Goal: Communication & Community: Share content

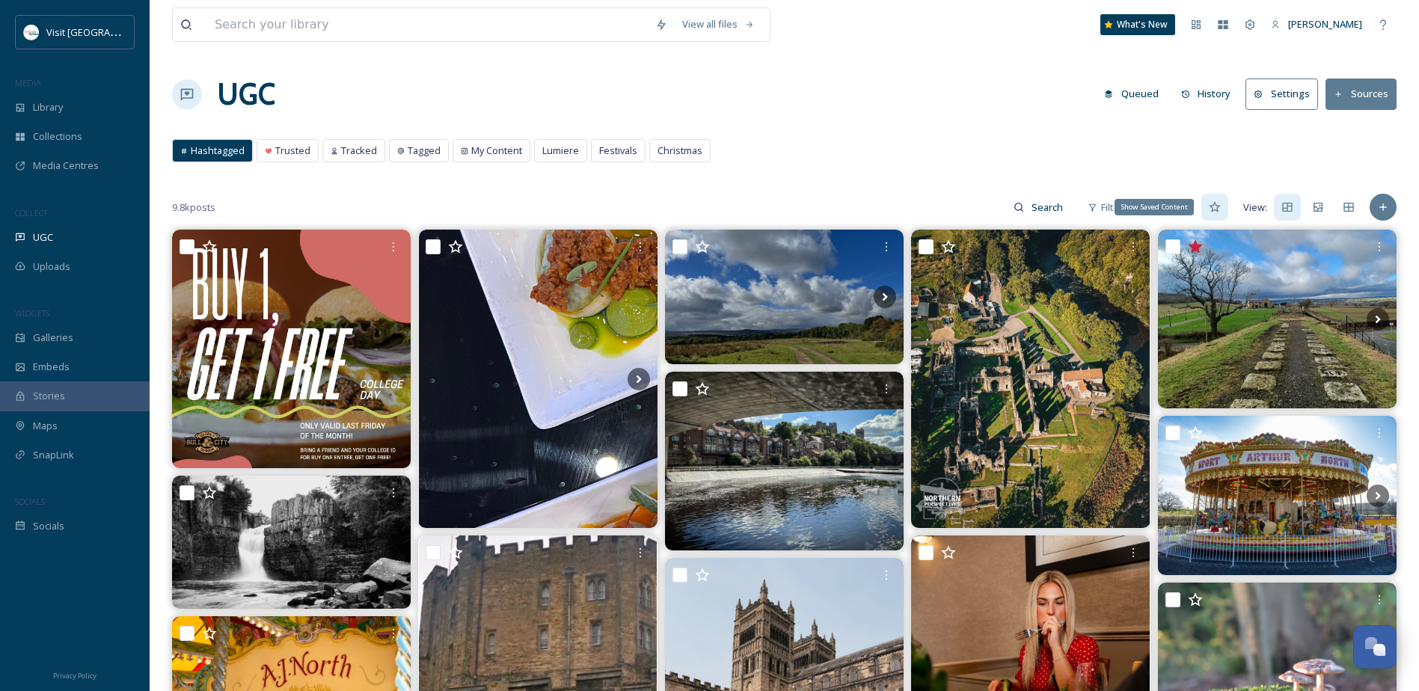
click at [1221, 211] on icon at bounding box center [1215, 207] width 12 height 12
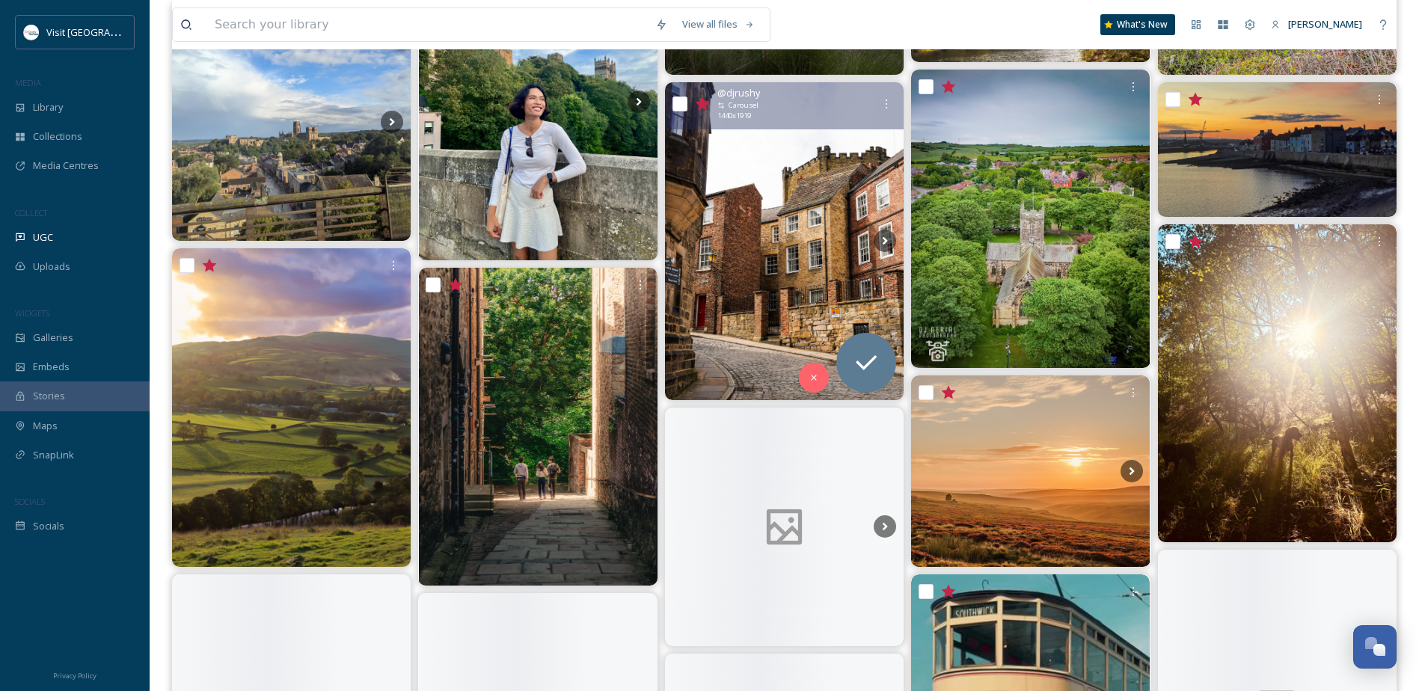
scroll to position [1047, 0]
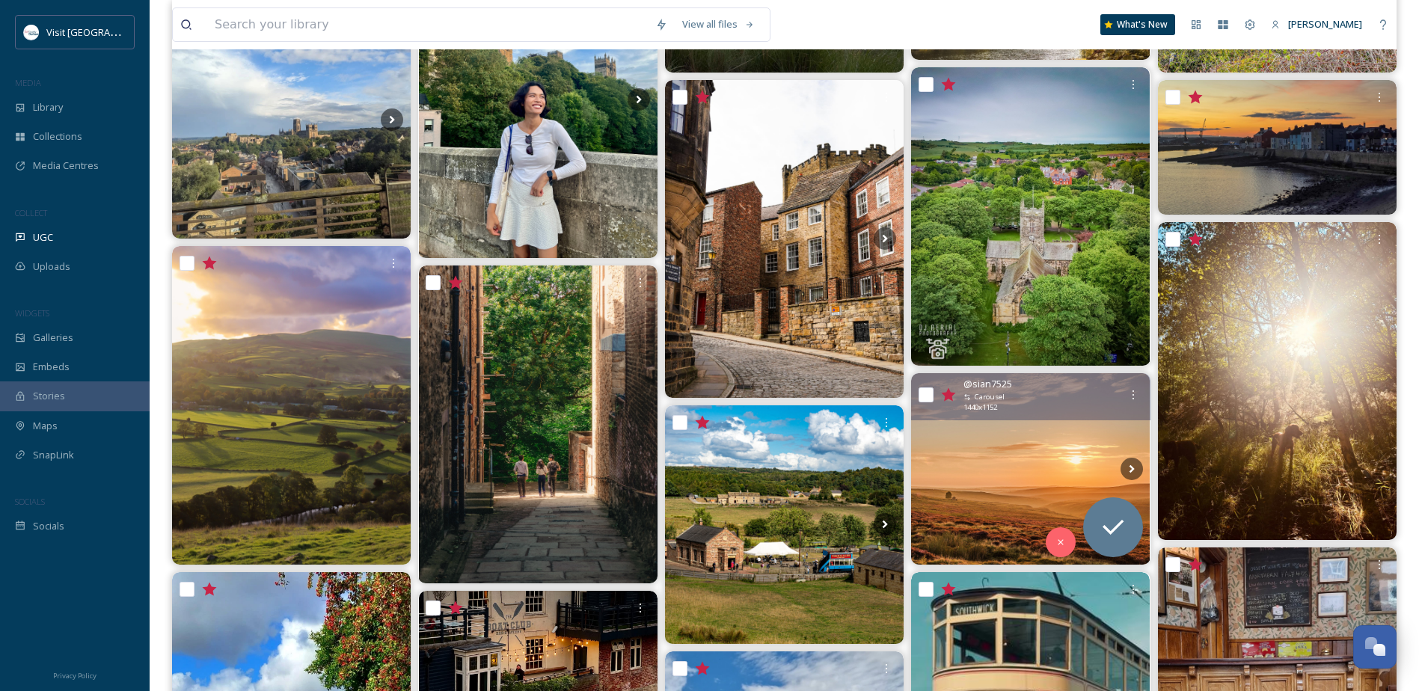
click at [1003, 483] on img at bounding box center [1030, 468] width 239 height 191
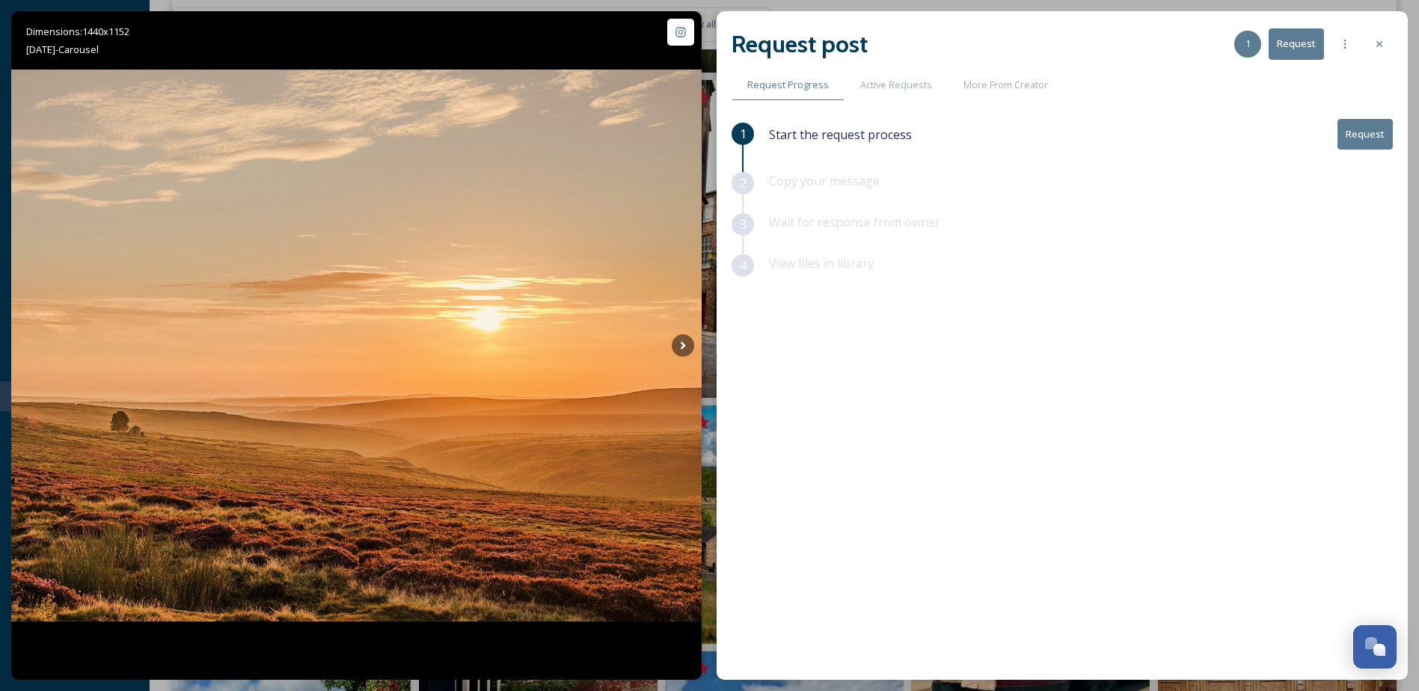
drag, startPoint x: 1383, startPoint y: 45, endPoint x: 1356, endPoint y: 70, distance: 37.1
click at [1383, 45] on icon at bounding box center [1380, 44] width 12 height 12
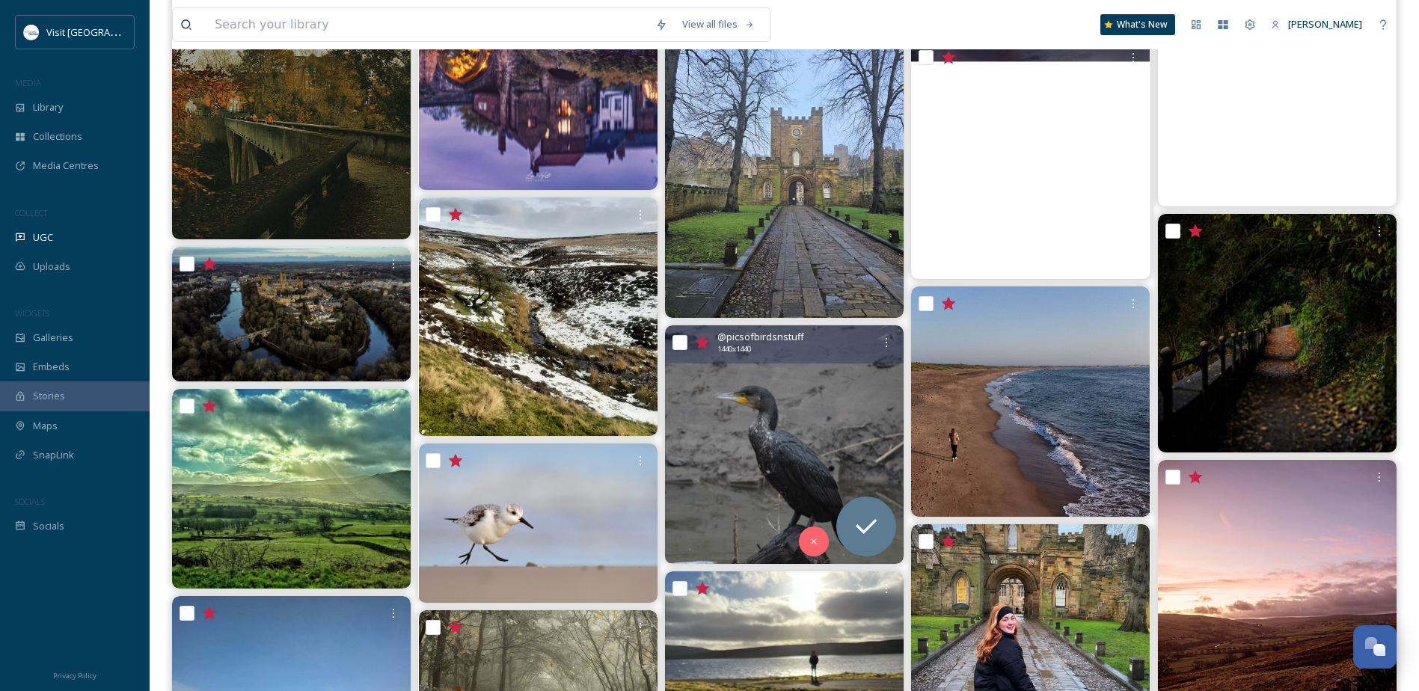
scroll to position [8679, 0]
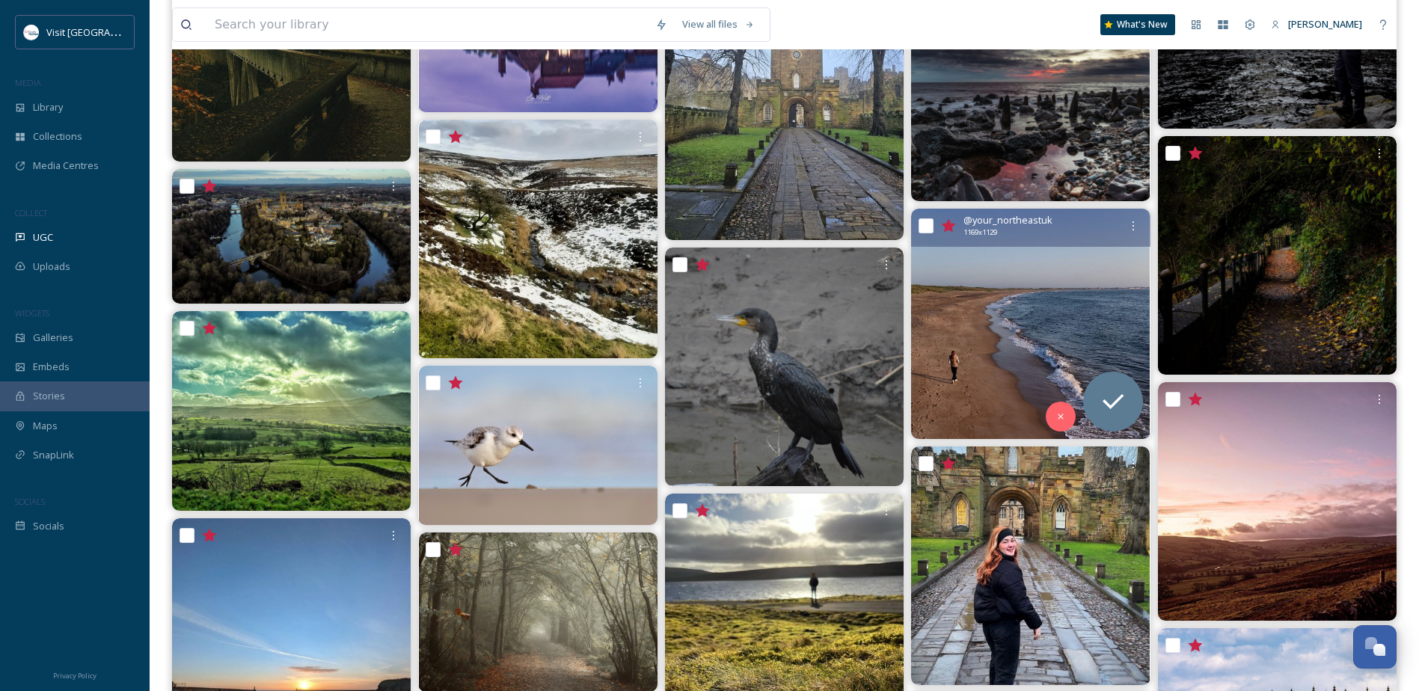
click at [975, 319] on img at bounding box center [1030, 324] width 239 height 230
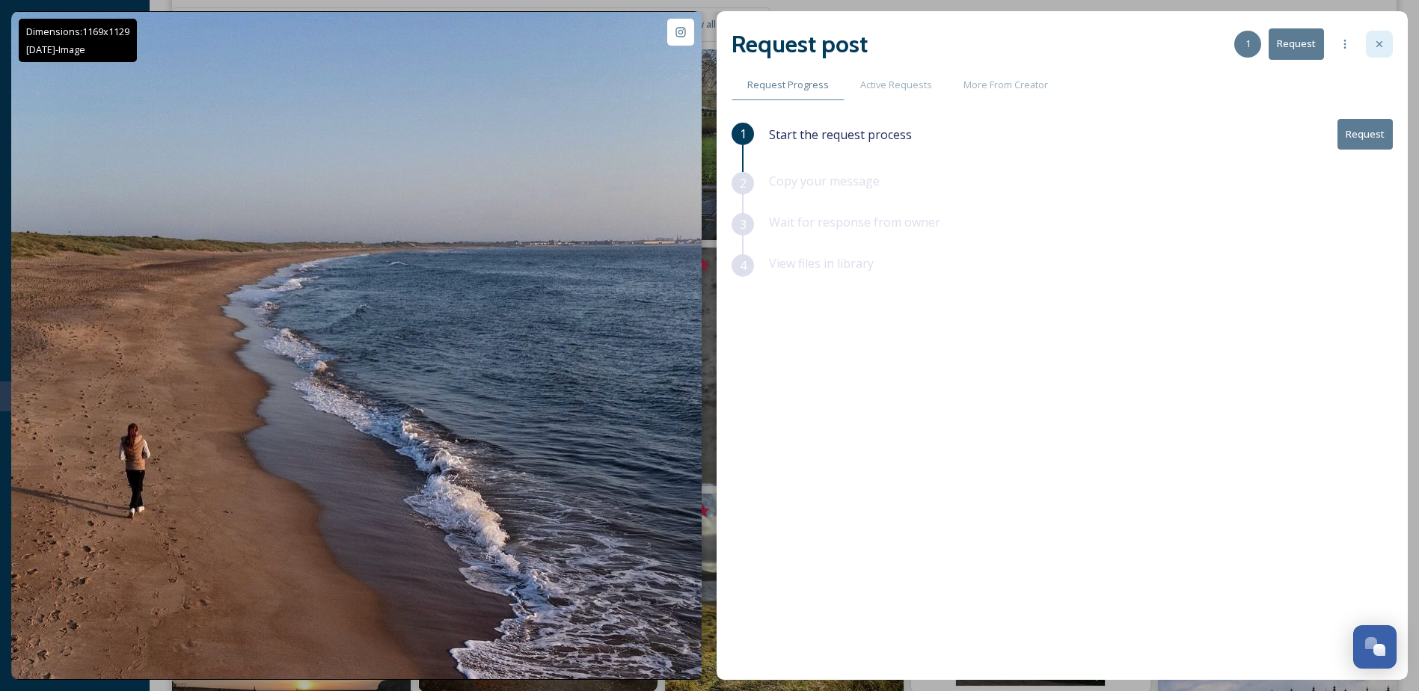
click at [1380, 52] on div at bounding box center [1379, 44] width 27 height 27
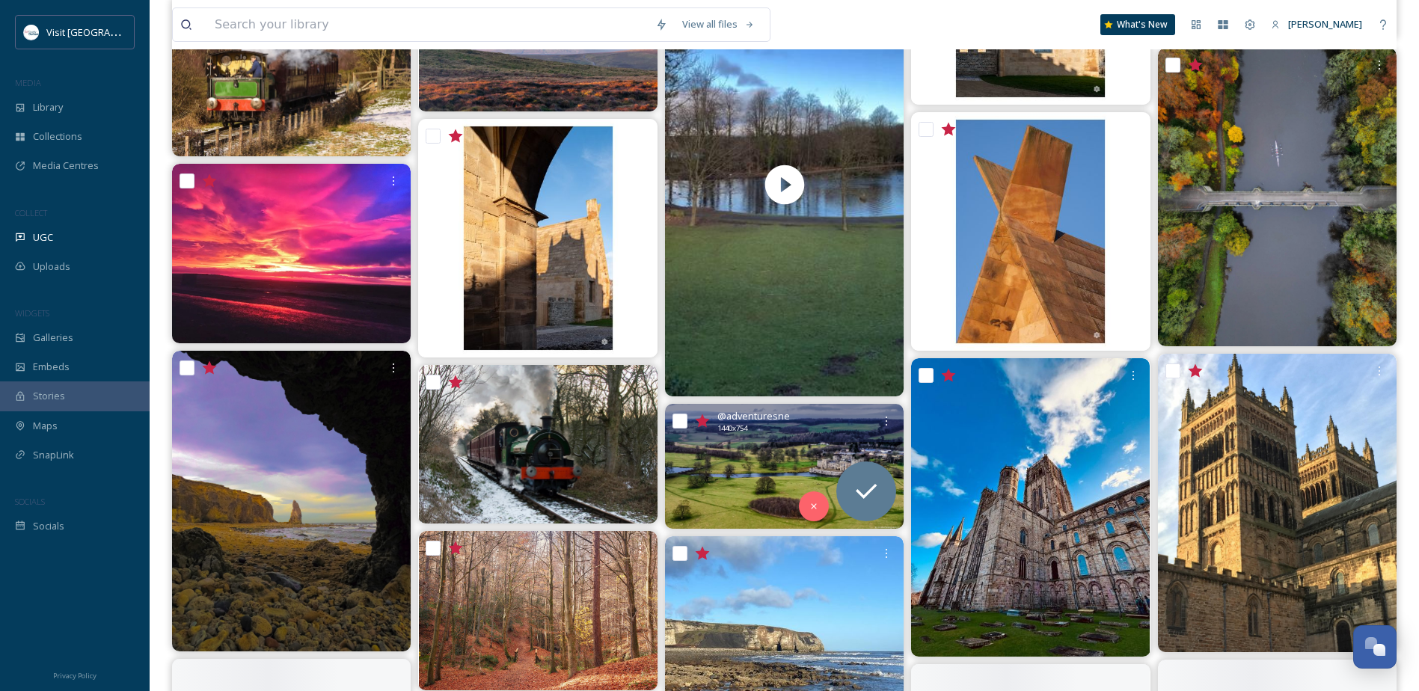
scroll to position [9652, 0]
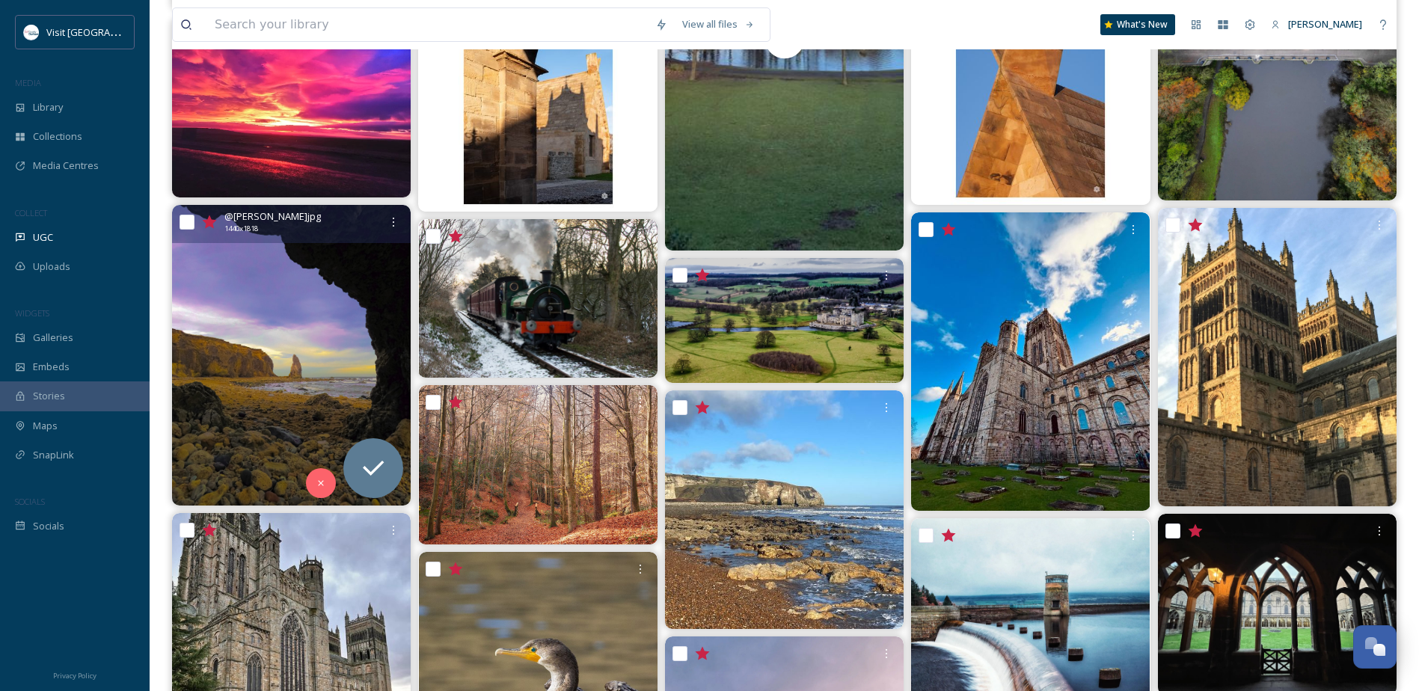
click at [357, 398] on img at bounding box center [291, 356] width 239 height 302
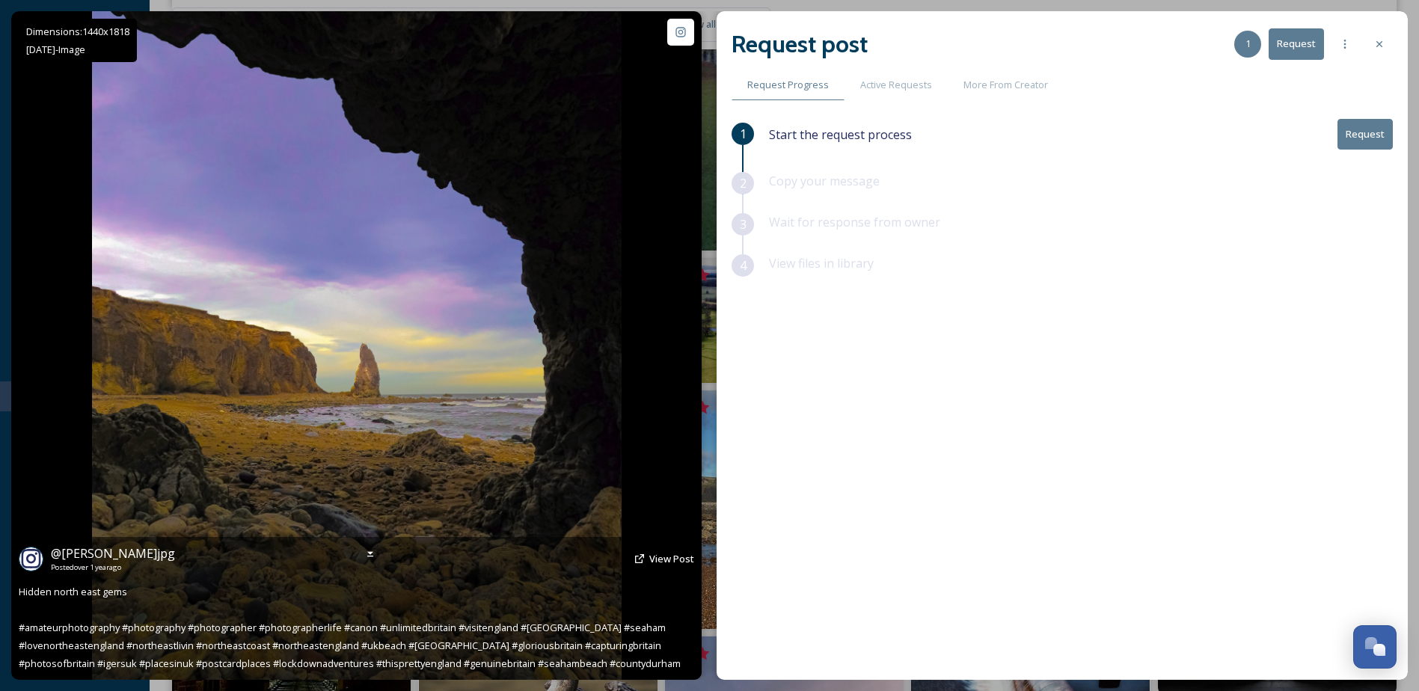
scroll to position [9727, 0]
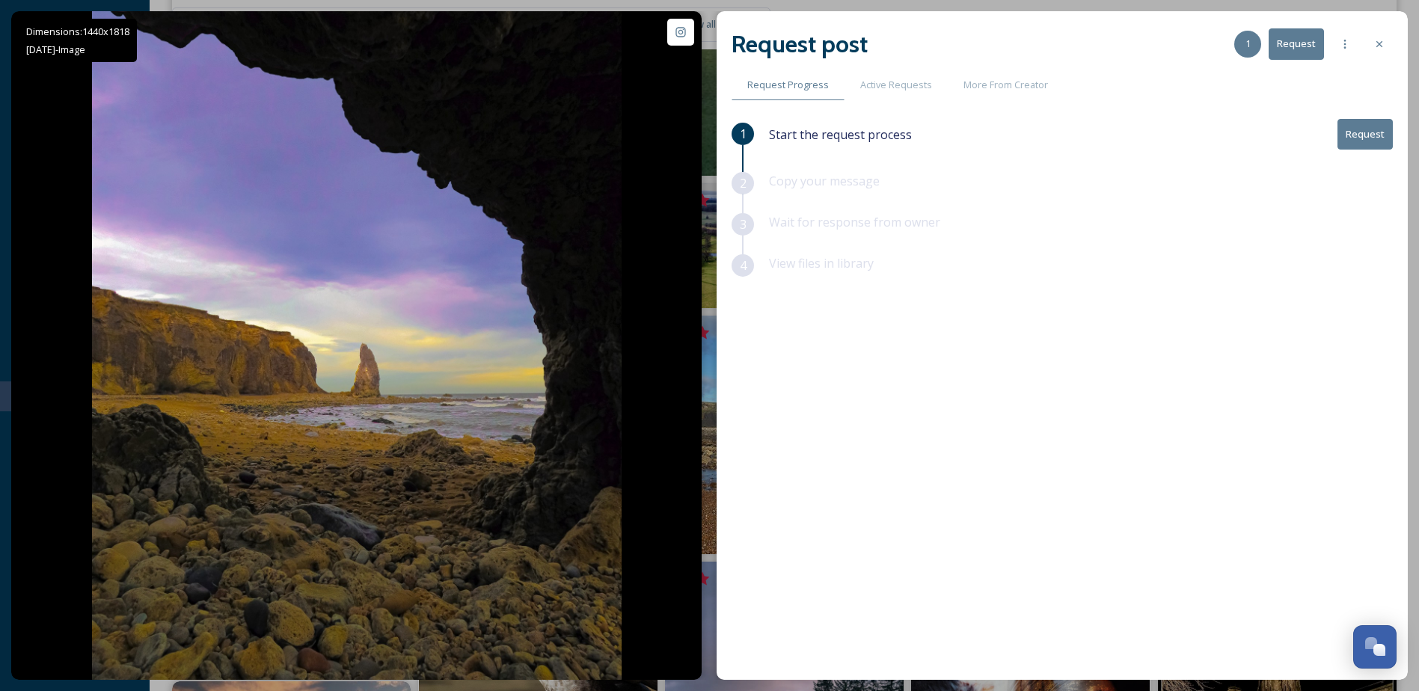
click at [1386, 43] on div at bounding box center [1379, 44] width 27 height 27
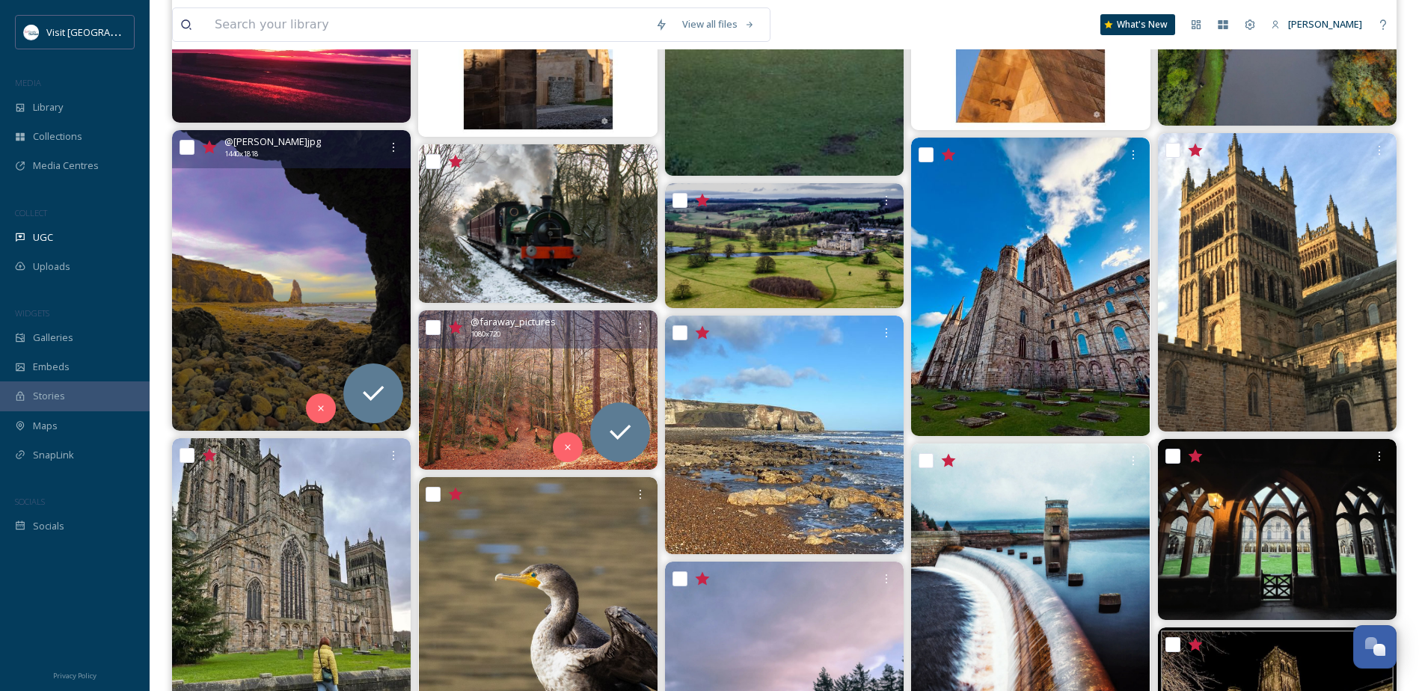
click at [530, 370] on img at bounding box center [538, 390] width 239 height 159
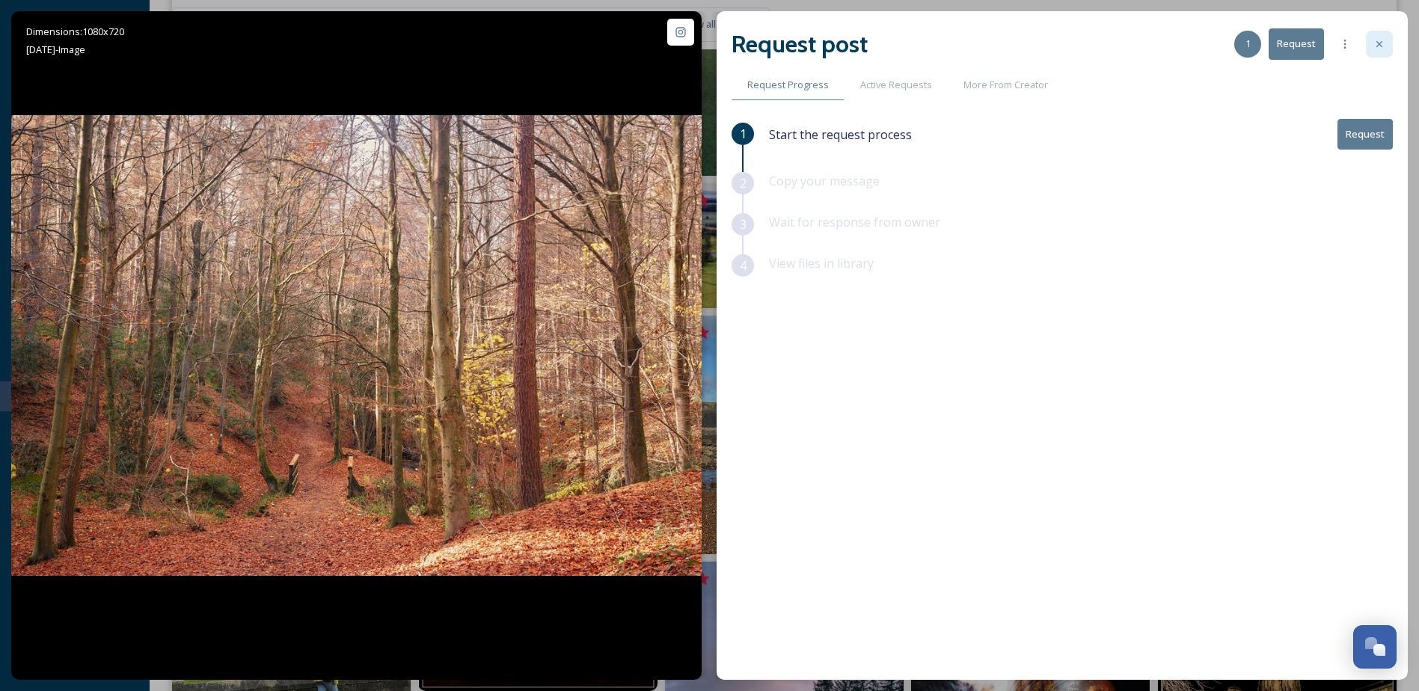
click at [1381, 55] on div at bounding box center [1379, 44] width 27 height 27
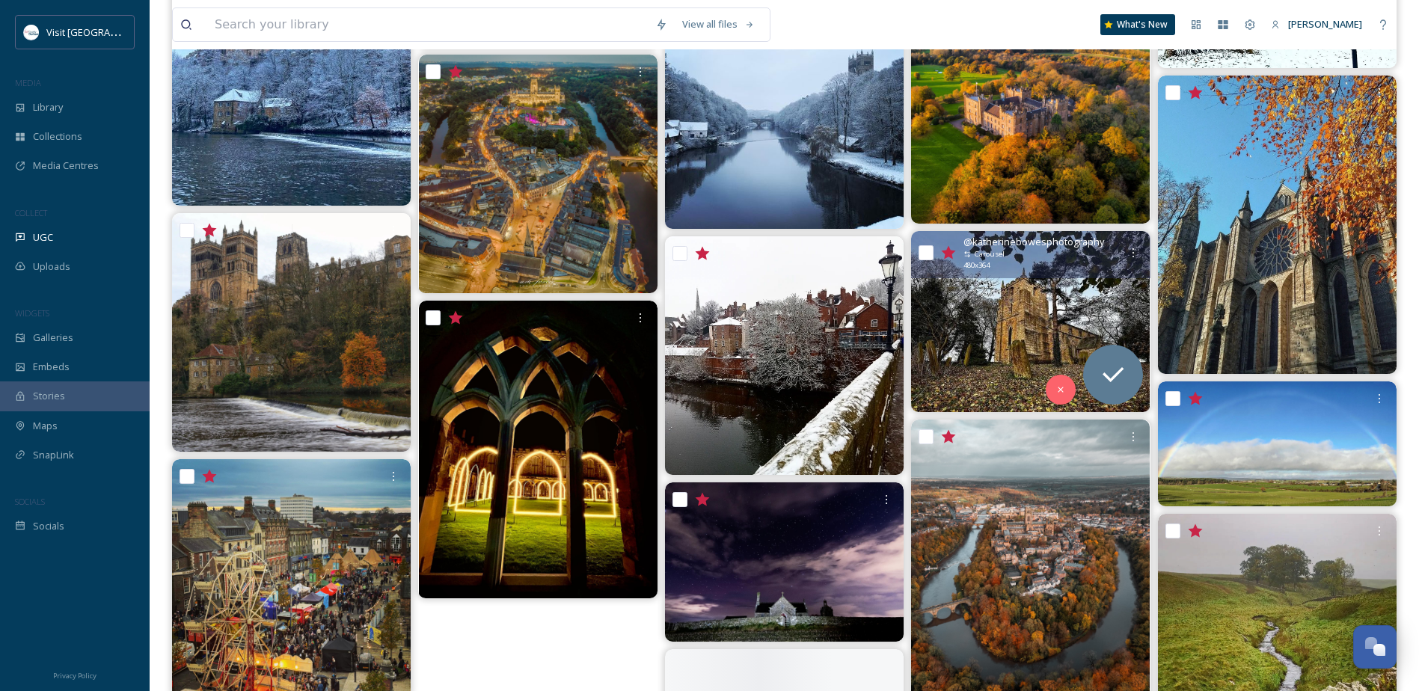
scroll to position [11522, 0]
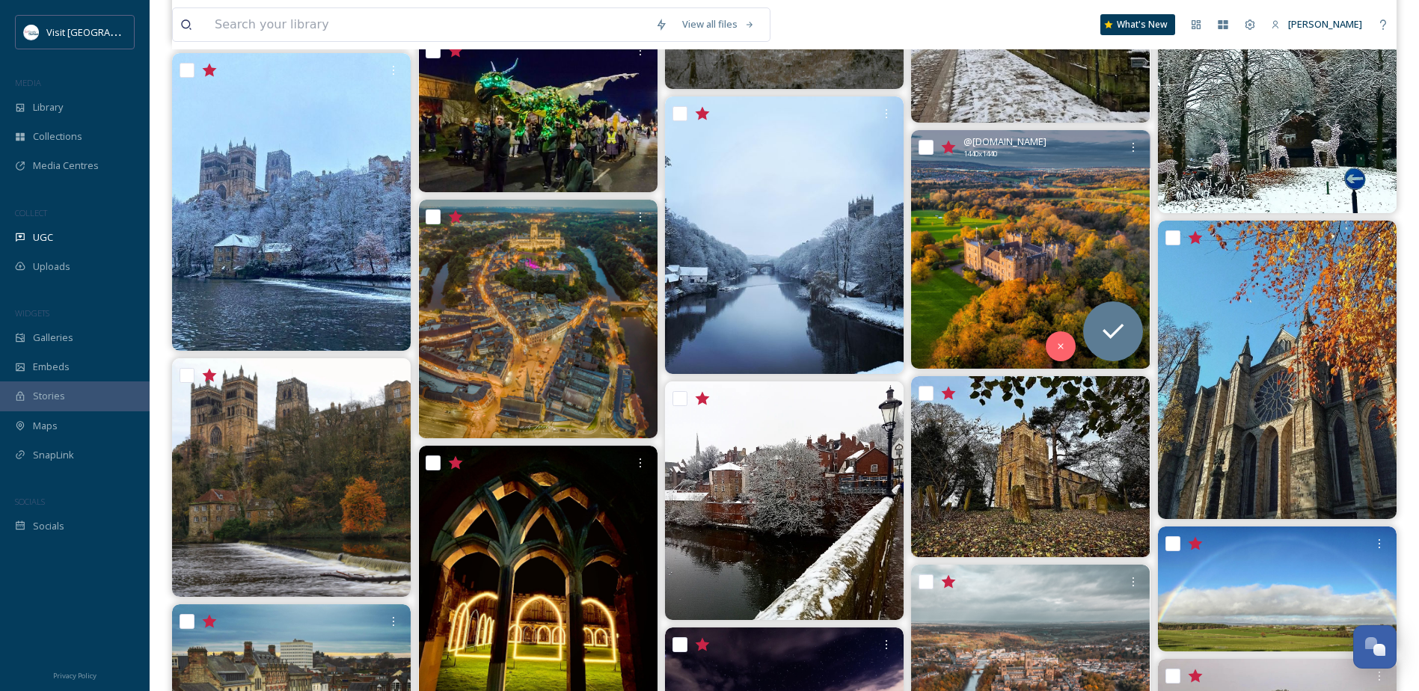
click at [1030, 303] on img at bounding box center [1030, 249] width 239 height 239
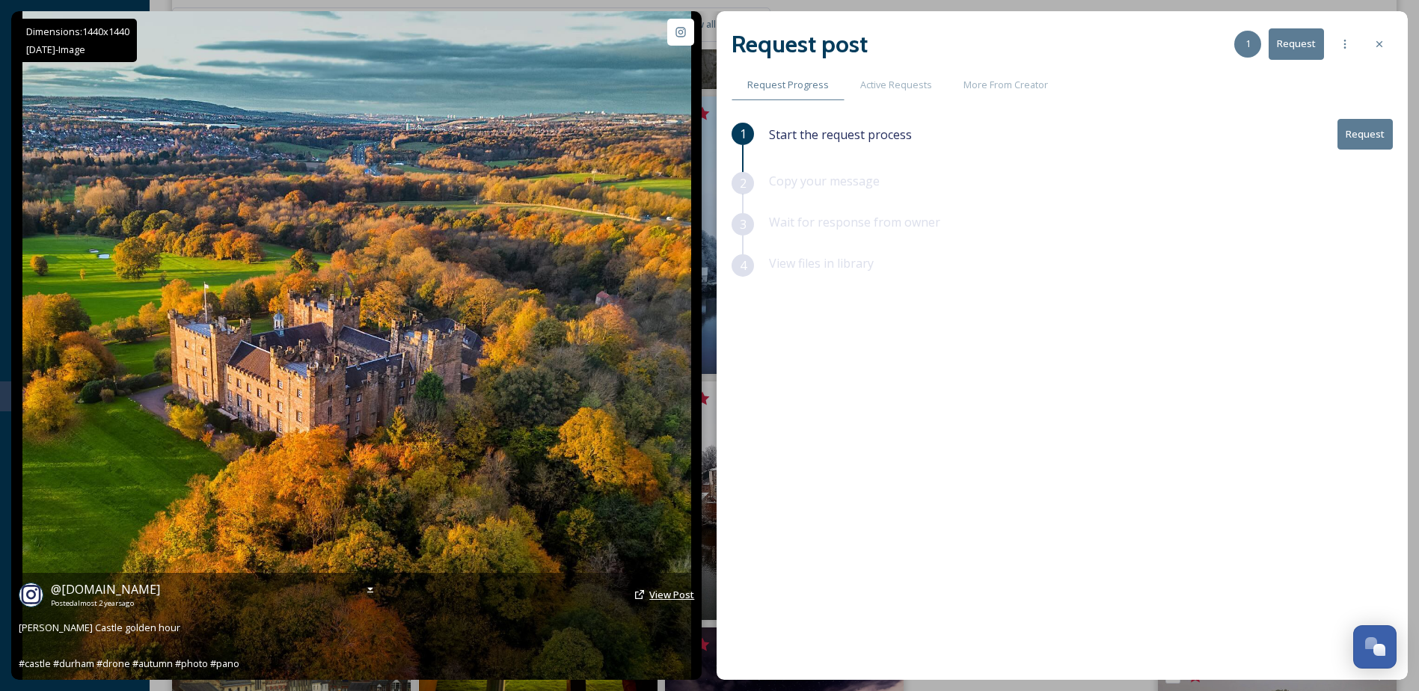
click at [661, 593] on span "View Post" at bounding box center [671, 594] width 45 height 13
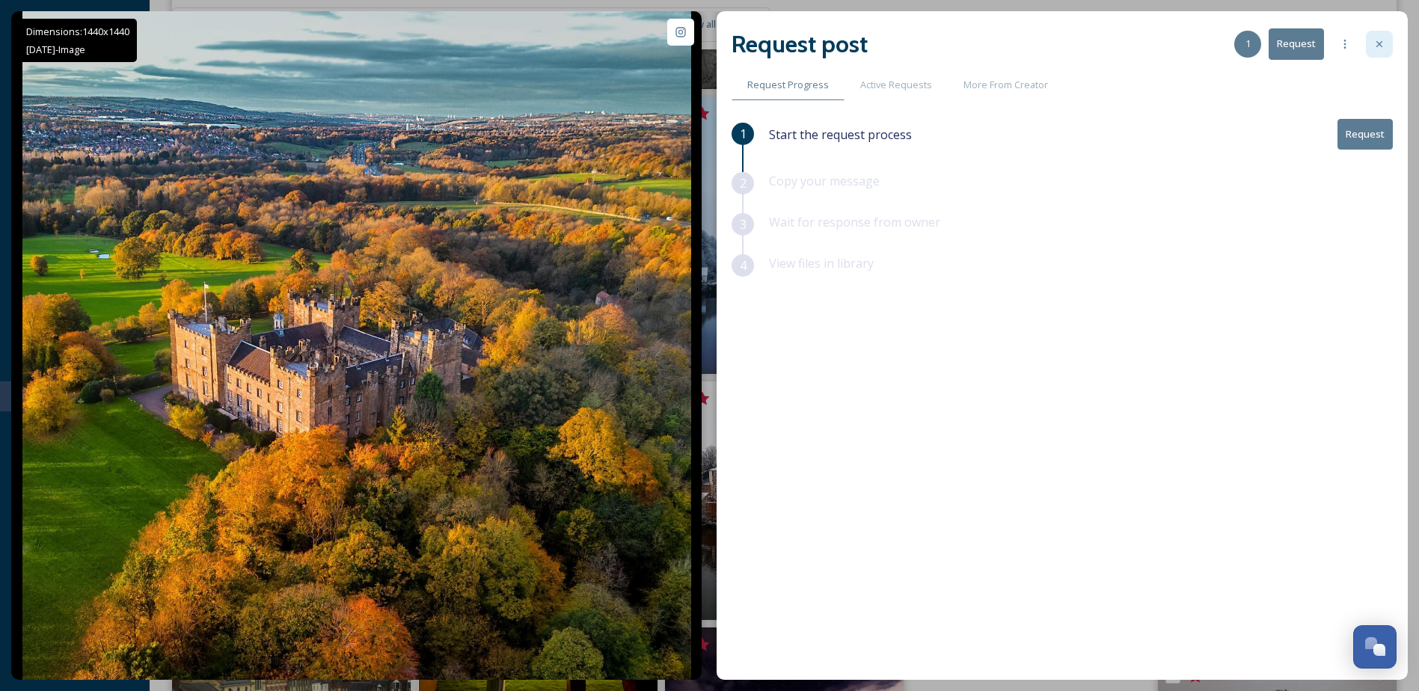
click at [1377, 51] on div at bounding box center [1379, 44] width 27 height 27
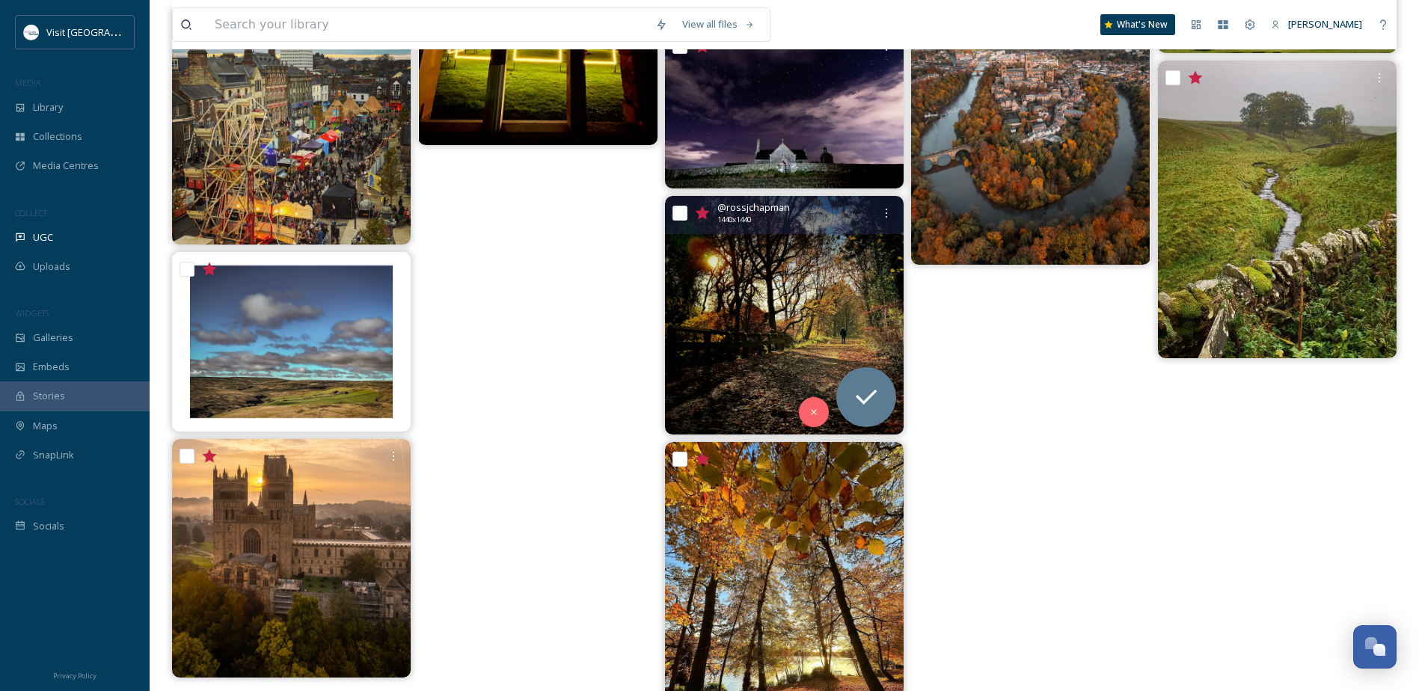
scroll to position [12188, 0]
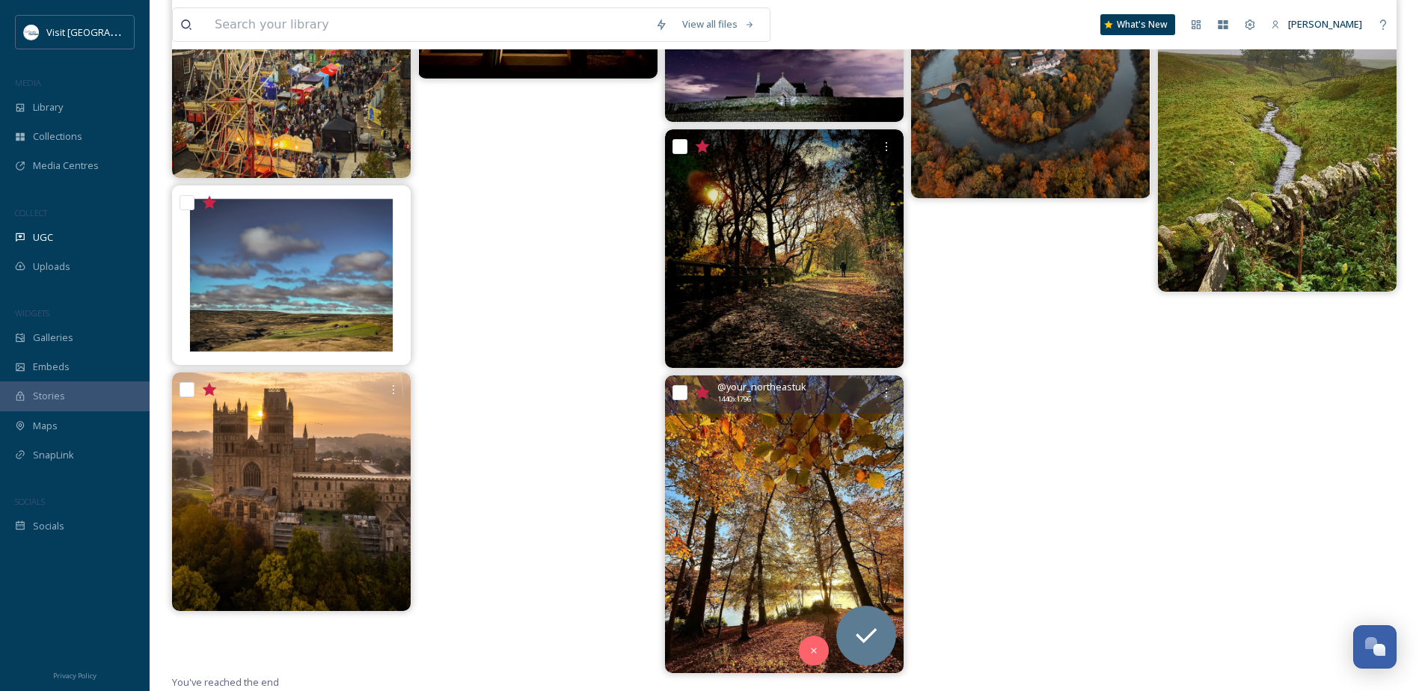
click at [787, 466] on img at bounding box center [784, 525] width 239 height 298
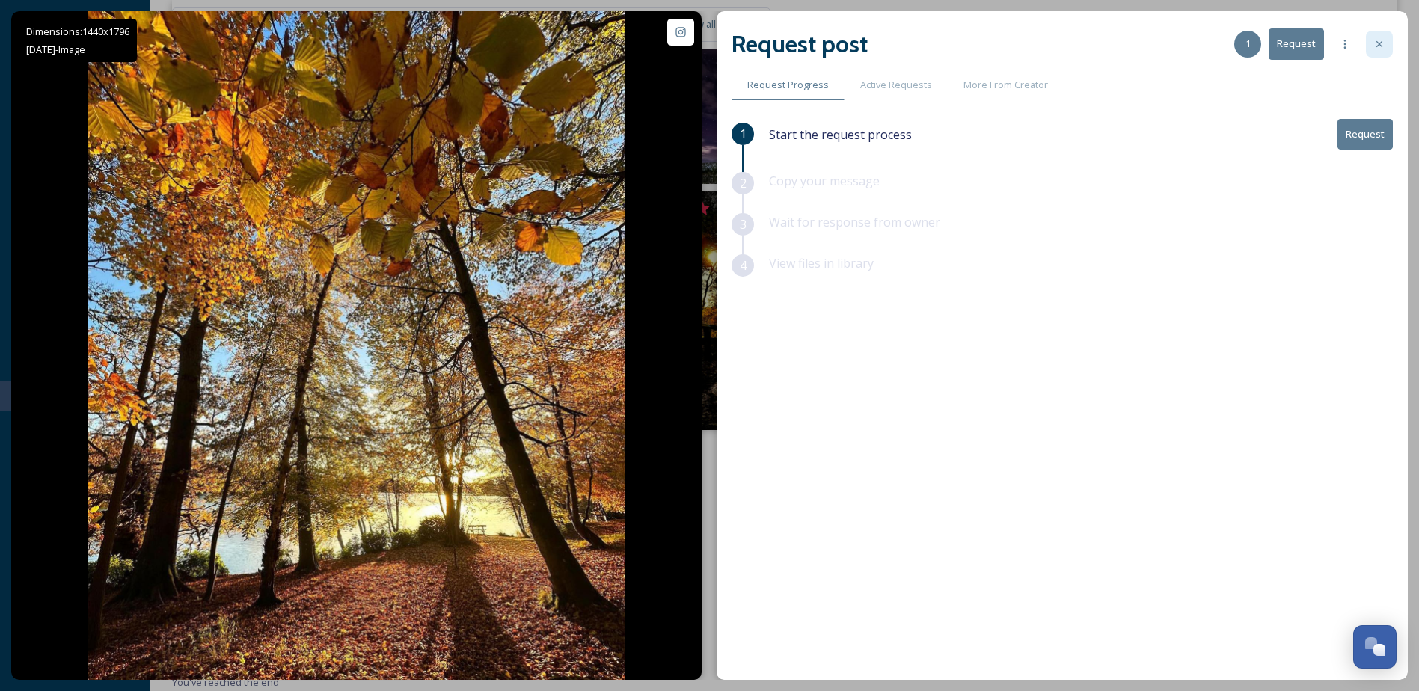
click at [1377, 49] on icon at bounding box center [1380, 44] width 12 height 12
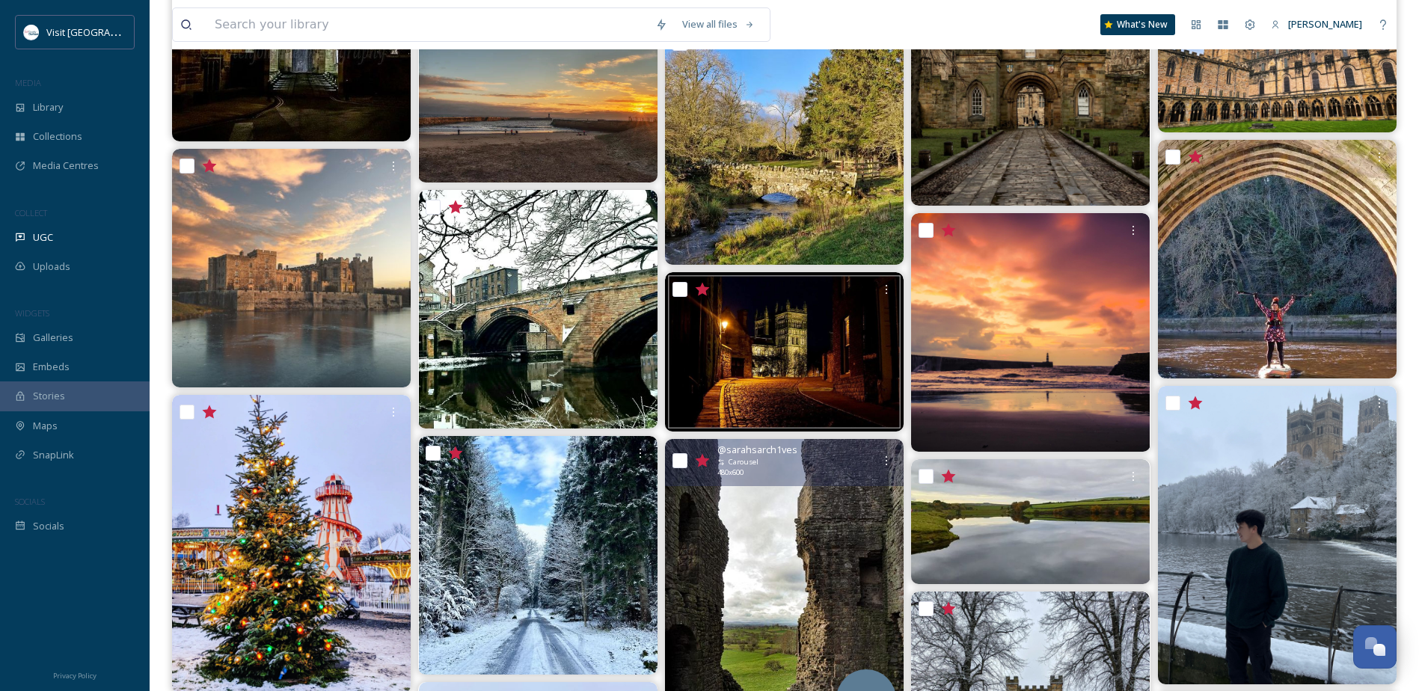
scroll to position [10542, 0]
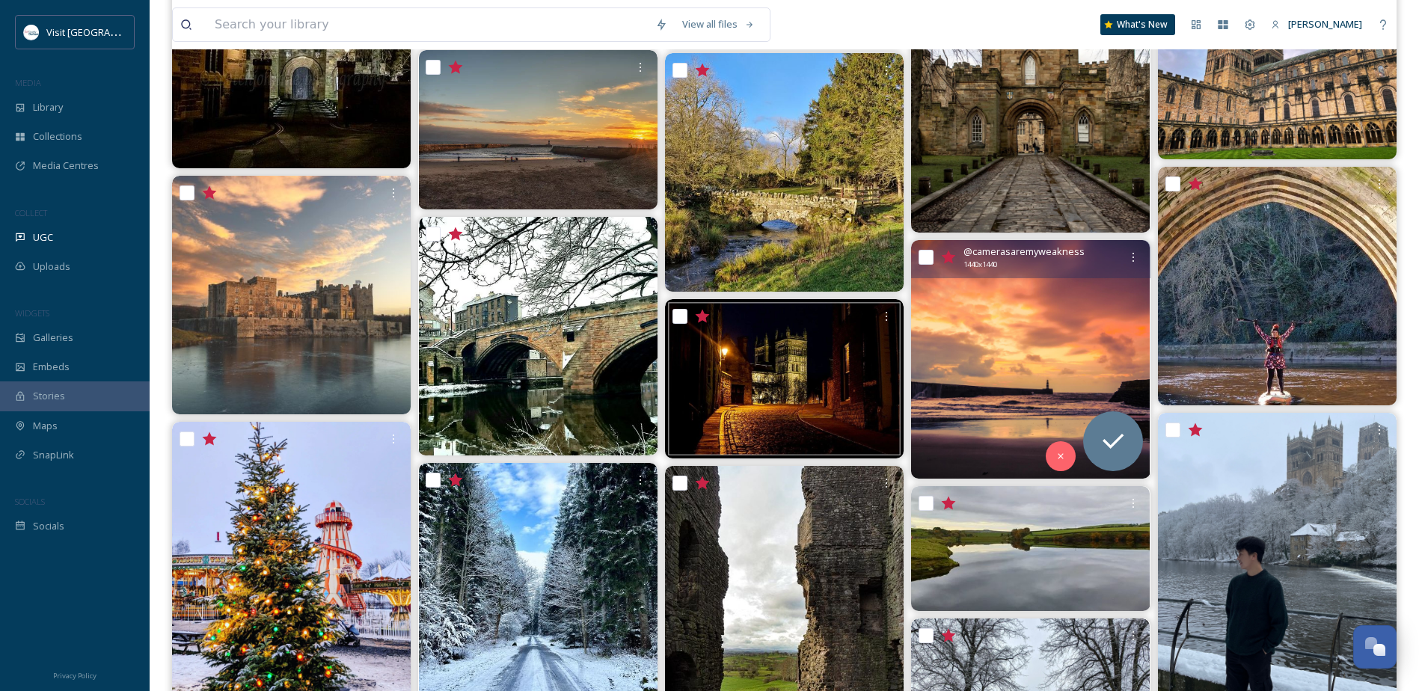
click at [1065, 390] on img at bounding box center [1030, 359] width 239 height 239
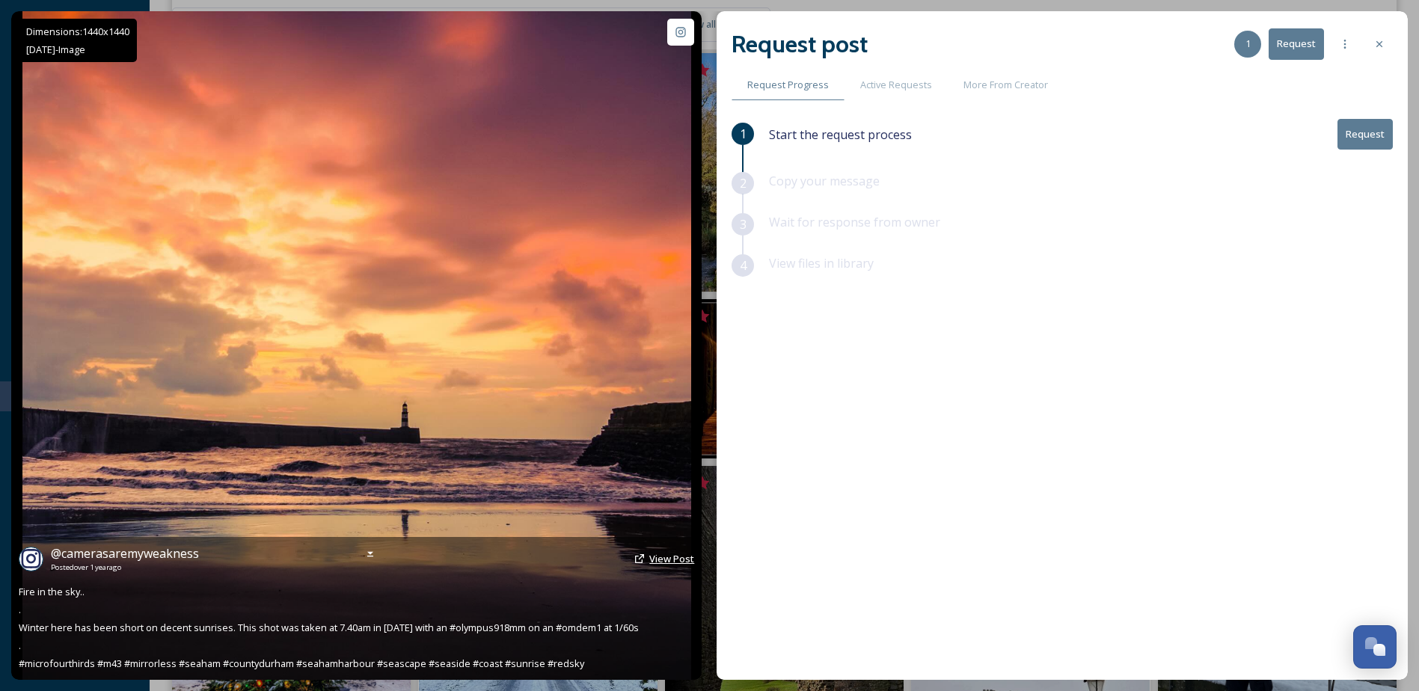
click at [663, 560] on span "View Post" at bounding box center [671, 558] width 45 height 13
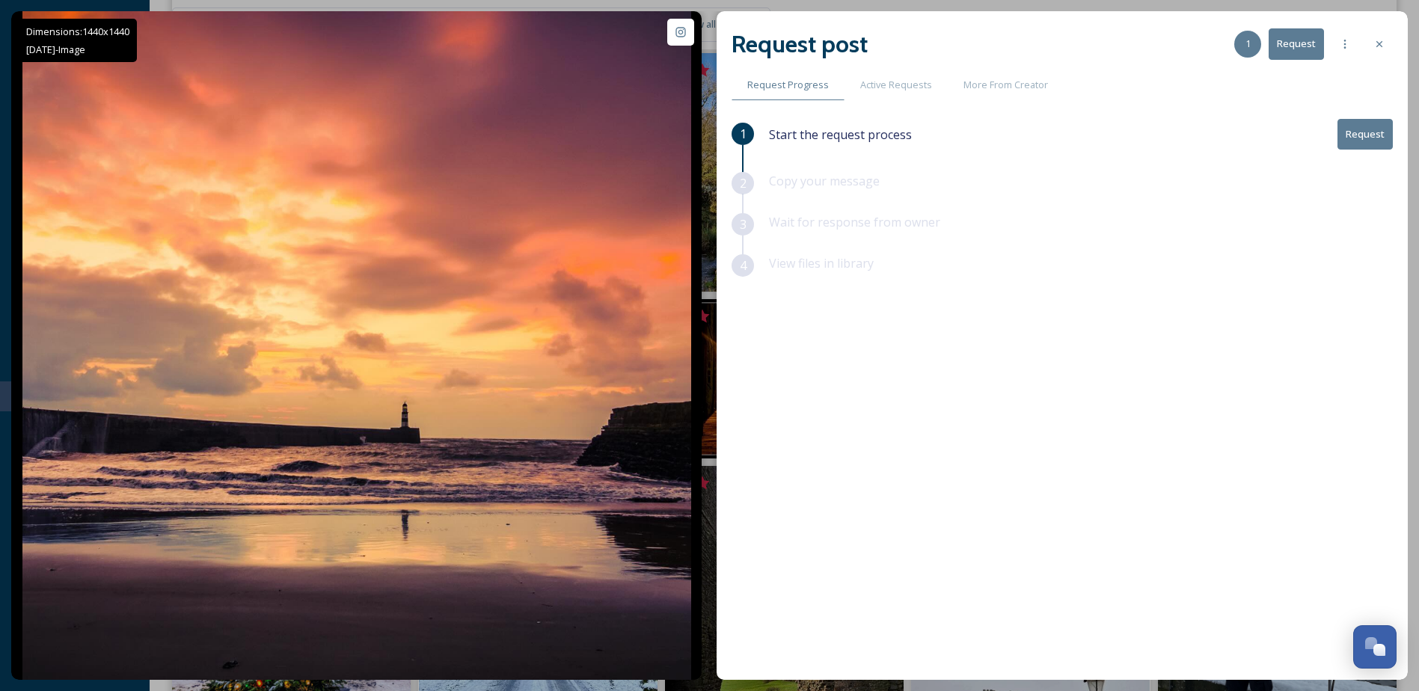
click at [1371, 45] on div at bounding box center [1379, 44] width 27 height 27
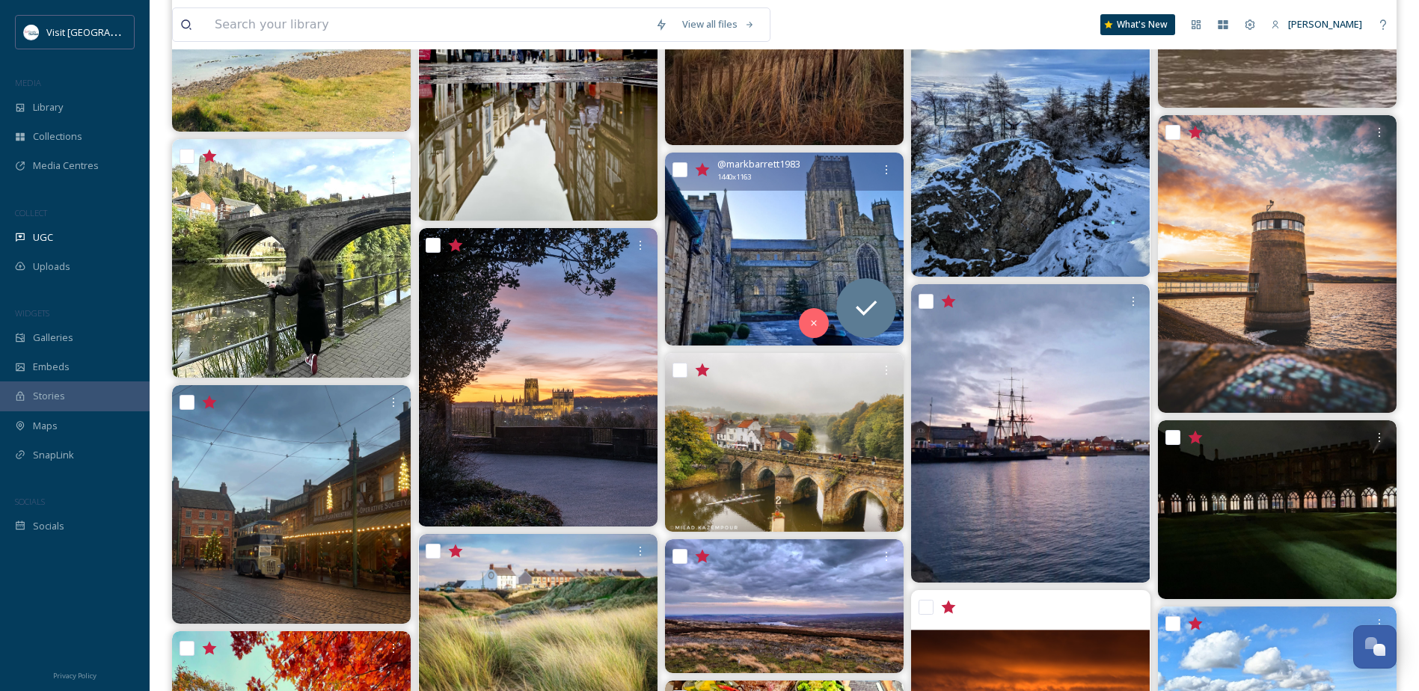
scroll to position [2835, 0]
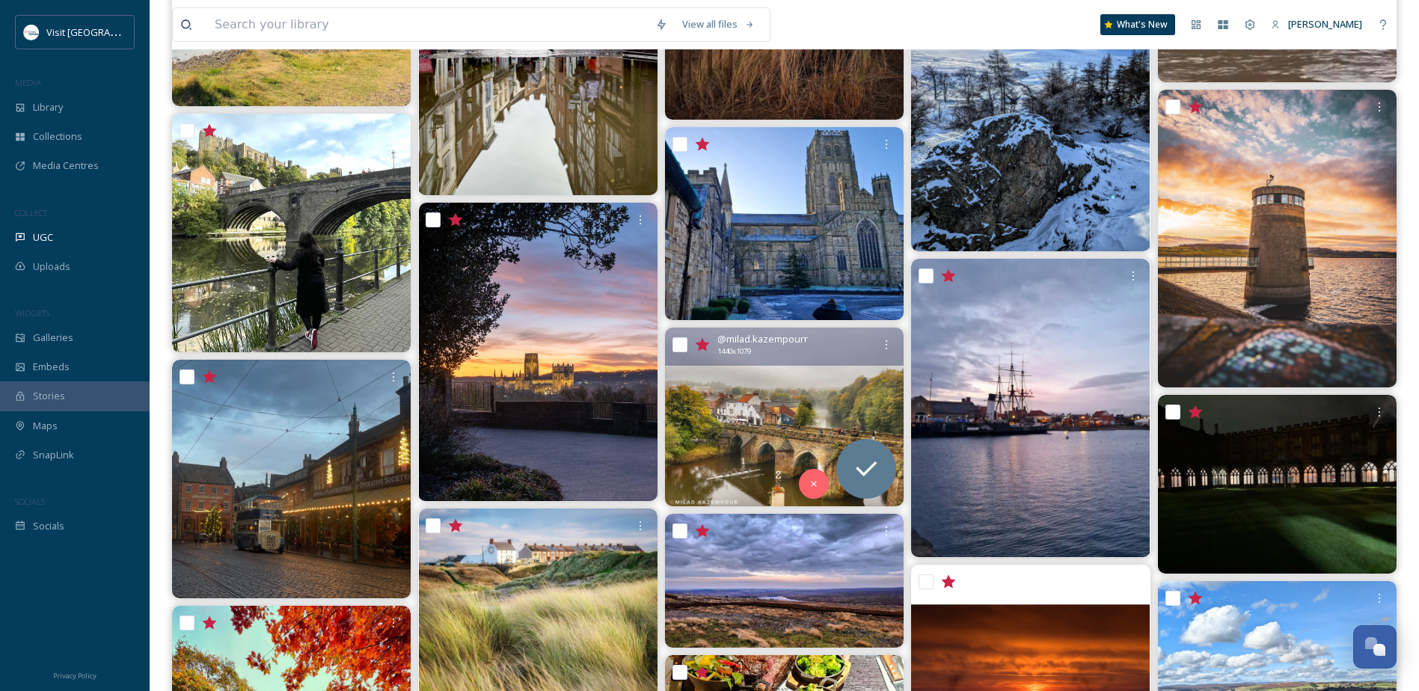
click at [811, 413] on img at bounding box center [784, 417] width 239 height 179
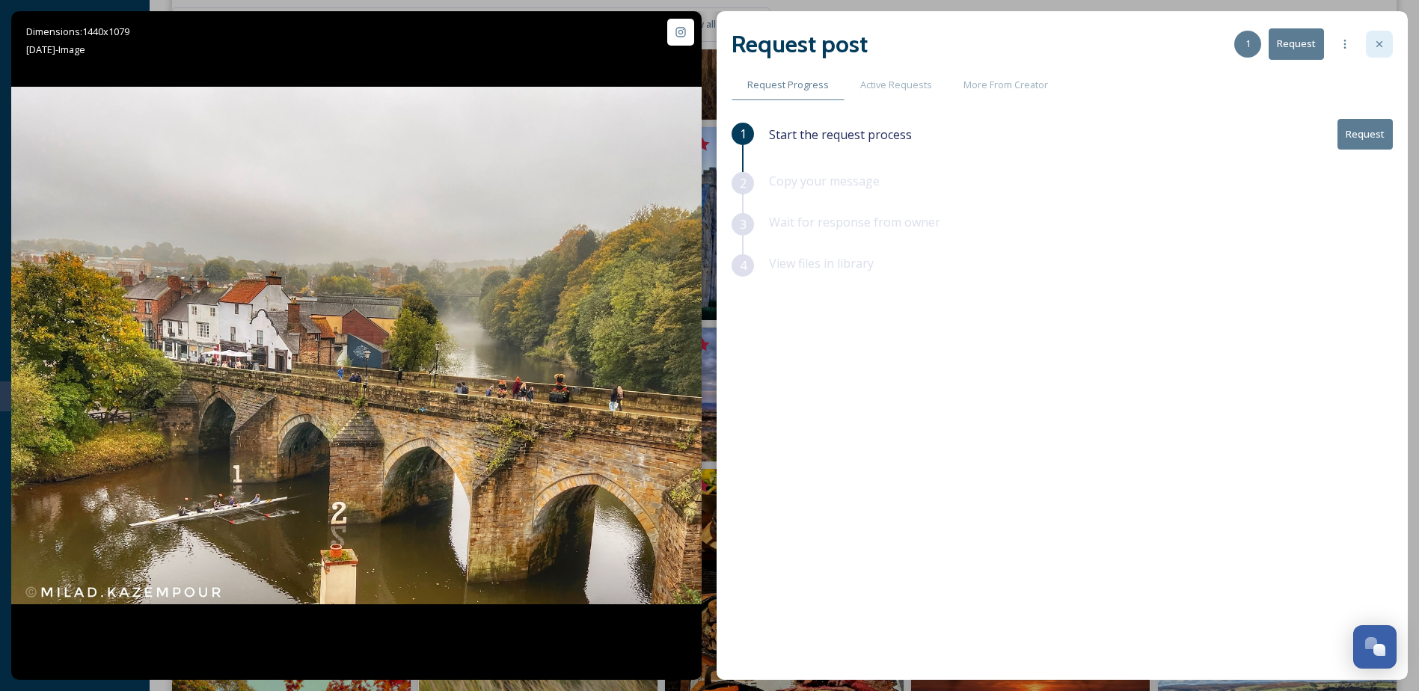
click at [1378, 47] on icon at bounding box center [1380, 44] width 12 height 12
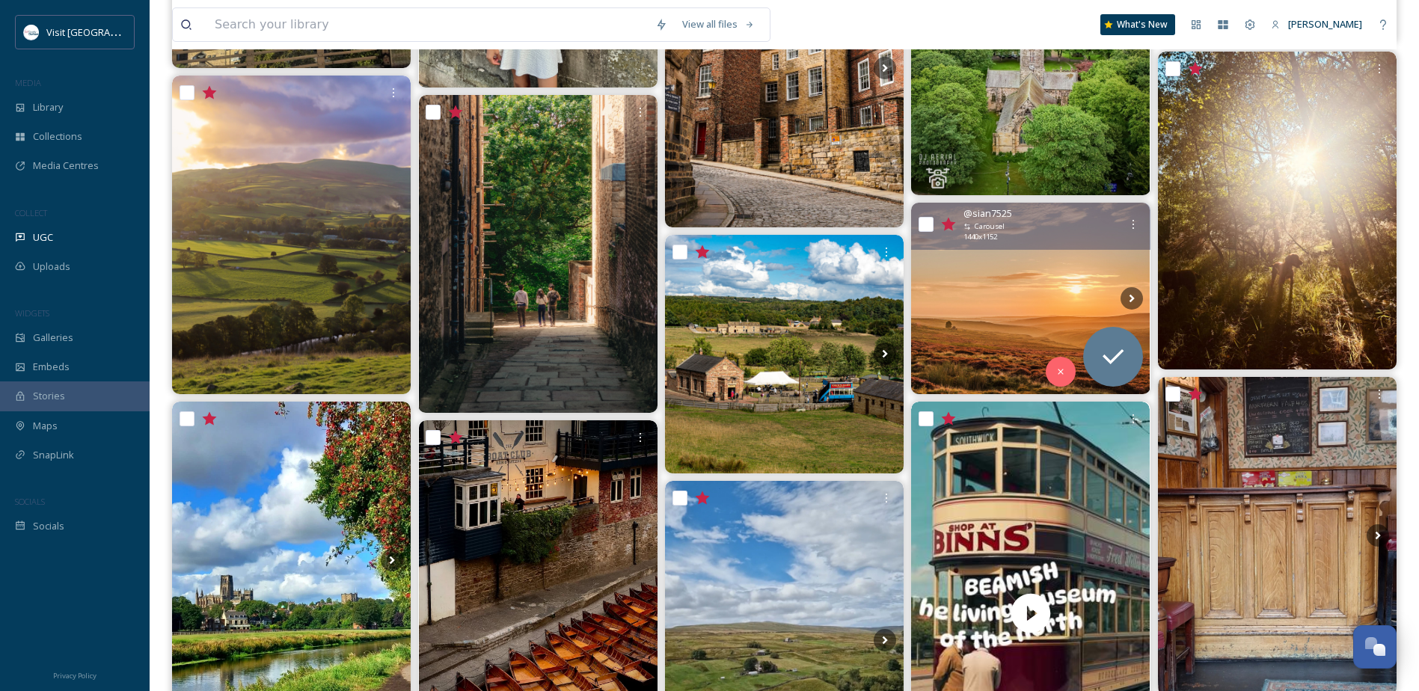
scroll to position [1347, 0]
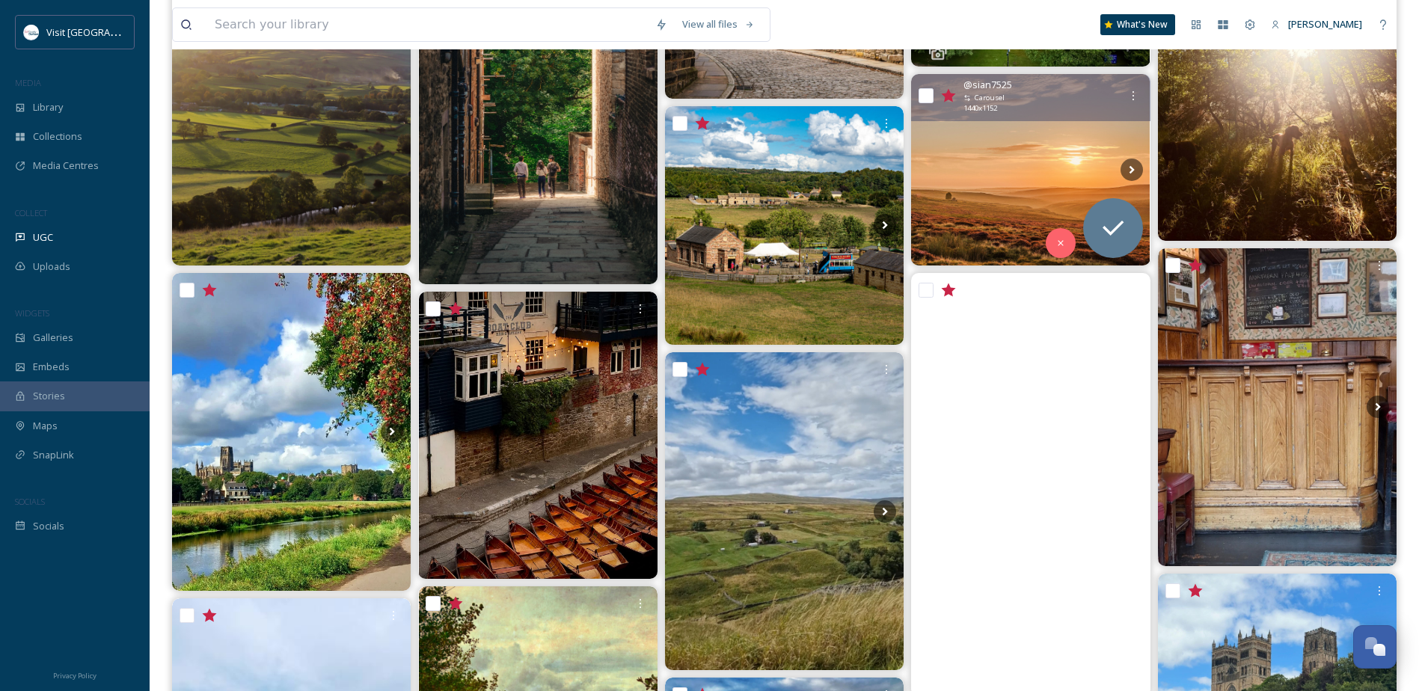
click at [999, 218] on img at bounding box center [1030, 169] width 239 height 191
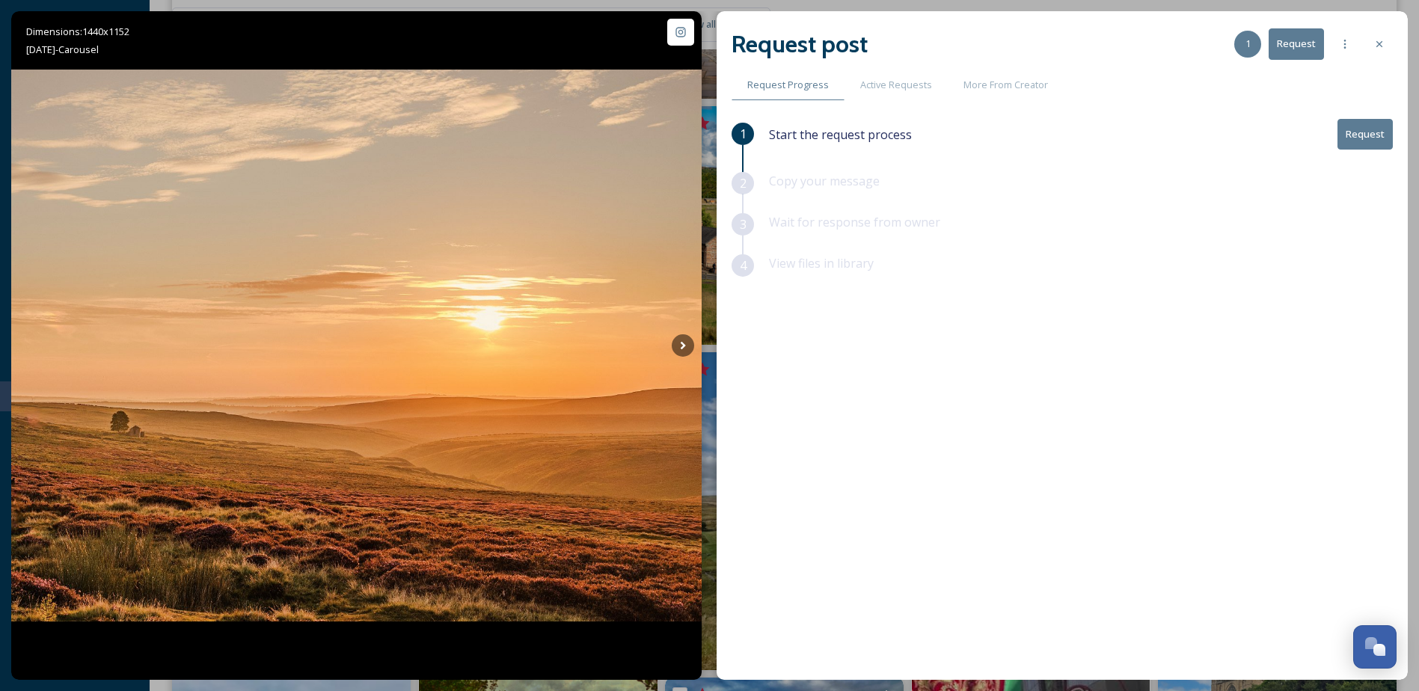
drag, startPoint x: 1380, startPoint y: 46, endPoint x: 1287, endPoint y: 4, distance: 101.8
click at [1380, 46] on icon at bounding box center [1380, 44] width 12 height 12
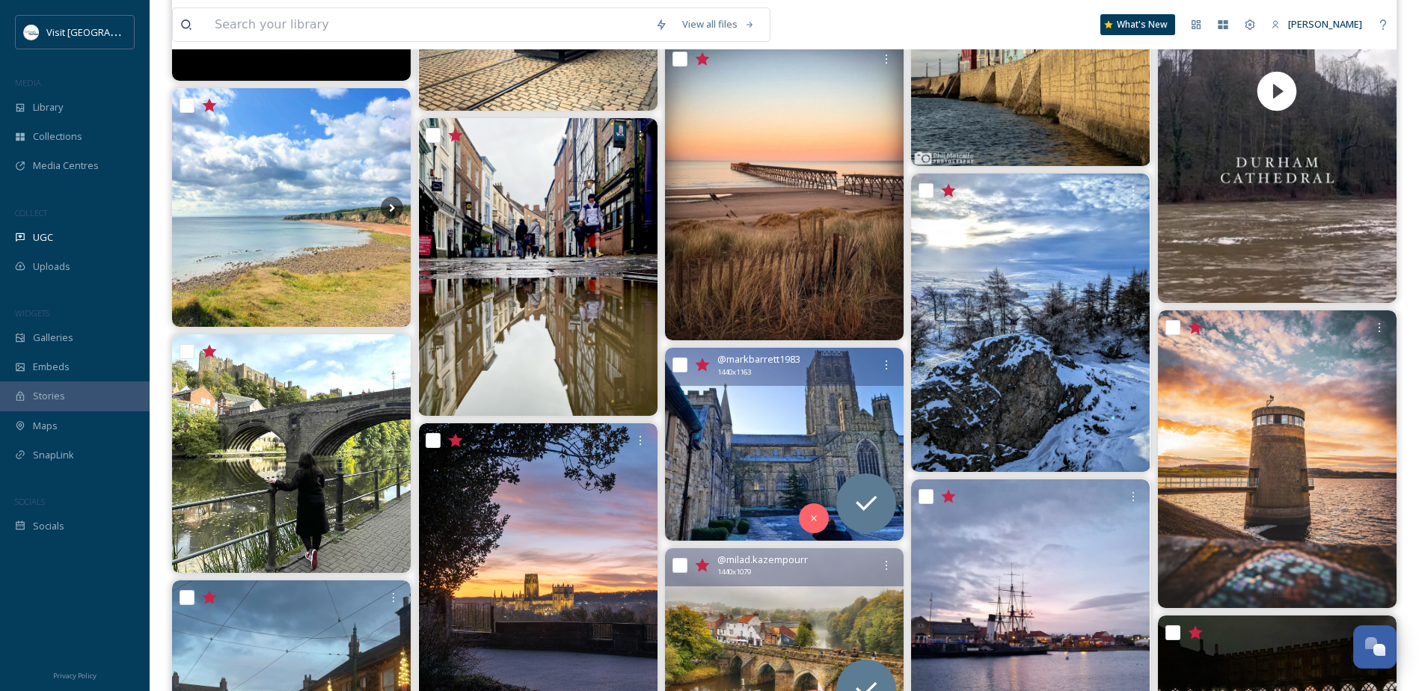
scroll to position [2843, 0]
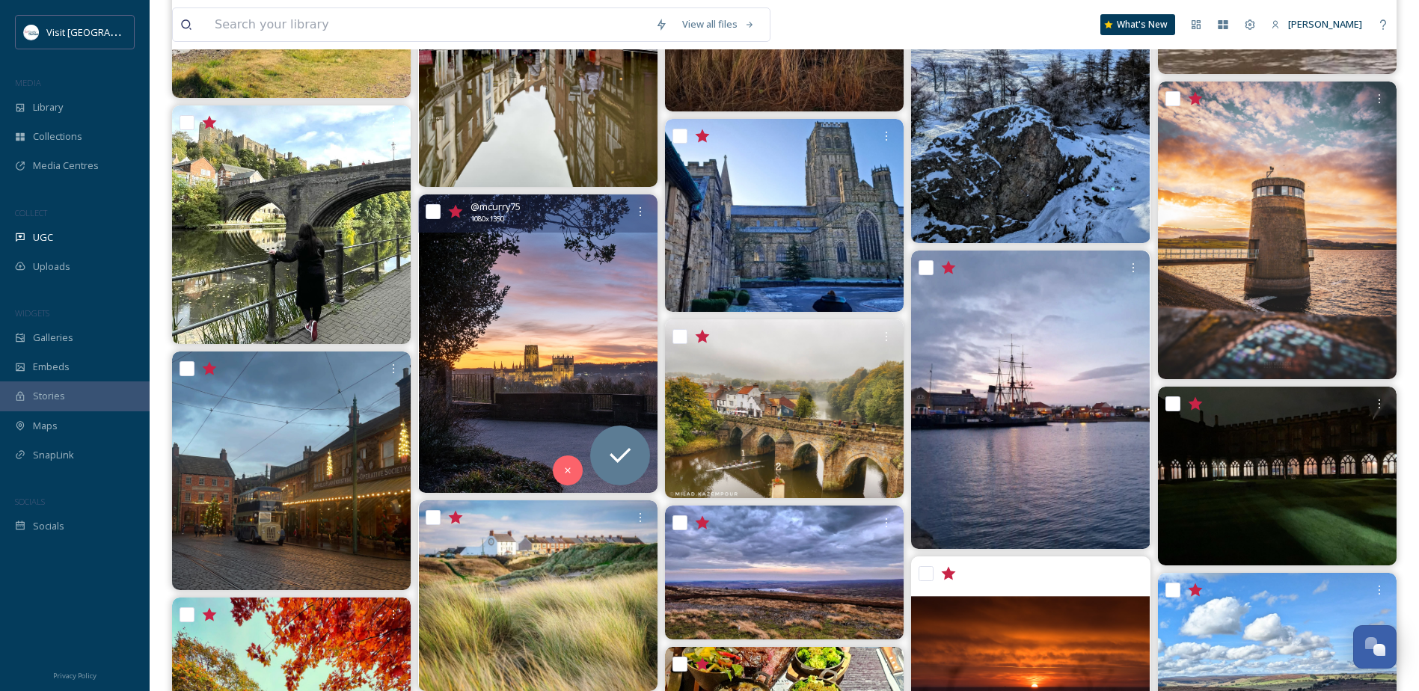
click at [547, 382] on img at bounding box center [538, 344] width 239 height 299
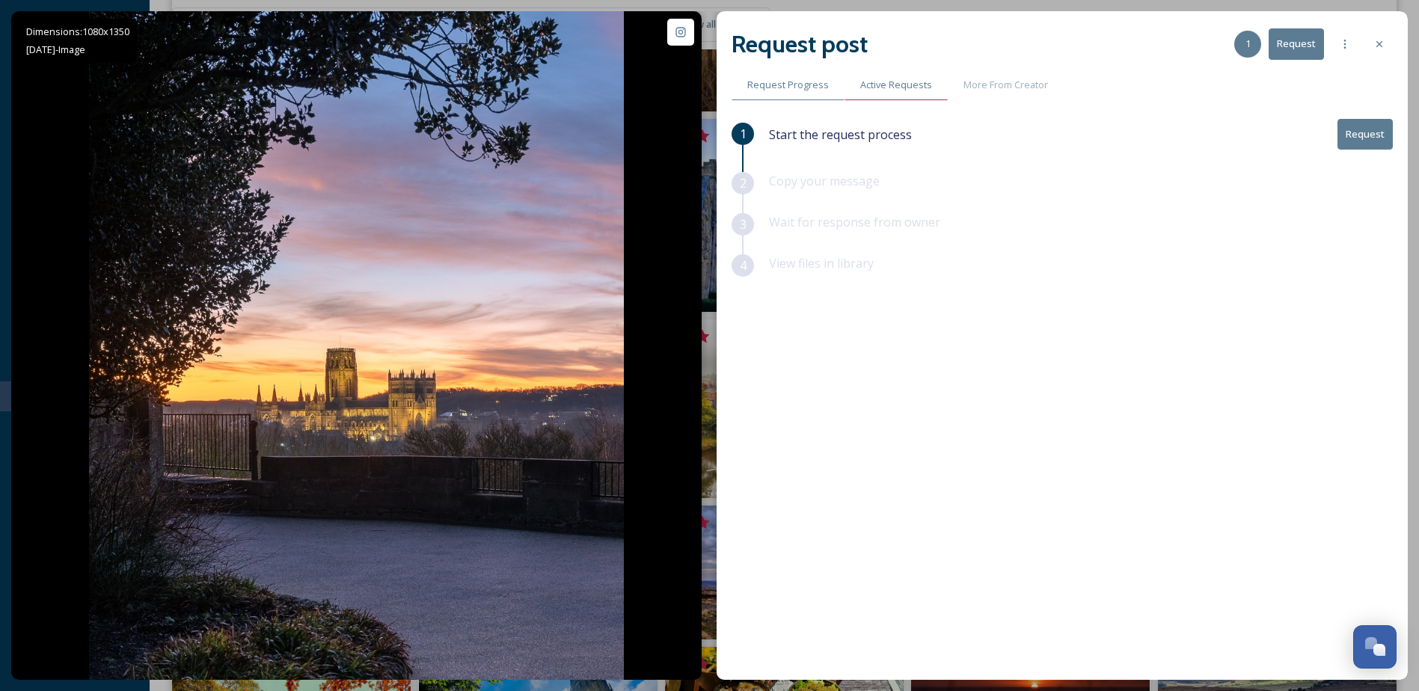
click at [913, 85] on span "Active Requests" at bounding box center [896, 85] width 72 height 14
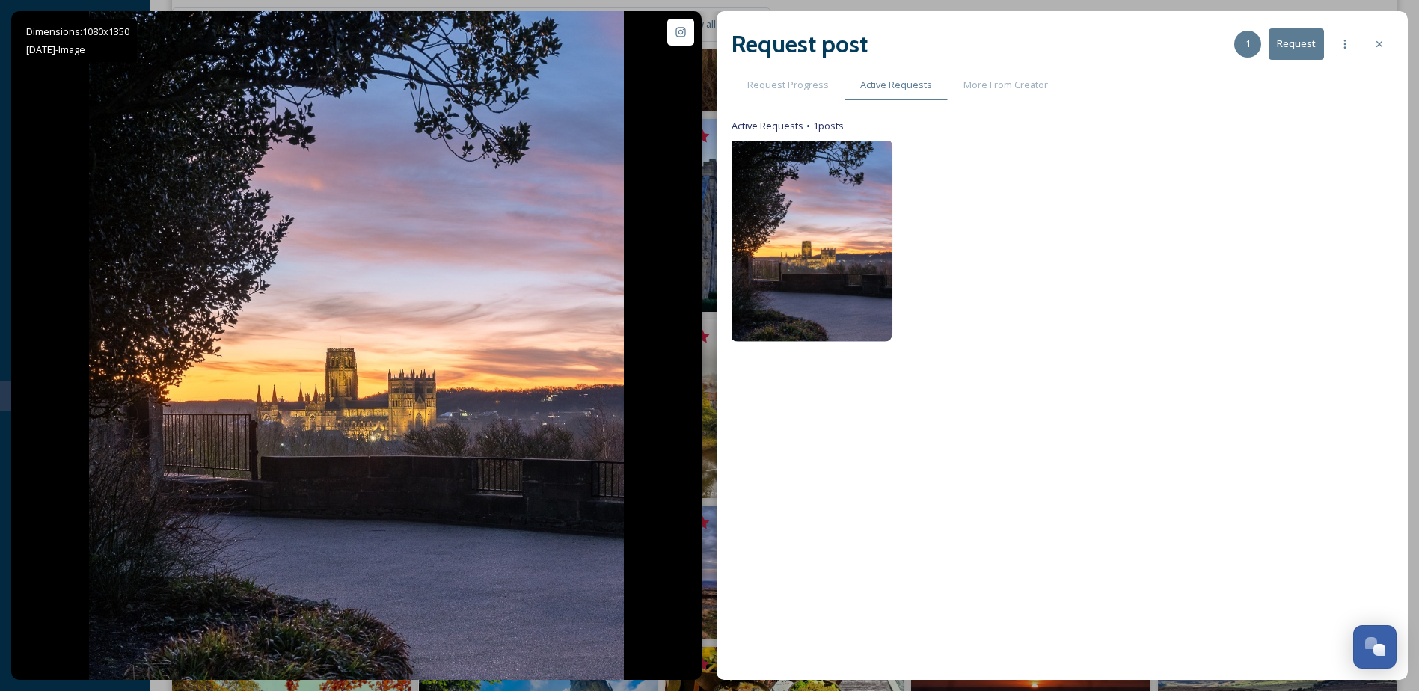
click at [828, 152] on img at bounding box center [811, 241] width 162 height 204
click at [807, 85] on span "Request Progress" at bounding box center [788, 85] width 82 height 14
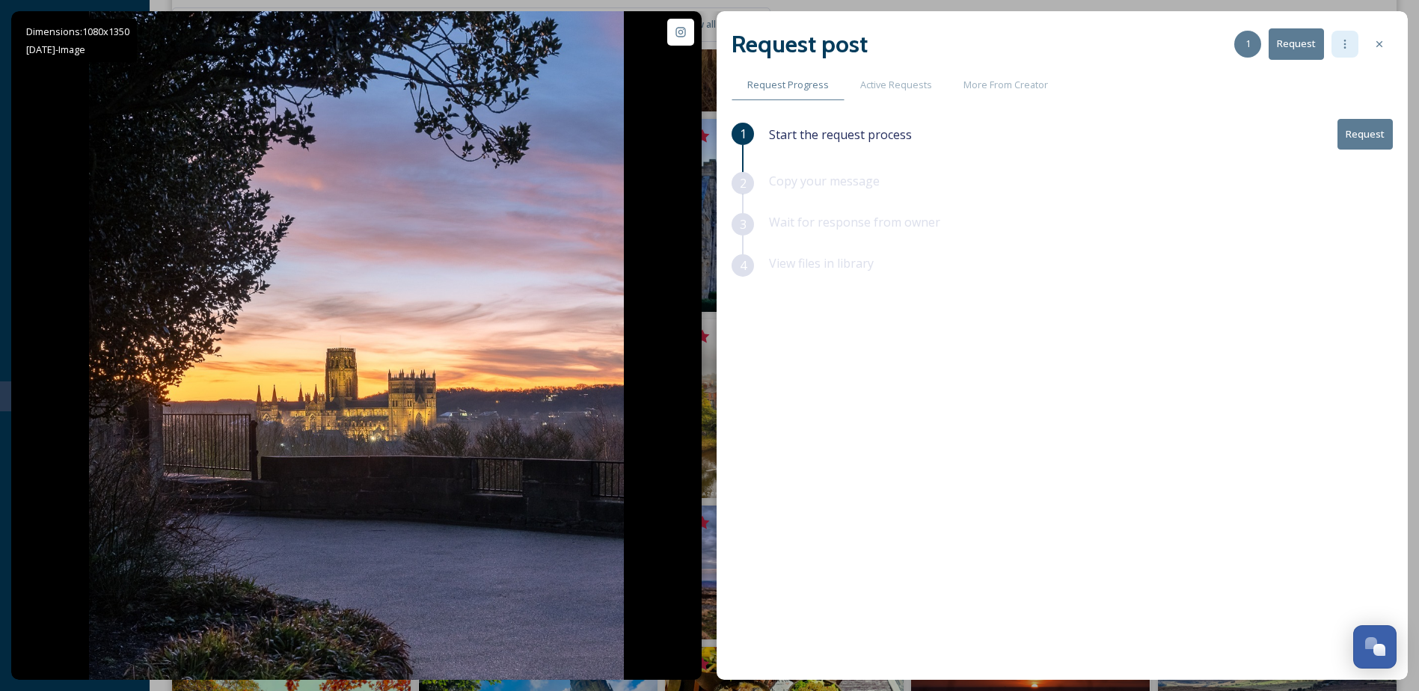
click at [1349, 49] on icon at bounding box center [1345, 44] width 12 height 12
click at [1183, 251] on div "Wait for response from owner" at bounding box center [1081, 233] width 624 height 41
click at [885, 86] on span "Active Requests" at bounding box center [896, 85] width 72 height 14
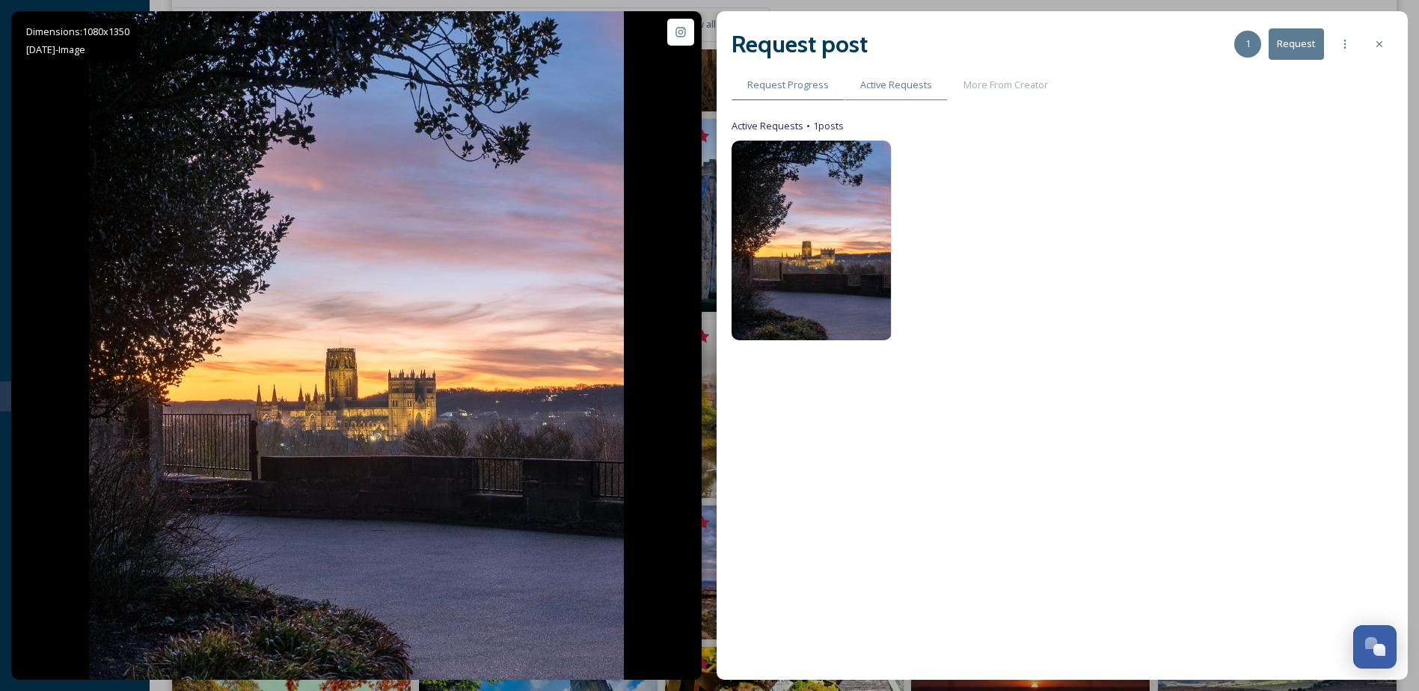
click at [790, 82] on span "Request Progress" at bounding box center [788, 85] width 82 height 14
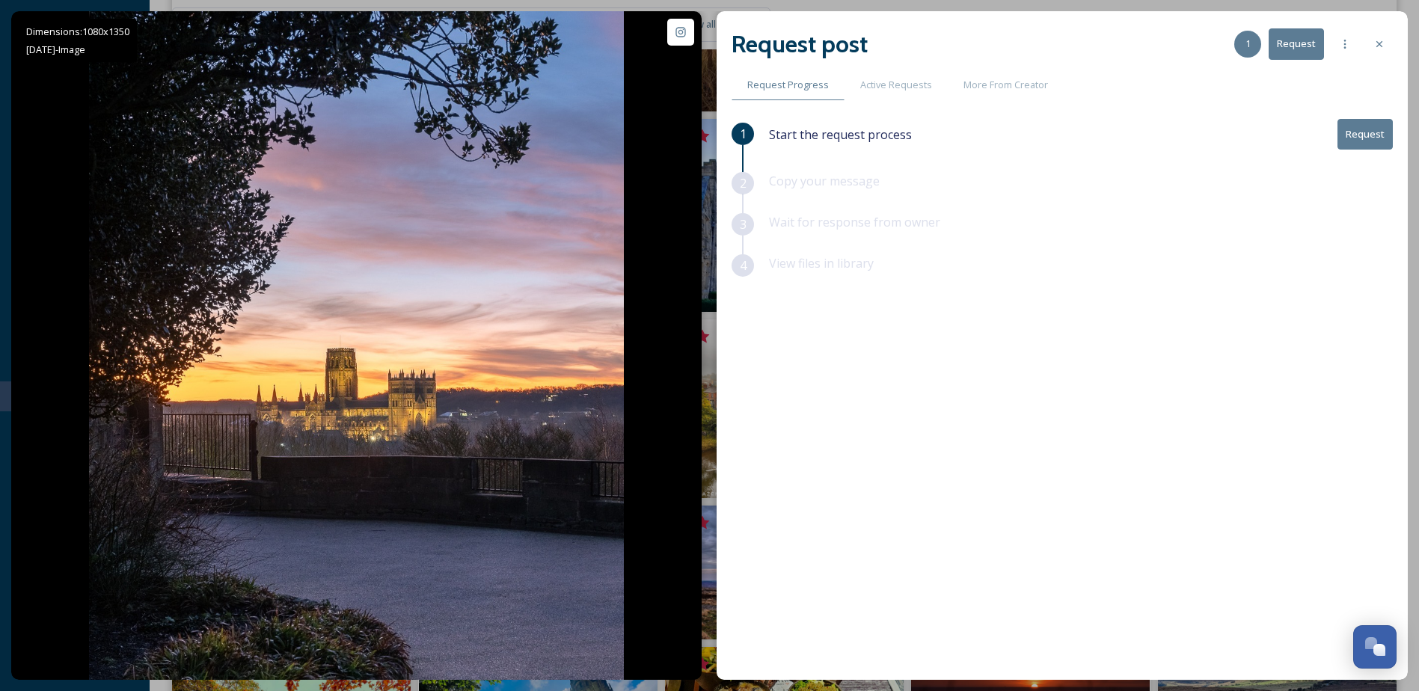
click at [1359, 131] on button "Request" at bounding box center [1365, 134] width 55 height 31
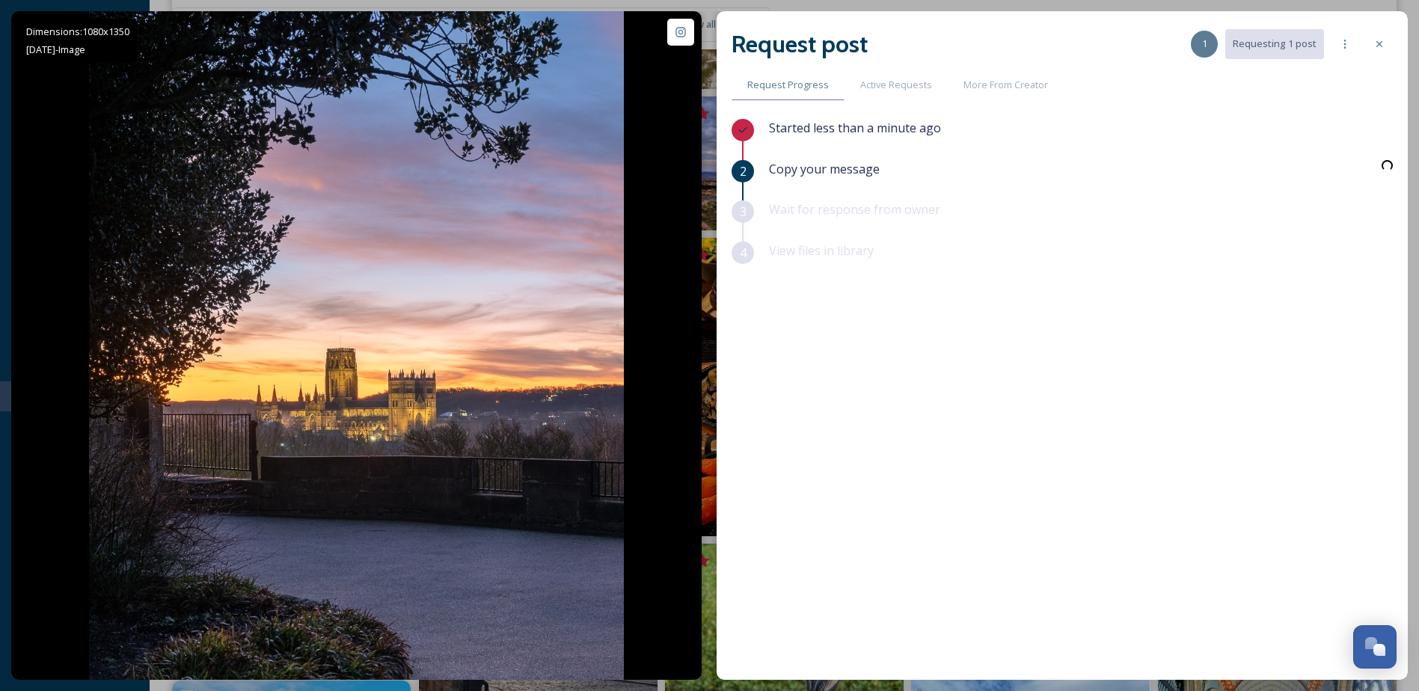
scroll to position [3442, 0]
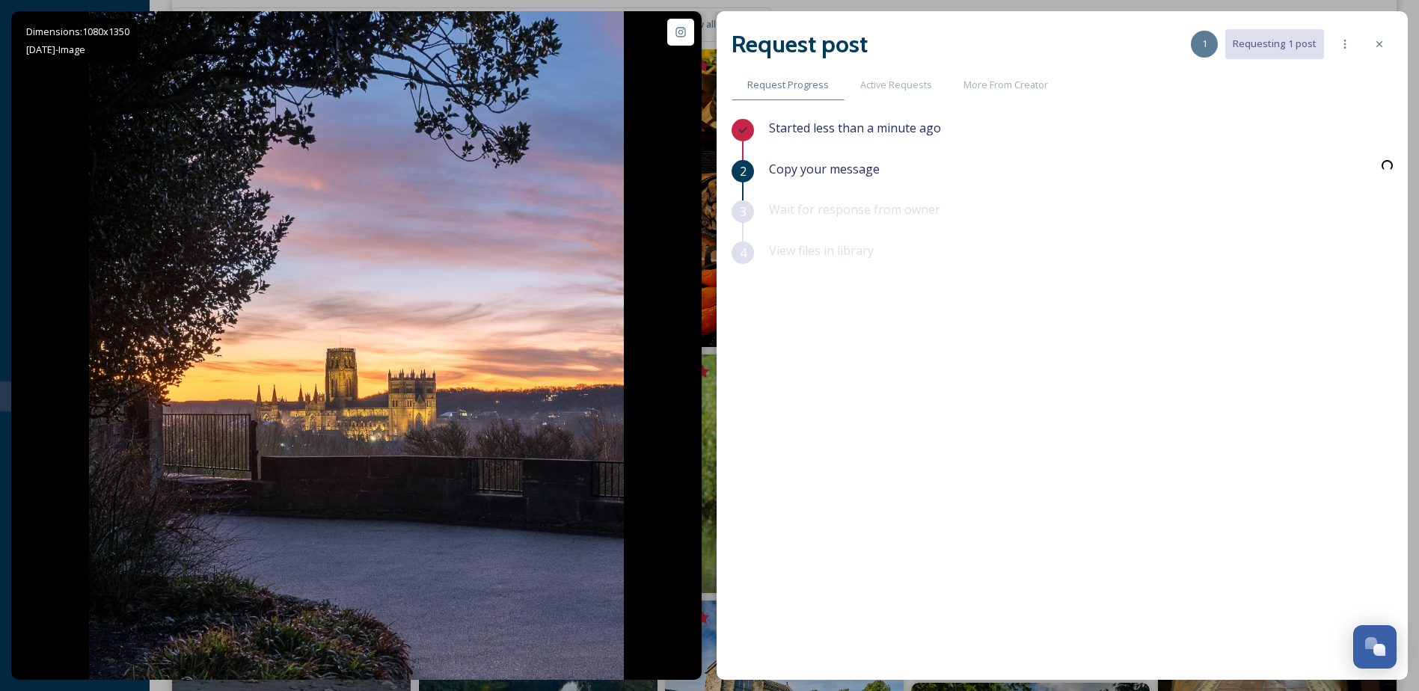
click at [931, 535] on div "Started less than a minute ago 2 Copy your message 3 Wait for response from own…" at bounding box center [1062, 360] width 661 height 483
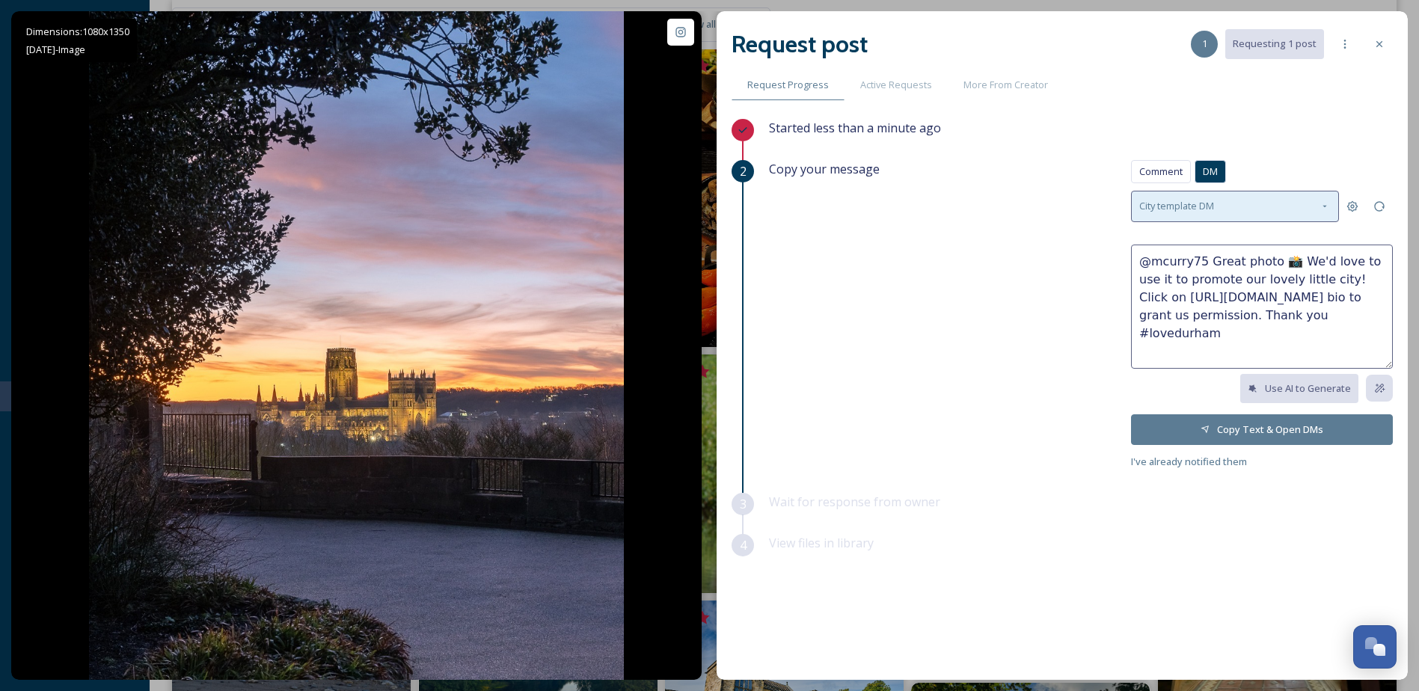
click at [1315, 202] on div "City template DM" at bounding box center [1235, 206] width 208 height 31
click at [1267, 163] on div "Comment DM Comment DM" at bounding box center [1262, 175] width 262 height 31
click at [1238, 274] on textarea "@mcurry75 Great photo 📸 We'd love to use it to promote our lovely little city! …" at bounding box center [1262, 307] width 262 height 124
drag, startPoint x: 1226, startPoint y: 336, endPoint x: 1141, endPoint y: 269, distance: 108.1
click at [1141, 269] on textarea "@mcurry75 Great photo 📸 We'd love to use it to promote our lovely little city! …" at bounding box center [1262, 307] width 262 height 124
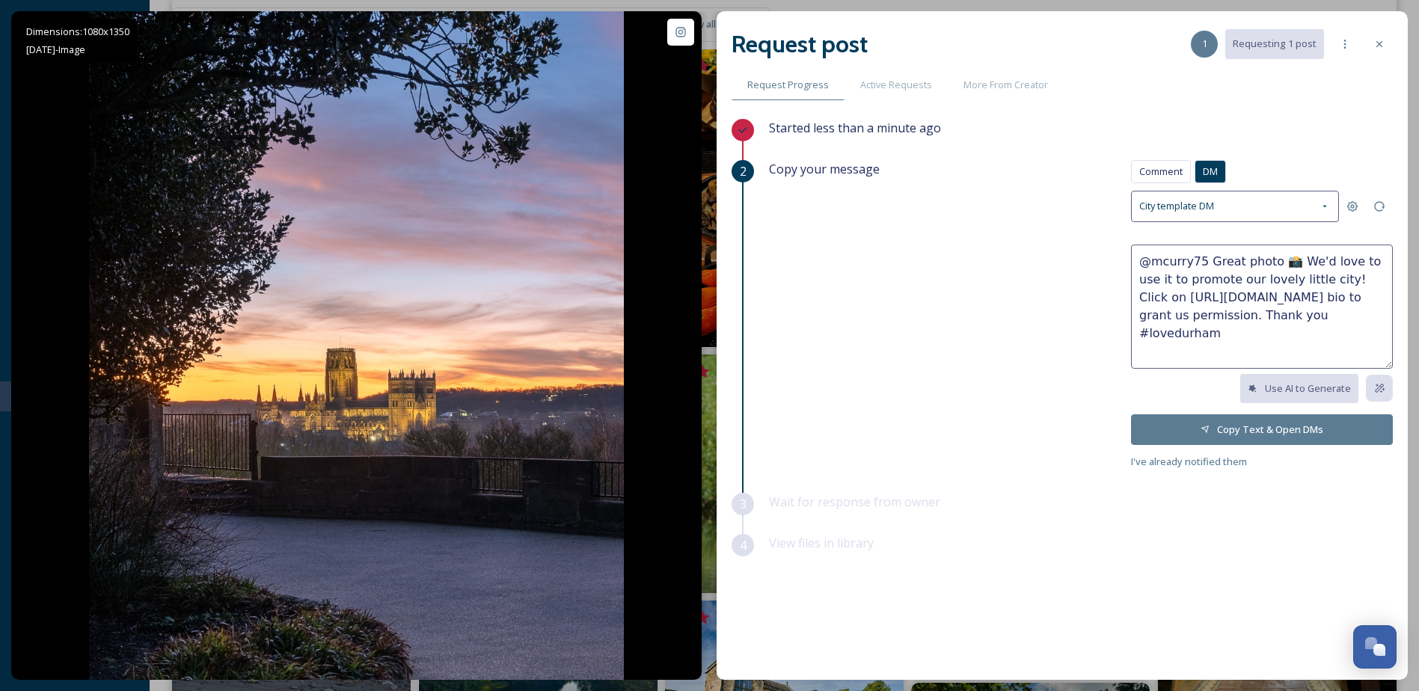
click at [1291, 287] on textarea "@mcurry75 Great photo 📸 We'd love to use it to promote our lovely little city! …" at bounding box center [1262, 307] width 262 height 124
drag, startPoint x: 1364, startPoint y: 298, endPoint x: 1141, endPoint y: 299, distance: 223.0
click at [1141, 299] on textarea "@mcurry75 Great photo 📸 We'd love to use it to promote our lovely little city! …" at bounding box center [1262, 307] width 262 height 124
click at [1011, 88] on span "More From Creator" at bounding box center [1006, 85] width 85 height 14
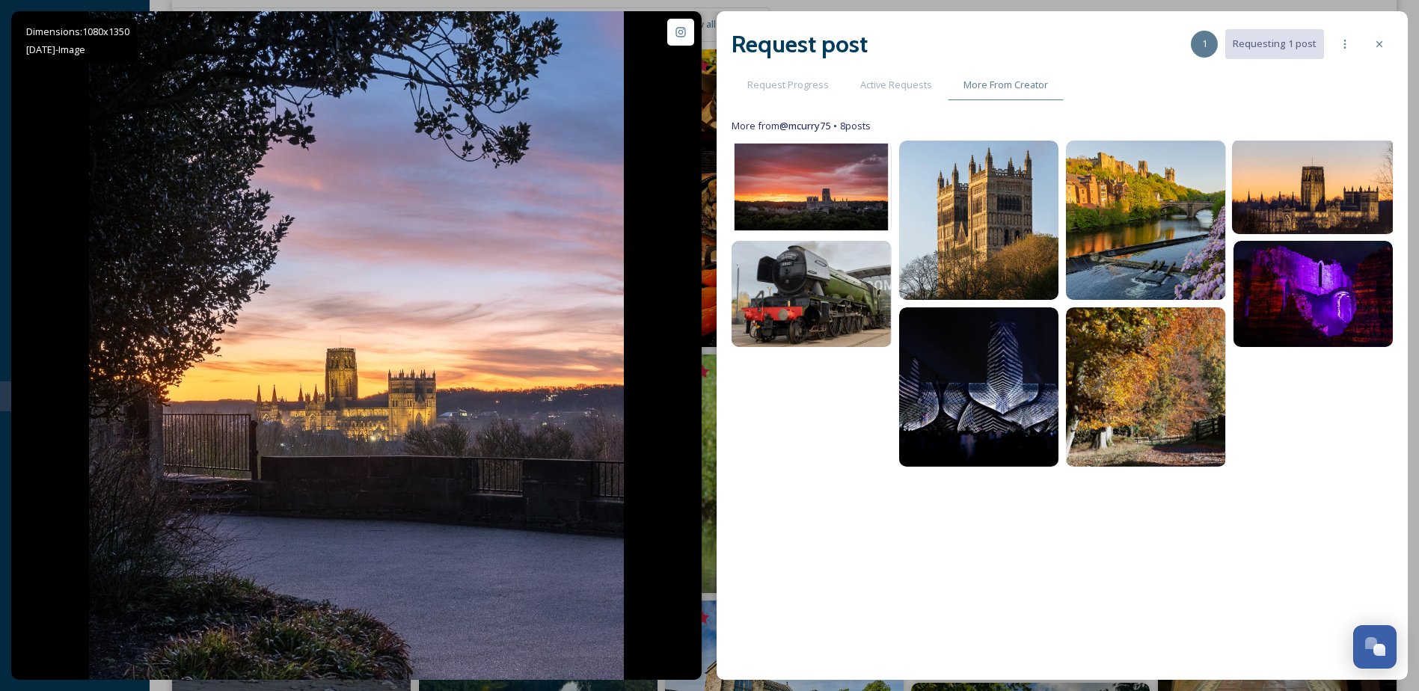
click at [1296, 195] on img at bounding box center [1313, 187] width 162 height 94
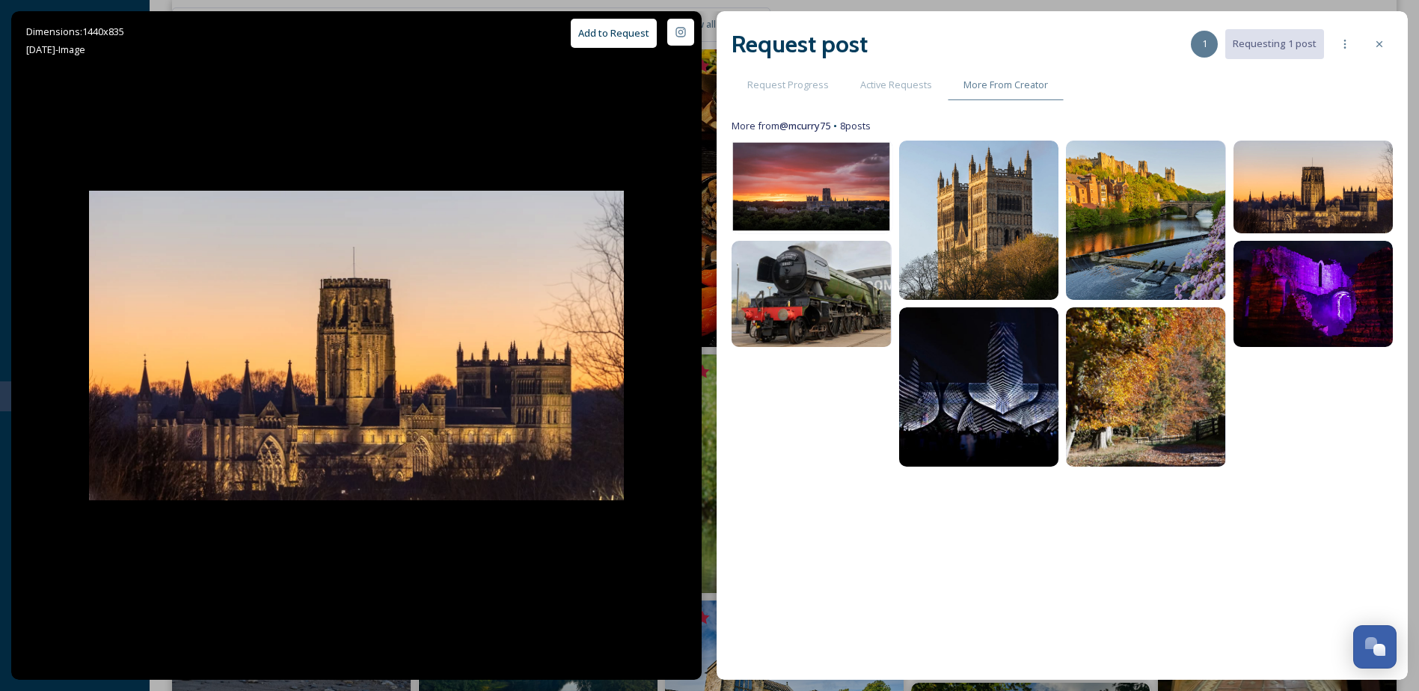
click at [816, 186] on img at bounding box center [811, 187] width 162 height 94
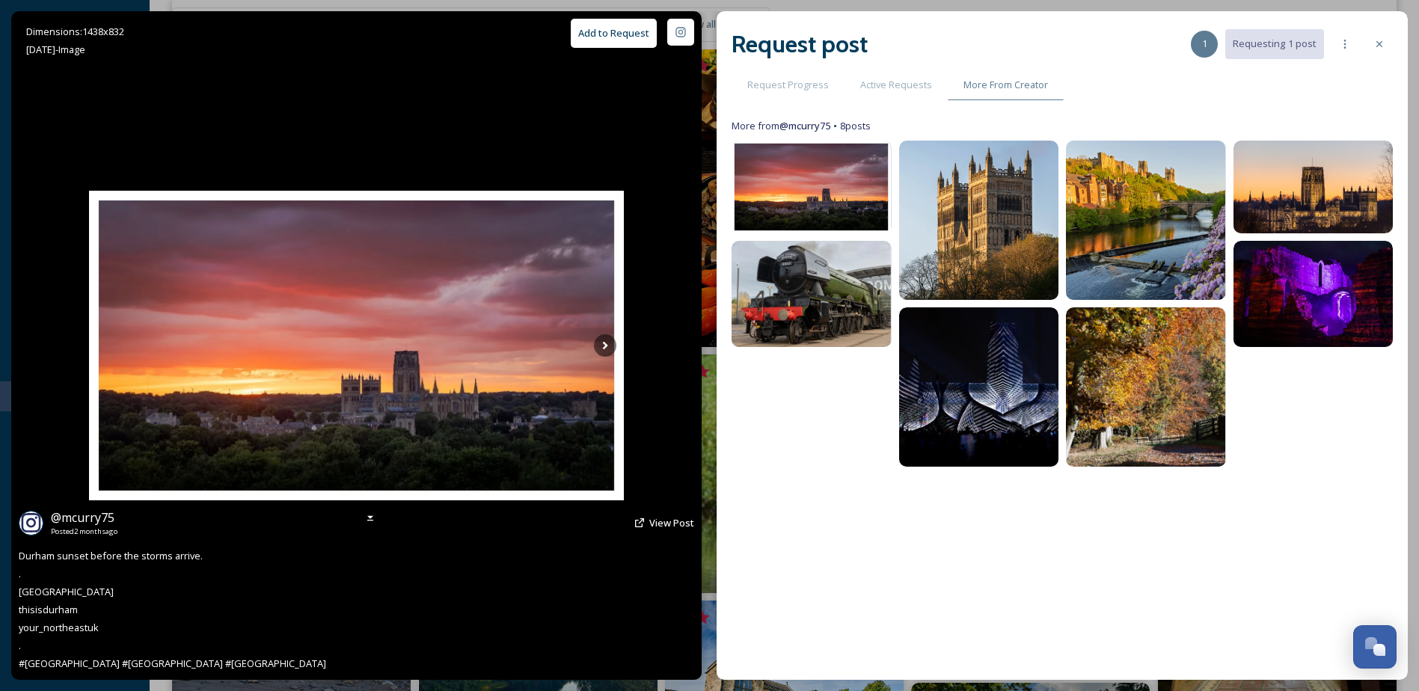
click at [625, 33] on button "Add to Request" at bounding box center [614, 33] width 86 height 29
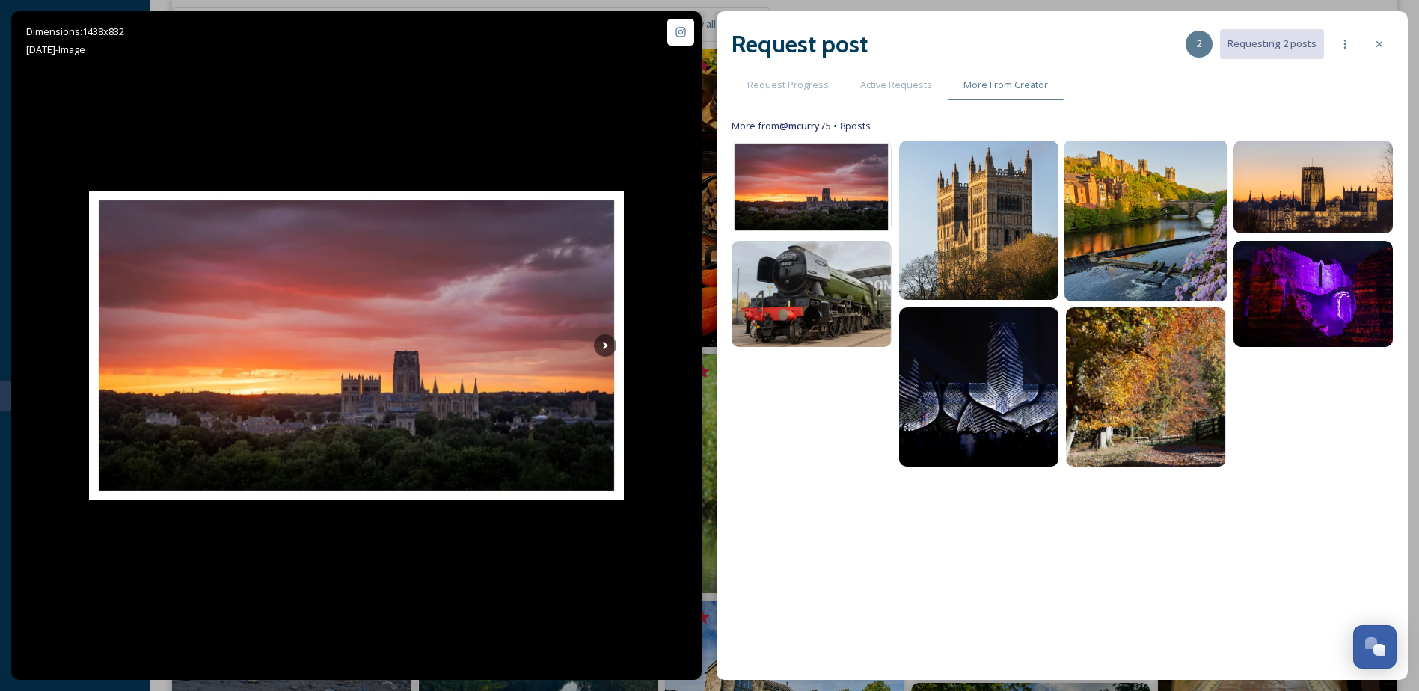
click at [1125, 176] on img at bounding box center [1146, 220] width 162 height 162
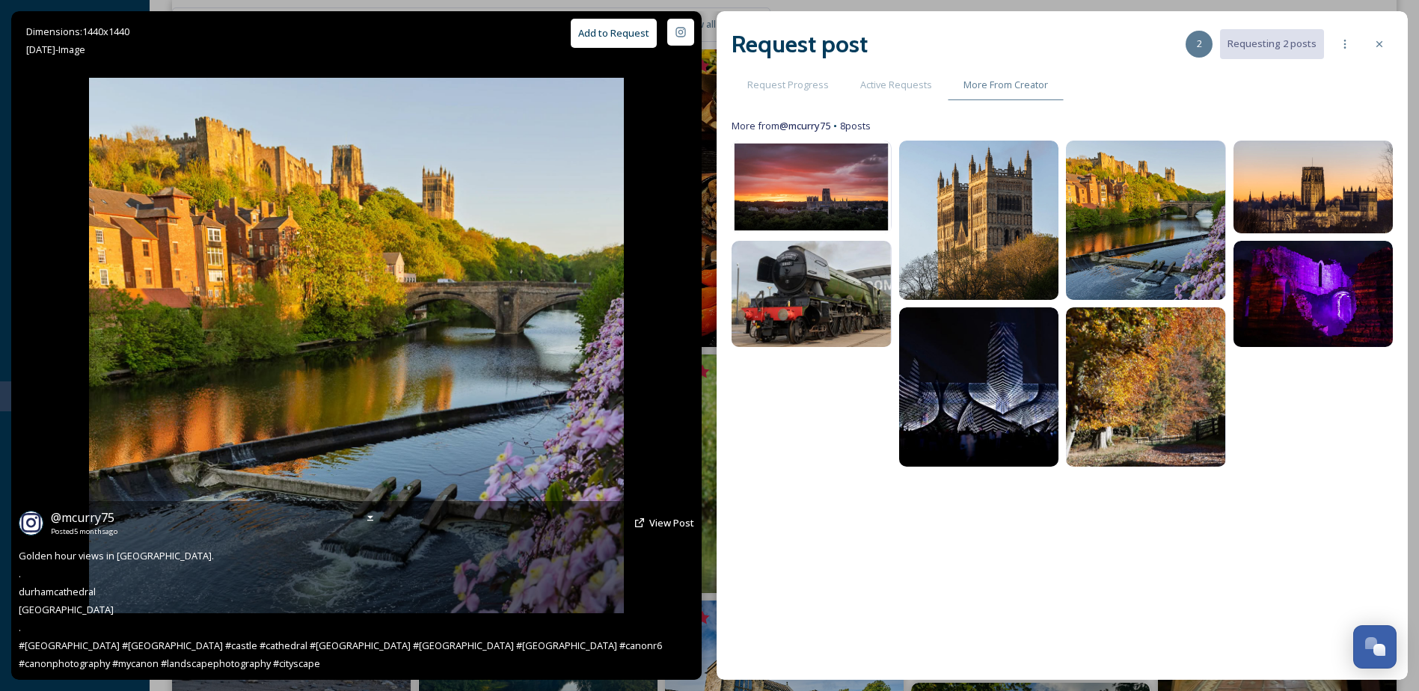
click at [594, 27] on button "Add to Request" at bounding box center [614, 33] width 86 height 29
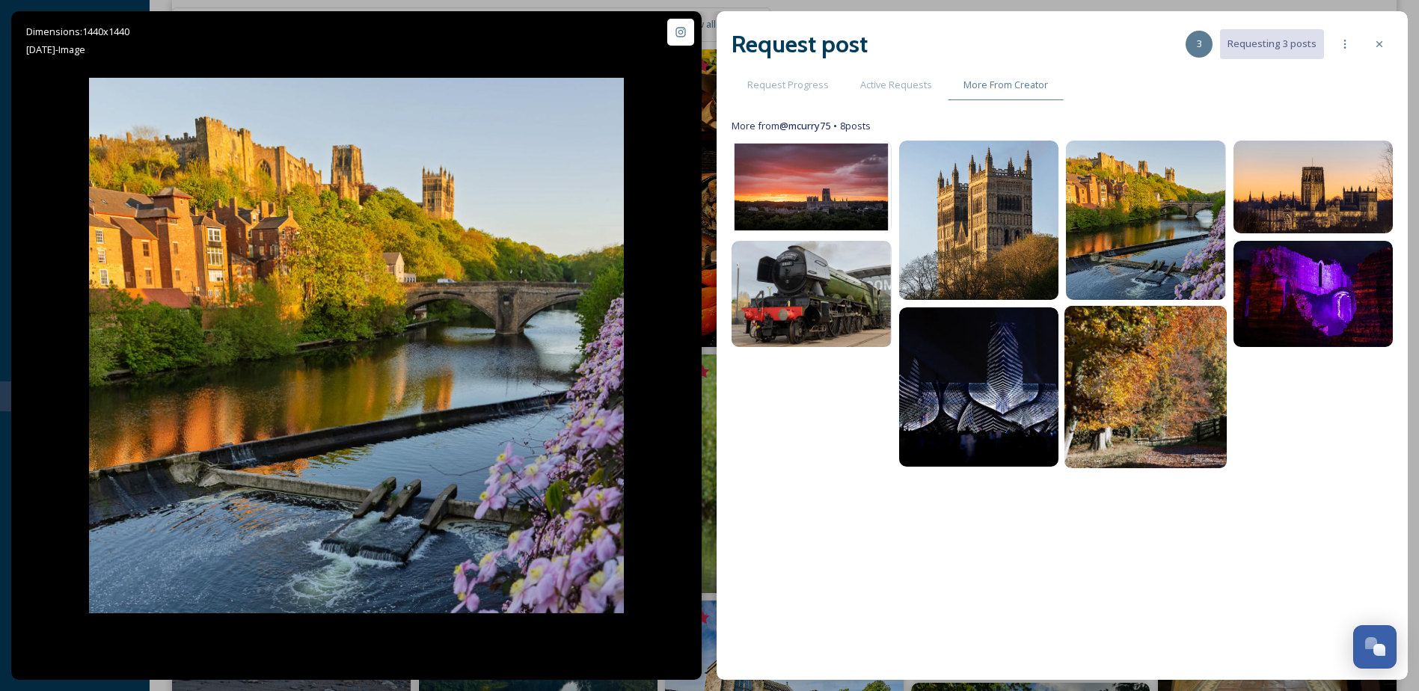
click at [1137, 364] on img at bounding box center [1146, 387] width 162 height 162
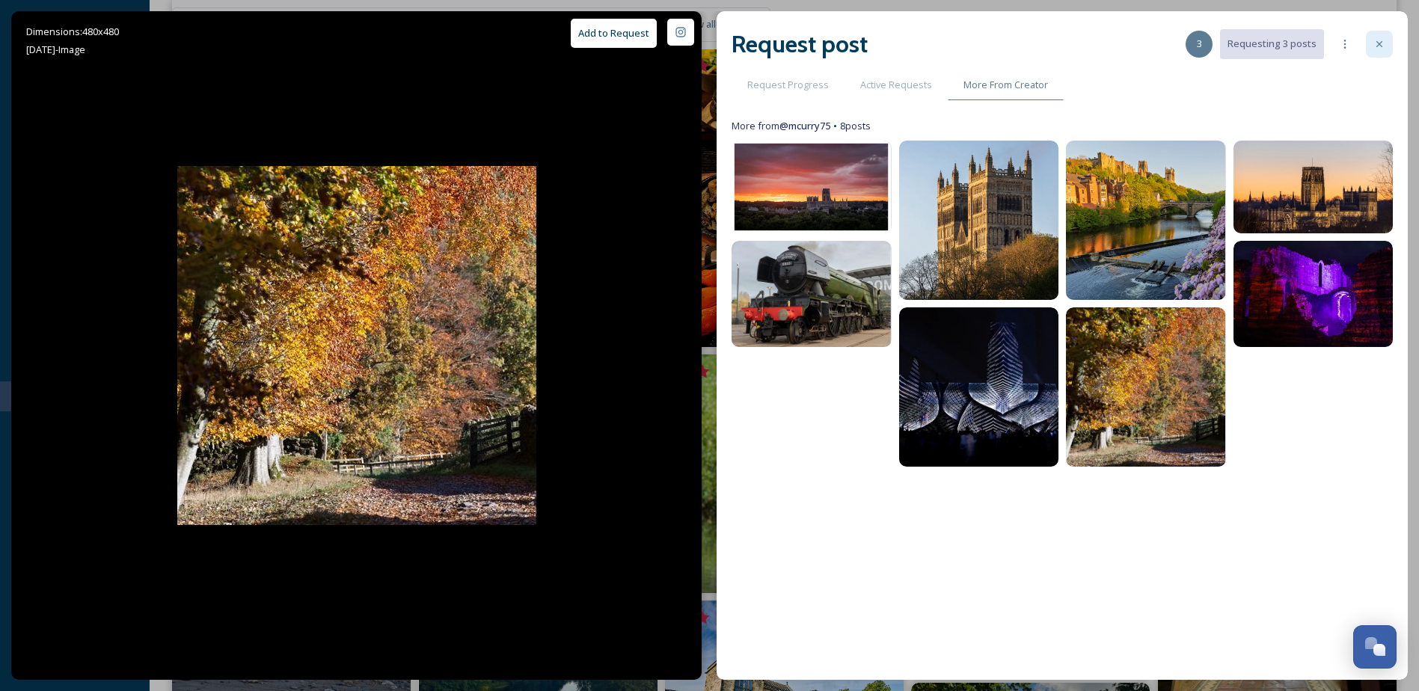
click at [1386, 49] on div at bounding box center [1379, 44] width 27 height 27
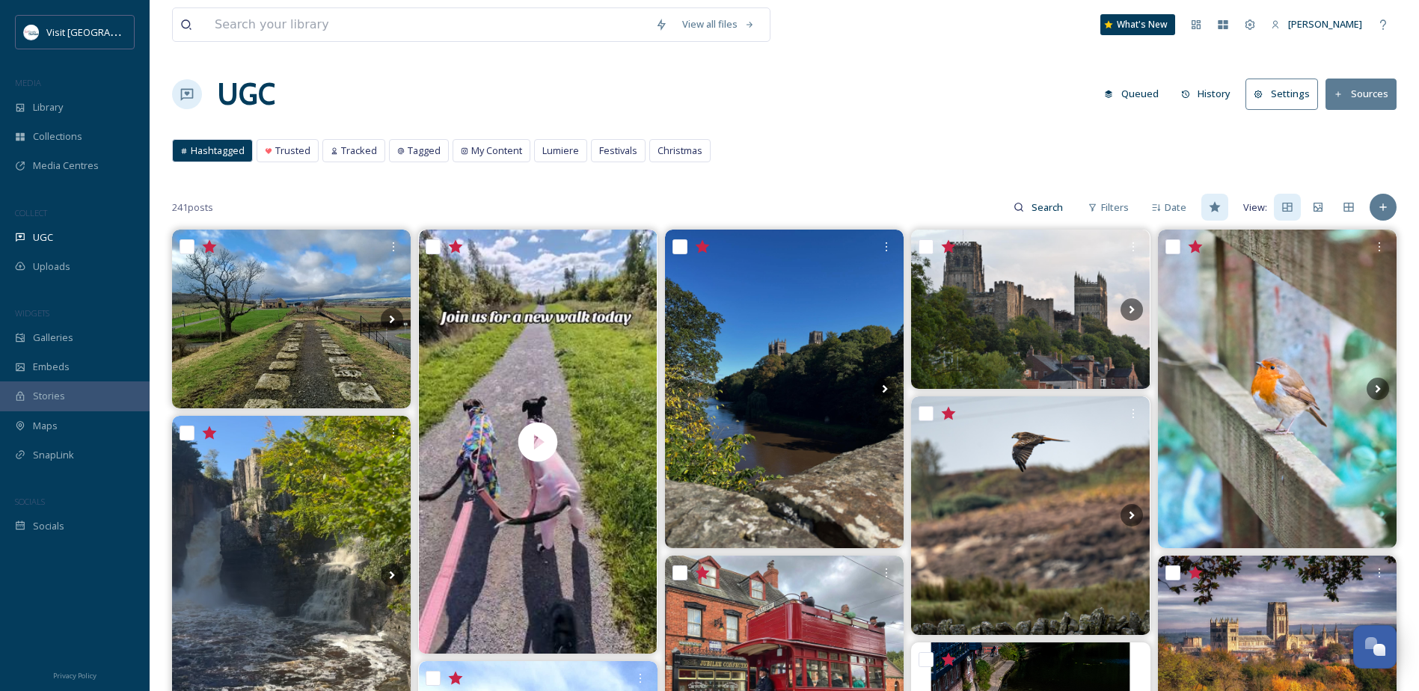
click at [1208, 96] on button "History" at bounding box center [1206, 93] width 65 height 29
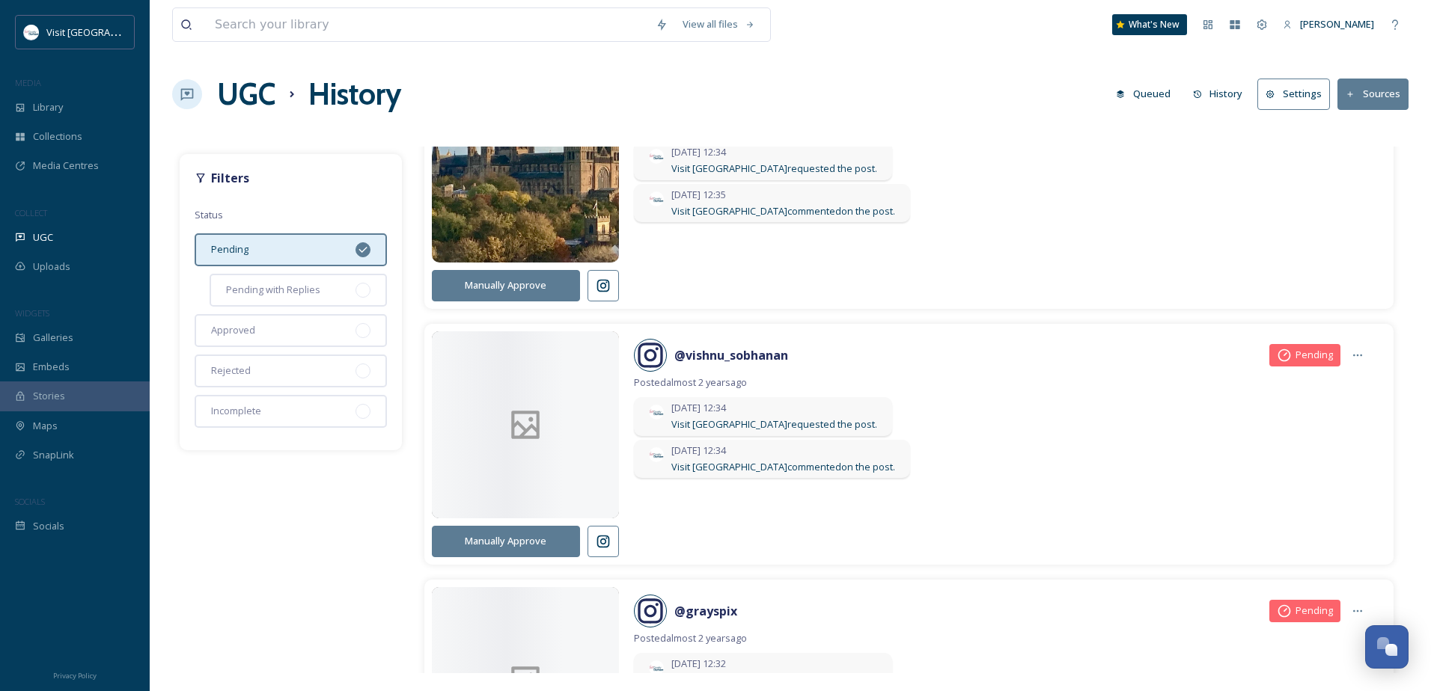
scroll to position [1422, 0]
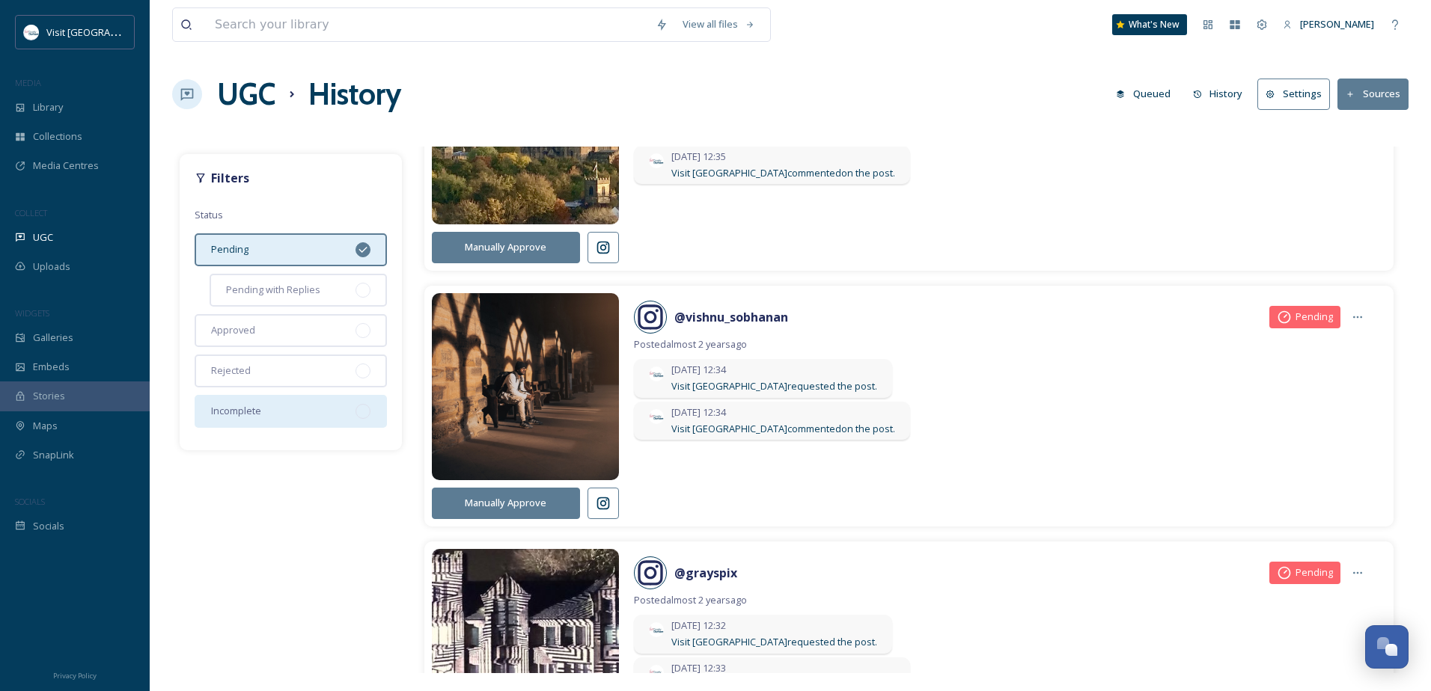
click at [319, 415] on div "Incomplete" at bounding box center [291, 411] width 192 height 33
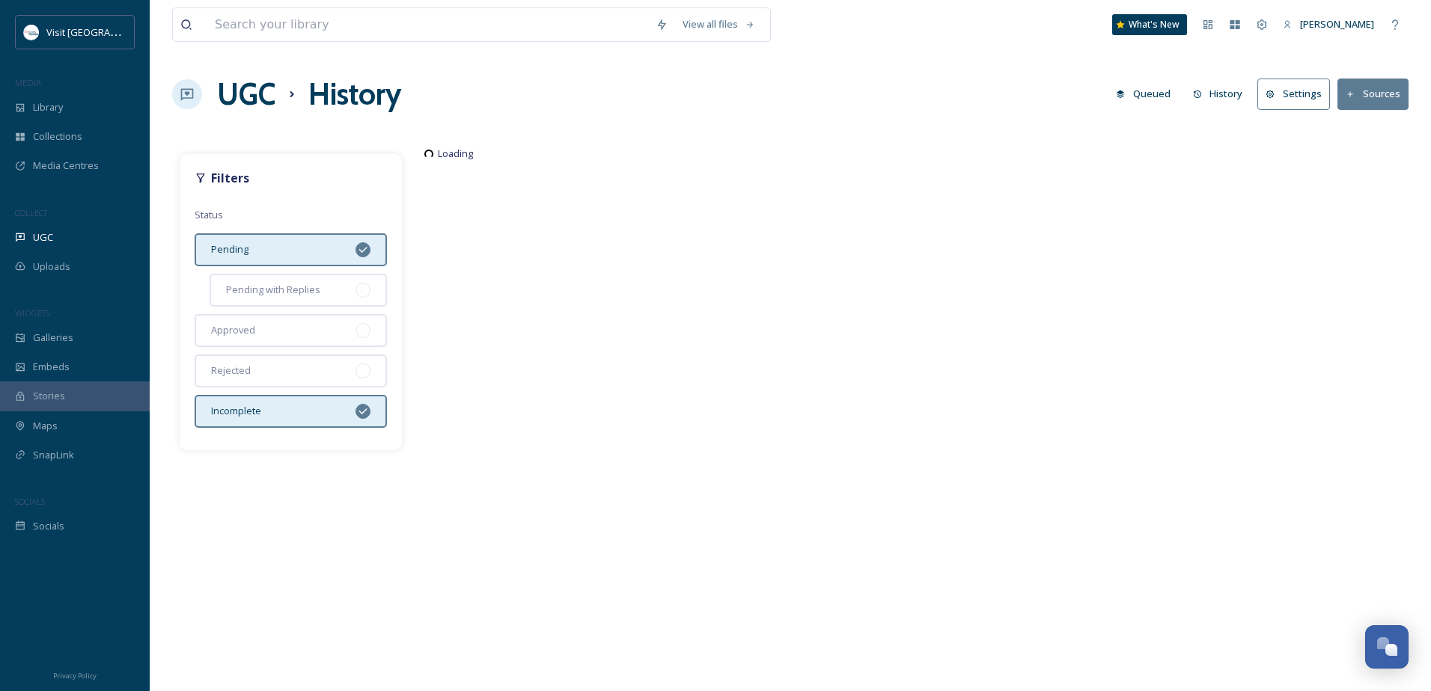
click at [359, 251] on icon at bounding box center [363, 250] width 12 height 12
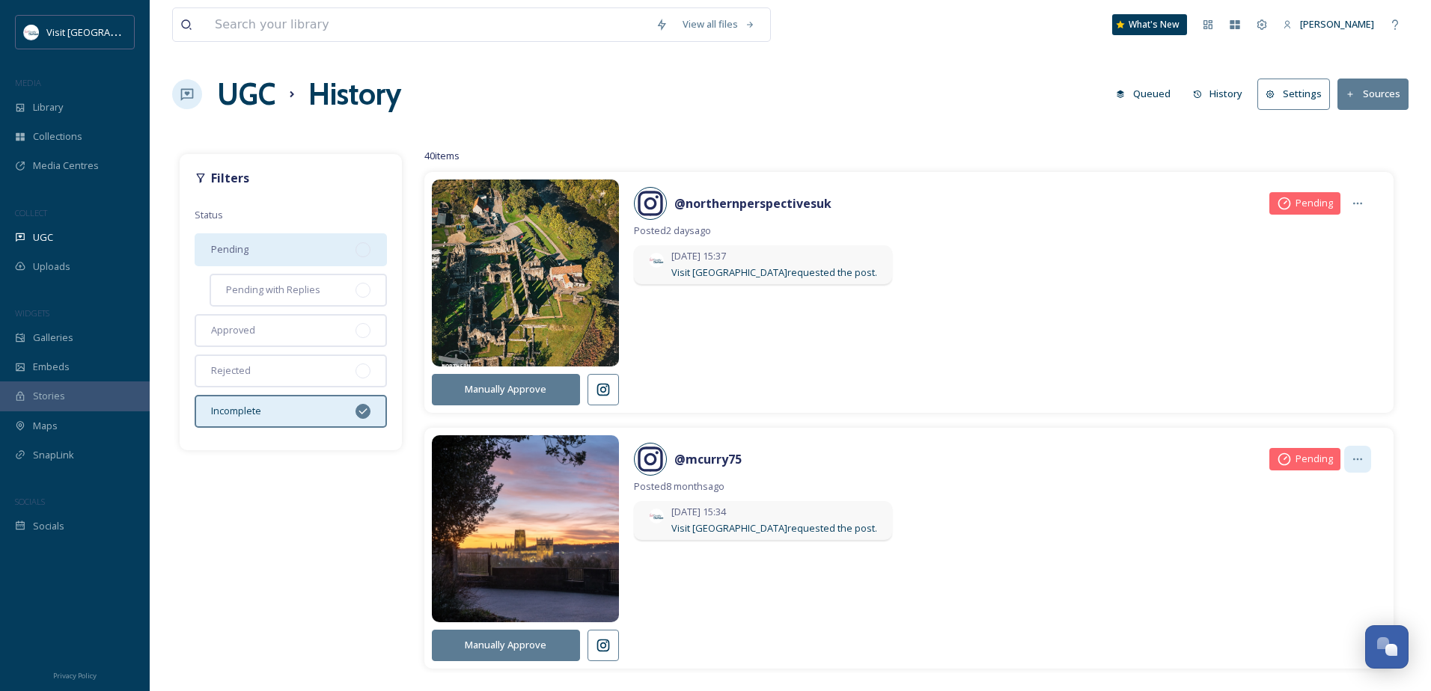
click at [1351, 461] on icon at bounding box center [1357, 459] width 12 height 12
click at [1164, 467] on div "@ mcurry75 Pending" at bounding box center [1002, 459] width 737 height 33
click at [1353, 459] on icon at bounding box center [1357, 460] width 9 height 2
click at [788, 522] on span "Visit County Durham requested the post." at bounding box center [774, 529] width 206 height 14
click at [608, 650] on icon at bounding box center [602, 646] width 13 height 13
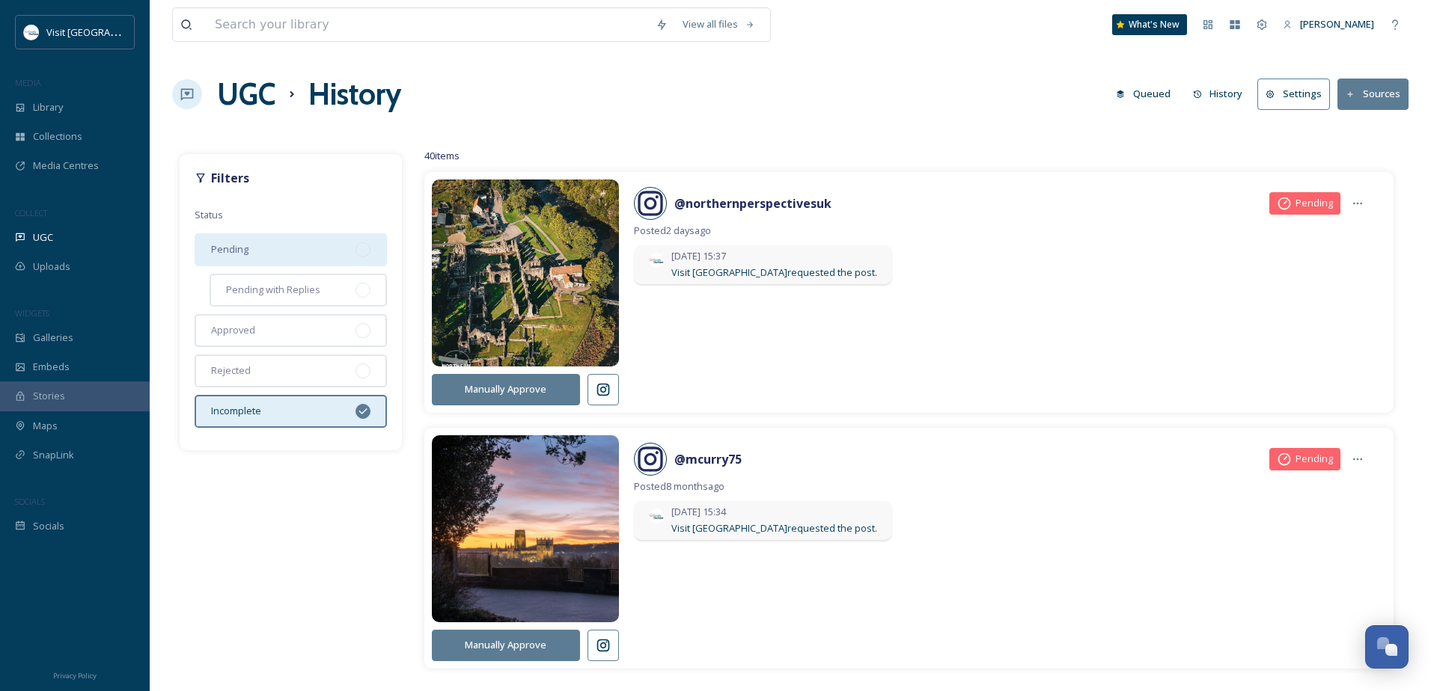
scroll to position [150, 0]
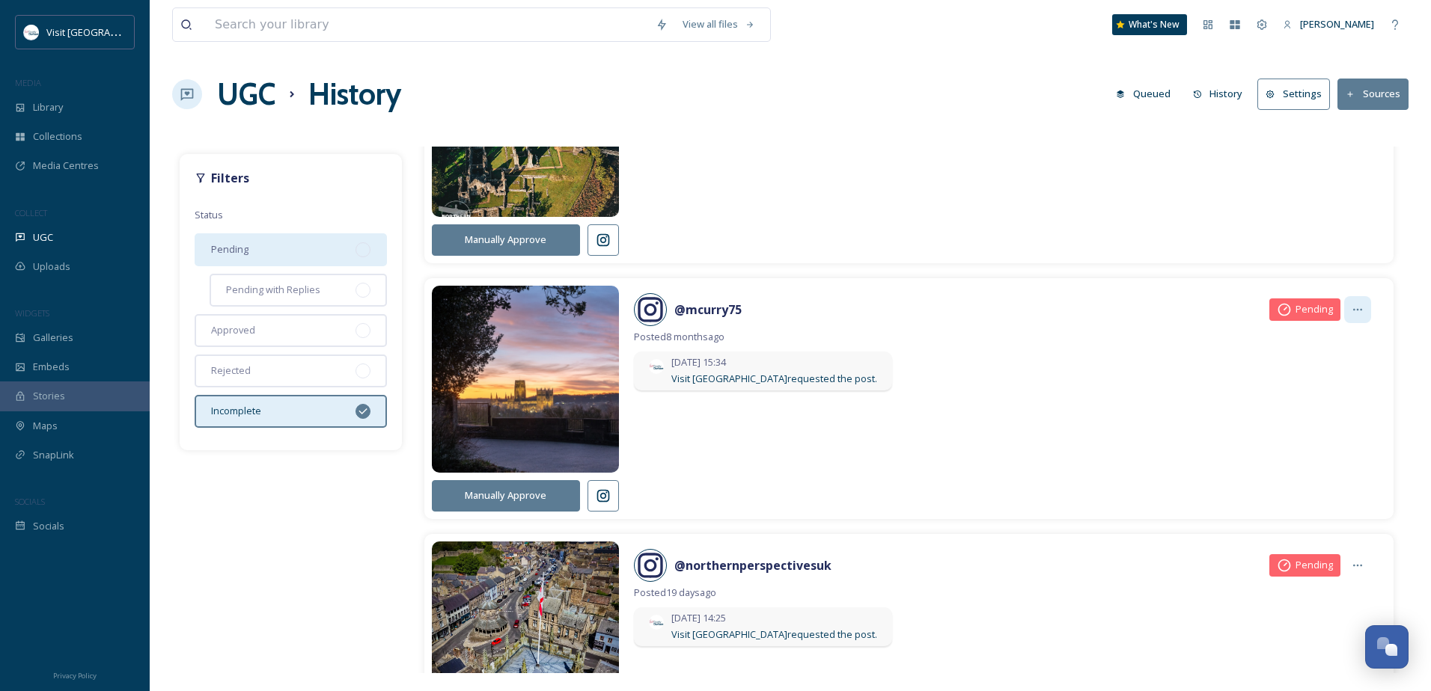
click at [1351, 309] on icon at bounding box center [1357, 310] width 12 height 12
click at [963, 313] on div "@ mcurry75 Pending" at bounding box center [1002, 309] width 737 height 33
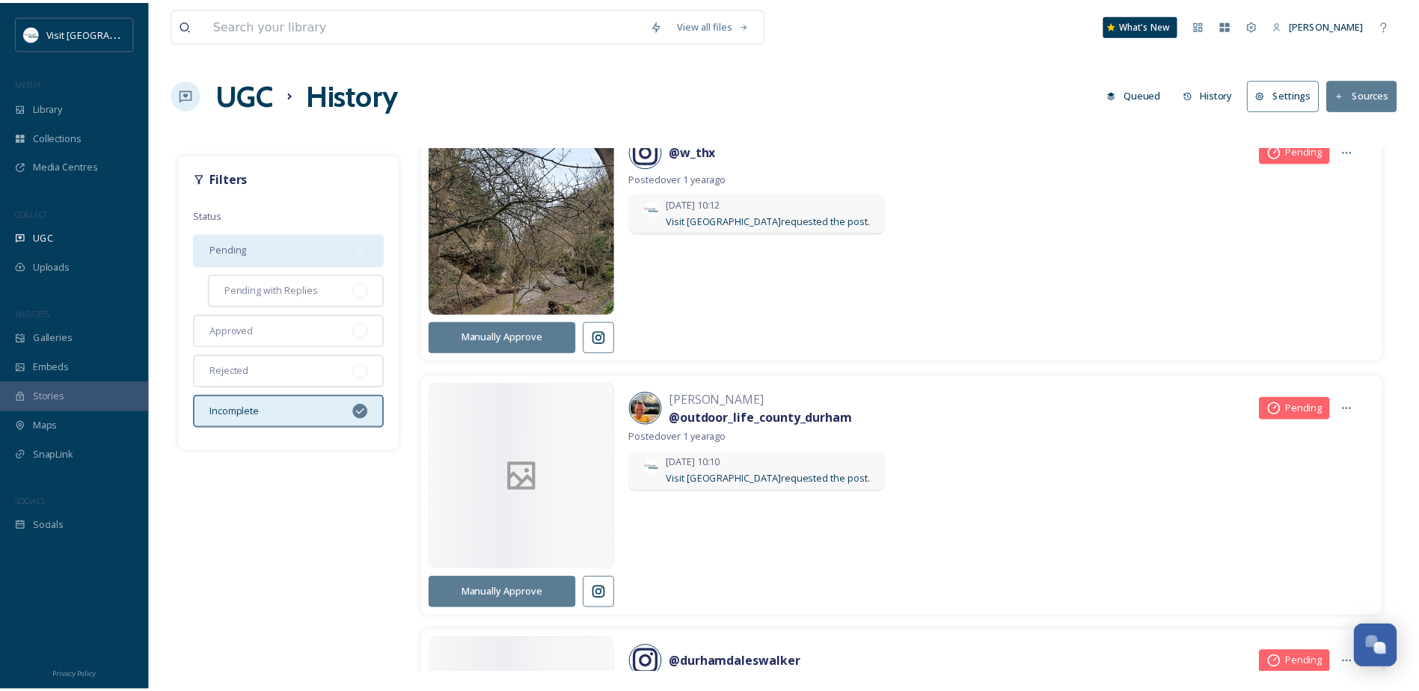
scroll to position [5686, 0]
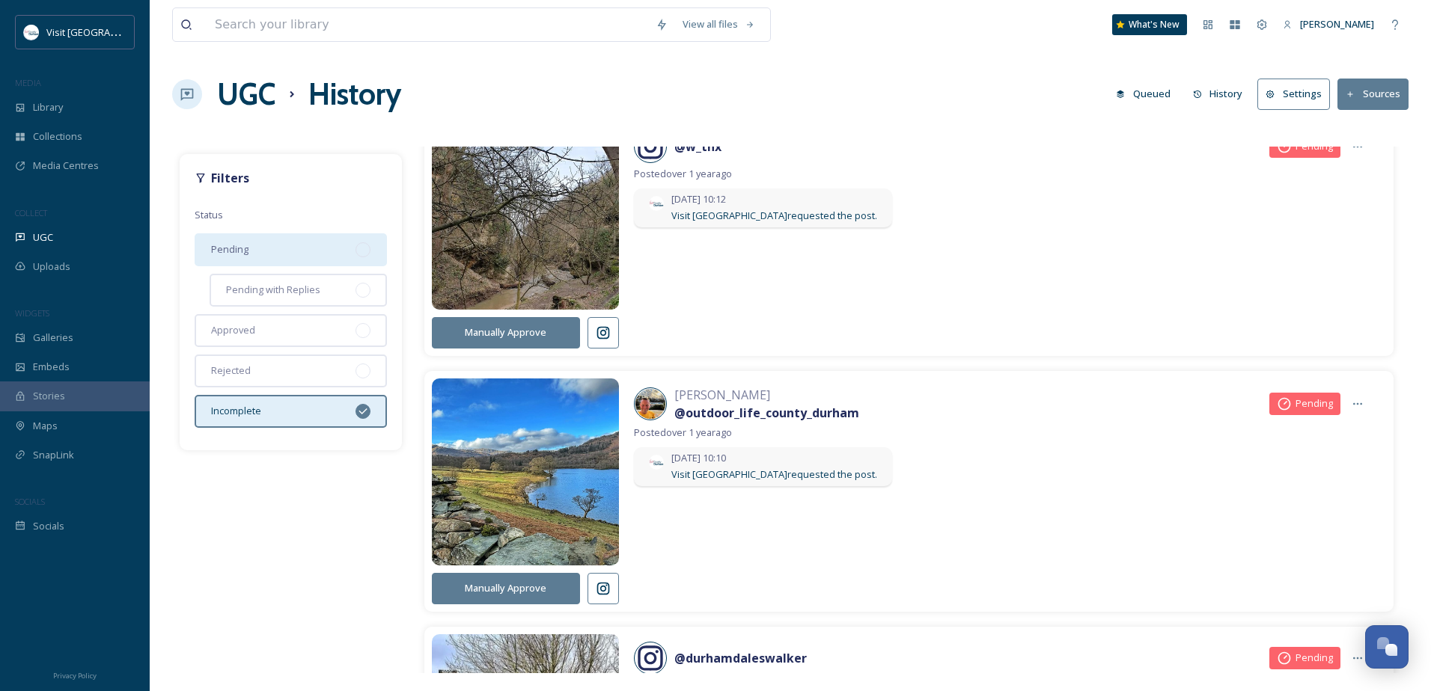
click at [1162, 97] on button "Queued" at bounding box center [1143, 93] width 70 height 29
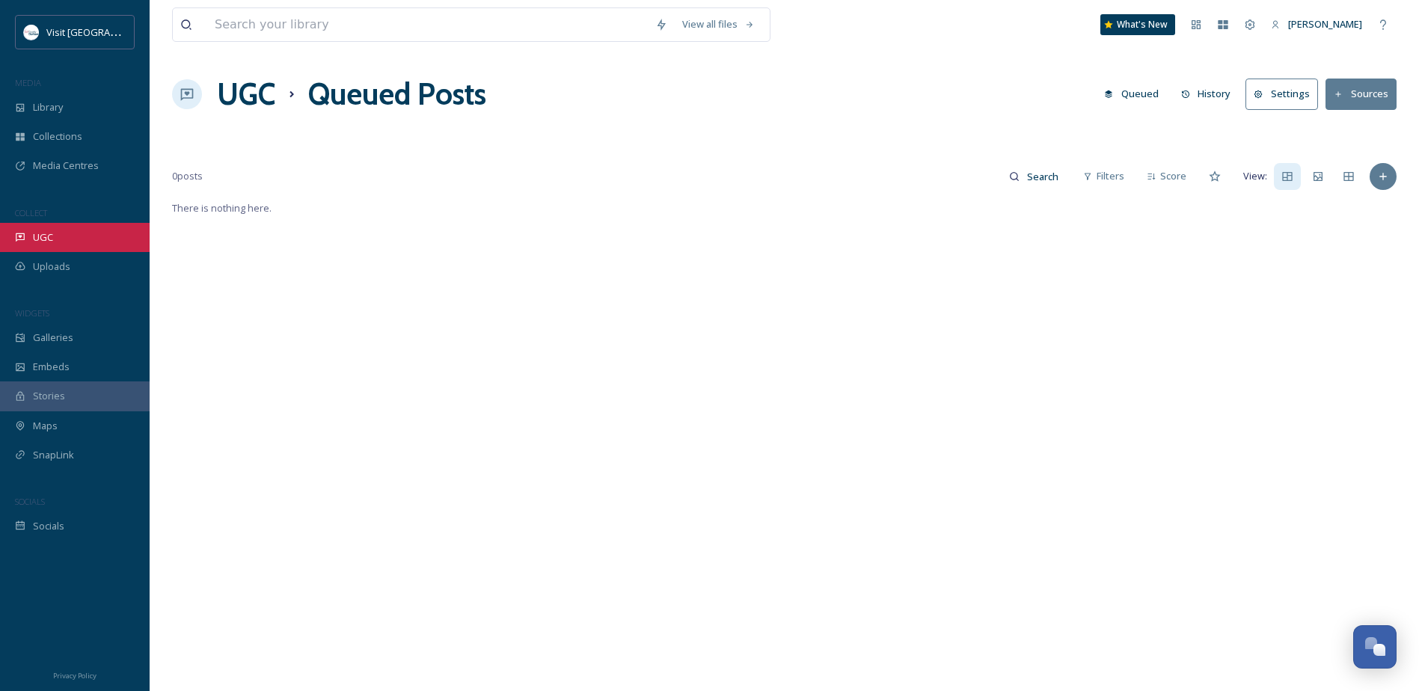
click at [73, 245] on div "UGC" at bounding box center [75, 237] width 150 height 29
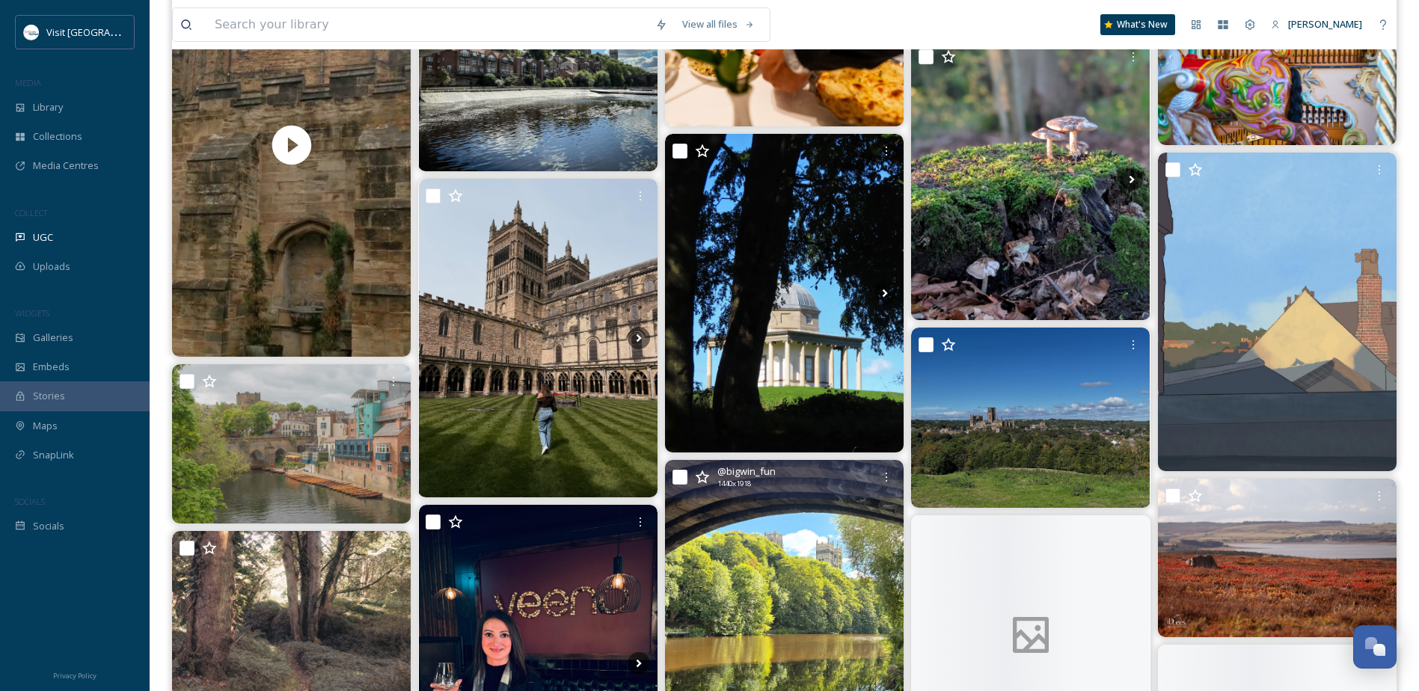
scroll to position [823, 0]
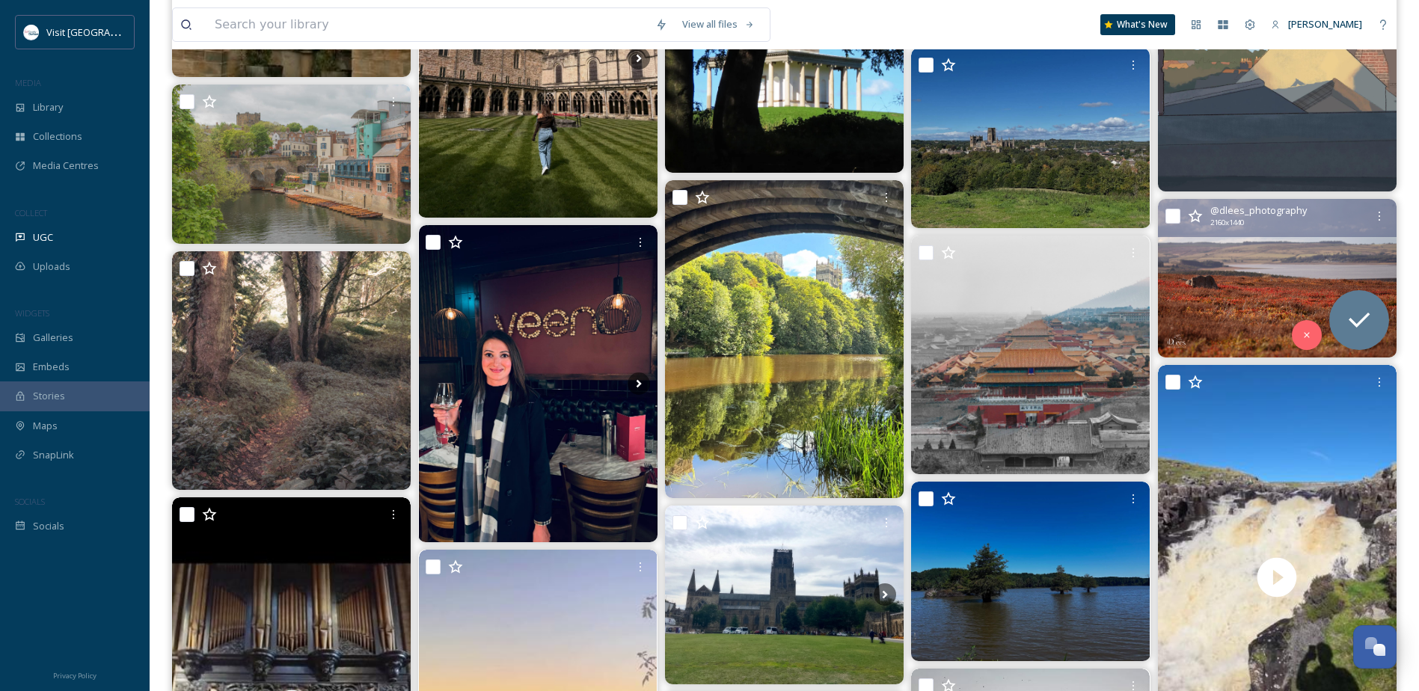
click at [1193, 318] on img at bounding box center [1277, 278] width 239 height 159
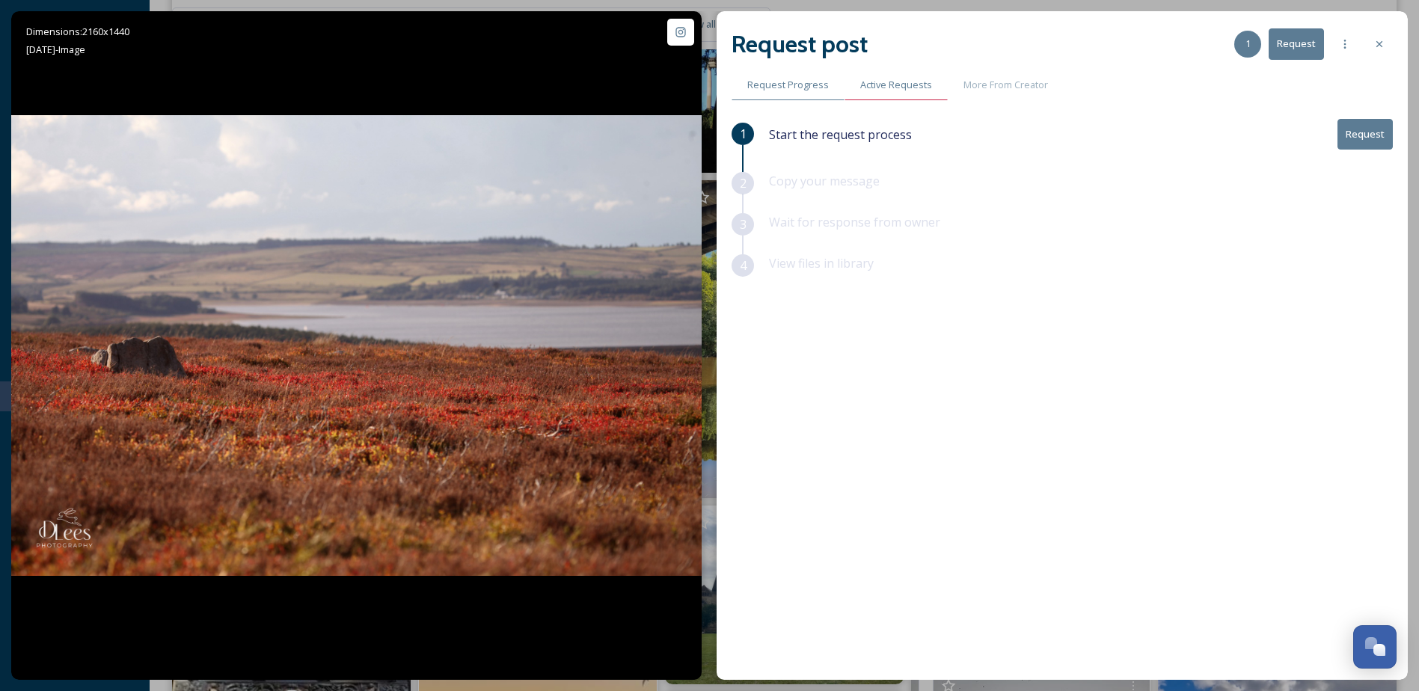
click at [925, 88] on span "Active Requests" at bounding box center [896, 85] width 72 height 14
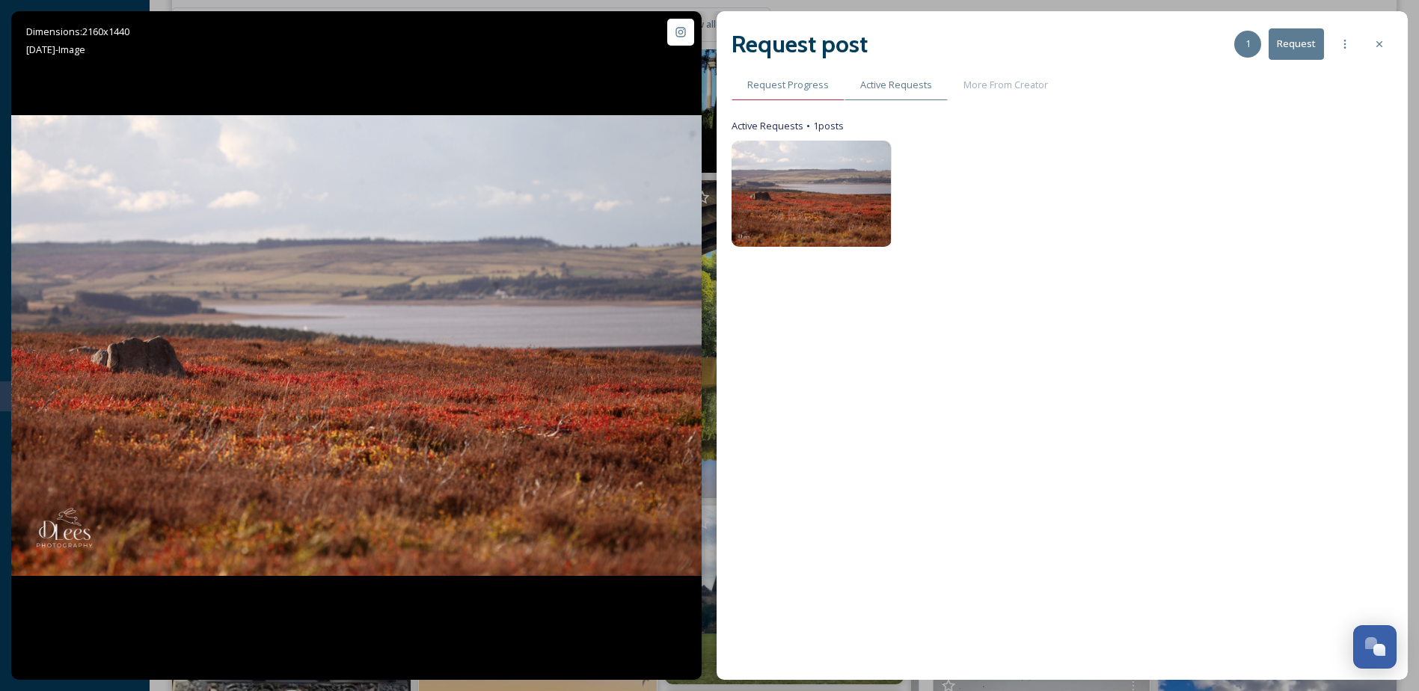
click at [784, 88] on span "Request Progress" at bounding box center [788, 85] width 82 height 14
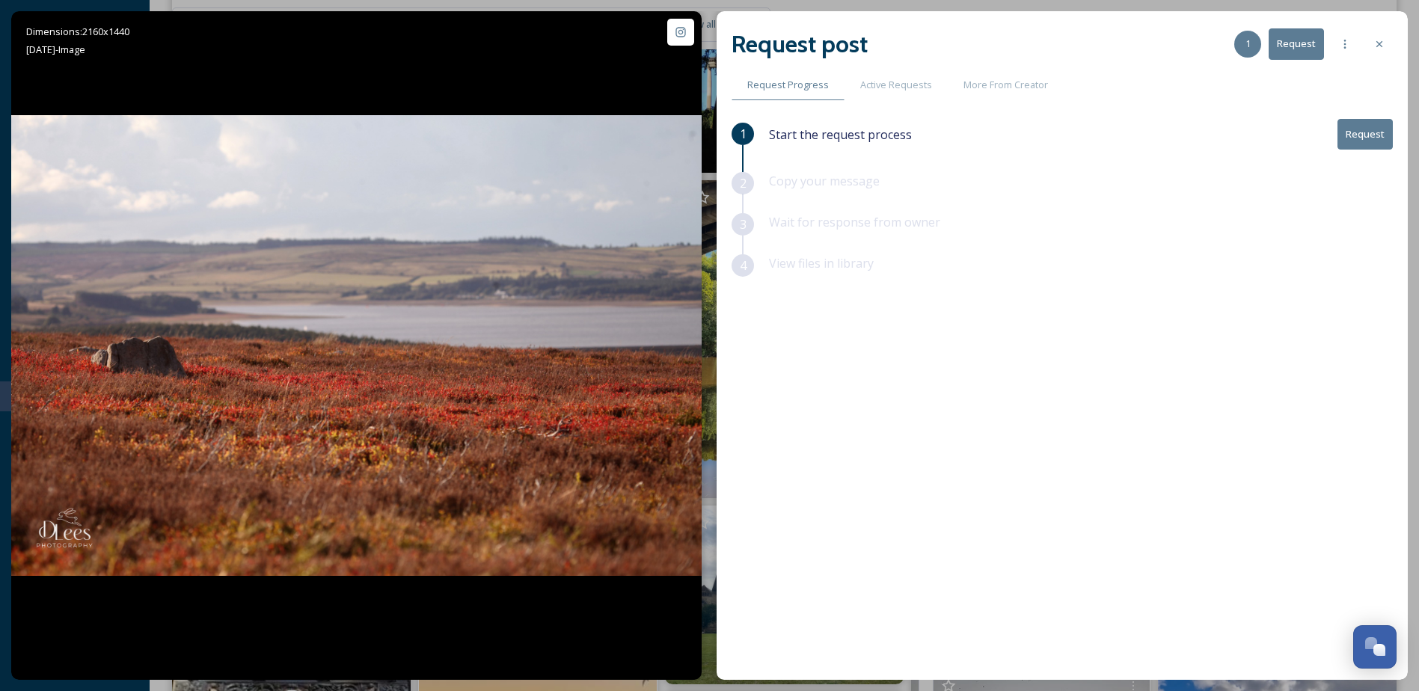
click at [1357, 137] on button "Request" at bounding box center [1365, 134] width 55 height 31
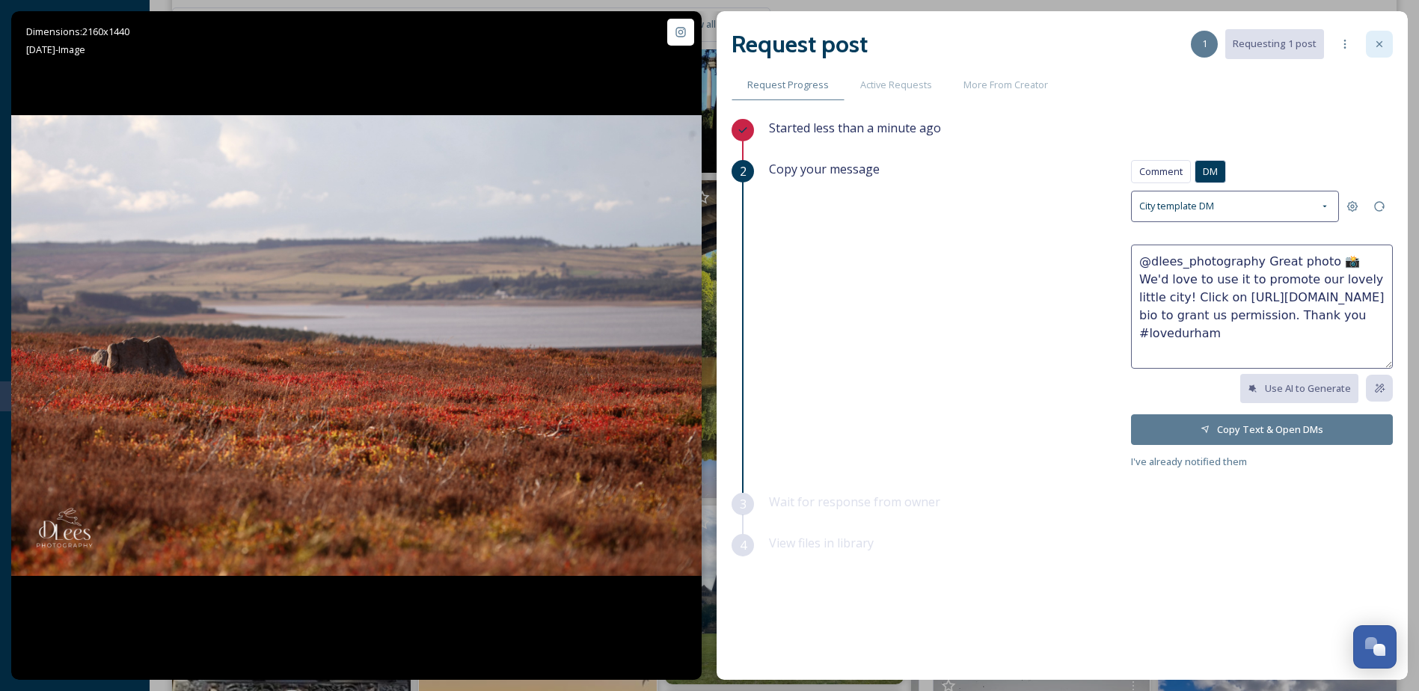
click at [1374, 46] on icon at bounding box center [1380, 44] width 12 height 12
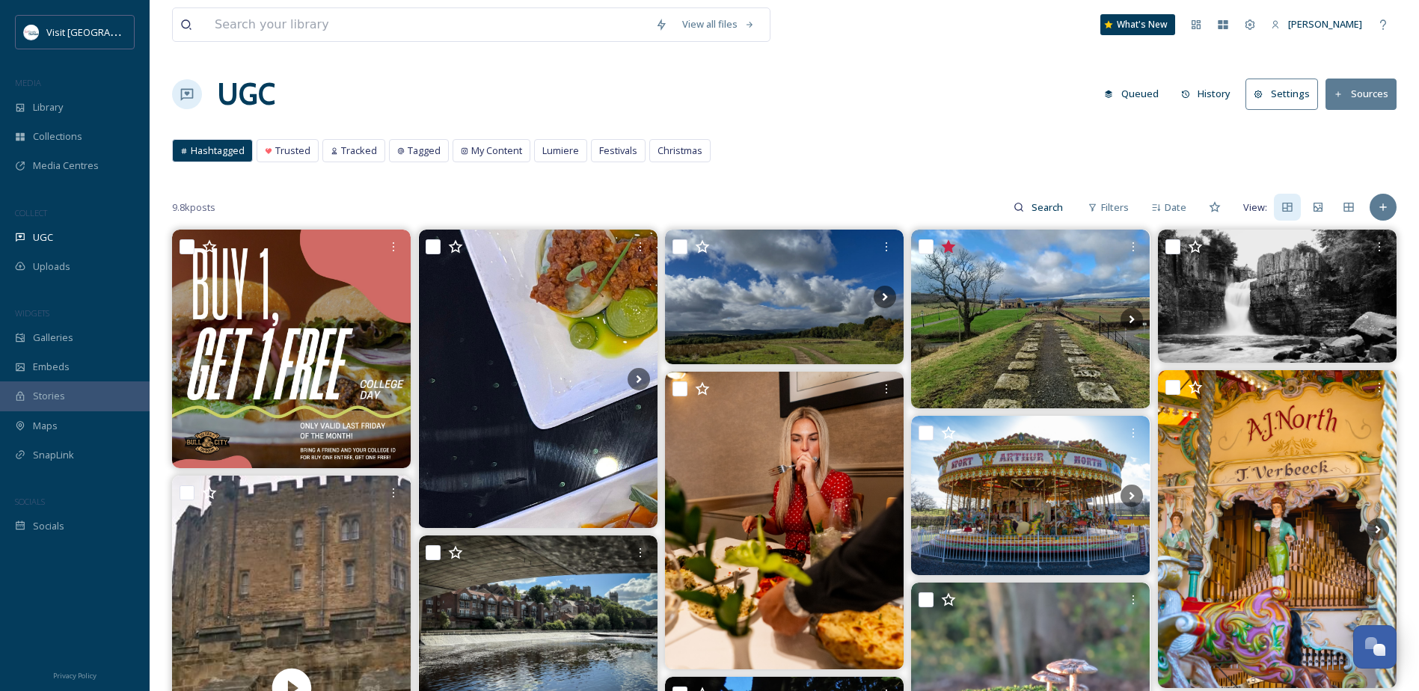
click at [1223, 96] on button "History" at bounding box center [1206, 93] width 65 height 29
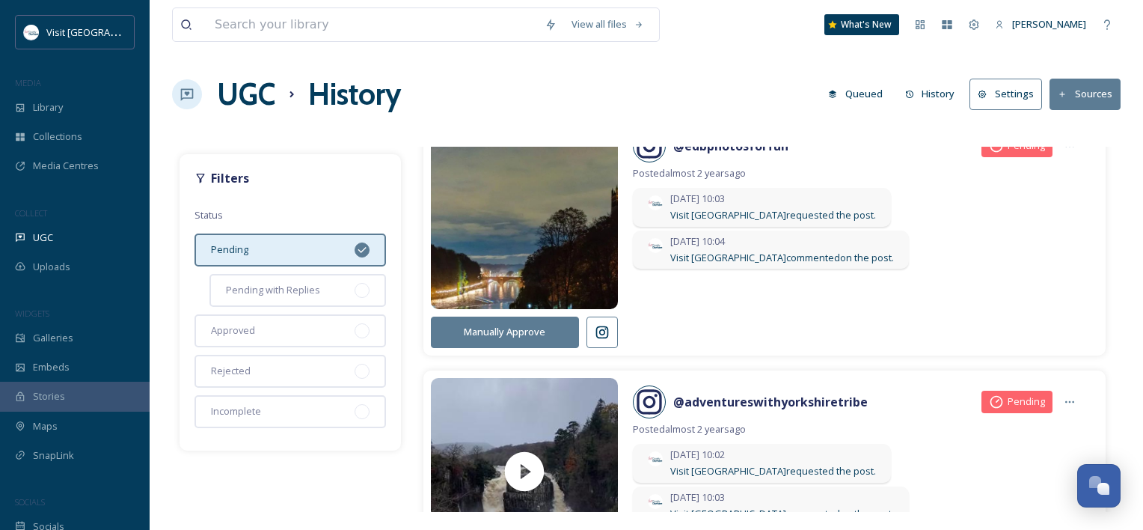
scroll to position [3666, 0]
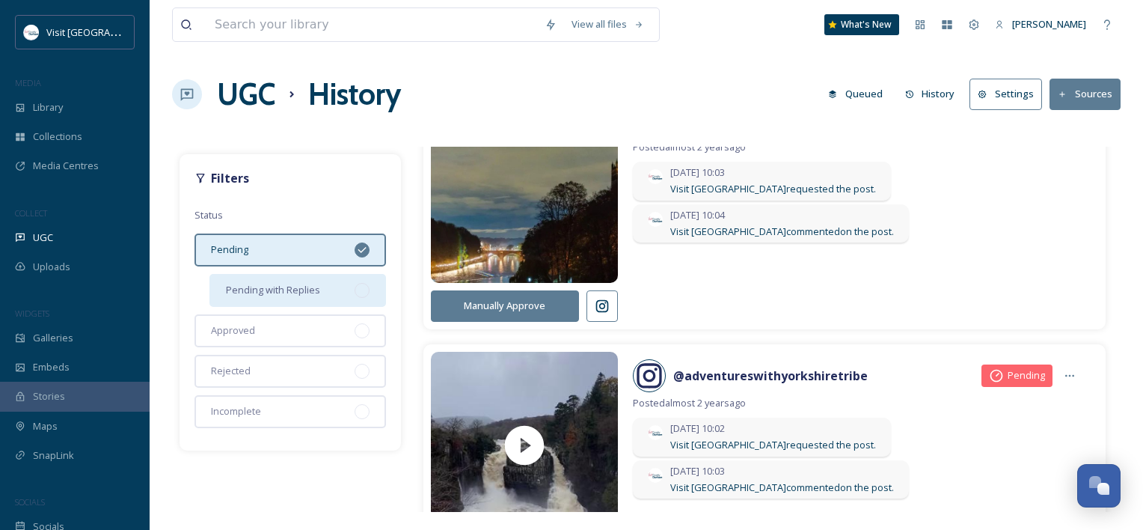
click at [312, 290] on span "Pending with Replies" at bounding box center [273, 290] width 94 height 14
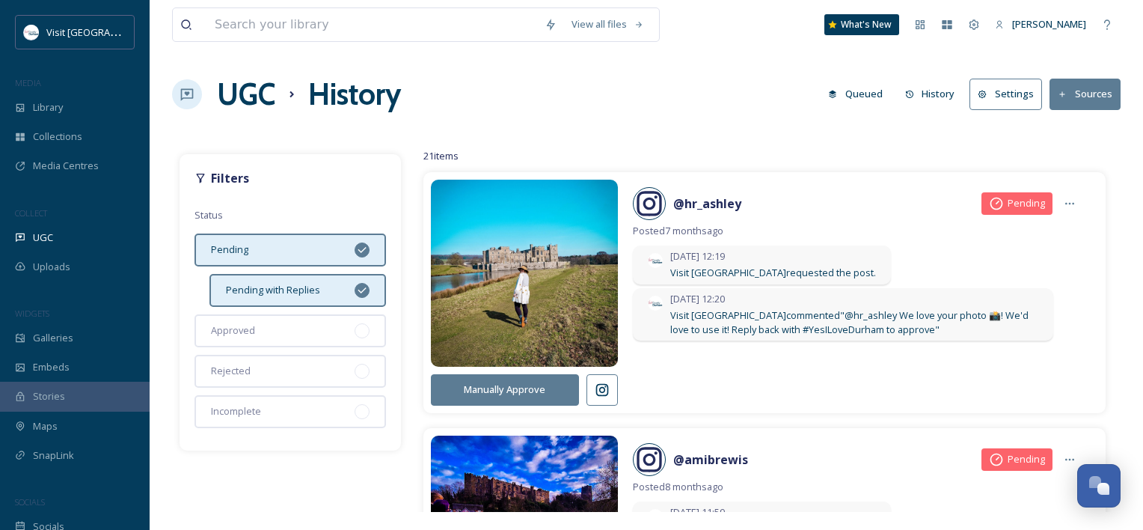
click at [602, 396] on button at bounding box center [602, 389] width 31 height 31
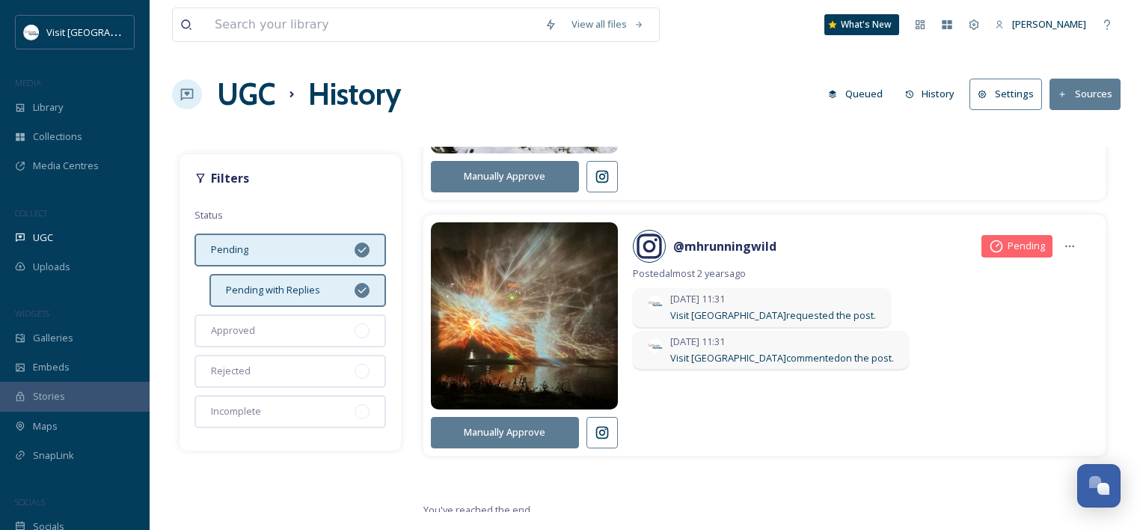
scroll to position [4701, 0]
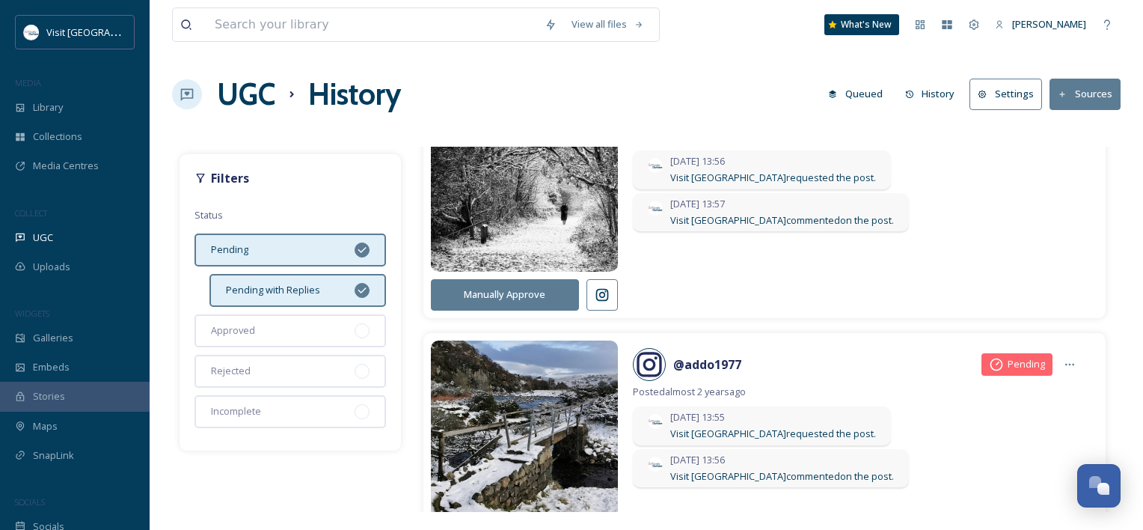
click at [940, 91] on button "History" at bounding box center [930, 93] width 65 height 29
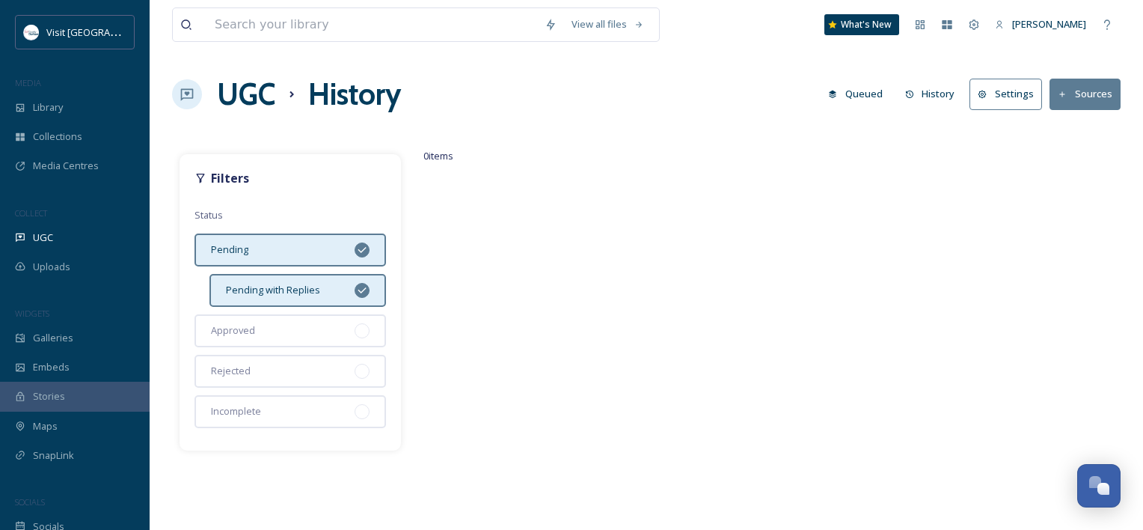
click at [935, 92] on button "History" at bounding box center [930, 93] width 65 height 29
click at [366, 290] on icon at bounding box center [362, 290] width 12 height 12
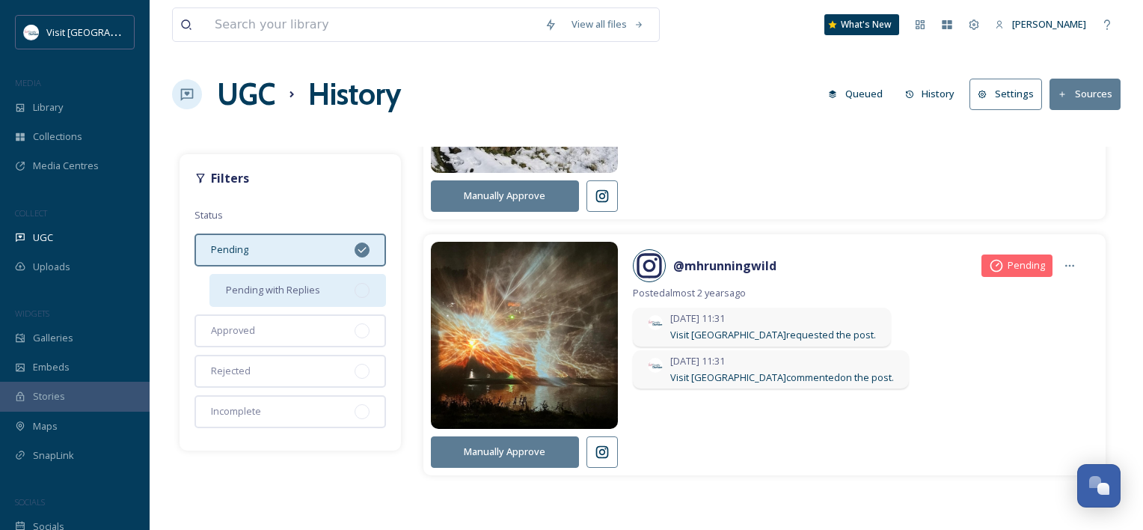
scroll to position [5075, 0]
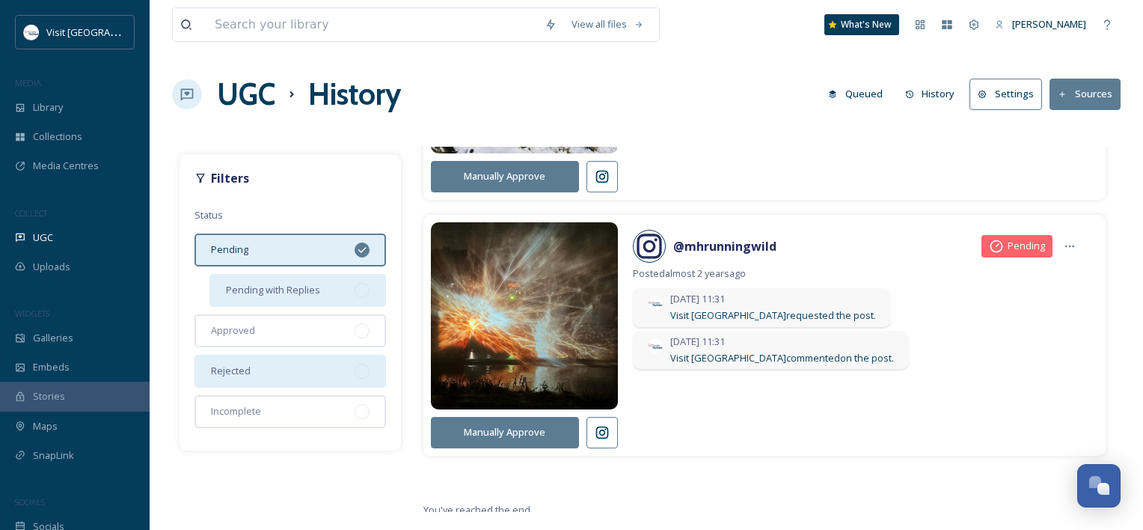
click at [338, 371] on div "Rejected" at bounding box center [291, 371] width 192 height 33
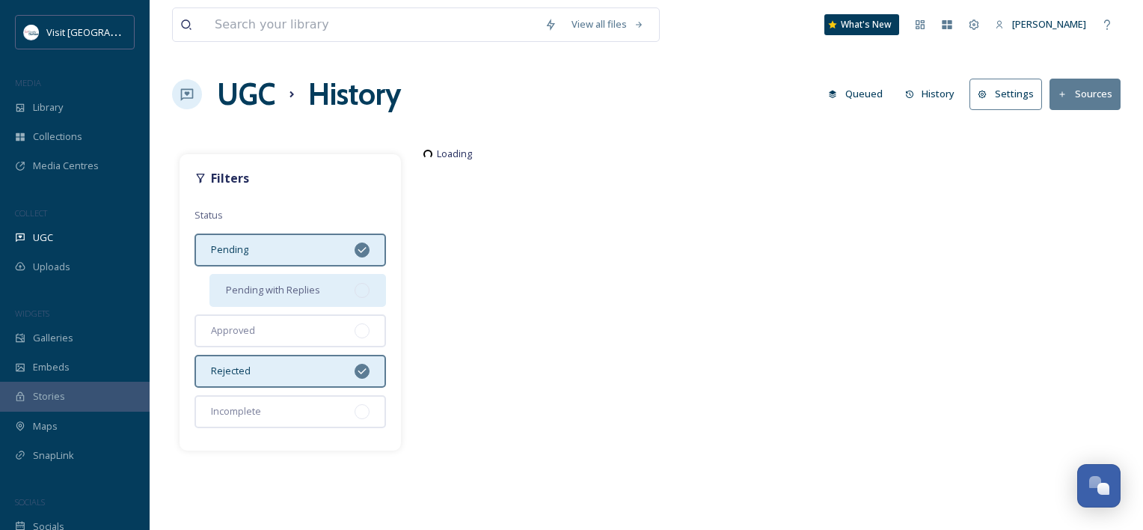
click at [348, 248] on div "Pending" at bounding box center [291, 249] width 192 height 33
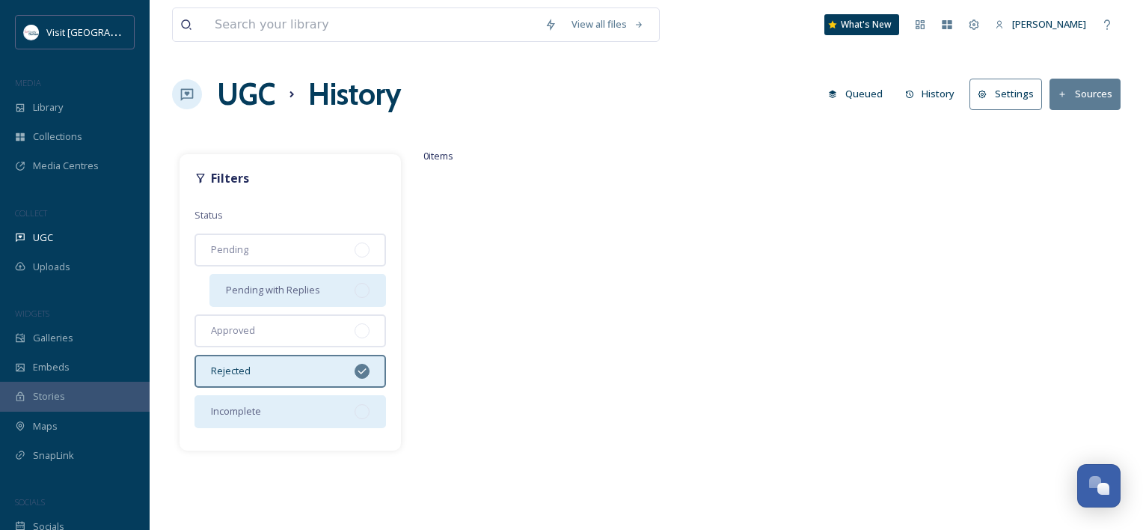
click at [326, 397] on div "Incomplete" at bounding box center [291, 411] width 192 height 33
click at [329, 370] on div "Rejected" at bounding box center [291, 371] width 192 height 33
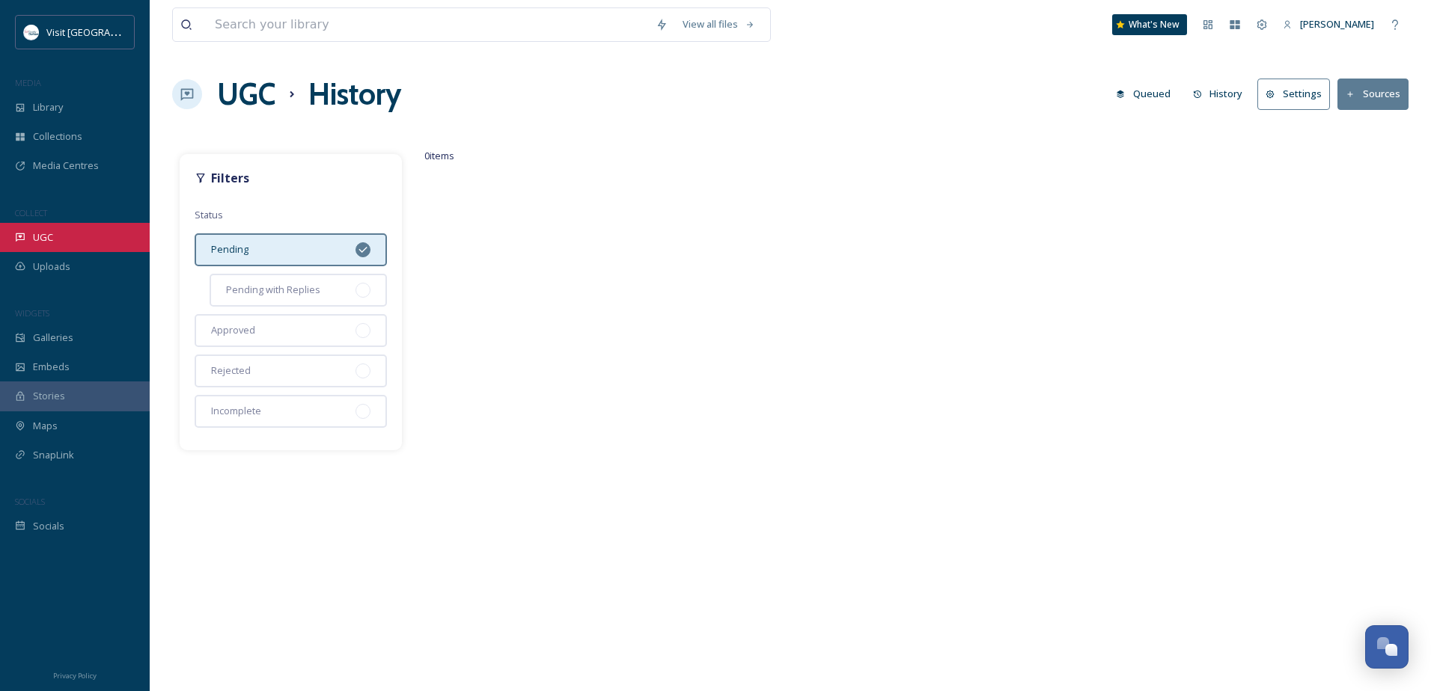
click at [52, 234] on span "UGC" at bounding box center [43, 237] width 20 height 14
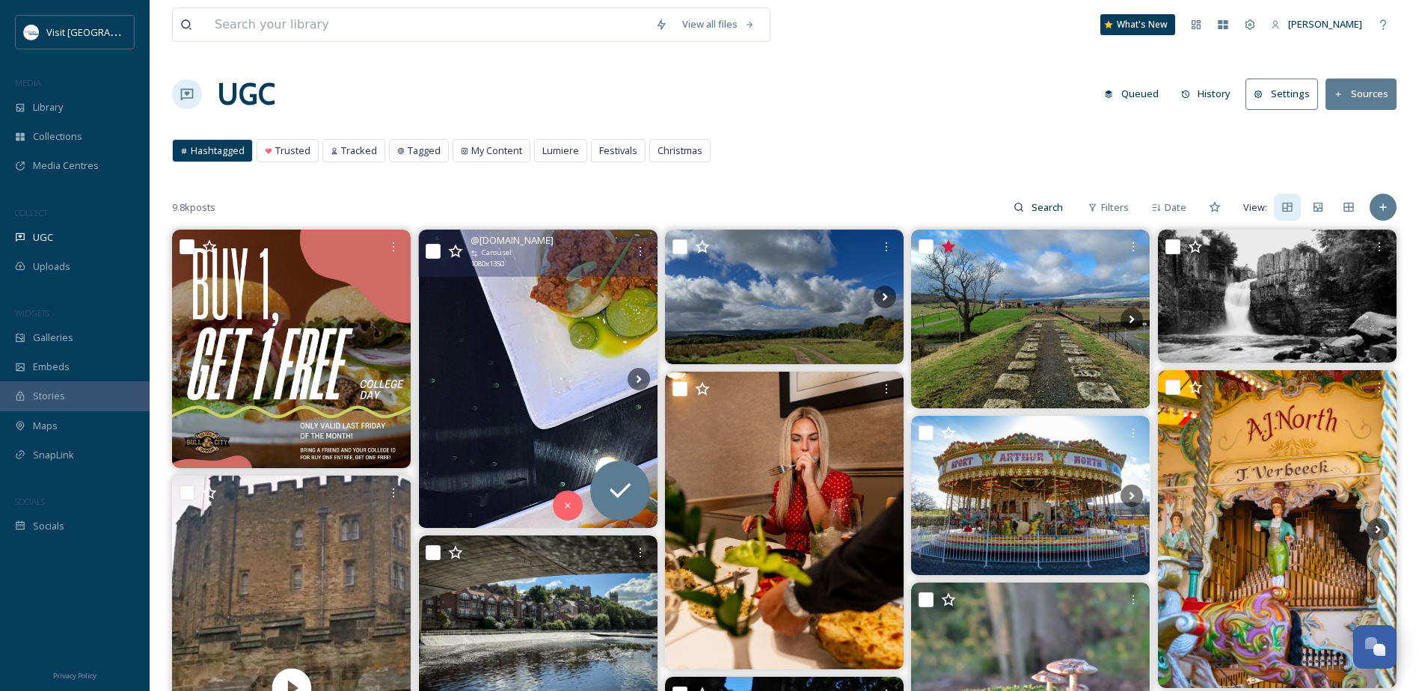
click at [528, 385] on img at bounding box center [538, 379] width 239 height 299
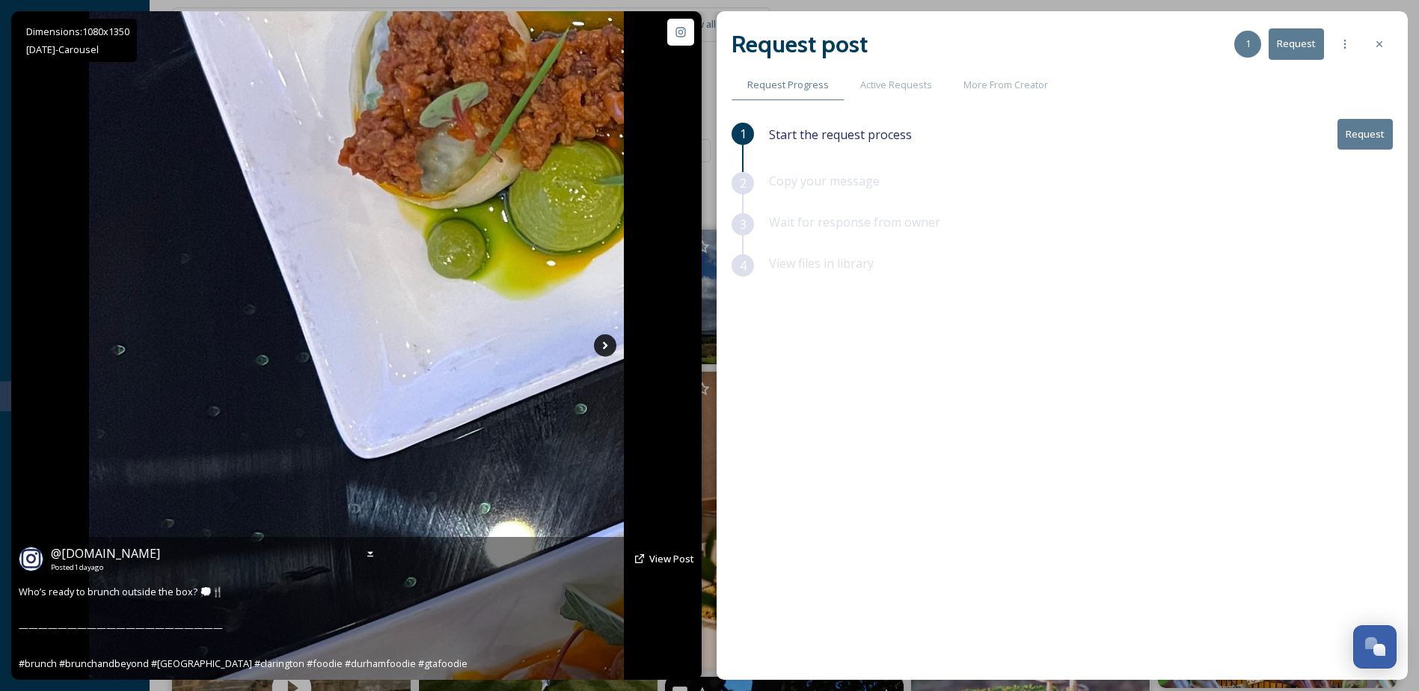
click at [609, 347] on icon at bounding box center [605, 345] width 22 height 22
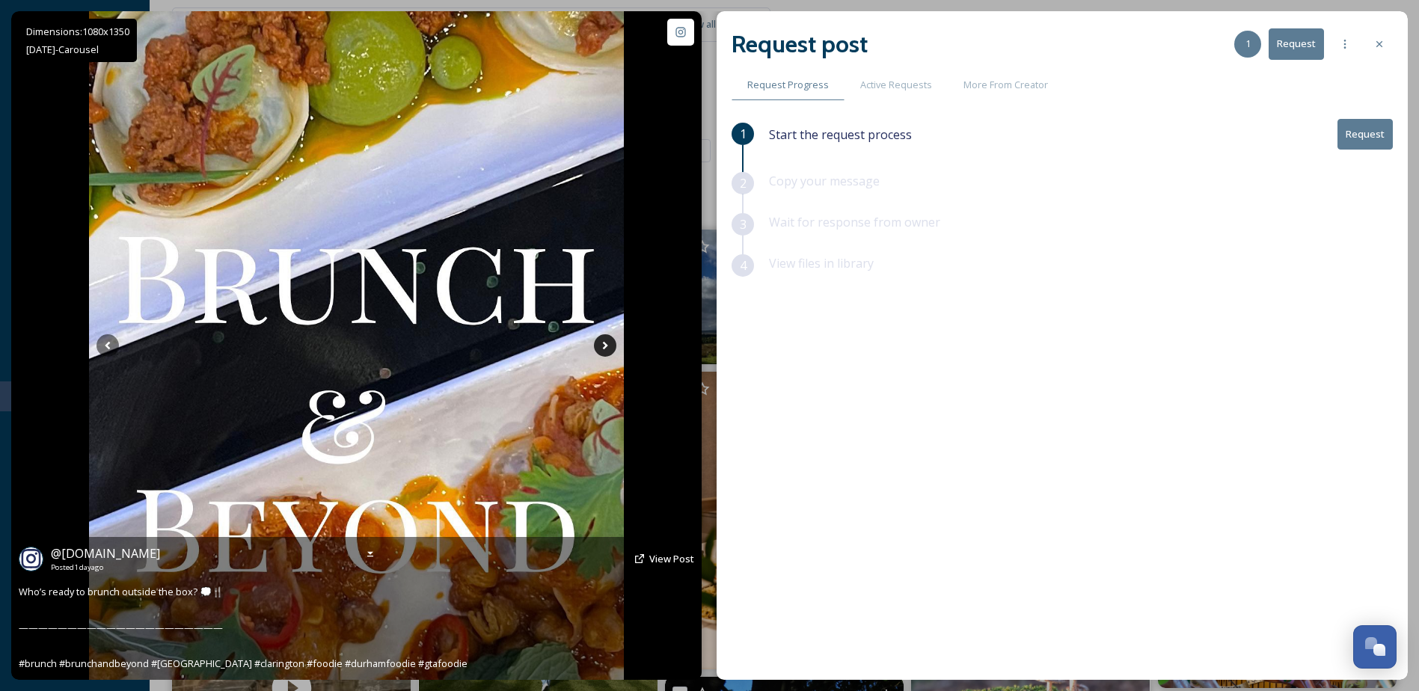
click at [609, 347] on icon at bounding box center [605, 345] width 22 height 22
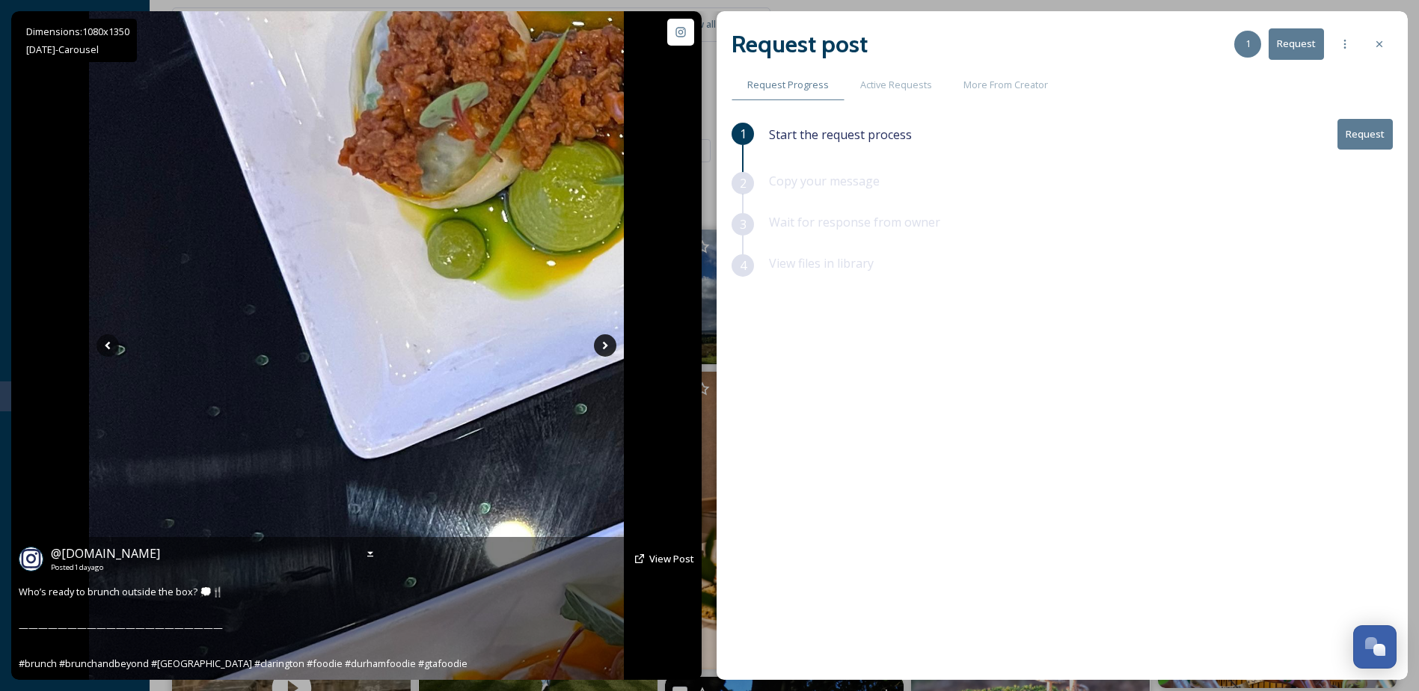
click at [609, 347] on icon at bounding box center [605, 345] width 22 height 22
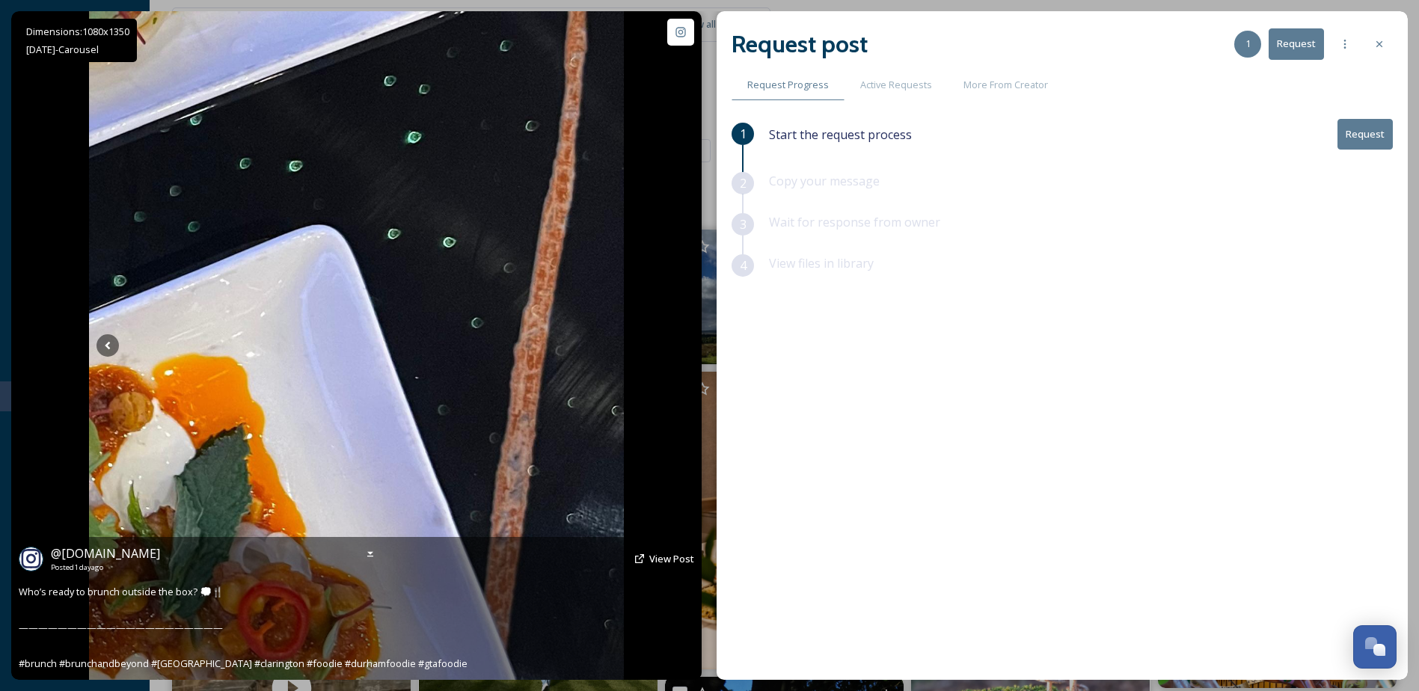
click at [609, 347] on icon at bounding box center [605, 345] width 22 height 22
click at [107, 345] on icon at bounding box center [107, 346] width 5 height 8
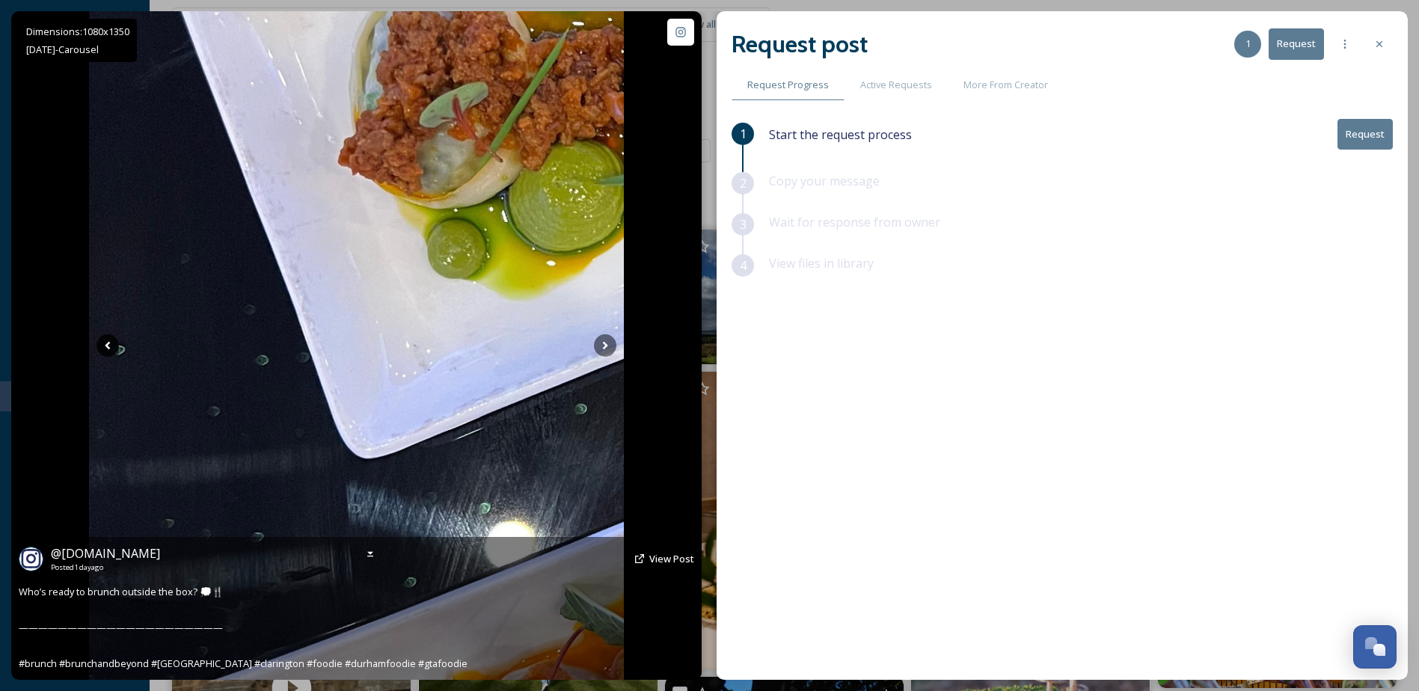
click at [107, 345] on icon at bounding box center [107, 346] width 5 height 8
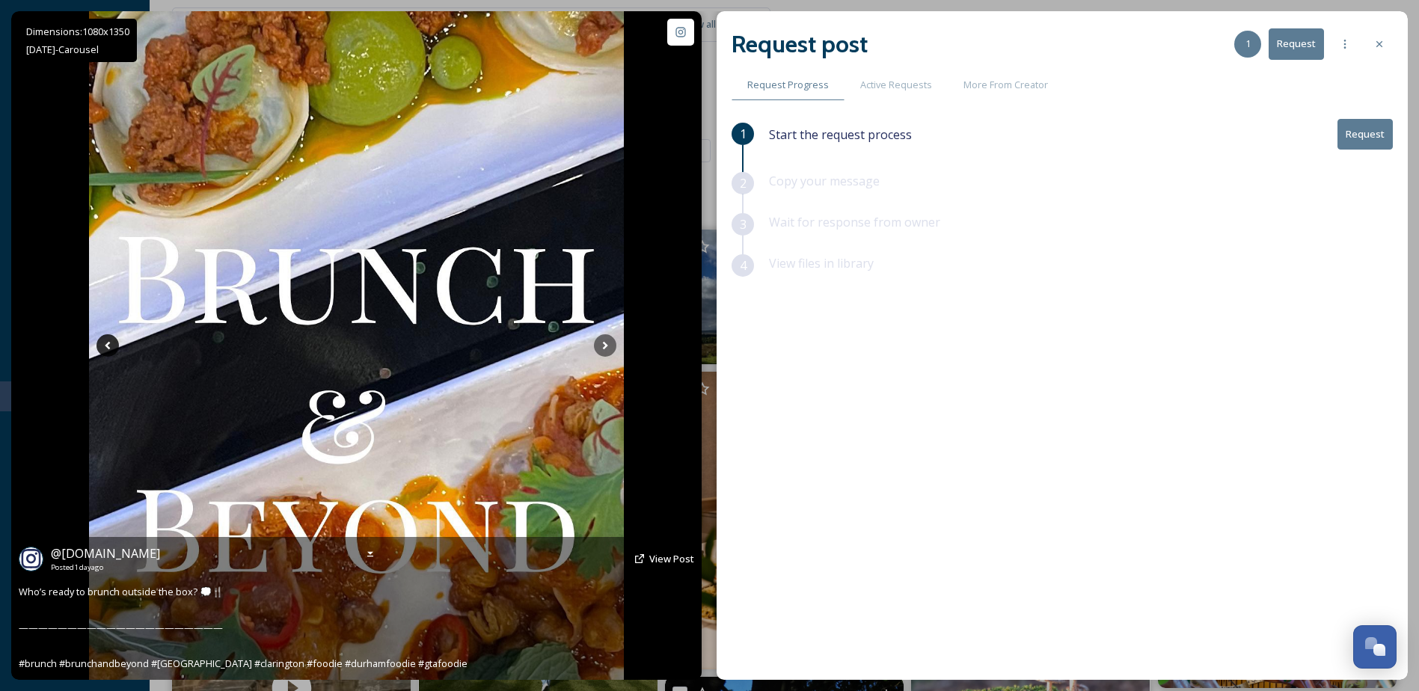
click at [107, 345] on icon at bounding box center [107, 346] width 5 height 8
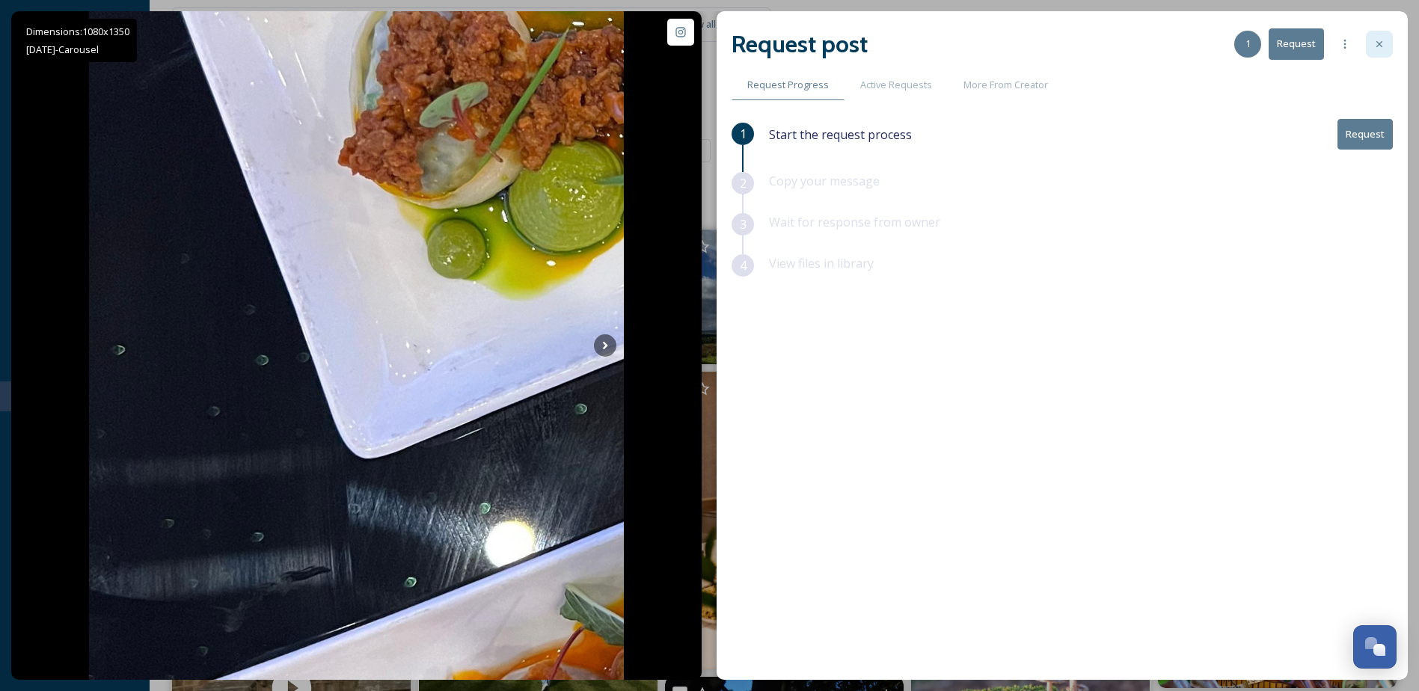
click at [1372, 40] on div at bounding box center [1379, 44] width 27 height 27
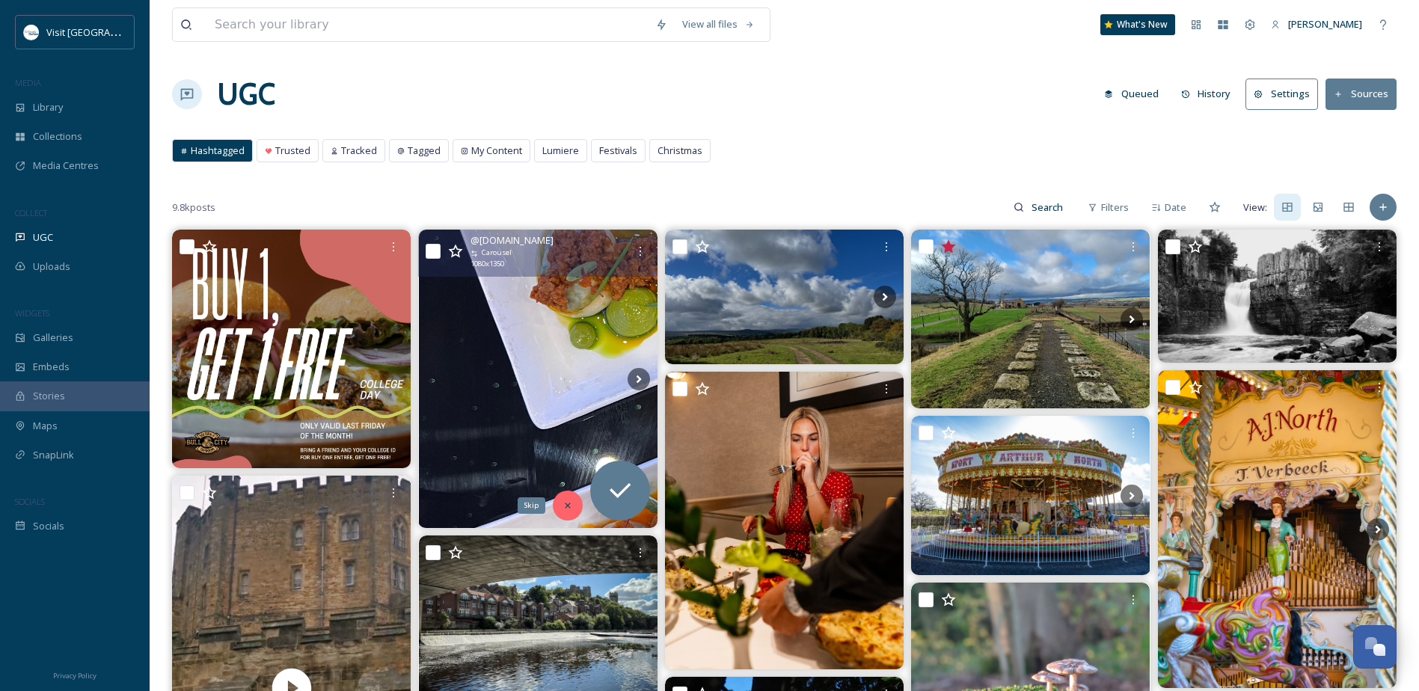
click at [569, 513] on div "Skip" at bounding box center [568, 506] width 30 height 30
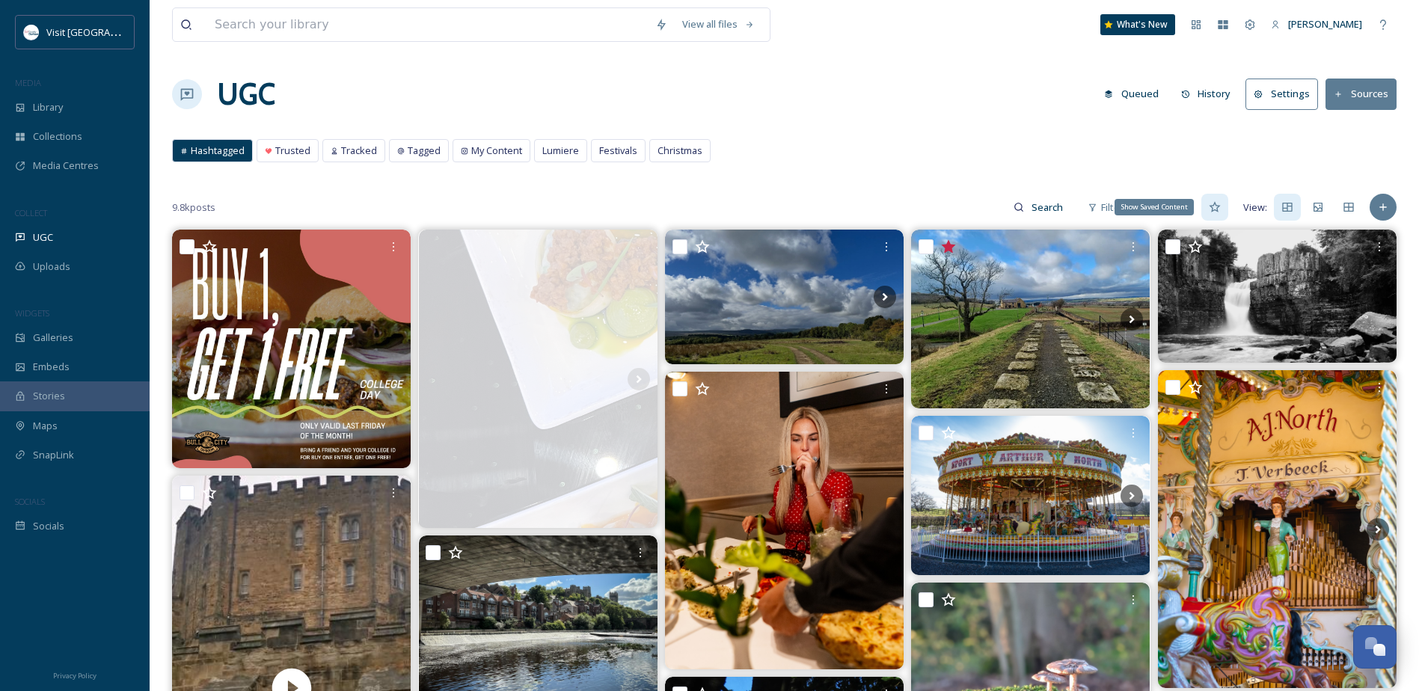
click at [1220, 210] on icon at bounding box center [1215, 207] width 12 height 12
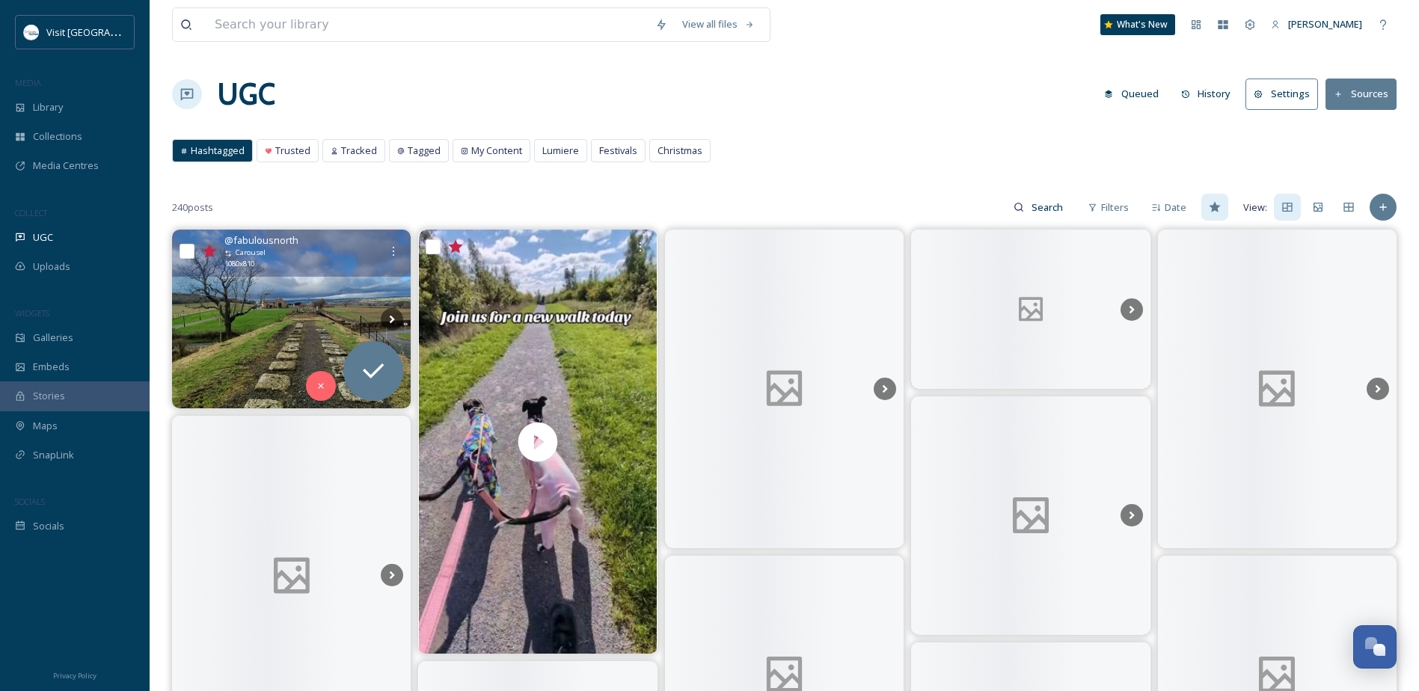
click at [282, 316] on img at bounding box center [291, 319] width 239 height 179
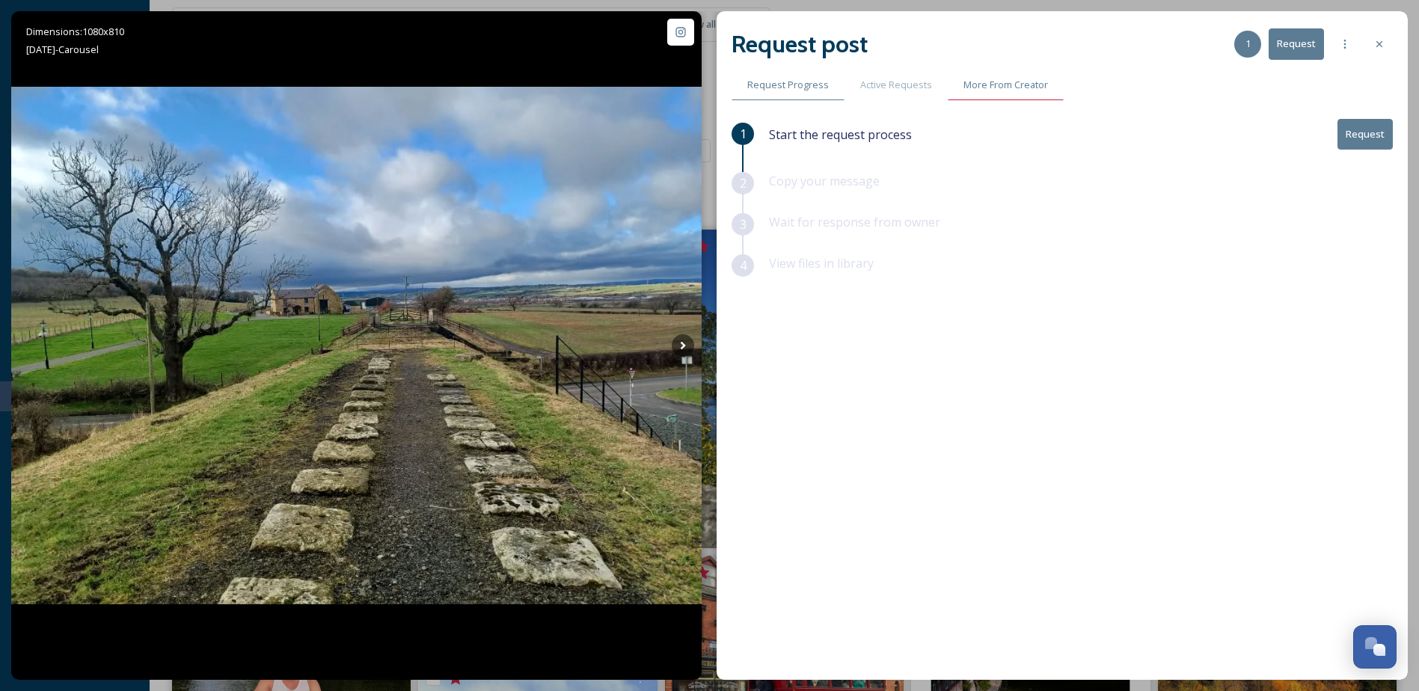
click at [1003, 86] on span "More From Creator" at bounding box center [1006, 85] width 85 height 14
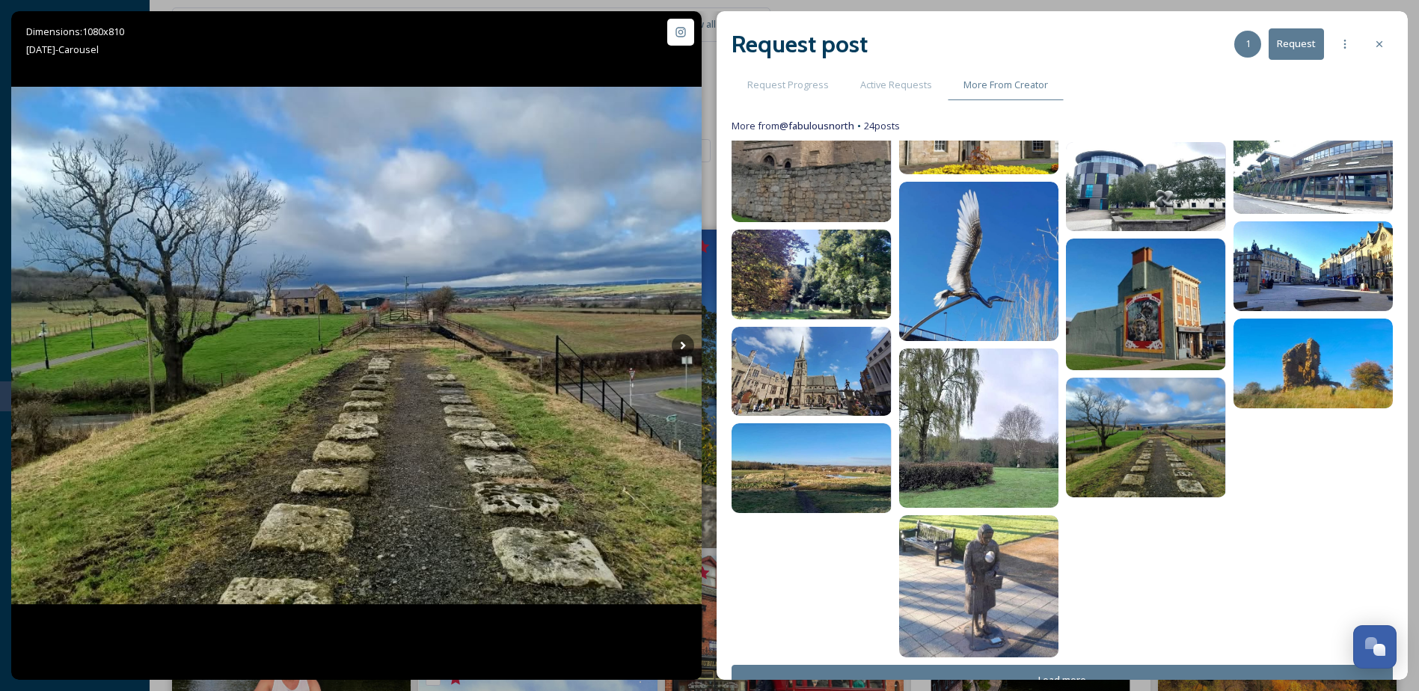
scroll to position [236, 0]
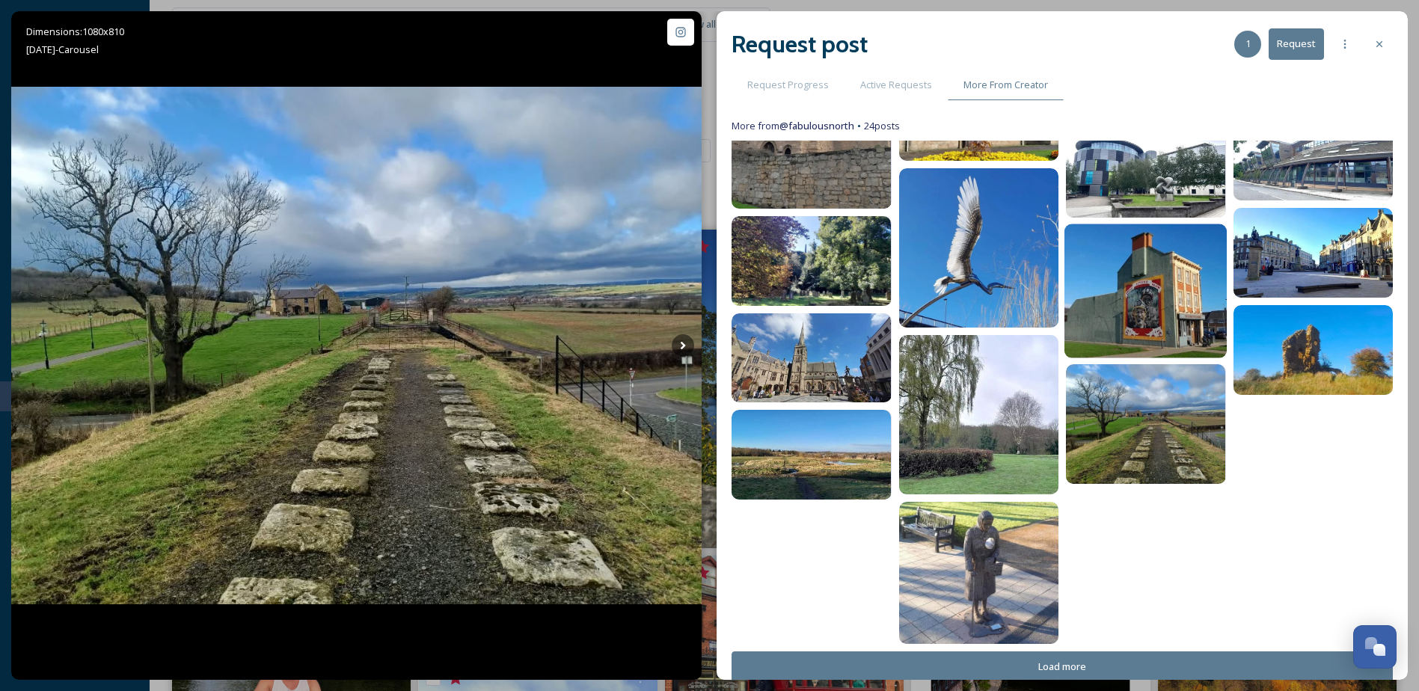
click at [1153, 278] on img at bounding box center [1146, 291] width 162 height 135
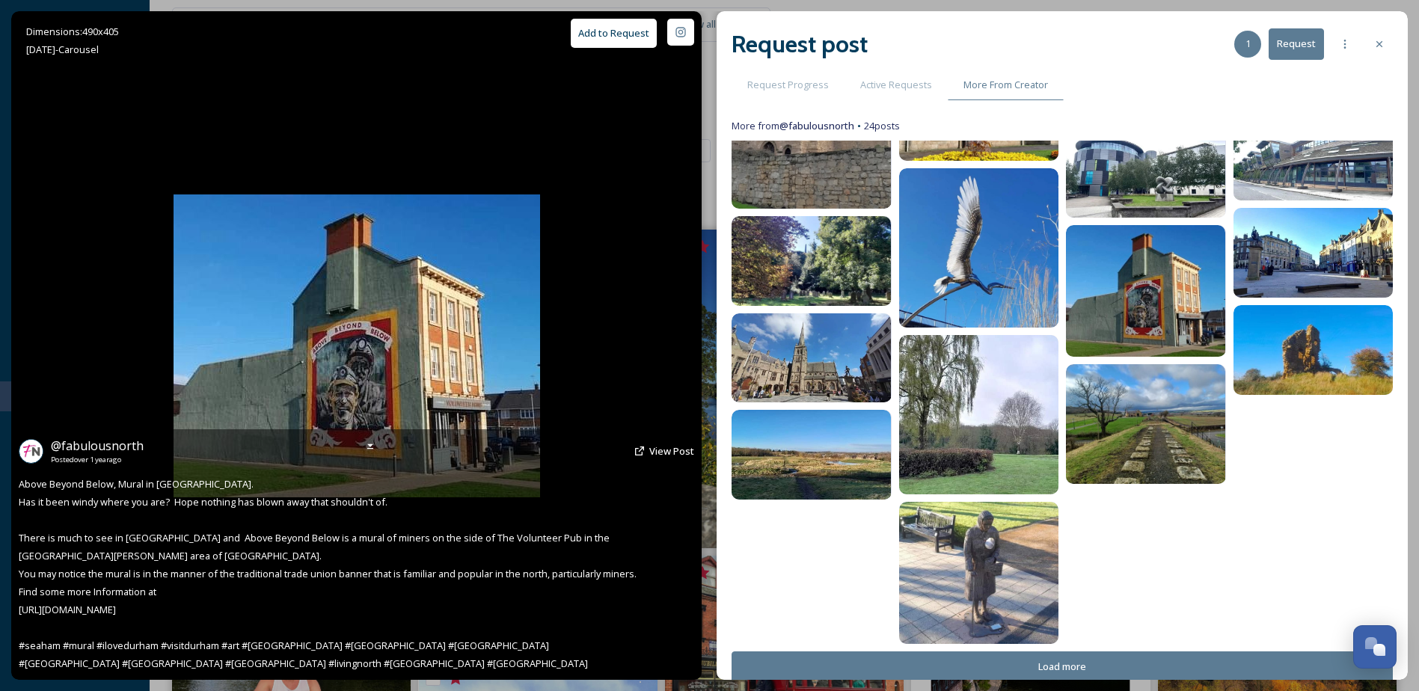
click at [637, 32] on button "Add to Request" at bounding box center [614, 33] width 86 height 29
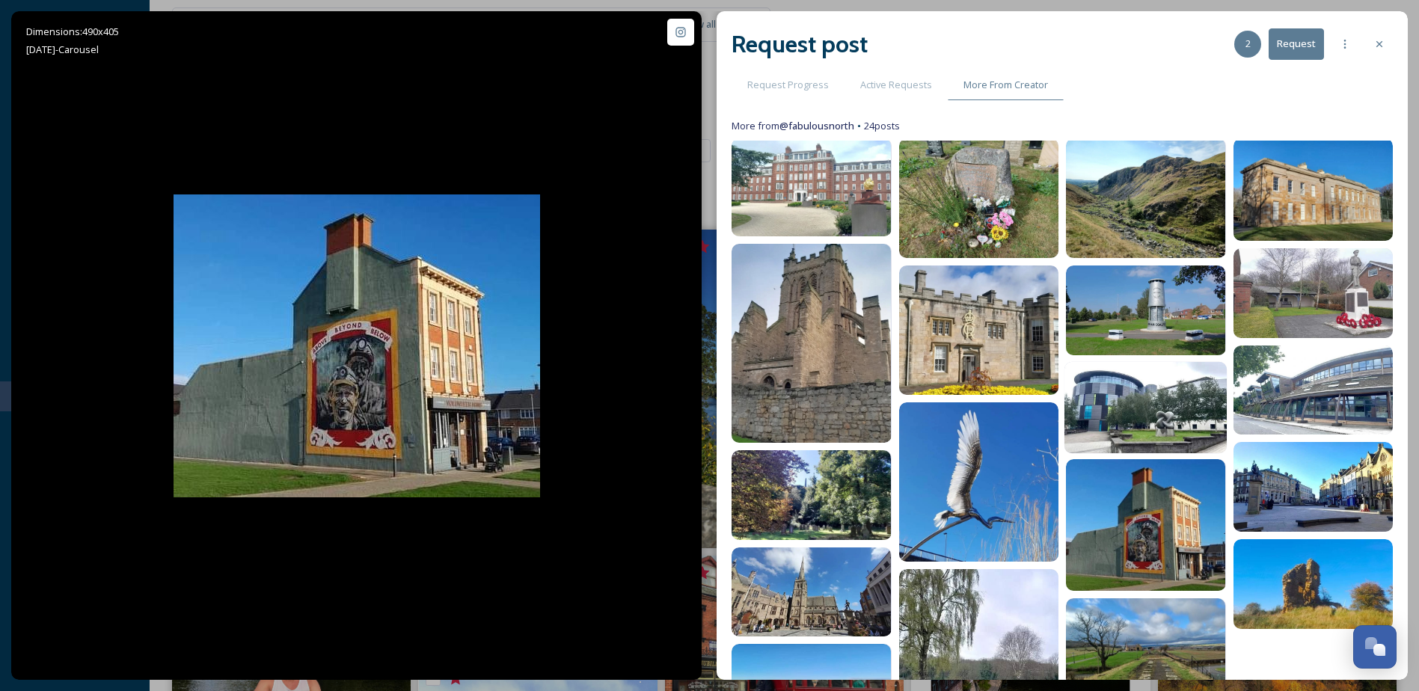
scroll to position [0, 0]
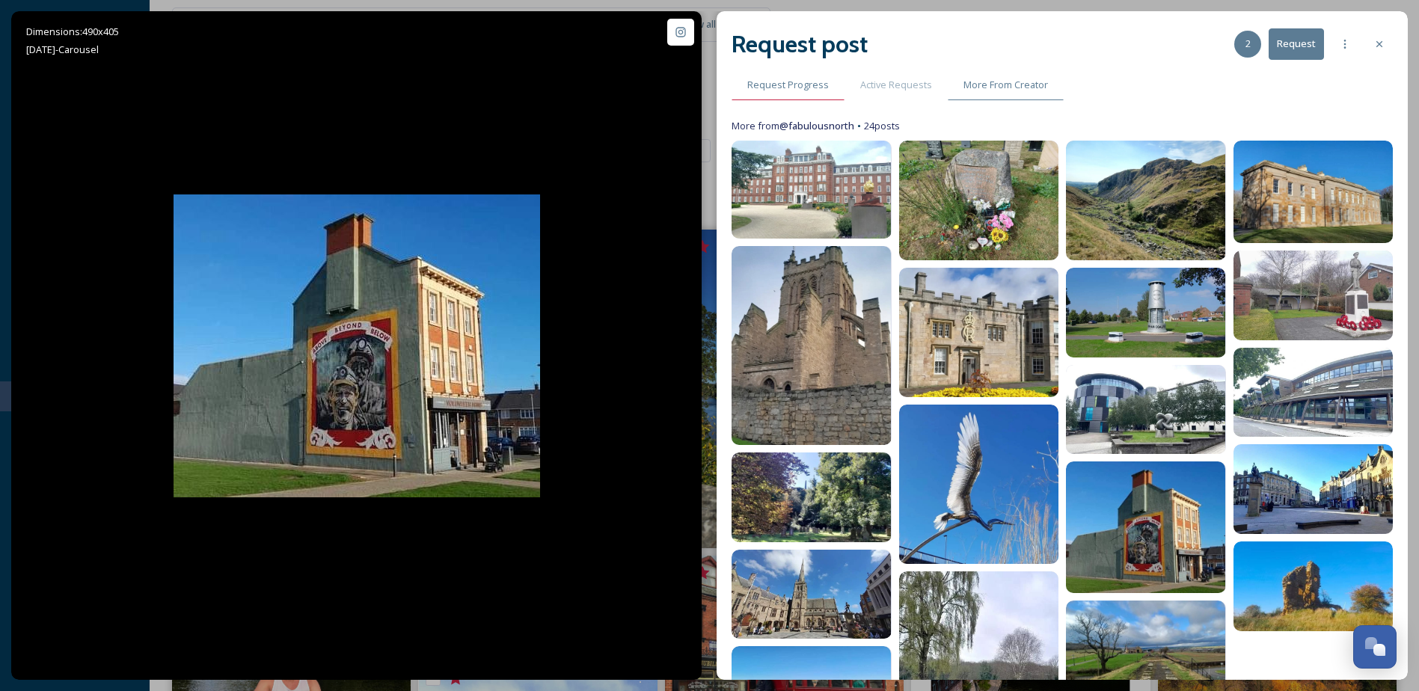
click at [798, 88] on span "Request Progress" at bounding box center [788, 85] width 82 height 14
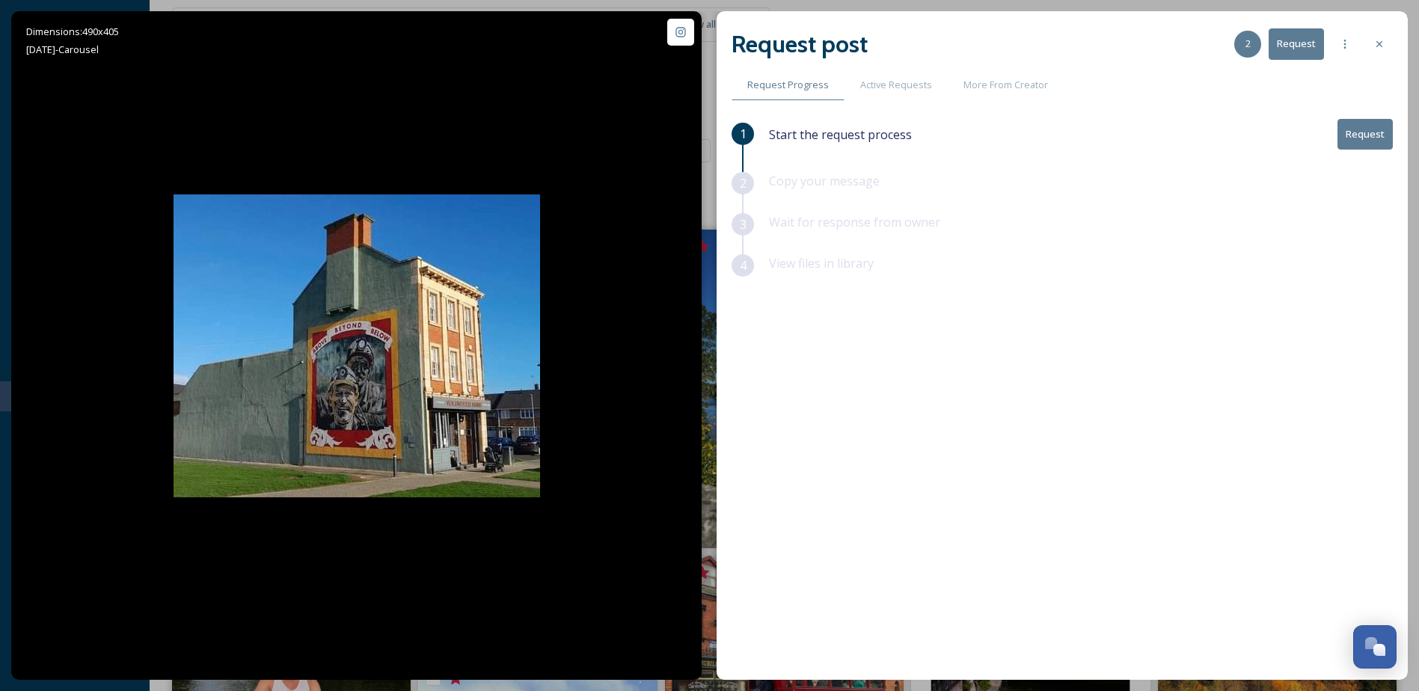
click at [1365, 135] on button "Request" at bounding box center [1365, 134] width 55 height 31
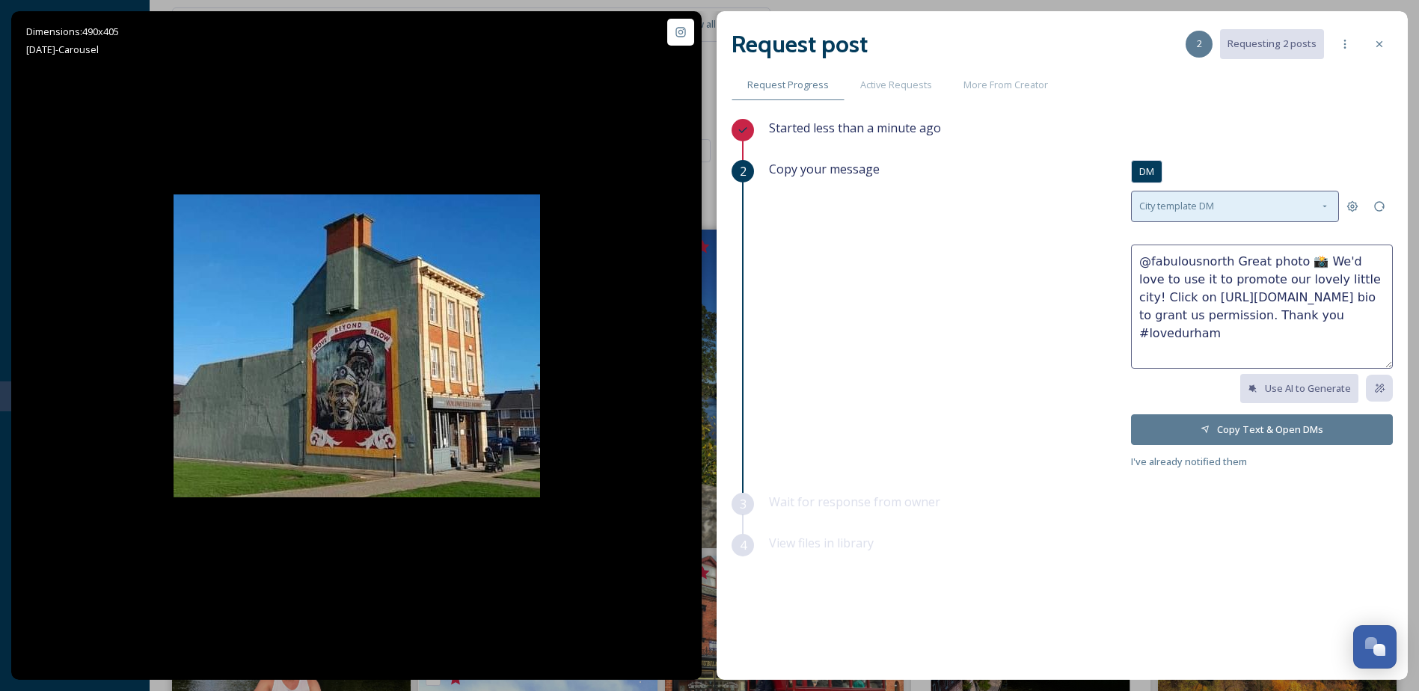
click at [1217, 209] on div "City template DM" at bounding box center [1235, 206] width 208 height 31
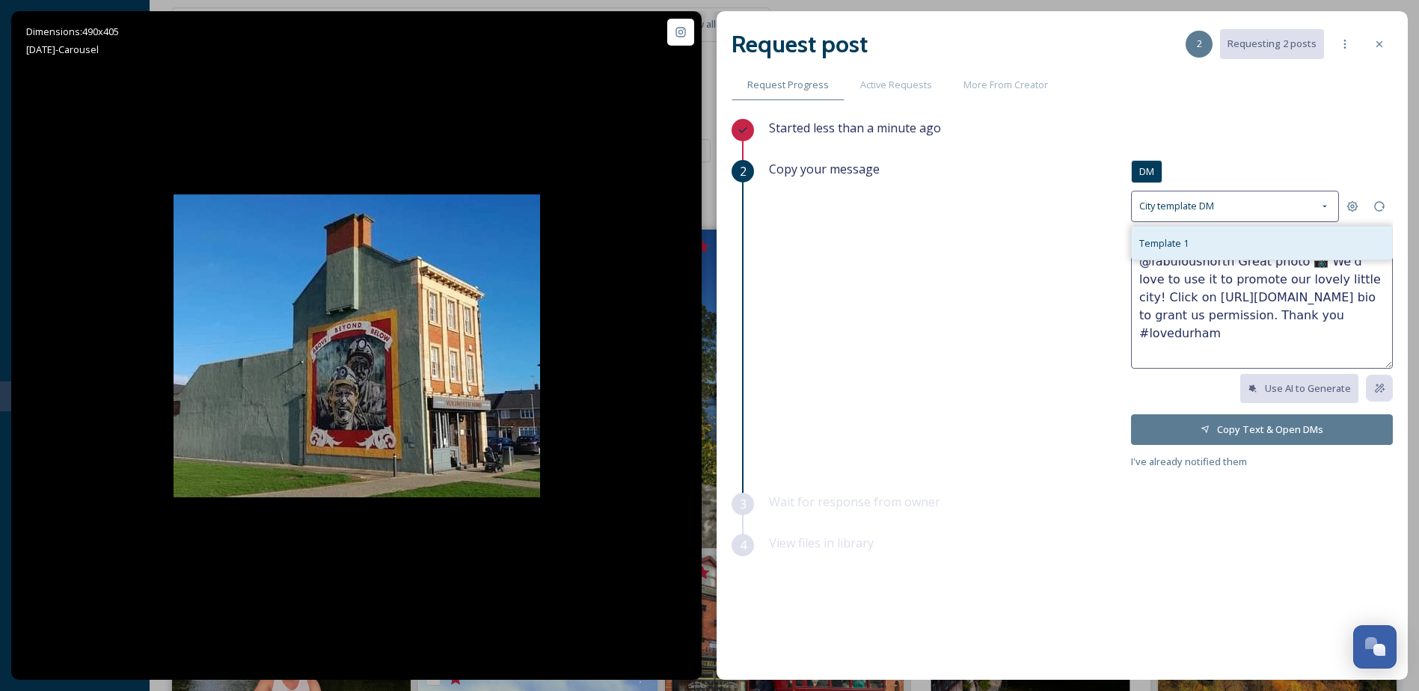
click at [1202, 245] on div "Template 1" at bounding box center [1262, 243] width 260 height 33
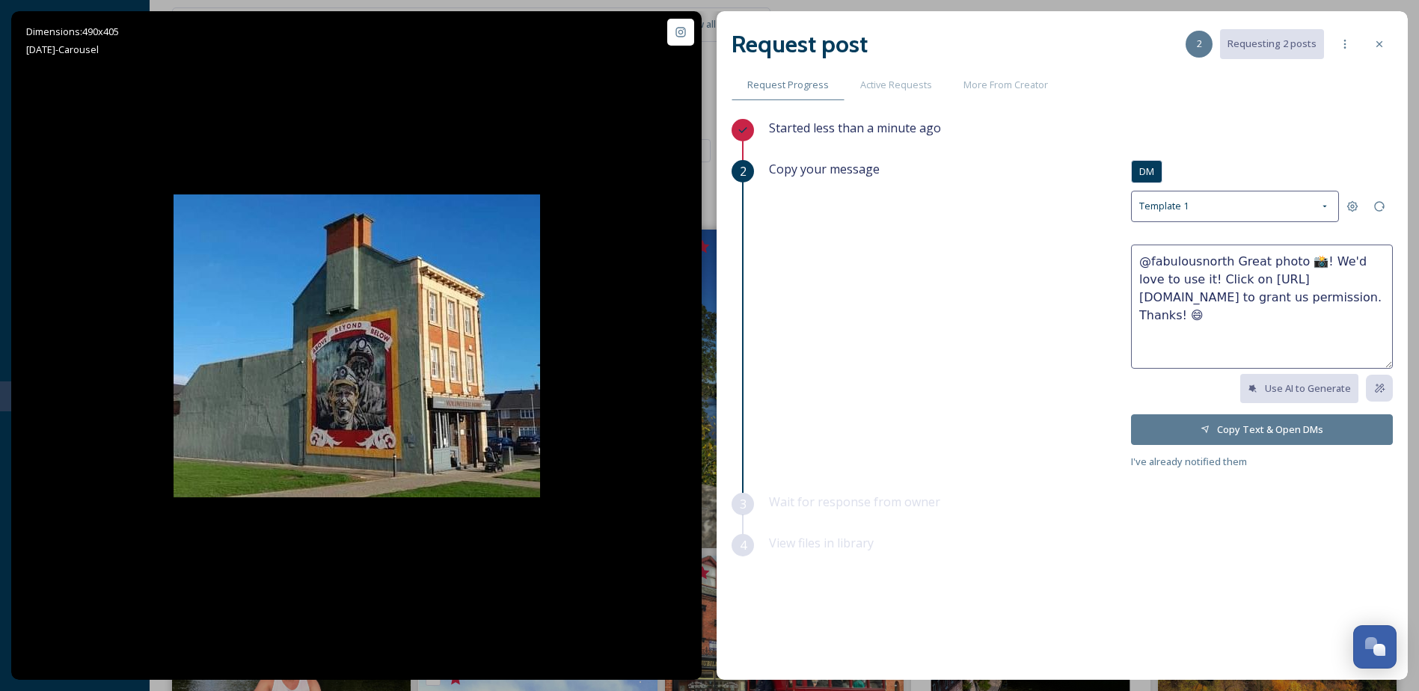
drag, startPoint x: 1262, startPoint y: 278, endPoint x: 1232, endPoint y: 263, distance: 34.1
click at [1232, 263] on textarea "@fabulousnorth Great photo 📸! We'd love to use it! Click on https://go.snapsea.…" at bounding box center [1262, 307] width 262 height 124
paste textarea "Hi, we recently discovered your great photos of Durham, and we'd love to use a …"
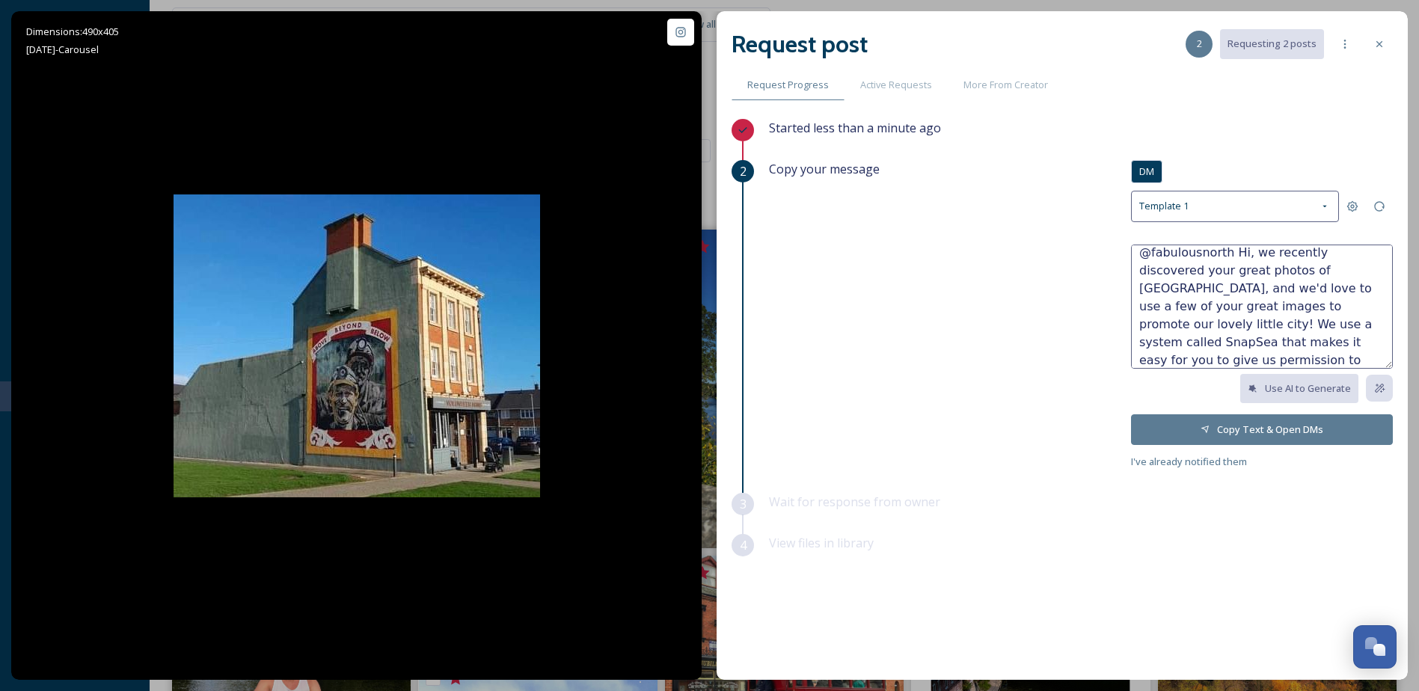
click at [1278, 289] on textarea "@fabulousnorth Hi, we recently discovered your great photos of Durham, and we'd…" at bounding box center [1262, 307] width 262 height 124
drag, startPoint x: 1219, startPoint y: 307, endPoint x: 1122, endPoint y: 307, distance: 97.3
click at [1122, 307] on div "Copy your message Comment DM DM Template 1 @fabulousnorth Hi, we recently disco…" at bounding box center [1081, 315] width 624 height 311
click at [1345, 339] on textarea "@fabulousnorth Hi, we recently discovered your great photos of Durham, and we'd…" at bounding box center [1262, 307] width 262 height 124
click at [1180, 361] on textarea "@fabulousnorth Hi, we recently discovered your great photos of Durham, and we'd…" at bounding box center [1262, 307] width 262 height 124
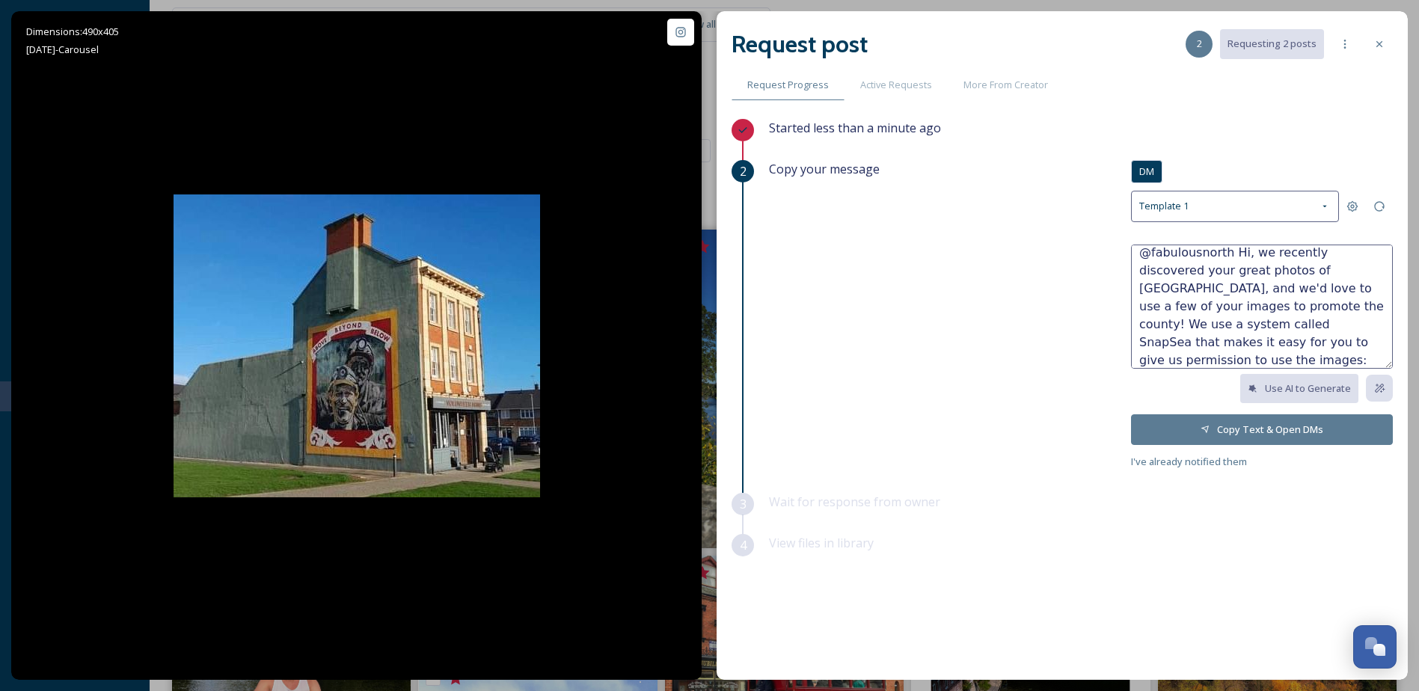
scroll to position [36, 0]
click at [1298, 316] on textarea "@fabulousnorth Hi, we recently discovered your great photos of Durham, and we'd…" at bounding box center [1262, 307] width 262 height 124
click at [1309, 353] on textarea "@fabulousnorth Hi, we recently discovered your great photos of Durham, and we'd…" at bounding box center [1262, 307] width 262 height 124
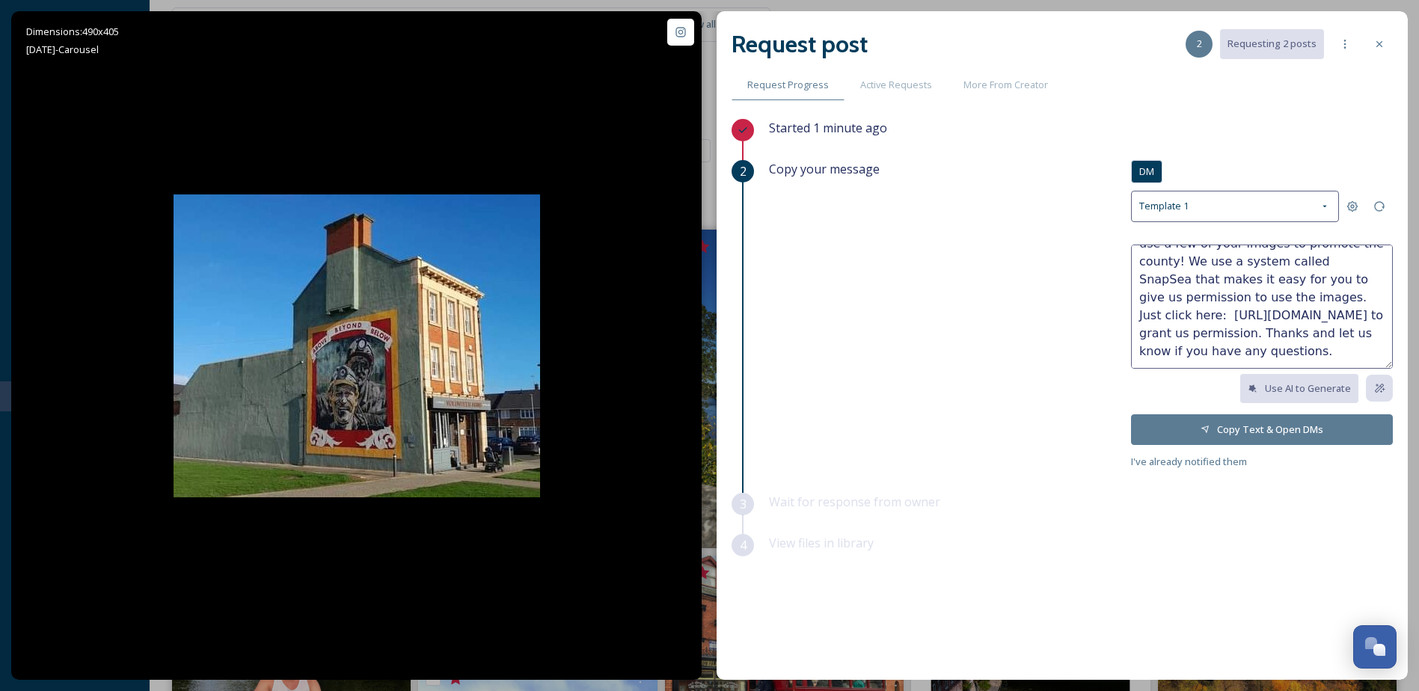
type textarea "@fabulousnorth Hi, we recently discovered your great photos of Durham, and we'd…"
click at [1295, 431] on button "Copy Text & Open DMs" at bounding box center [1262, 430] width 262 height 31
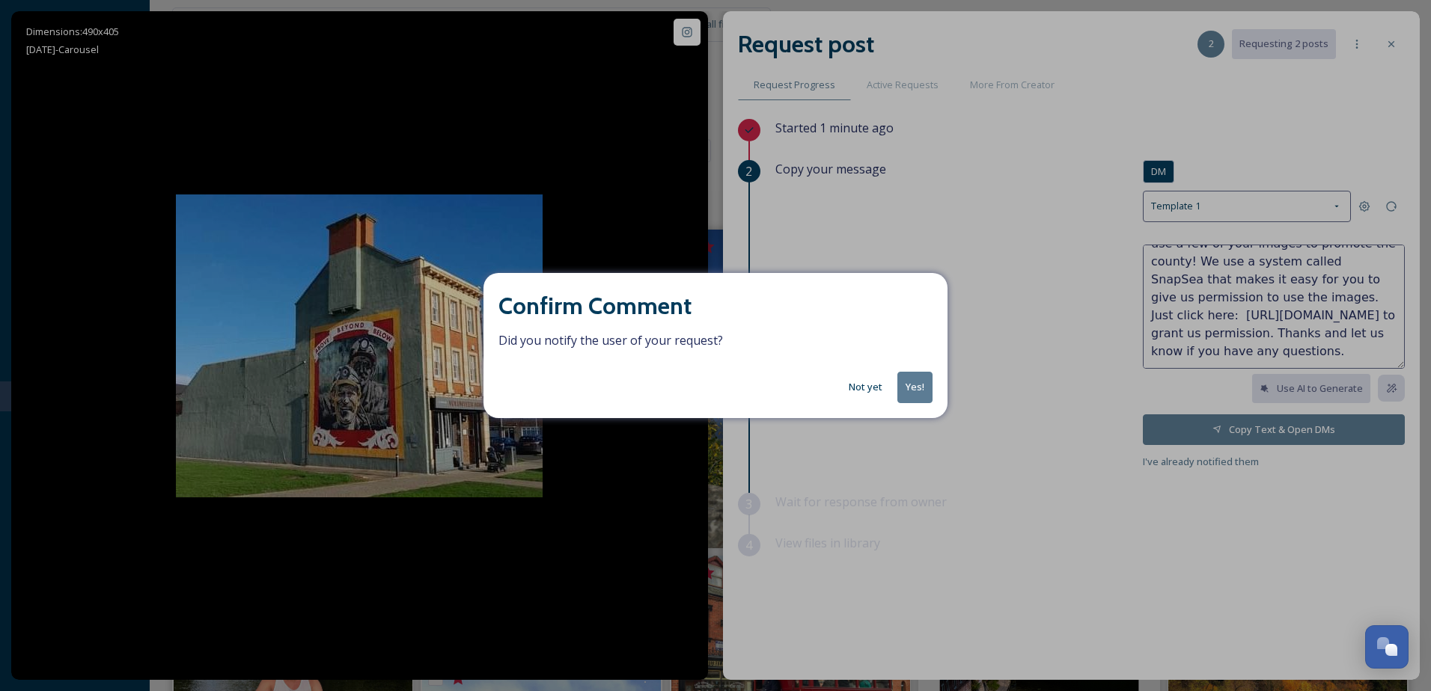
click at [914, 390] on button "Yes!" at bounding box center [914, 387] width 35 height 31
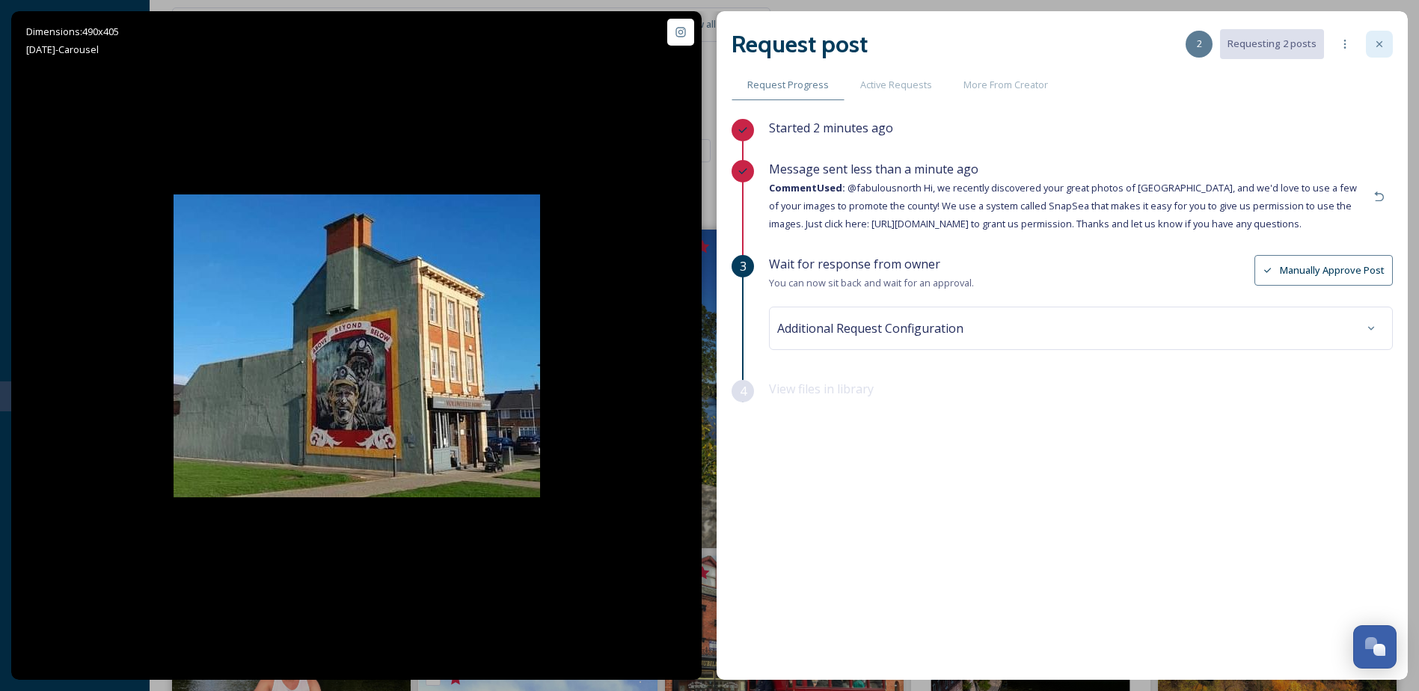
click at [1381, 44] on icon at bounding box center [1380, 44] width 12 height 12
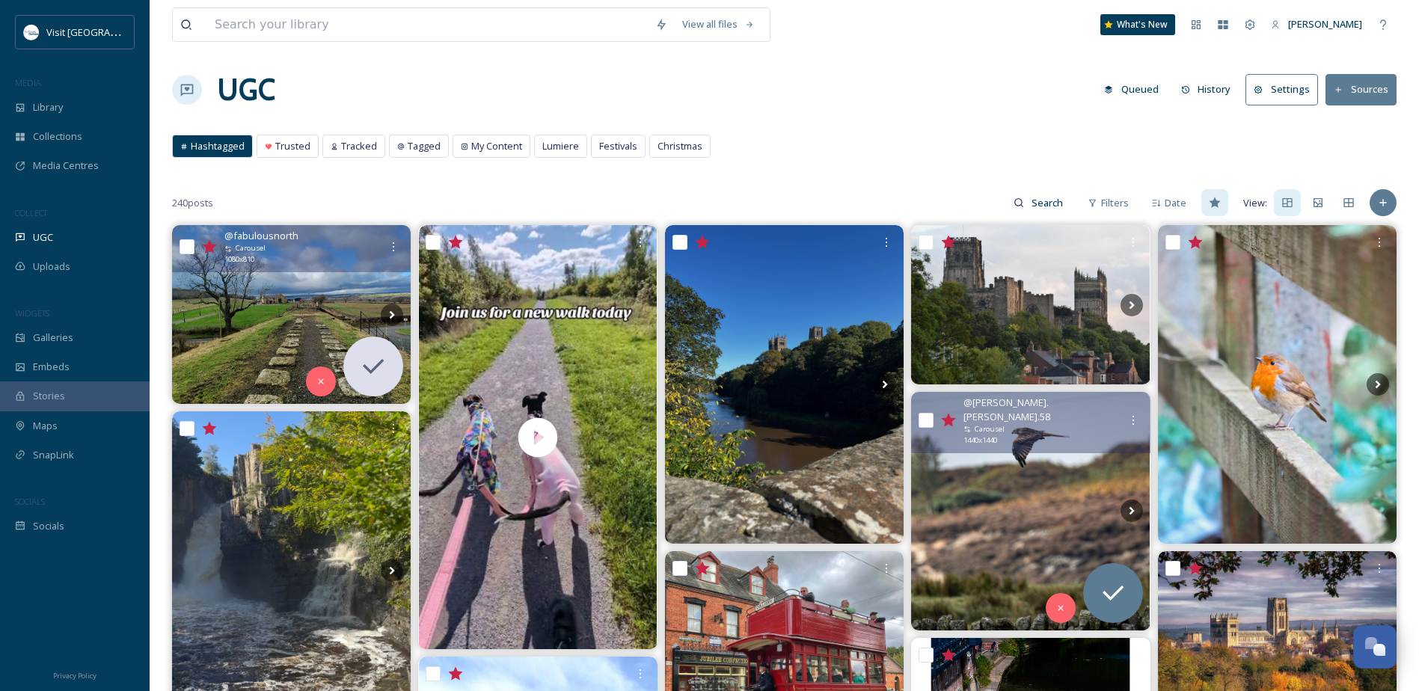
scroll to position [75, 0]
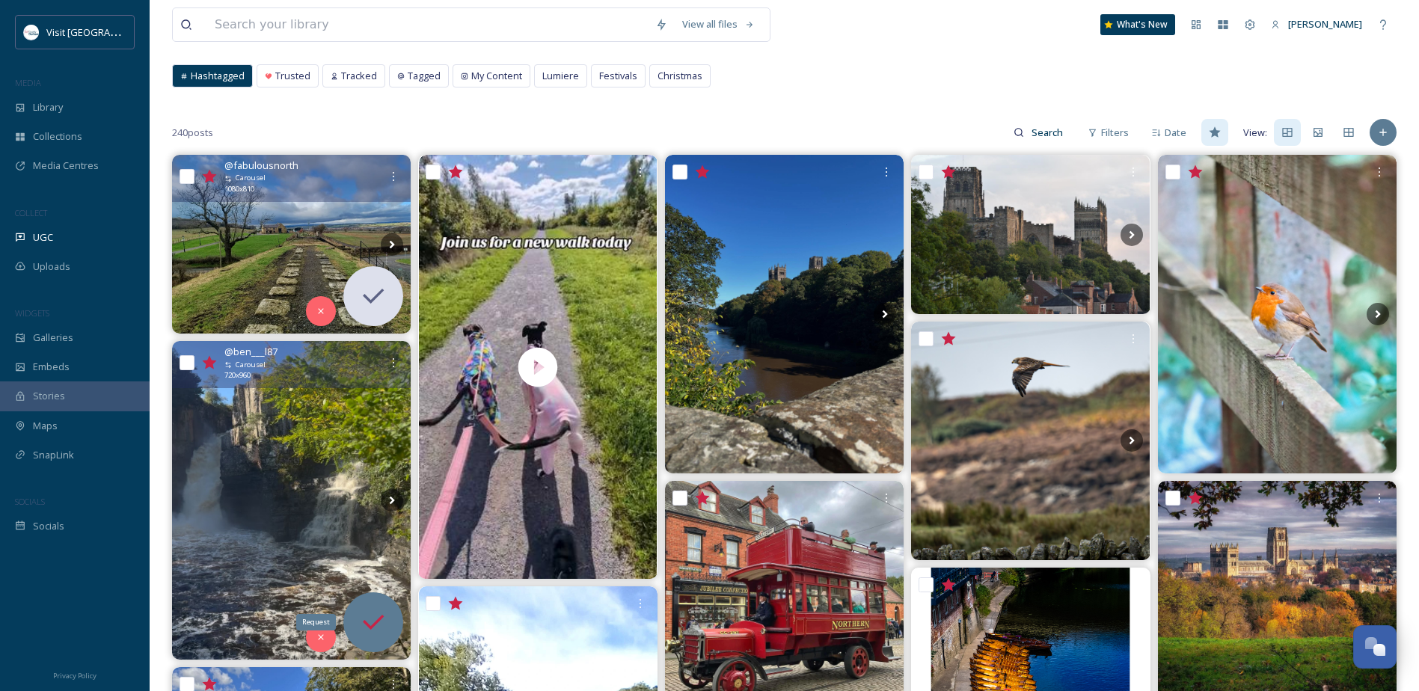
click at [374, 627] on icon at bounding box center [373, 623] width 30 height 30
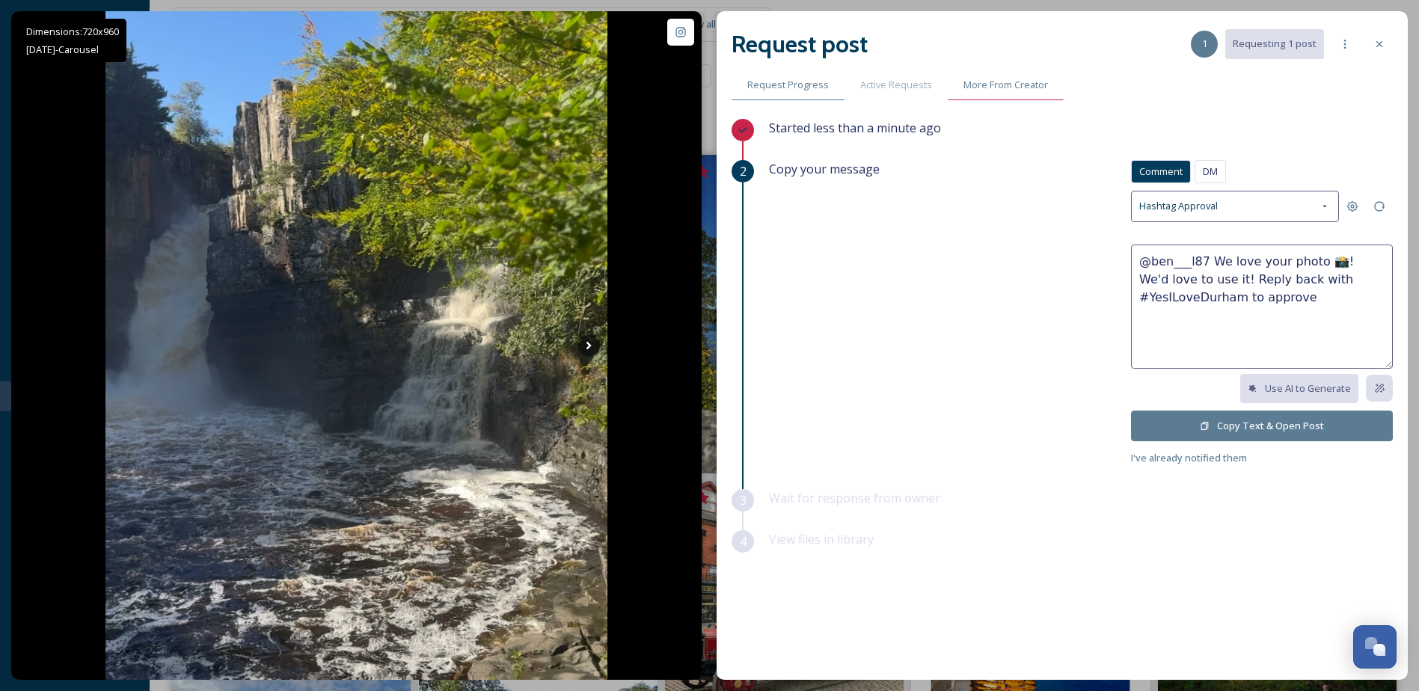
click at [1017, 74] on div "More From Creator" at bounding box center [1006, 85] width 116 height 31
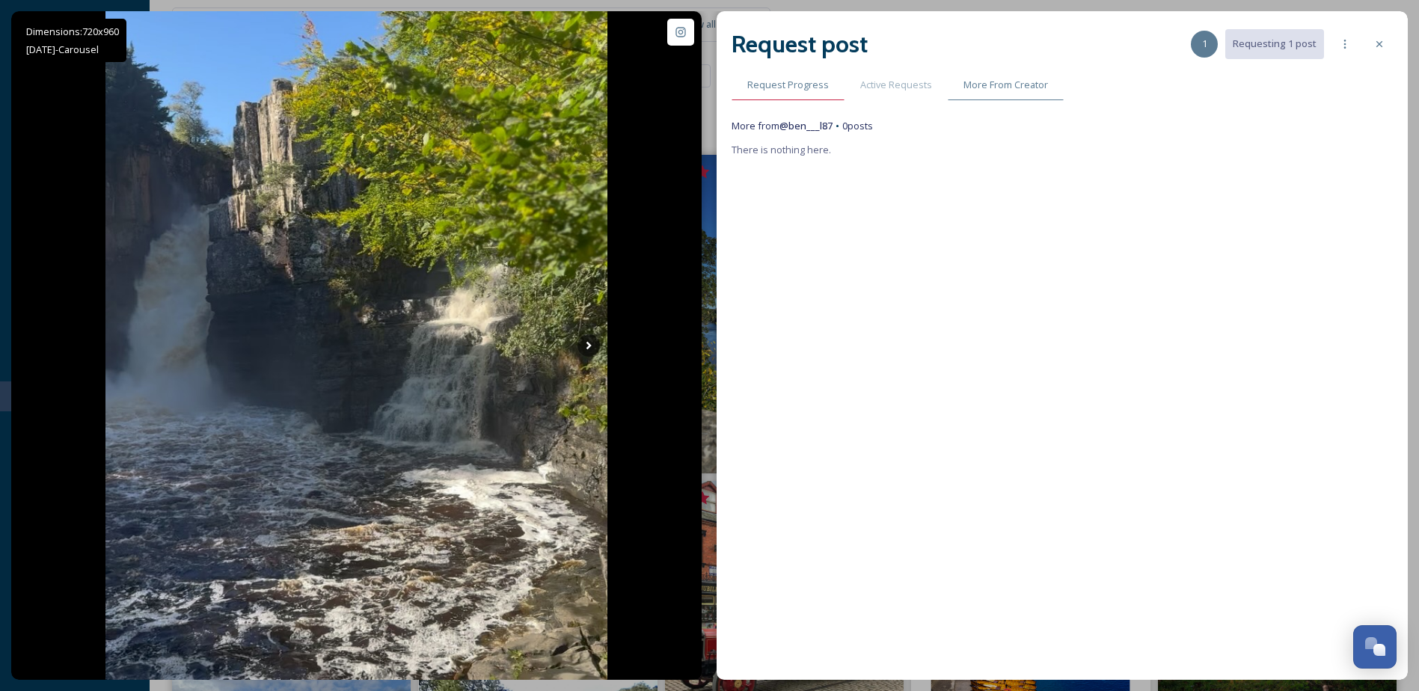
click at [819, 86] on span "Request Progress" at bounding box center [788, 85] width 82 height 14
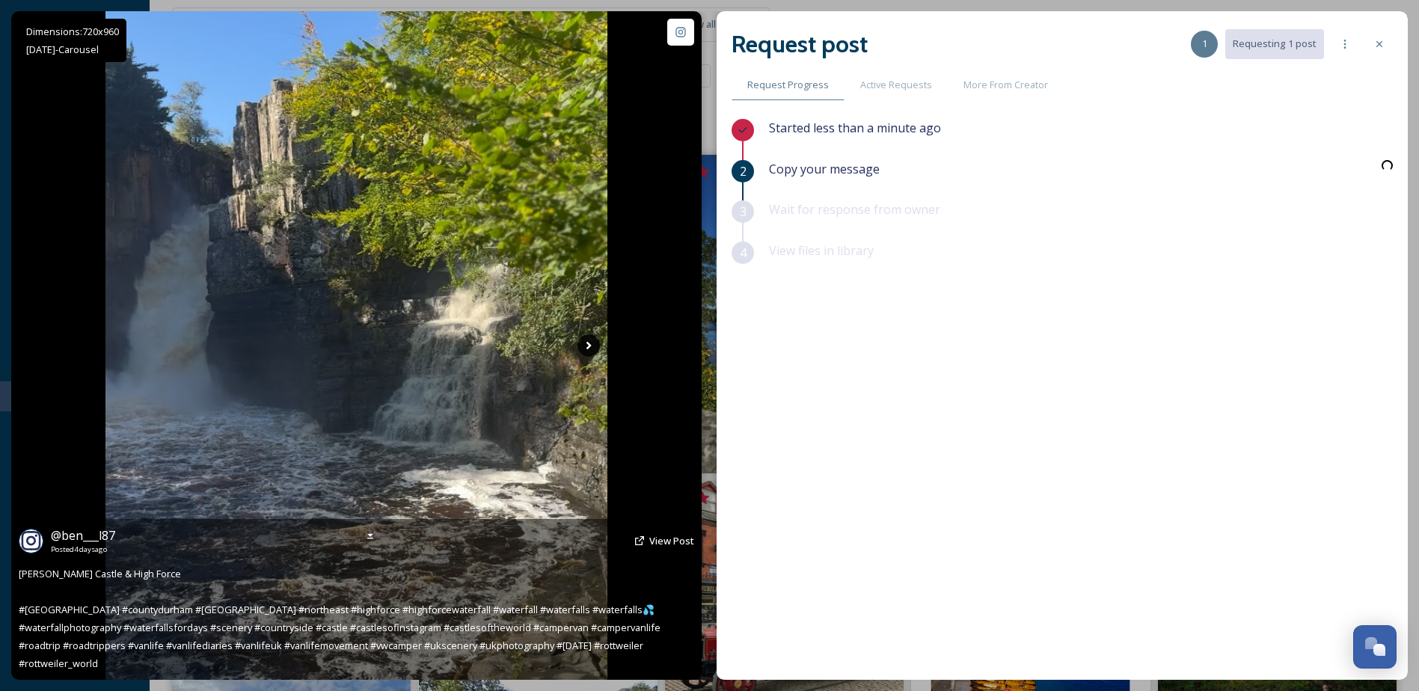
click at [584, 346] on icon at bounding box center [589, 345] width 22 height 22
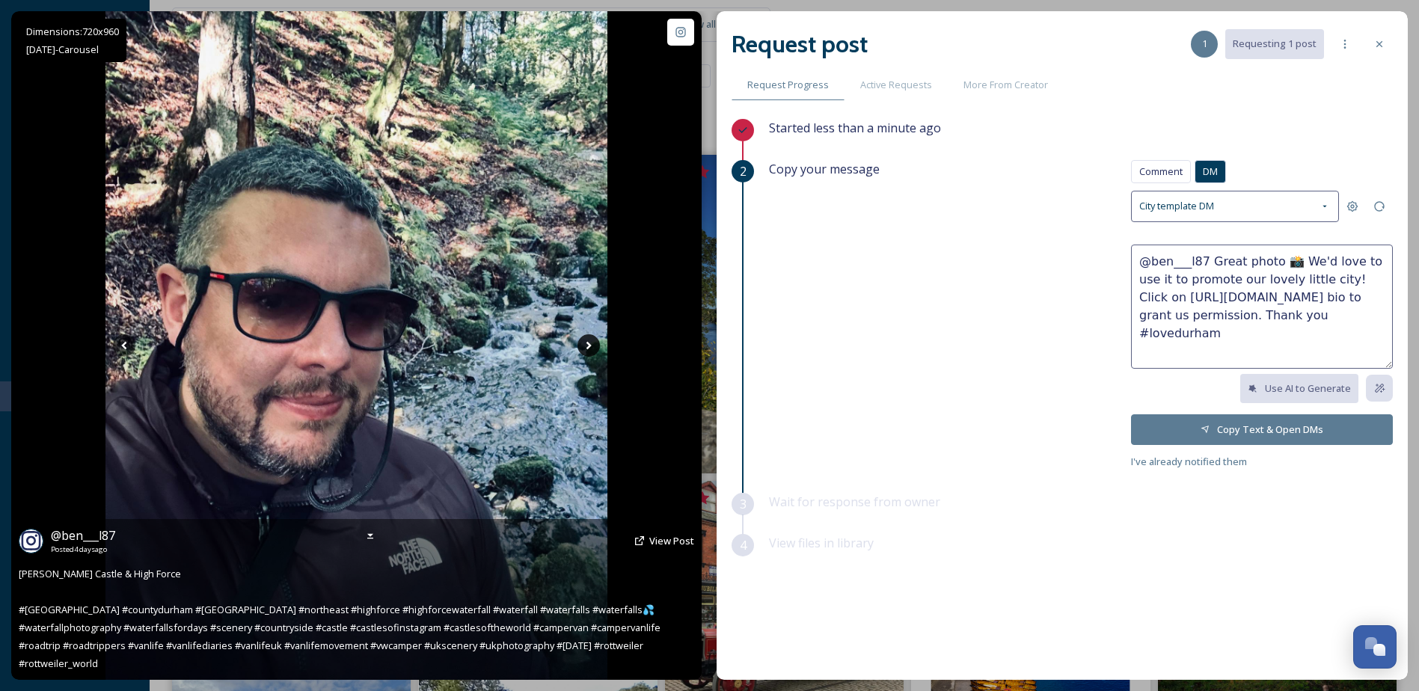
click at [584, 346] on icon at bounding box center [589, 345] width 22 height 22
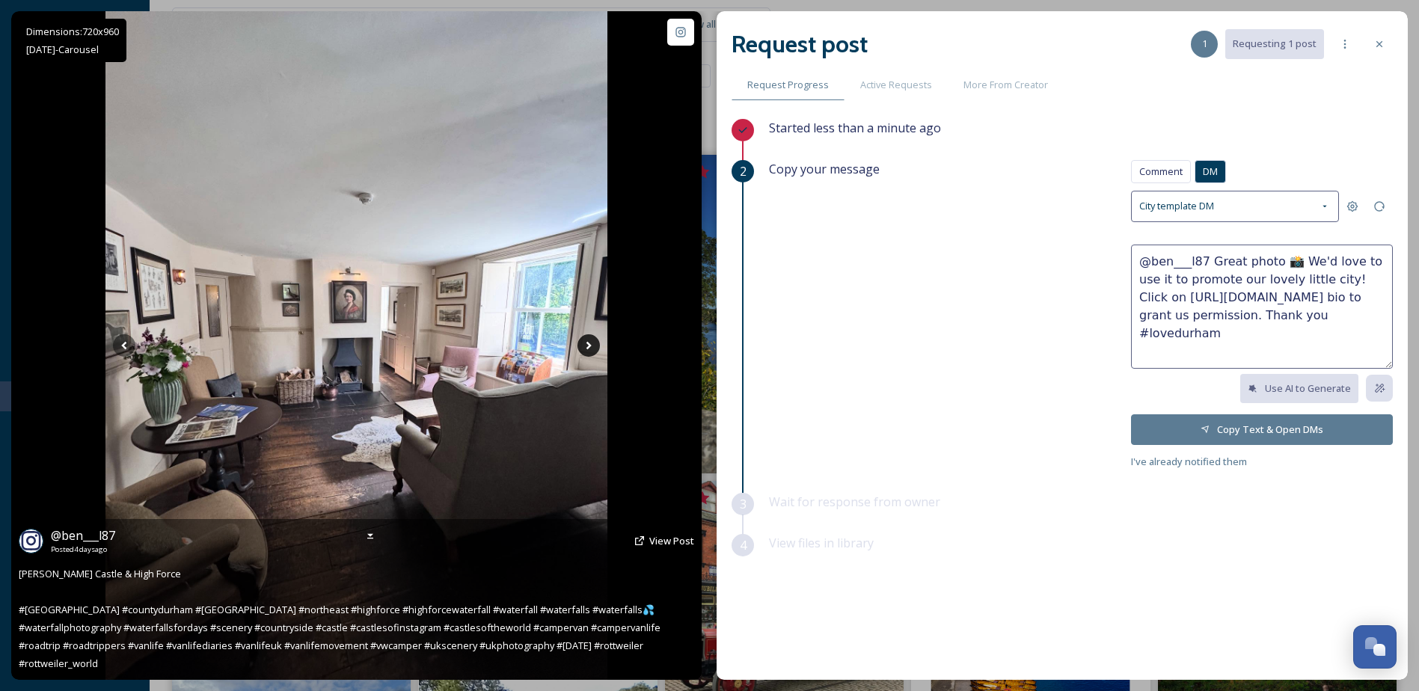
click at [598, 348] on icon at bounding box center [589, 345] width 22 height 22
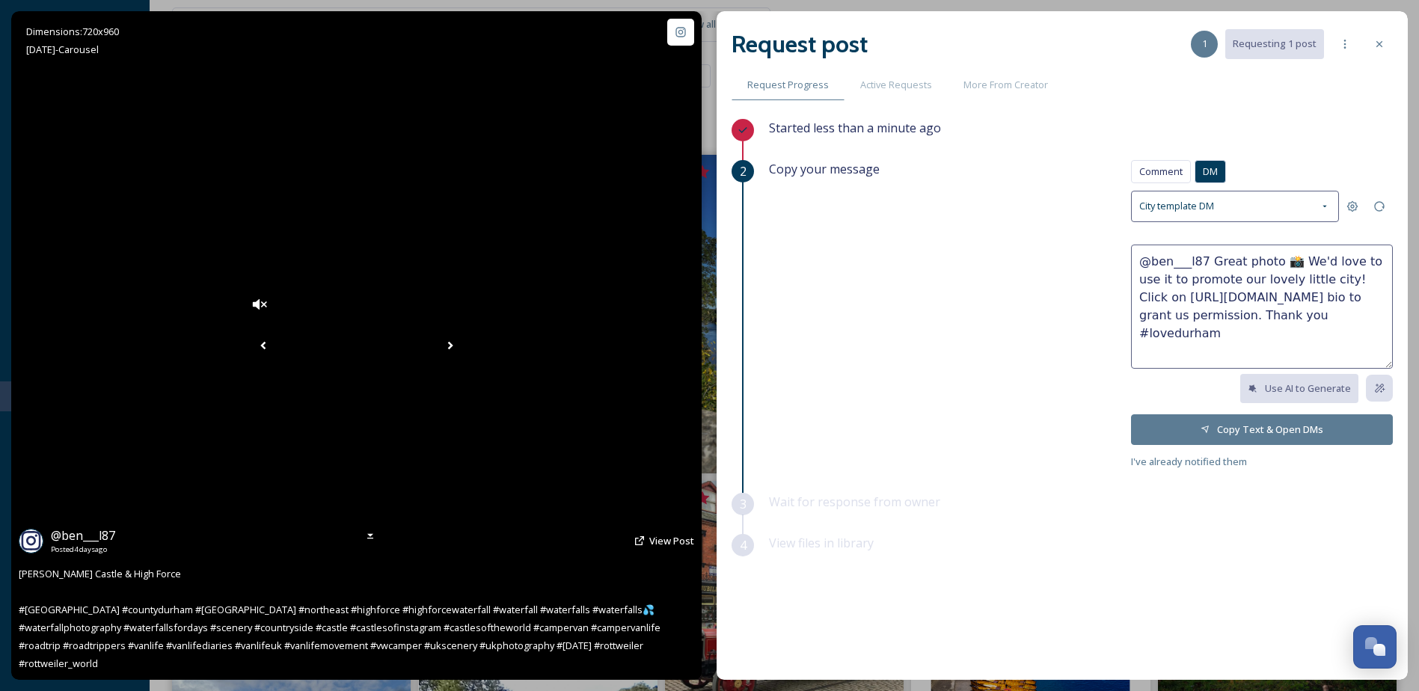
click at [462, 348] on icon at bounding box center [450, 345] width 22 height 22
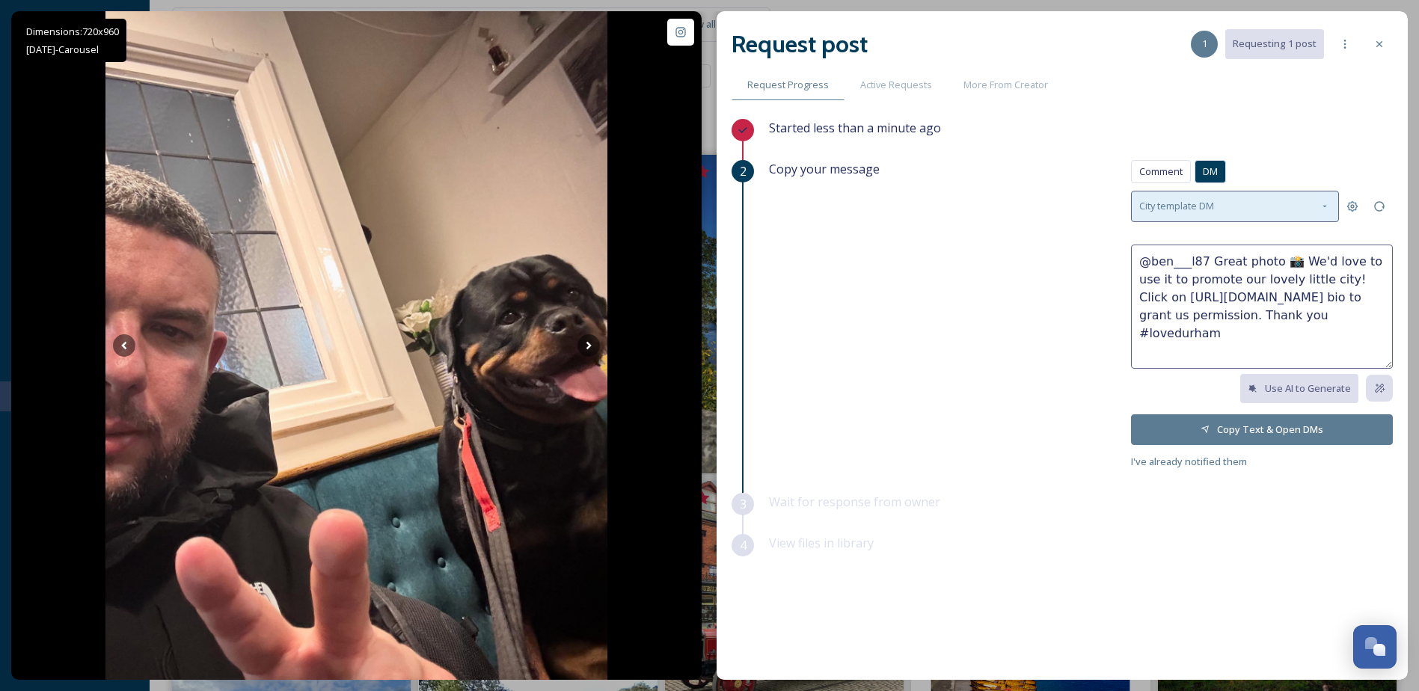
click at [1237, 204] on div "City template DM" at bounding box center [1235, 206] width 208 height 31
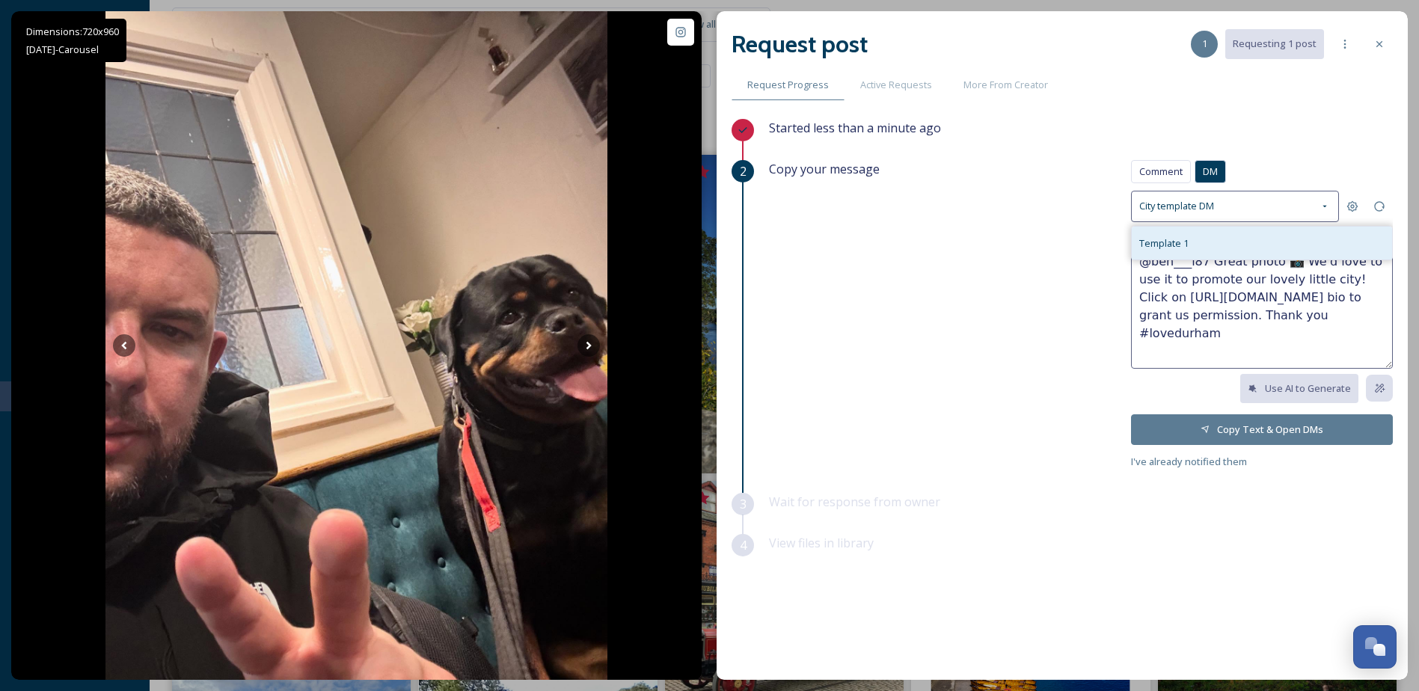
click at [1219, 245] on div "Template 1" at bounding box center [1262, 243] width 260 height 33
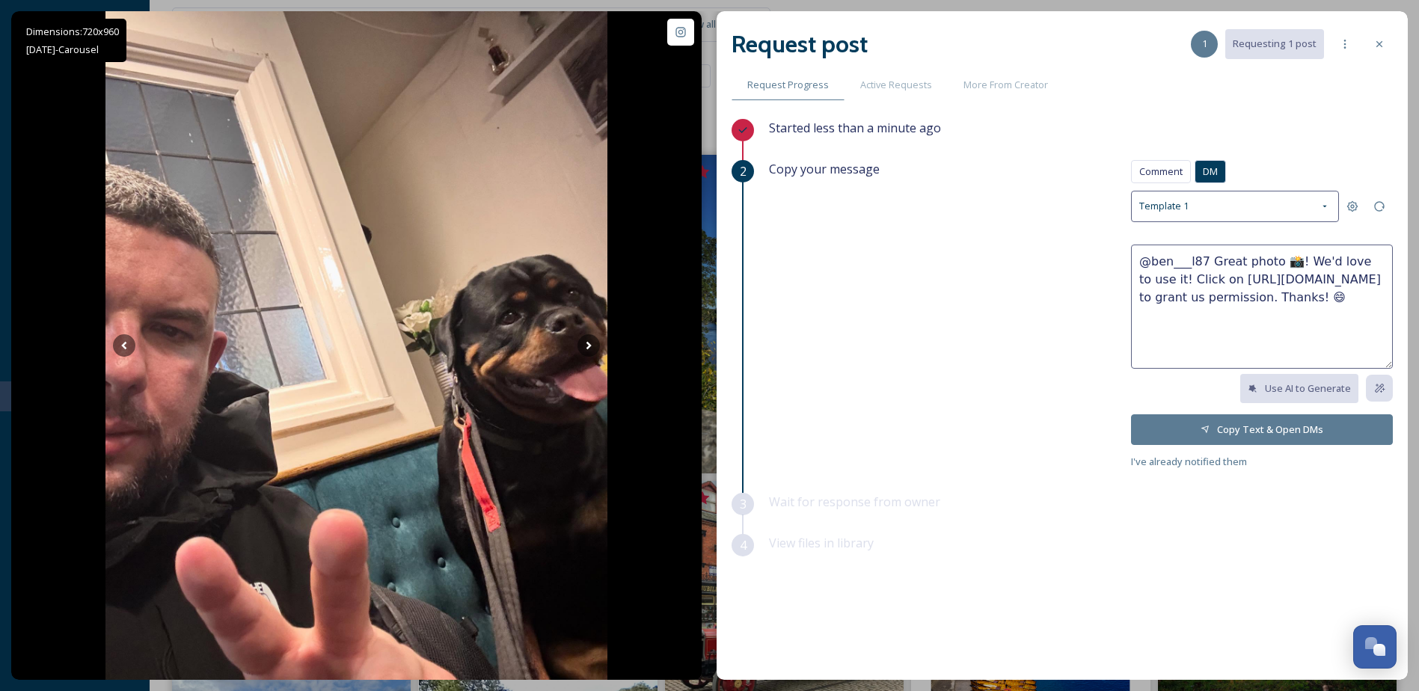
click at [1285, 310] on textarea "@ben___l87 Great photo 📸! We'd love to use it! Click on https://go.snapsea.io/a…" at bounding box center [1262, 307] width 262 height 124
drag, startPoint x: 1333, startPoint y: 322, endPoint x: 1177, endPoint y: 269, distance: 164.2
click at [1177, 269] on textarea "@ben___l87 Great photo 📸! We'd love to use it! Click on https://go.snapsea.io/a…" at bounding box center [1262, 307] width 262 height 124
click at [1233, 284] on textarea "@ben___l87 Great photo 📸! We'd love to use it! Click on https://go.snapsea.io/a…" at bounding box center [1262, 307] width 262 height 124
drag, startPoint x: 1232, startPoint y: 282, endPoint x: 1141, endPoint y: 260, distance: 93.1
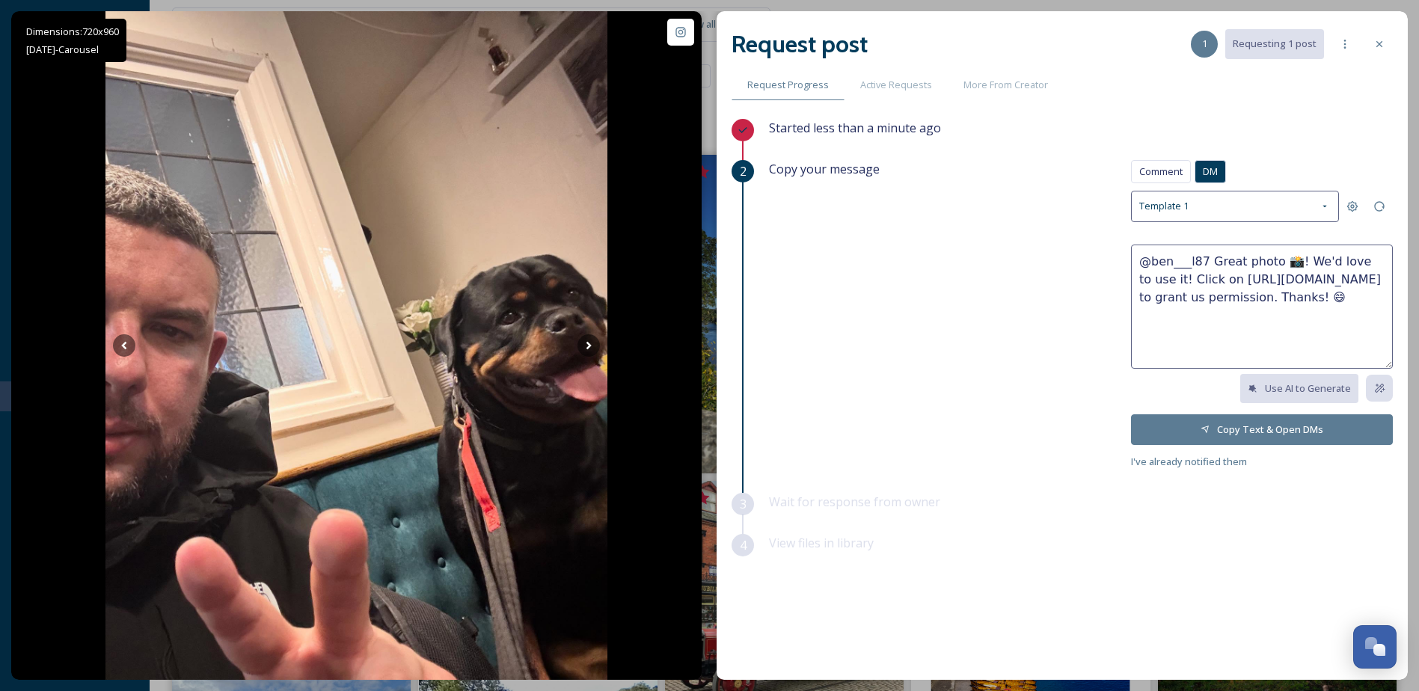
click at [1141, 260] on textarea "@ben___l87 Great photo 📸! We'd love to use it! Click on https://go.snapsea.io/a…" at bounding box center [1262, 307] width 262 height 124
paste textarea "fabulousnorth Hi, we recently discovered your great photos of Durham, and we'd …"
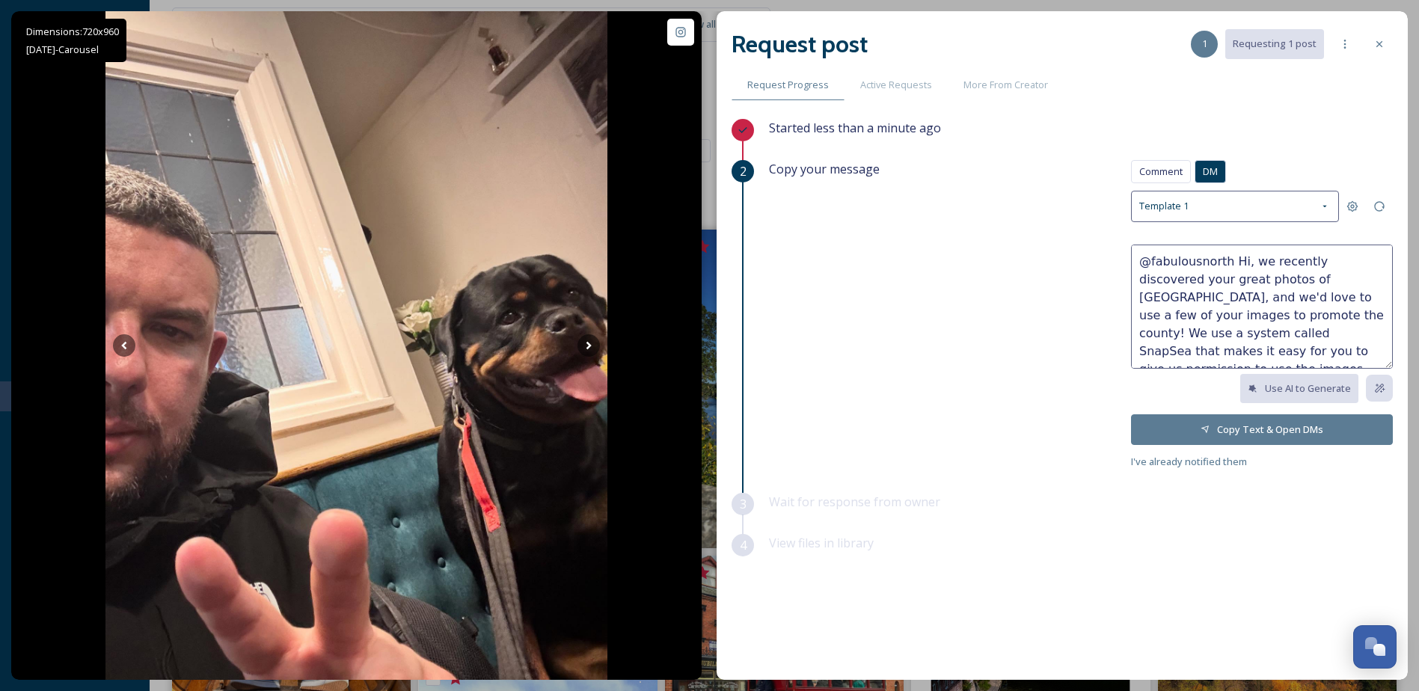
drag, startPoint x: 1241, startPoint y: 260, endPoint x: 1140, endPoint y: 263, distance: 100.3
click at [1139, 263] on textarea "@fabulousnorth Hi, we recently discovered your great photos of Durham, and we'd…" at bounding box center [1262, 307] width 262 height 124
drag, startPoint x: 1235, startPoint y: 282, endPoint x: 1193, endPoint y: 283, distance: 41.9
click at [1193, 283] on textarea "Hi Ben, we recently discovered your great photos of Durham, and we'd love to us…" at bounding box center [1262, 307] width 262 height 124
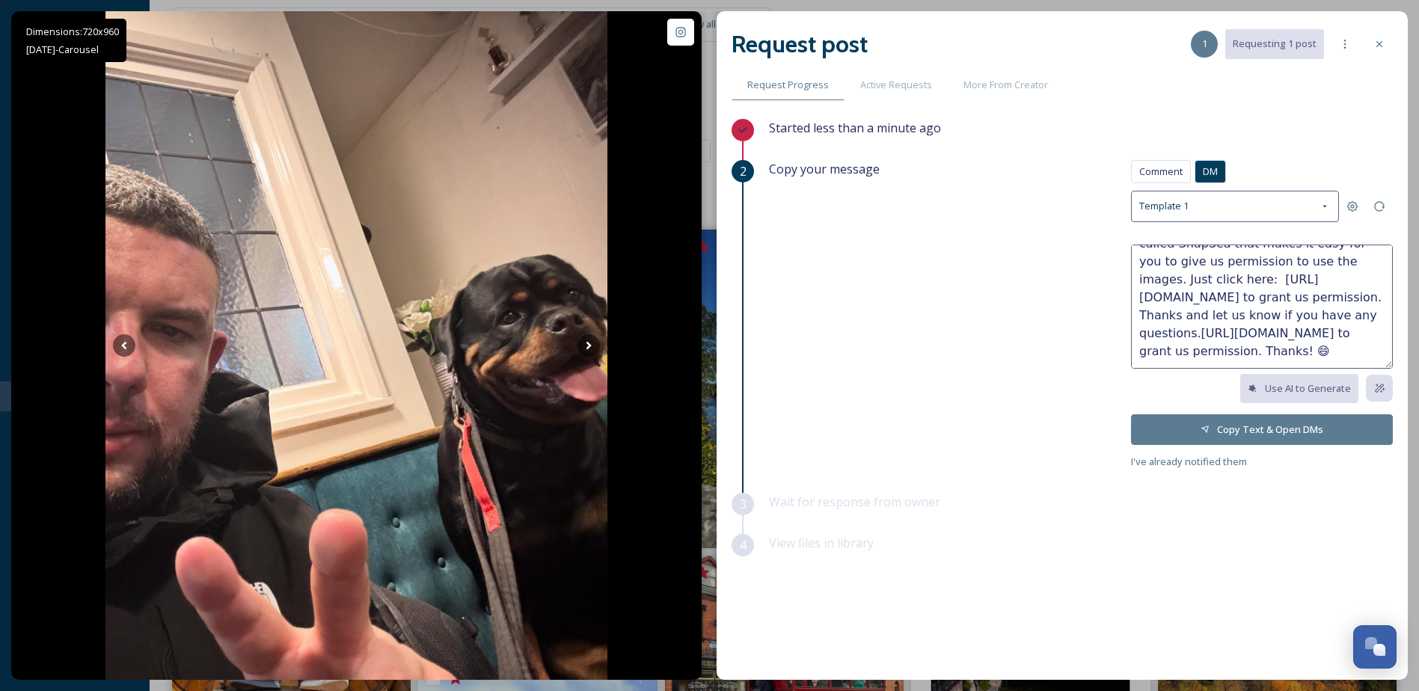
drag, startPoint x: 1232, startPoint y: 297, endPoint x: 1261, endPoint y: 282, distance: 32.8
click at [1251, 281] on textarea "Hi Ben, we recently discovered your great photos of the Durham Dales and High F…" at bounding box center [1262, 307] width 262 height 124
click at [1247, 349] on textarea "Hi Ben, we recently discovered your great photos of the Durham Dales and High F…" at bounding box center [1262, 307] width 262 height 124
drag, startPoint x: 1287, startPoint y: 352, endPoint x: 1317, endPoint y: 338, distance: 33.1
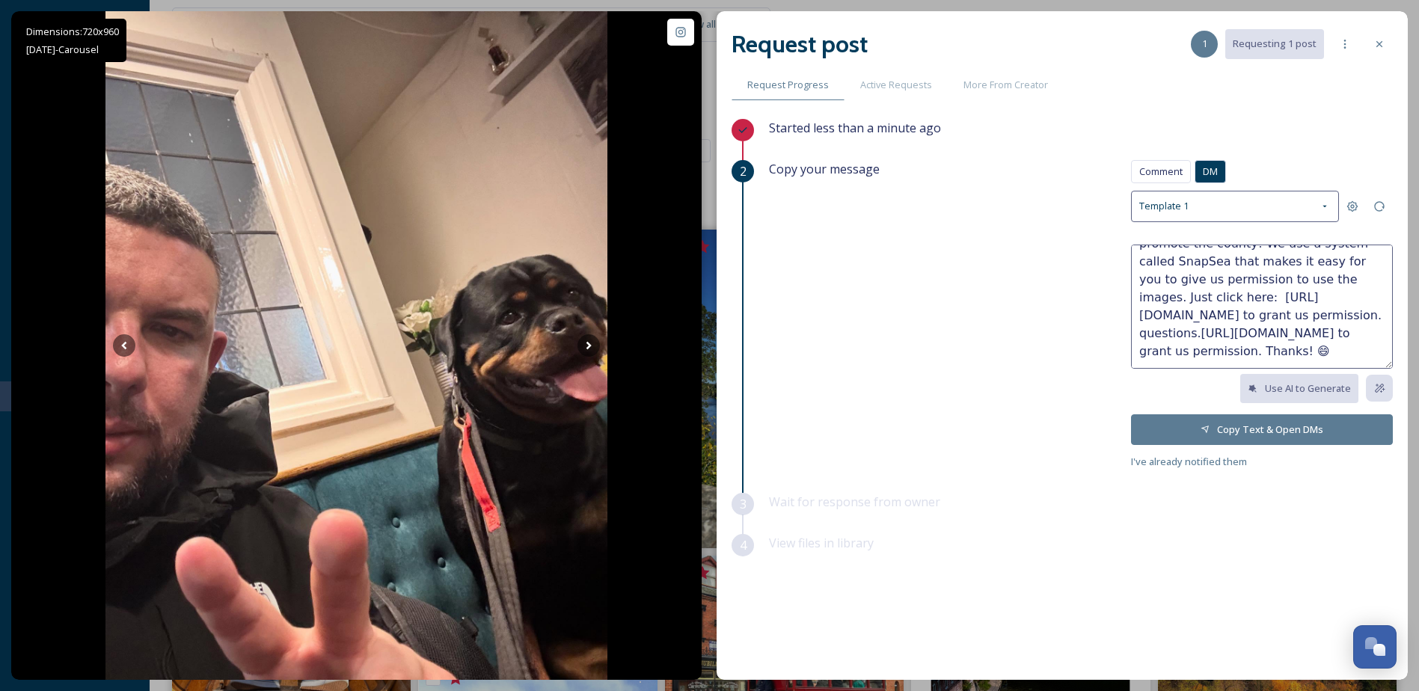
click at [1317, 338] on textarea "Hi Ben, we recently discovered your great photos of the Durham Dales and High F…" at bounding box center [1262, 307] width 262 height 124
paste textarea "Thanks and let us know if you have any"
drag, startPoint x: 1138, startPoint y: 316, endPoint x: 1139, endPoint y: 280, distance: 35.9
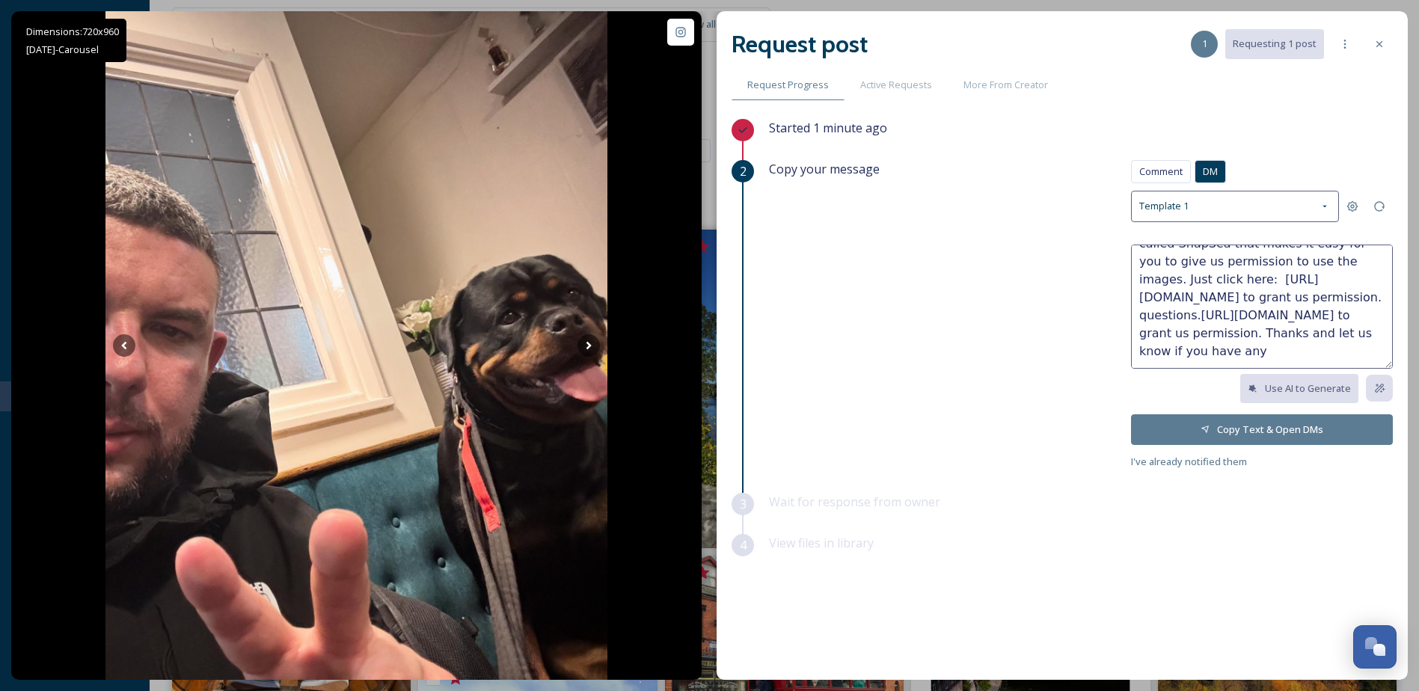
click at [1139, 280] on textarea "Hi Ben, we recently discovered your great photos of the Durham Dales and High F…" at bounding box center [1262, 307] width 262 height 124
drag, startPoint x: 1191, startPoint y: 316, endPoint x: 1121, endPoint y: 316, distance: 70.3
click at [1121, 316] on div "Copy your message Comment DM Comment DM Template 1 Hi Ben, we recently discover…" at bounding box center [1081, 315] width 624 height 311
click at [1143, 314] on textarea "Hi Ben, we recently discovered your great photos of the Durham Dales and High F…" at bounding box center [1262, 307] width 262 height 124
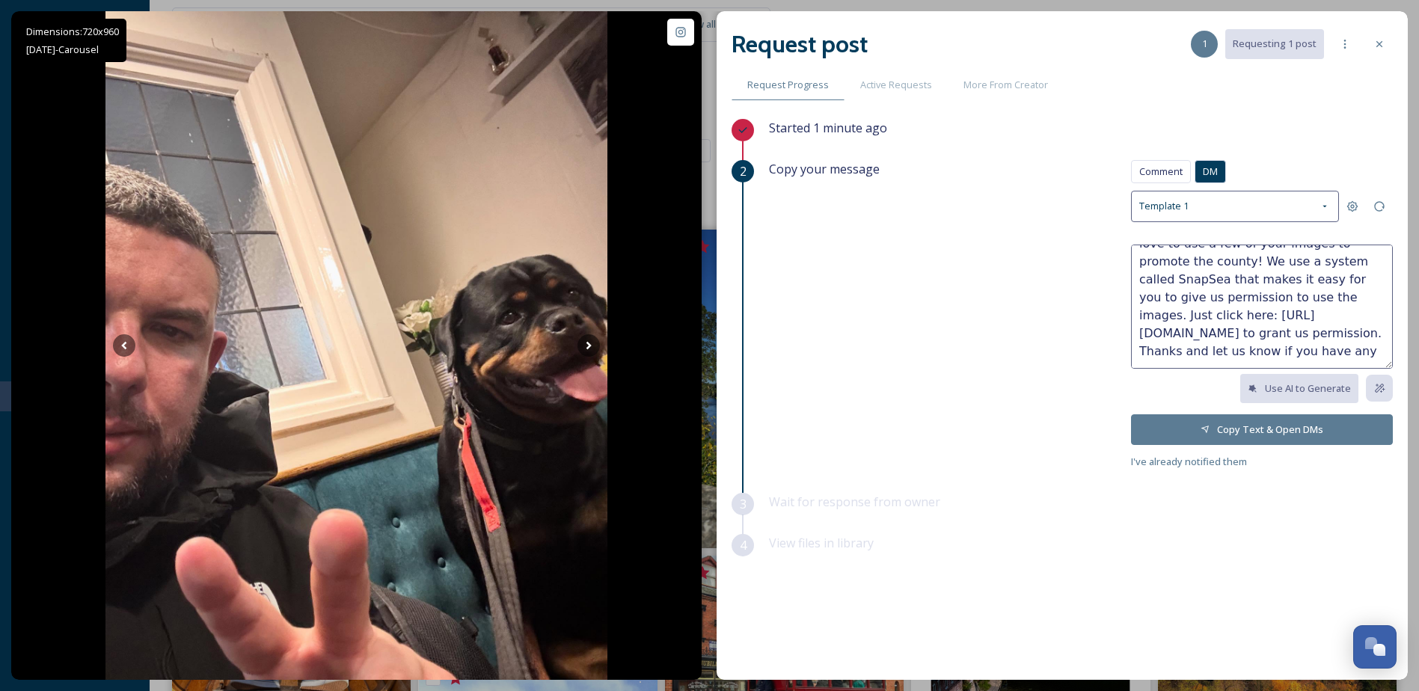
click at [1315, 355] on textarea "Hi Ben, we recently discovered your great photos of the Durham Dales and High F…" at bounding box center [1262, 307] width 262 height 124
type textarea "Hi Ben, we recently discovered your great photos of the Durham Dales and High F…"
click at [1299, 432] on button "Copy Text & Open DMs" at bounding box center [1262, 430] width 262 height 31
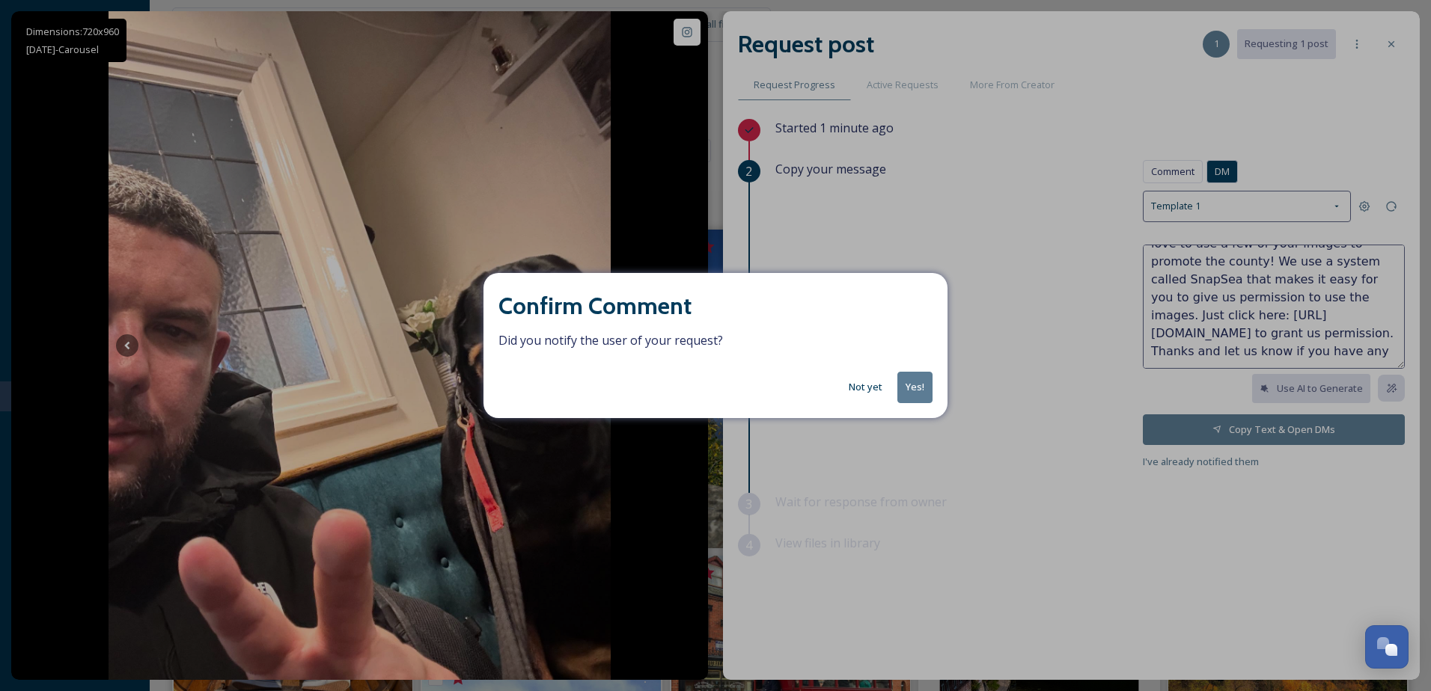
click at [868, 391] on button "Not yet" at bounding box center [865, 387] width 49 height 29
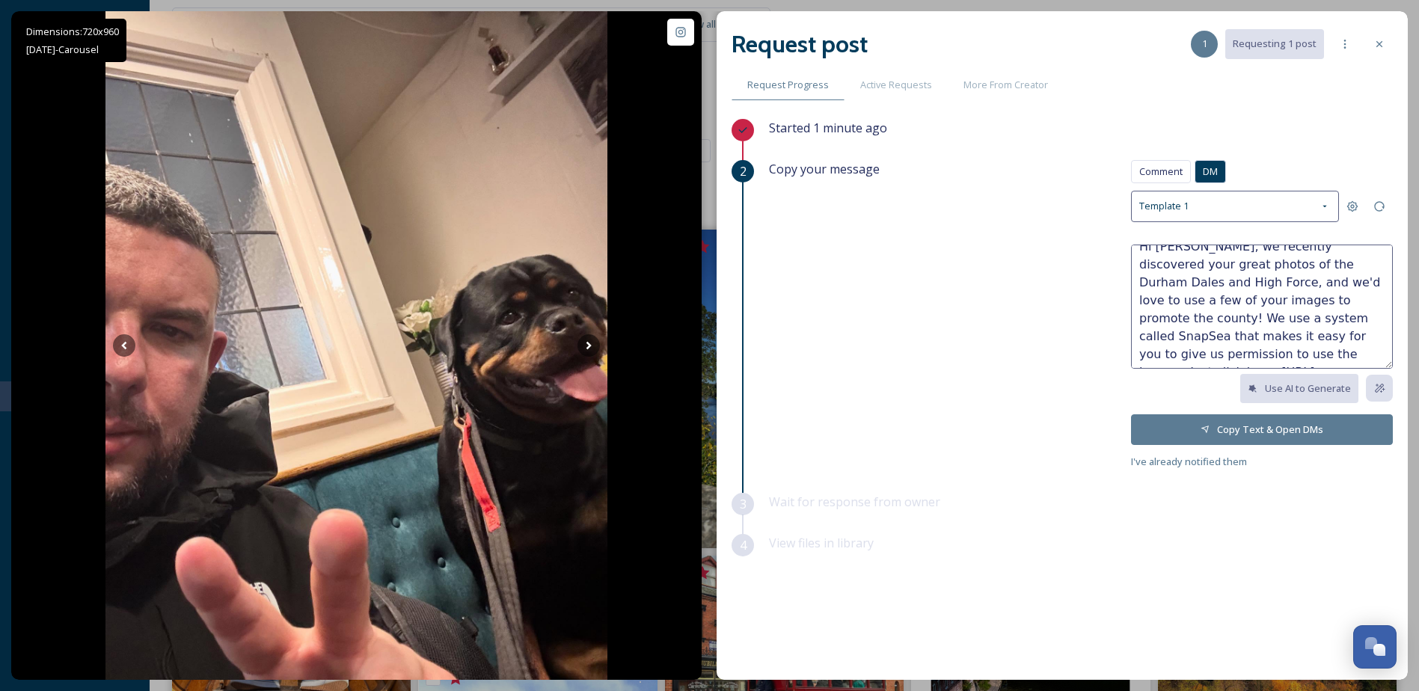
scroll to position [0, 0]
drag, startPoint x: 1267, startPoint y: 352, endPoint x: 1116, endPoint y: 221, distance: 200.5
click at [1116, 221] on div "Copy your message Comment DM Comment DM Template 1 Hi Ben, we recently discover…" at bounding box center [1081, 315] width 624 height 311
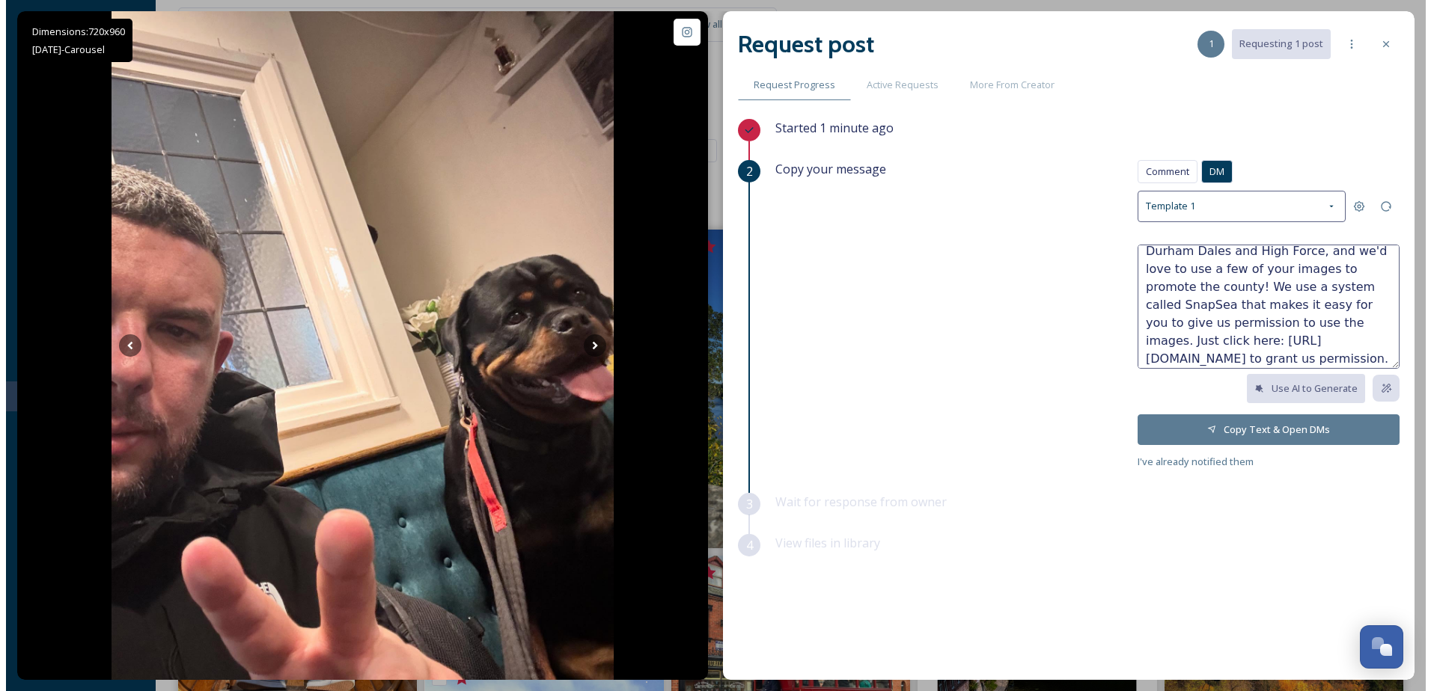
scroll to position [72, 0]
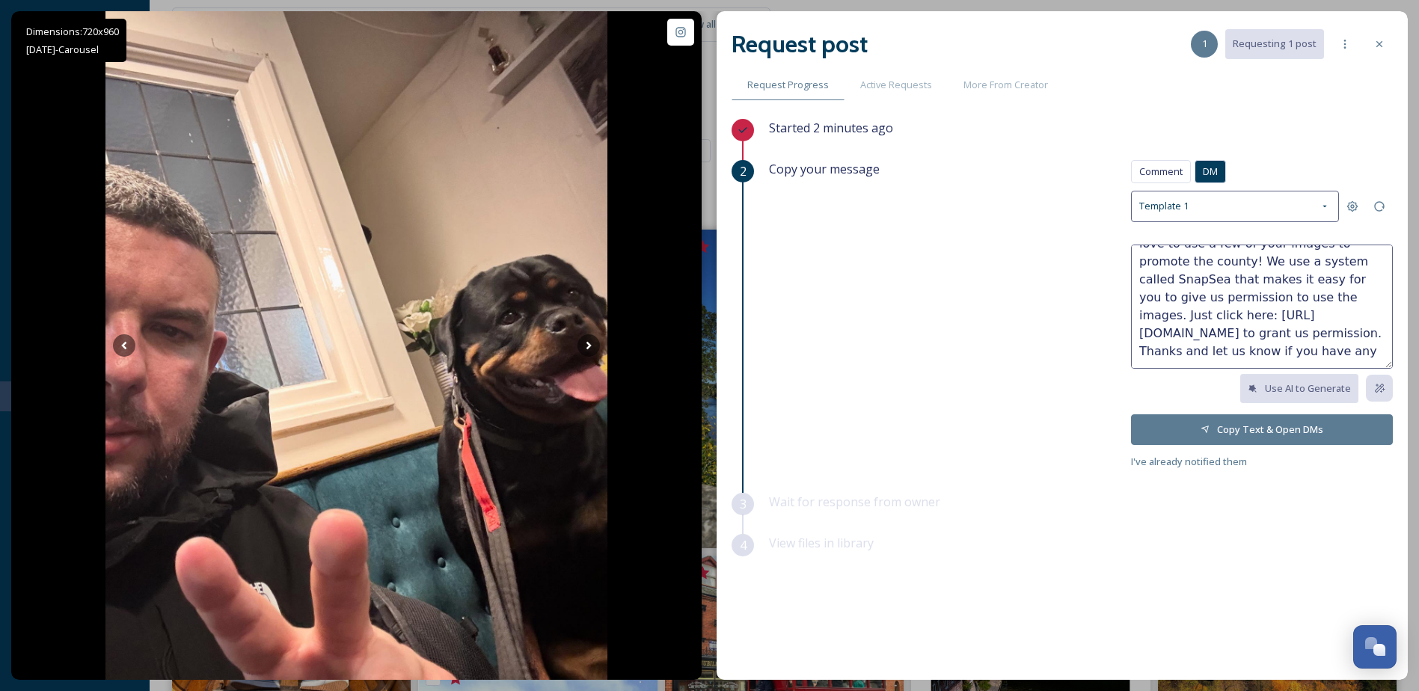
drag, startPoint x: 1159, startPoint y: 174, endPoint x: 1150, endPoint y: 188, distance: 16.2
click at [1159, 174] on span "Comment" at bounding box center [1161, 172] width 43 height 14
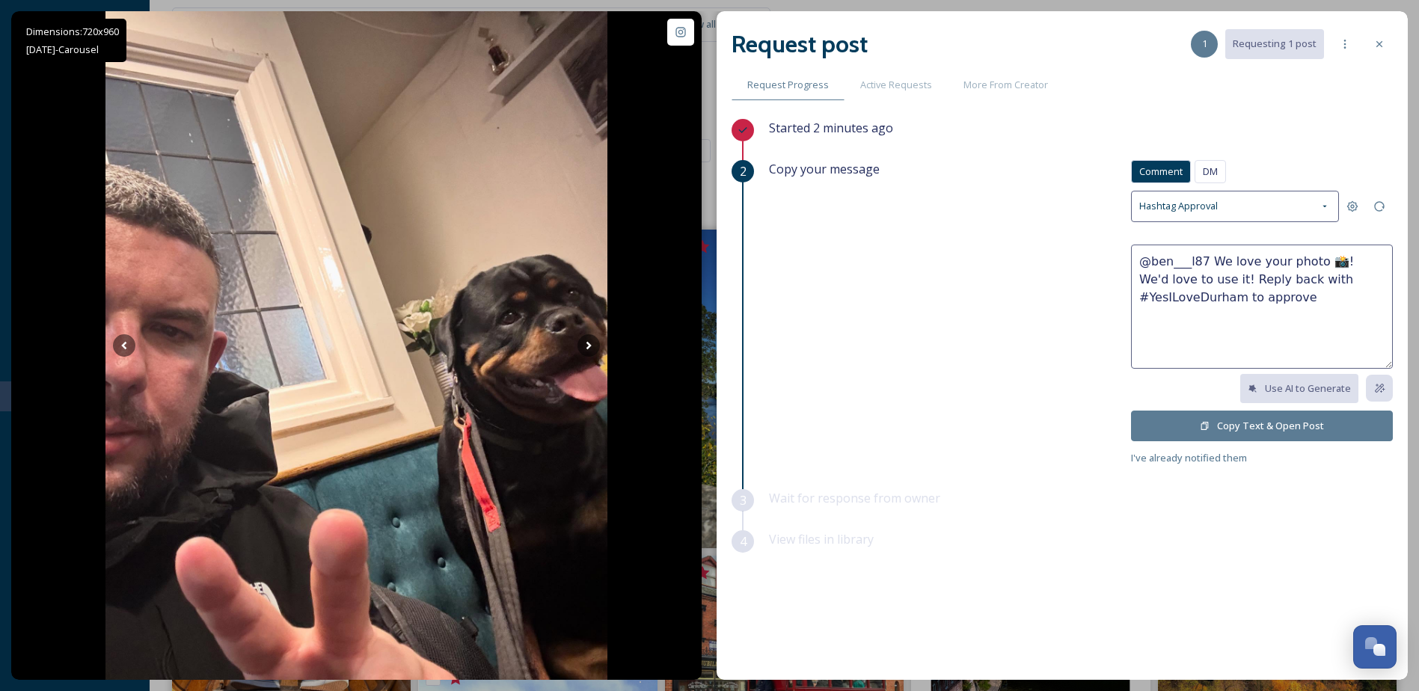
click at [1309, 259] on textarea "@ben___l87 We love your photo 📸! We'd love to use it! Reply back with #YesILove…" at bounding box center [1262, 307] width 262 height 124
click at [1260, 282] on textarea "@ben___l87 We love your photos and video 📸! We'd love to use it! Reply back wit…" at bounding box center [1262, 307] width 262 height 124
click at [1313, 313] on textarea "@ben___l87 We love your photos and video 📸! We'd love to use it to help us prom…" at bounding box center [1262, 307] width 262 height 124
drag, startPoint x: 1351, startPoint y: 316, endPoint x: 1131, endPoint y: 260, distance: 227.7
click at [1131, 260] on div "Copy your message Comment DM Comment DM Hashtag Approval @ben___l87 We love you…" at bounding box center [1081, 313] width 624 height 307
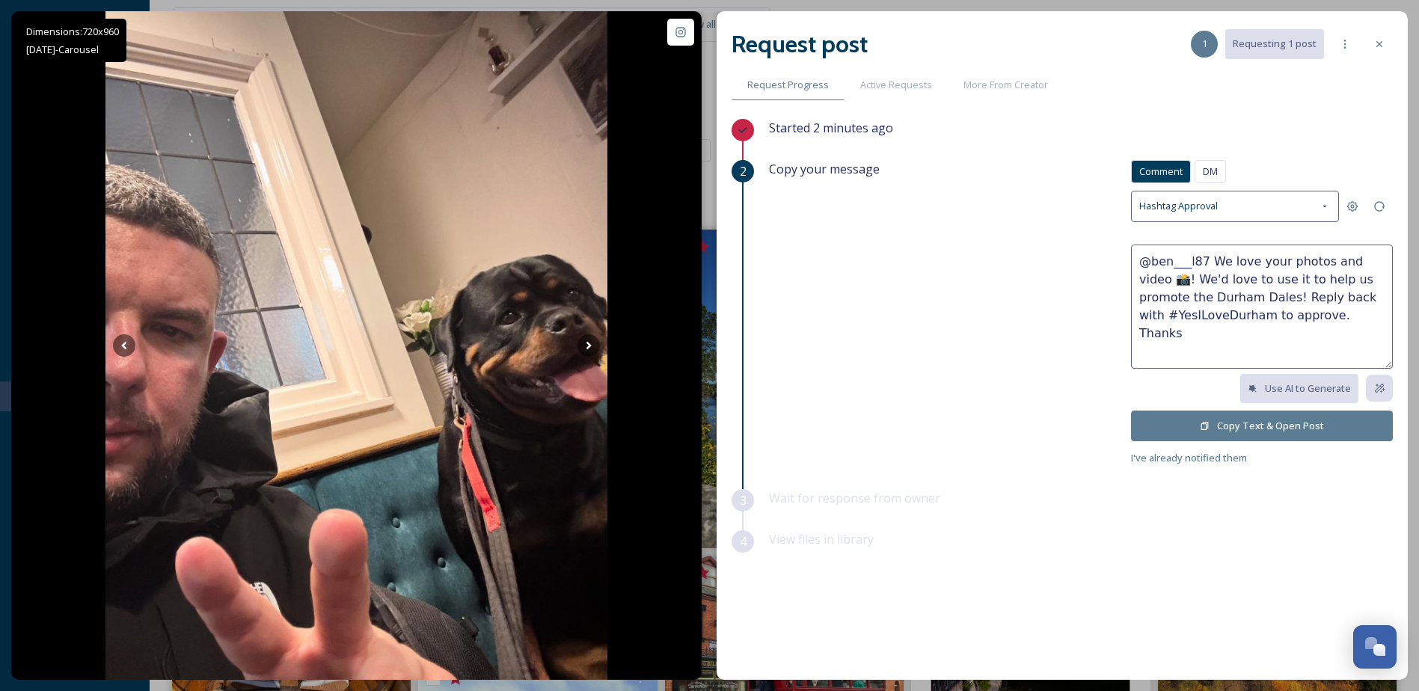
type textarea "@ben___l87 We love your photos and video 📸! We'd love to use it to help us prom…"
click at [1300, 422] on button "Copy Text & Open Post" at bounding box center [1262, 426] width 262 height 31
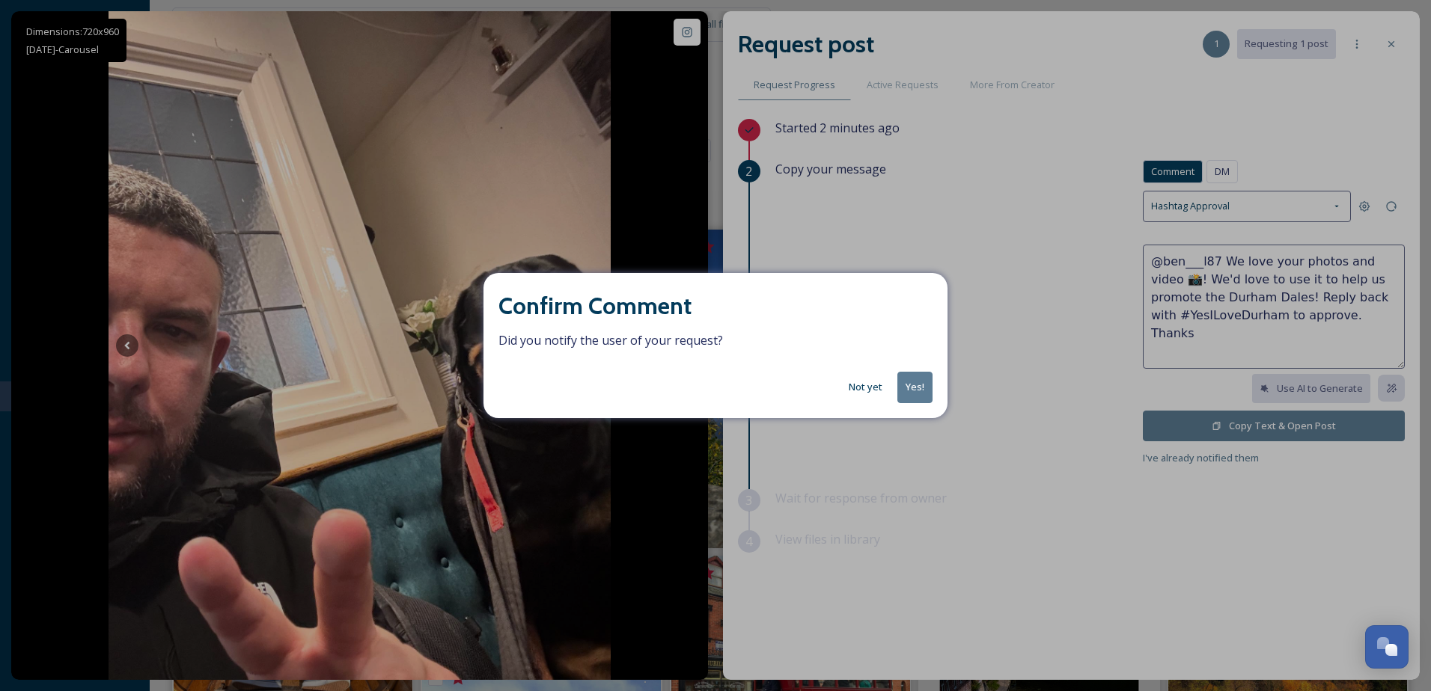
click at [909, 393] on button "Yes!" at bounding box center [914, 387] width 35 height 31
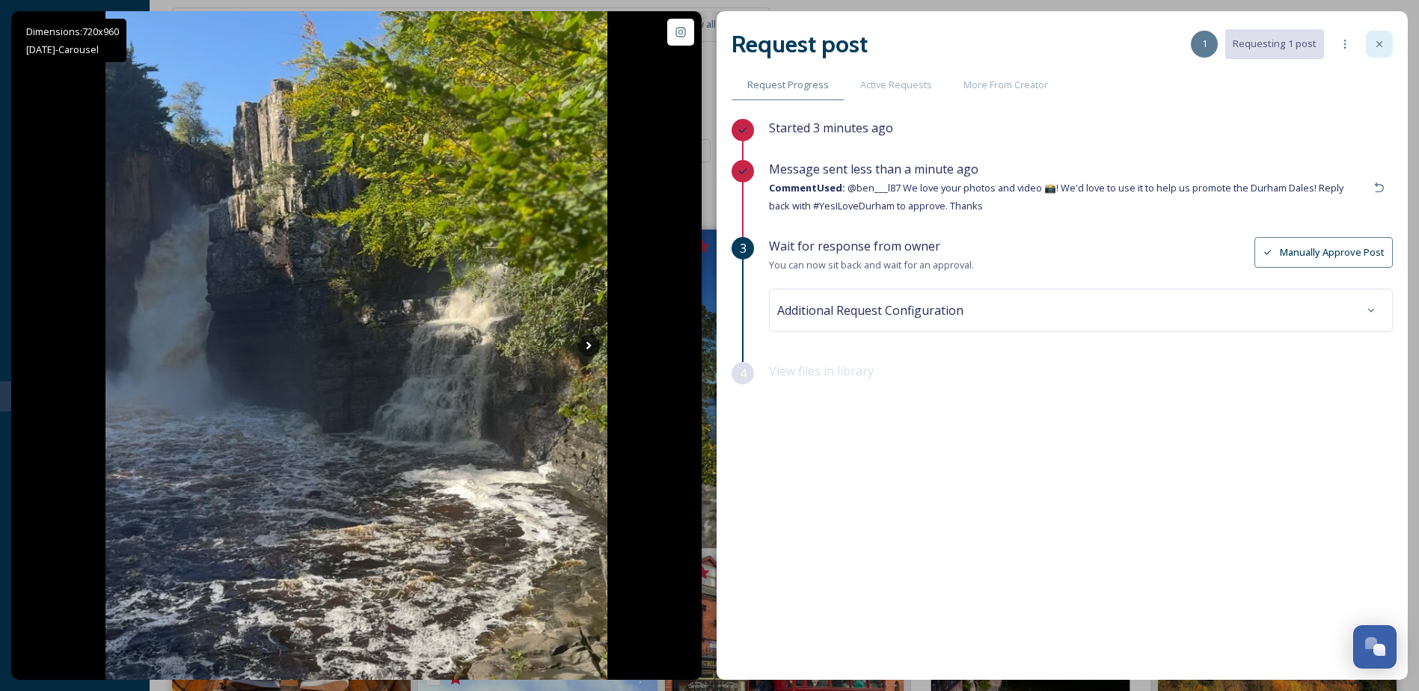
click at [1378, 45] on icon at bounding box center [1380, 44] width 12 height 12
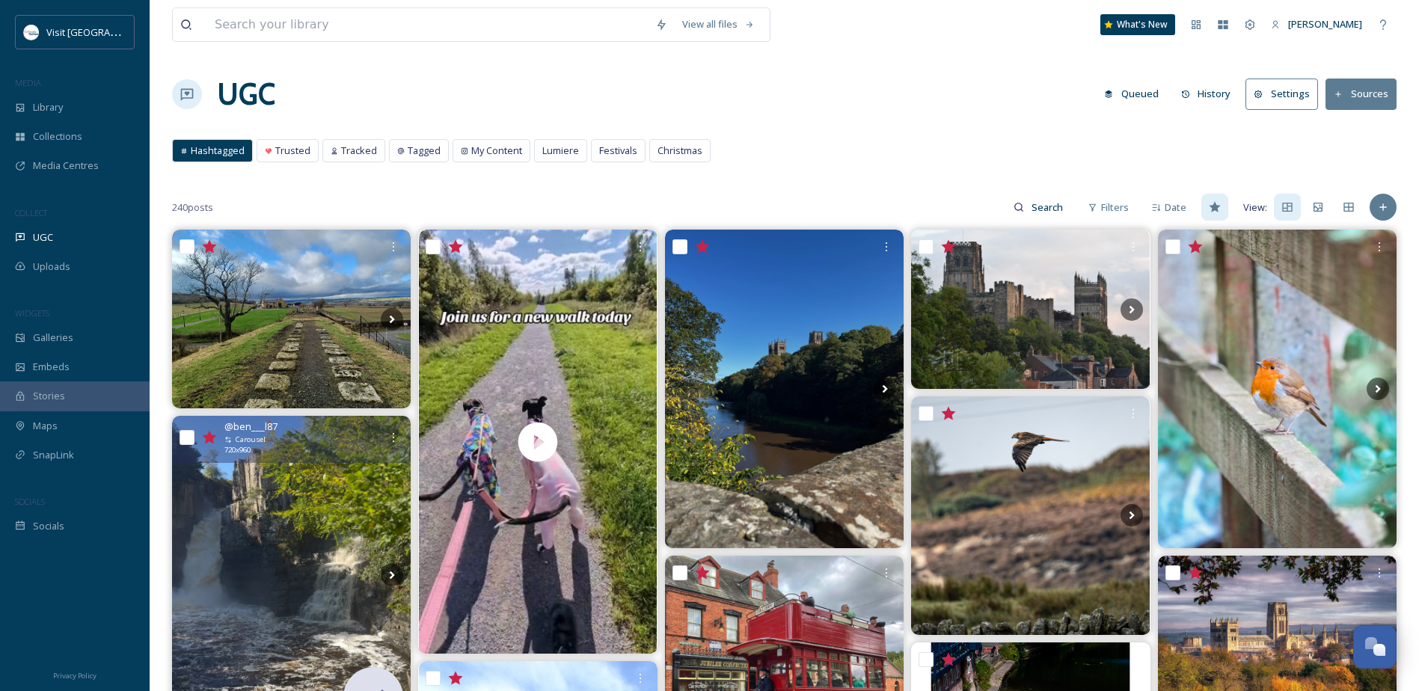
click at [1222, 88] on button "History" at bounding box center [1206, 93] width 65 height 29
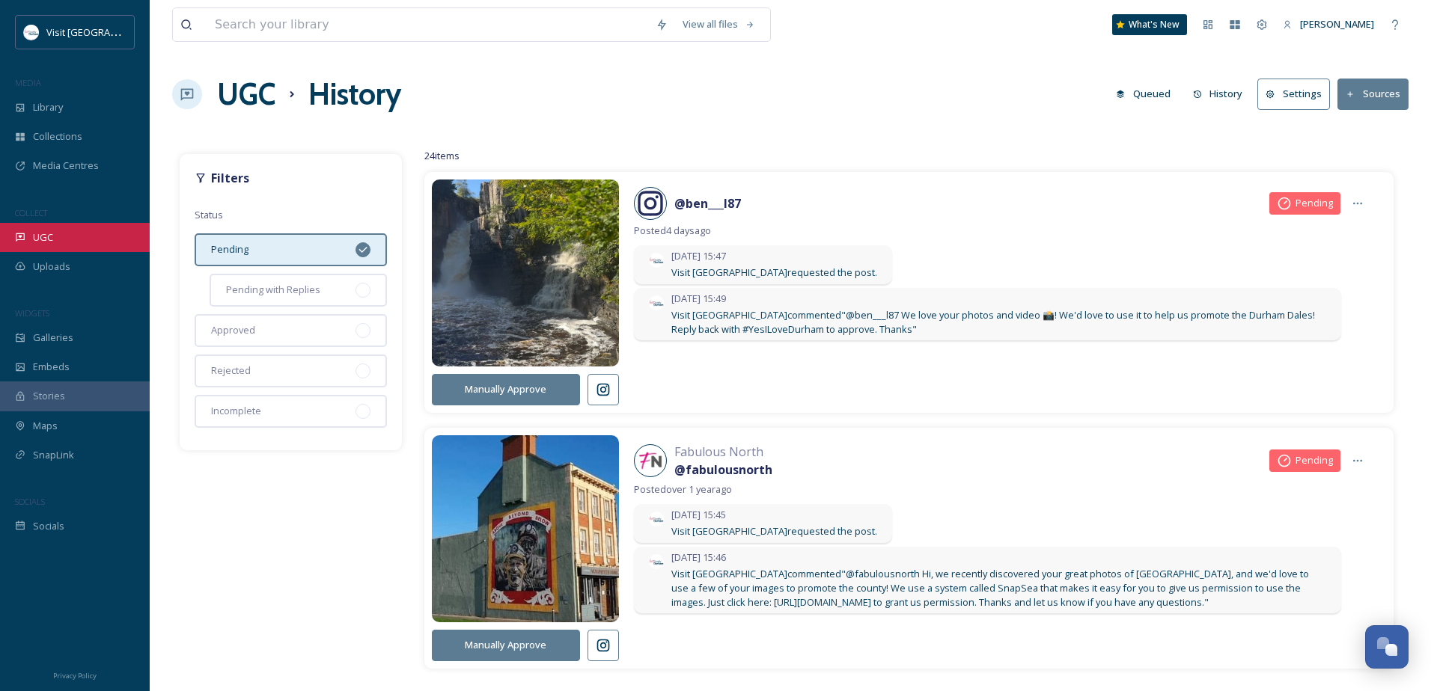
click at [55, 242] on div "UGC" at bounding box center [75, 237] width 150 height 29
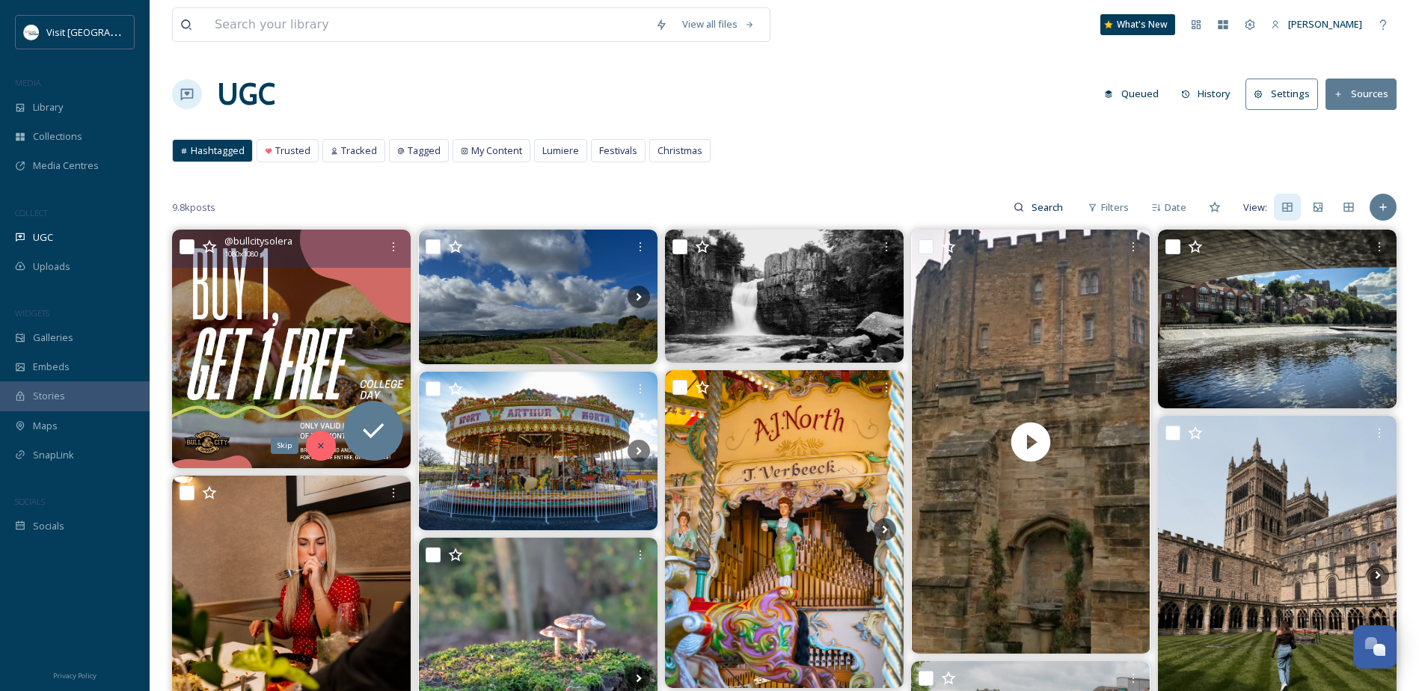
click at [322, 441] on icon at bounding box center [321, 446] width 10 height 10
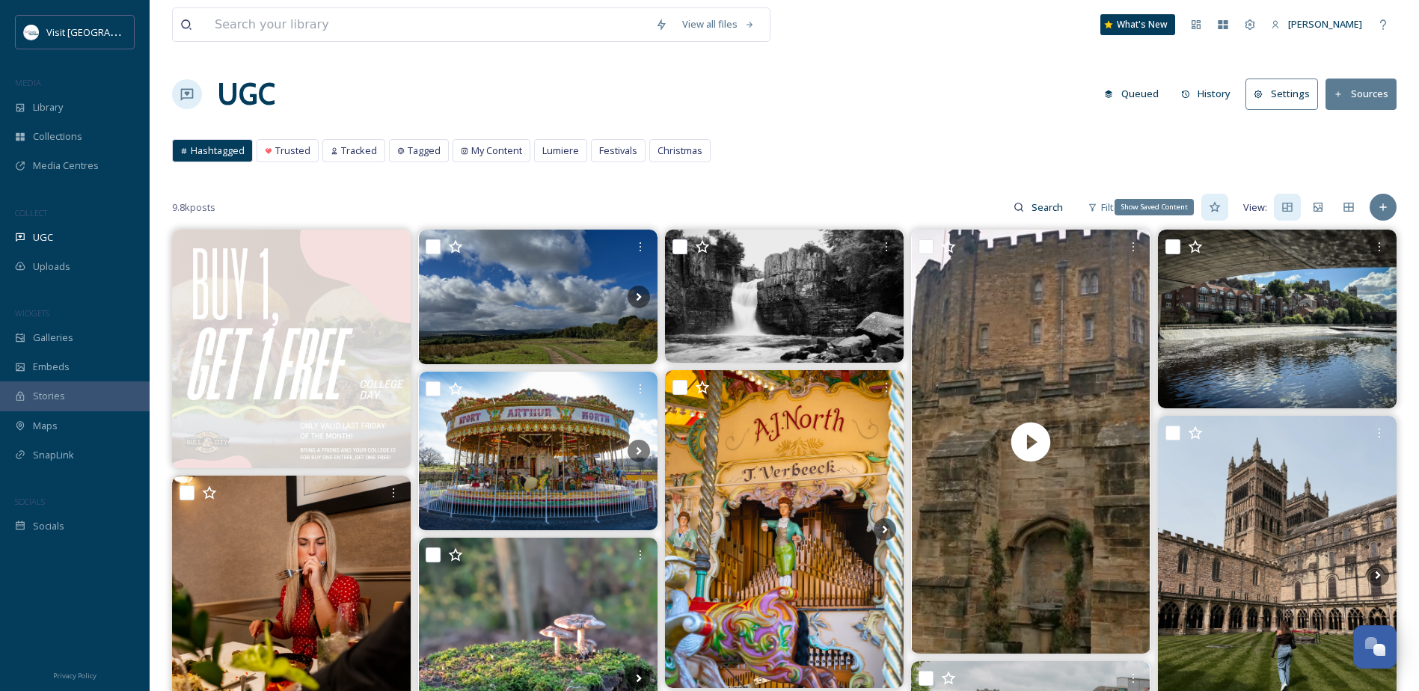
click at [1217, 209] on icon at bounding box center [1215, 207] width 12 height 12
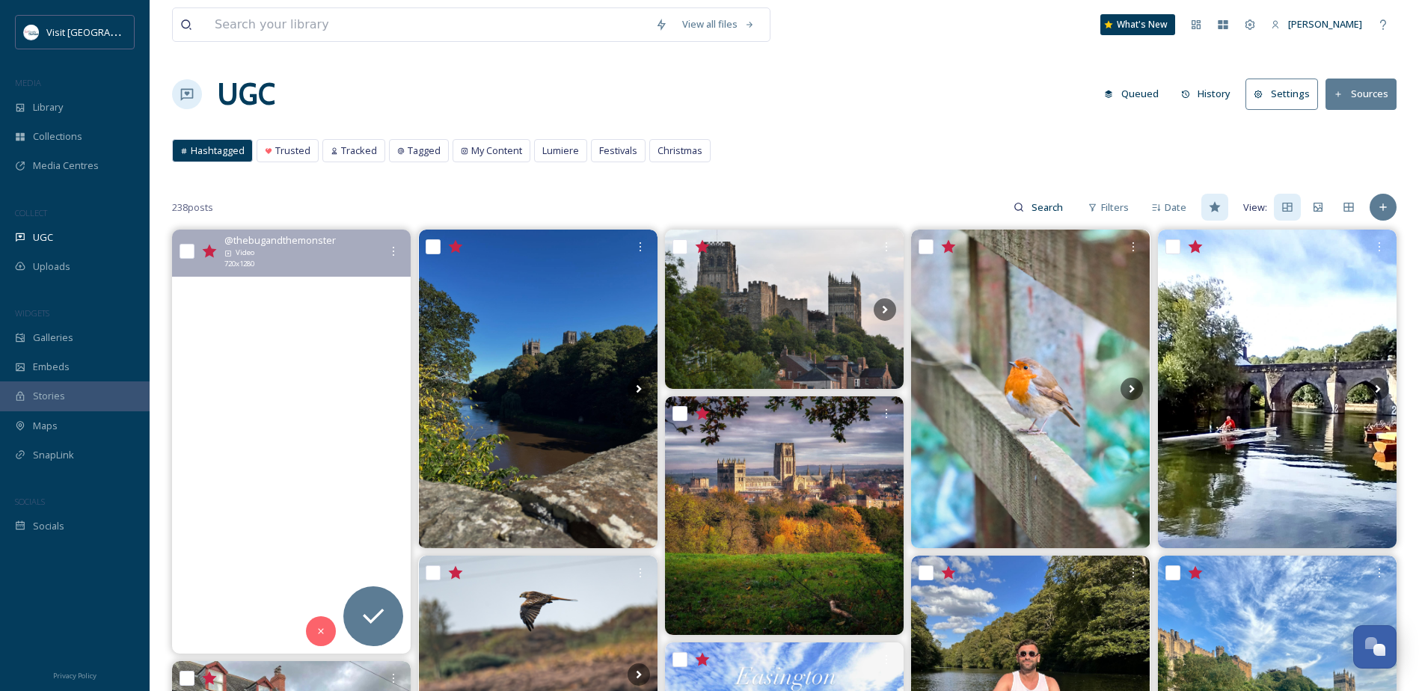
click at [323, 409] on video "Lost track of time on the most beautiful walk in Durham today 🌿✨ Even found the…" at bounding box center [291, 442] width 239 height 424
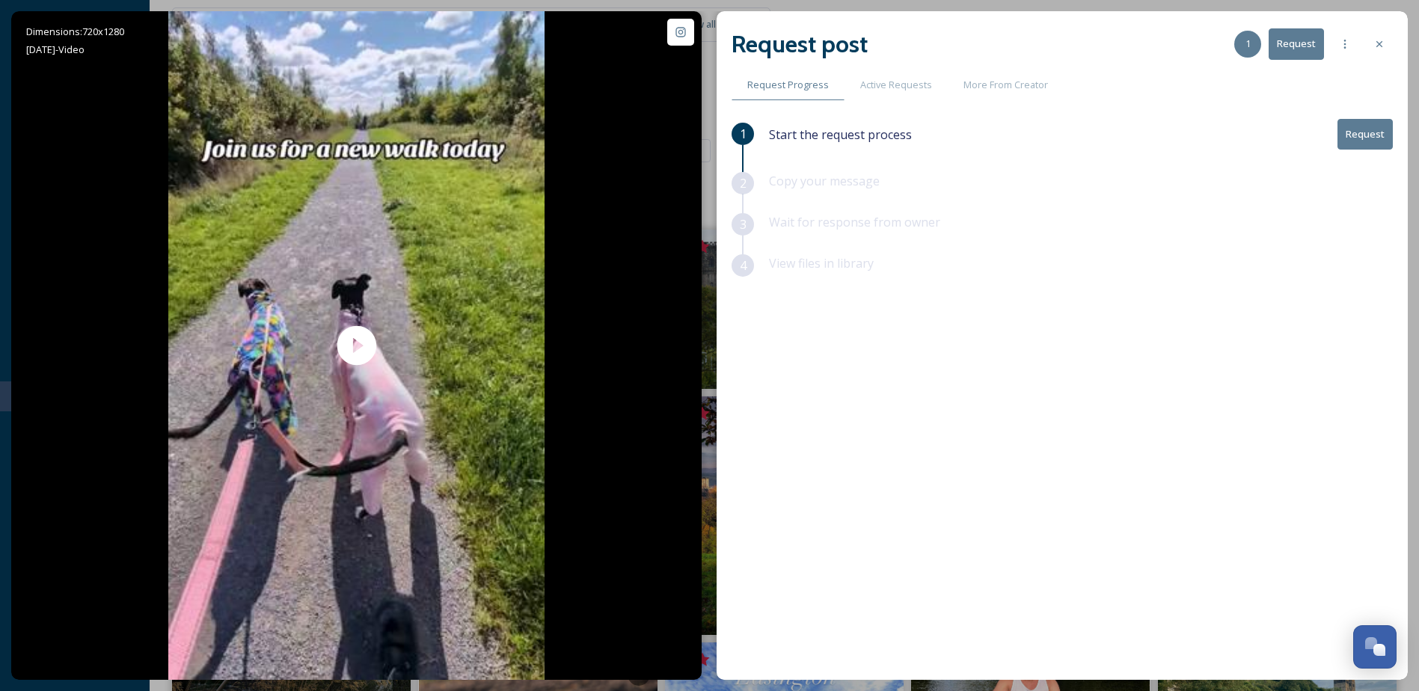
click at [1372, 138] on button "Request" at bounding box center [1365, 134] width 55 height 31
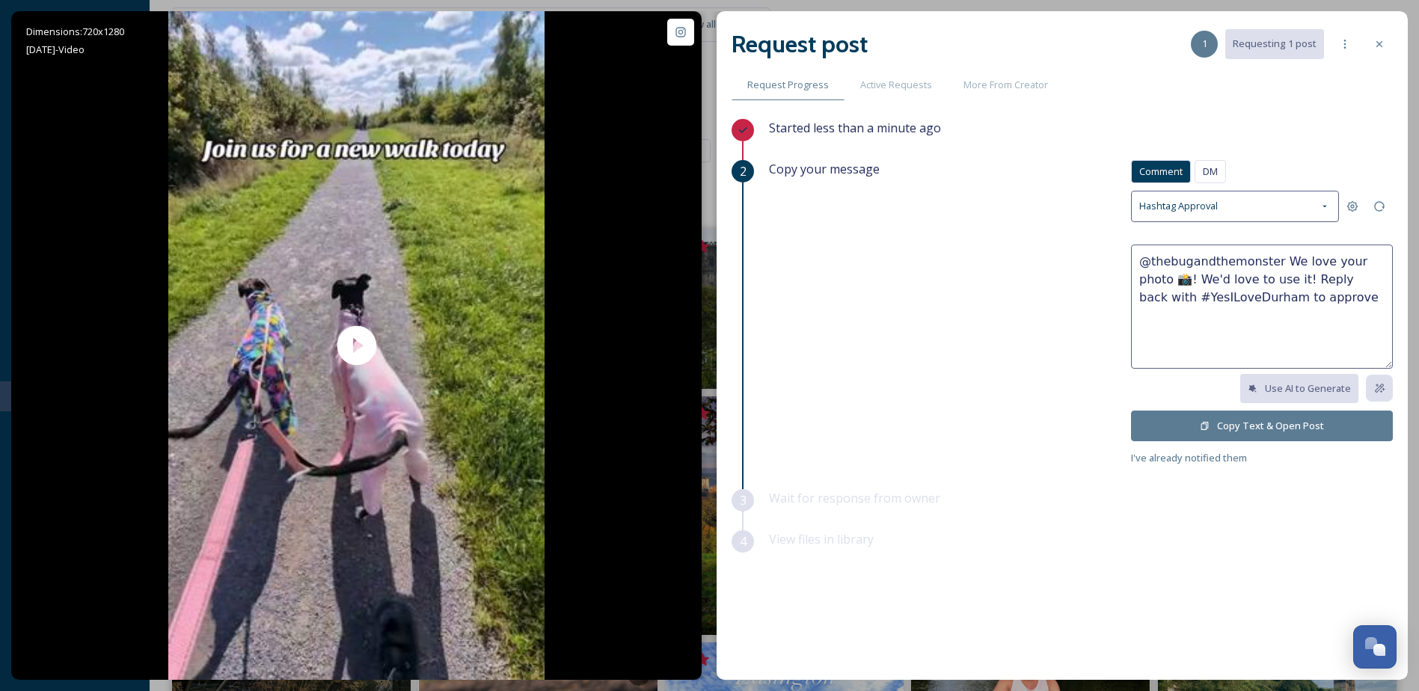
drag, startPoint x: 1377, startPoint y: 265, endPoint x: 1348, endPoint y: 263, distance: 29.3
click at [1348, 263] on textarea "@thebugandthemonster We love your photo 📸! We'd love to use it! Reply back with…" at bounding box center [1262, 307] width 262 height 124
type textarea "@thebugandthemonster We love your video 📸! We'd love to use it! Reply back with…"
click at [1216, 169] on span "DM" at bounding box center [1210, 172] width 15 height 14
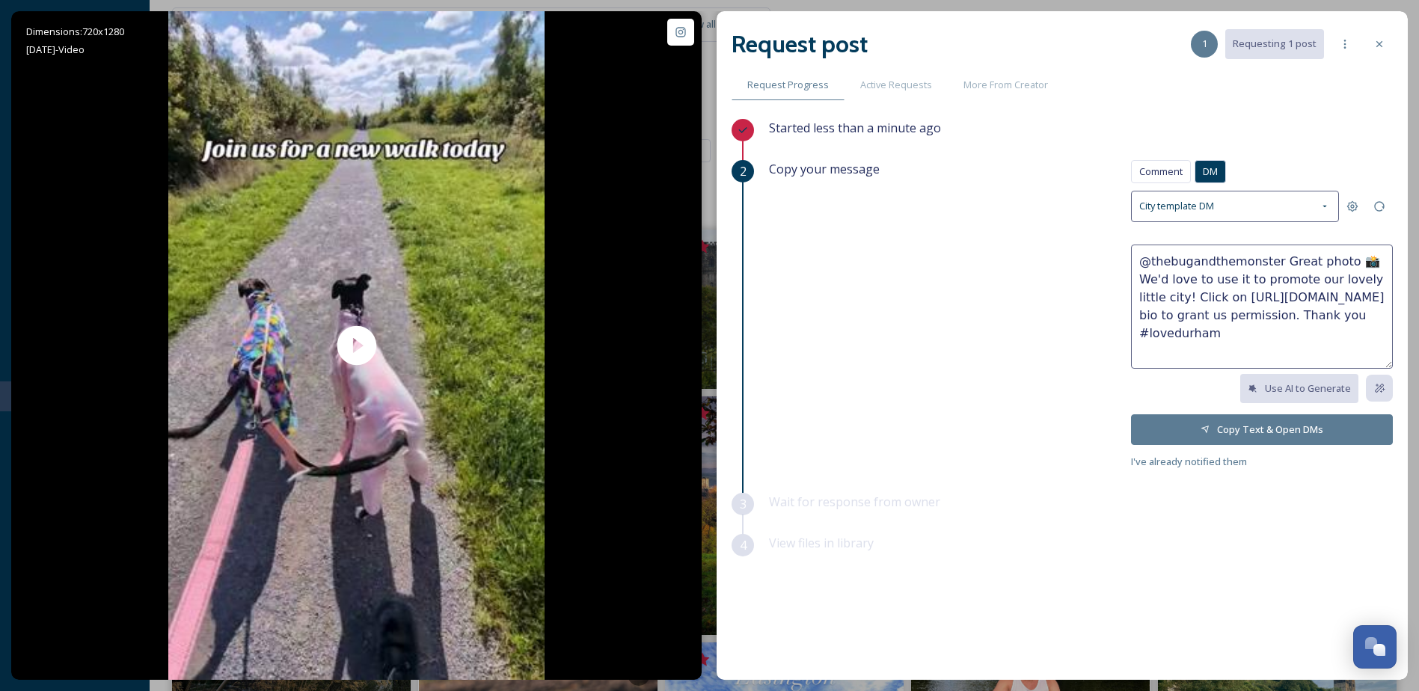
drag, startPoint x: 1339, startPoint y: 263, endPoint x: 1306, endPoint y: 263, distance: 32.2
click at [1306, 263] on textarea "@thebugandthemonster Great photo 📸 We'd love to use it to promote our lovely li…" at bounding box center [1262, 307] width 262 height 124
click at [1359, 263] on textarea "@thebugandthemonster Great video 📸 We'd love to use it to promote our lovely li…" at bounding box center [1262, 307] width 262 height 124
drag, startPoint x: 1378, startPoint y: 281, endPoint x: 1281, endPoint y: 281, distance: 97.3
click at [1280, 281] on textarea "@thebugandthemonster Great video. We'd love to use it to promote our lovely lit…" at bounding box center [1262, 307] width 262 height 124
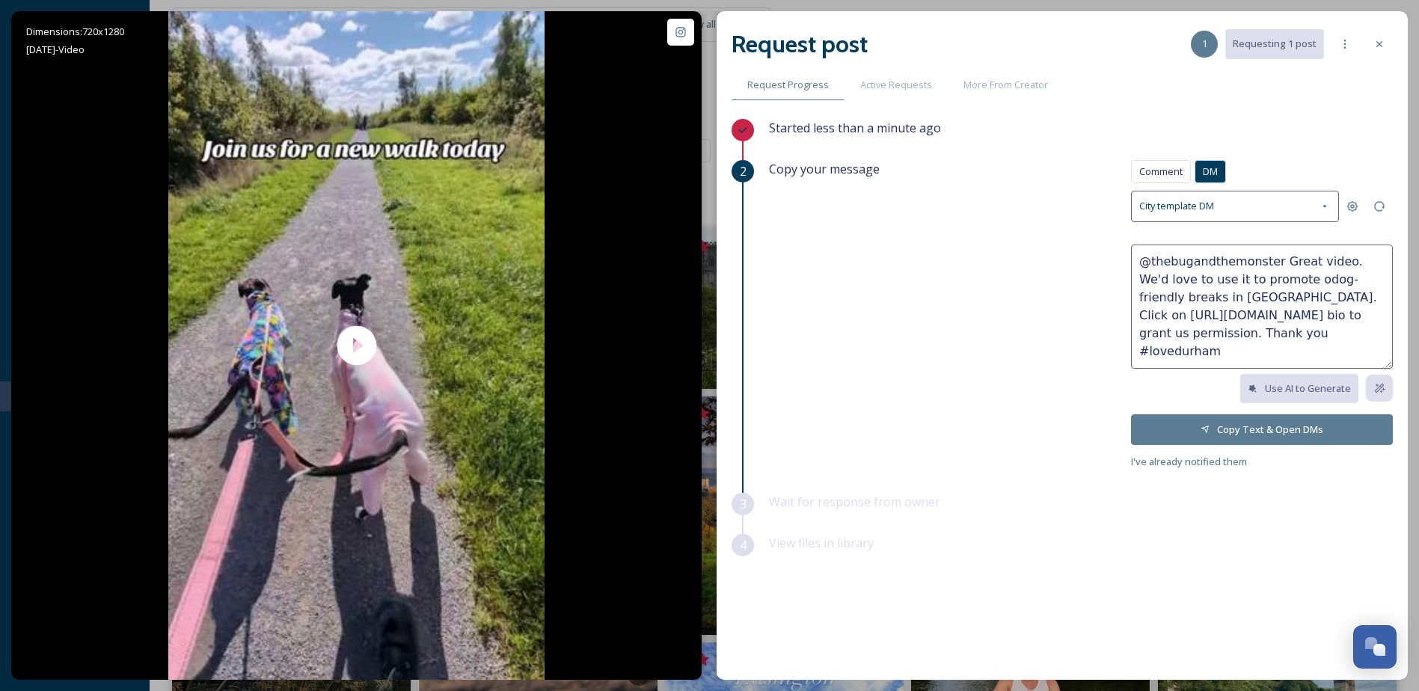
click at [1256, 350] on textarea "@thebugandthemonster Great video. We'd love to use it to promote odog-friendly …" at bounding box center [1262, 307] width 262 height 124
drag, startPoint x: 1240, startPoint y: 355, endPoint x: 1141, endPoint y: 239, distance: 151.8
click at [1141, 239] on div "Comment DM Comment DM City template DM @thebugandthemonster Great video. We'd l…" at bounding box center [1262, 315] width 262 height 311
type textarea "@thebugandthemonster Great video. We'd love to use it to promote odog-friendly …"
click at [1297, 432] on button "Copy Text & Open DMs" at bounding box center [1262, 430] width 262 height 31
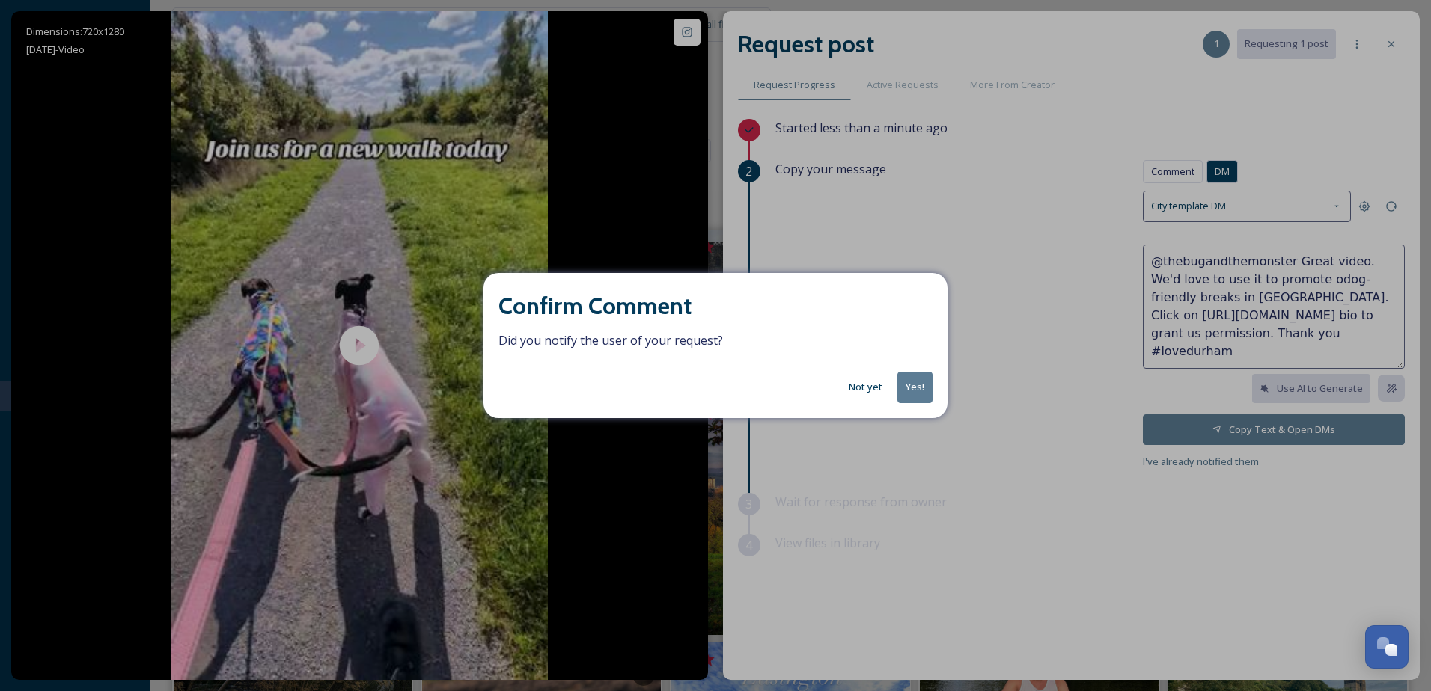
click at [843, 392] on button "Not yet" at bounding box center [865, 387] width 49 height 29
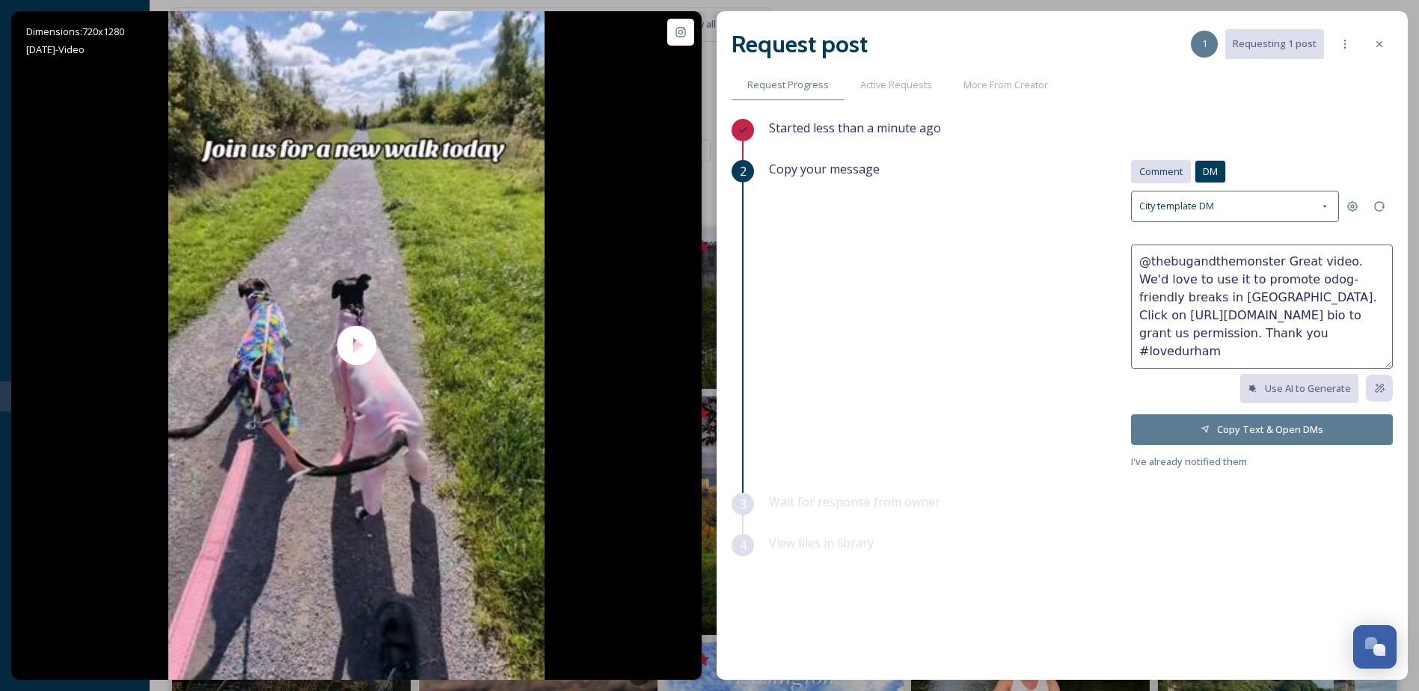
click at [1170, 168] on span "Comment" at bounding box center [1161, 172] width 43 height 14
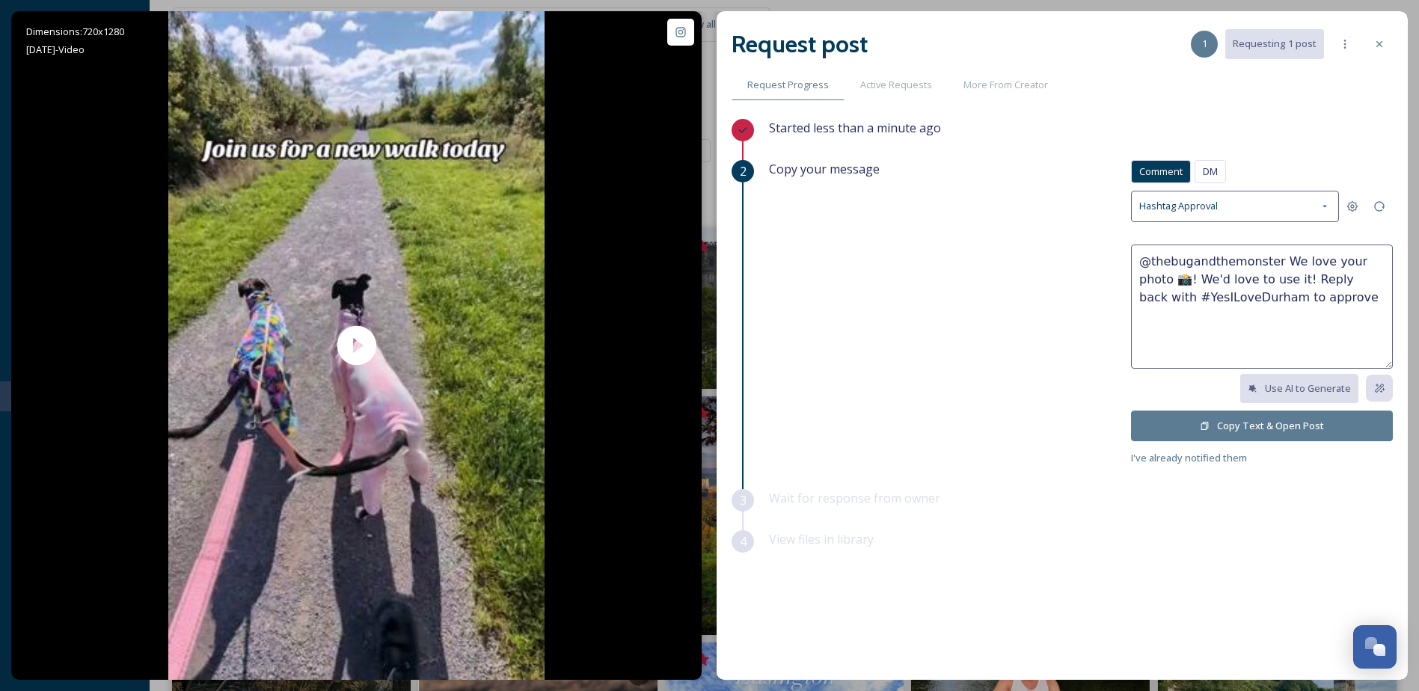
drag, startPoint x: 1380, startPoint y: 262, endPoint x: 1347, endPoint y: 265, distance: 33.8
click at [1347, 265] on textarea "@thebugandthemonster We love your photo 📸! We'd love to use it! Reply back with…" at bounding box center [1262, 307] width 262 height 124
click at [1247, 337] on textarea "@thebugandthemonster We love your video and would love to use it to help us por…" at bounding box center [1262, 307] width 262 height 124
drag, startPoint x: 1189, startPoint y: 316, endPoint x: 1304, endPoint y: 293, distance: 117.5
click at [1304, 293] on textarea "@thebugandthemonster We love your video and would love to use it to help us por…" at bounding box center [1262, 307] width 262 height 124
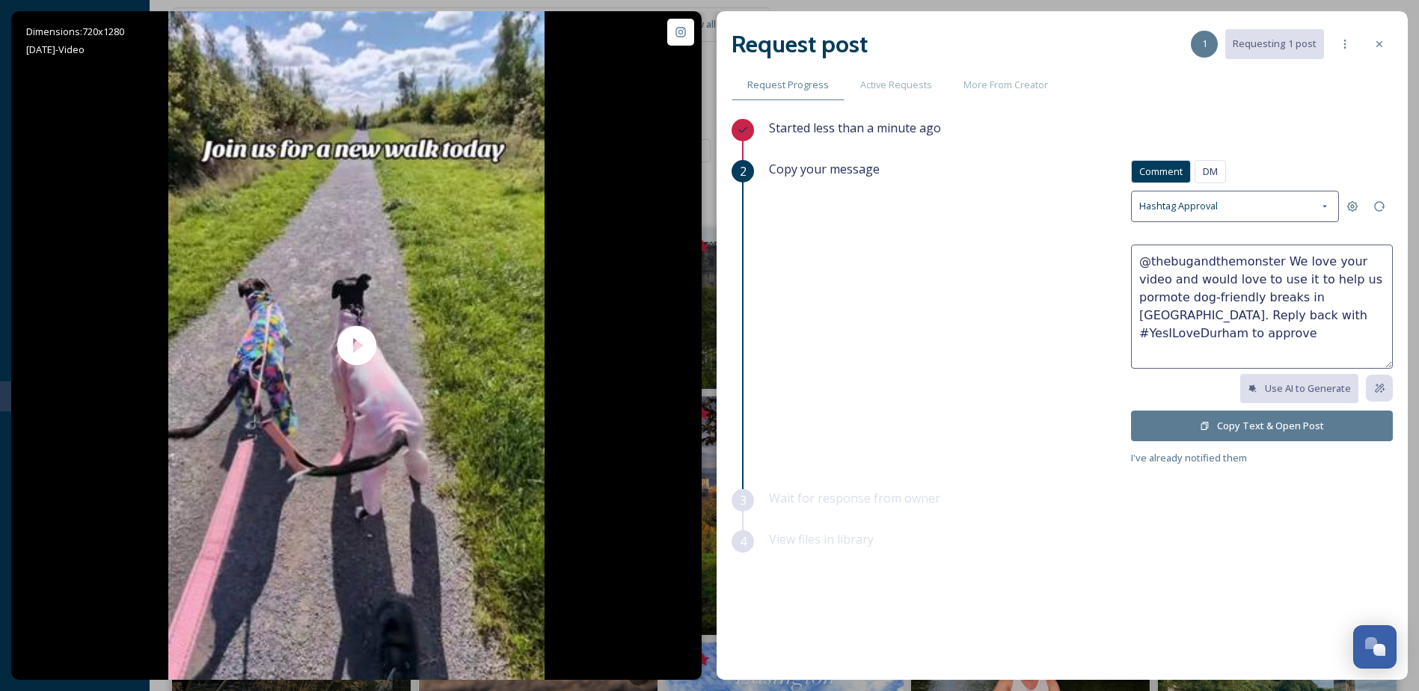
click at [1339, 314] on textarea "@thebugandthemonster We love your video and would love to use it to help us por…" at bounding box center [1262, 307] width 262 height 124
type textarea "@thebugandthemonster We love your video and would love to use it to help us por…"
click at [1299, 418] on button "Copy Text & Open Post" at bounding box center [1262, 426] width 262 height 31
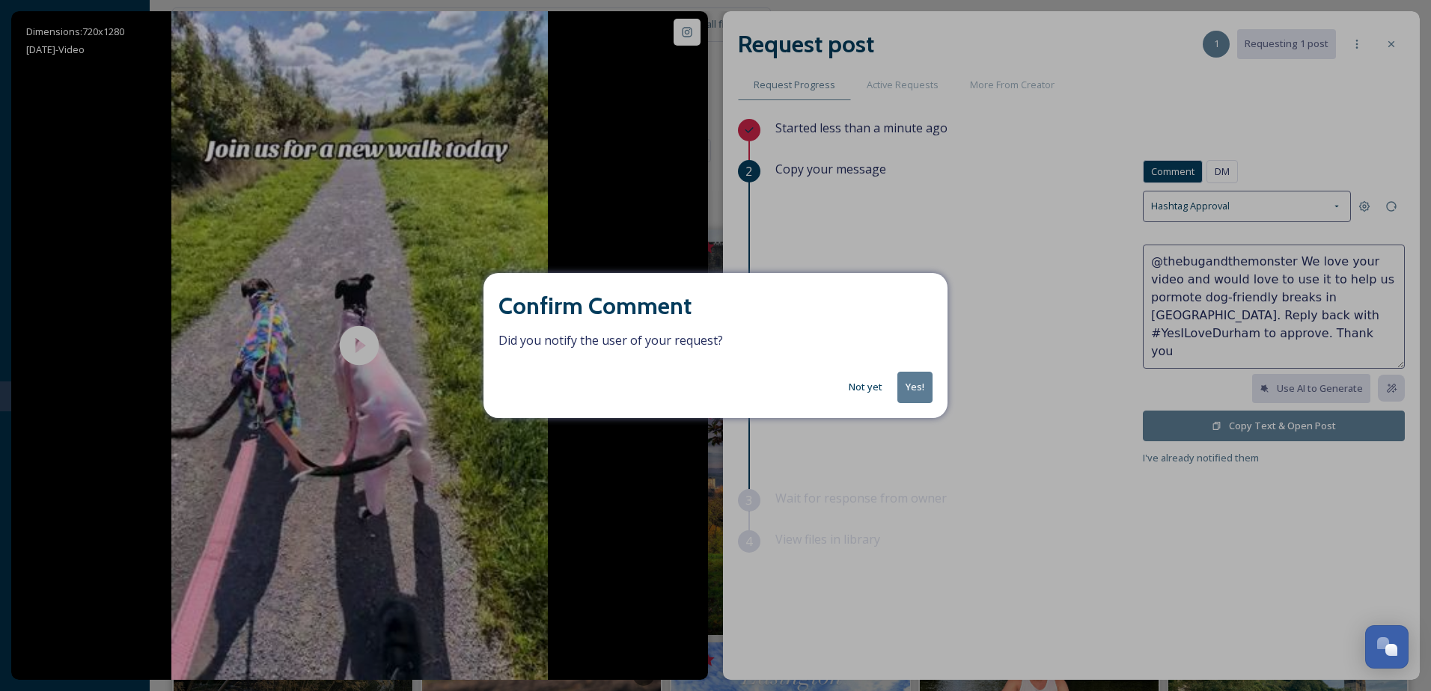
click at [917, 382] on button "Yes!" at bounding box center [914, 387] width 35 height 31
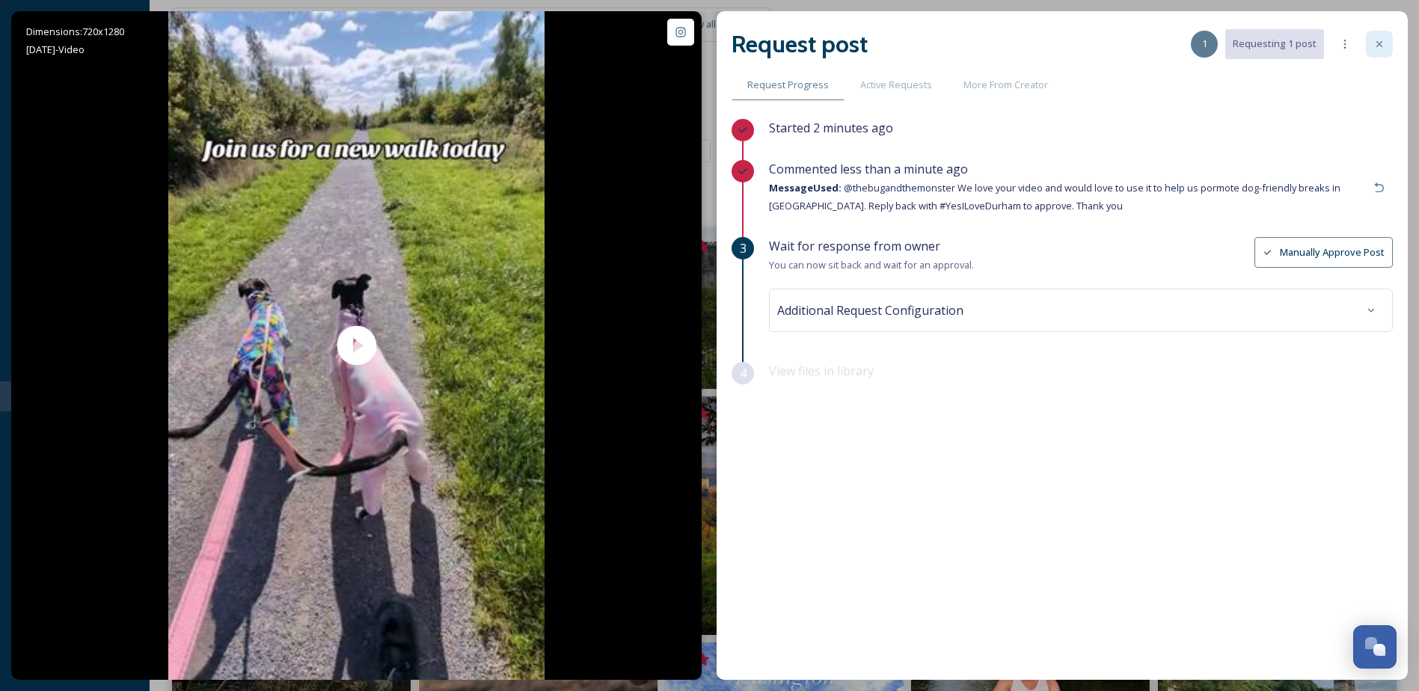
click at [1378, 41] on icon at bounding box center [1380, 44] width 12 height 12
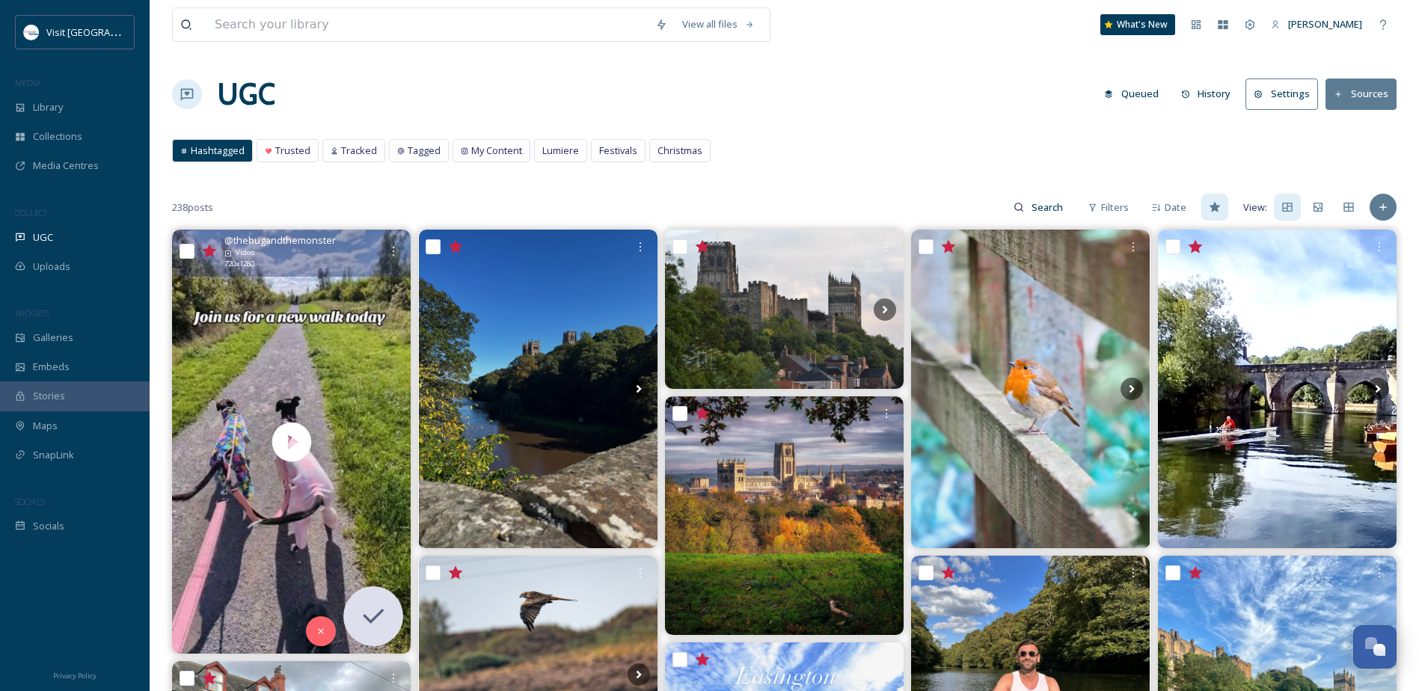
click at [210, 249] on icon at bounding box center [209, 251] width 14 height 13
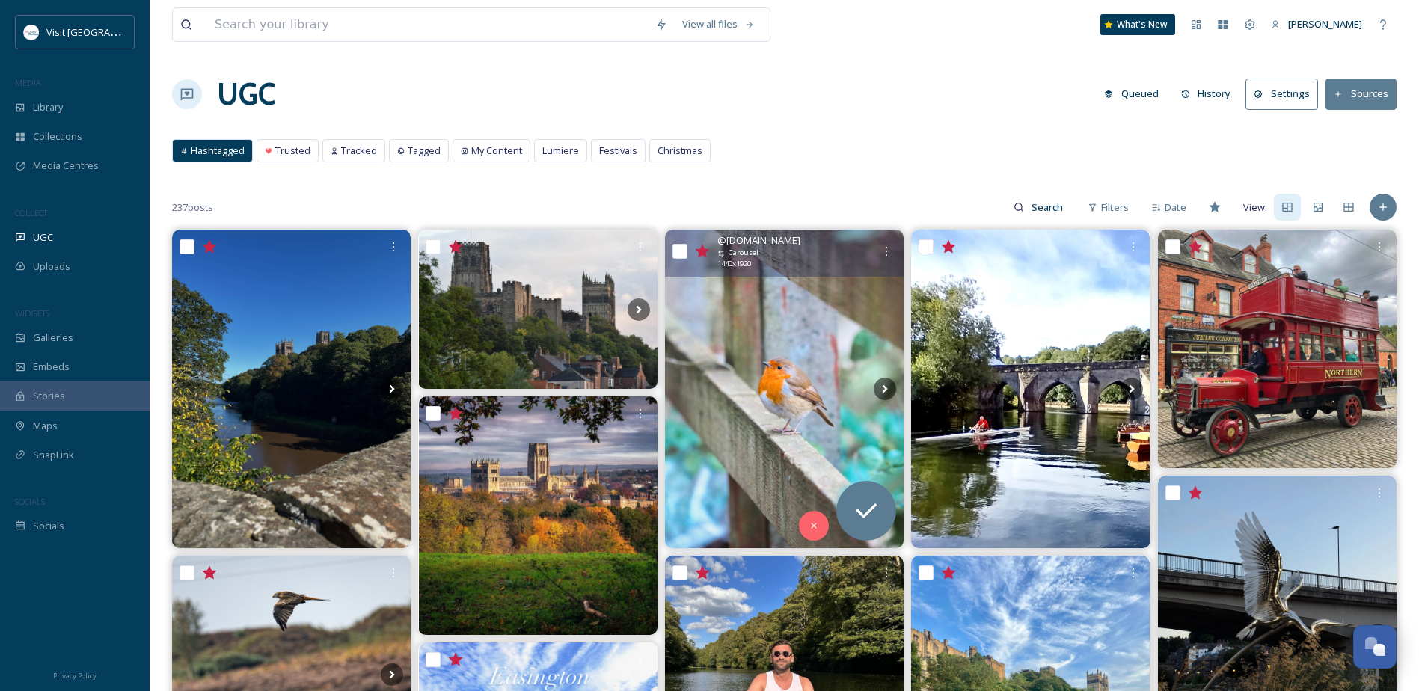
click at [760, 340] on img at bounding box center [784, 389] width 239 height 318
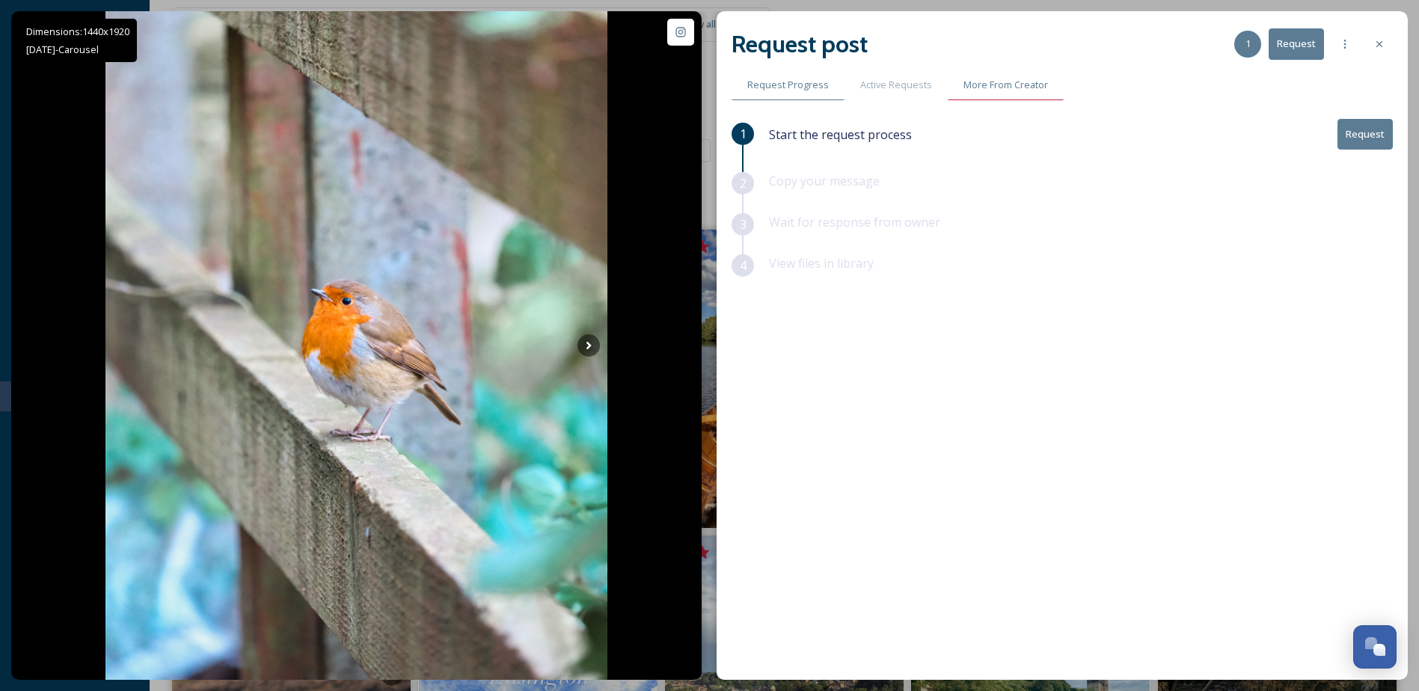
click at [994, 89] on span "More From Creator" at bounding box center [1006, 85] width 85 height 14
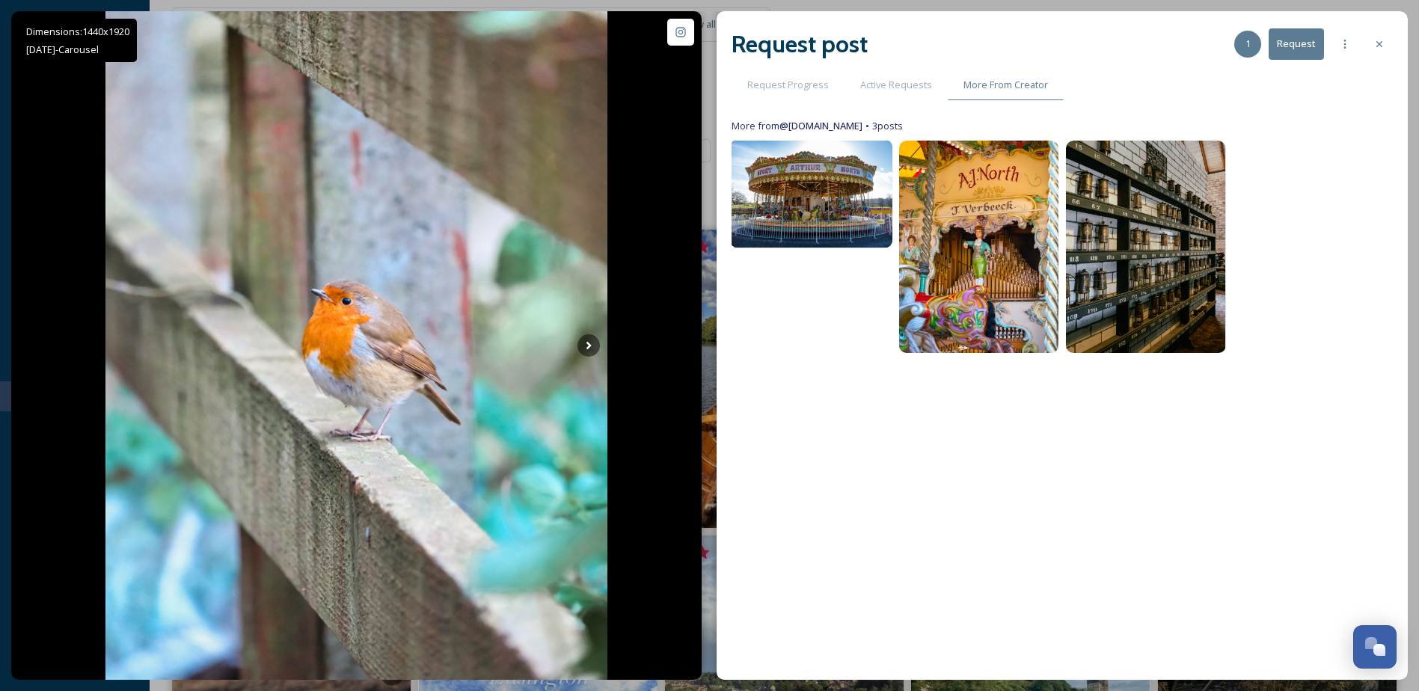
click at [845, 201] on img at bounding box center [811, 194] width 162 height 108
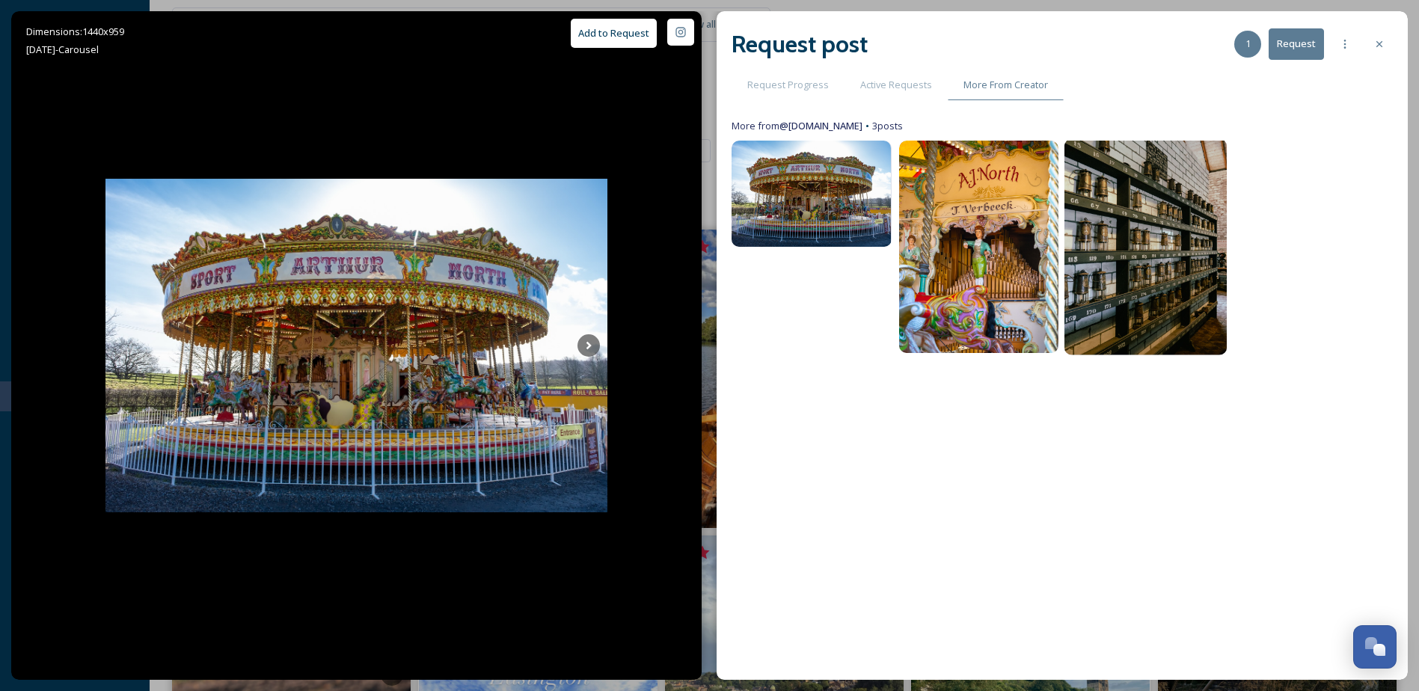
click at [1147, 261] on img at bounding box center [1146, 247] width 162 height 217
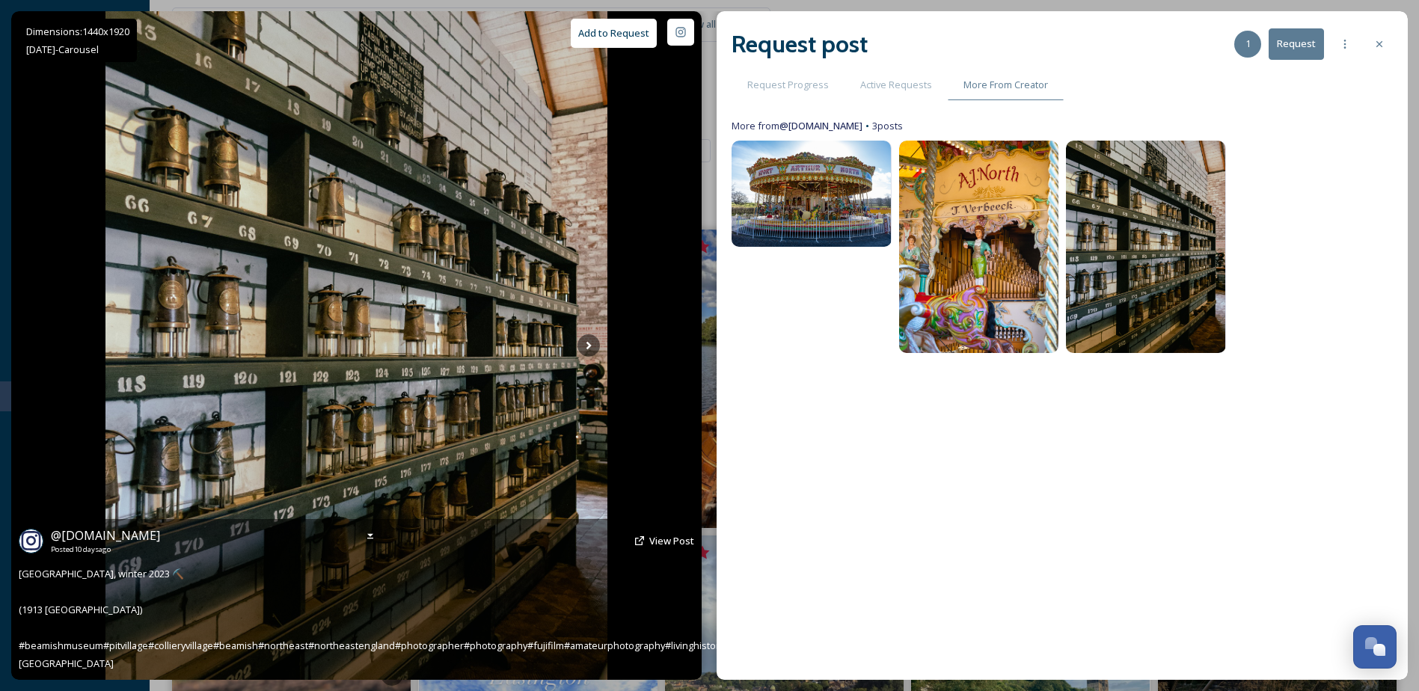
click at [617, 36] on button "Add to Request" at bounding box center [614, 33] width 86 height 29
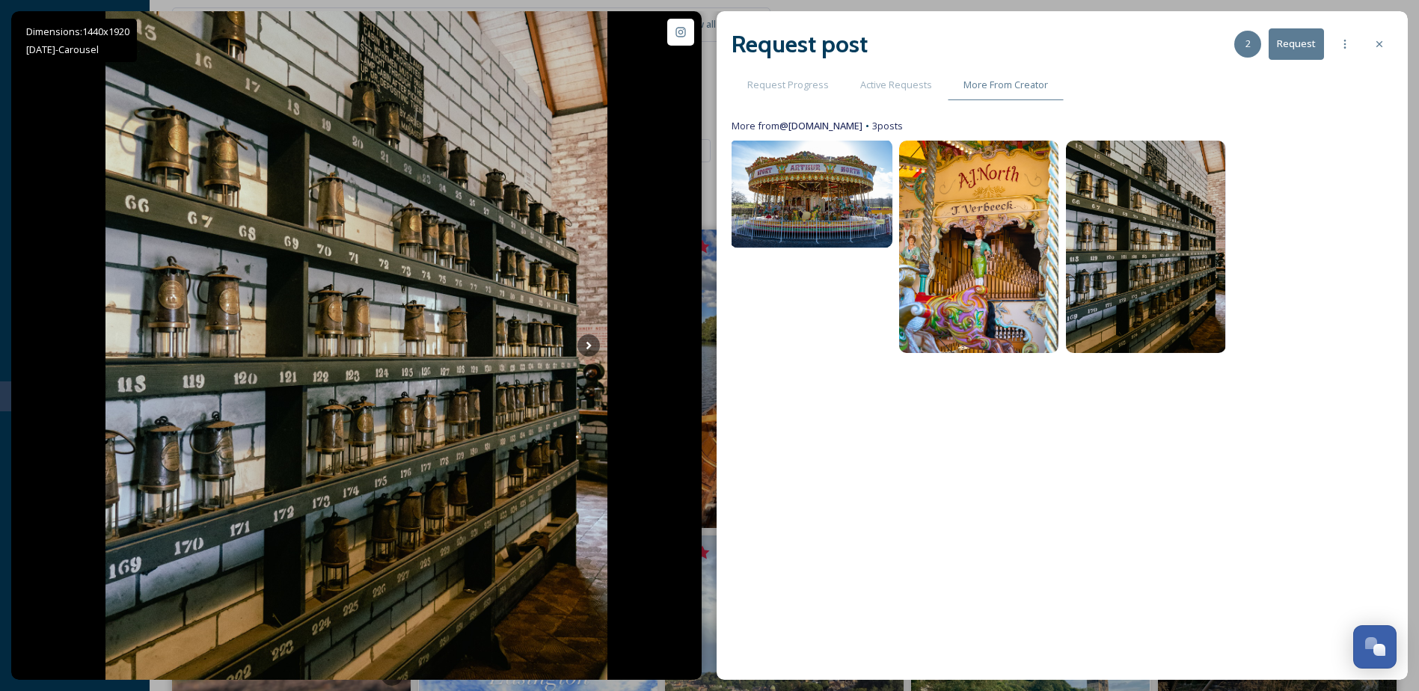
click at [848, 206] on img at bounding box center [811, 194] width 162 height 108
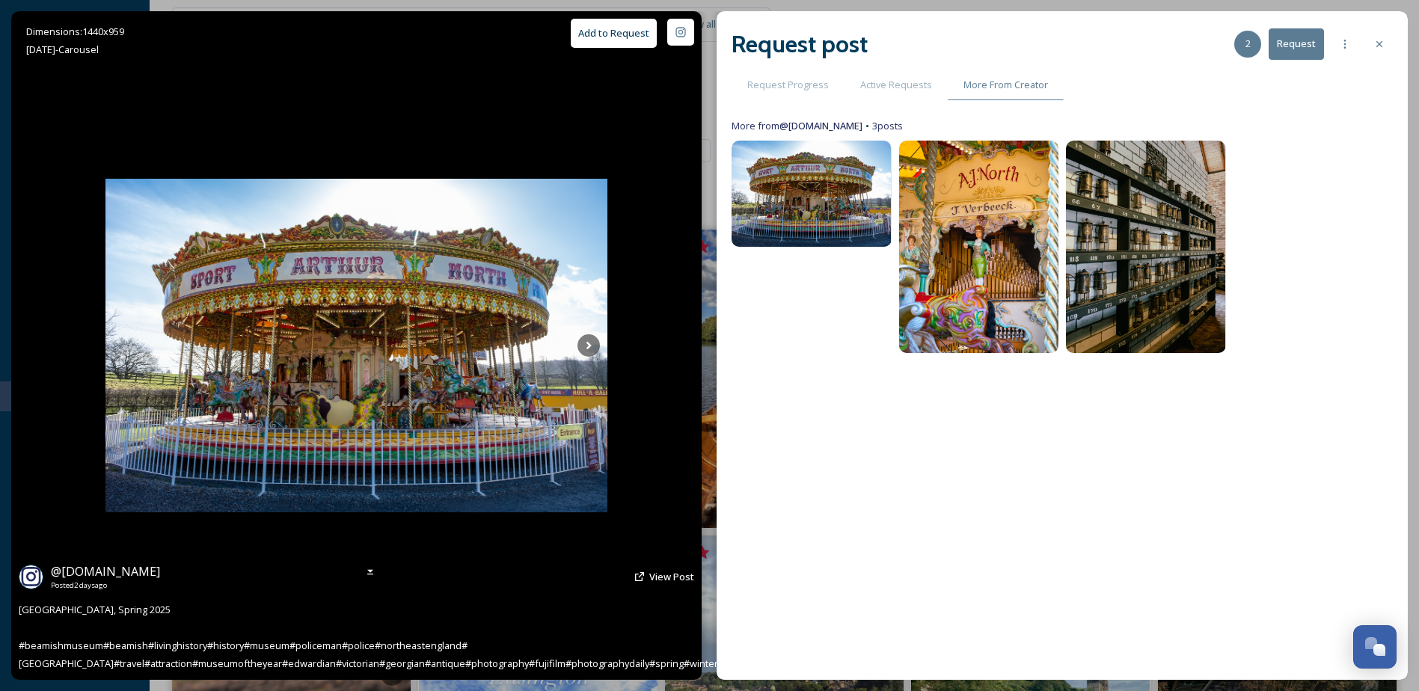
click at [615, 35] on button "Add to Request" at bounding box center [614, 33] width 86 height 29
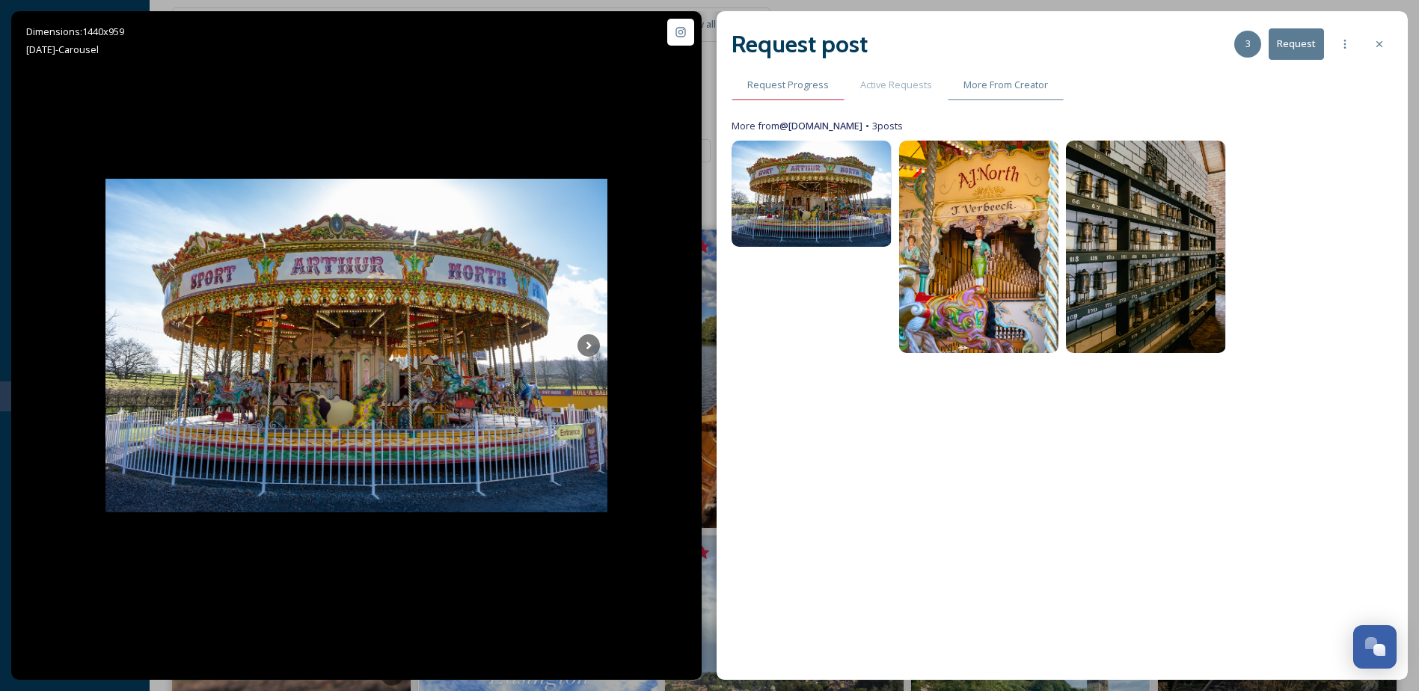
click at [798, 88] on span "Request Progress" at bounding box center [788, 85] width 82 height 14
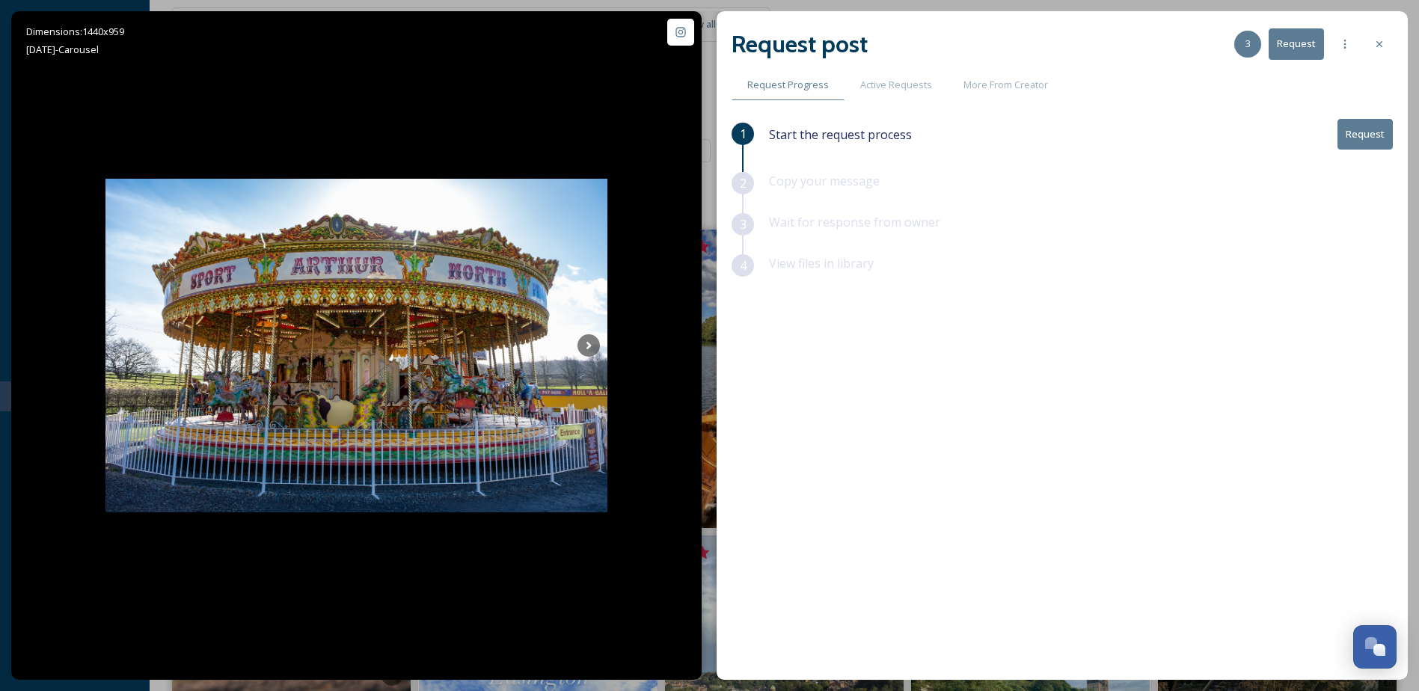
click at [1355, 132] on button "Request" at bounding box center [1365, 134] width 55 height 31
click at [1368, 134] on button "Request" at bounding box center [1365, 134] width 55 height 31
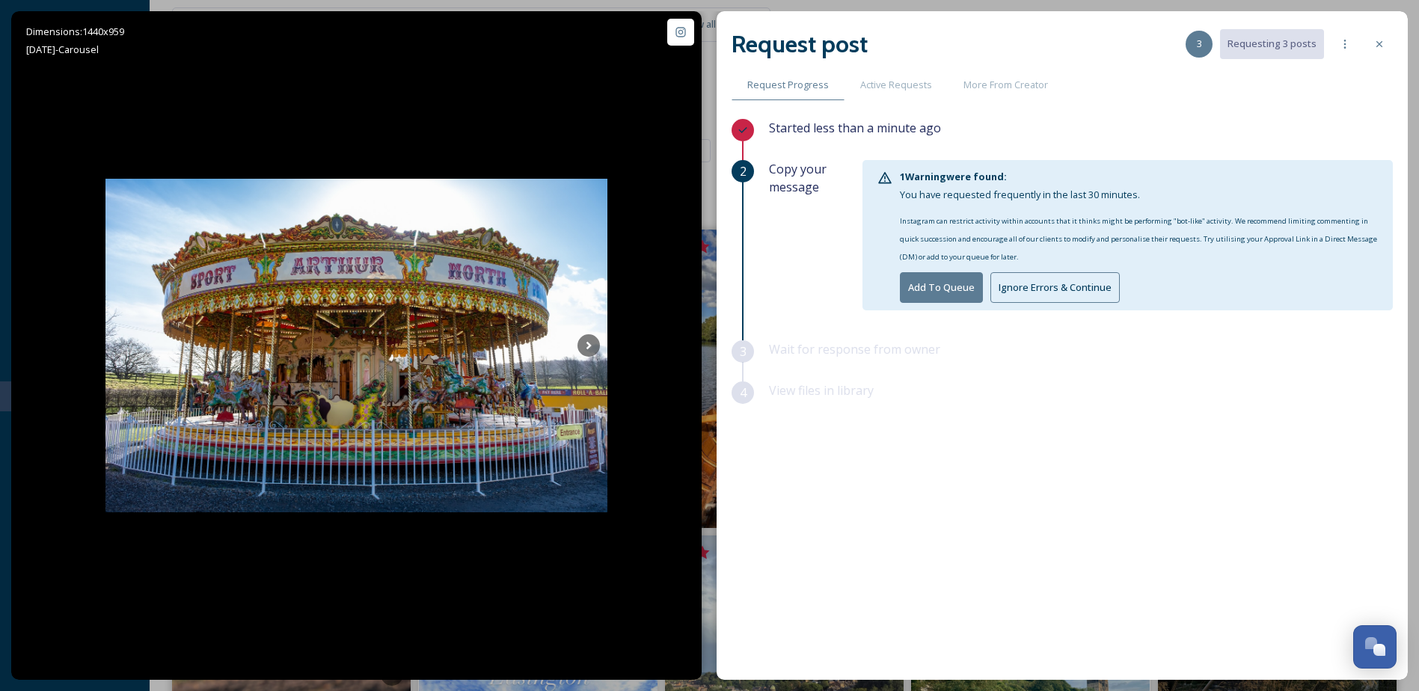
click at [959, 285] on button "Add To Queue" at bounding box center [941, 287] width 83 height 31
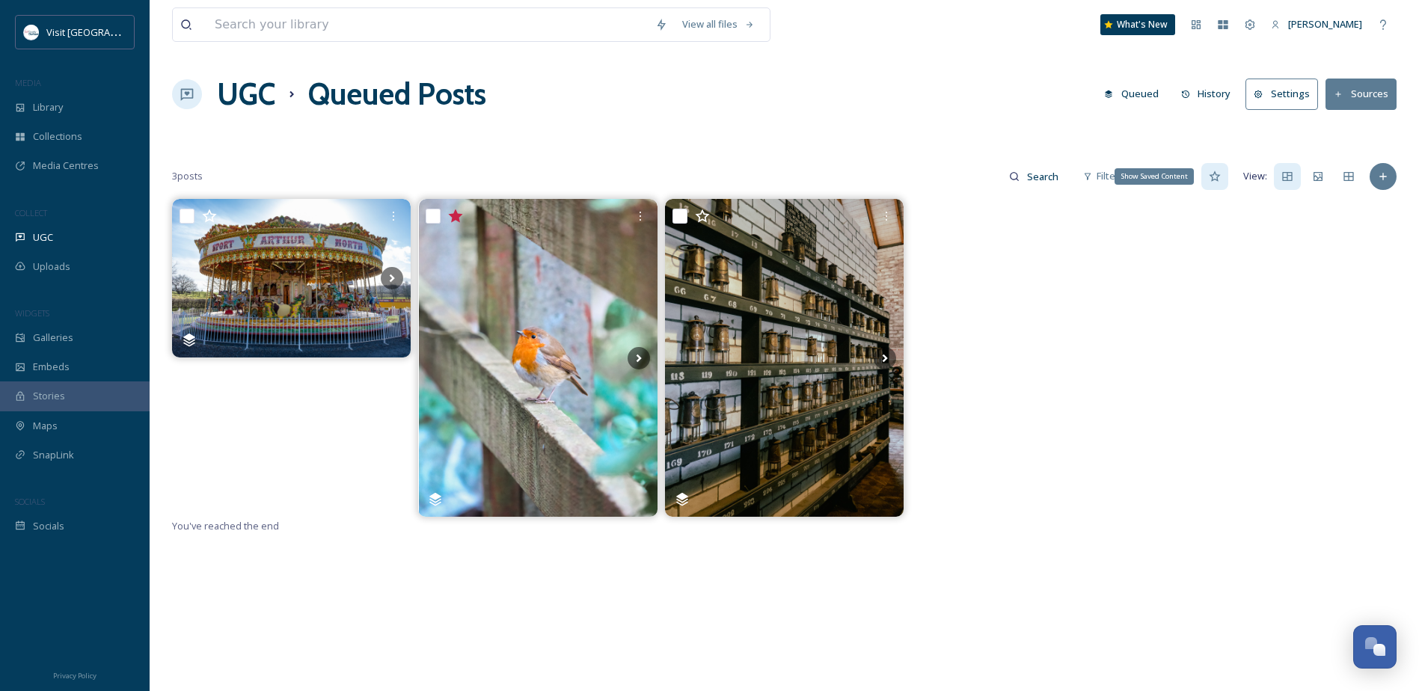
click at [1217, 174] on icon at bounding box center [1214, 176] width 11 height 10
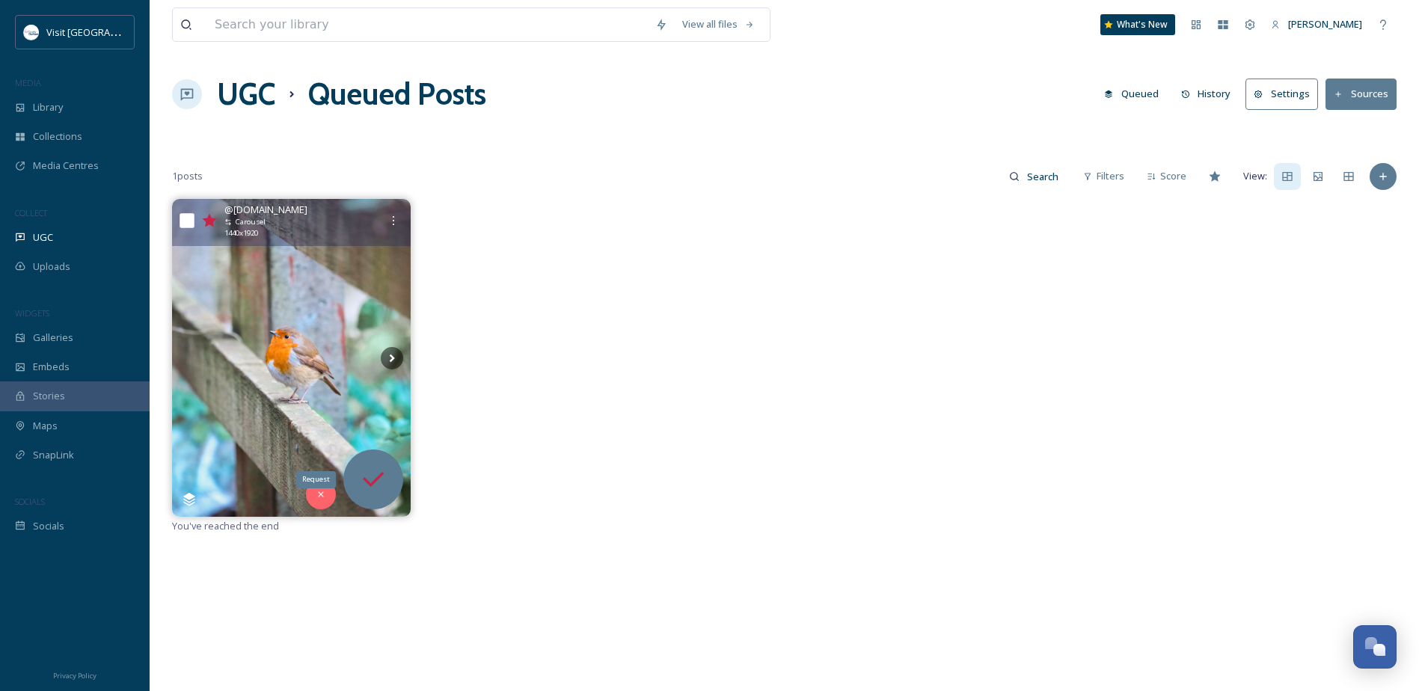
click at [369, 469] on icon at bounding box center [373, 480] width 30 height 30
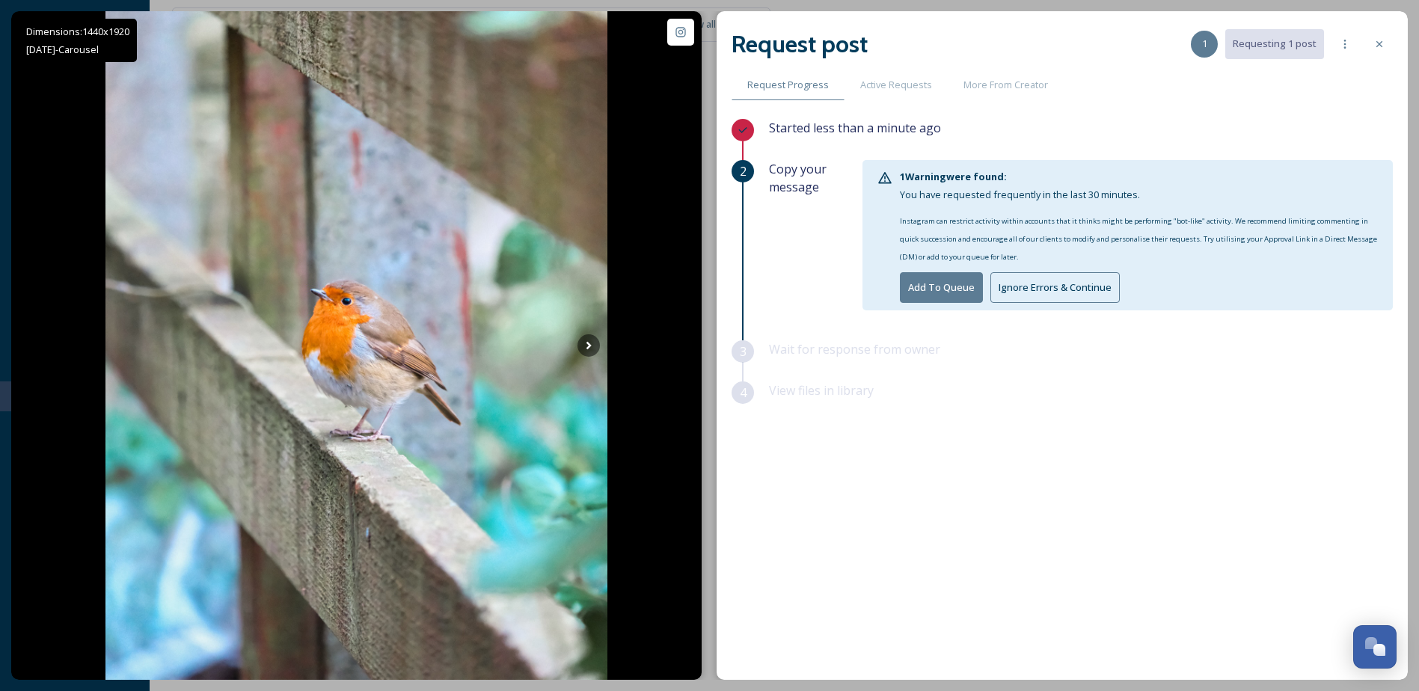
click at [1038, 299] on button "Ignore Errors & Continue" at bounding box center [1055, 287] width 129 height 31
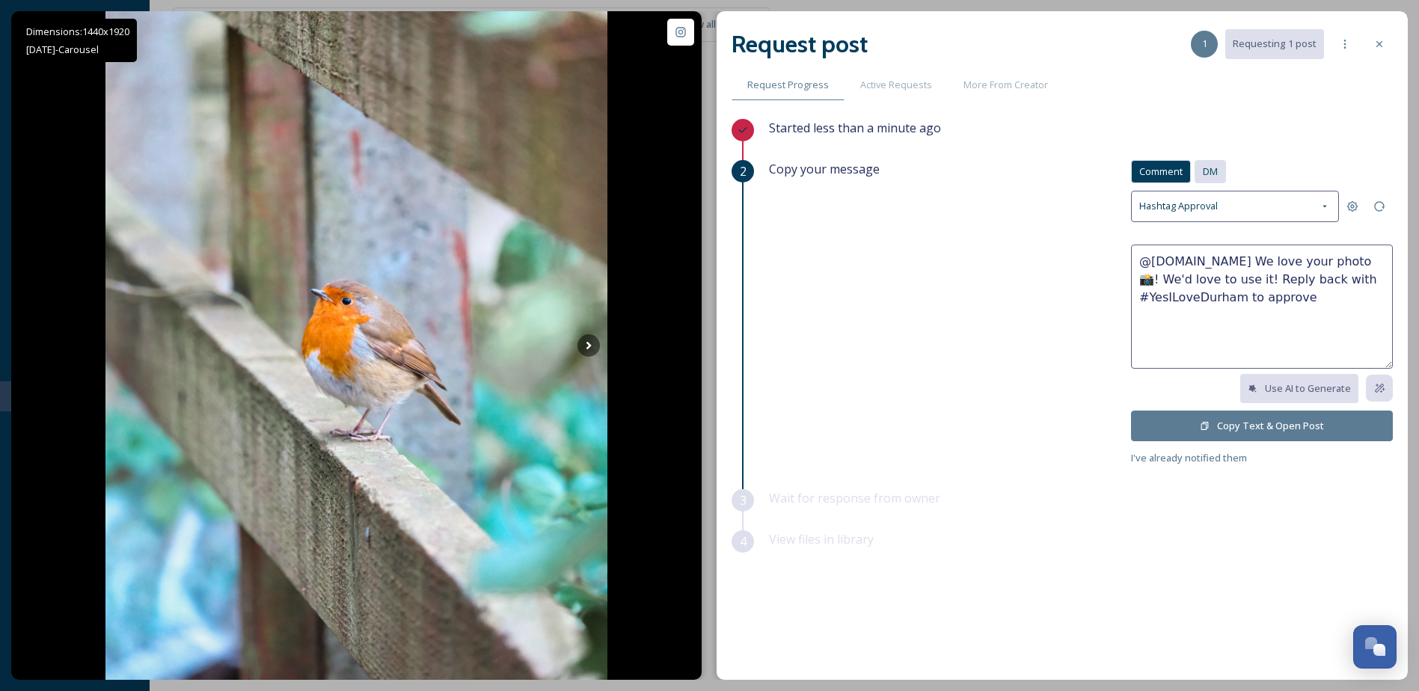
click at [1217, 171] on span "DM" at bounding box center [1210, 172] width 15 height 14
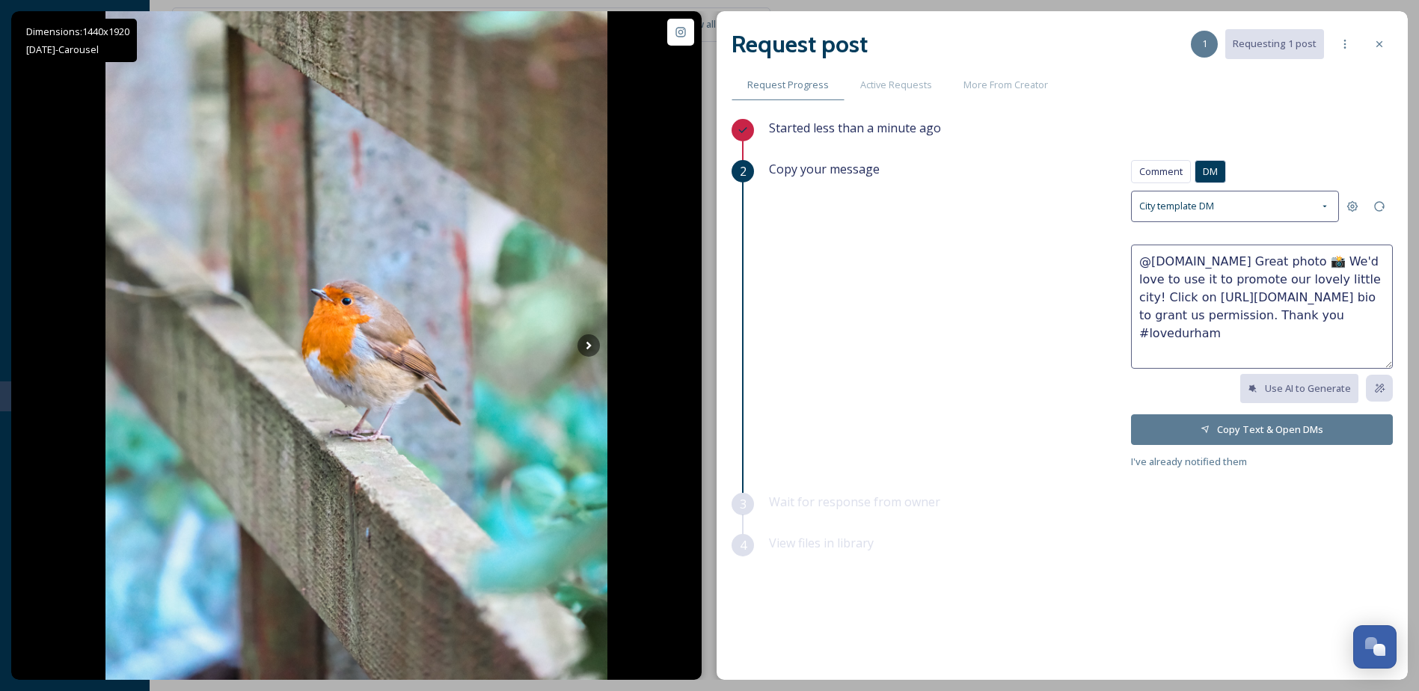
drag, startPoint x: 1316, startPoint y: 262, endPoint x: 1258, endPoint y: 259, distance: 58.4
click at [1258, 259] on textarea "@amyt.photography Great photo 📸 We'd love to use it to promote our lovely littl…" at bounding box center [1262, 307] width 262 height 124
drag, startPoint x: 1319, startPoint y: 267, endPoint x: 1318, endPoint y: 275, distance: 8.3
click at [1319, 267] on textarea "@amyt.photography Great photo 📸 We'd love to use it to promote our lovely littl…" at bounding box center [1262, 307] width 262 height 124
drag, startPoint x: 1381, startPoint y: 280, endPoint x: 1253, endPoint y: 260, distance: 130.3
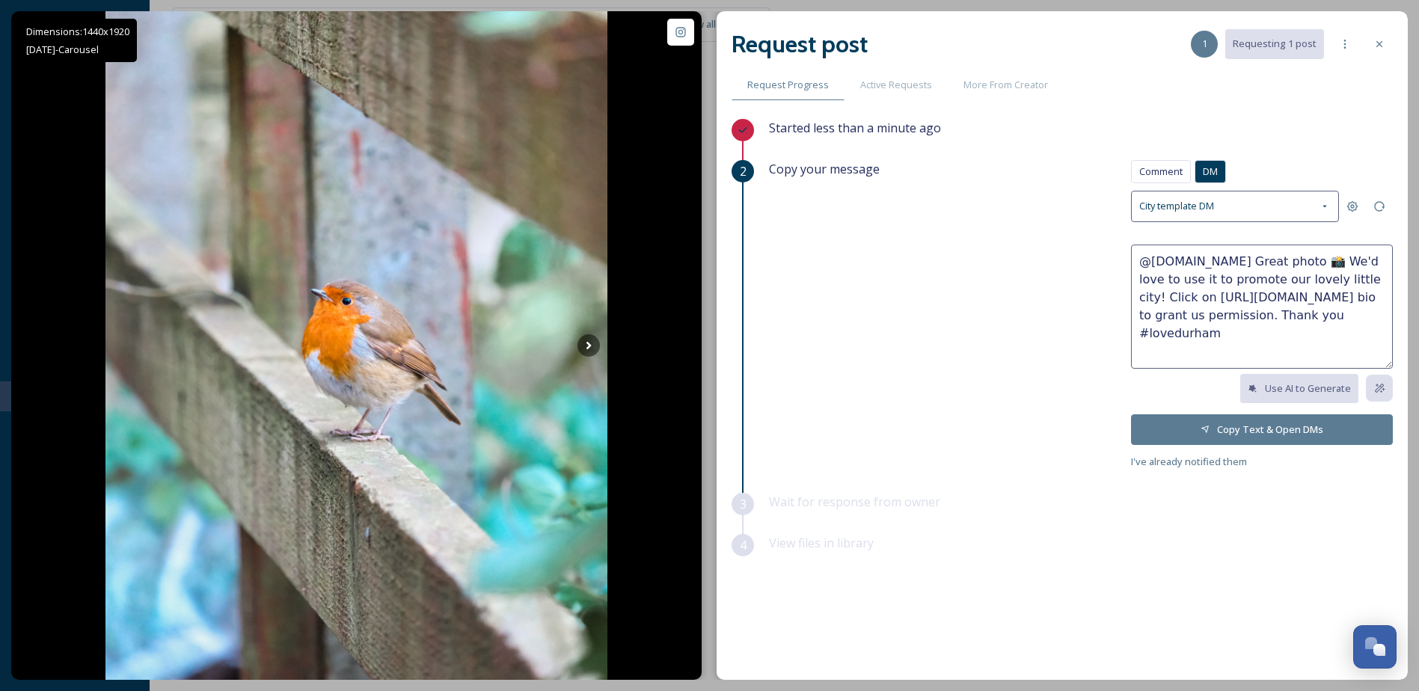
click at [1253, 260] on textarea "@amyt.photography Great photo 📸 We'd love to use it to promote our lovely littl…" at bounding box center [1262, 307] width 262 height 124
click at [1142, 262] on textarea "@amyt.photographyClick on https://go.snapsea.io/approve/2LeeDnBRz bio to grant …" at bounding box center [1262, 307] width 262 height 124
click at [1264, 259] on textarea "Hi @amyt.photographyClick on https://go.snapsea.io/approve/2LeeDnBRz bio to gra…" at bounding box center [1262, 307] width 262 height 124
paste textarea "Hi, we recently discovered your great photos of Durham, and we'd love to use a …"
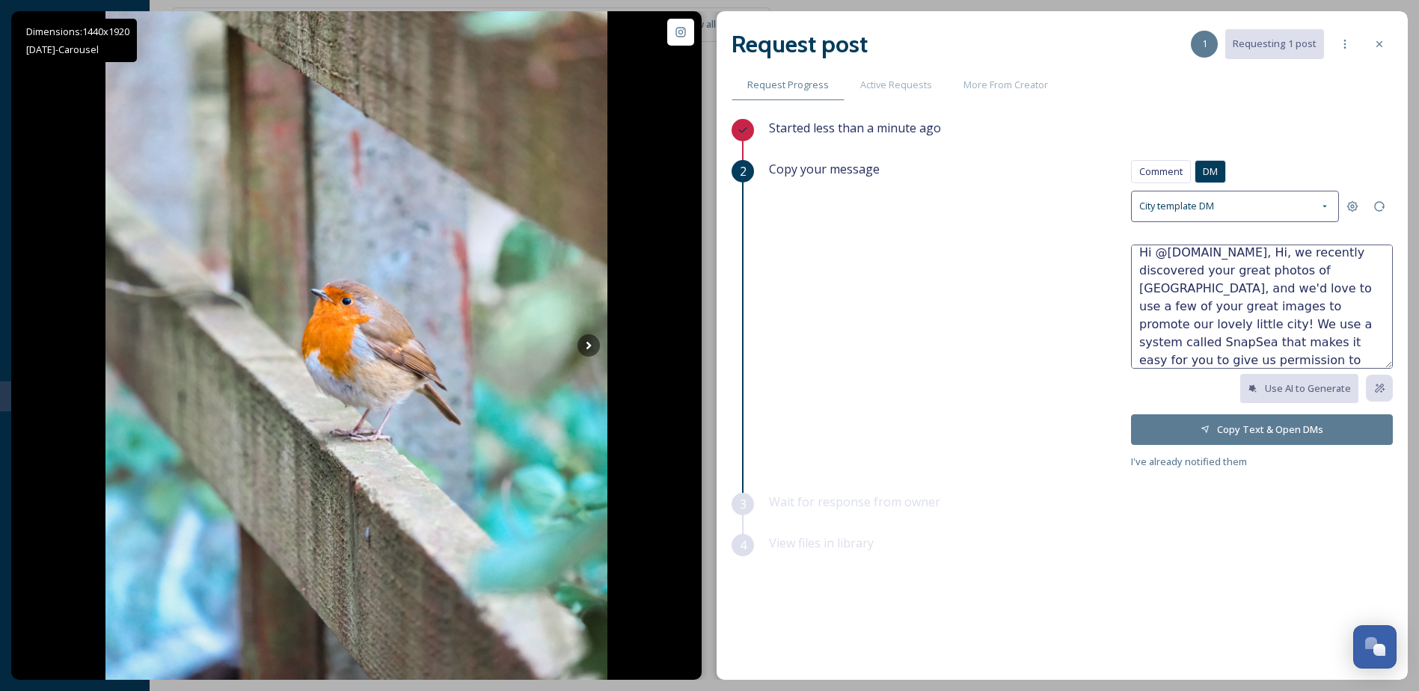
click at [1288, 254] on textarea "Hi @amyt.photography, Hi, we recently discovered your great photos of Durham, a…" at bounding box center [1262, 307] width 262 height 124
drag, startPoint x: 1354, startPoint y: 290, endPoint x: 1323, endPoint y: 289, distance: 30.7
click at [1323, 289] on textarea "Hi @amyt.photography, we recently discovered your great photos of Durham, and w…" at bounding box center [1262, 307] width 262 height 124
drag, startPoint x: 1301, startPoint y: 309, endPoint x: 1266, endPoint y: 309, distance: 35.2
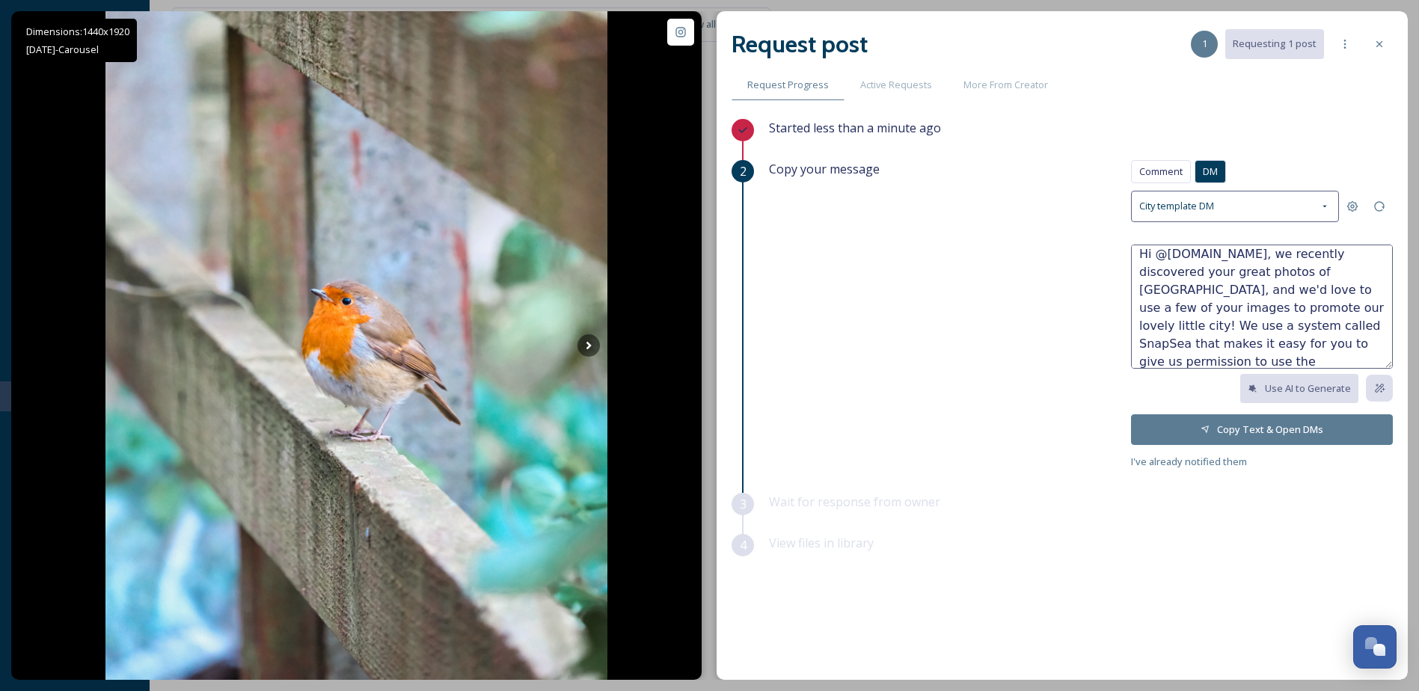
click at [1258, 308] on textarea "Hi @amyt.photography, we recently discovered your great photos of Durham, and w…" at bounding box center [1262, 307] width 262 height 124
click at [1178, 297] on textarea "Hi @amyt.photography, we recently discovered your great photos of Durham, and w…" at bounding box center [1262, 307] width 262 height 124
click at [1217, 350] on textarea "Hi @amyt.photography, we recently discovered your great photos of Durham, and w…" at bounding box center [1262, 307] width 262 height 124
type textarea "Hi @amyt.photography, we recently discovered your great photos of Durham, and w…"
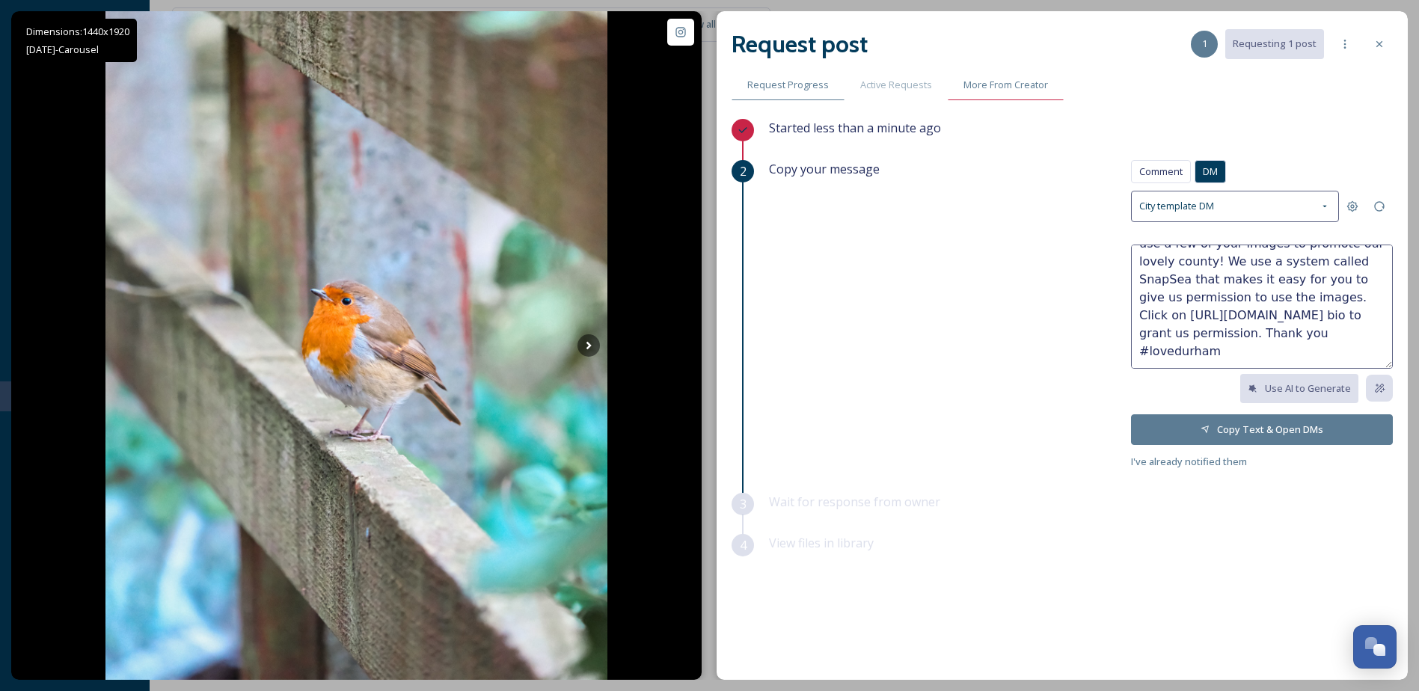
click at [997, 91] on span "More From Creator" at bounding box center [1006, 85] width 85 height 14
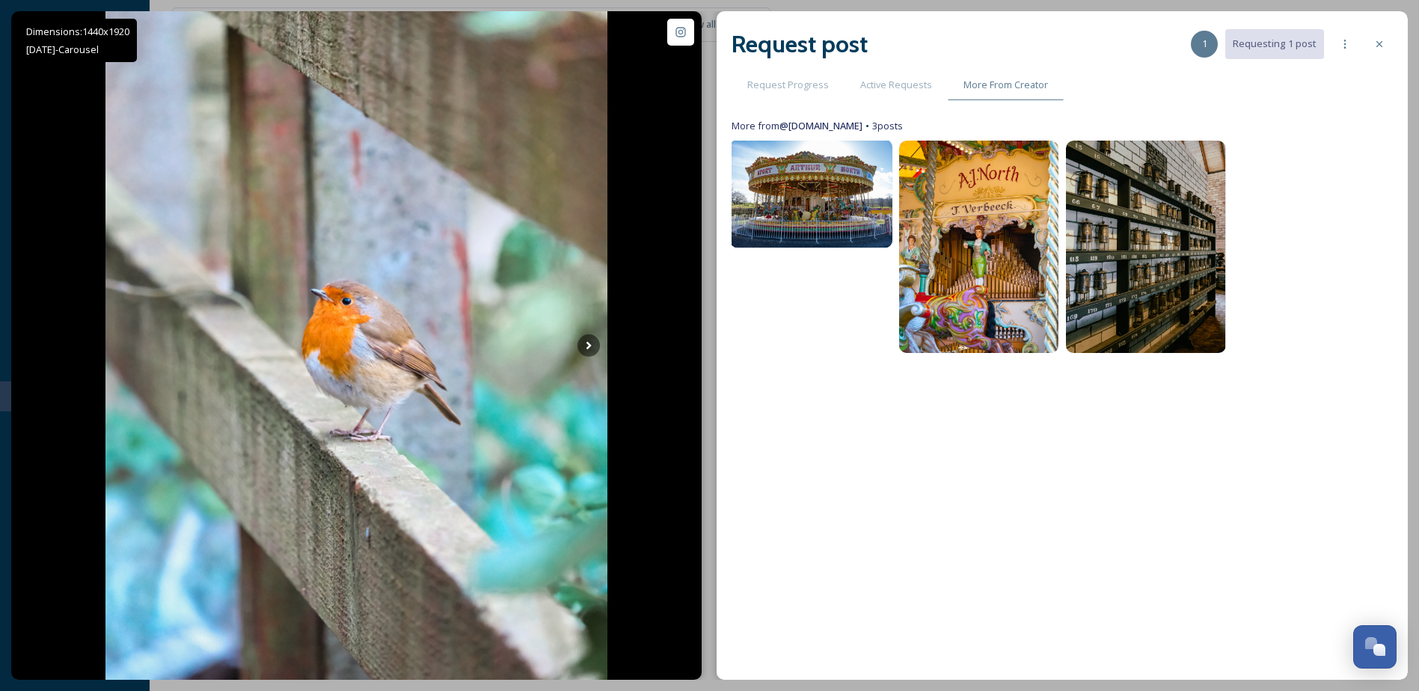
click at [834, 210] on img at bounding box center [811, 194] width 162 height 108
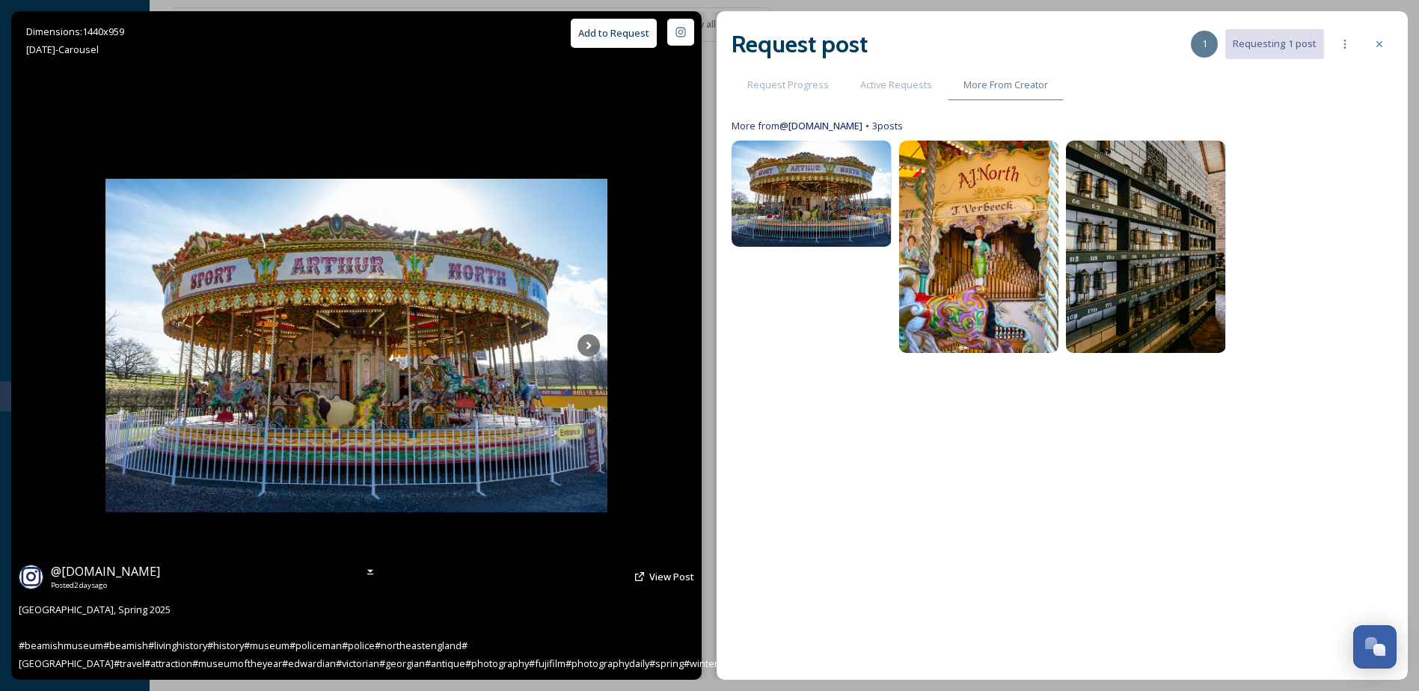
click at [625, 38] on button "Add to Request" at bounding box center [614, 33] width 86 height 29
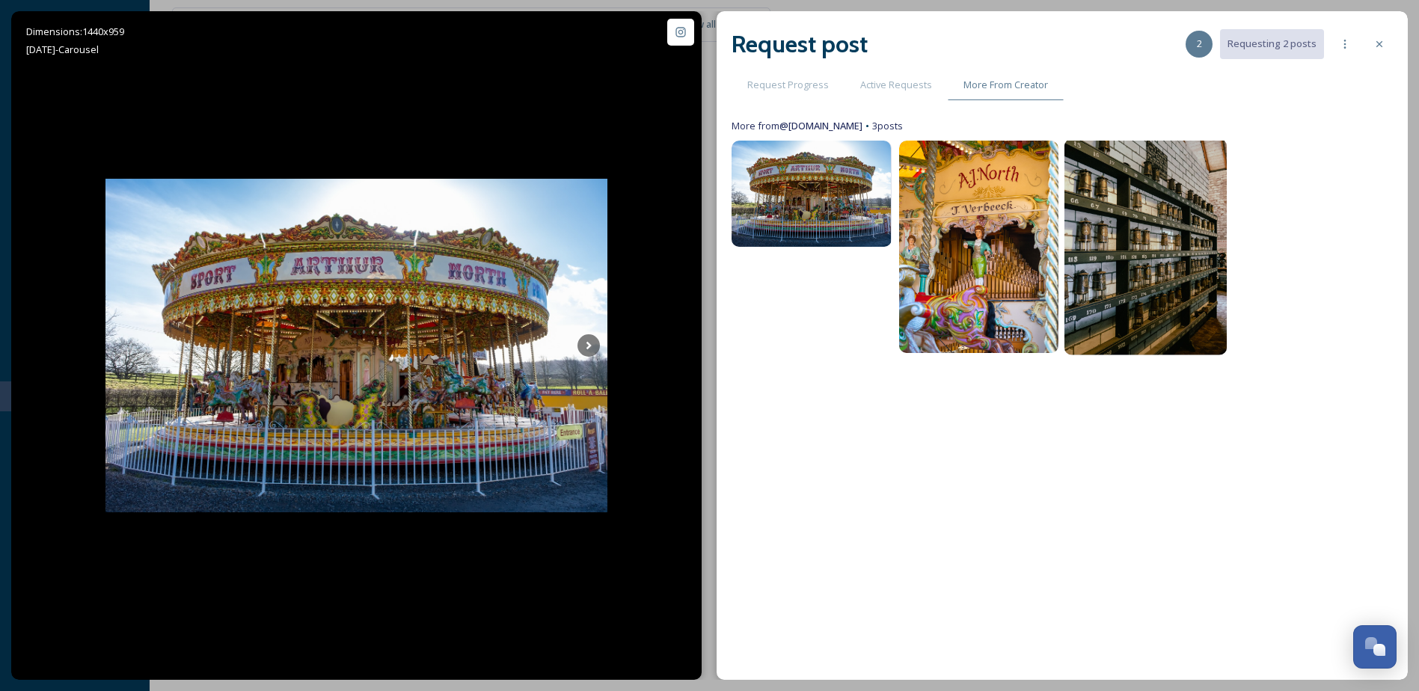
click at [1160, 241] on img at bounding box center [1146, 247] width 162 height 217
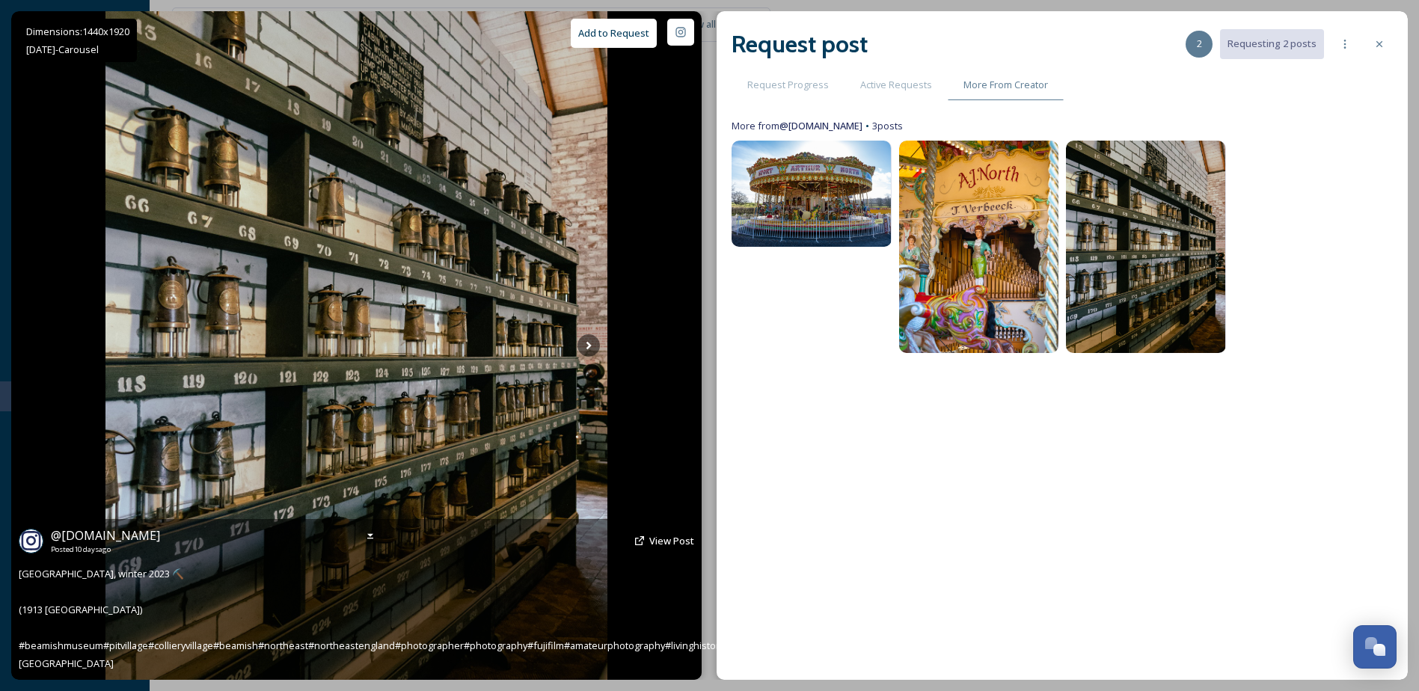
click at [629, 34] on button "Add to Request" at bounding box center [614, 33] width 86 height 29
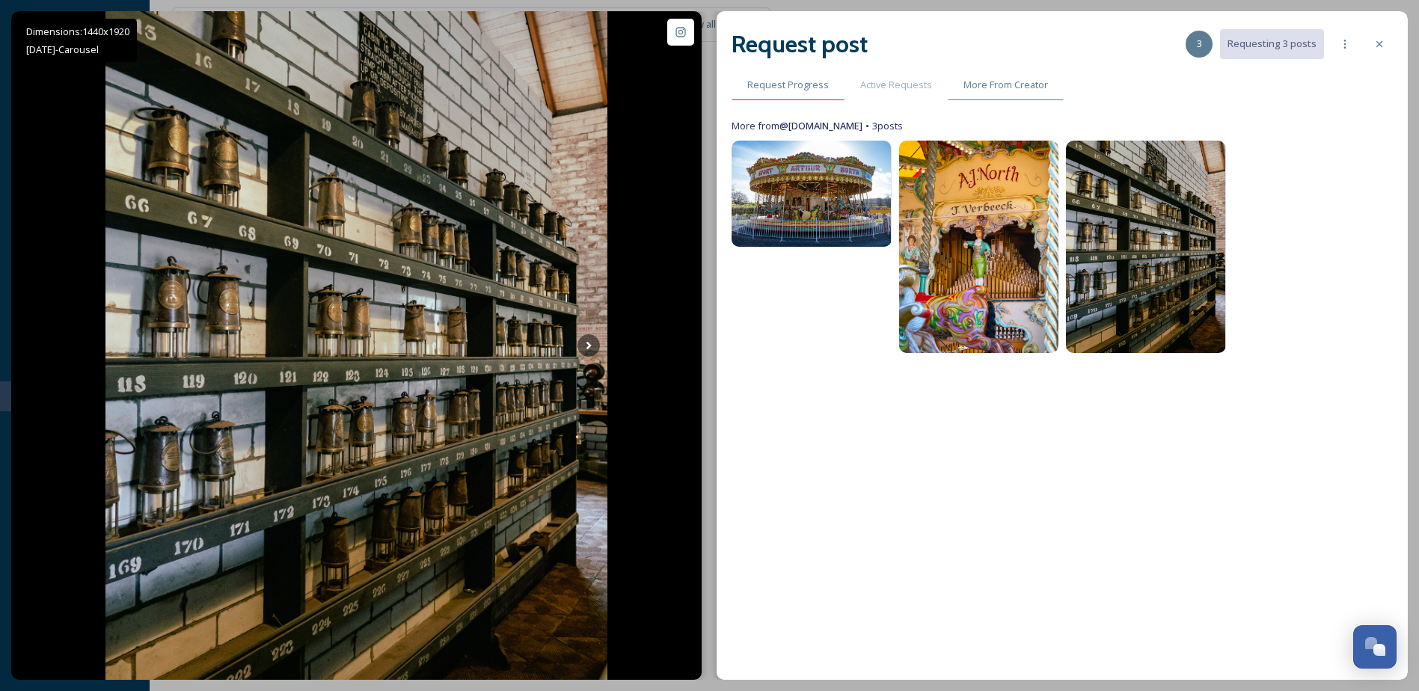
click at [786, 71] on div "Request Progress" at bounding box center [788, 85] width 113 height 31
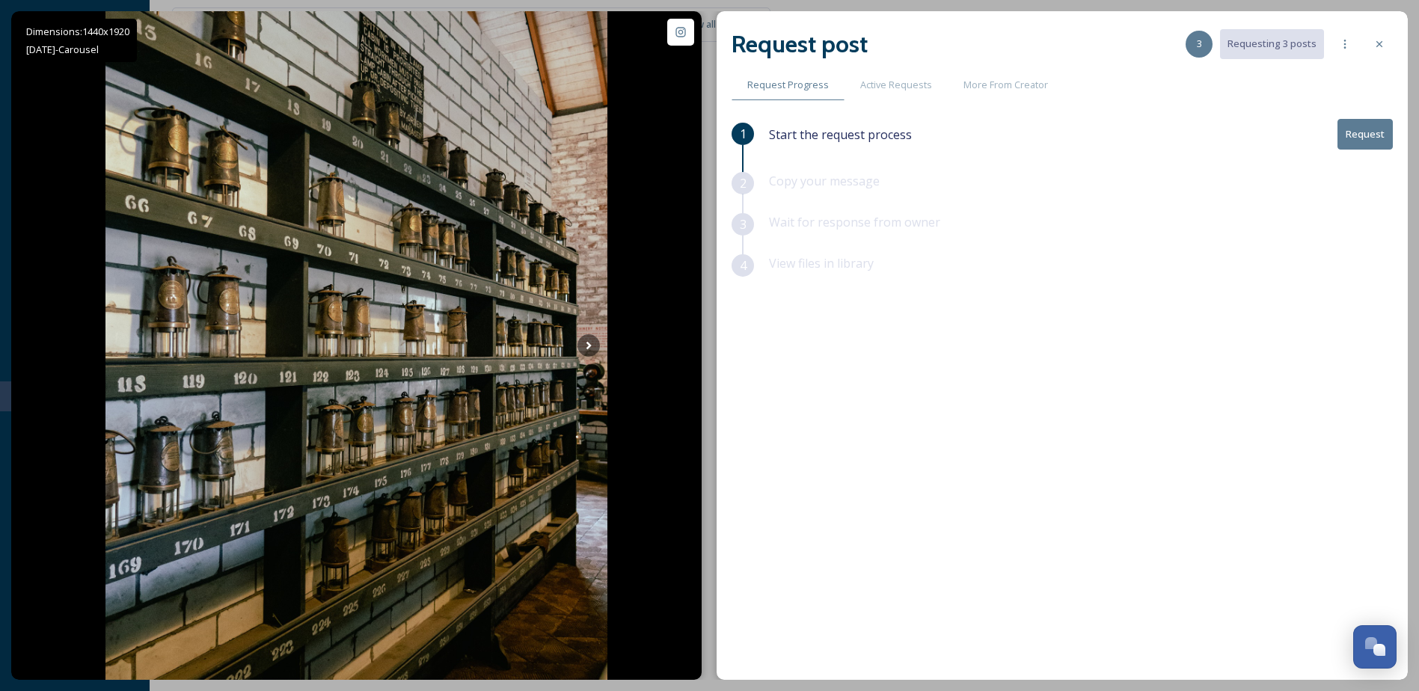
click at [1361, 134] on button "Request" at bounding box center [1365, 134] width 55 height 31
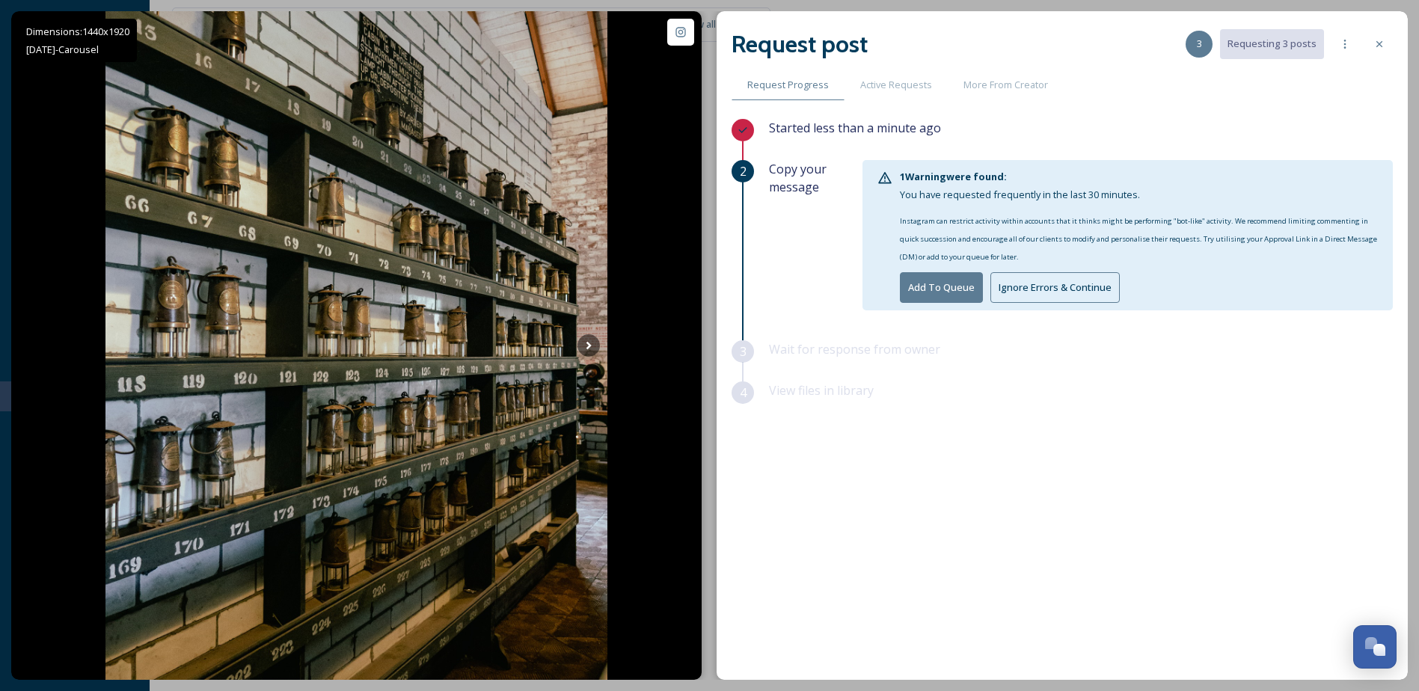
click at [1039, 290] on button "Ignore Errors & Continue" at bounding box center [1055, 287] width 129 height 31
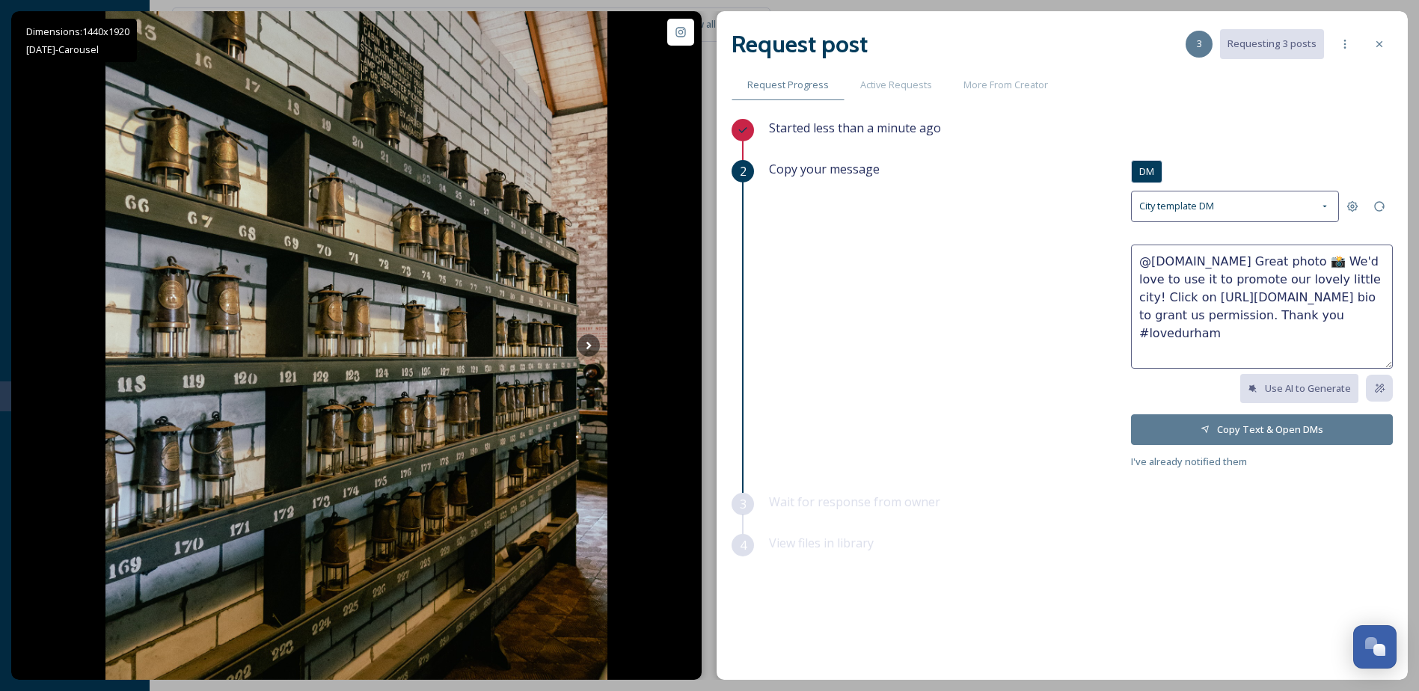
click at [1238, 296] on textarea "@amyt.photography Great photo 📸 We'd love to use it to promote our lovely littl…" at bounding box center [1262, 307] width 262 height 124
drag, startPoint x: 1383, startPoint y: 278, endPoint x: 1253, endPoint y: 260, distance: 130.8
click at [1253, 260] on textarea "@amyt.photography Great photo 📸 We'd love to use it to promote our lovely littl…" at bounding box center [1262, 307] width 262 height 124
paste textarea "Hi, we recently discovered your great photos of Durham, and we'd love to use a …"
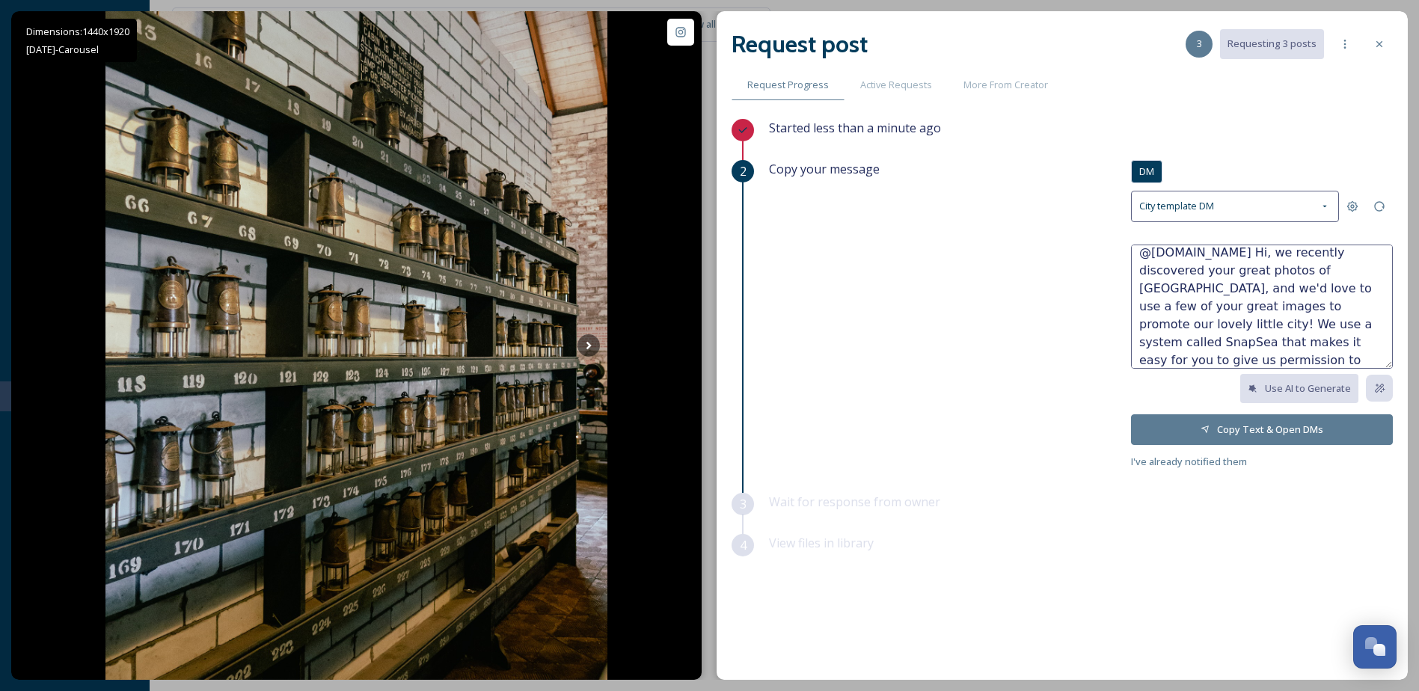
click at [1143, 249] on textarea "@amyt.photography Hi, we recently discovered your great photos of Durham, and w…" at bounding box center [1262, 307] width 262 height 124
drag, startPoint x: 1286, startPoint y: 254, endPoint x: 1267, endPoint y: 250, distance: 19.1
click at [1267, 250] on textarea "Hi @amyt.photography Hi, we recently discovered your great photos of Durham, an…" at bounding box center [1262, 307] width 262 height 124
drag, startPoint x: 1345, startPoint y: 314, endPoint x: 1264, endPoint y: 317, distance: 80.1
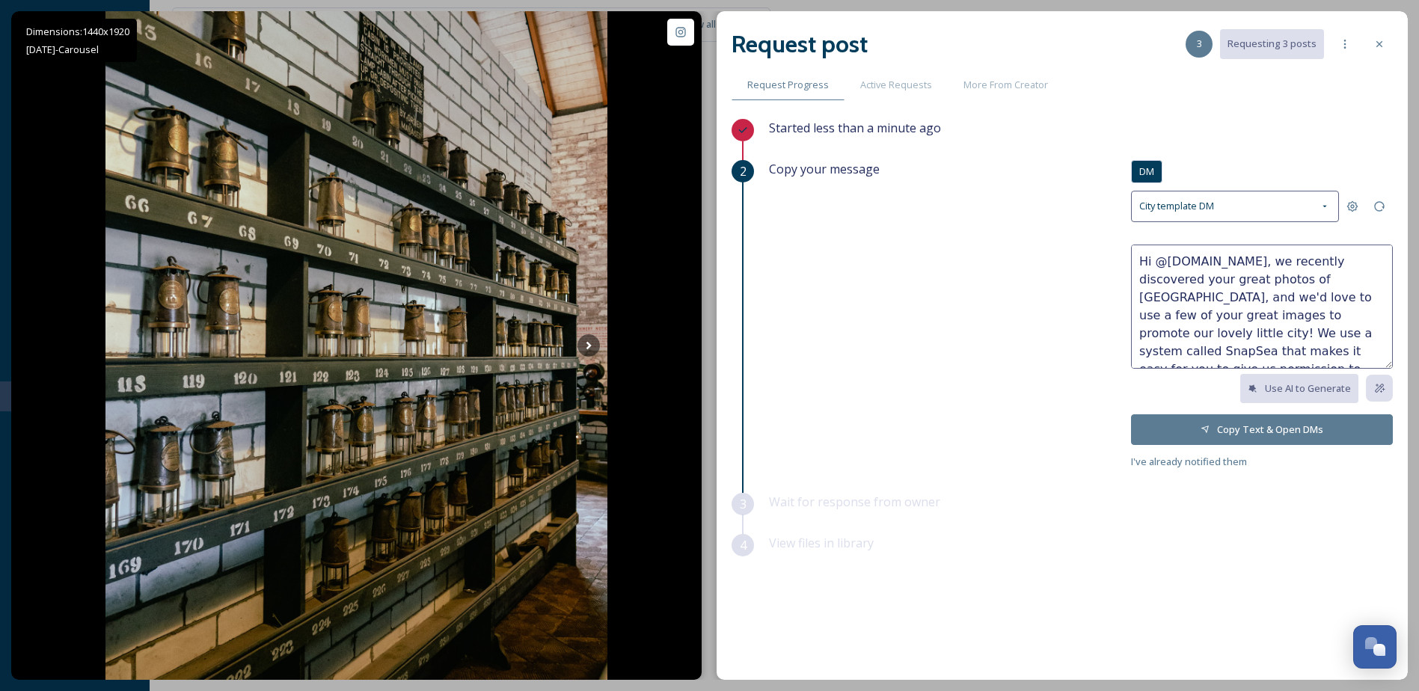
click at [1264, 317] on textarea "Hi @amyt.photography, we recently discovered your great photos of Durham, and w…" at bounding box center [1262, 307] width 262 height 124
click at [1179, 296] on textarea "Hi @amyt.photography, we recently discovered your great photos of Durham, and w…" at bounding box center [1262, 307] width 262 height 124
click at [1244, 354] on textarea "Hi @amyt.photography, we recently discovered your great photos of Durham, and w…" at bounding box center [1262, 307] width 262 height 124
type textarea "Hi @amyt.photography, we recently discovered your great photos of Durham, and w…"
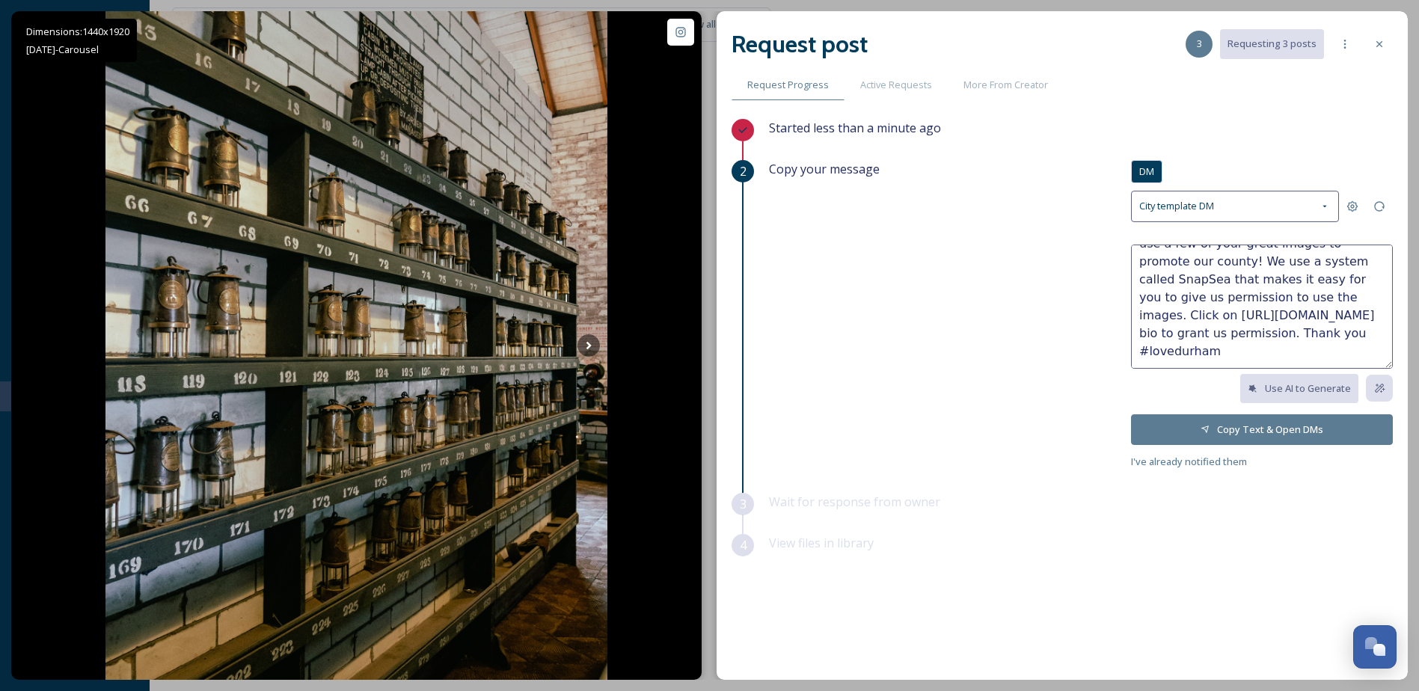
click at [1275, 425] on button "Copy Text & Open DMs" at bounding box center [1262, 430] width 262 height 31
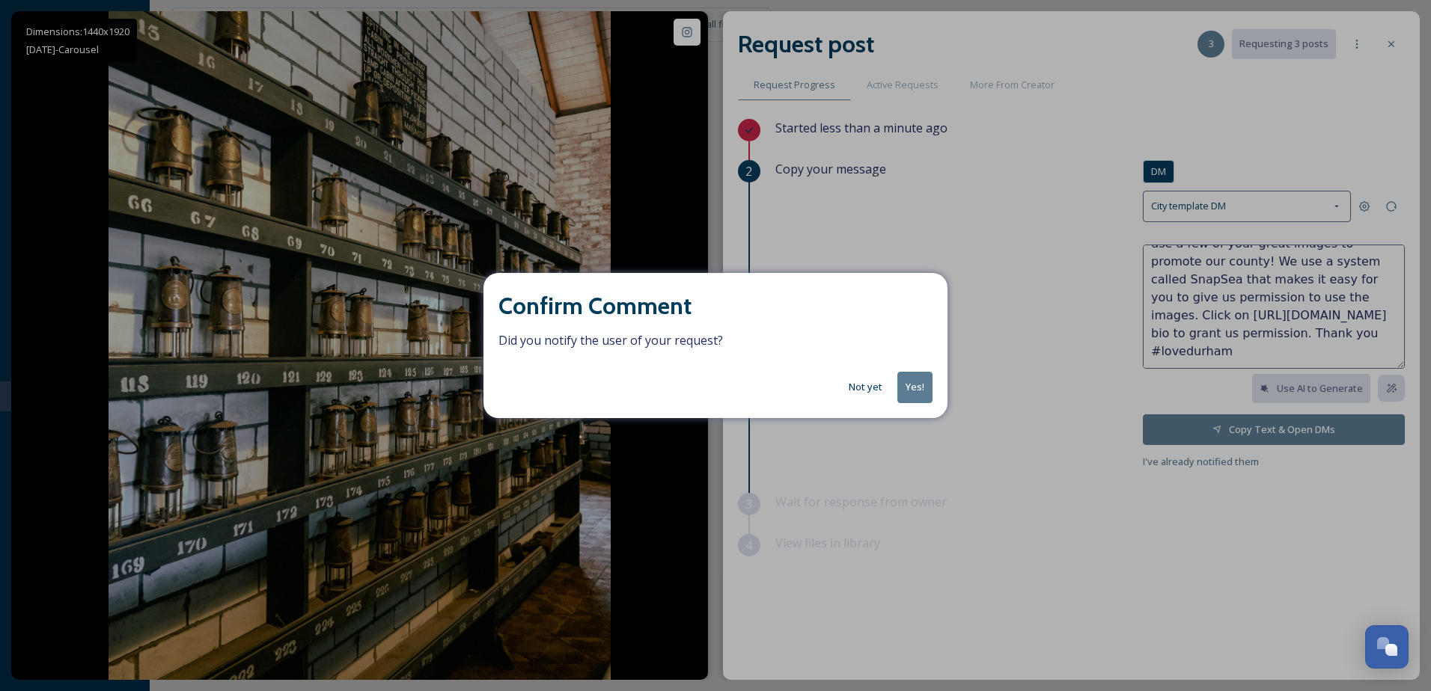
click at [867, 390] on button "Not yet" at bounding box center [865, 387] width 49 height 29
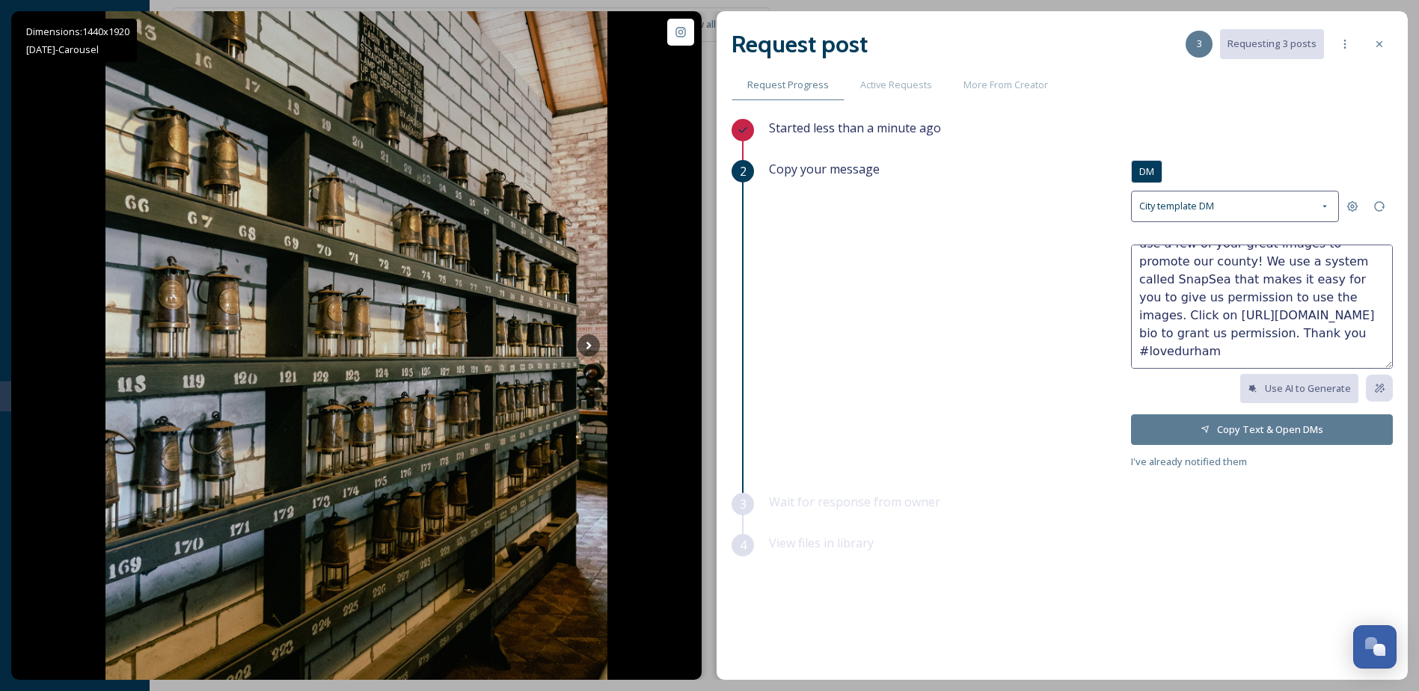
drag, startPoint x: 1357, startPoint y: 319, endPoint x: 1134, endPoint y: 319, distance: 223.7
click at [1134, 319] on textarea "Hi @amyt.photography, we recently discovered your great photos of Durham, and w…" at bounding box center [1262, 307] width 262 height 124
drag, startPoint x: 1155, startPoint y: 333, endPoint x: 1139, endPoint y: 315, distance: 24.4
click at [1139, 315] on textarea "Hi @amyt.photography, we recently discovered your great photos of Durham, and w…" at bounding box center [1262, 307] width 262 height 124
click at [1264, 432] on button "Copy Text & Open DMs" at bounding box center [1262, 430] width 262 height 31
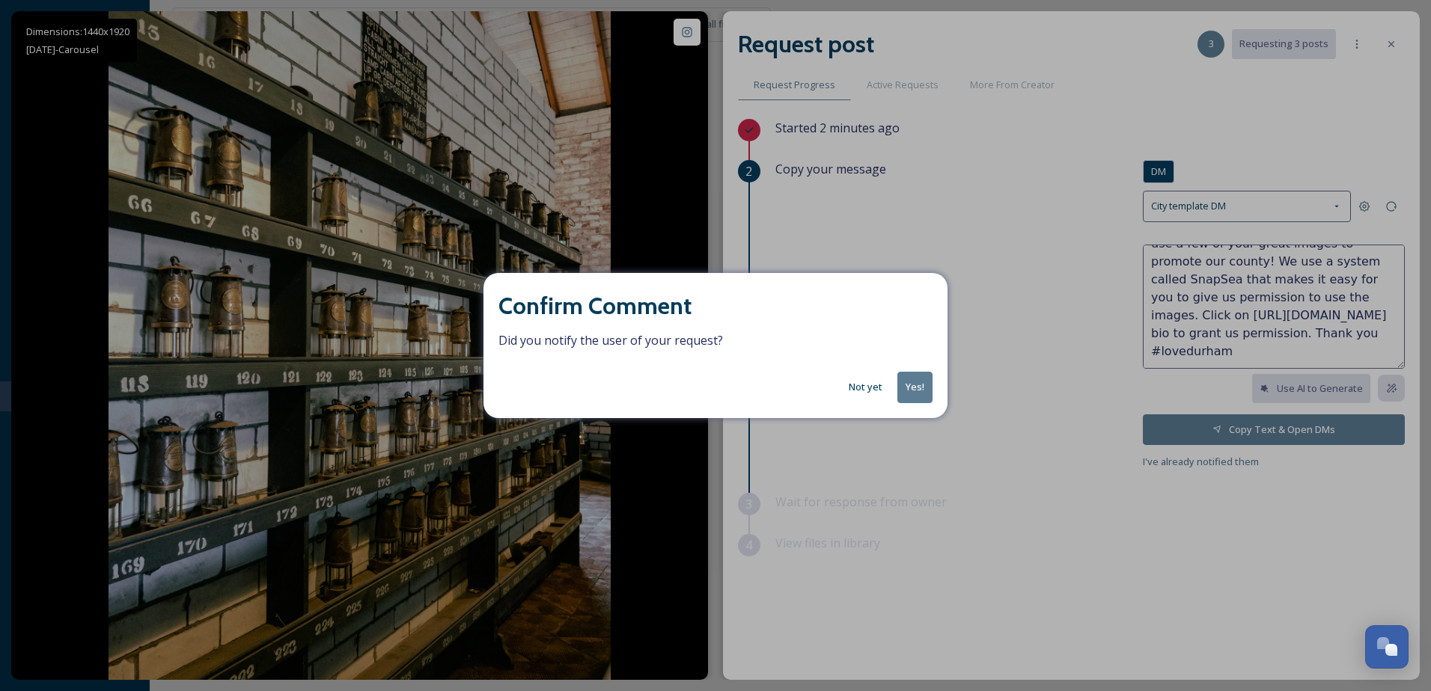
click at [918, 395] on button "Yes!" at bounding box center [914, 387] width 35 height 31
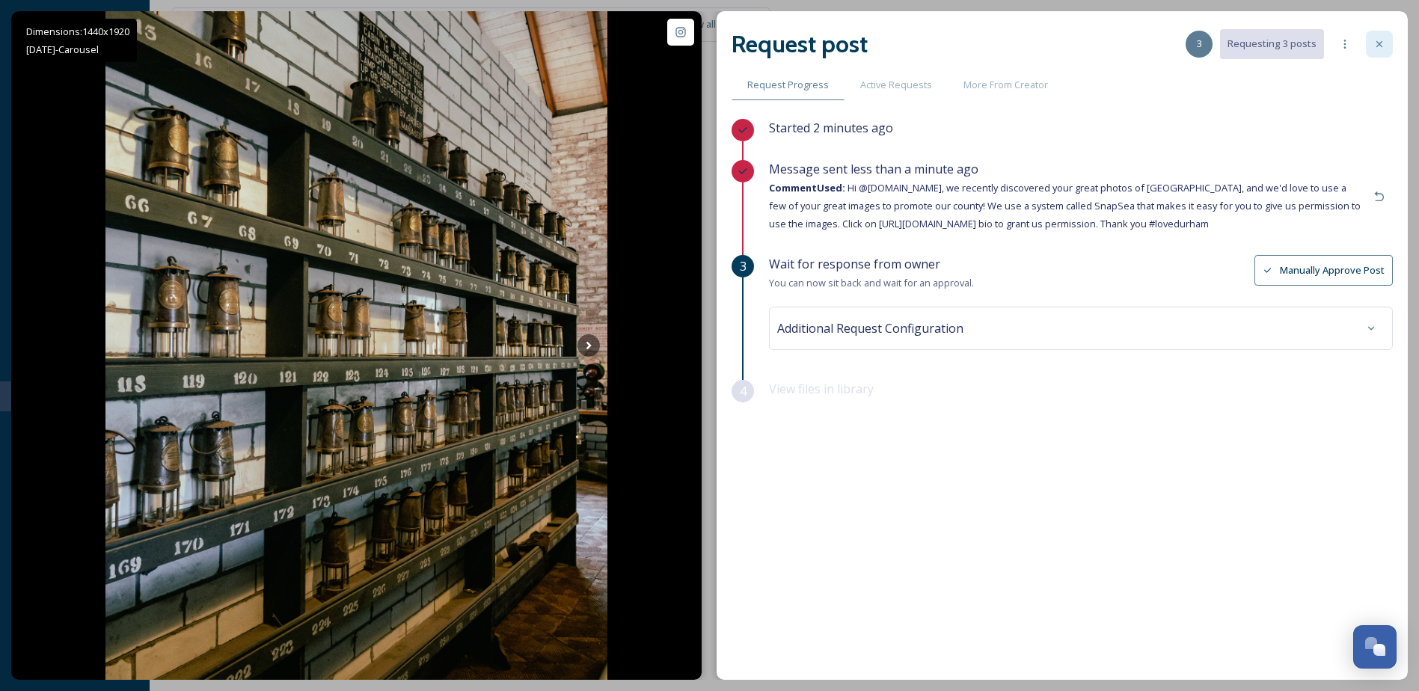
click at [1385, 46] on icon at bounding box center [1380, 44] width 12 height 12
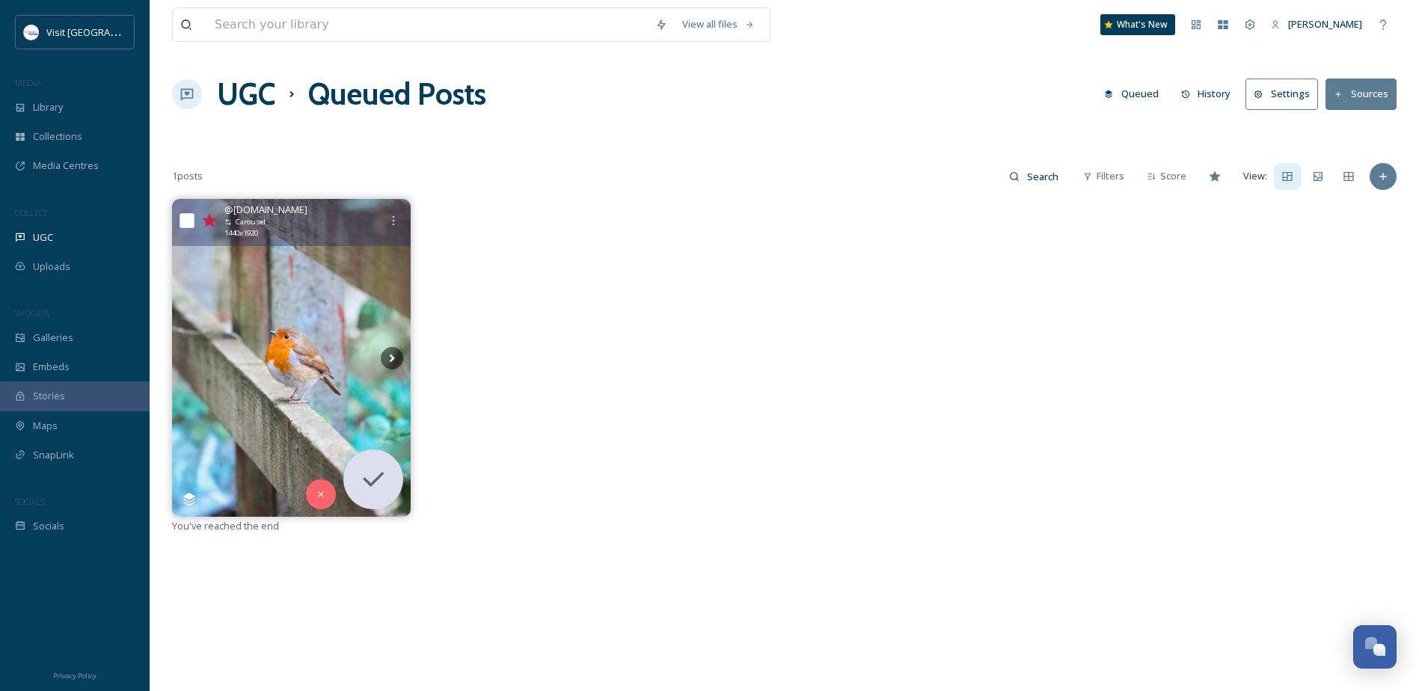
click at [186, 216] on input "checkbox" at bounding box center [187, 220] width 15 height 15
checkbox input "true"
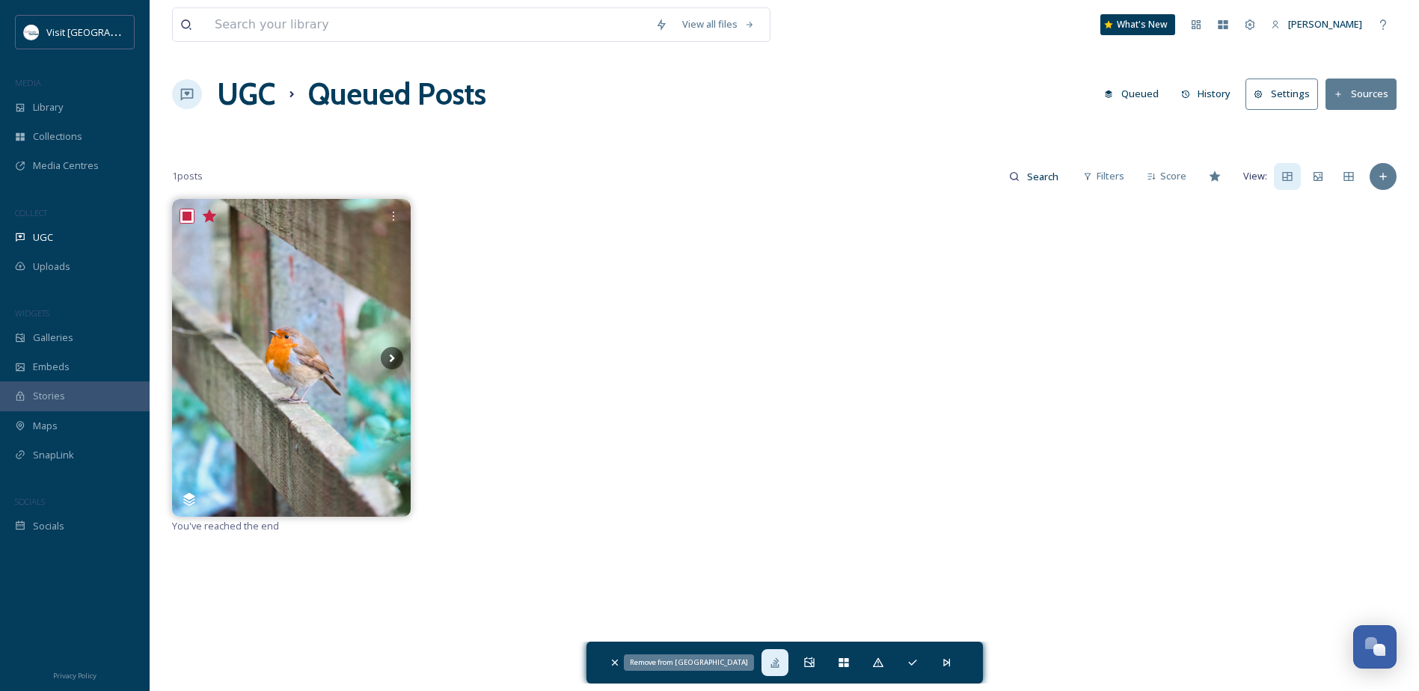
click at [775, 666] on icon at bounding box center [775, 663] width 8 height 10
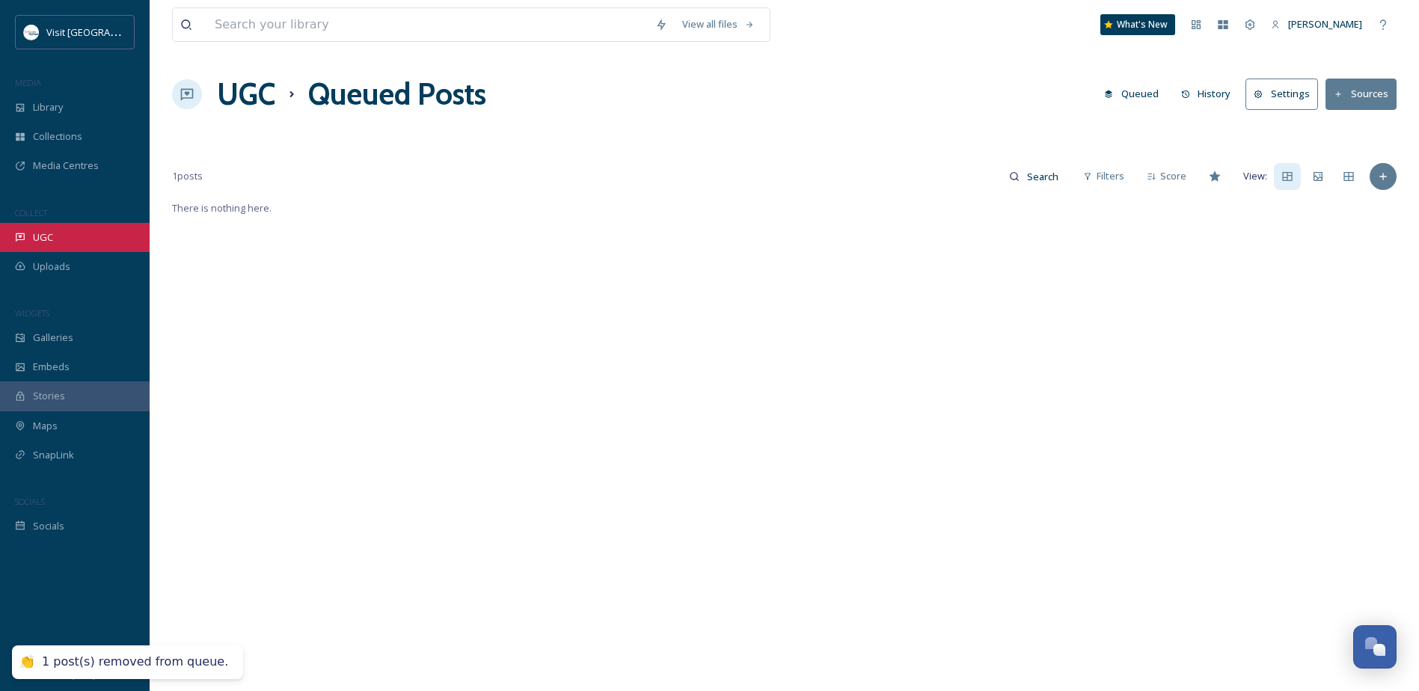
click at [61, 245] on div "UGC" at bounding box center [75, 237] width 150 height 29
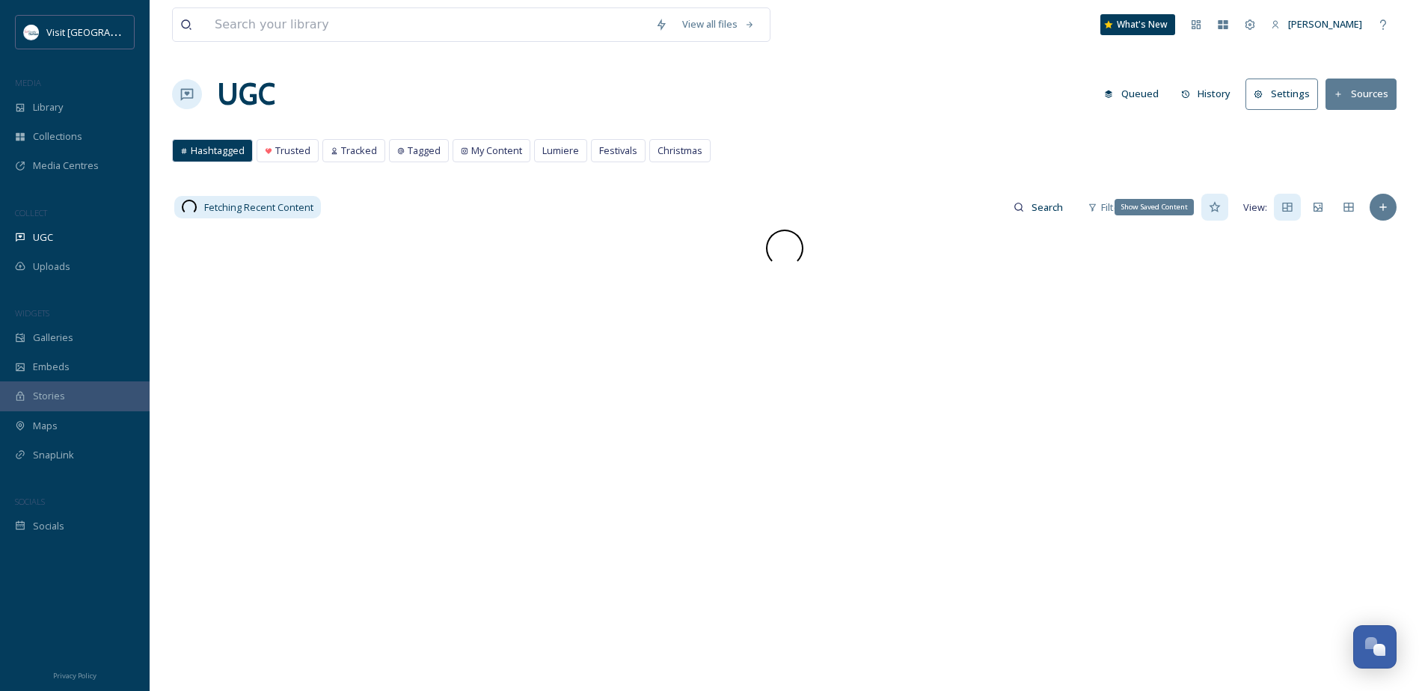
click at [1211, 212] on icon at bounding box center [1215, 207] width 12 height 12
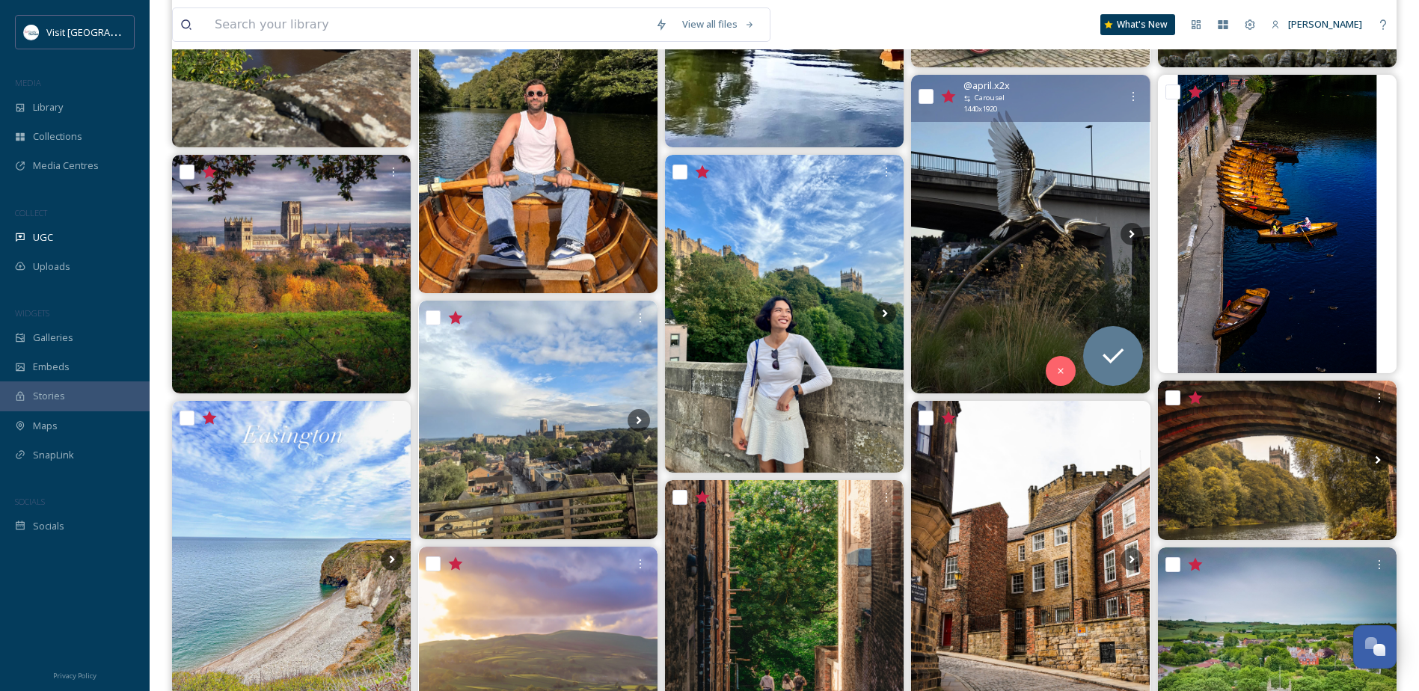
scroll to position [449, 0]
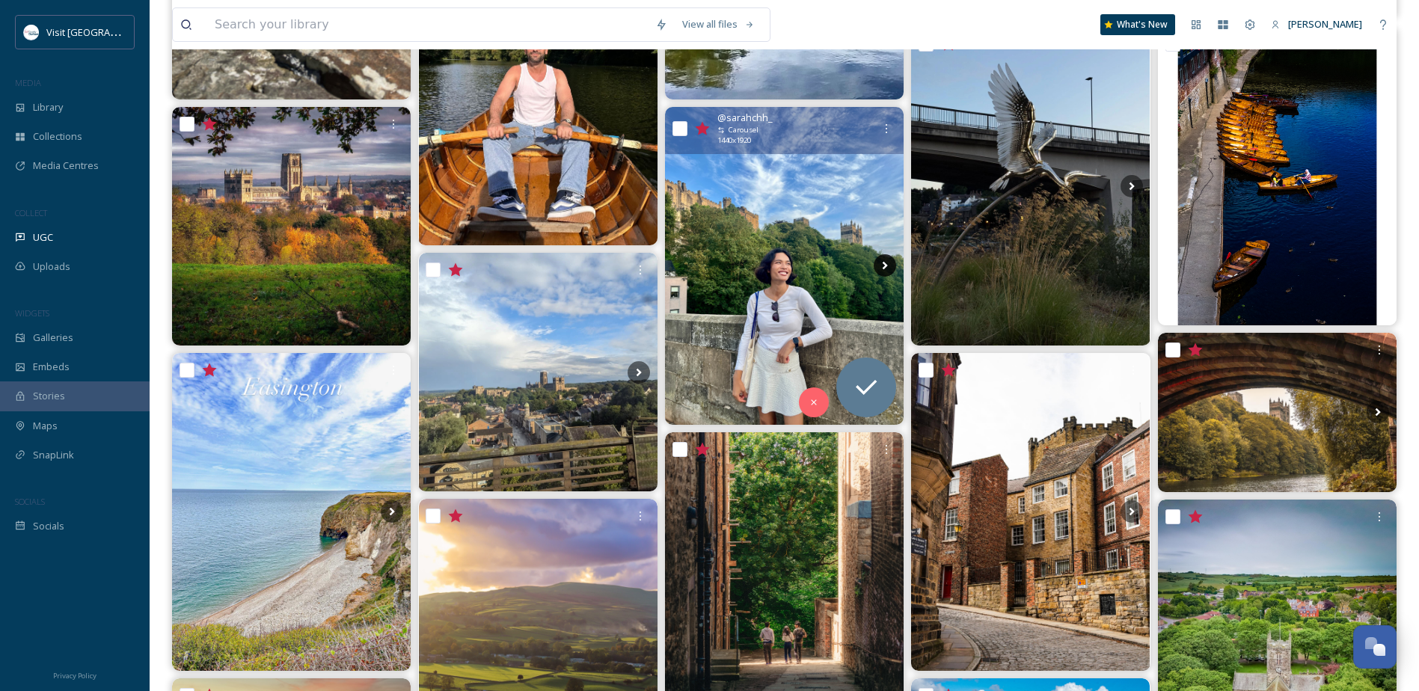
click at [884, 268] on icon at bounding box center [885, 266] width 5 height 8
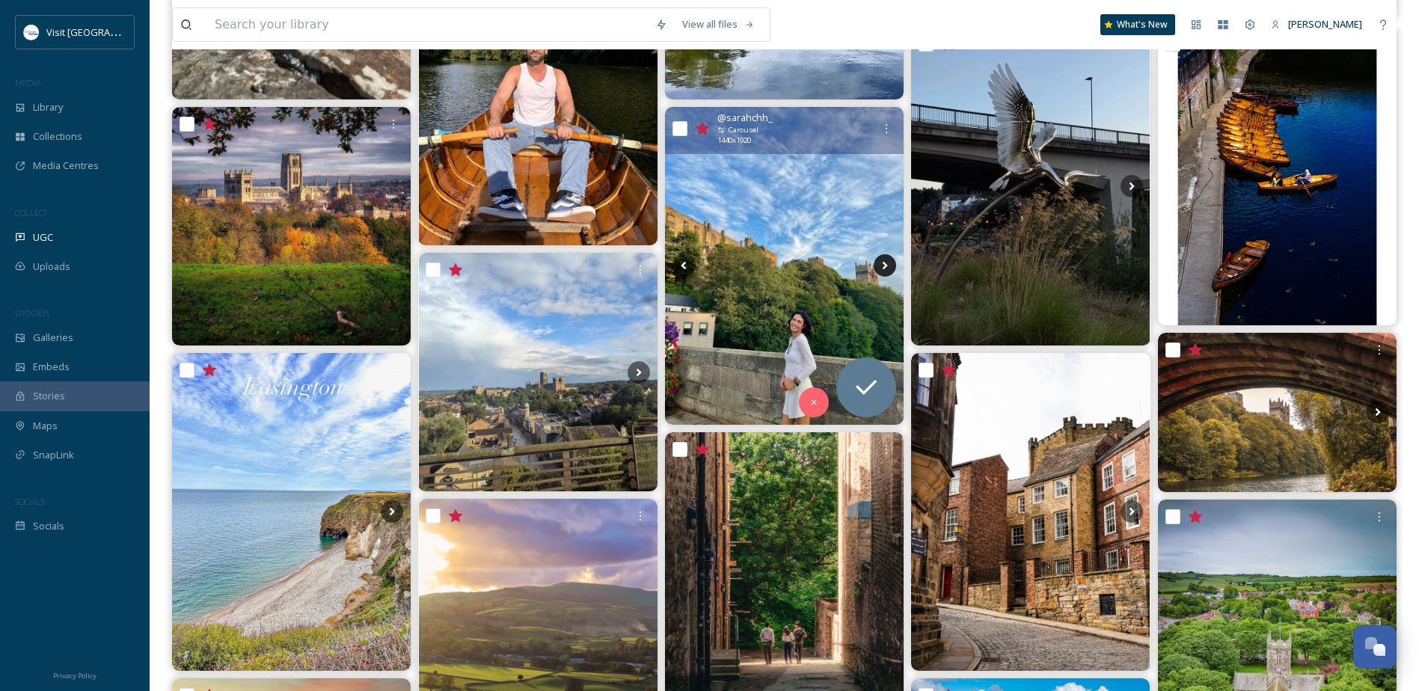
click at [884, 267] on icon at bounding box center [885, 265] width 22 height 22
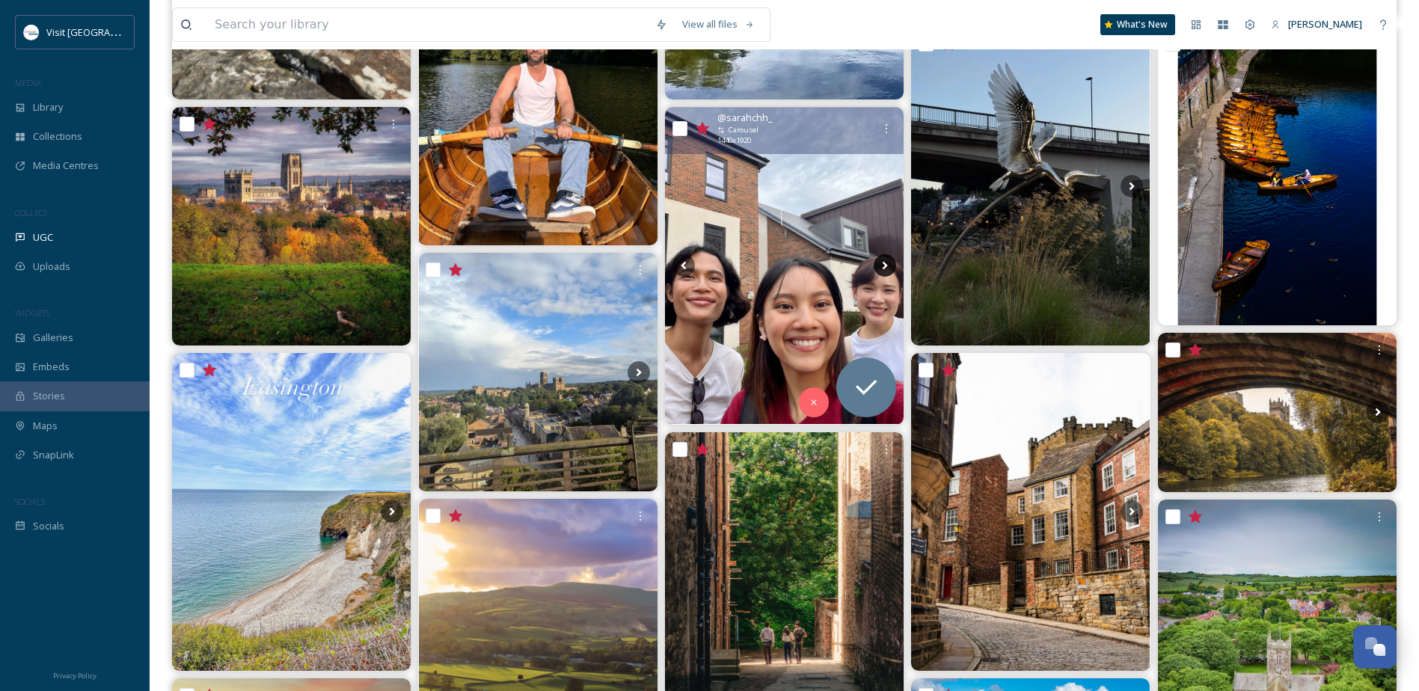
click at [884, 267] on icon at bounding box center [885, 265] width 22 height 22
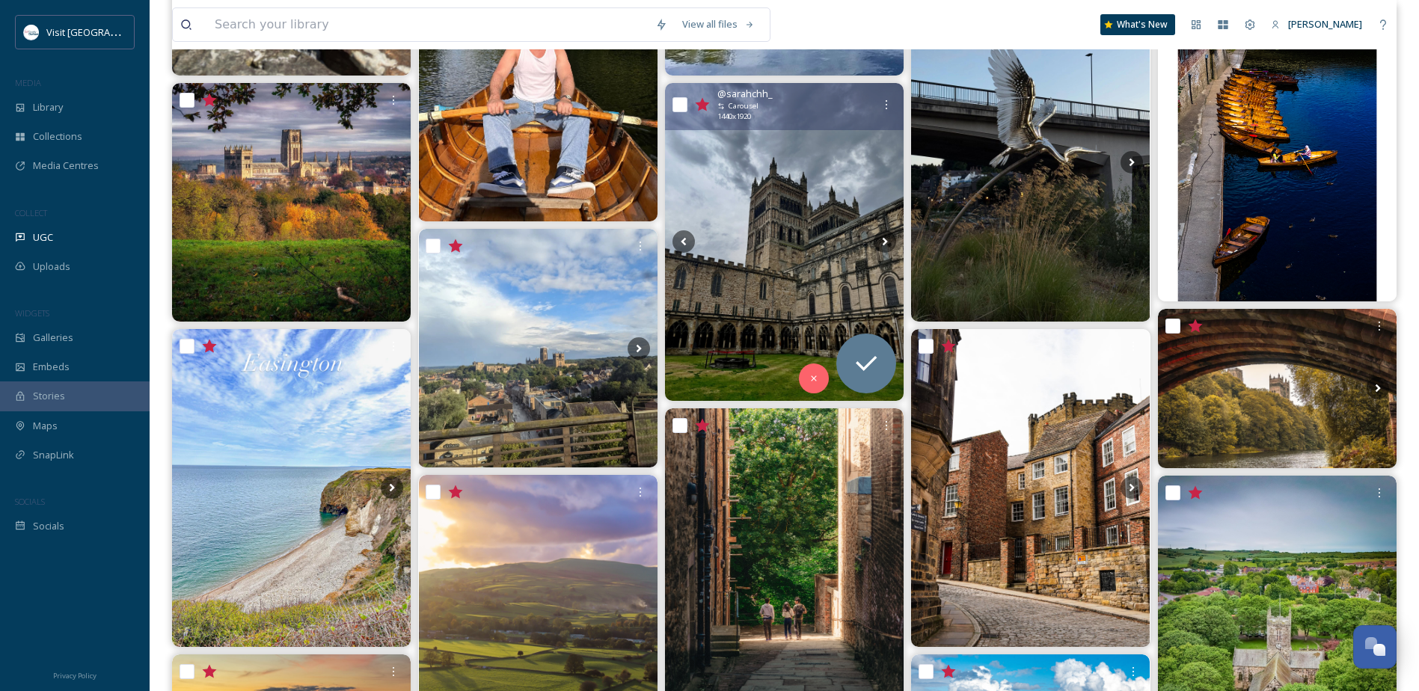
scroll to position [374, 0]
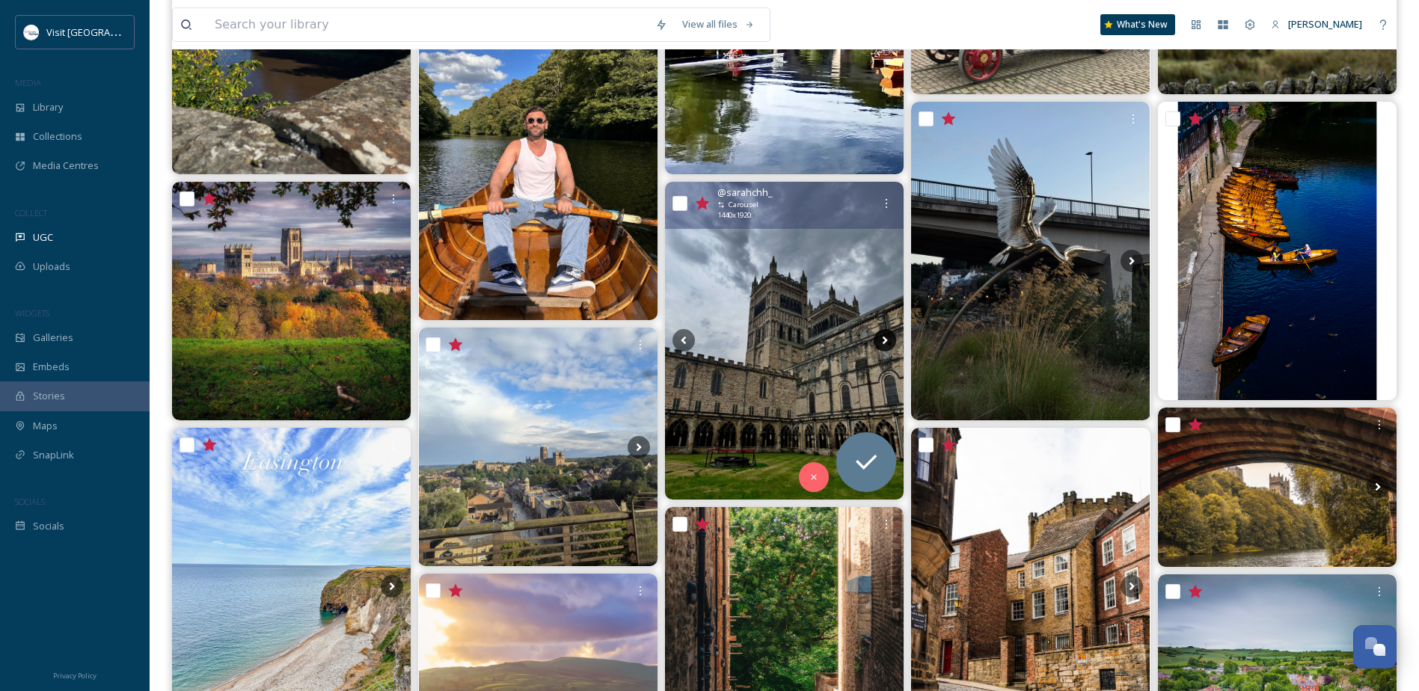
click at [885, 340] on icon at bounding box center [885, 341] width 5 height 8
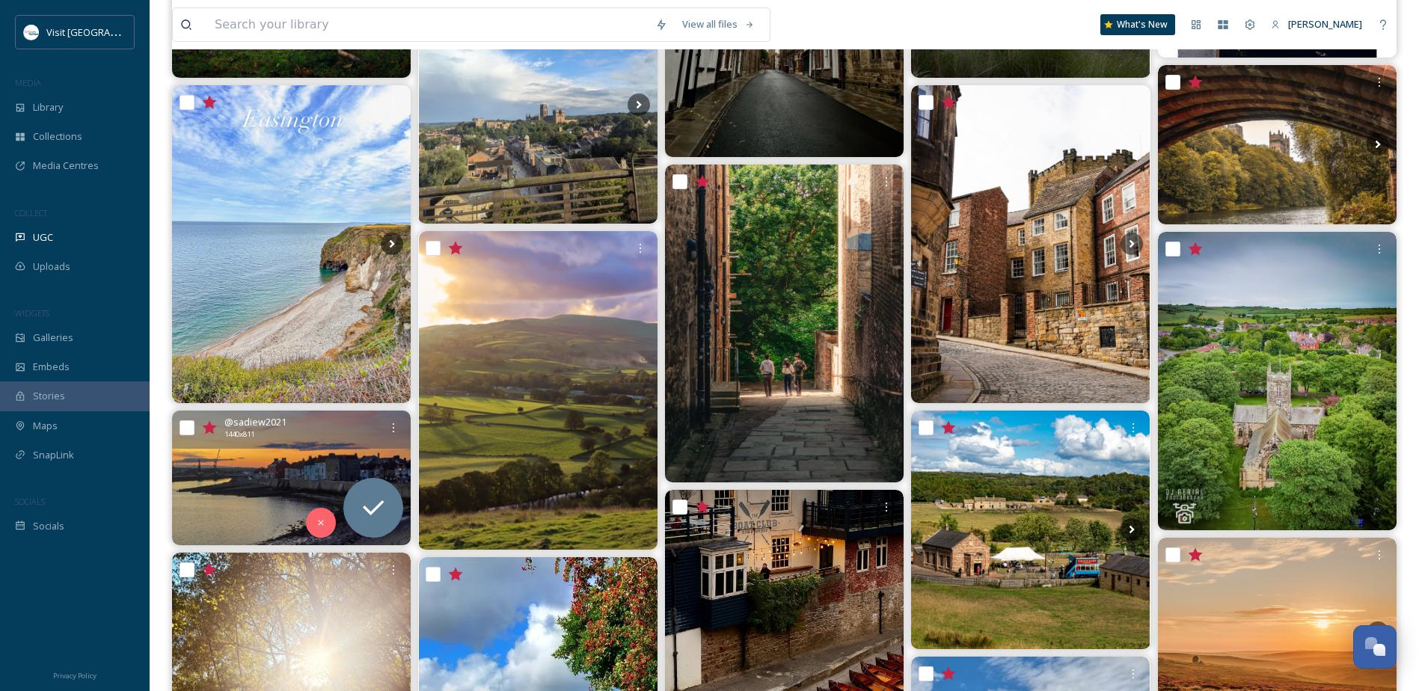
scroll to position [599, 0]
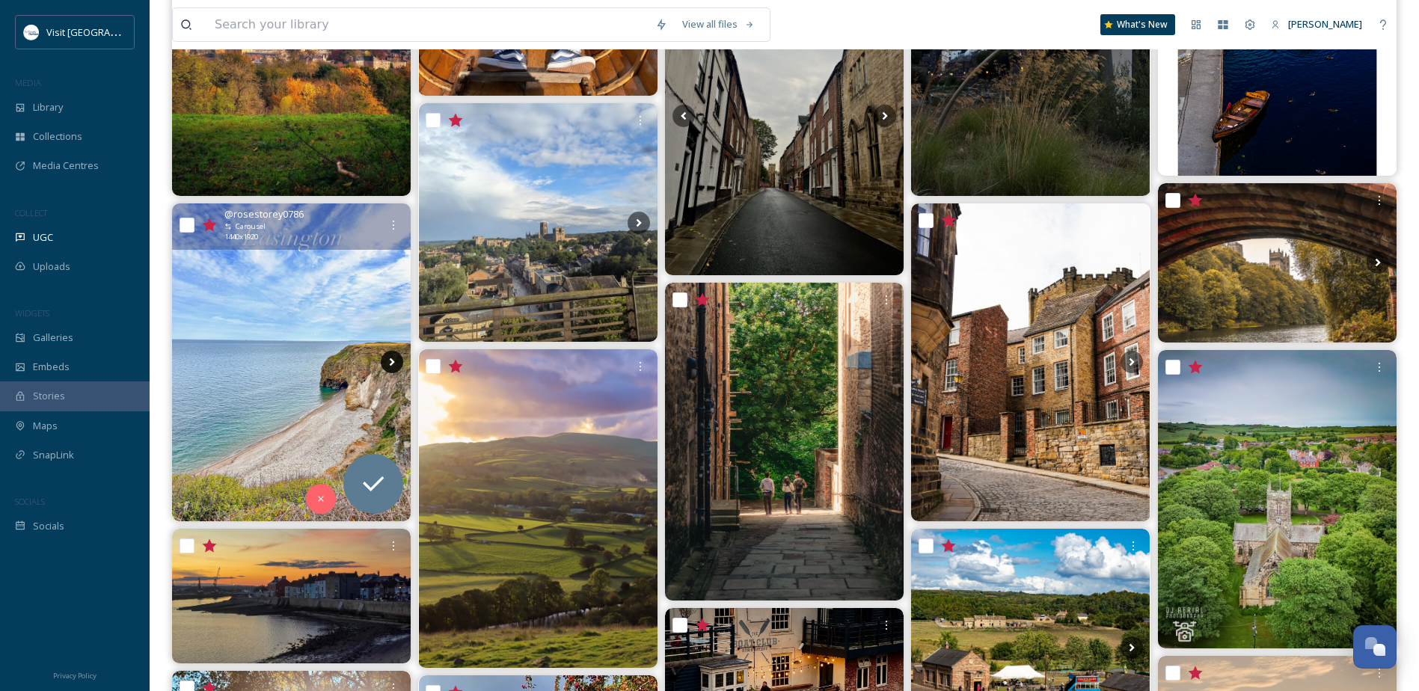
click at [391, 363] on icon at bounding box center [392, 362] width 22 height 22
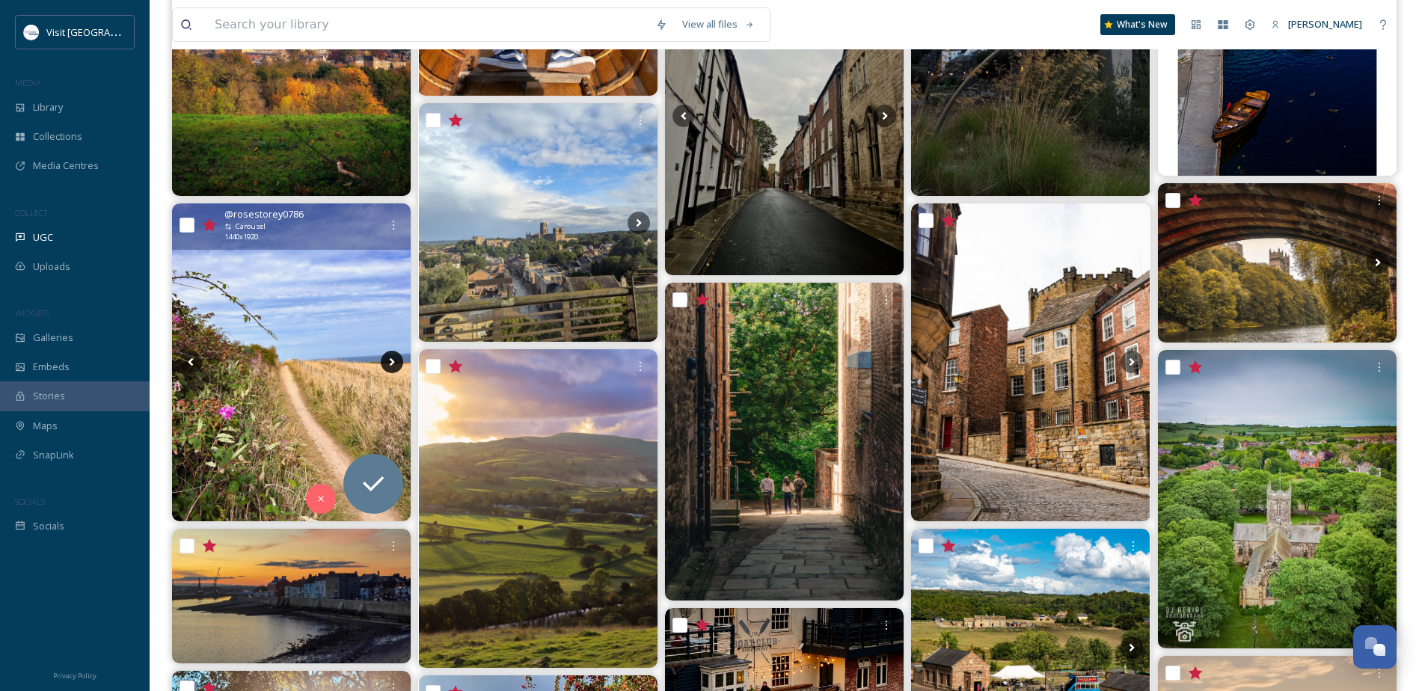
click at [391, 363] on icon at bounding box center [392, 362] width 22 height 22
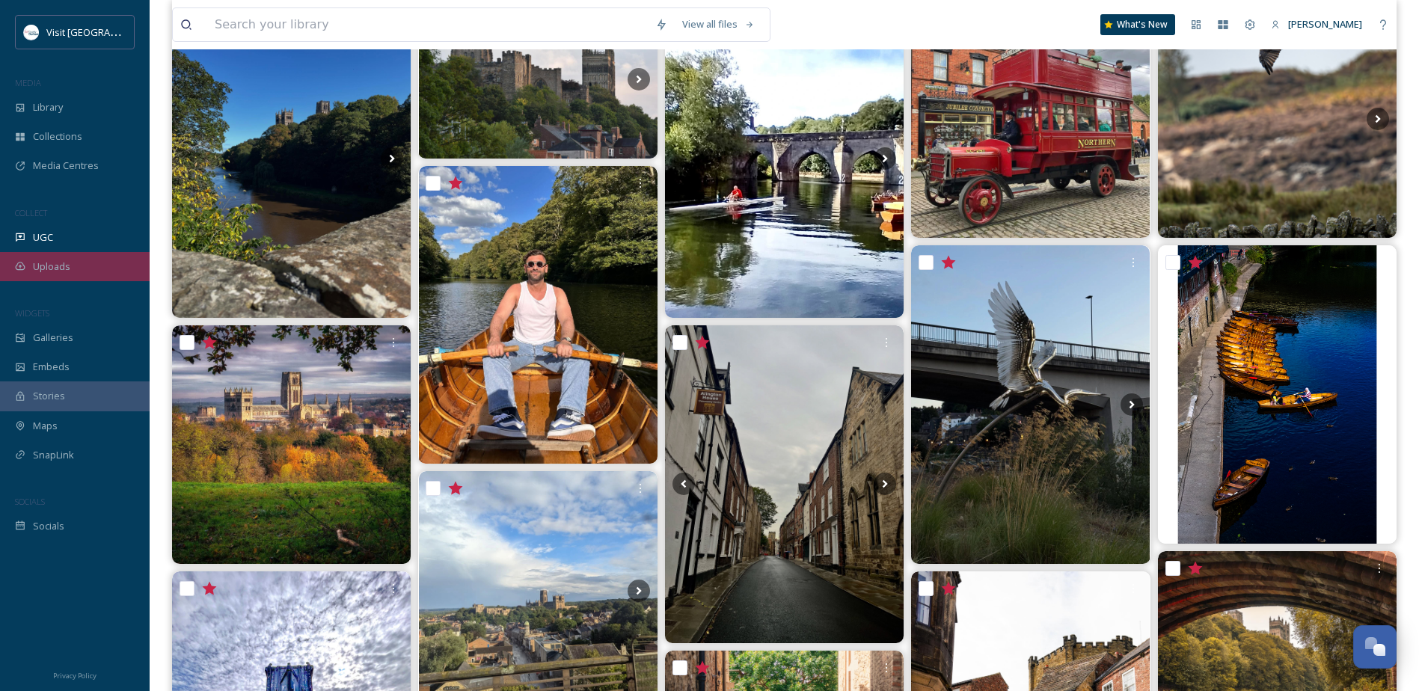
scroll to position [150, 0]
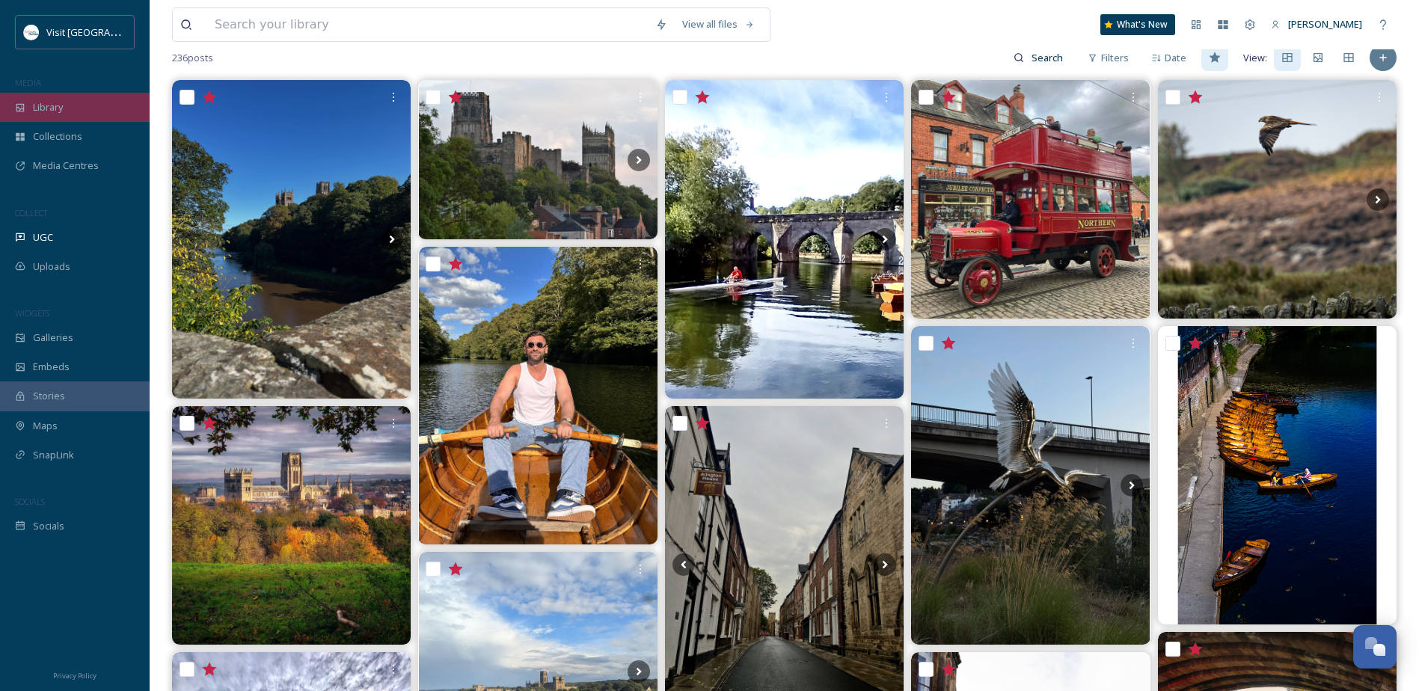
click at [70, 115] on div "Library" at bounding box center [75, 107] width 150 height 29
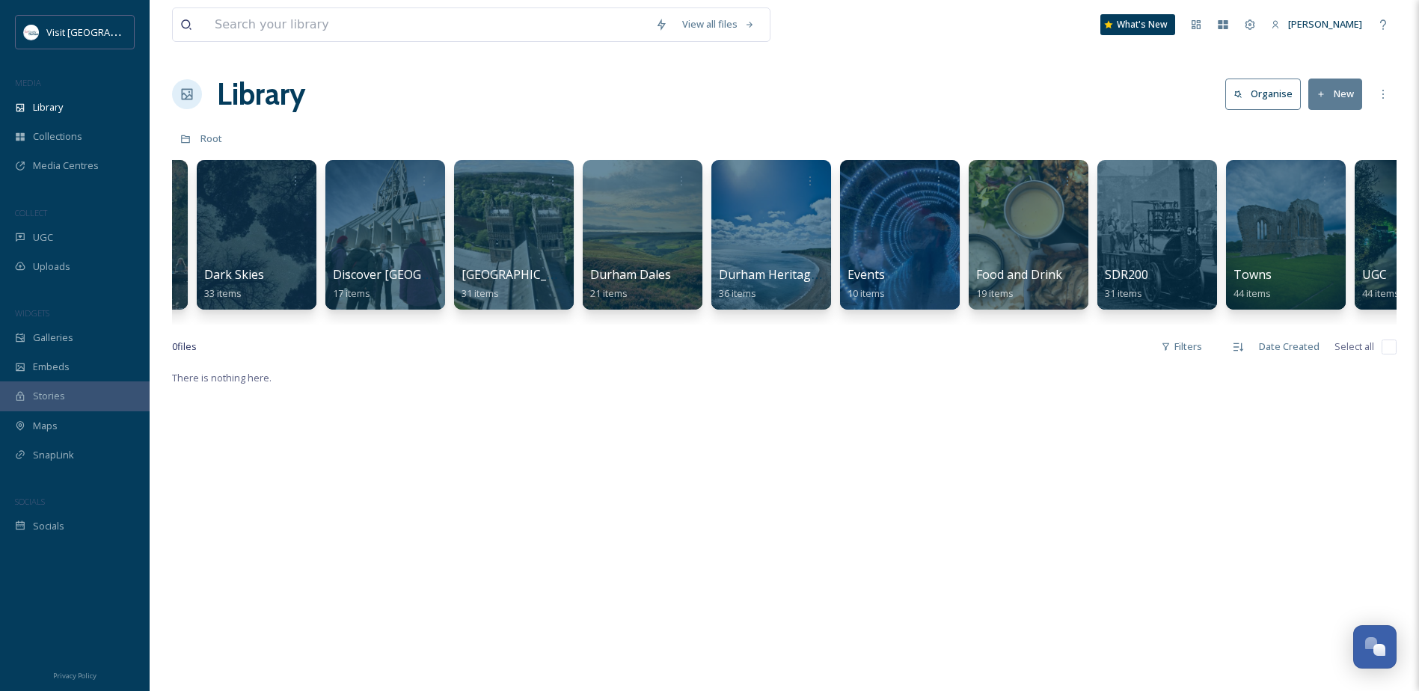
scroll to position [0, 674]
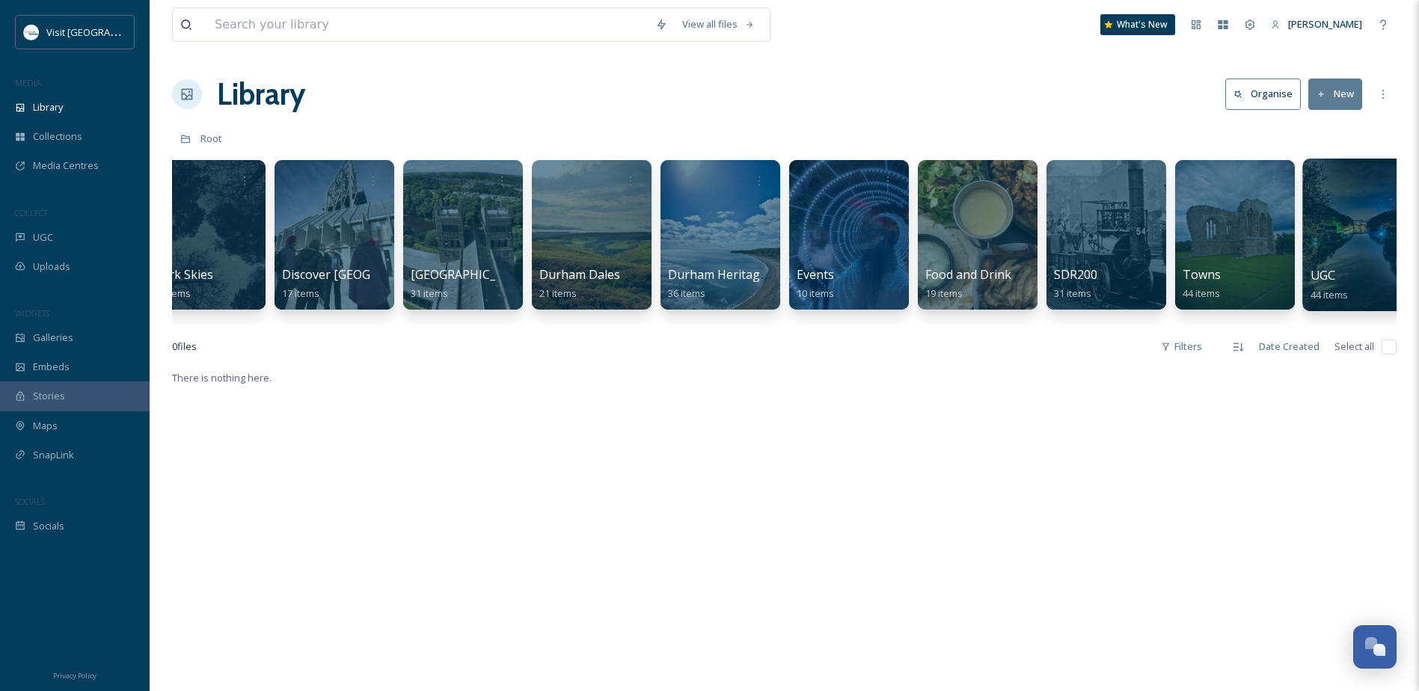
click at [1365, 239] on div at bounding box center [1364, 235] width 122 height 153
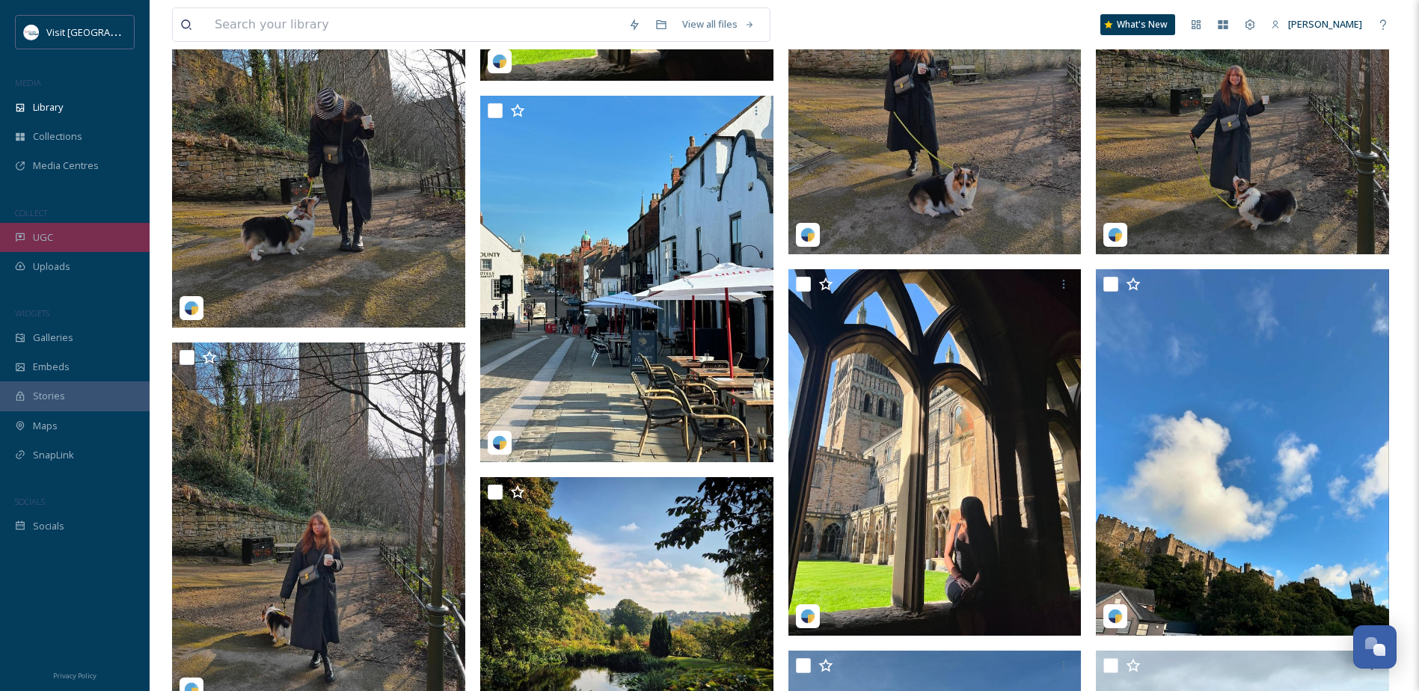
scroll to position [2821, 0]
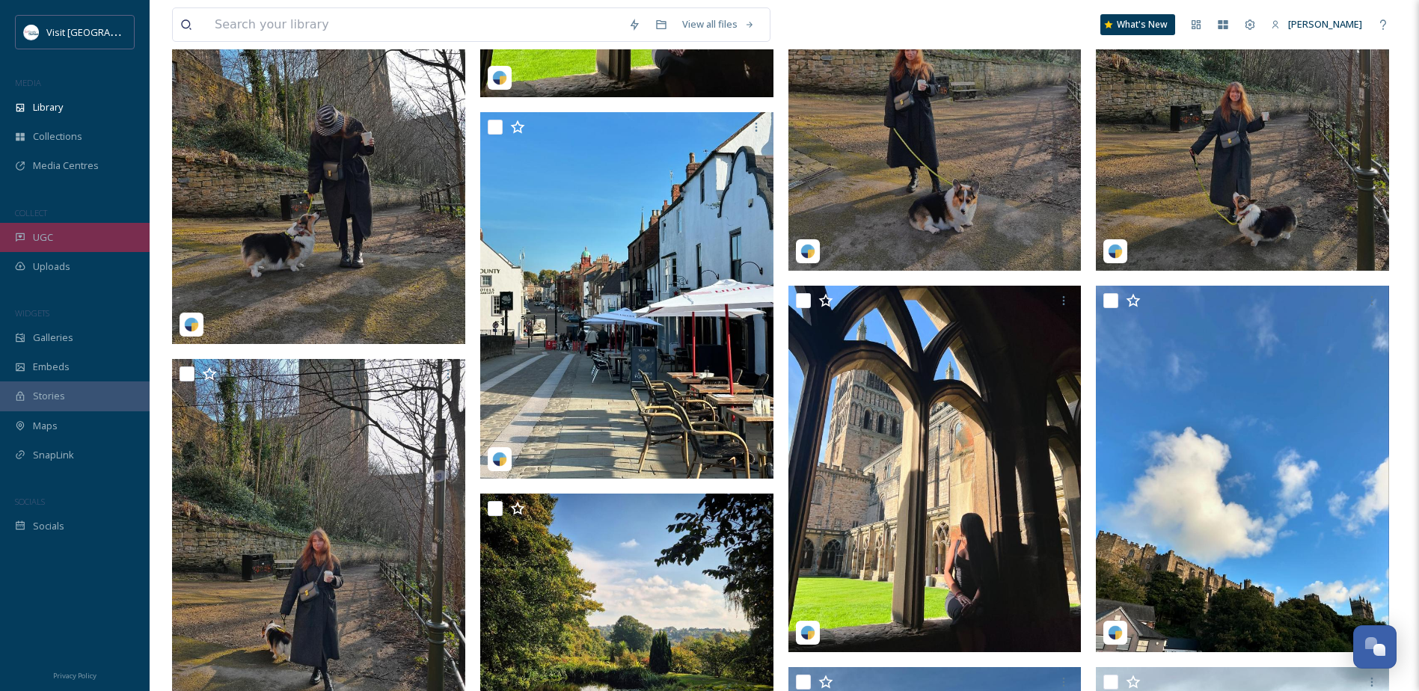
click at [63, 243] on div "UGC" at bounding box center [75, 237] width 150 height 29
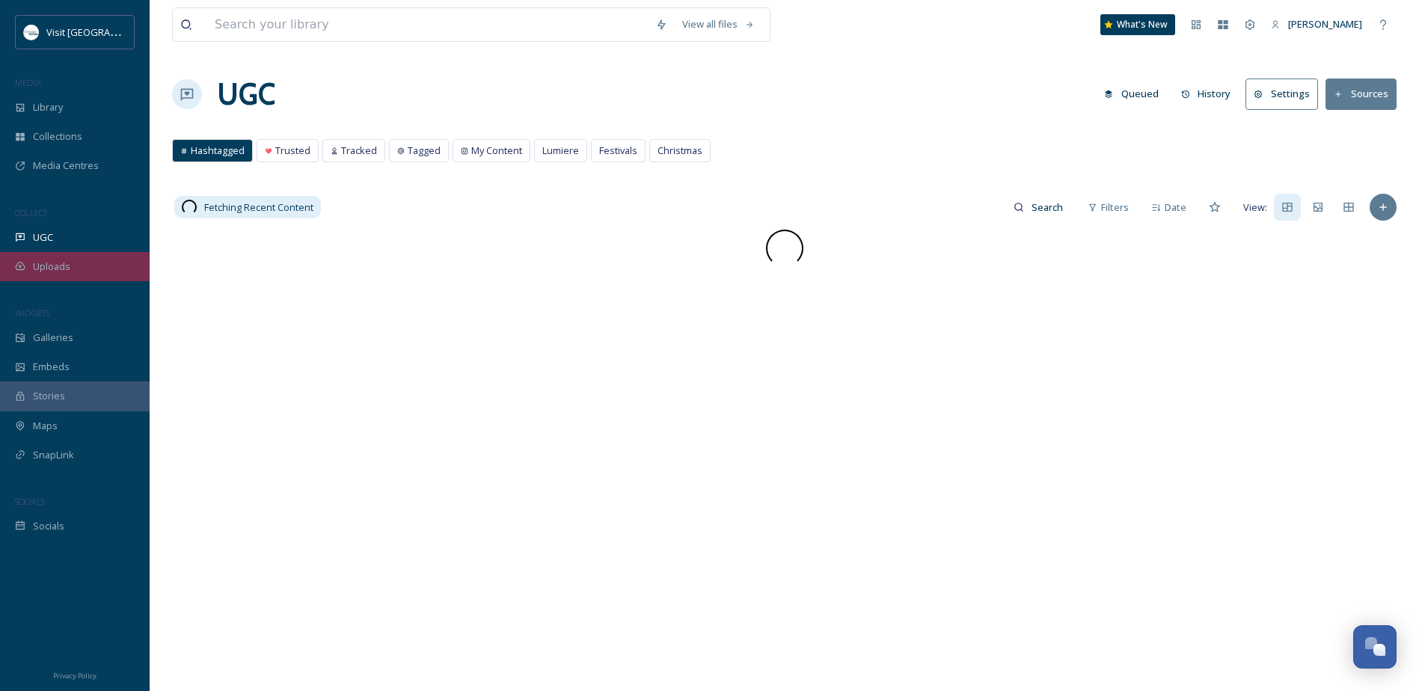
click at [73, 260] on div "Uploads" at bounding box center [75, 266] width 150 height 29
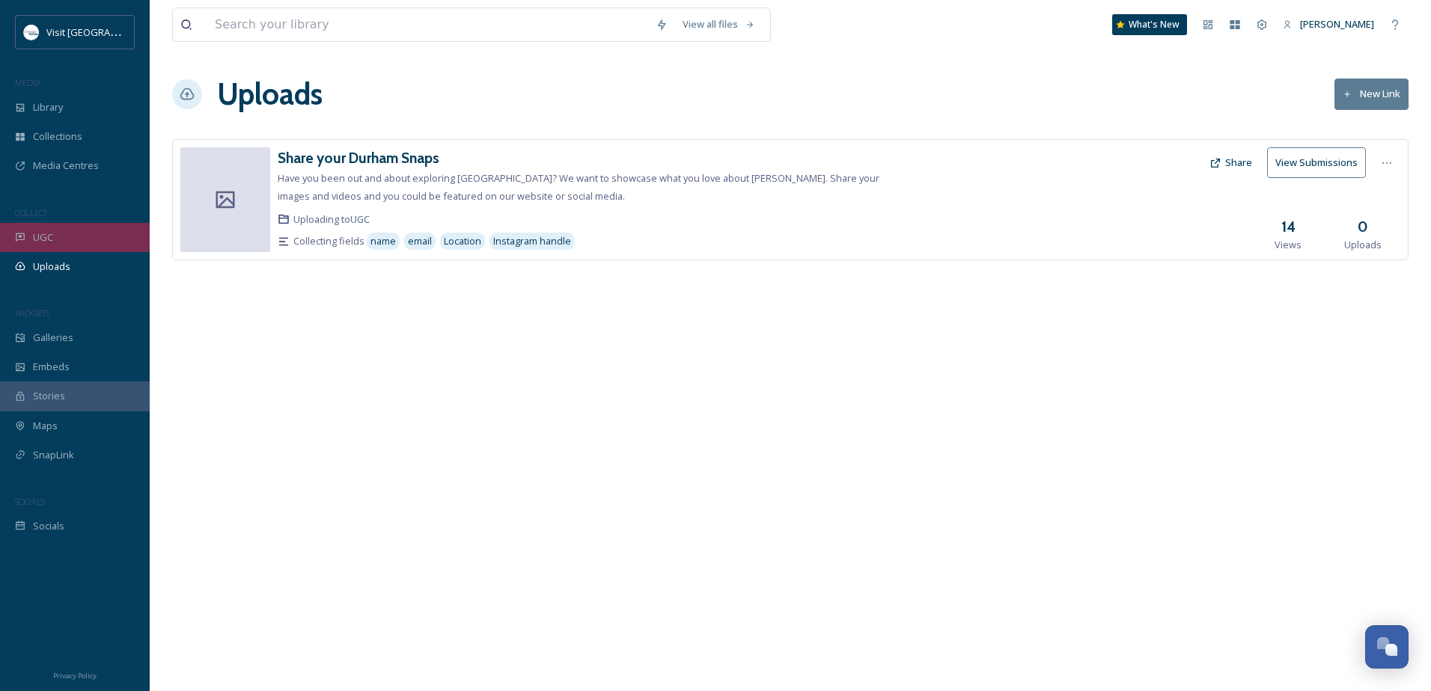
click at [82, 245] on div "UGC" at bounding box center [75, 237] width 150 height 29
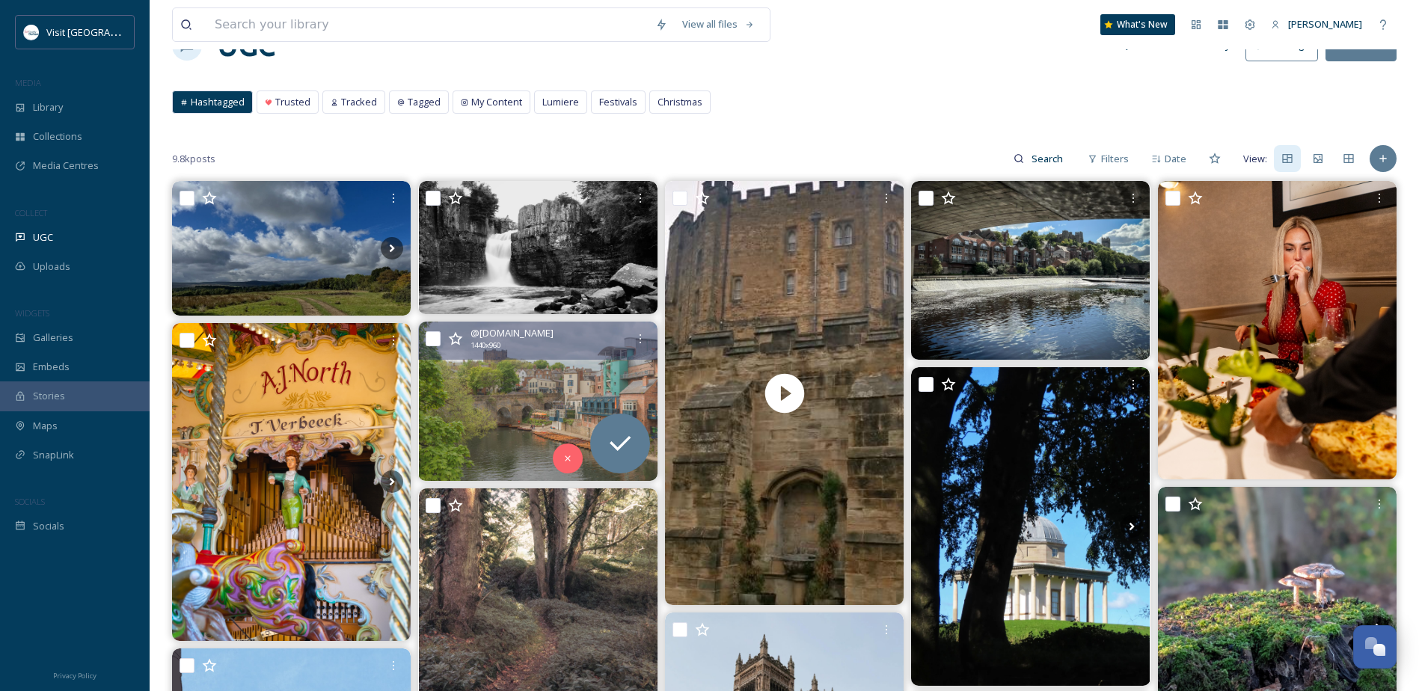
scroll to position [75, 0]
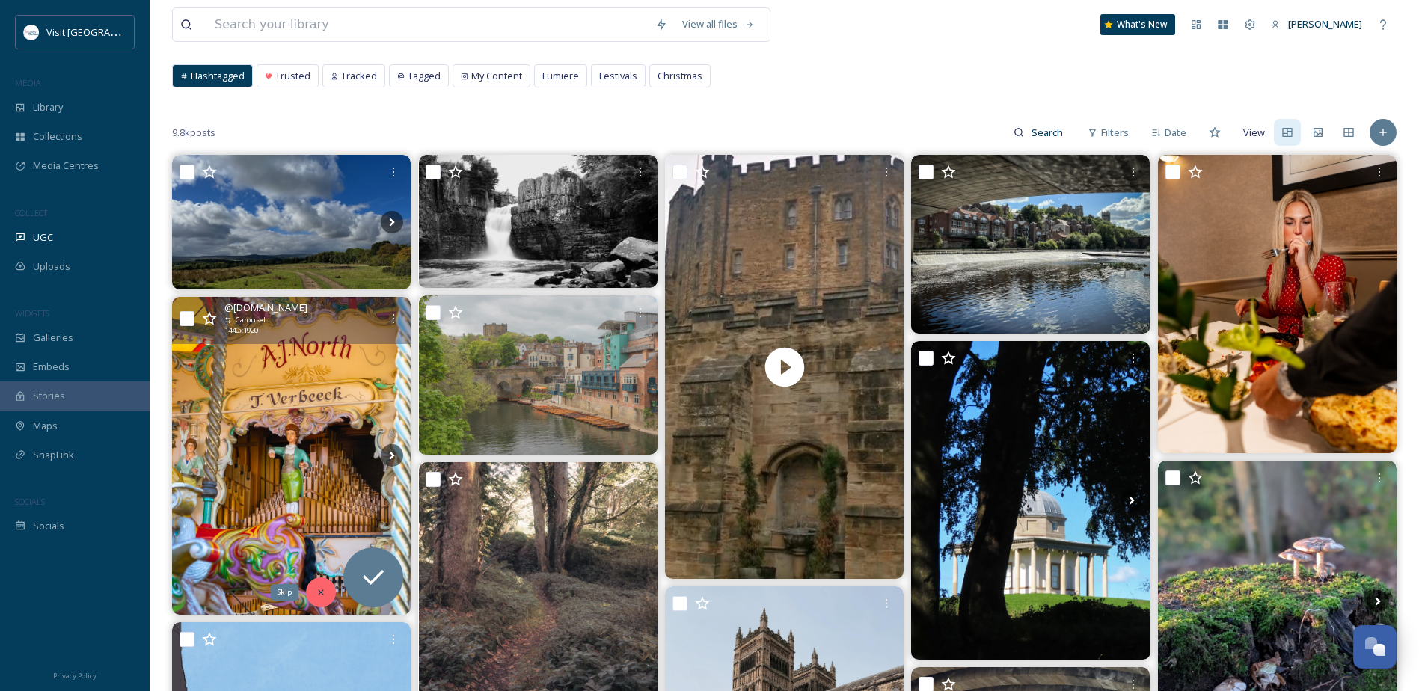
click at [316, 591] on icon at bounding box center [321, 592] width 10 height 10
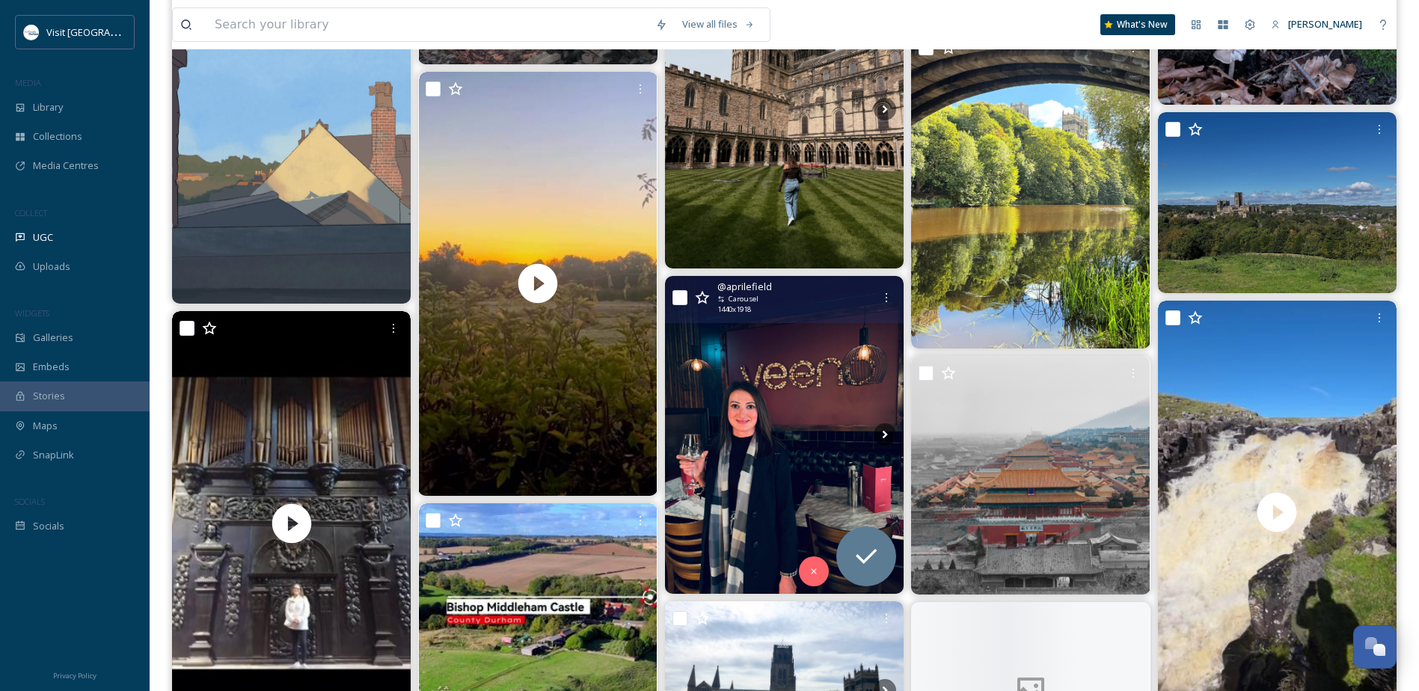
scroll to position [748, 0]
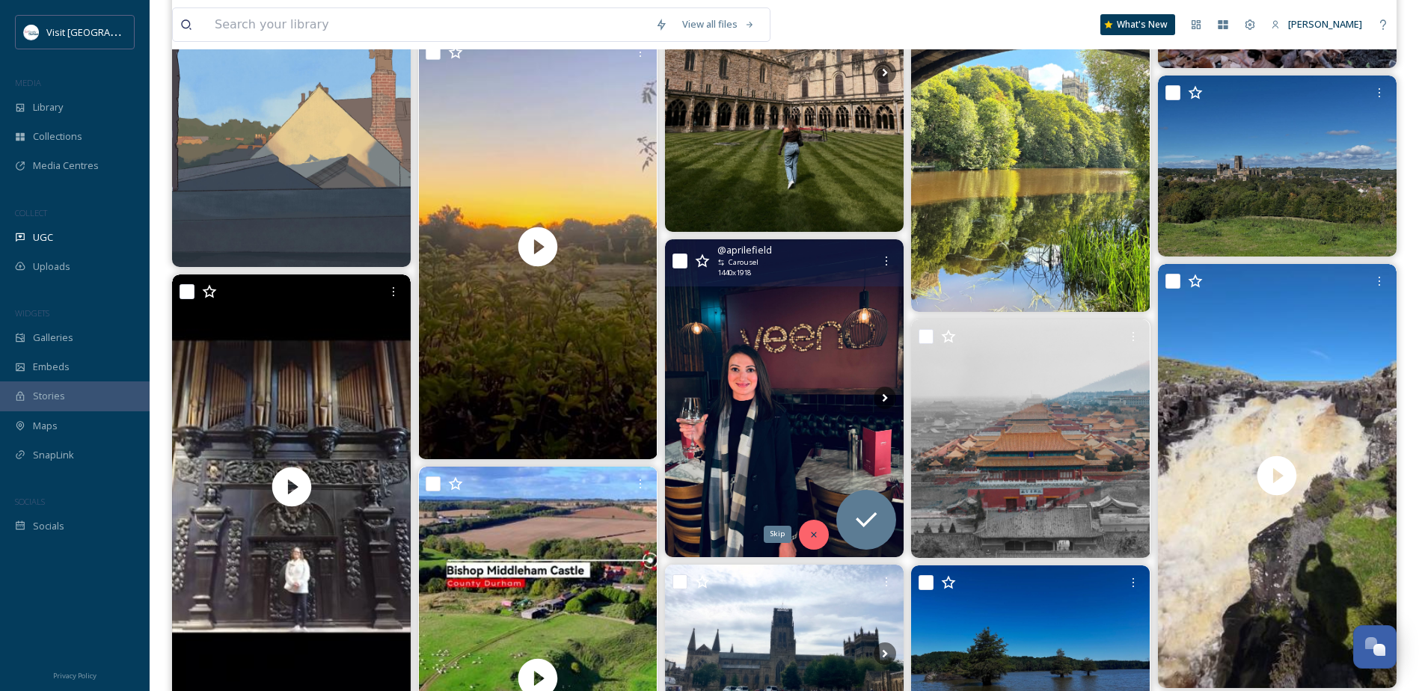
click at [811, 533] on icon at bounding box center [814, 535] width 10 height 10
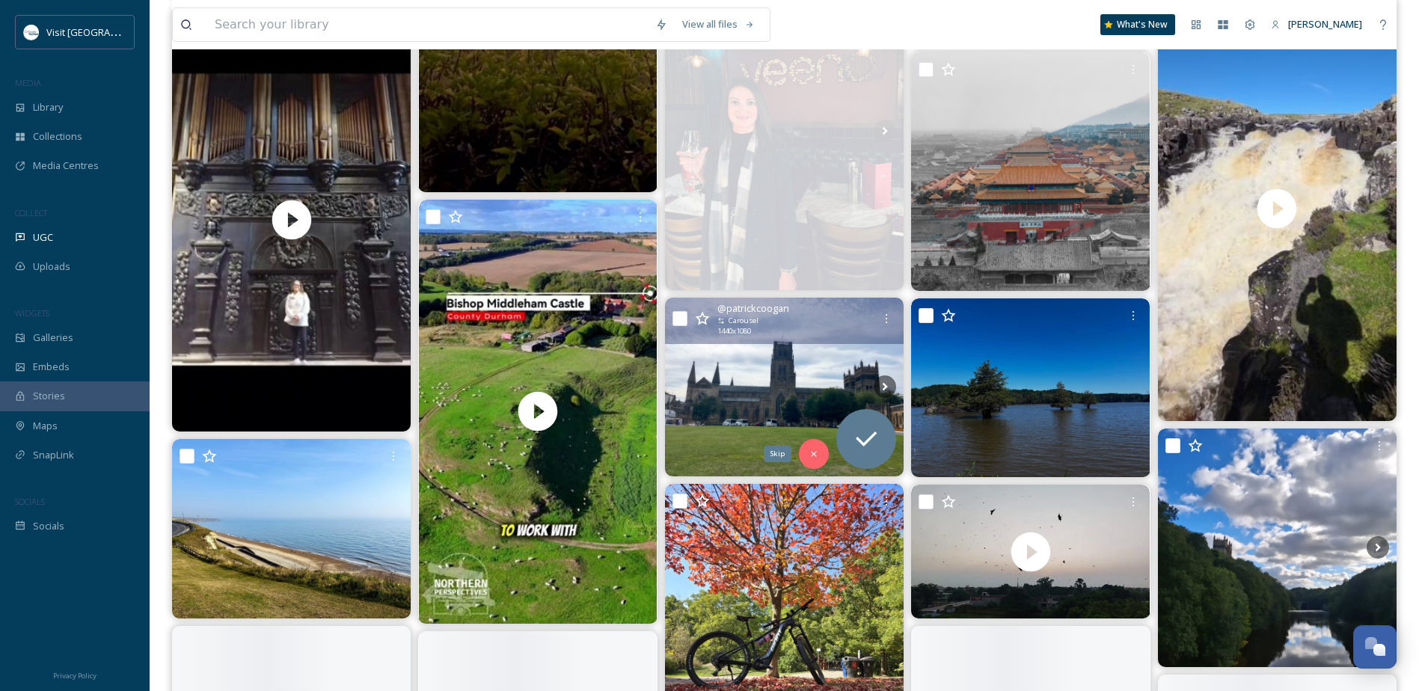
scroll to position [1047, 0]
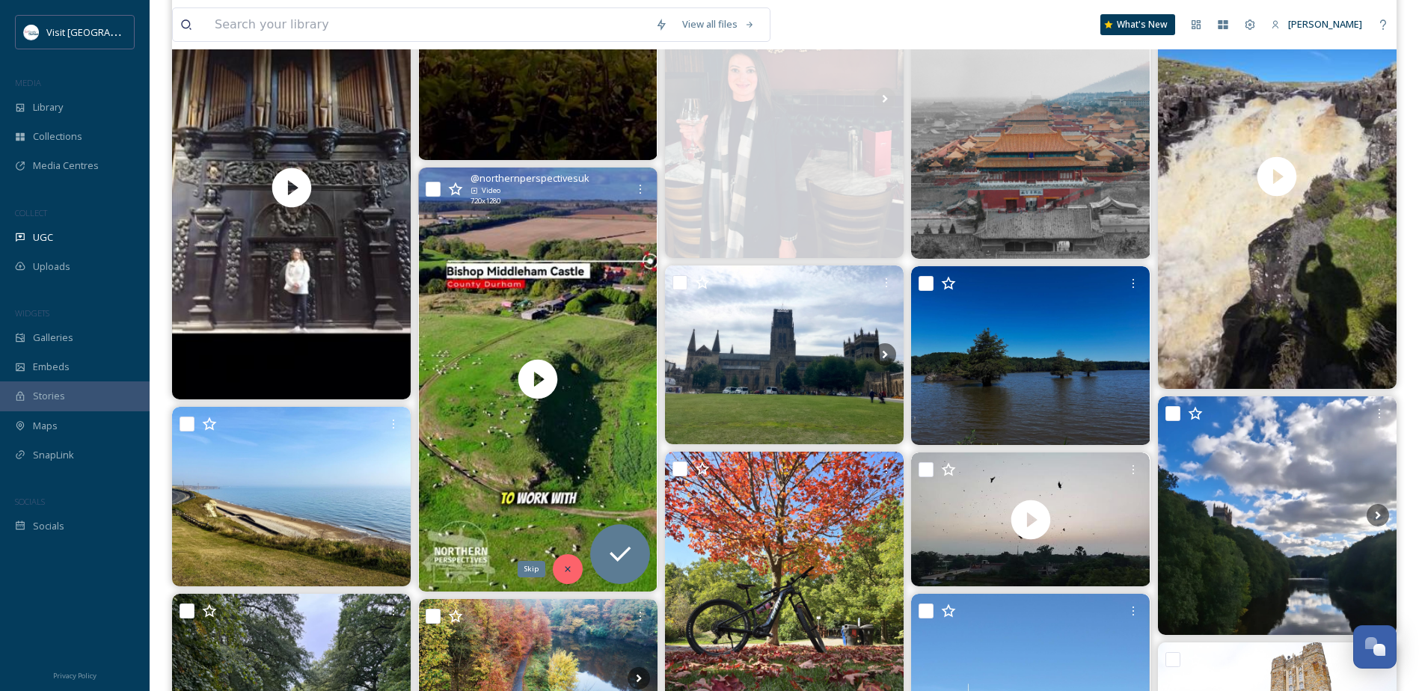
click at [567, 575] on div "Skip" at bounding box center [568, 569] width 30 height 30
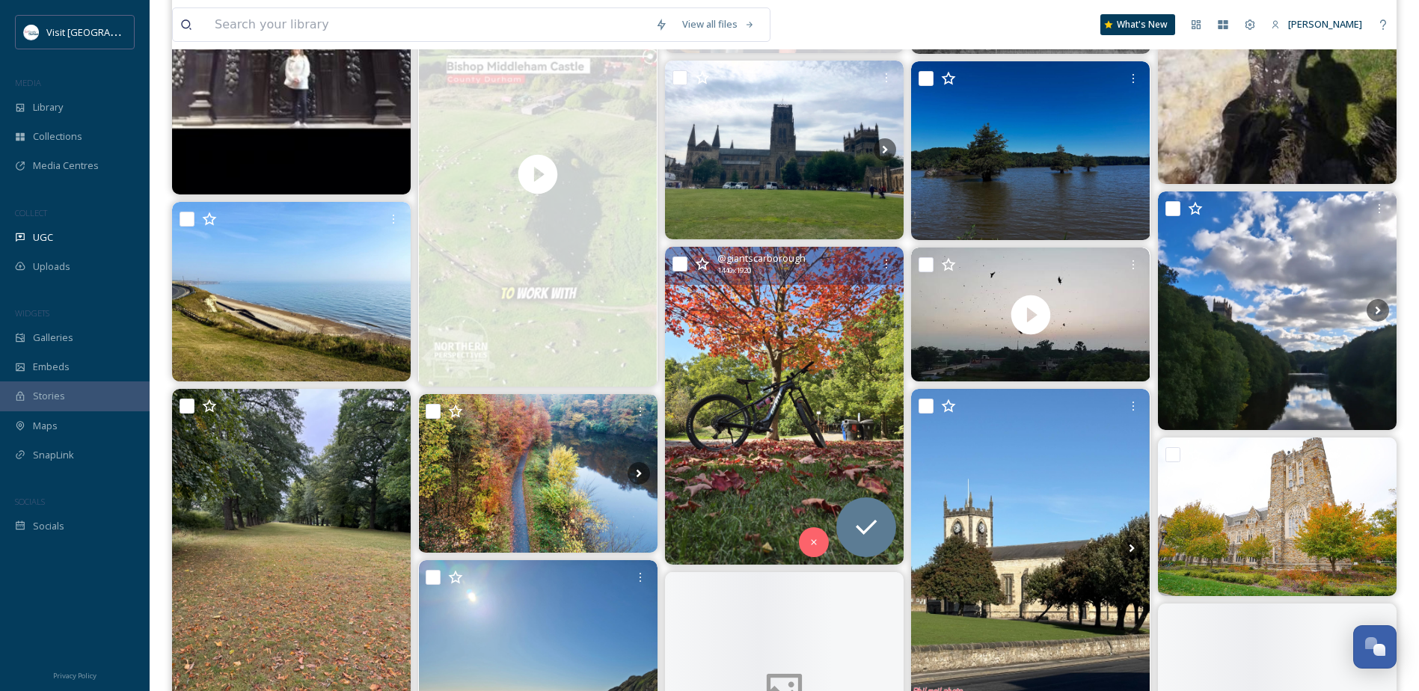
scroll to position [1347, 0]
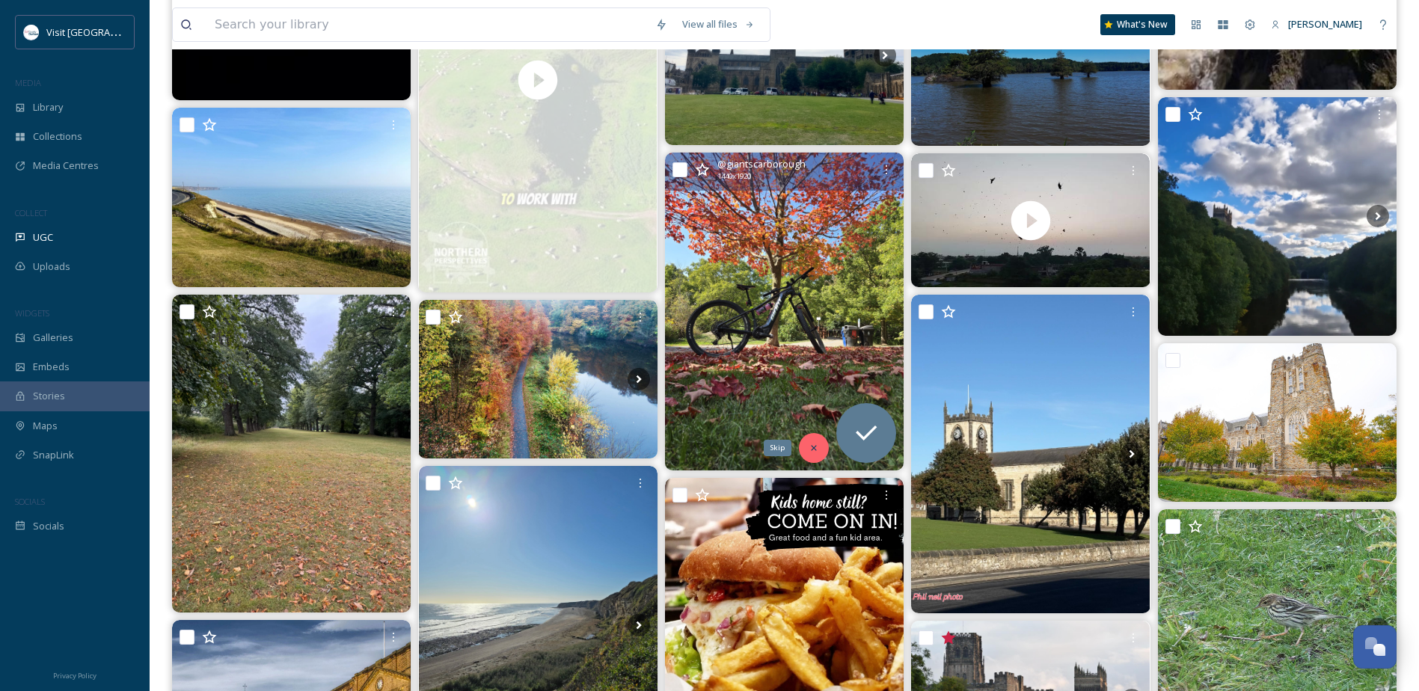
click at [813, 450] on icon at bounding box center [813, 447] width 5 height 5
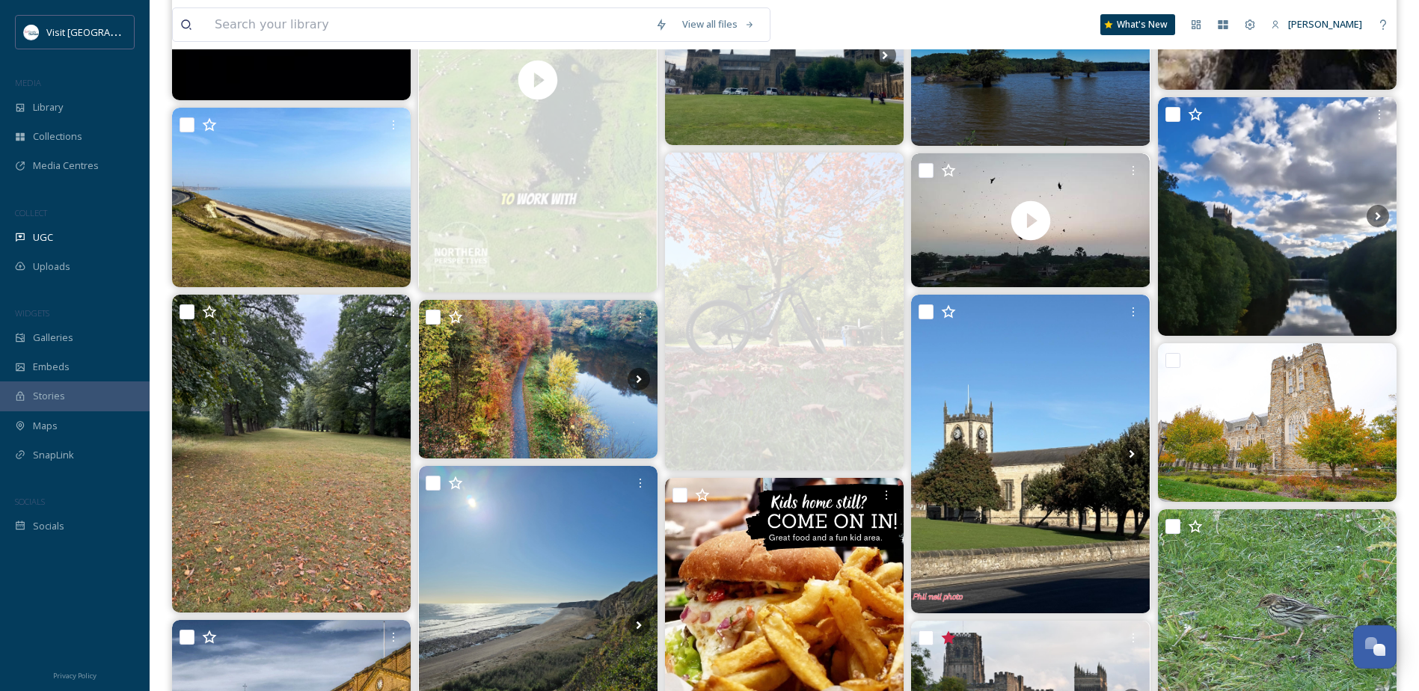
scroll to position [1571, 0]
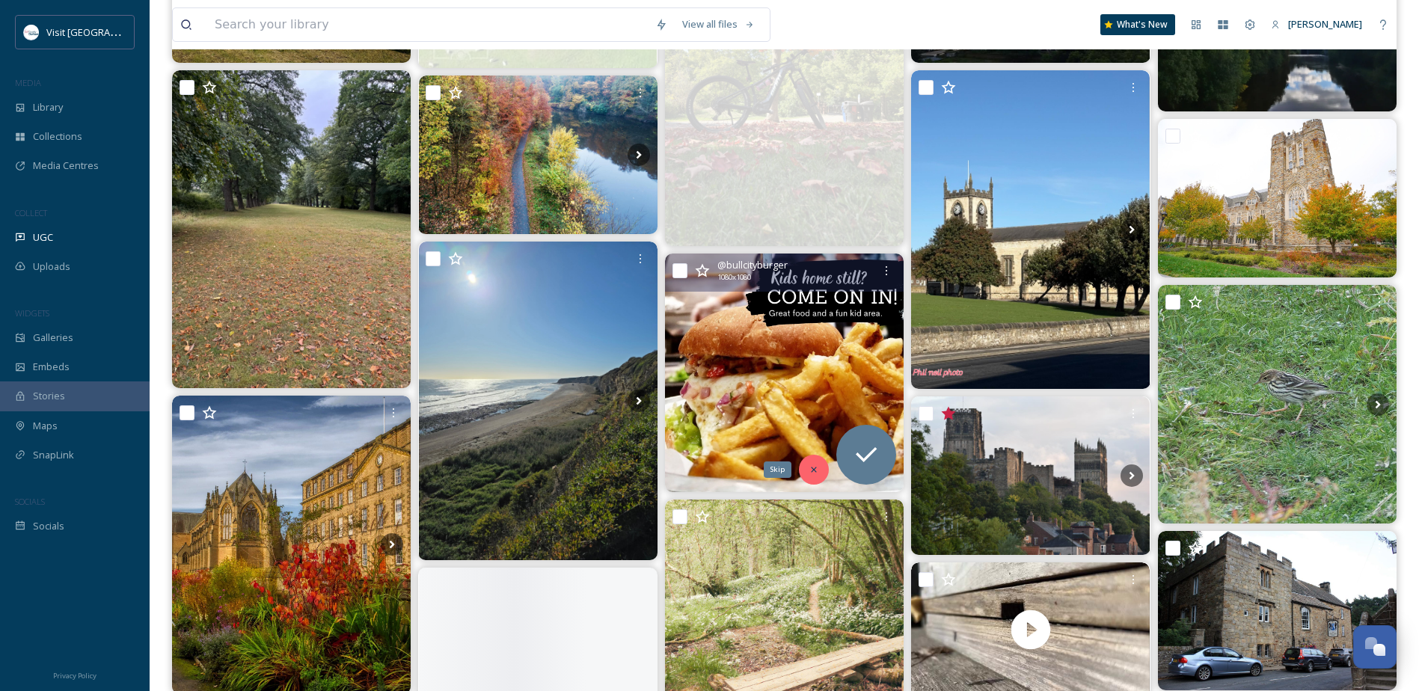
click at [816, 471] on icon at bounding box center [814, 470] width 10 height 10
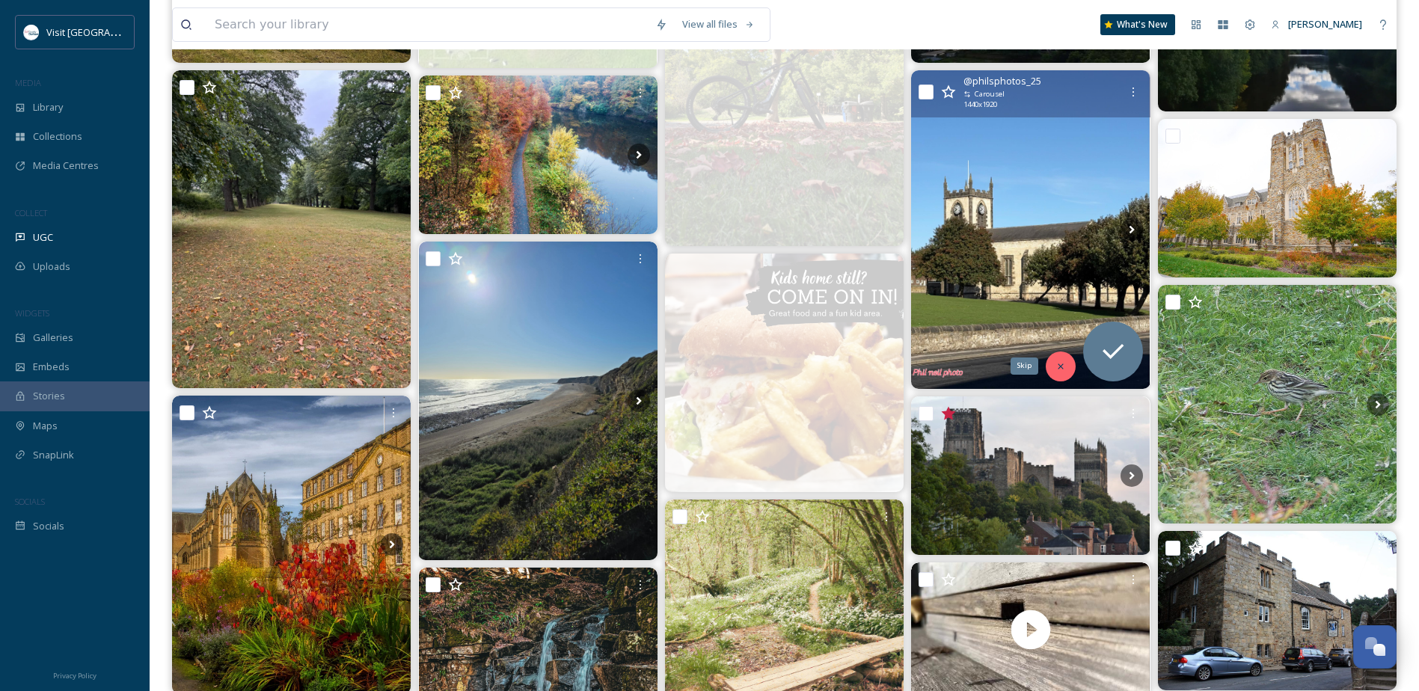
click at [1057, 364] on icon at bounding box center [1061, 366] width 10 height 10
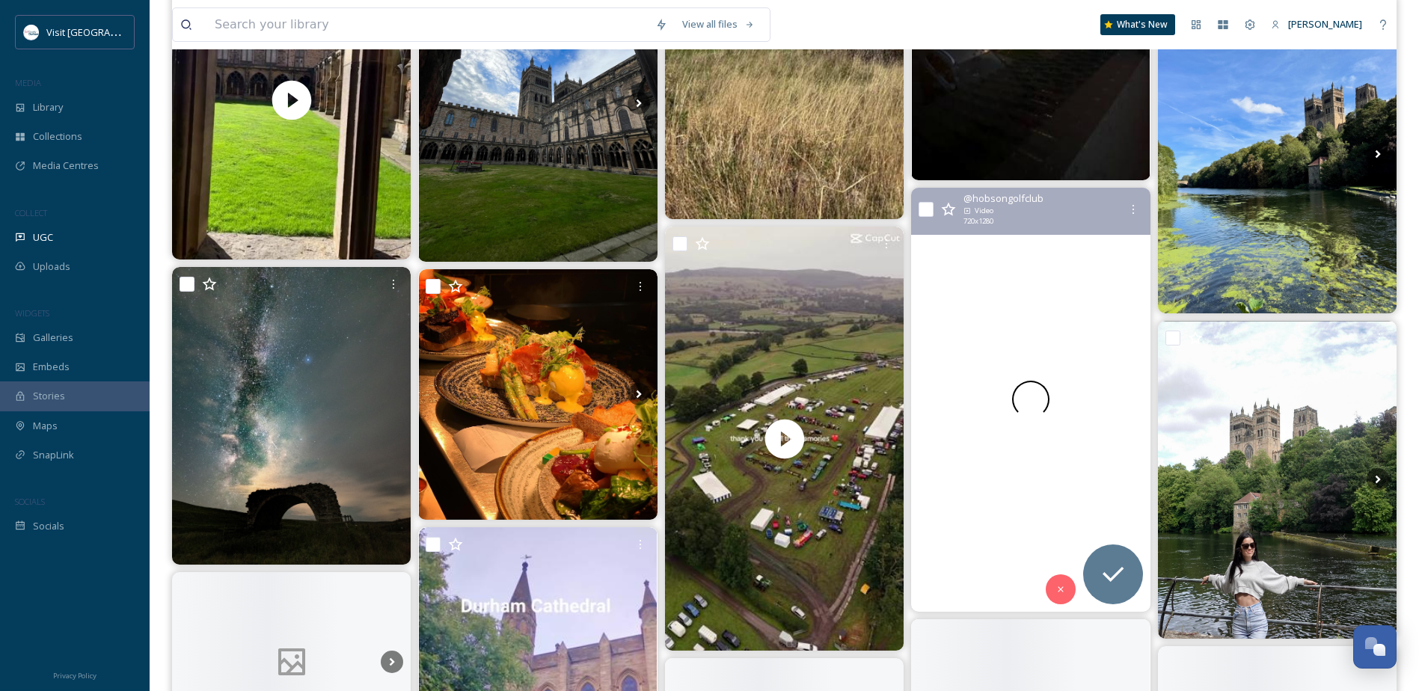
scroll to position [2918, 0]
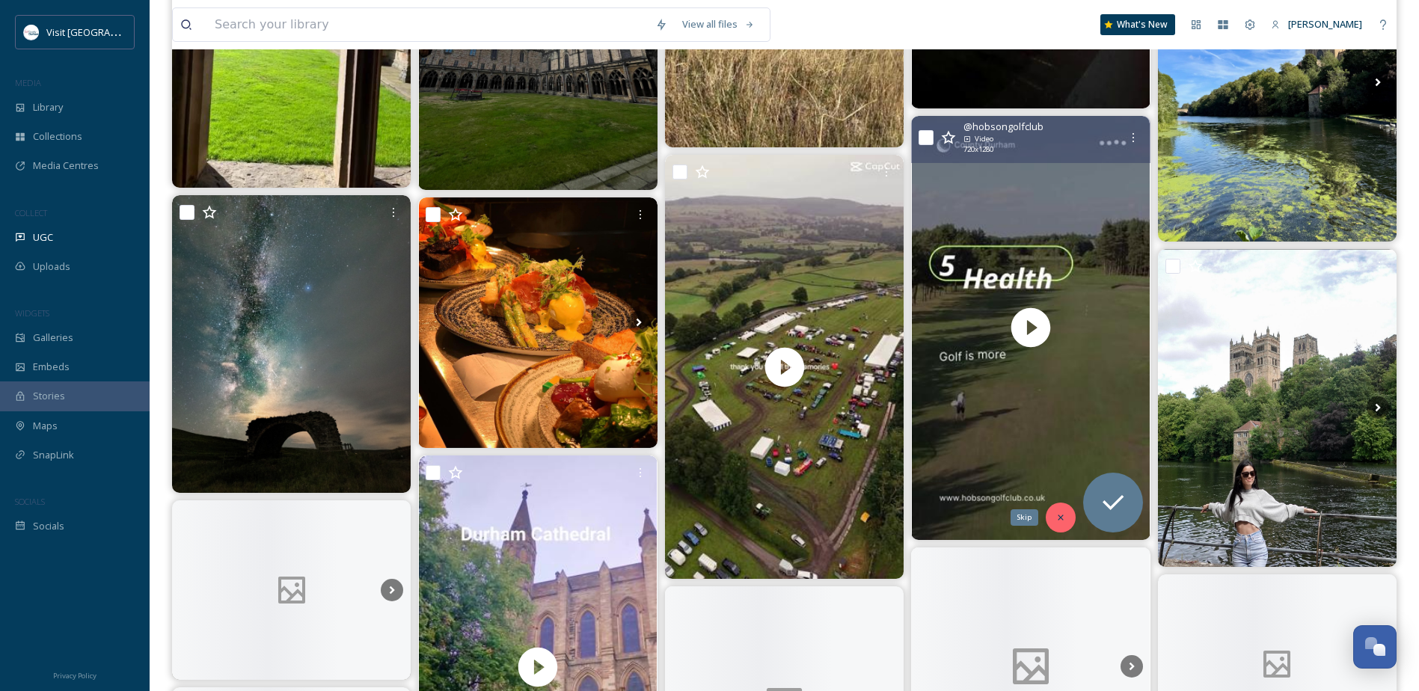
click at [1058, 516] on icon at bounding box center [1060, 517] width 5 height 5
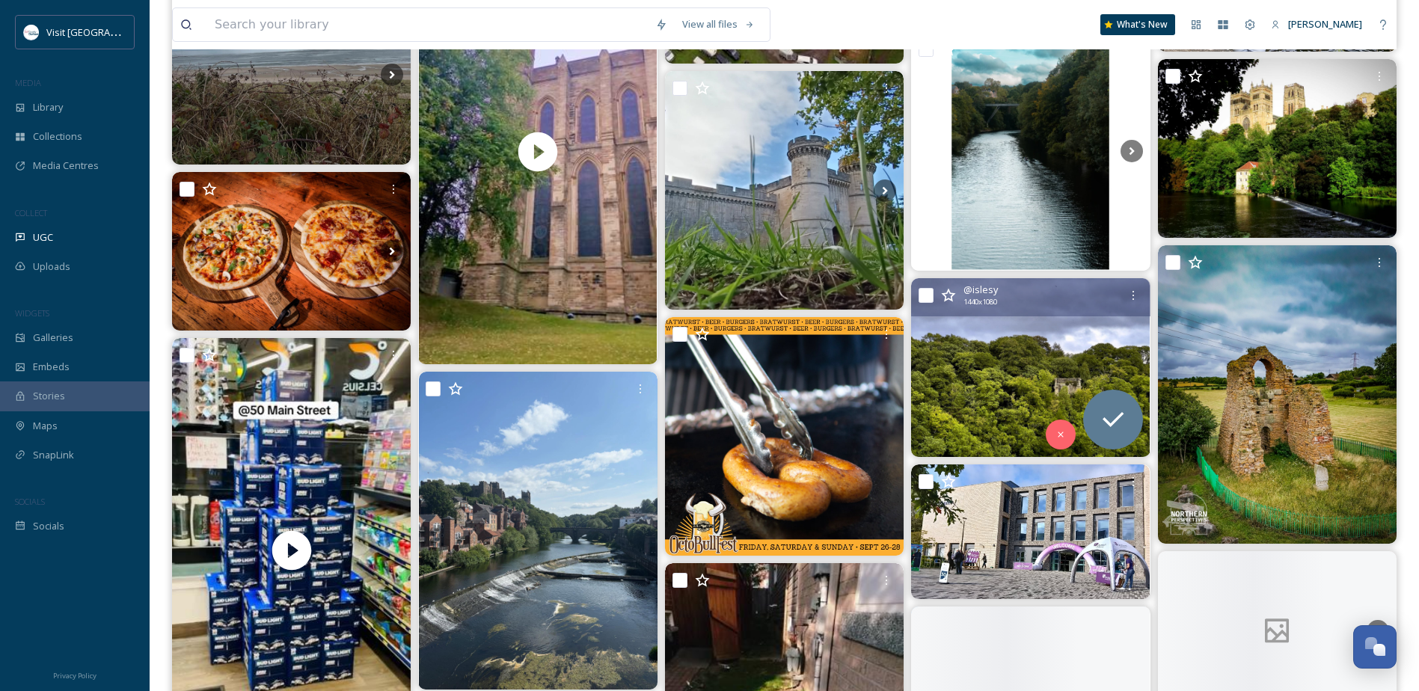
scroll to position [3442, 0]
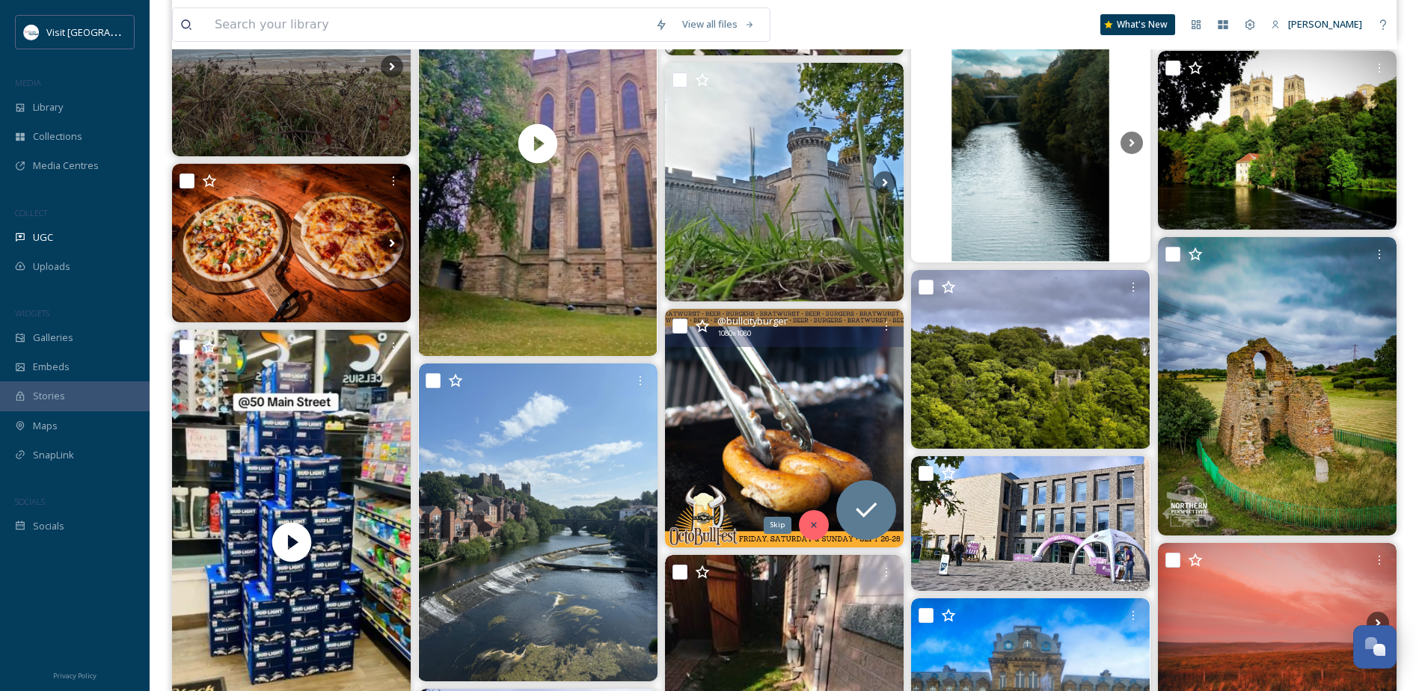
click at [810, 522] on icon at bounding box center [814, 525] width 10 height 10
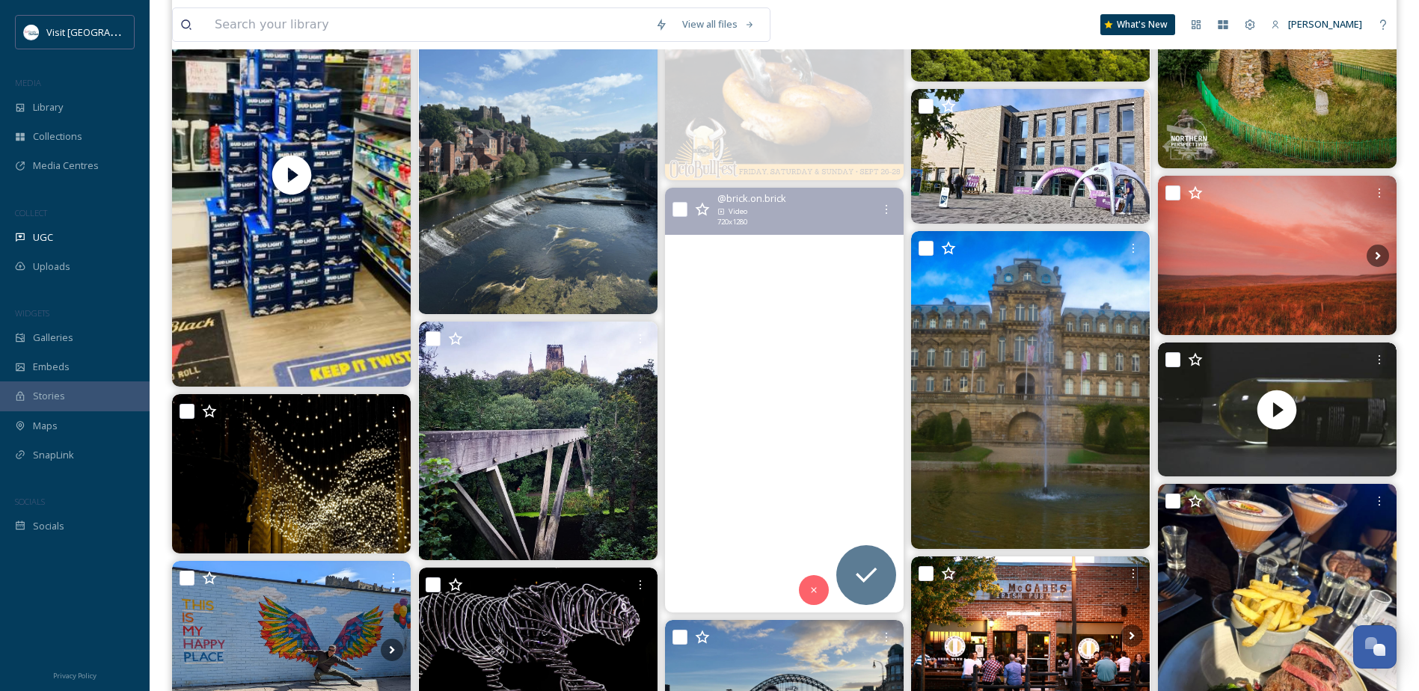
scroll to position [4040, 0]
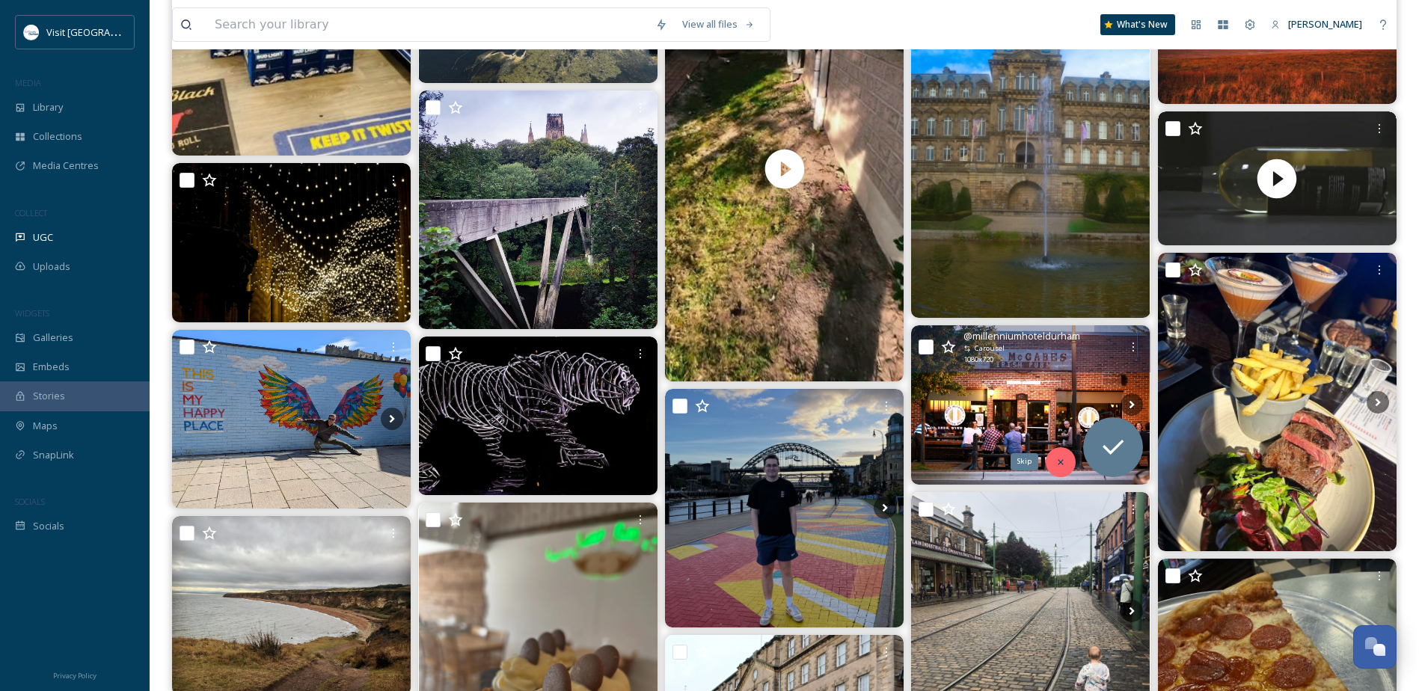
click at [1061, 462] on icon at bounding box center [1060, 461] width 5 height 5
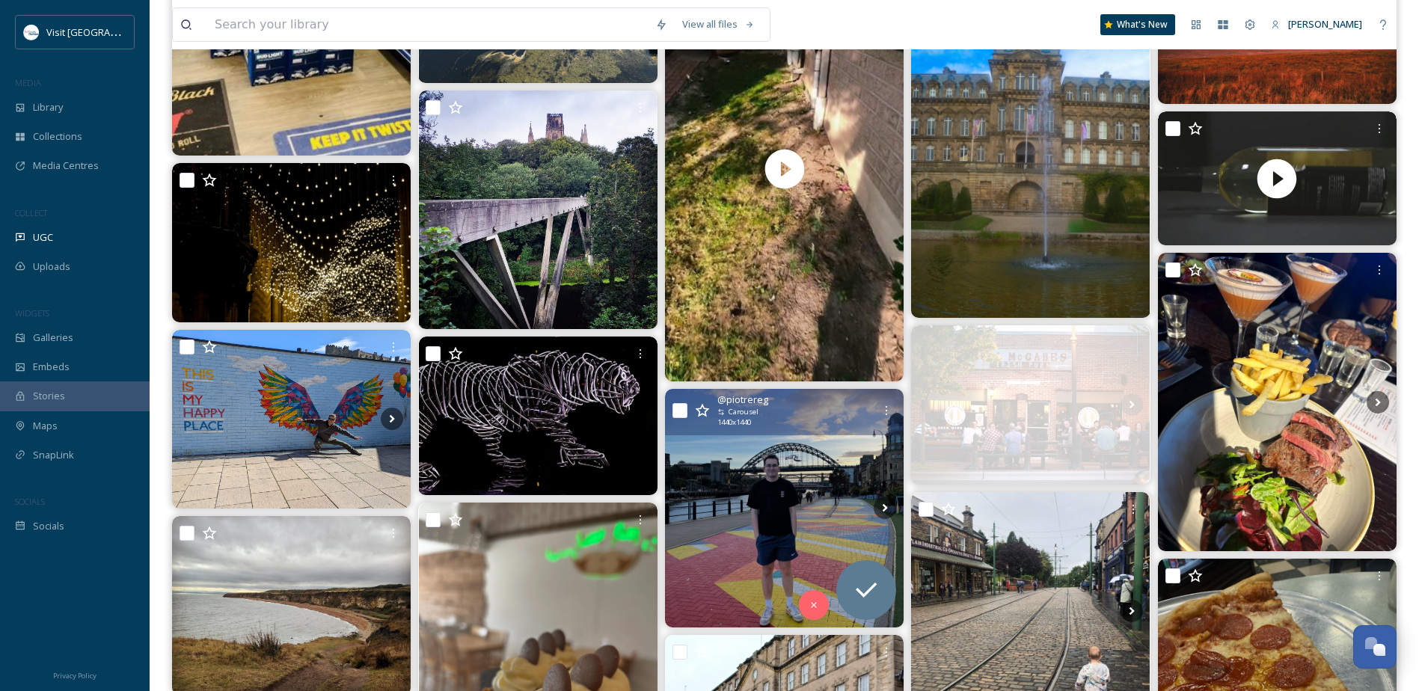
click at [800, 504] on img at bounding box center [784, 508] width 239 height 239
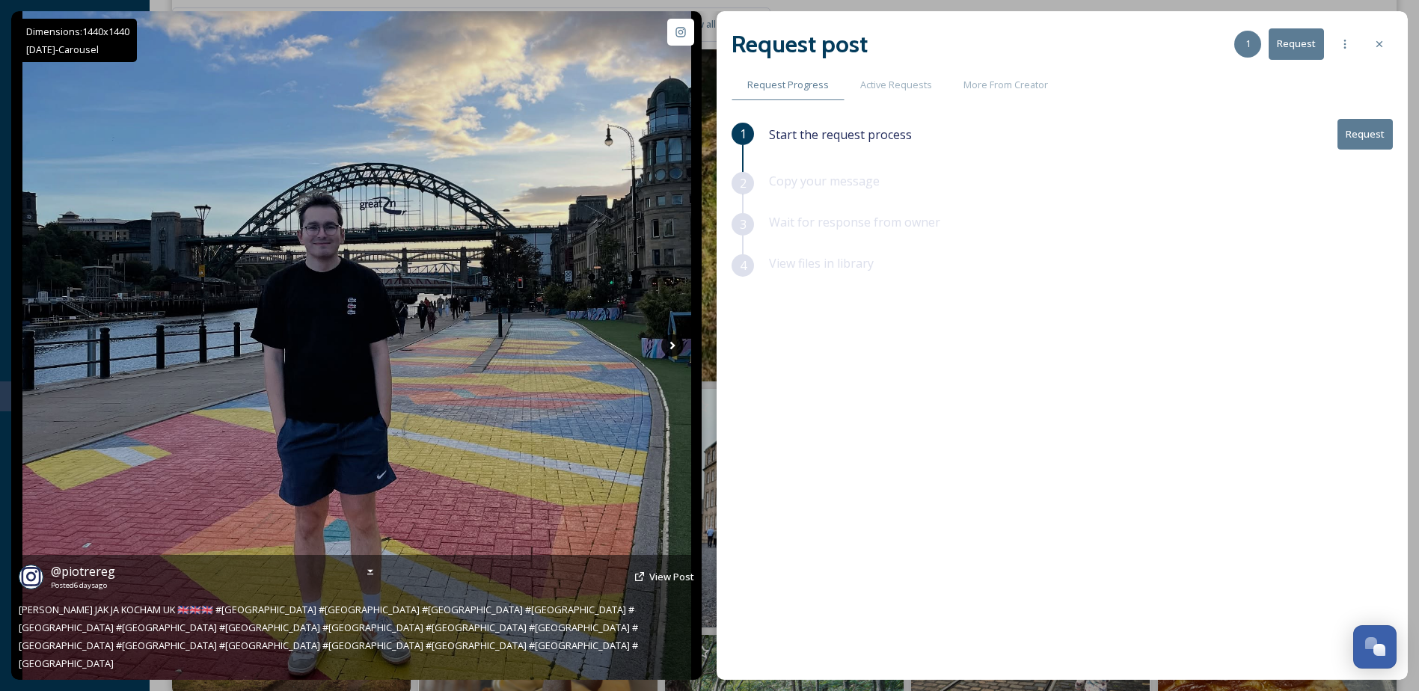
click at [674, 349] on icon at bounding box center [672, 345] width 22 height 22
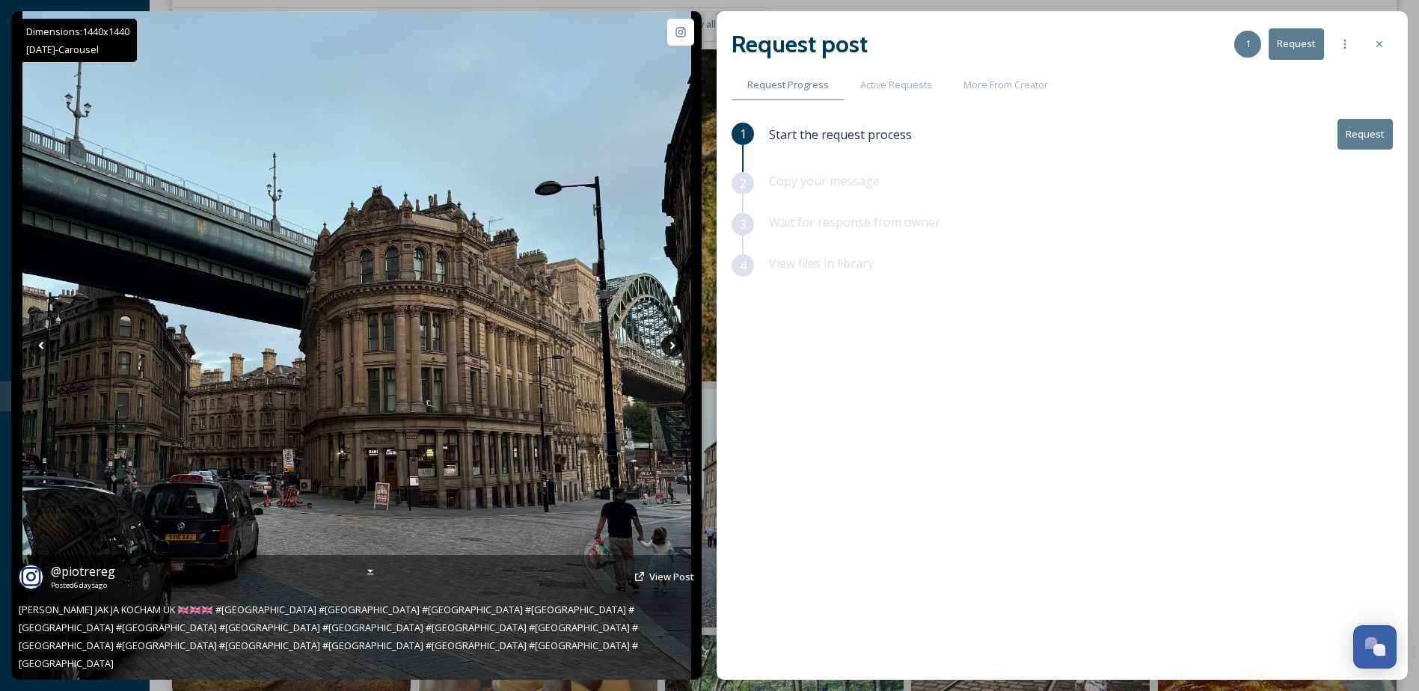
click at [674, 349] on icon at bounding box center [672, 345] width 22 height 22
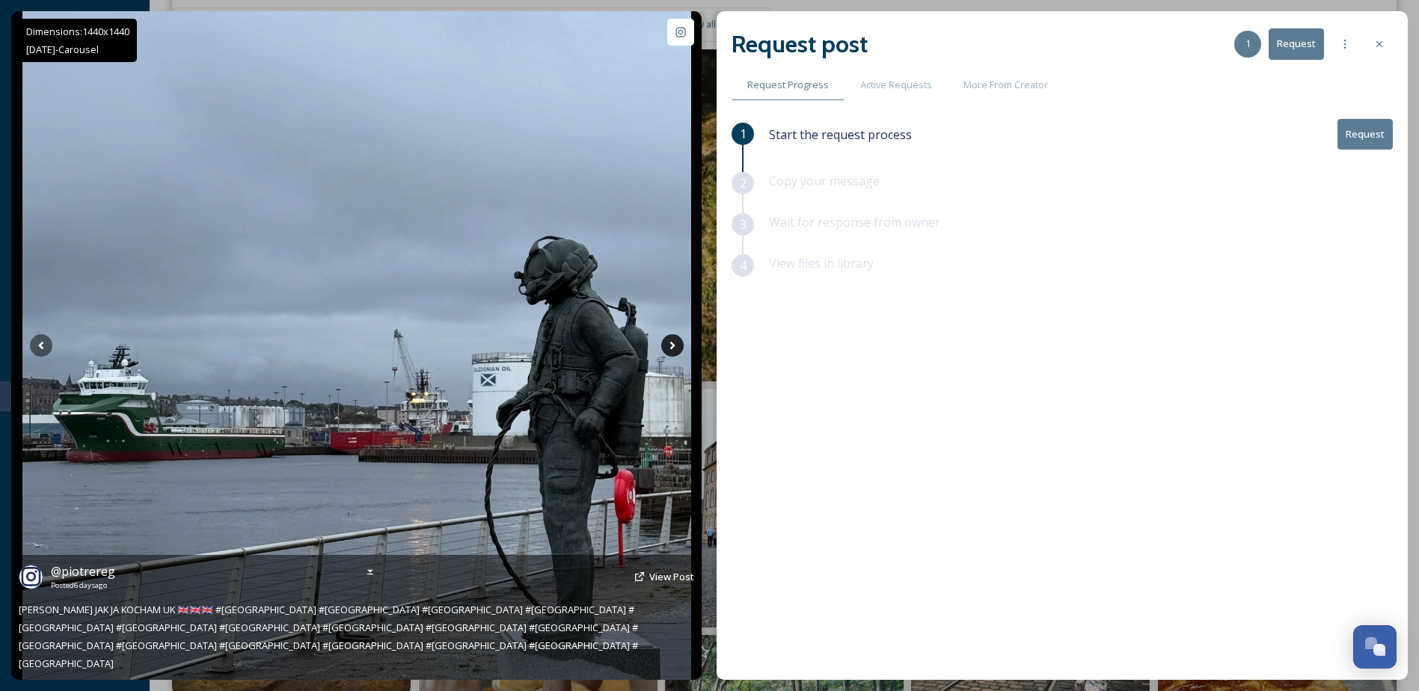
click at [674, 349] on icon at bounding box center [672, 345] width 22 height 22
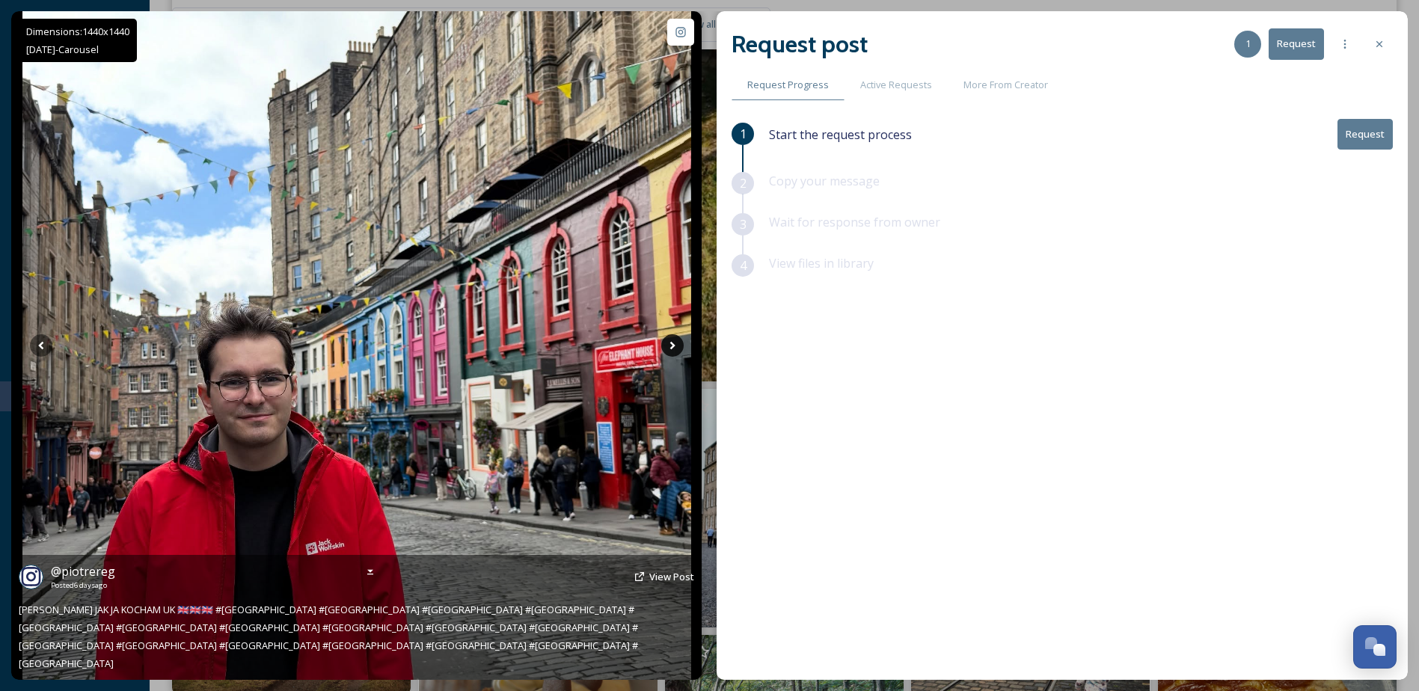
click at [674, 349] on icon at bounding box center [672, 345] width 22 height 22
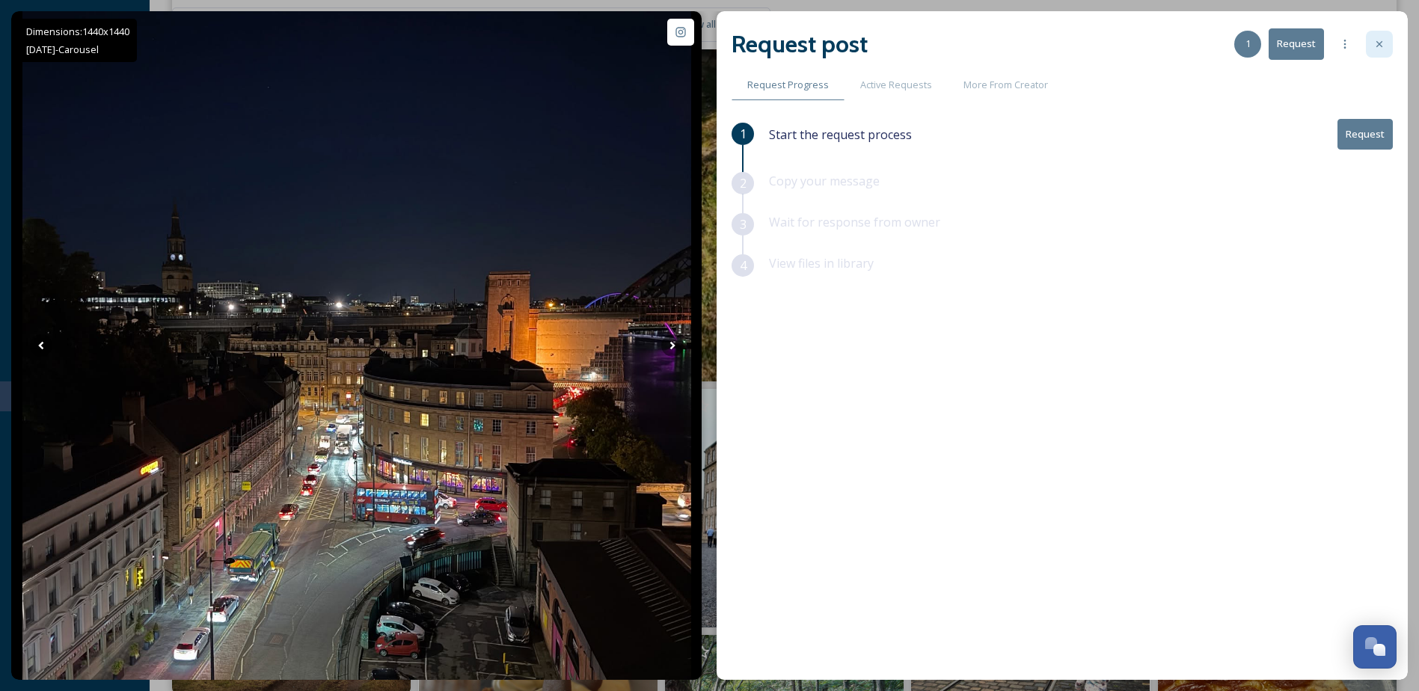
click at [1380, 49] on icon at bounding box center [1380, 44] width 12 height 12
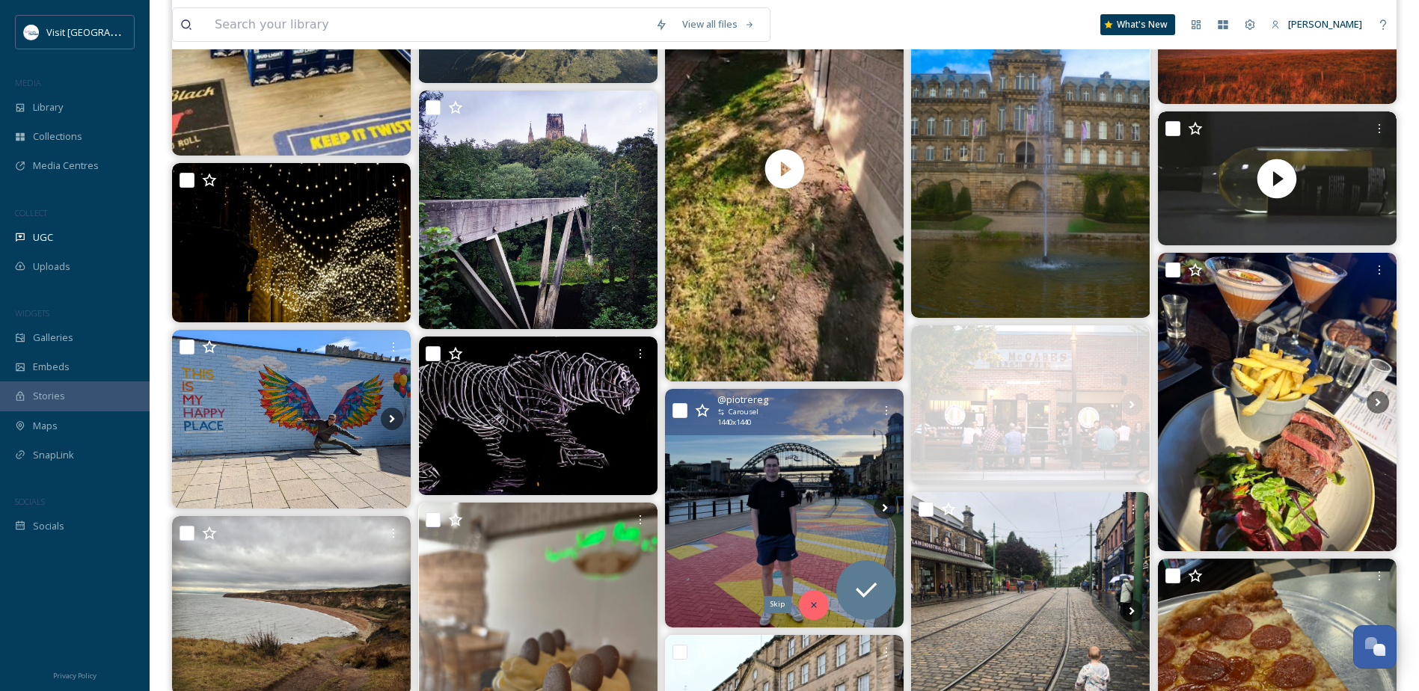
click at [808, 603] on div "Skip" at bounding box center [814, 605] width 30 height 30
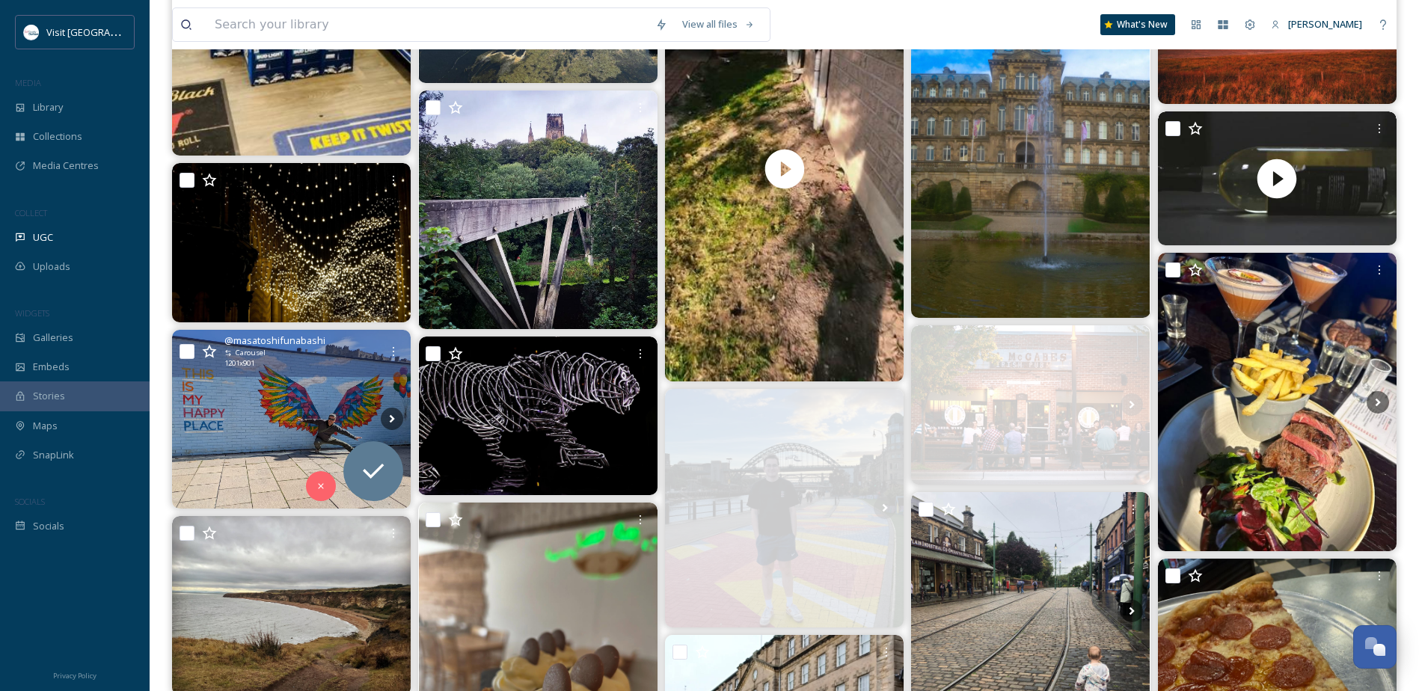
click at [263, 423] on img at bounding box center [291, 419] width 239 height 179
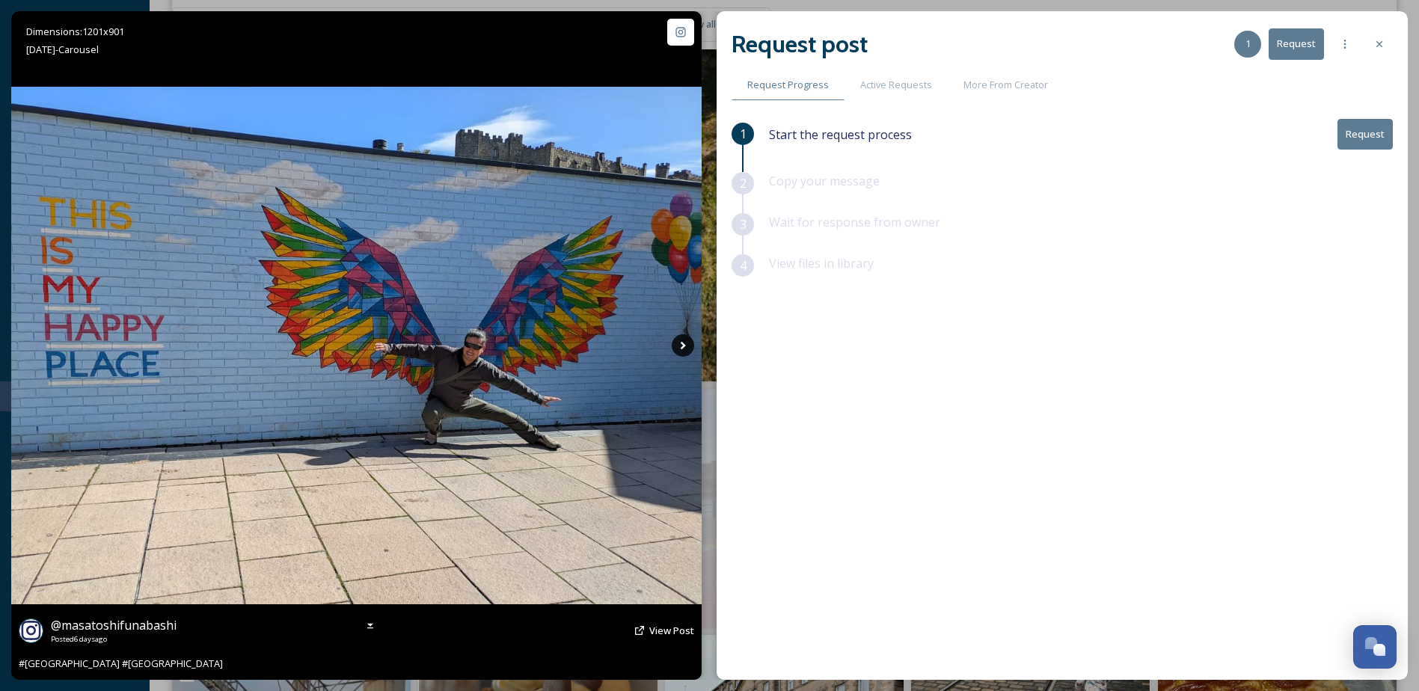
click at [680, 348] on icon at bounding box center [683, 345] width 22 height 22
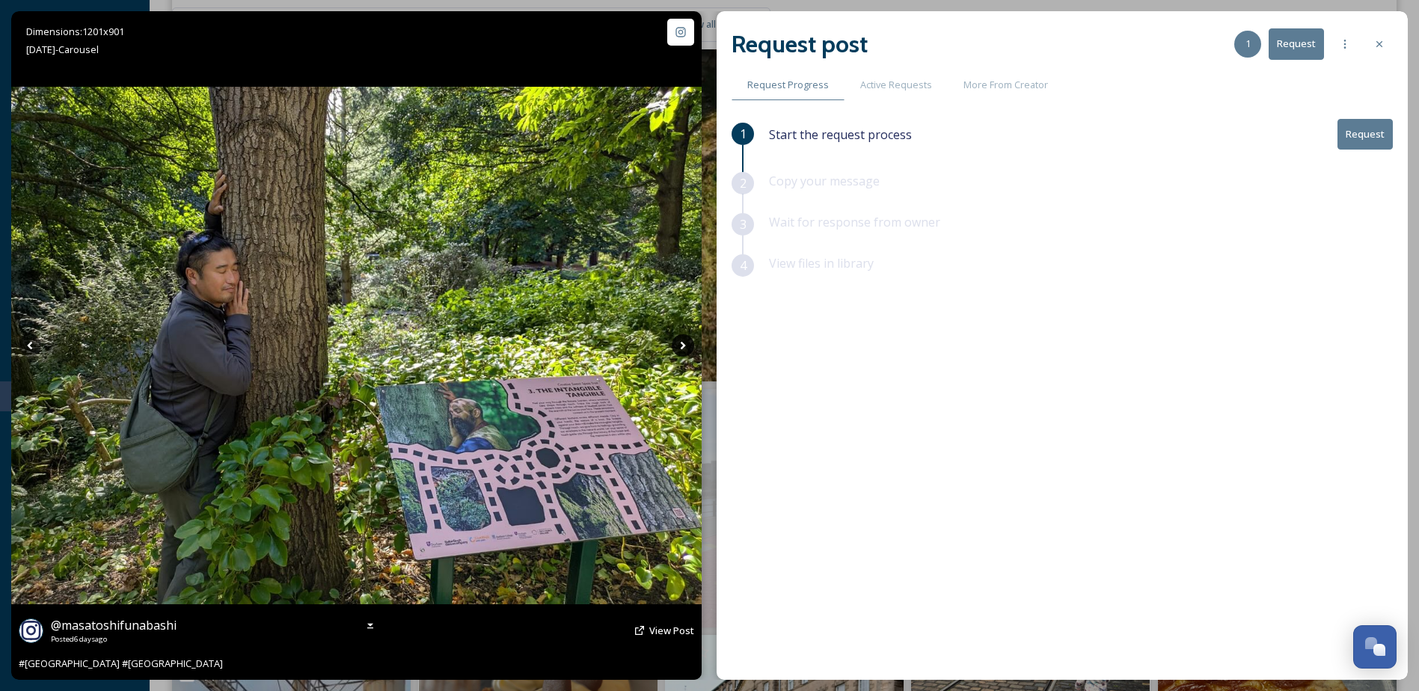
click at [680, 348] on icon at bounding box center [683, 345] width 22 height 22
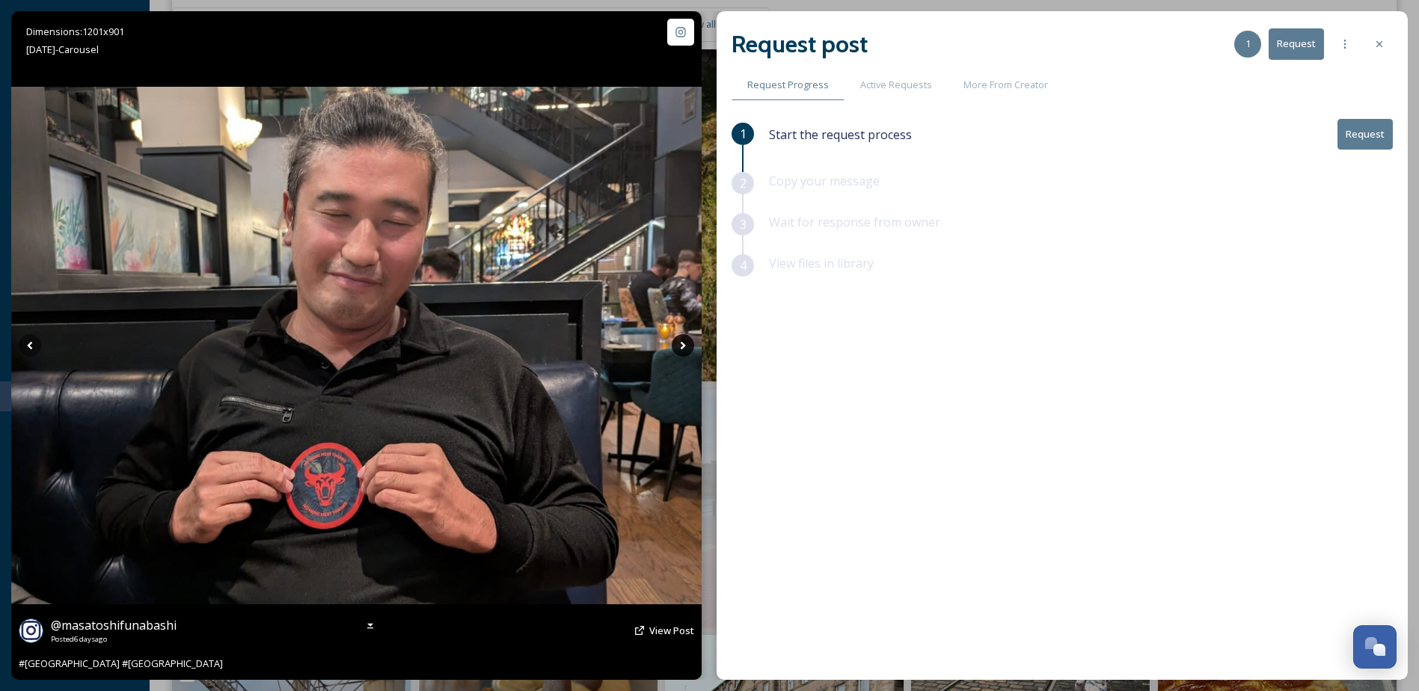
click at [680, 348] on icon at bounding box center [683, 345] width 22 height 22
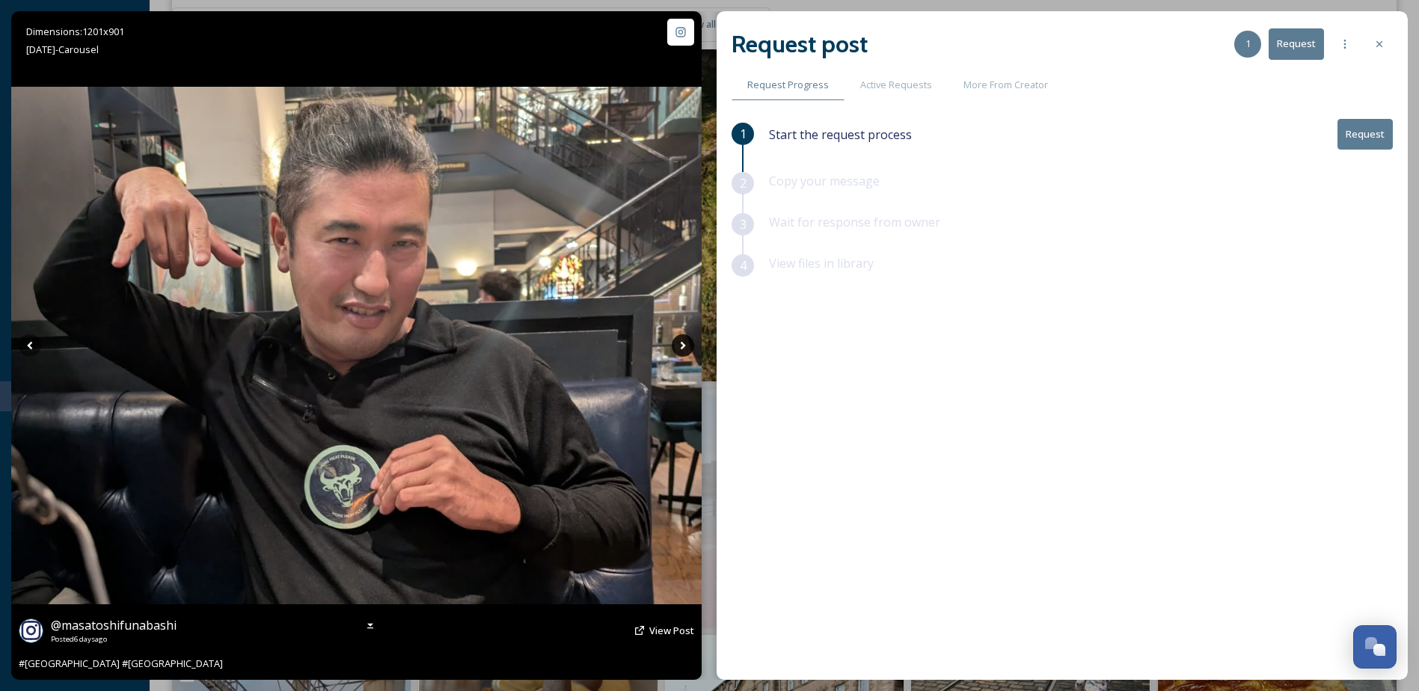
click at [680, 348] on icon at bounding box center [683, 345] width 22 height 22
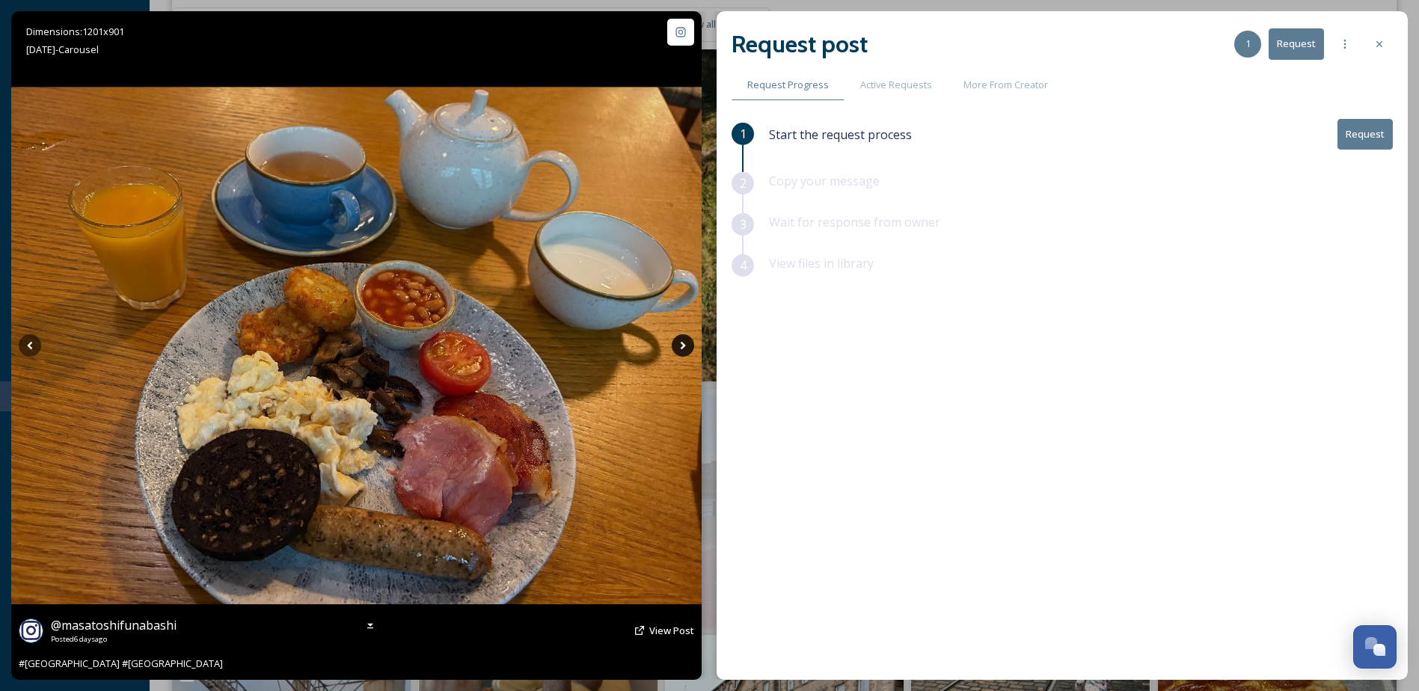
click at [680, 348] on icon at bounding box center [683, 345] width 22 height 22
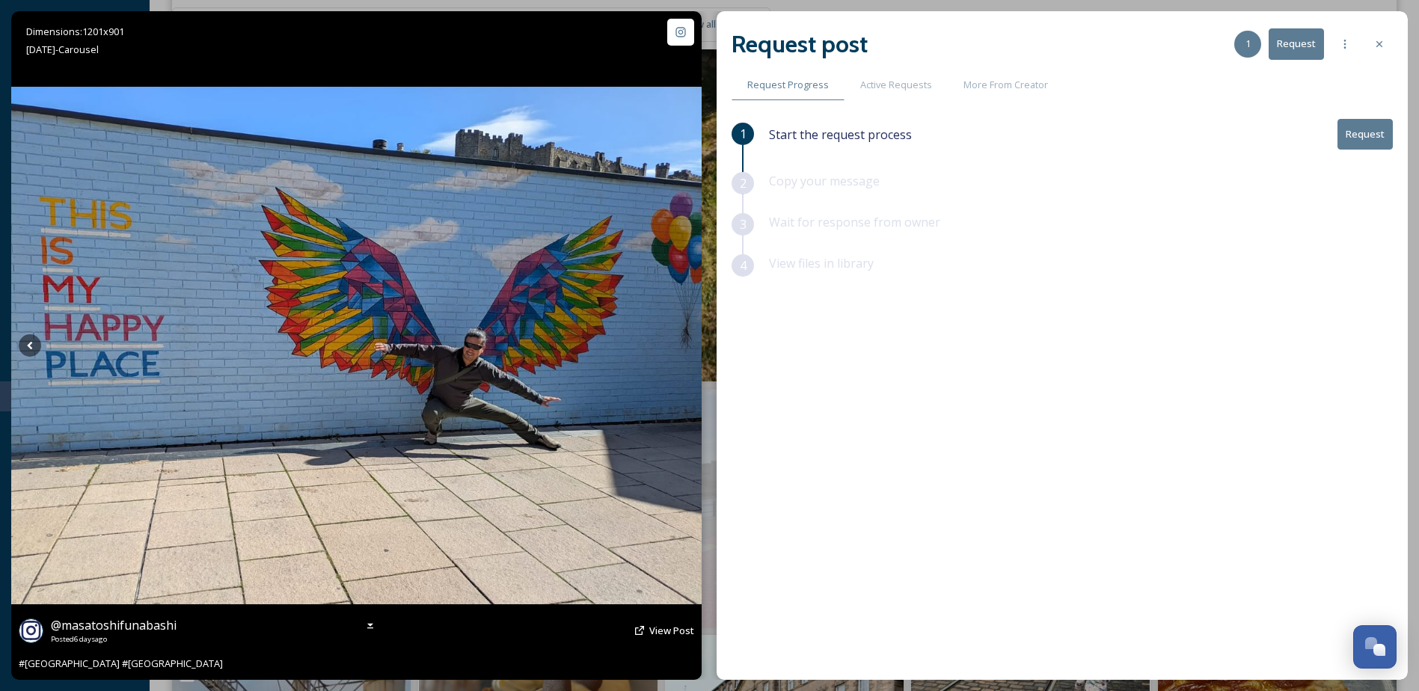
click at [680, 348] on icon at bounding box center [683, 345] width 22 height 22
click at [1359, 137] on button "Request" at bounding box center [1365, 134] width 55 height 31
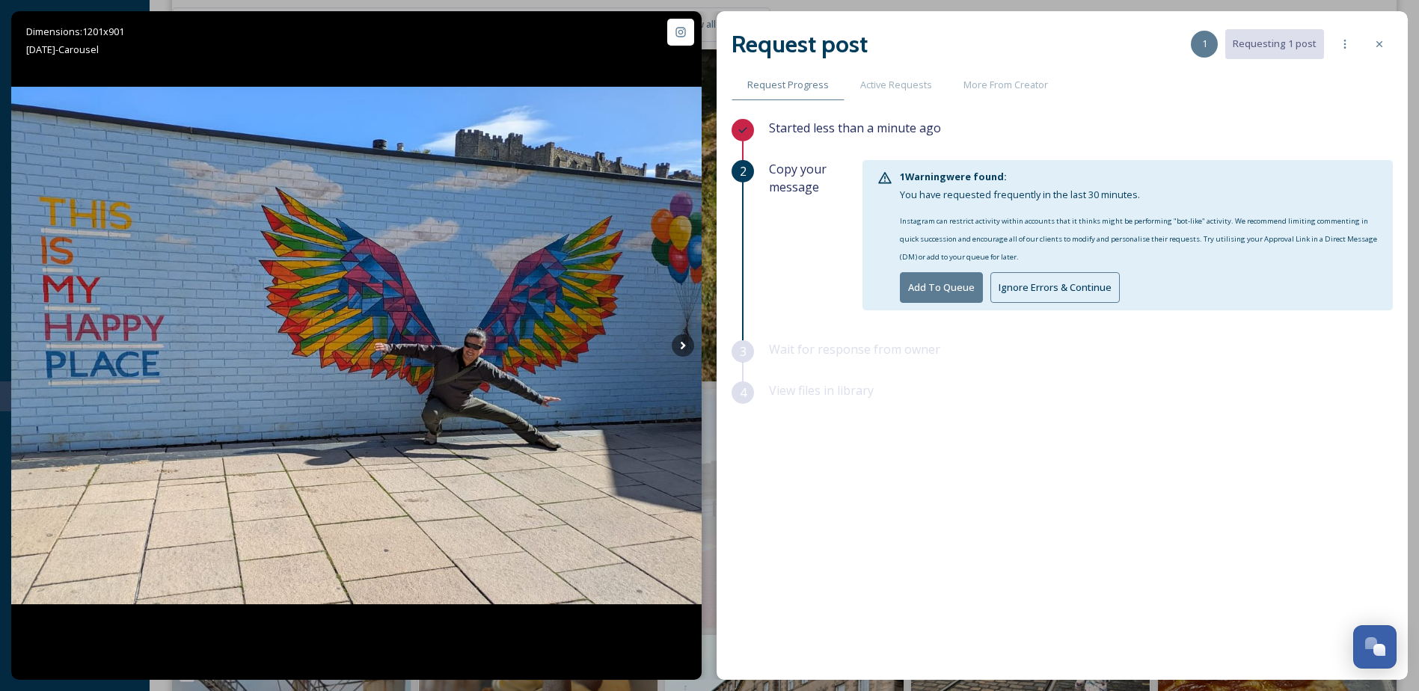
click at [1027, 287] on button "Ignore Errors & Continue" at bounding box center [1055, 287] width 129 height 31
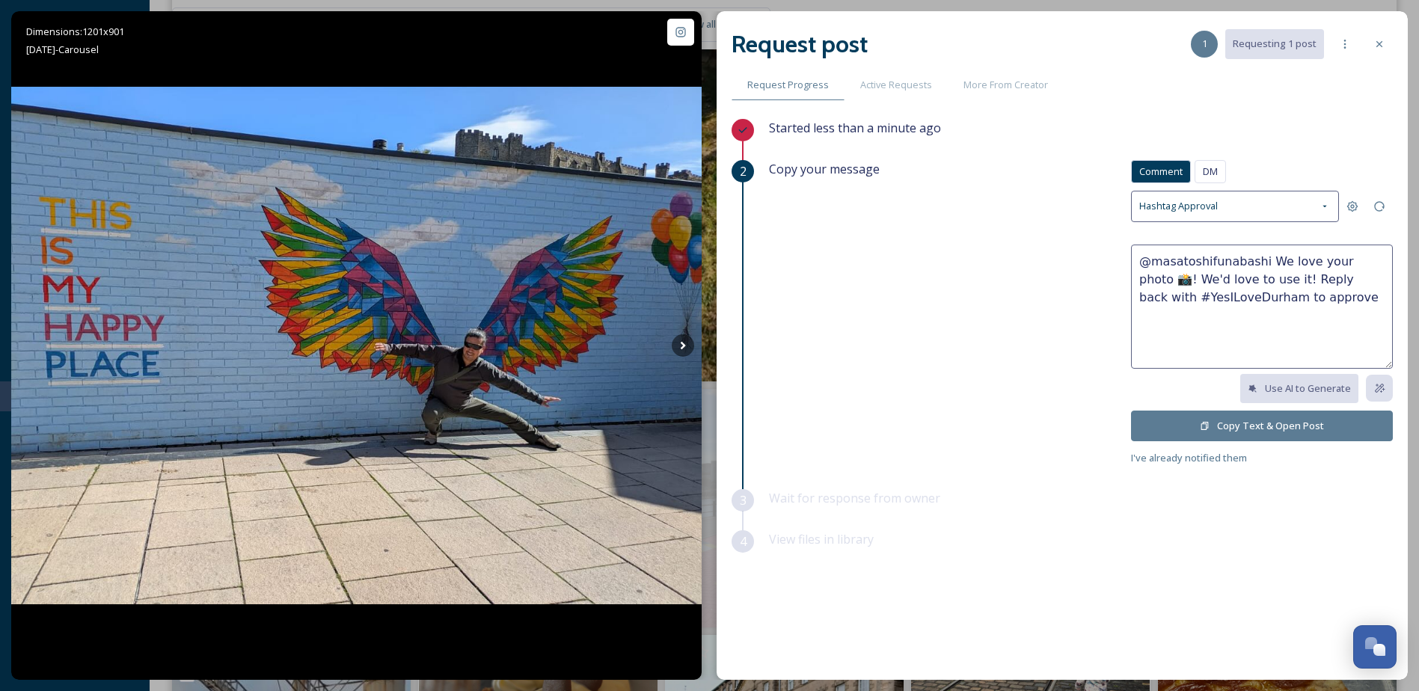
click at [1261, 278] on textarea "@masatoshifunabashi We love your photo 📸! We'd love to use it! Reply back with …" at bounding box center [1262, 307] width 262 height 124
click at [1327, 316] on textarea "@masatoshifunabashi We love your photo 📸! We'd love to use it to help promote o…" at bounding box center [1262, 307] width 262 height 124
type textarea "@masatoshifunabashi We love your photo 📸! We'd love to use it to help promote o…"
click at [1312, 427] on button "Copy Text & Open Post" at bounding box center [1262, 426] width 262 height 31
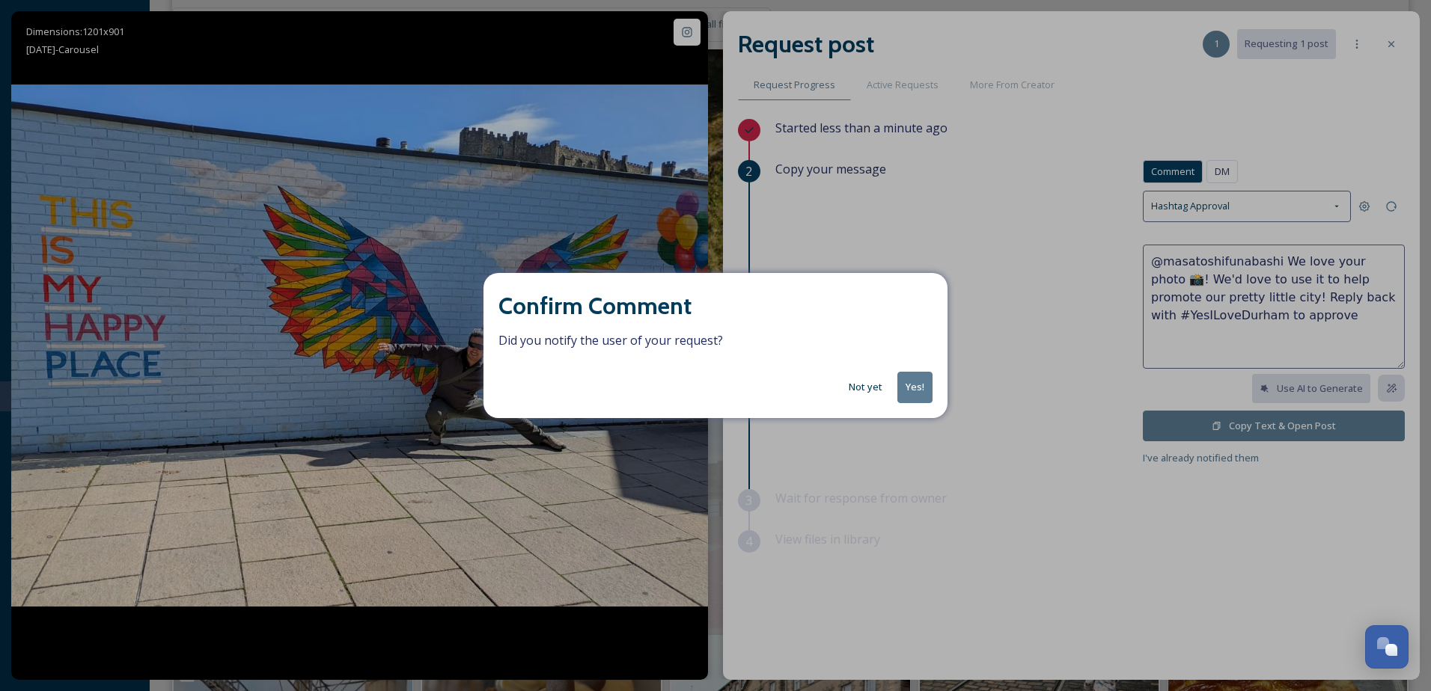
click at [919, 389] on button "Yes!" at bounding box center [914, 387] width 35 height 31
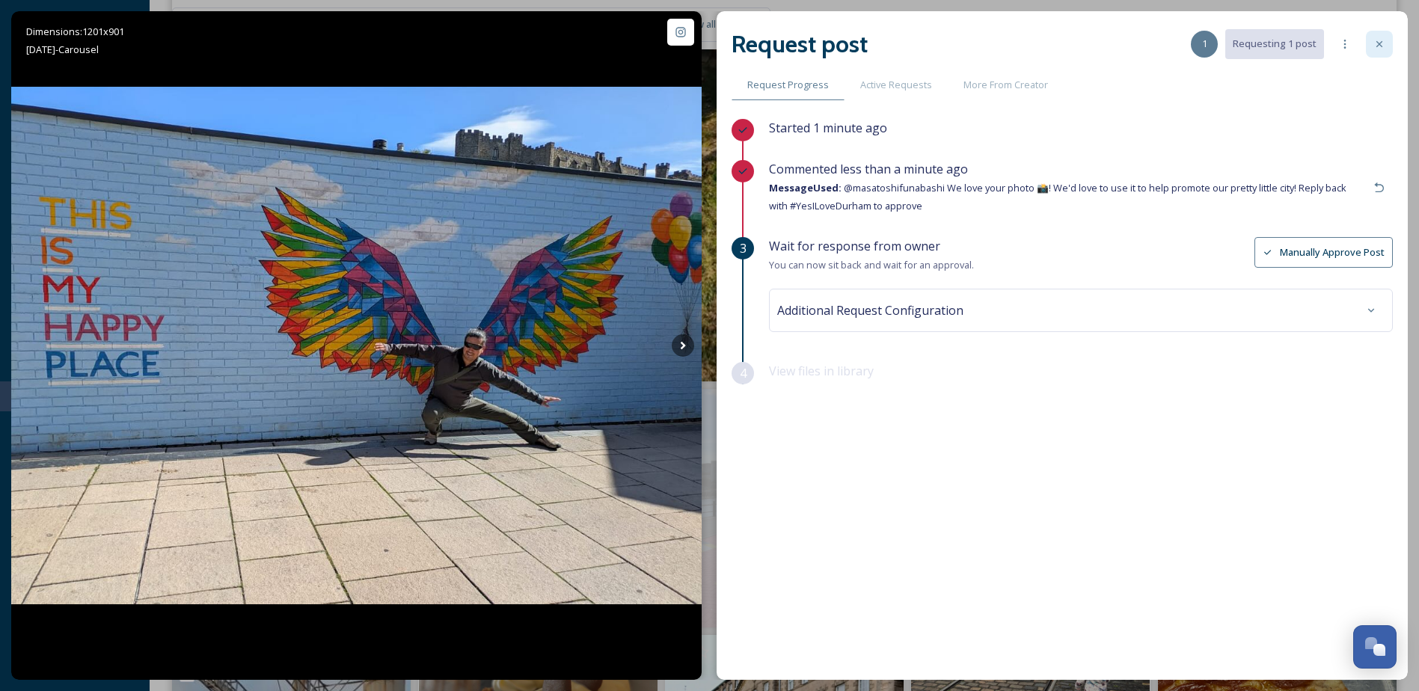
click at [1379, 44] on icon at bounding box center [1380, 44] width 12 height 12
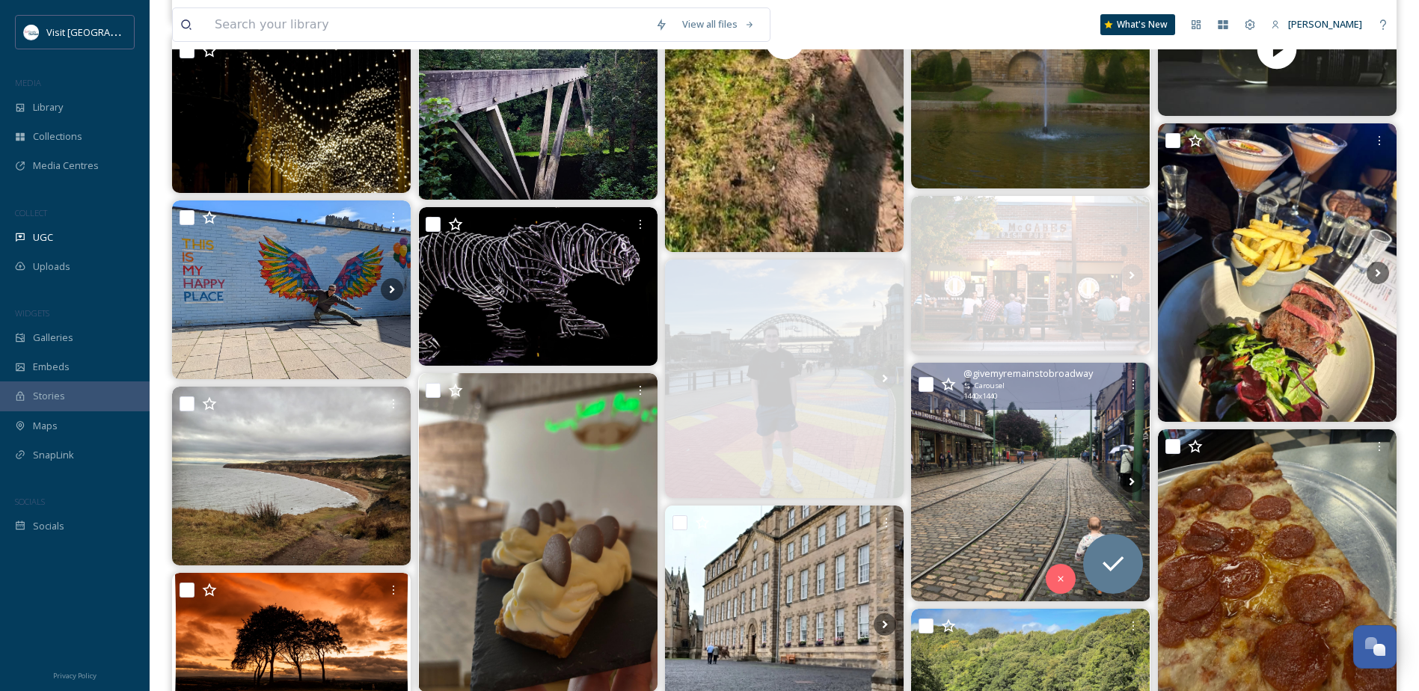
scroll to position [4265, 0]
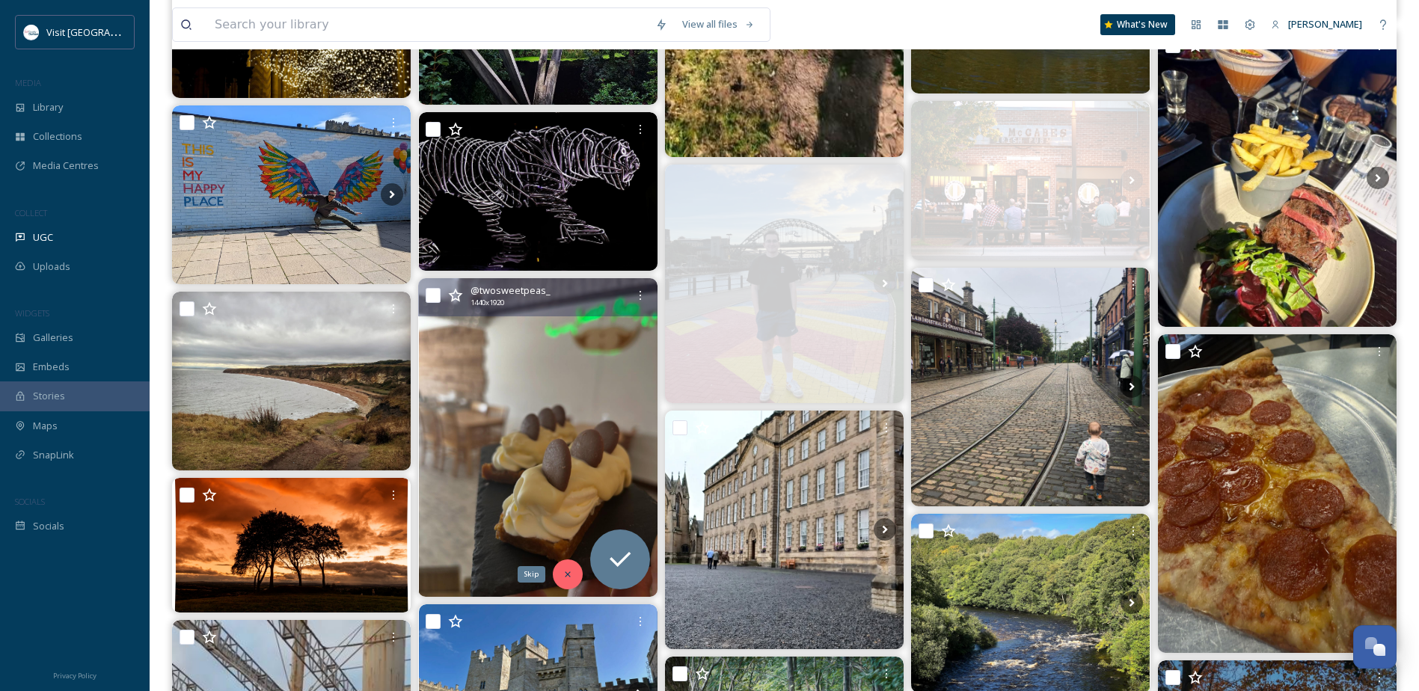
click at [567, 573] on icon at bounding box center [568, 574] width 10 height 10
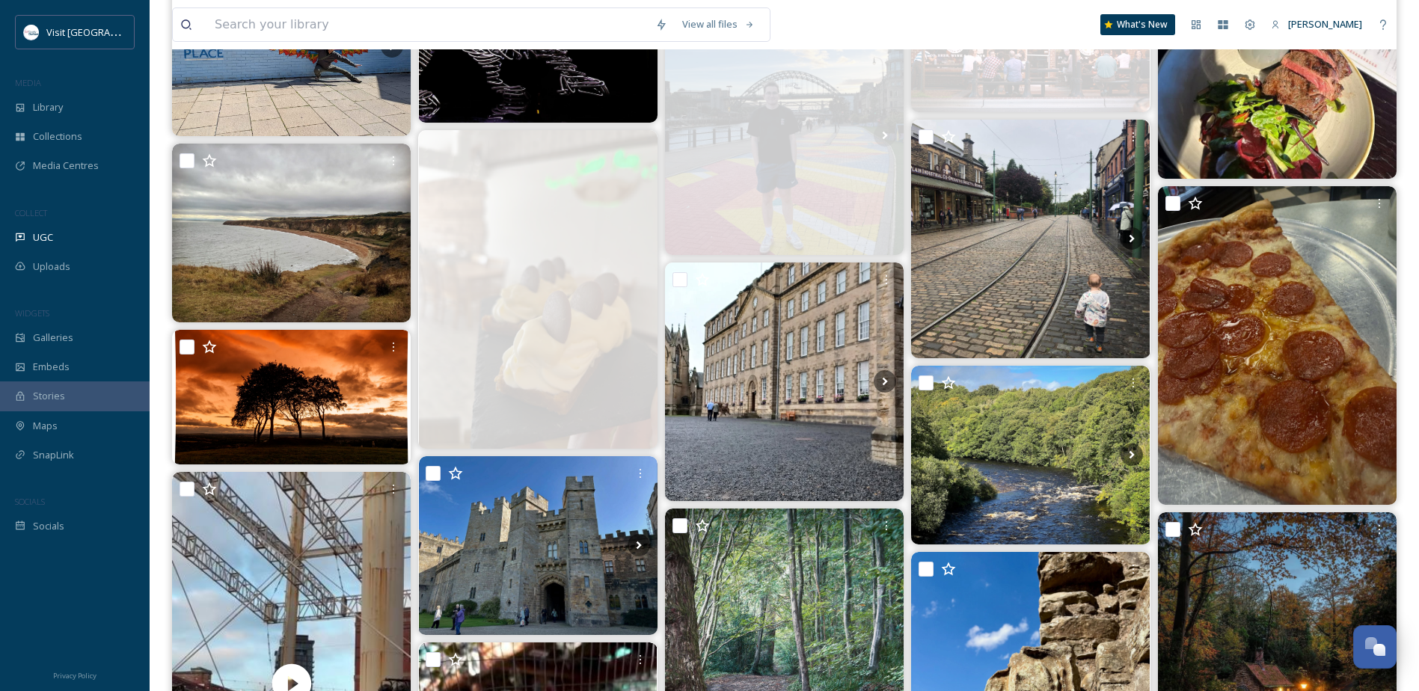
scroll to position [4489, 0]
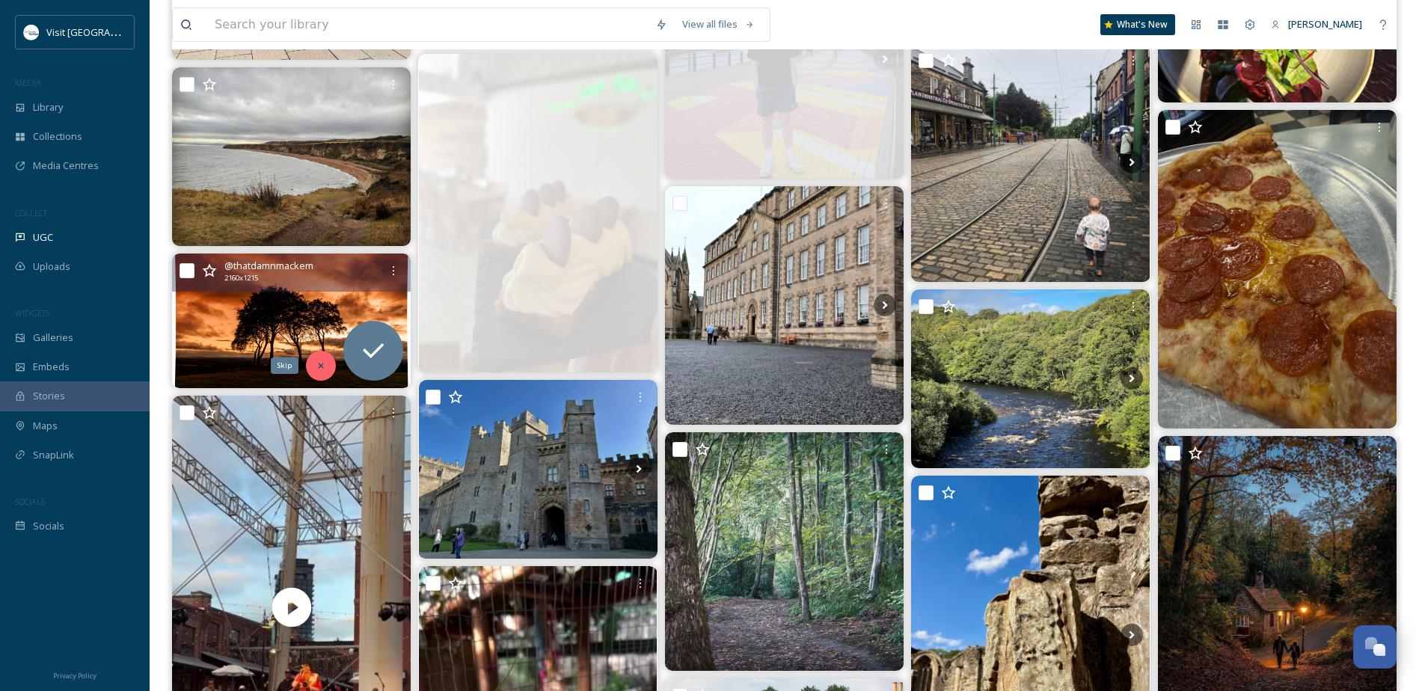
click at [327, 368] on div "Skip" at bounding box center [321, 366] width 30 height 30
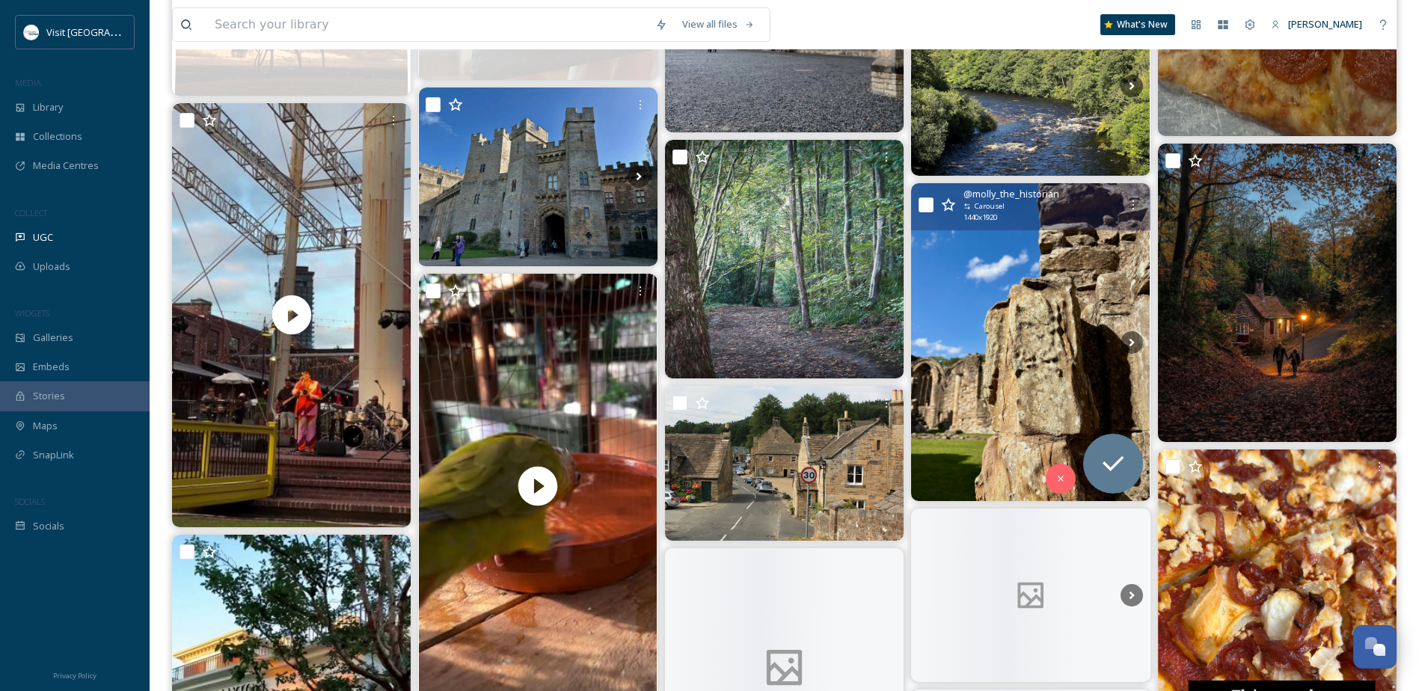
scroll to position [4789, 0]
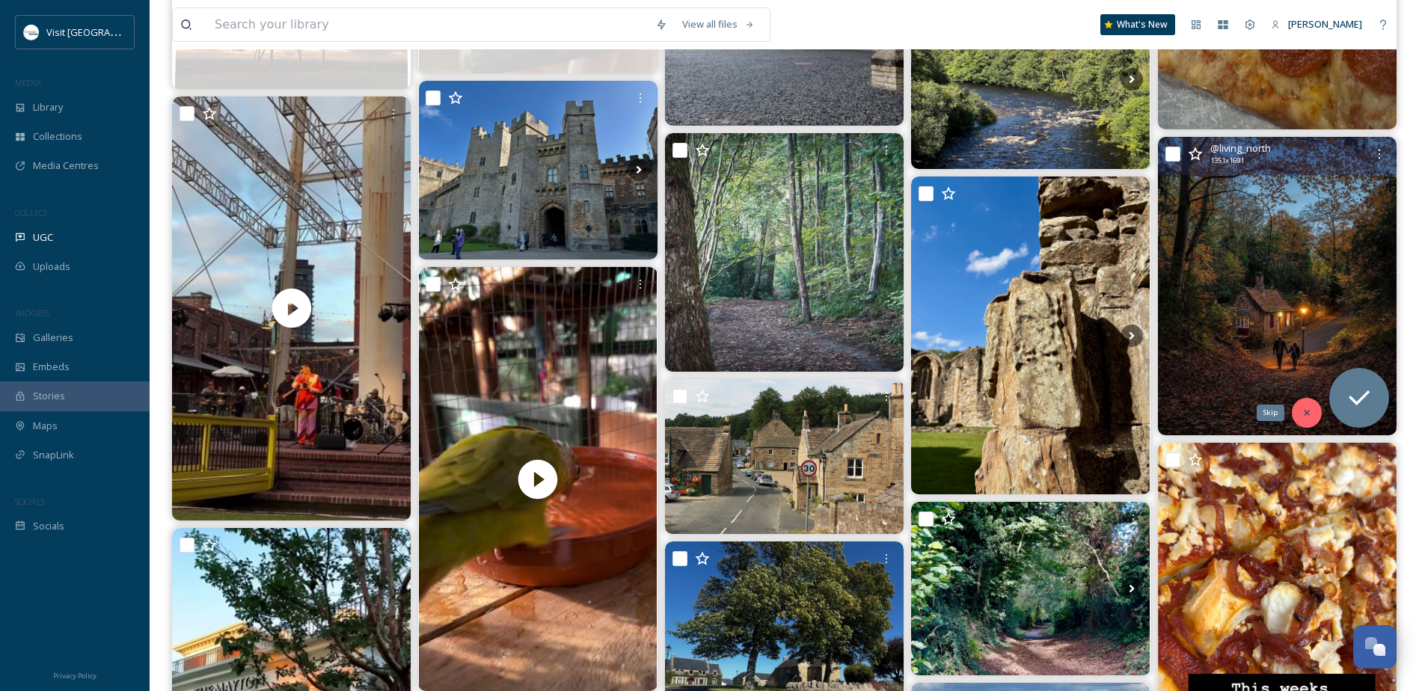
click at [1309, 412] on icon at bounding box center [1307, 413] width 10 height 10
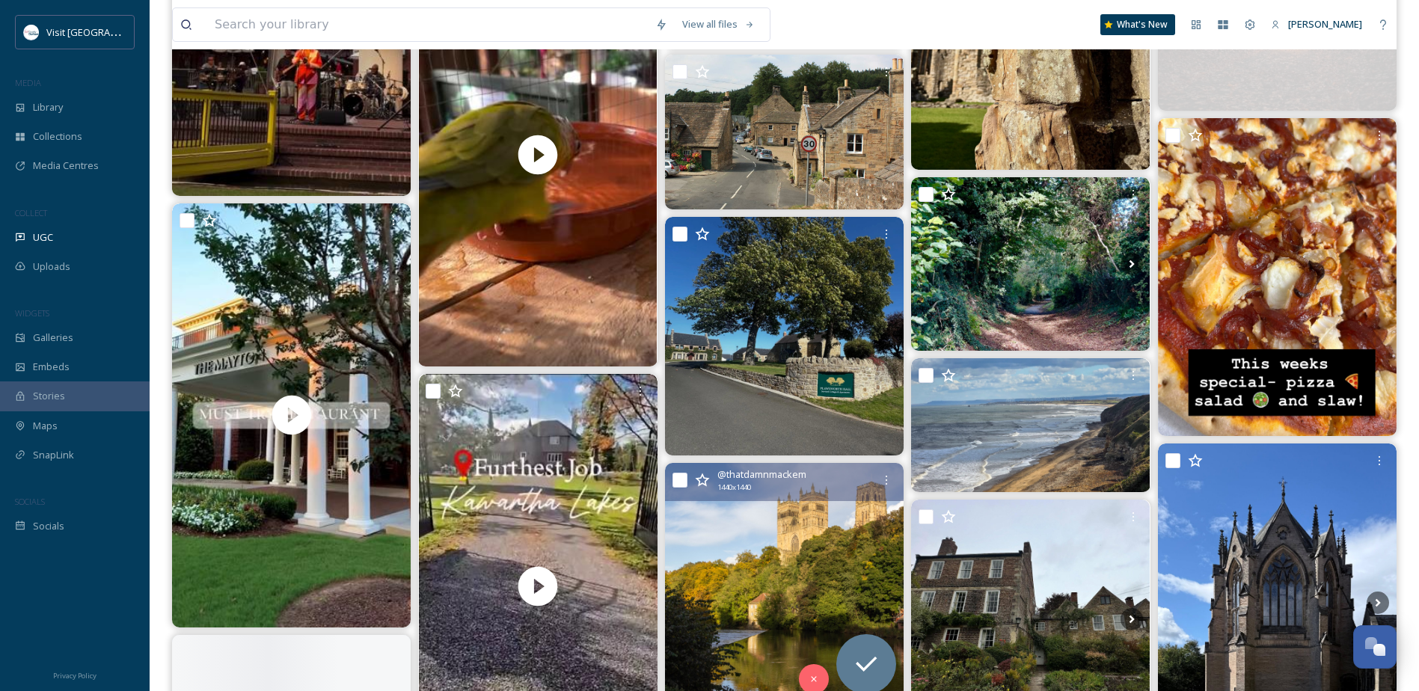
scroll to position [5237, 0]
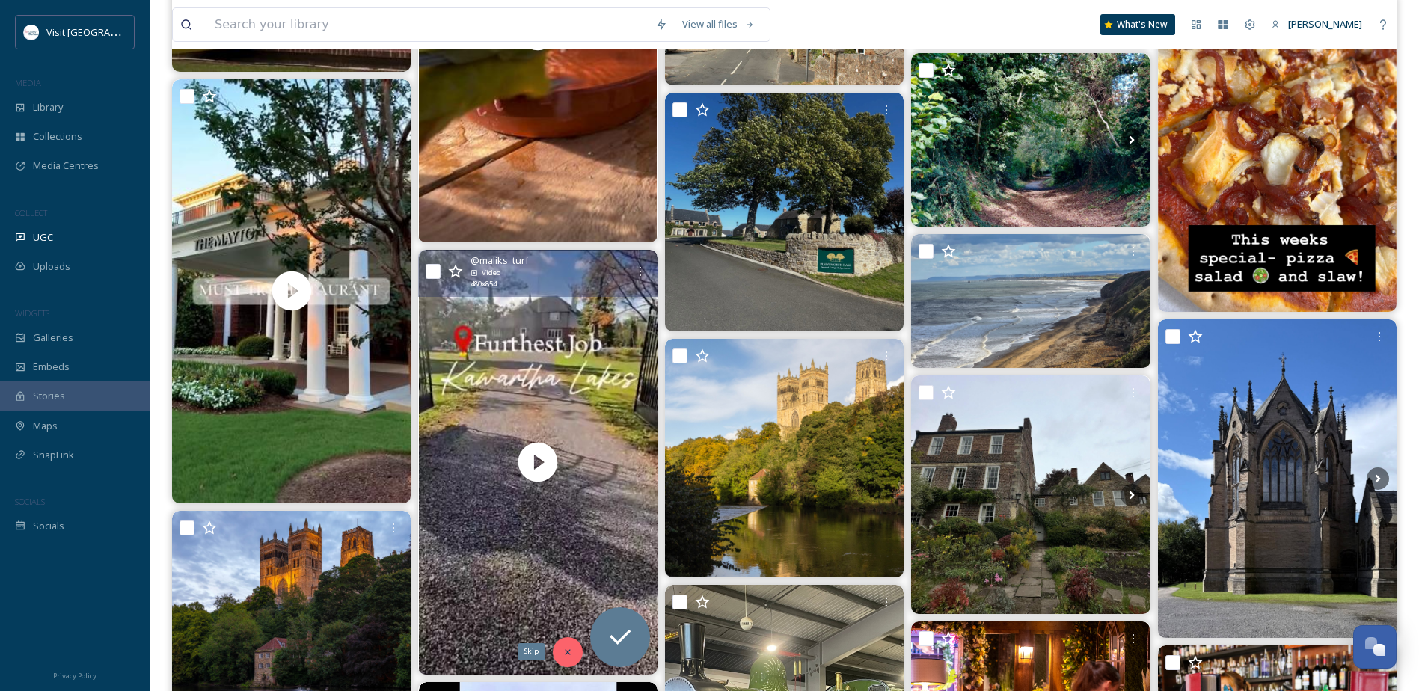
click at [574, 657] on div "Skip" at bounding box center [568, 652] width 30 height 30
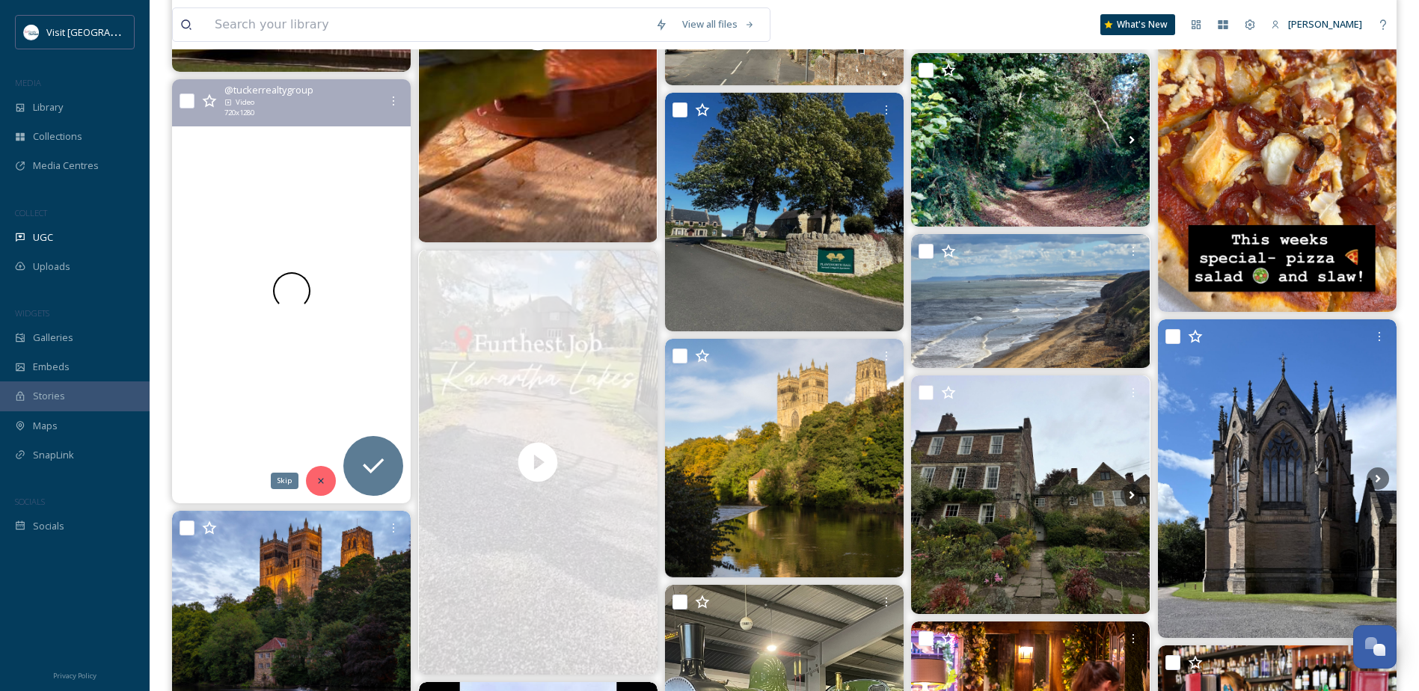
click at [328, 482] on div "Skip" at bounding box center [321, 481] width 30 height 30
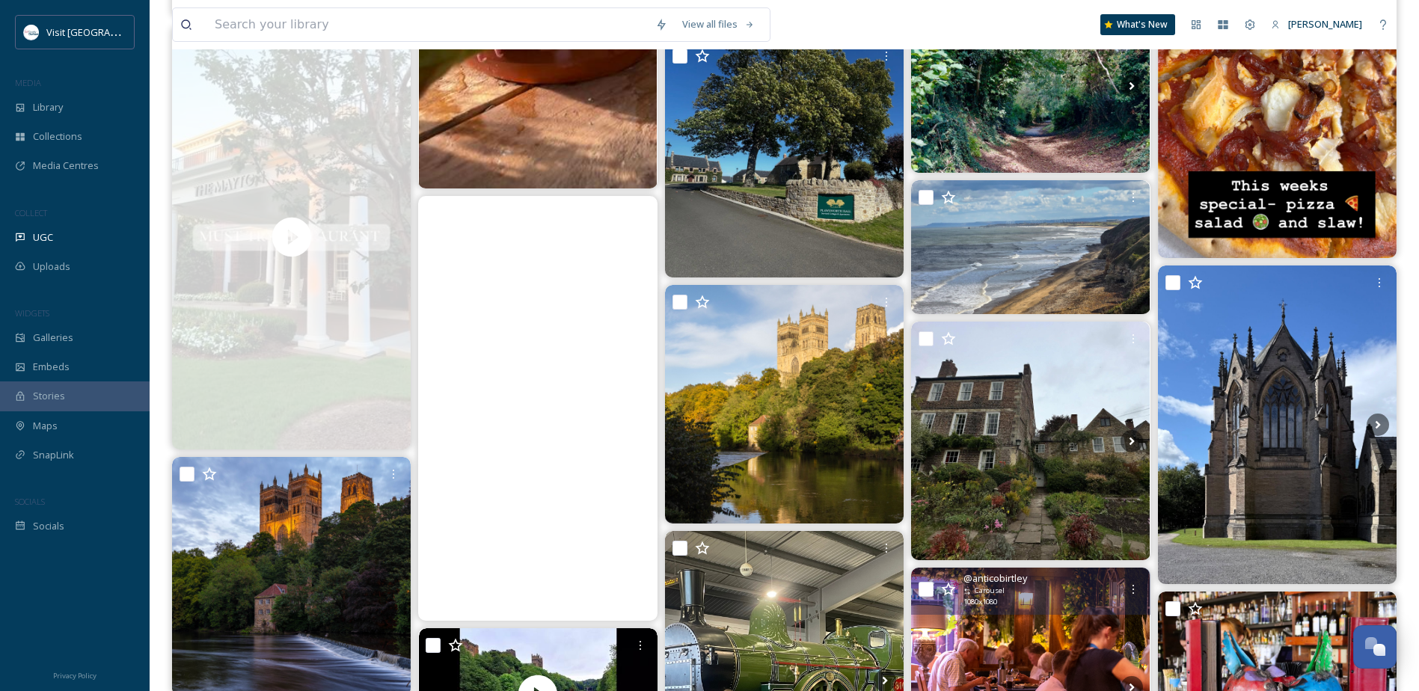
scroll to position [5537, 0]
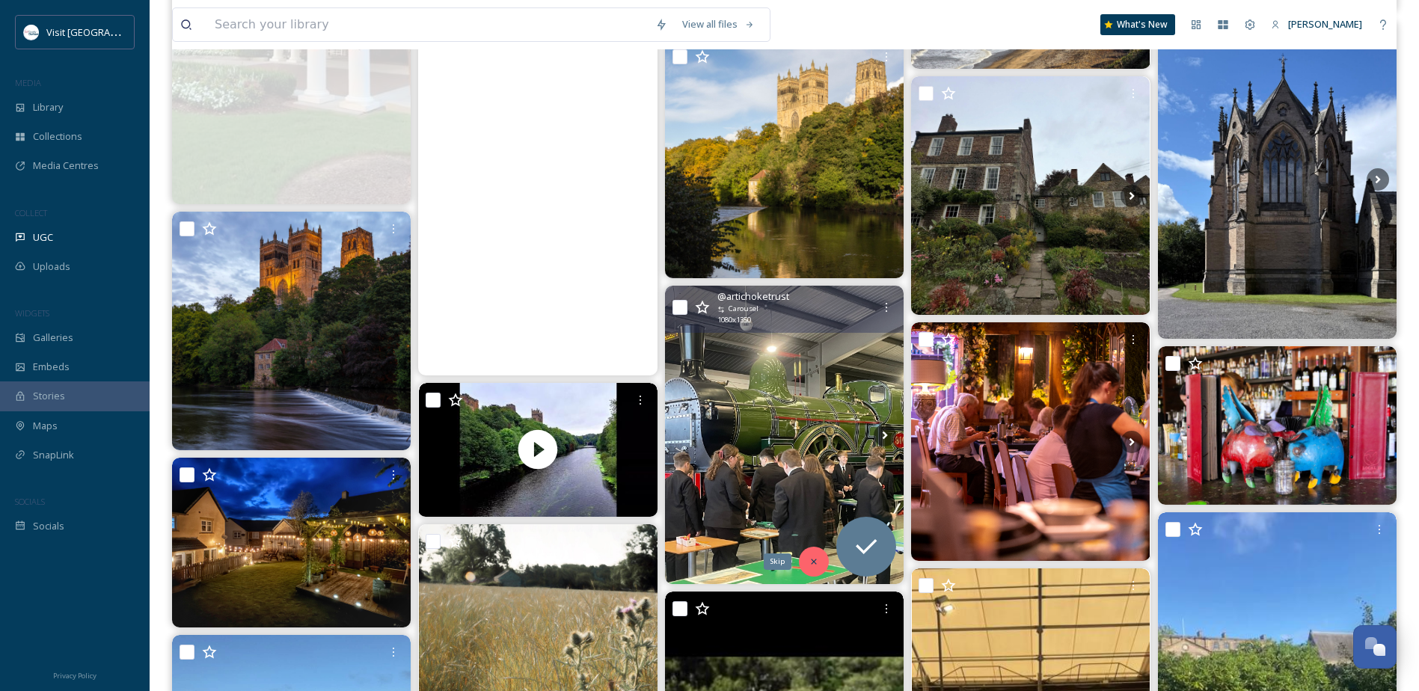
click at [806, 560] on div "Skip" at bounding box center [814, 562] width 30 height 30
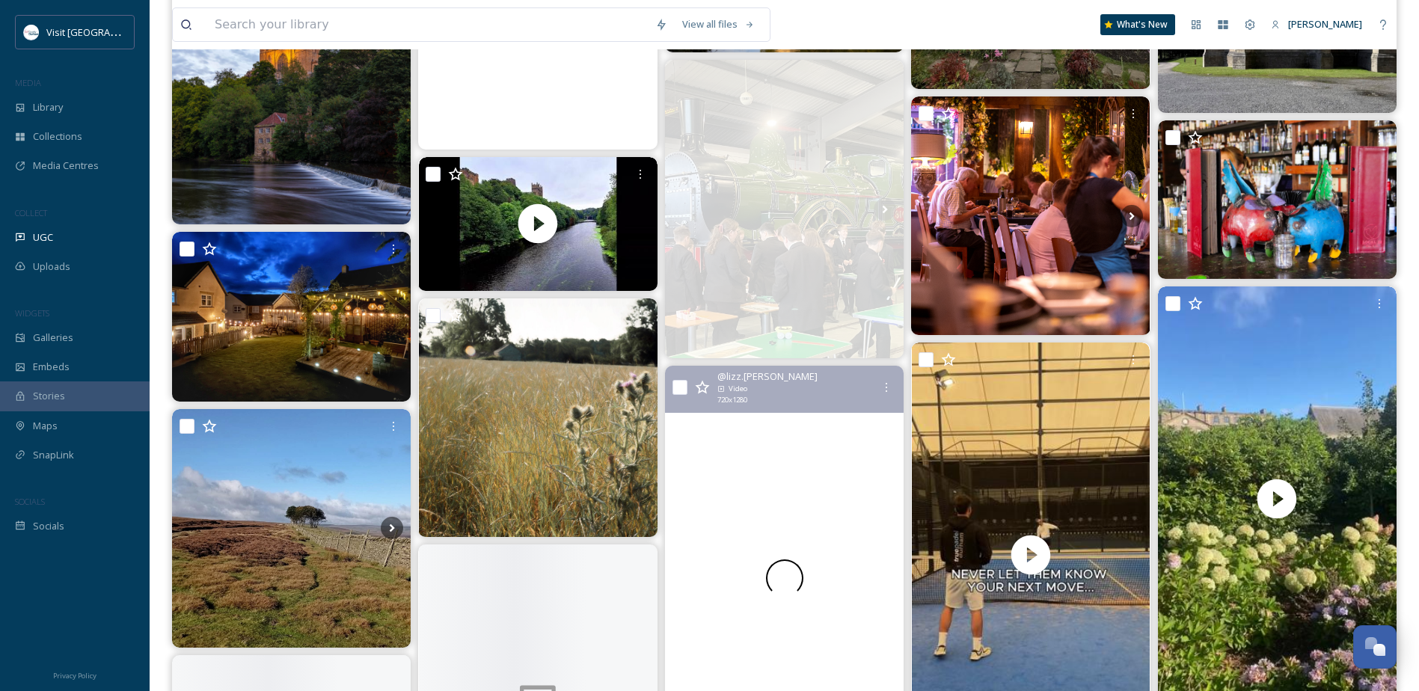
scroll to position [5836, 0]
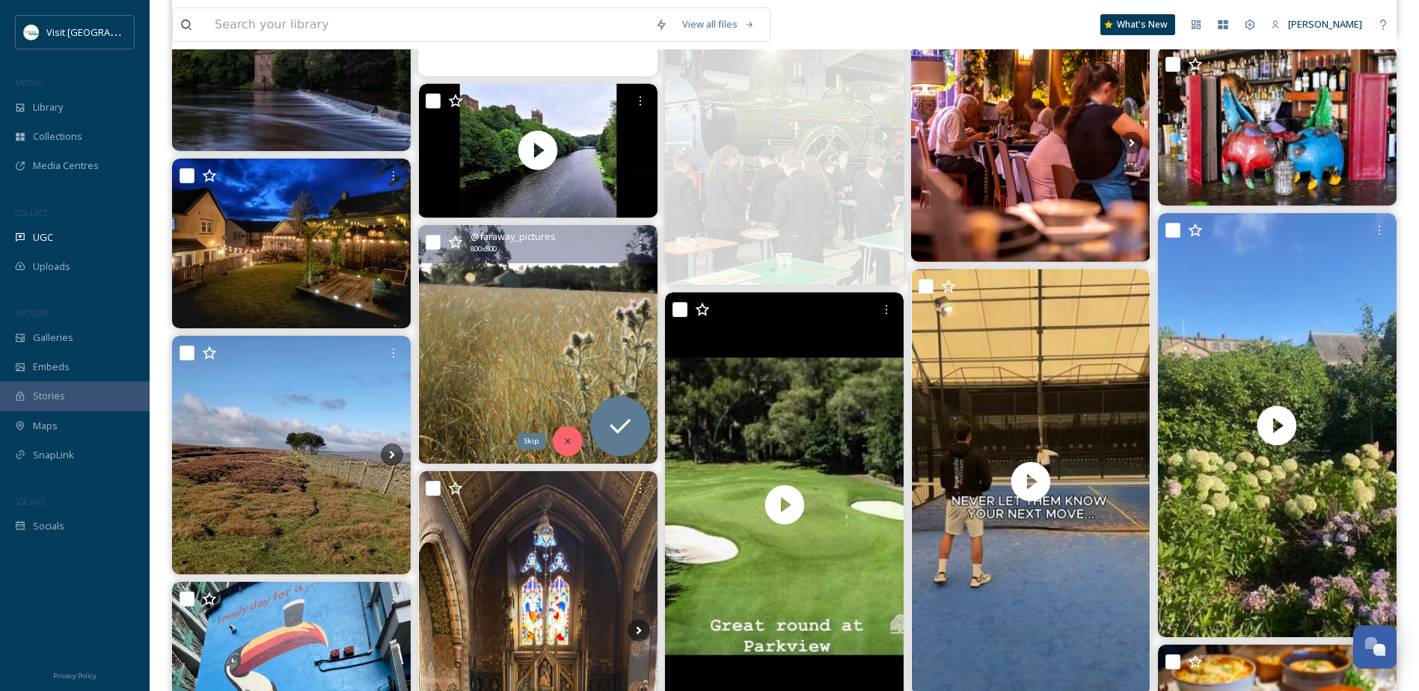
click at [575, 442] on div "Skip" at bounding box center [568, 441] width 30 height 30
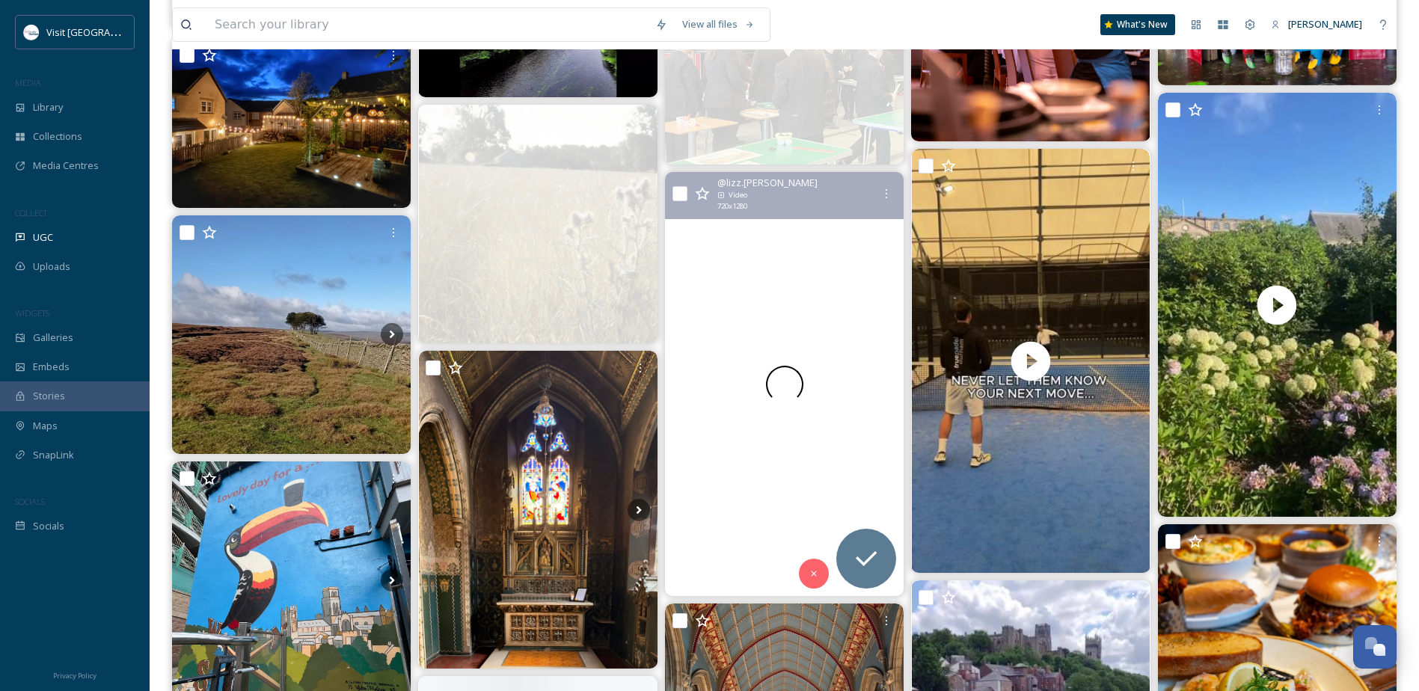
scroll to position [5986, 0]
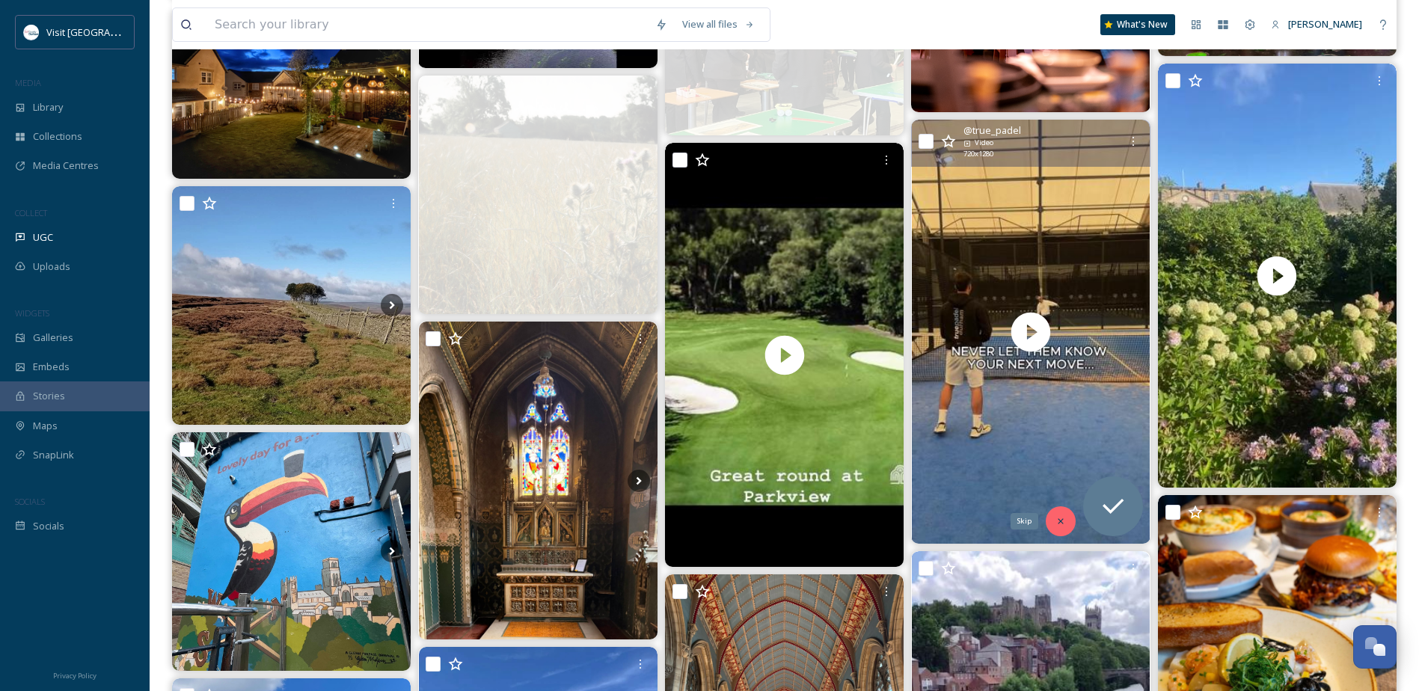
click at [1060, 516] on icon at bounding box center [1061, 521] width 10 height 10
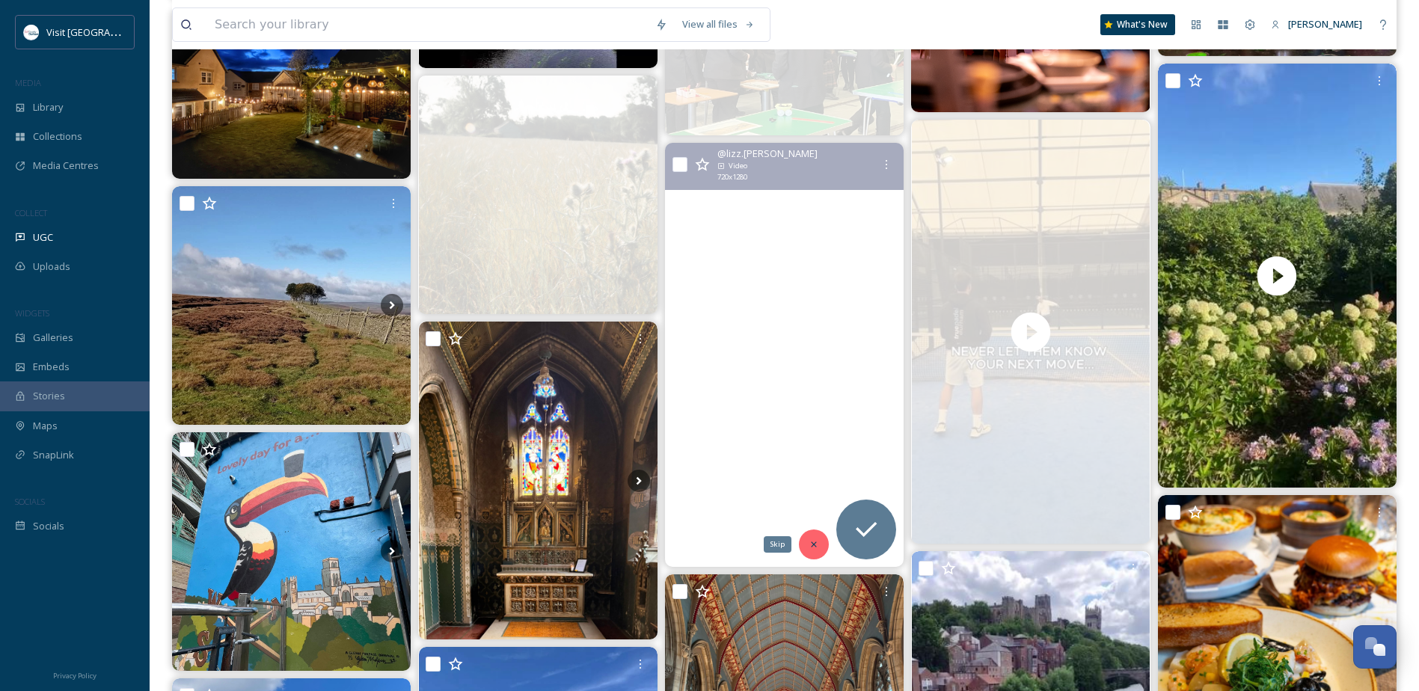
click at [817, 546] on icon at bounding box center [814, 544] width 10 height 10
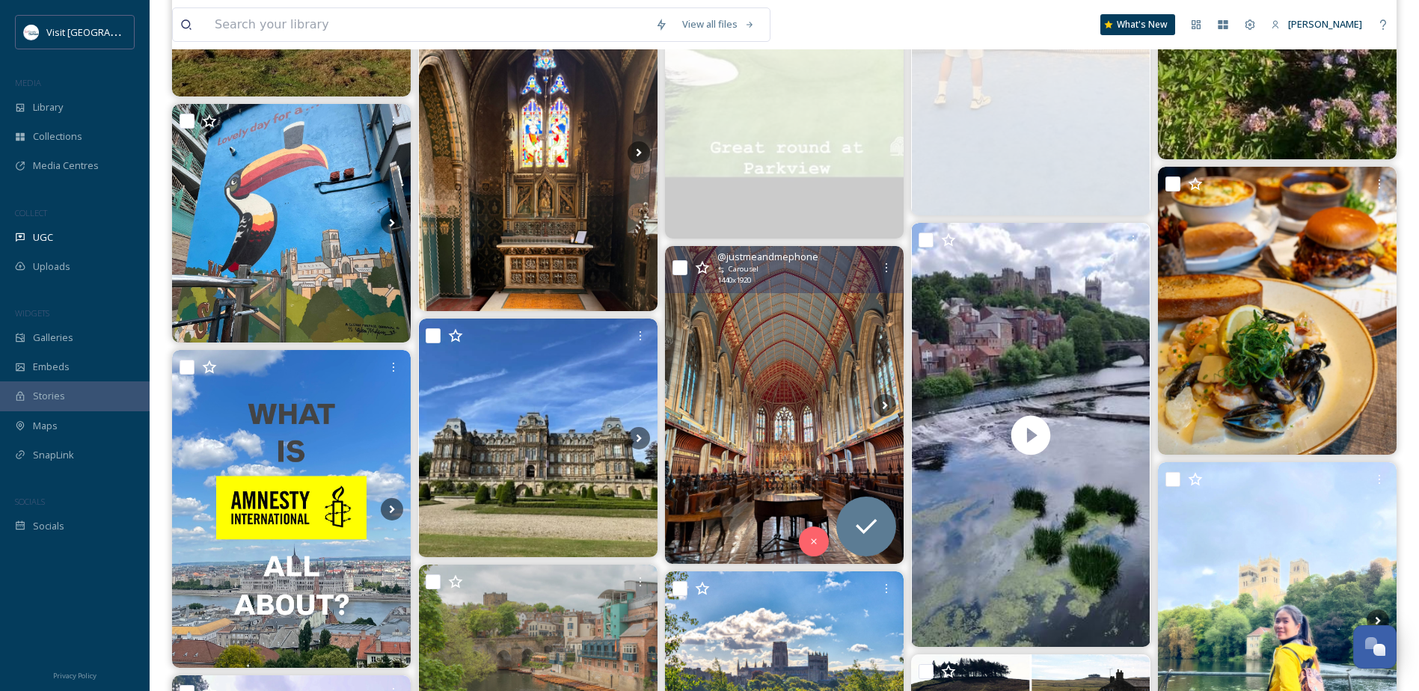
scroll to position [6435, 0]
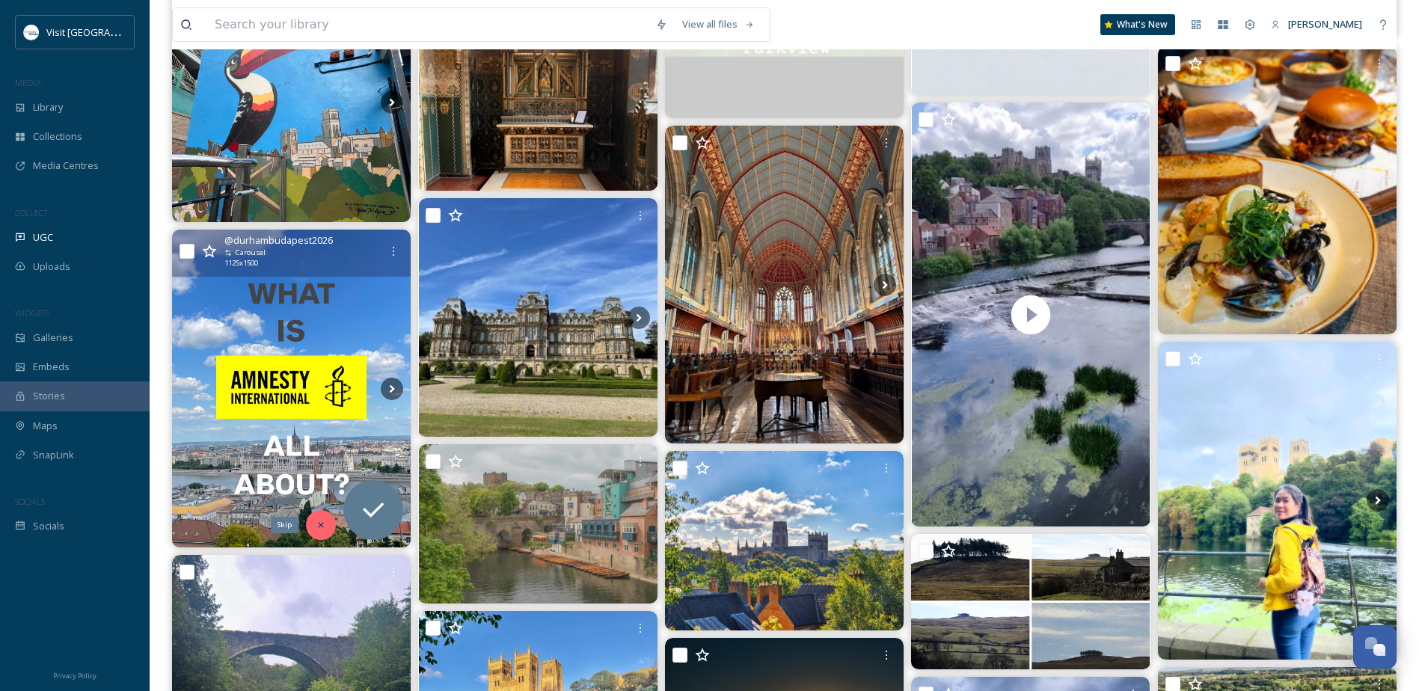
click at [324, 526] on icon at bounding box center [321, 525] width 10 height 10
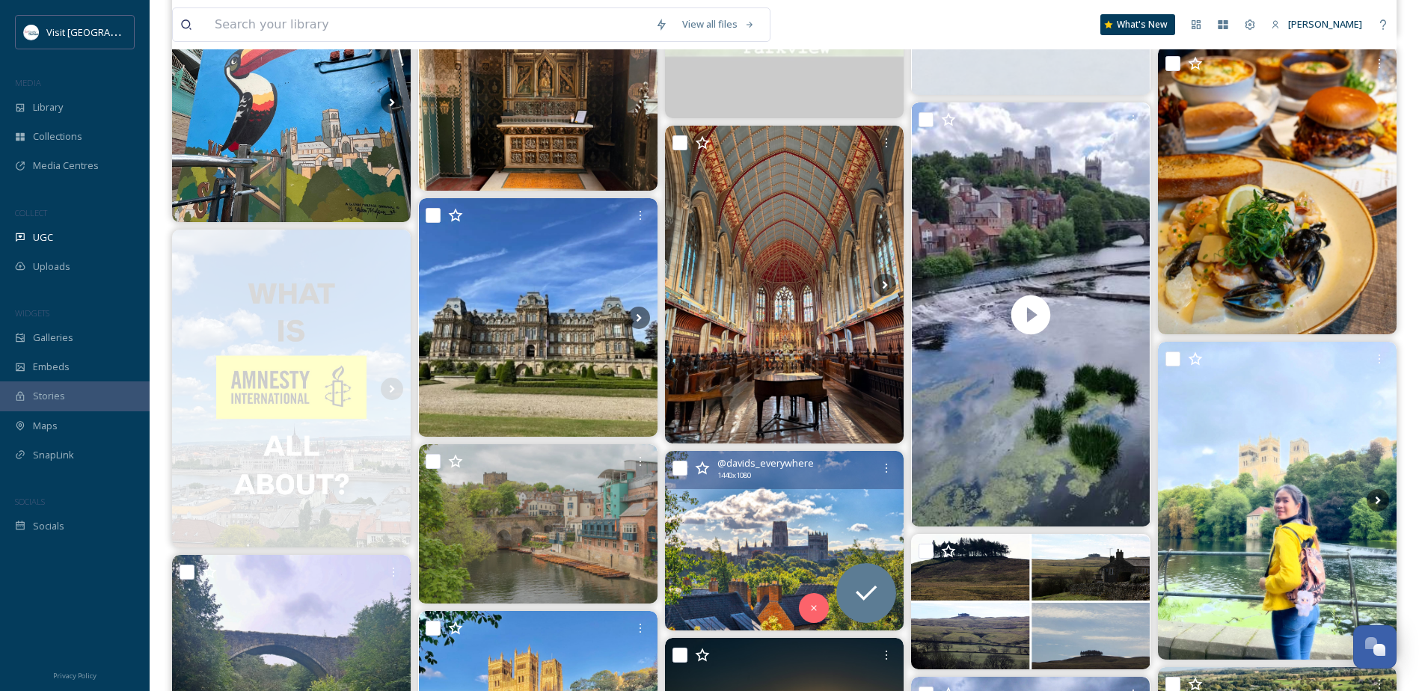
click at [705, 470] on icon at bounding box center [702, 468] width 14 height 13
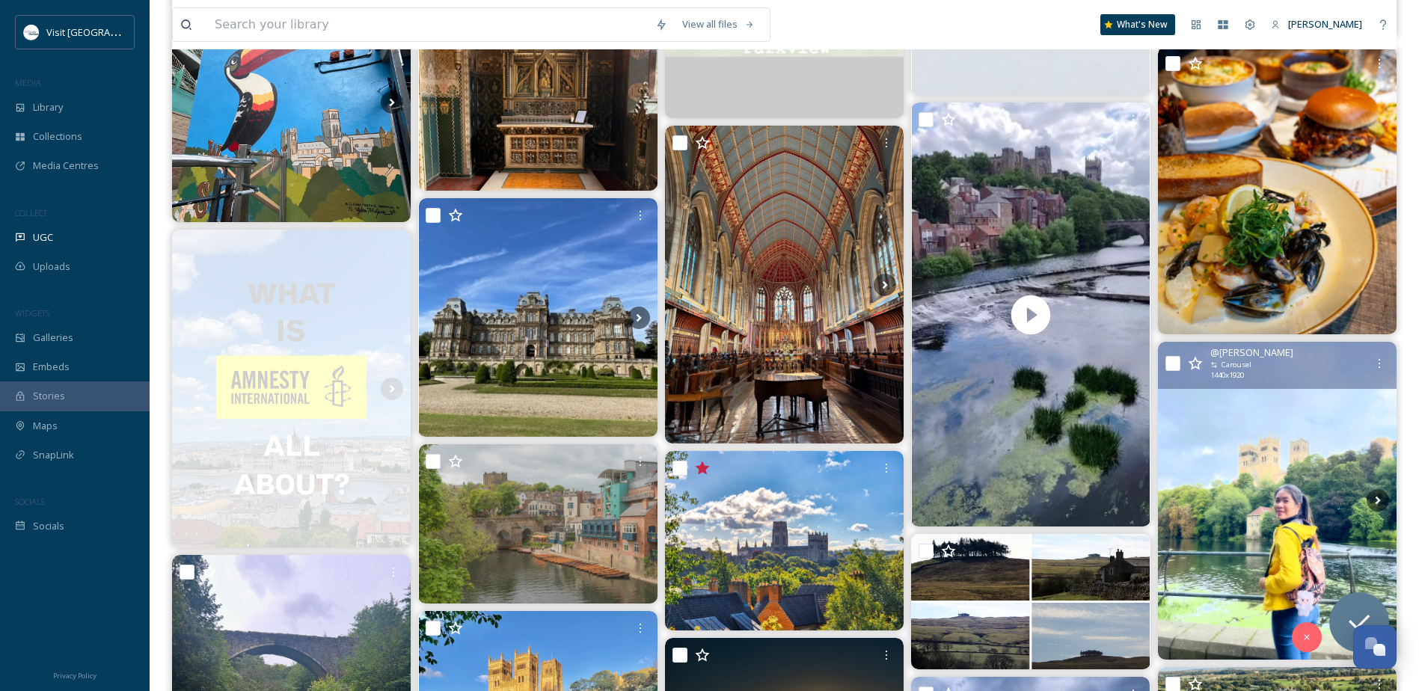
click at [1195, 361] on icon at bounding box center [1195, 363] width 15 height 15
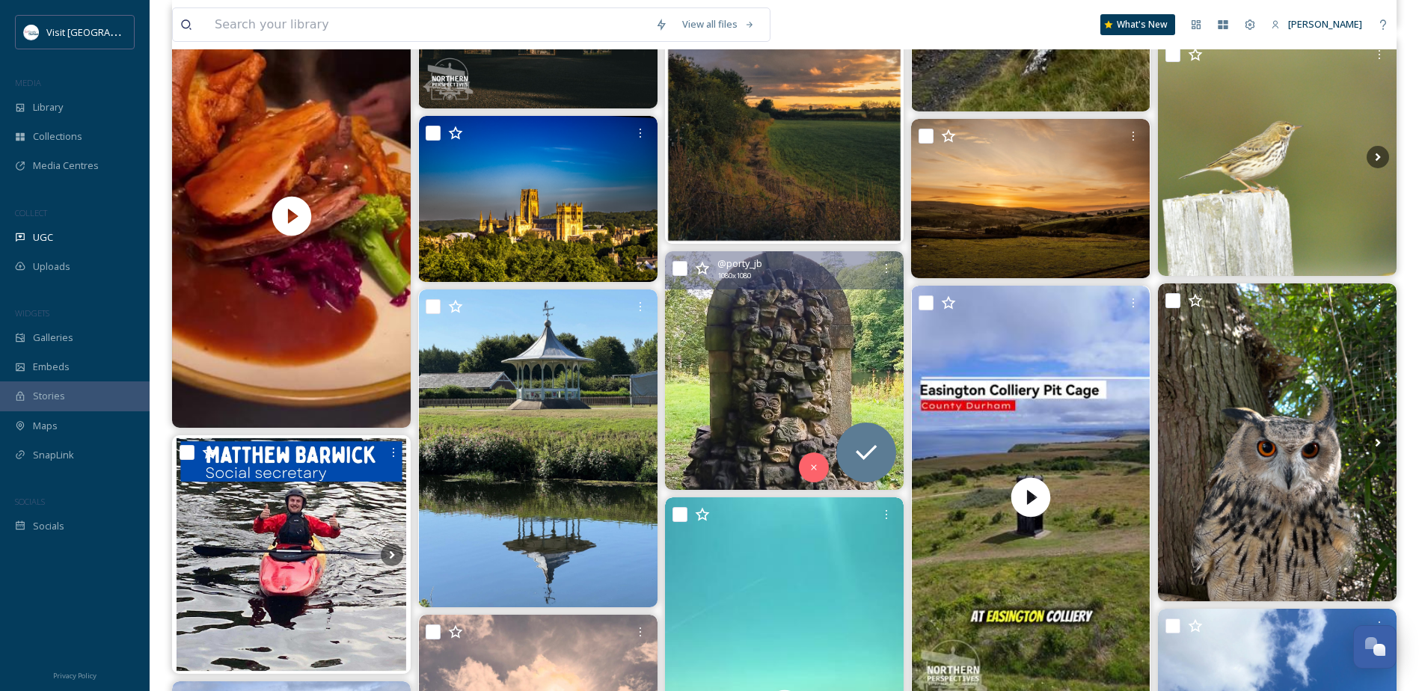
scroll to position [7707, 0]
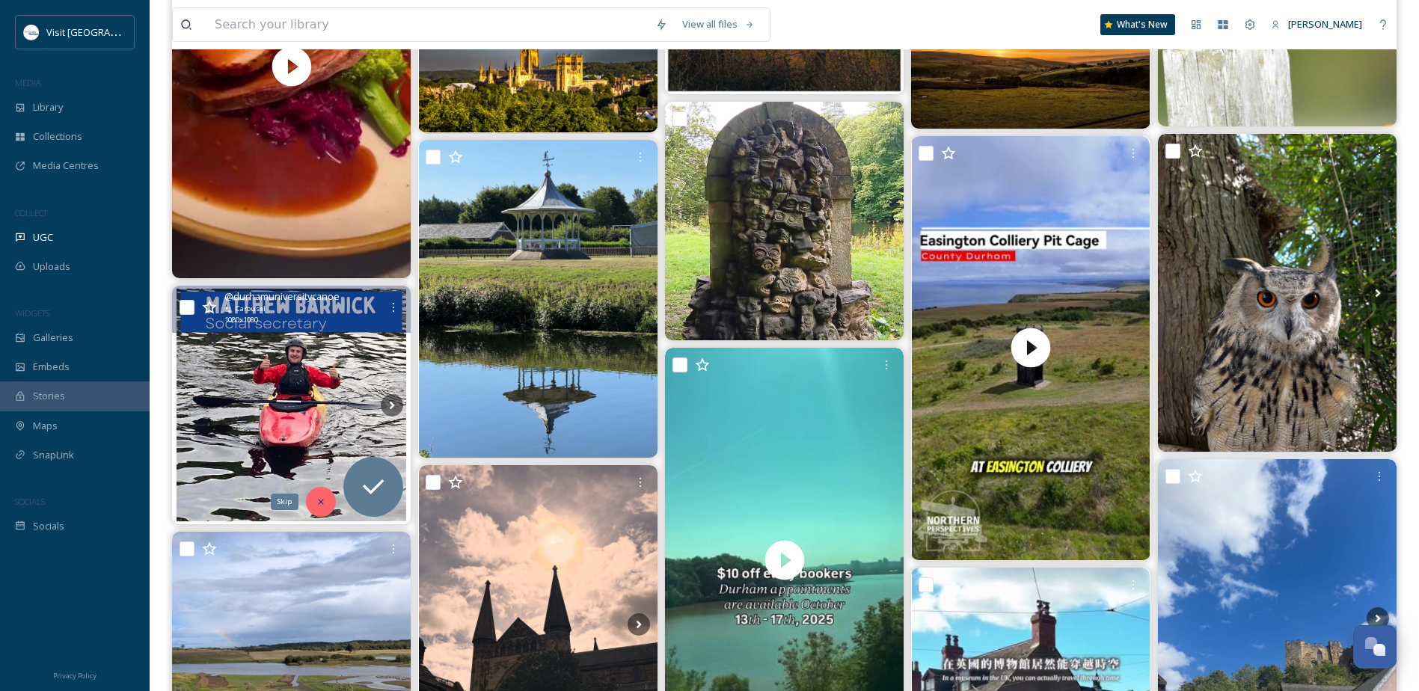
click at [330, 500] on div "Skip" at bounding box center [321, 502] width 30 height 30
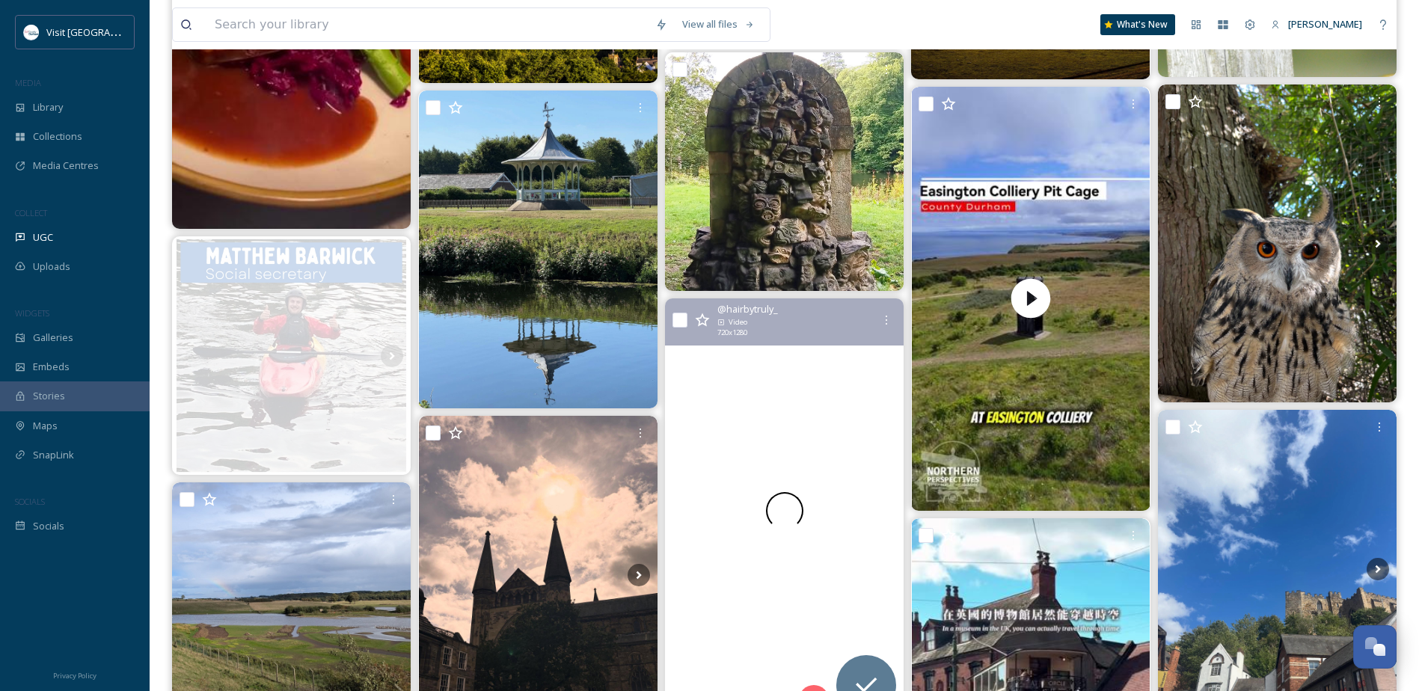
scroll to position [8006, 0]
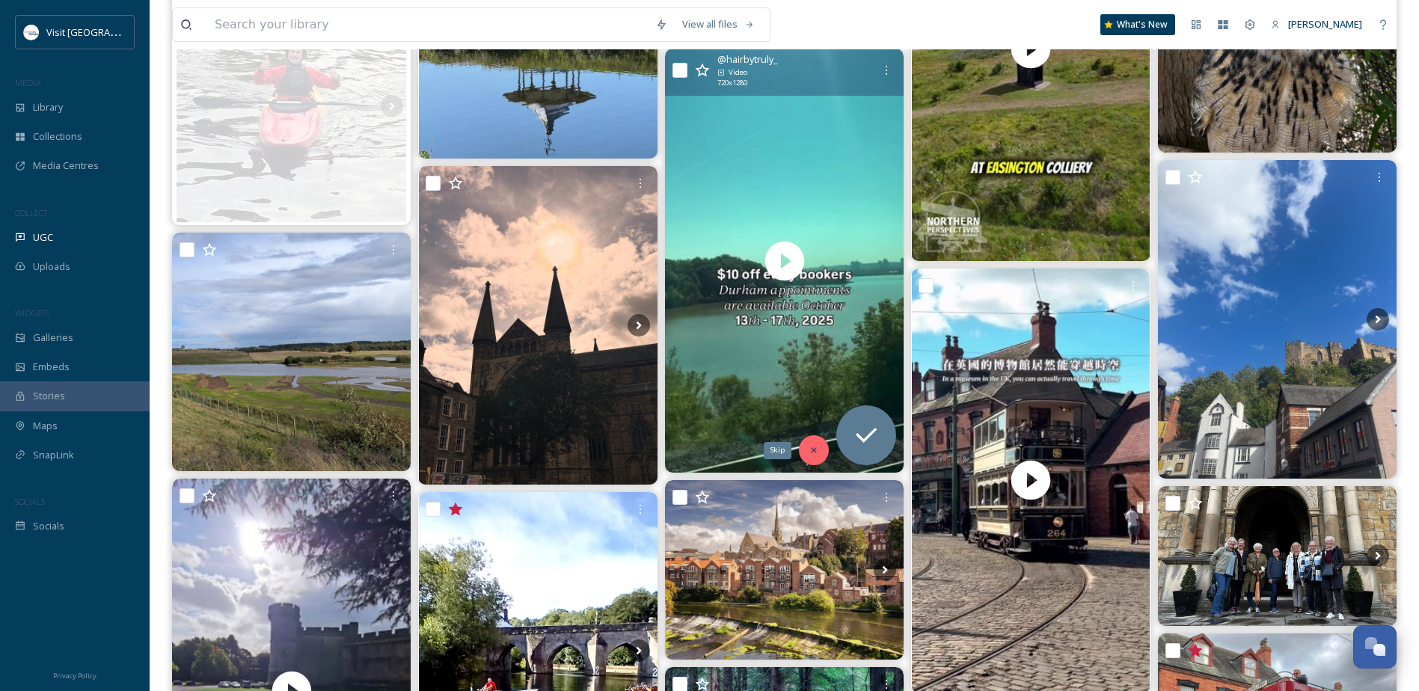
click at [819, 447] on icon at bounding box center [814, 450] width 10 height 10
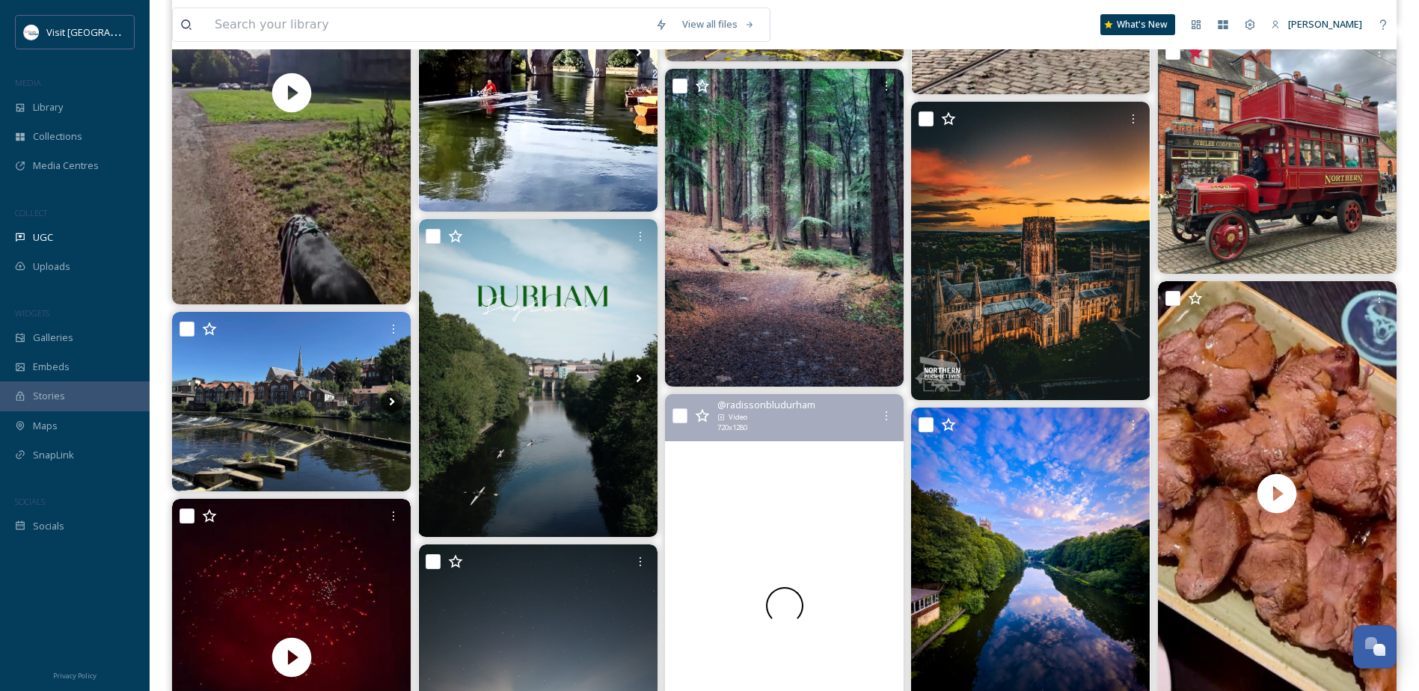
scroll to position [8904, 0]
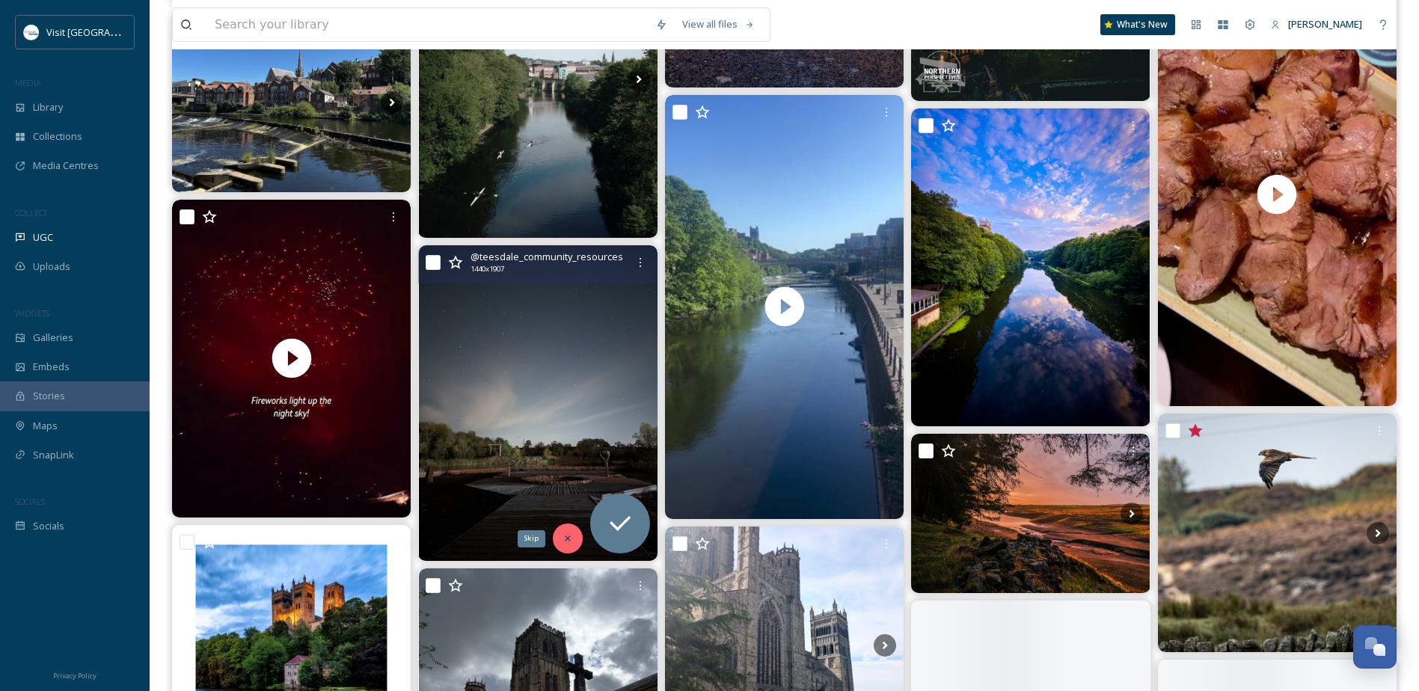
click at [572, 542] on icon at bounding box center [568, 538] width 10 height 10
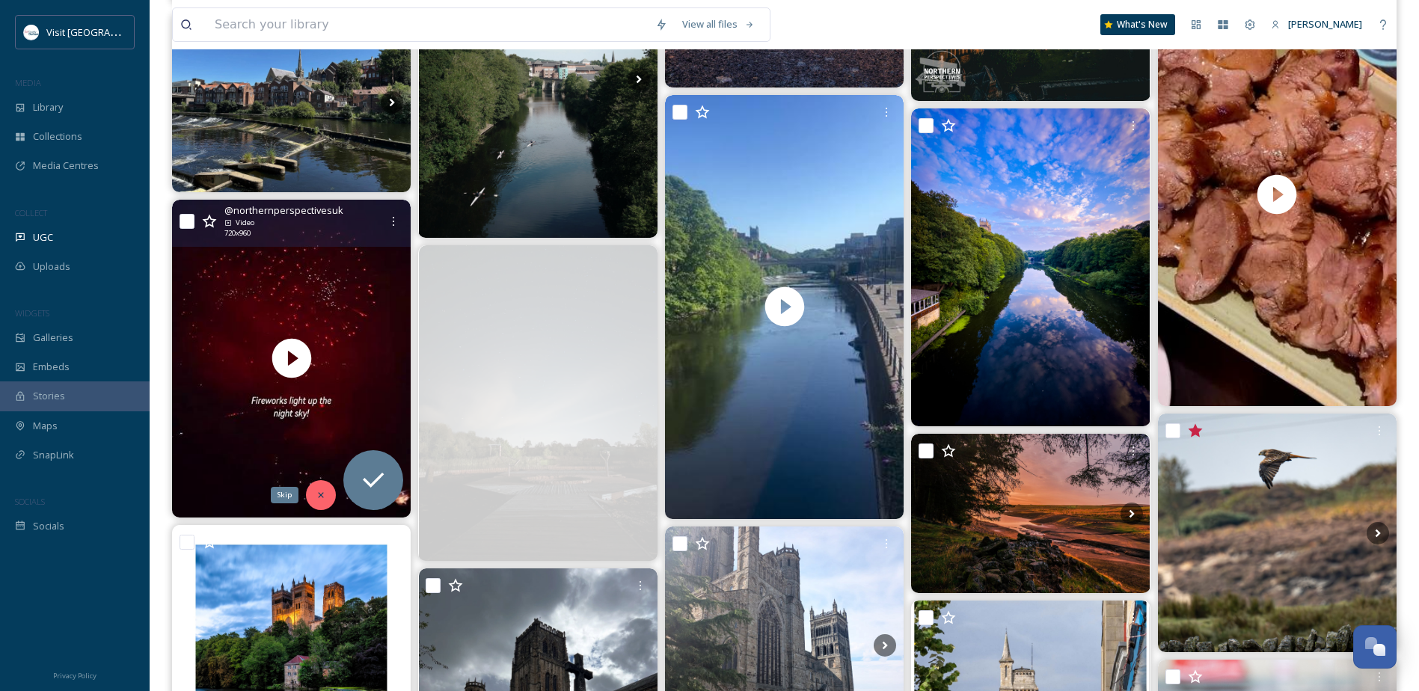
click at [320, 495] on icon at bounding box center [321, 495] width 10 height 10
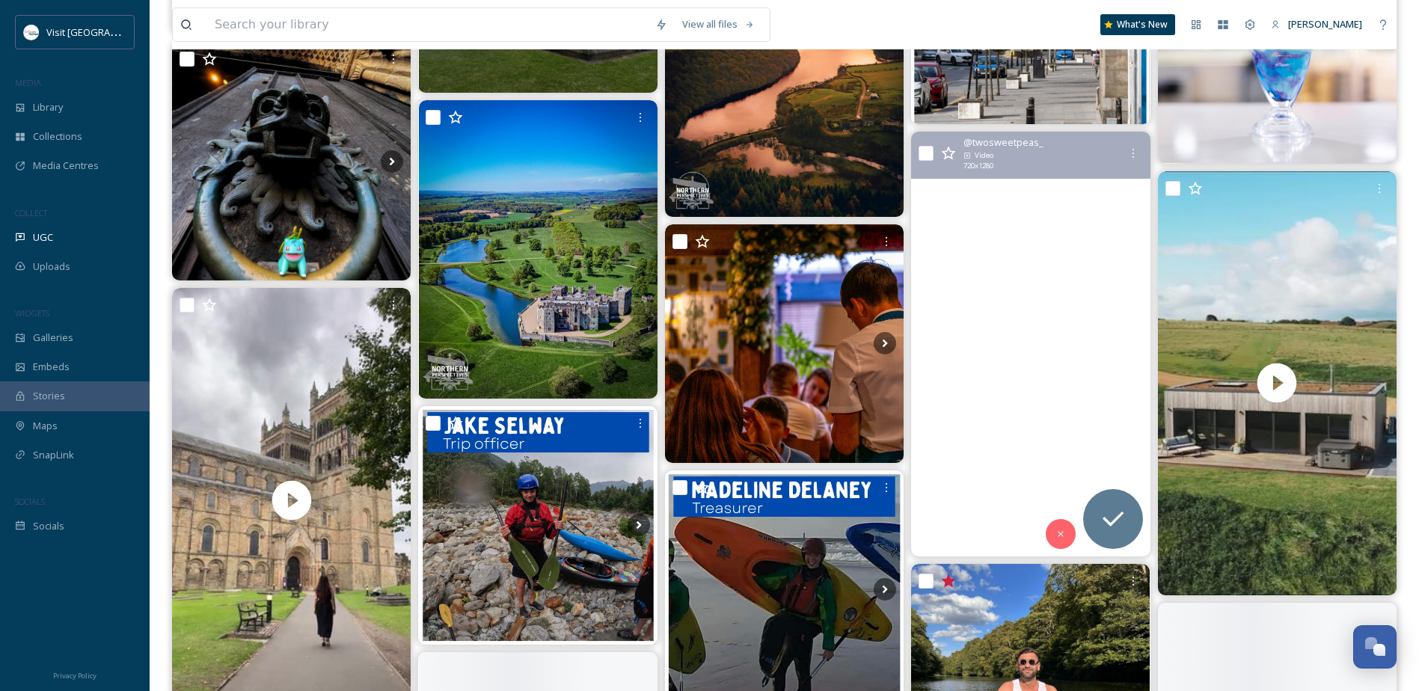
scroll to position [9876, 0]
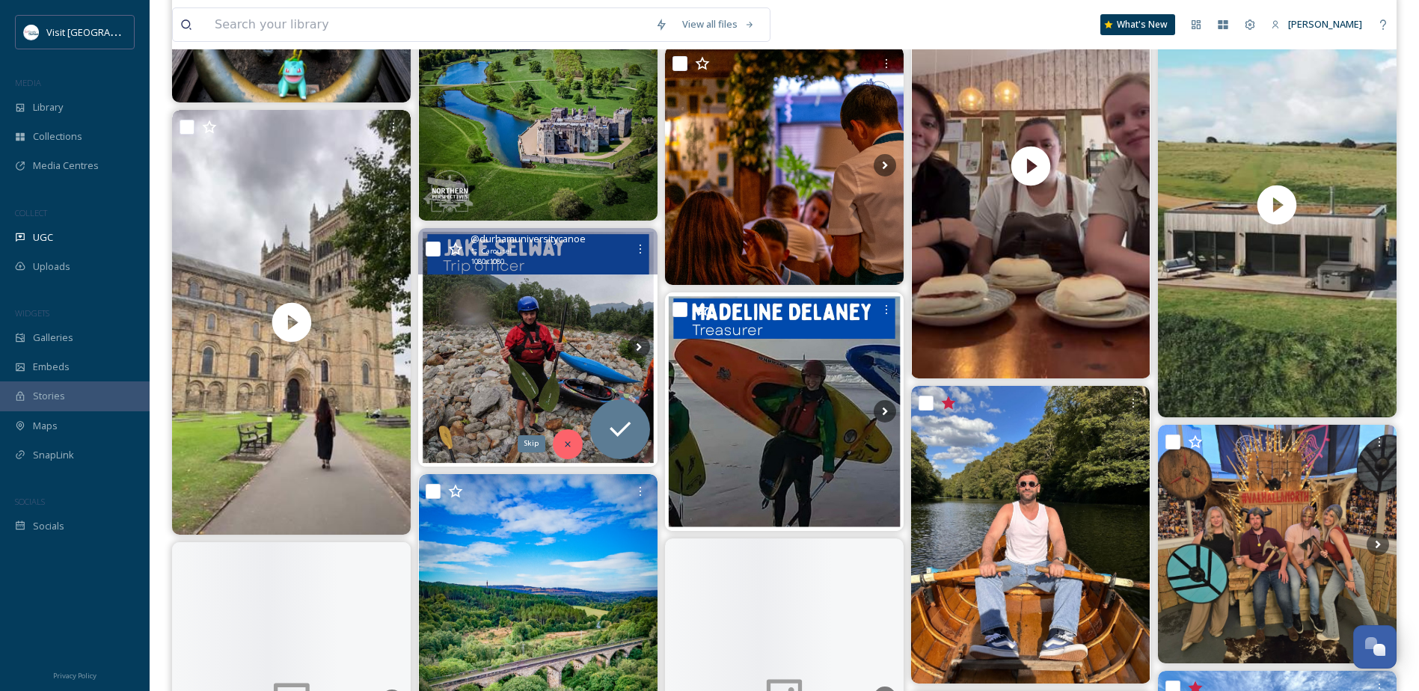
click at [577, 441] on div "Skip" at bounding box center [568, 444] width 30 height 30
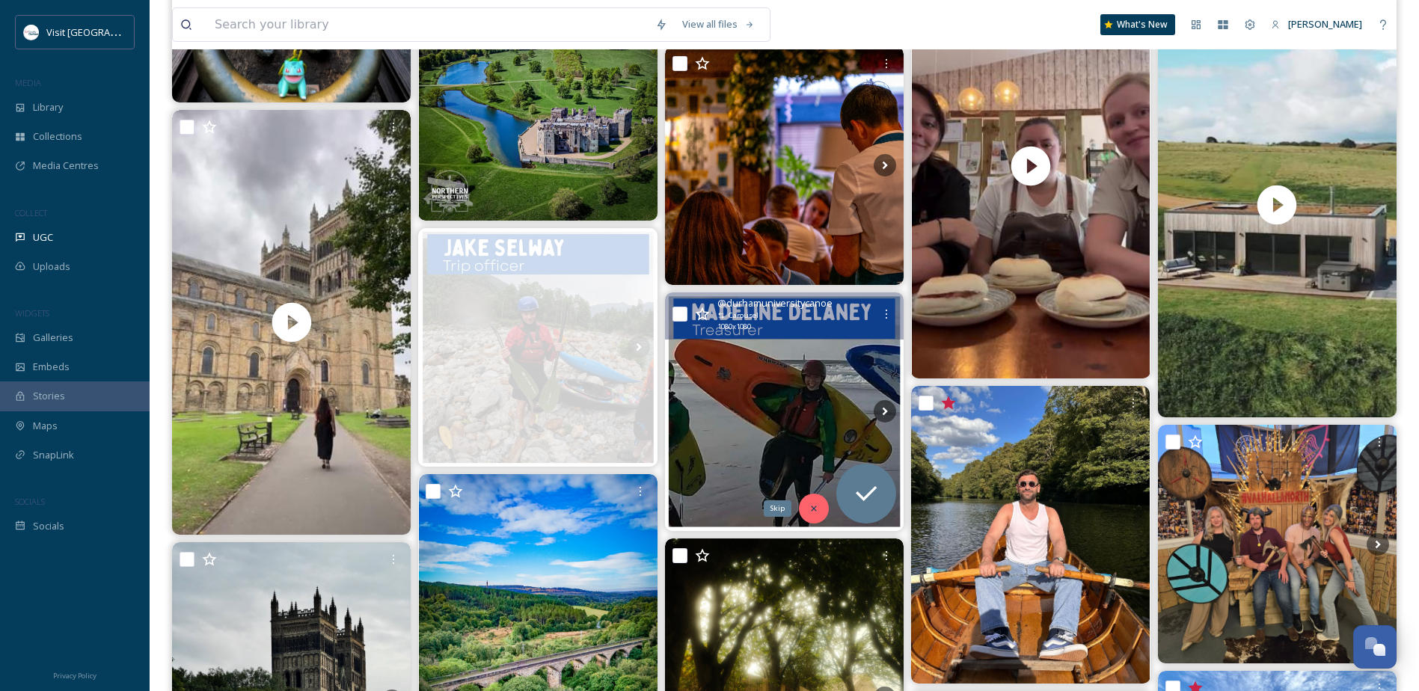
click at [816, 513] on icon at bounding box center [814, 509] width 10 height 10
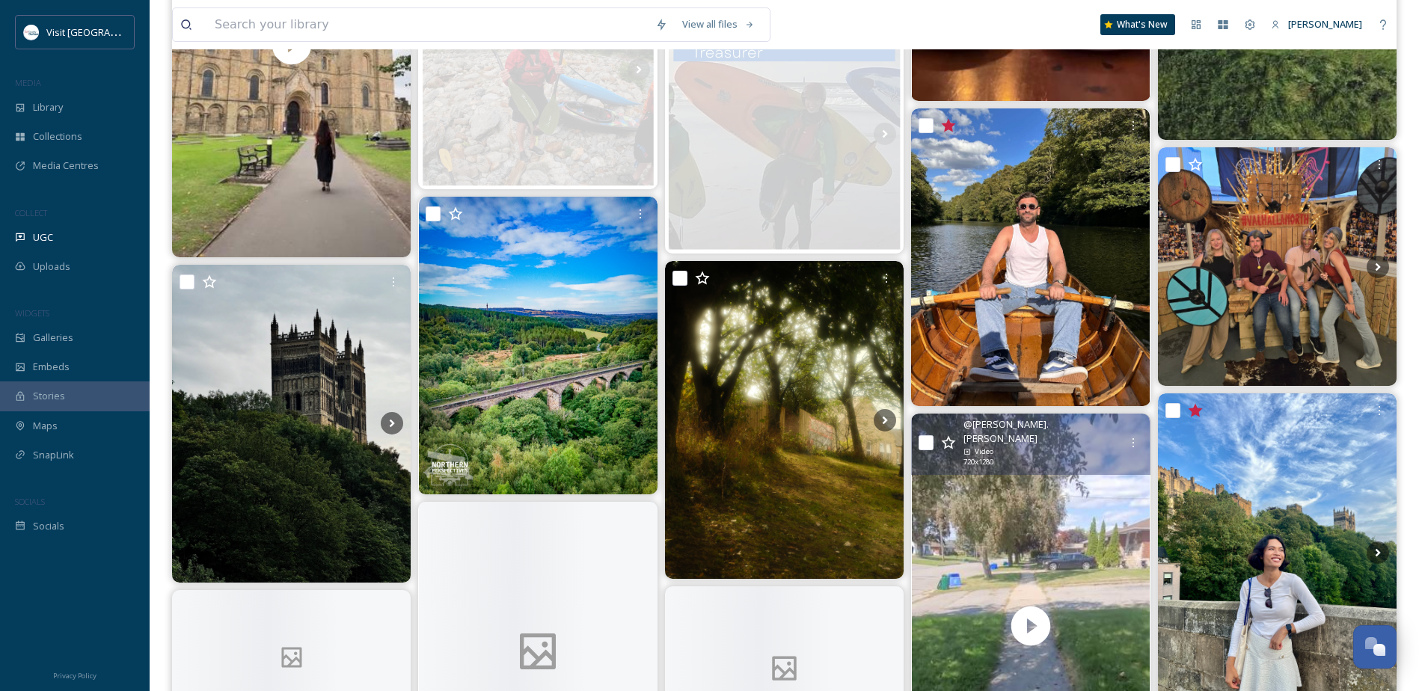
scroll to position [10176, 0]
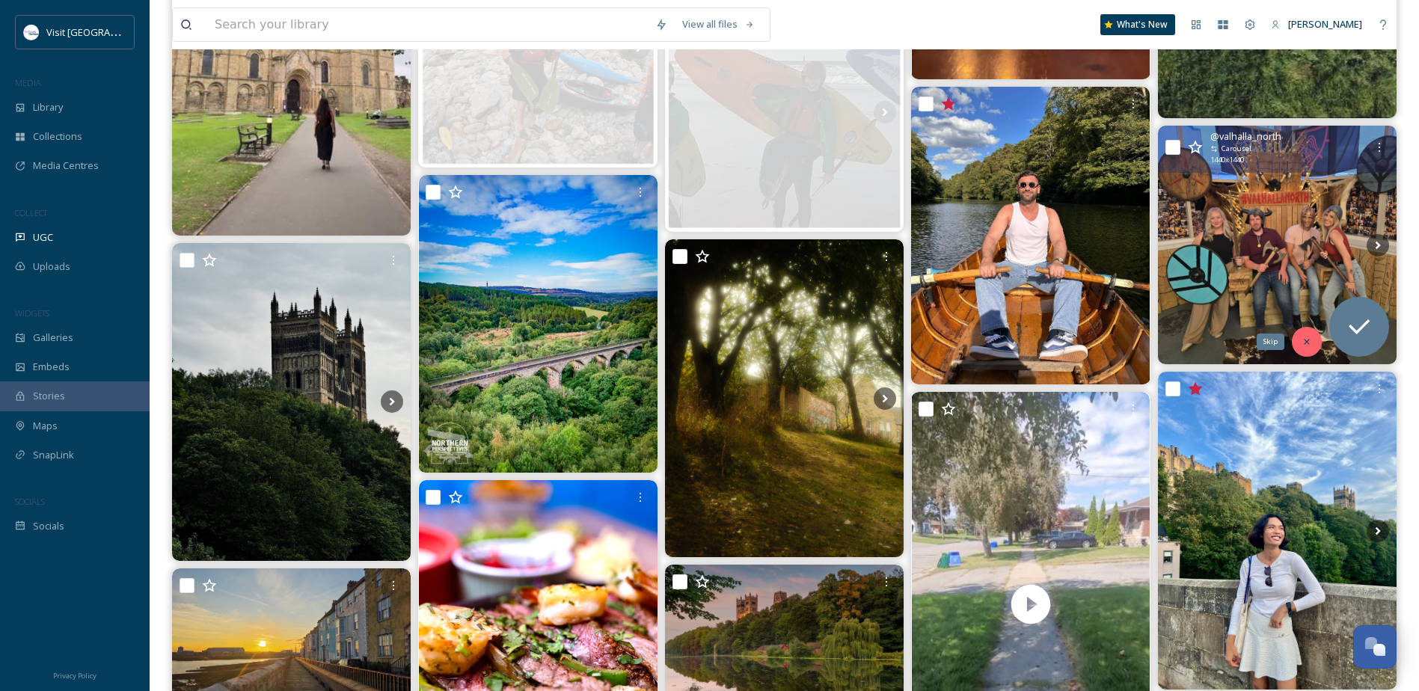
click at [1300, 341] on div "Skip" at bounding box center [1307, 342] width 30 height 30
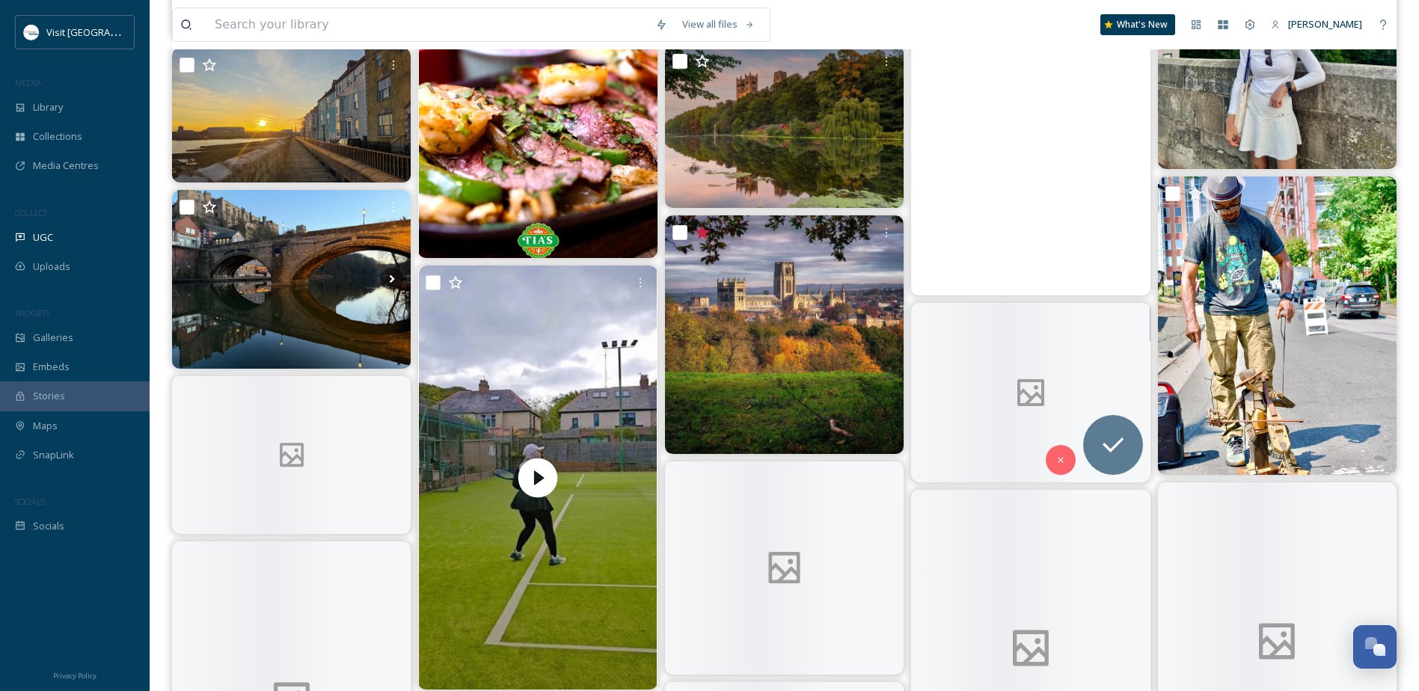
scroll to position [10699, 0]
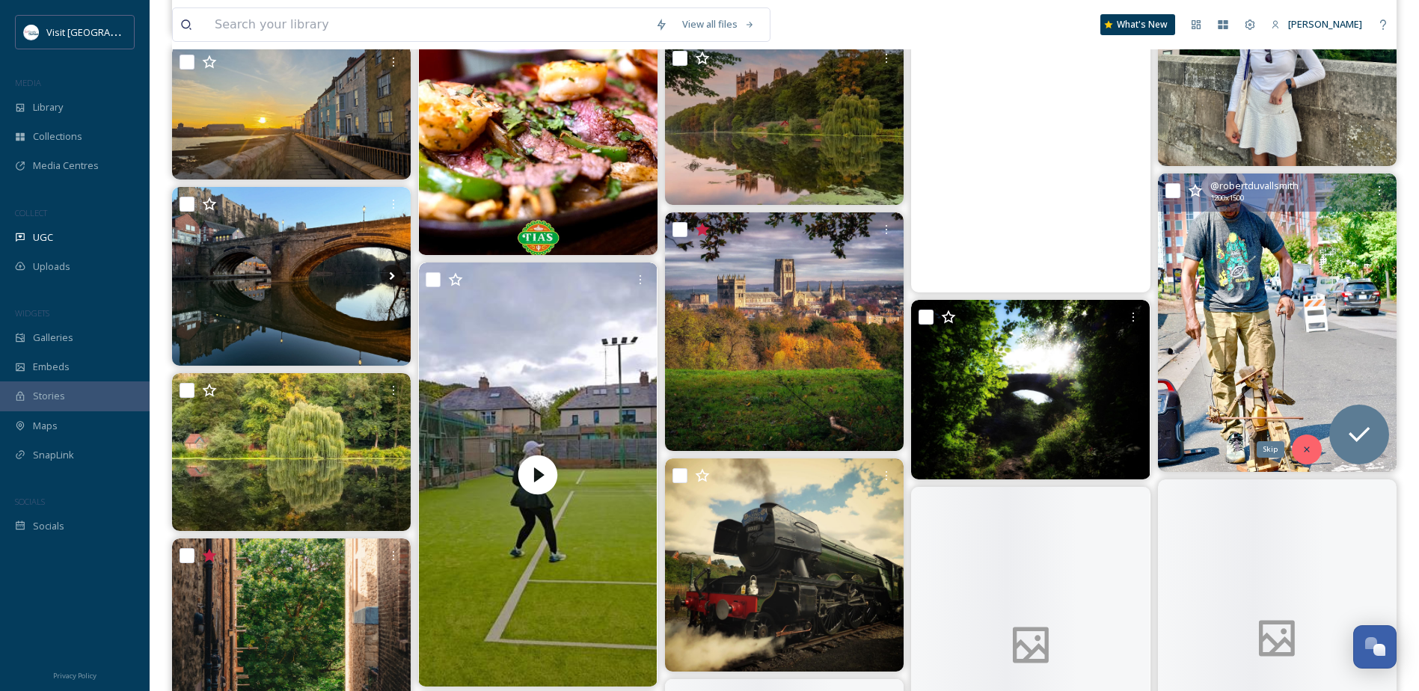
click at [1311, 450] on icon at bounding box center [1307, 449] width 10 height 10
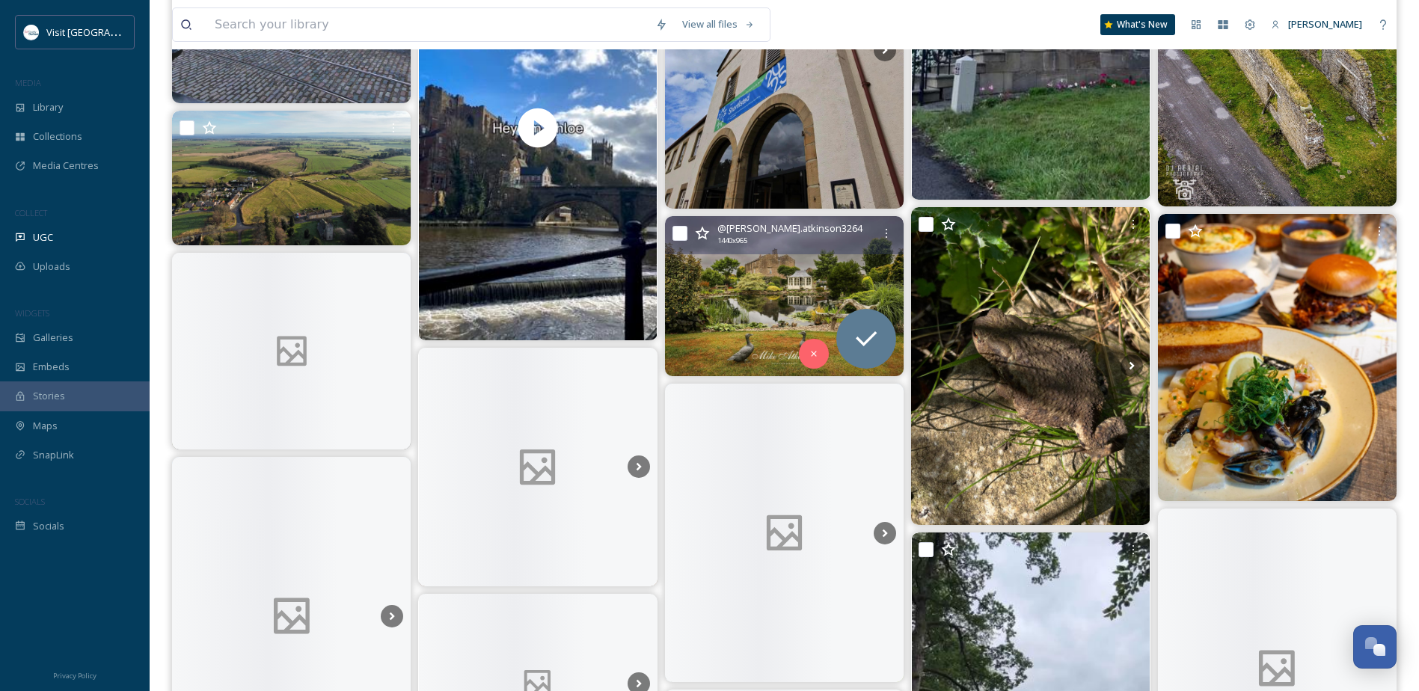
scroll to position [13543, 0]
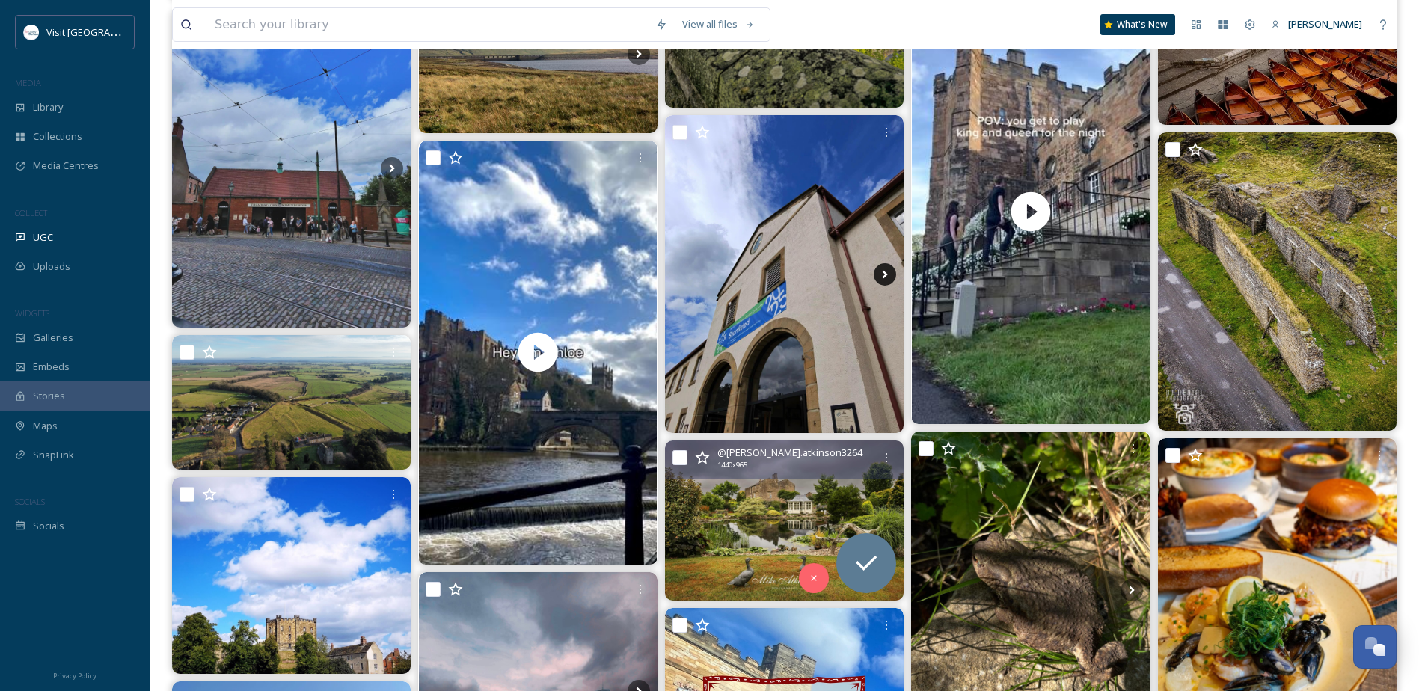
click at [889, 274] on icon at bounding box center [885, 274] width 22 height 22
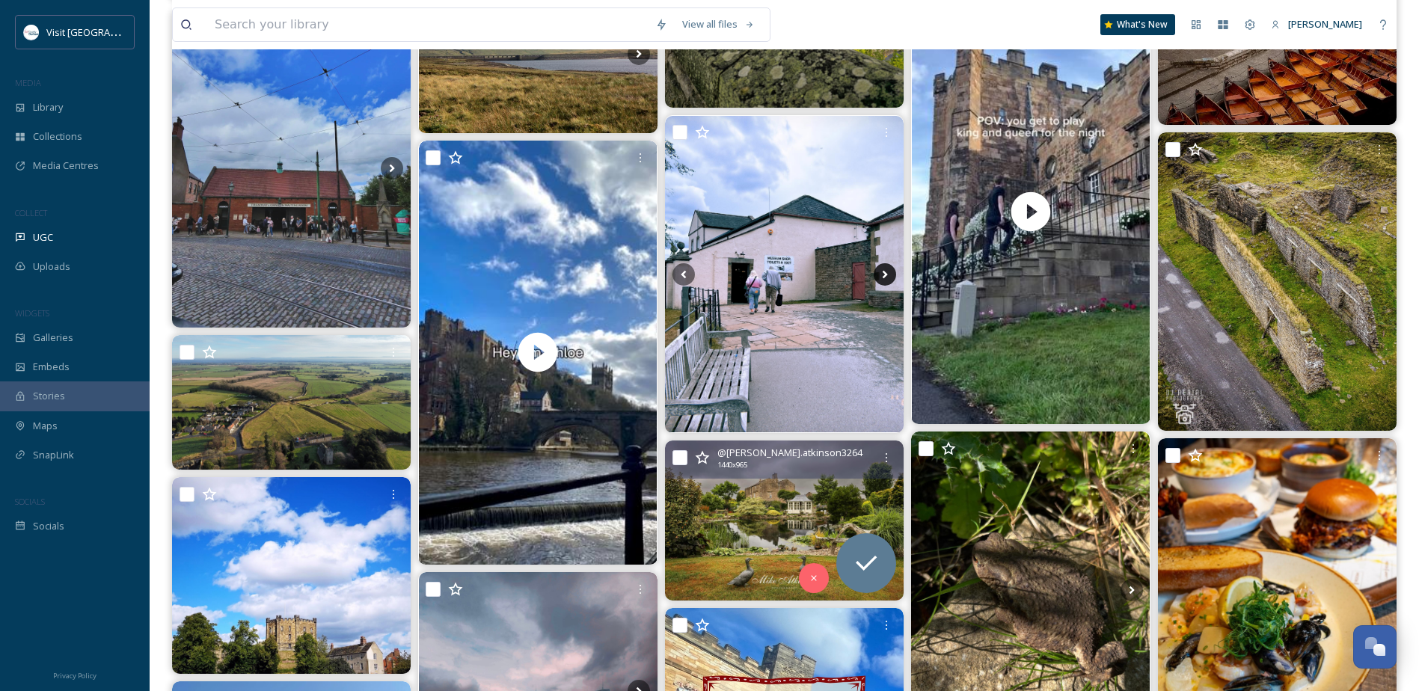
click at [889, 274] on icon at bounding box center [885, 274] width 22 height 22
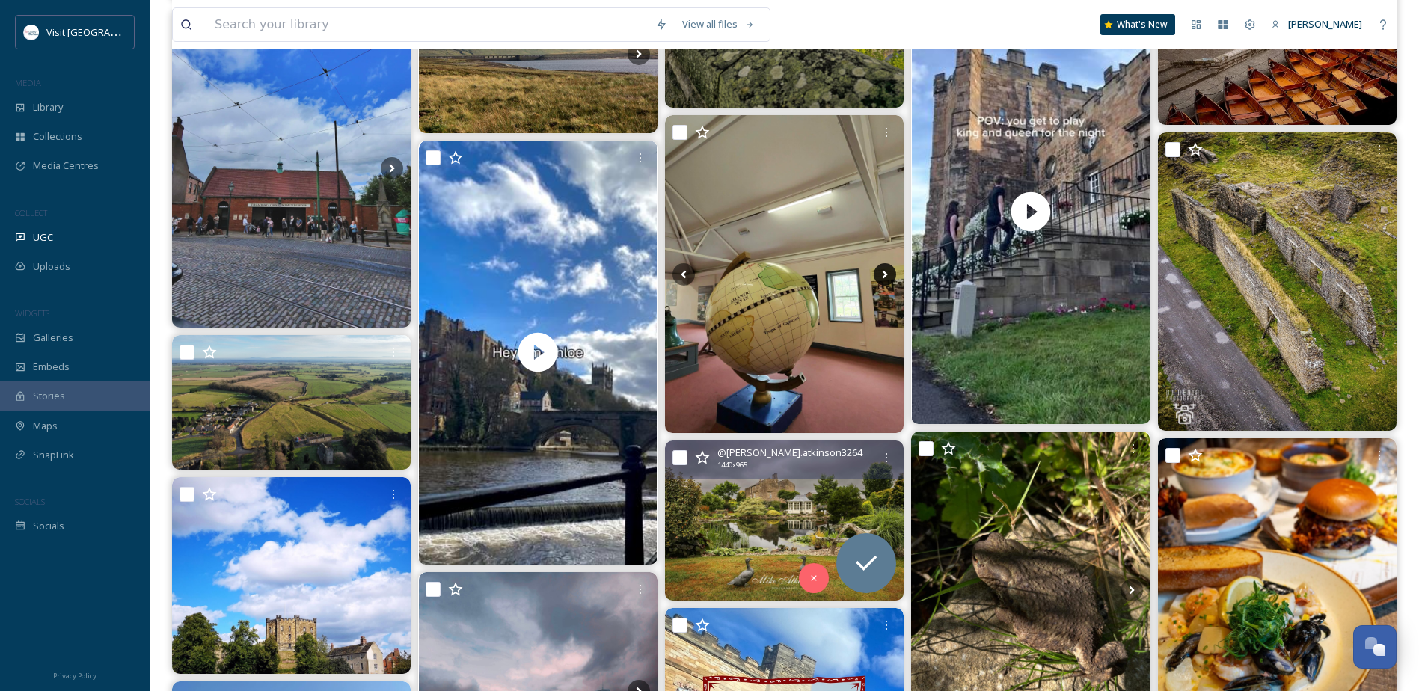
click at [880, 277] on icon at bounding box center [885, 274] width 22 height 22
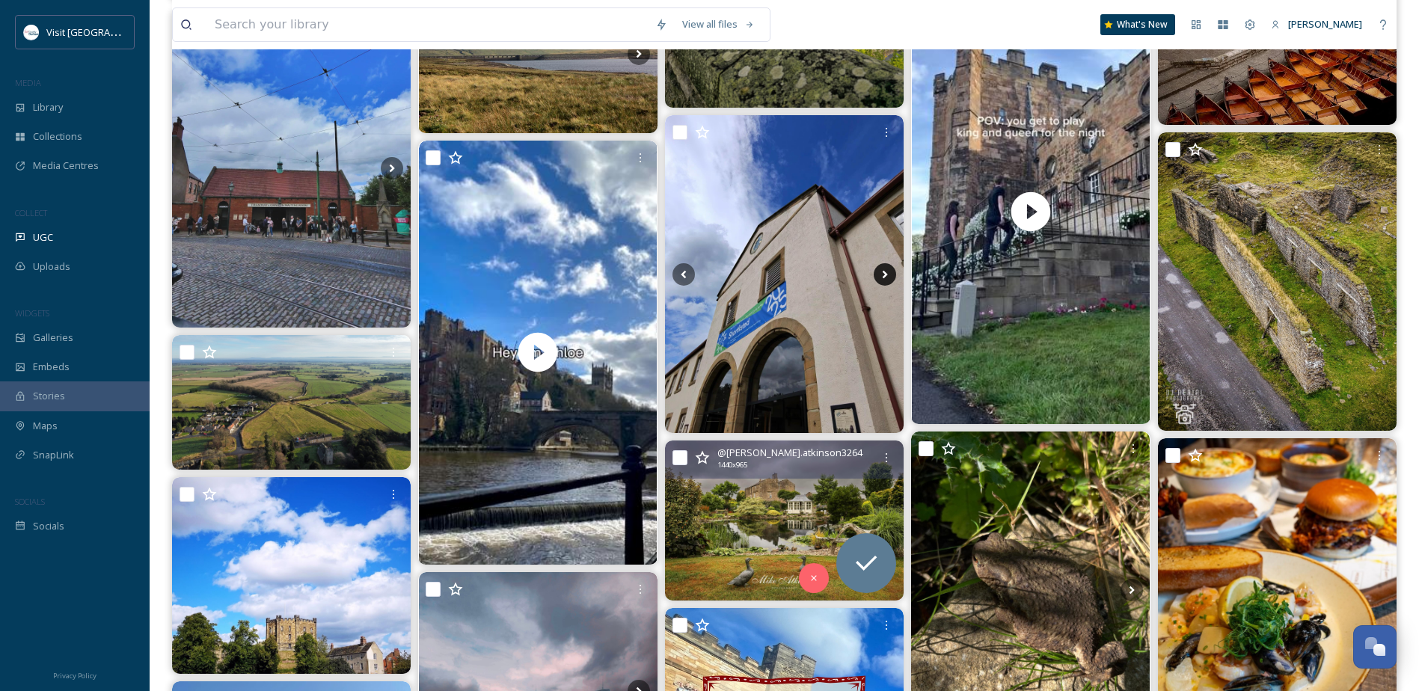
click at [880, 277] on icon at bounding box center [885, 274] width 22 height 22
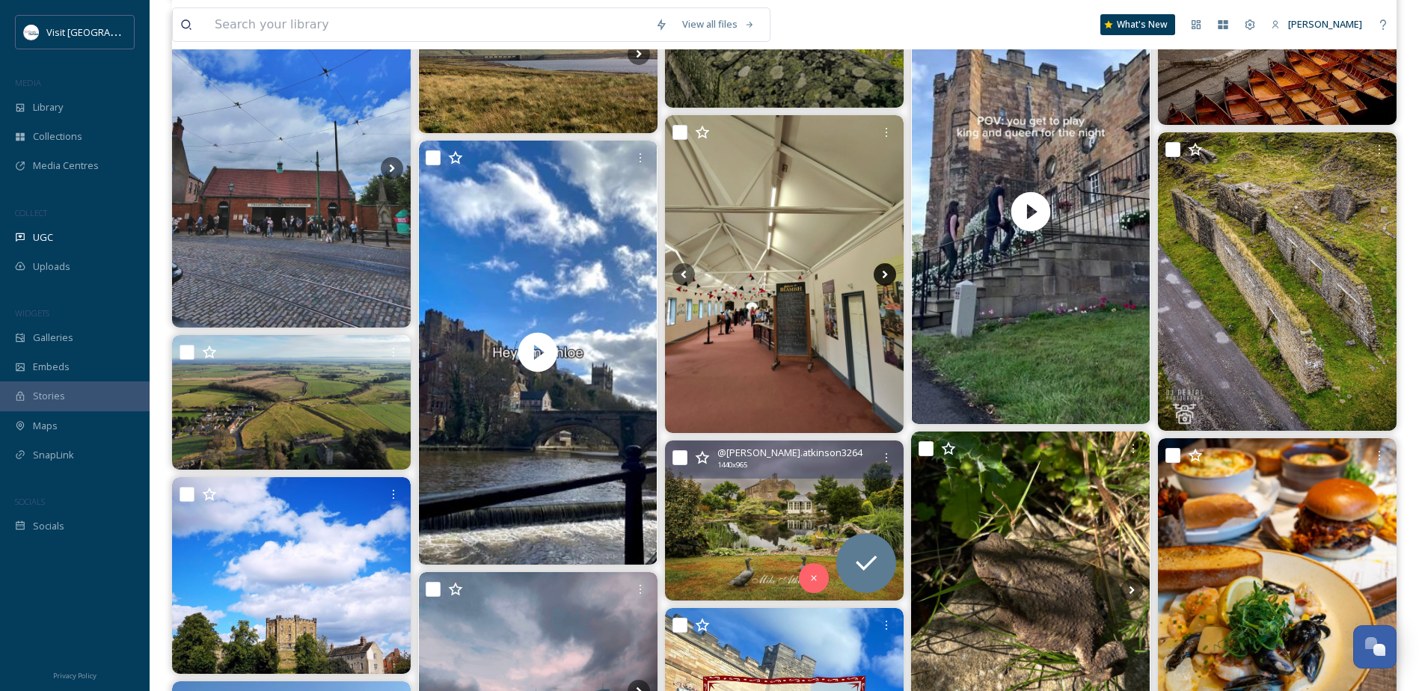
click at [886, 273] on icon at bounding box center [885, 274] width 5 height 8
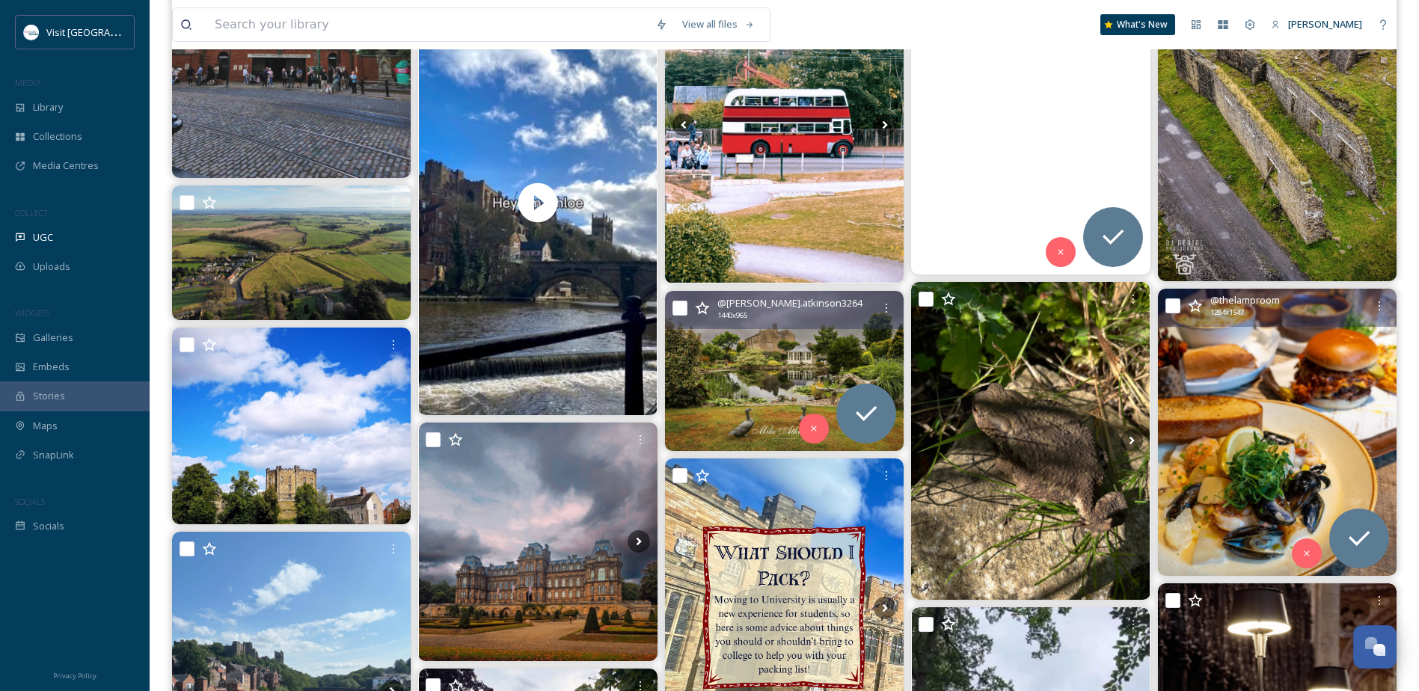
scroll to position [13917, 0]
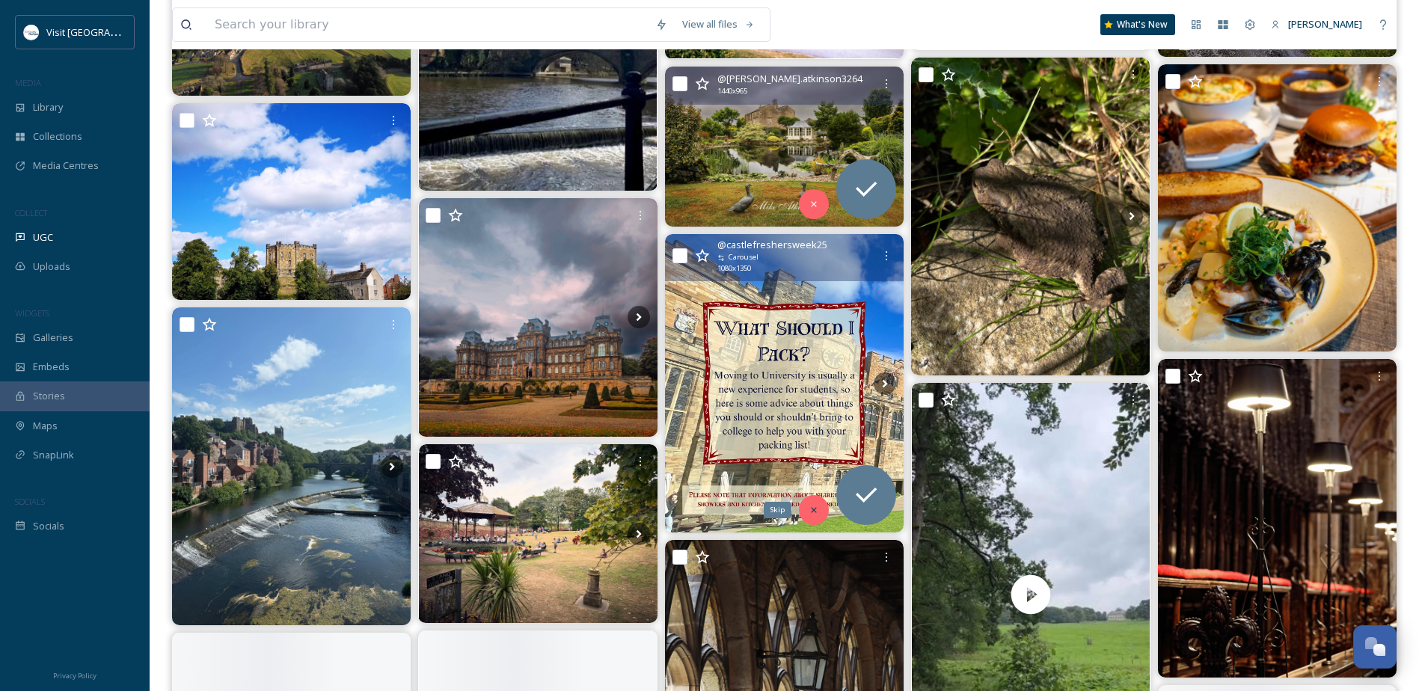
click at [810, 512] on icon at bounding box center [814, 510] width 10 height 10
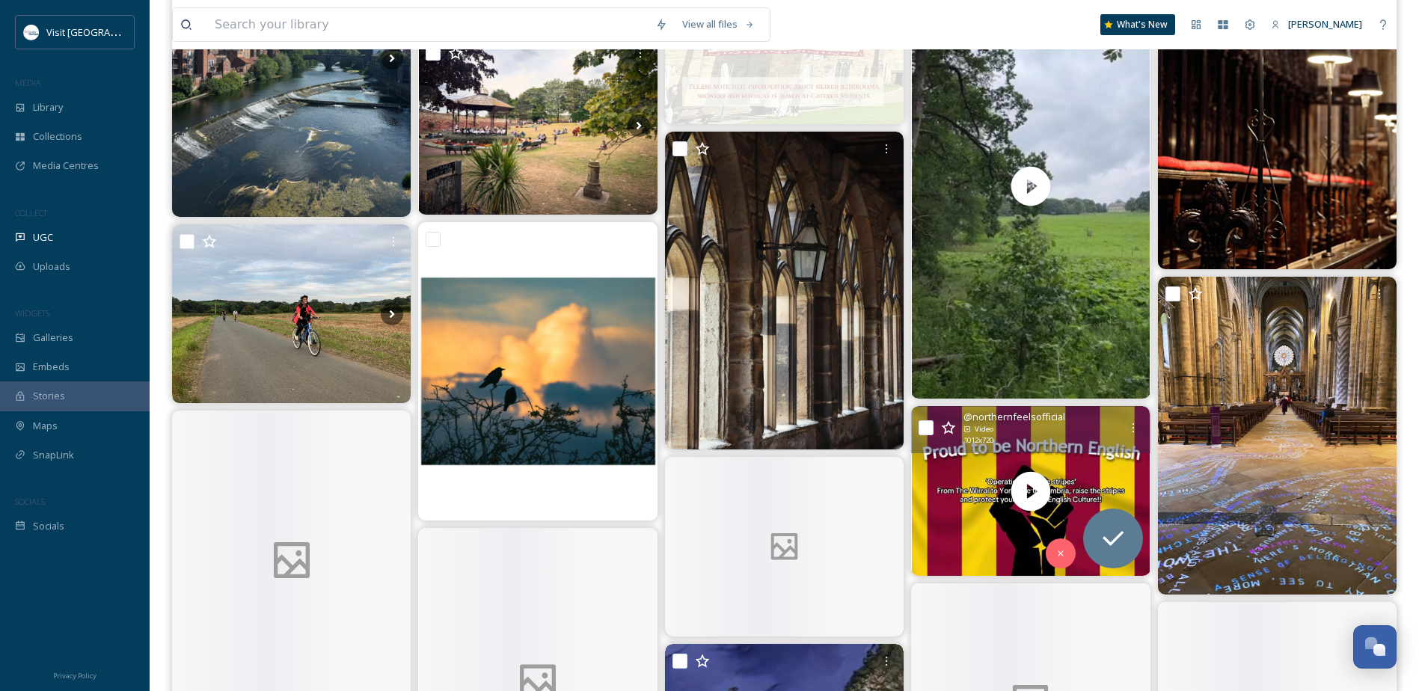
scroll to position [14515, 0]
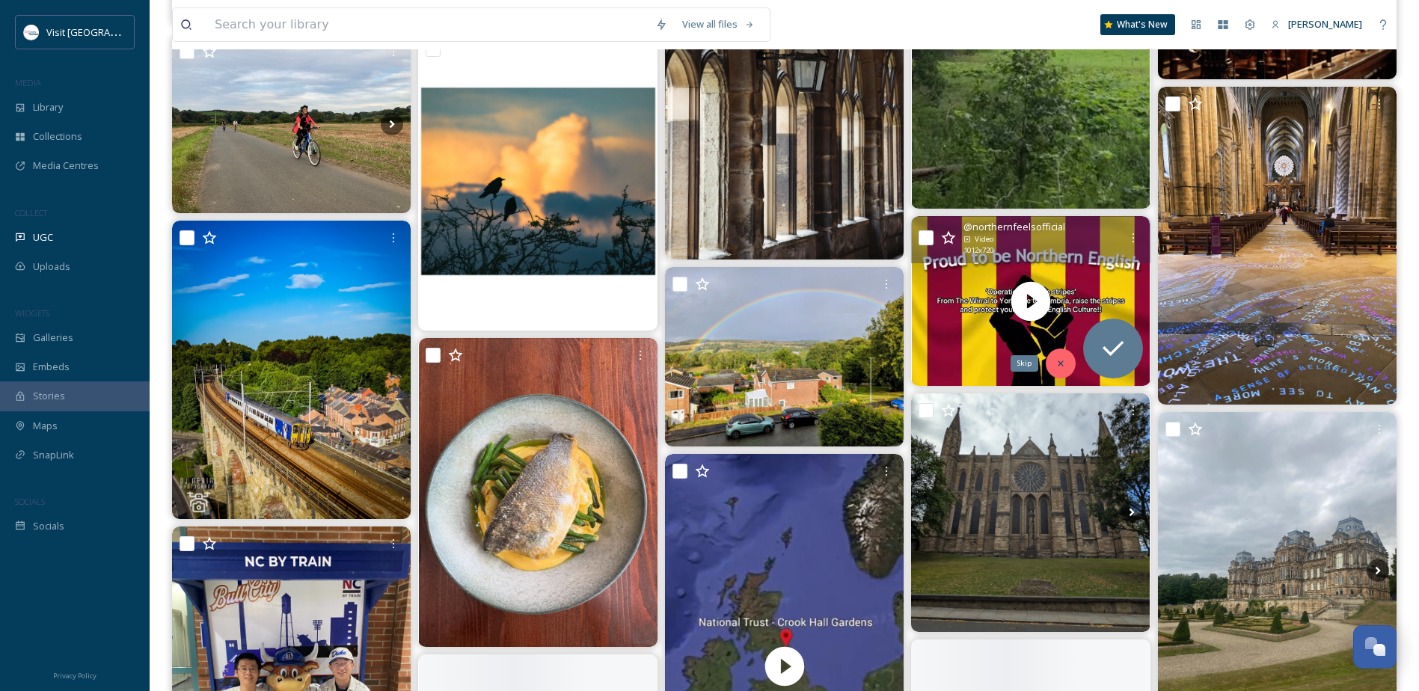
click at [1063, 361] on icon at bounding box center [1061, 363] width 10 height 10
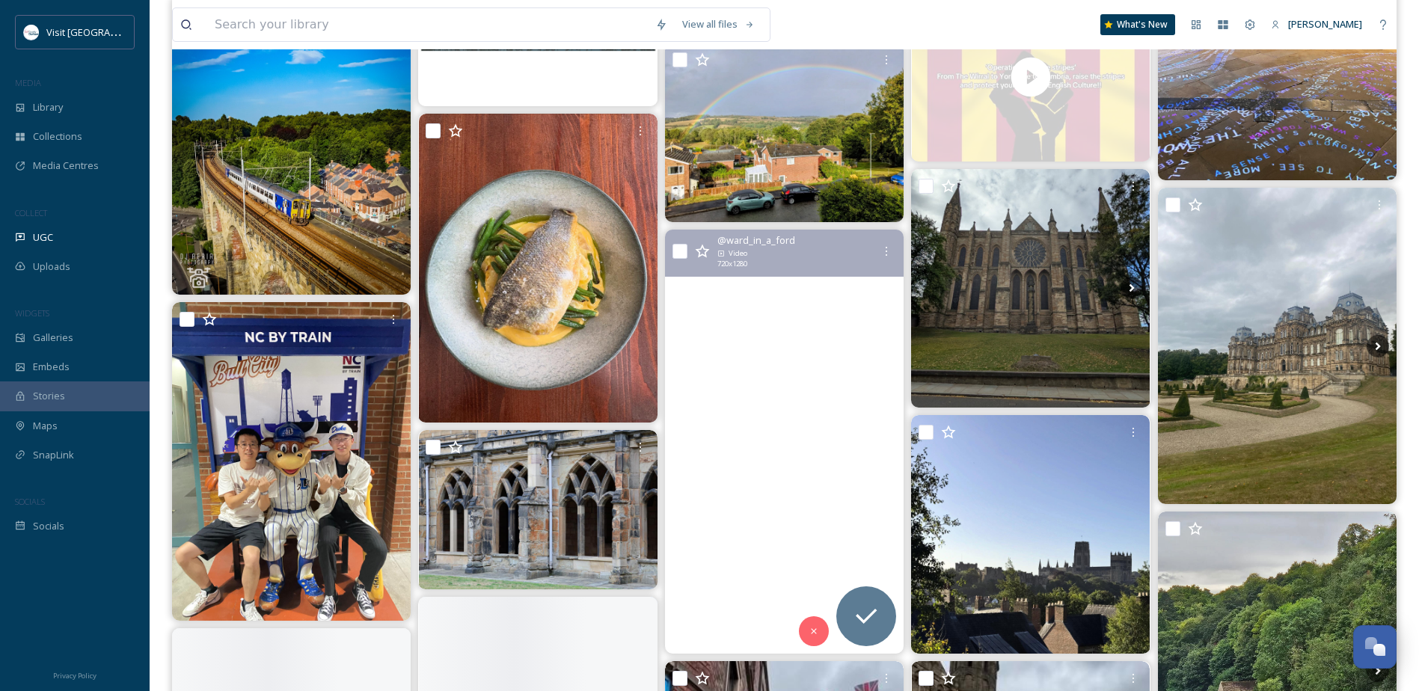
scroll to position [14815, 0]
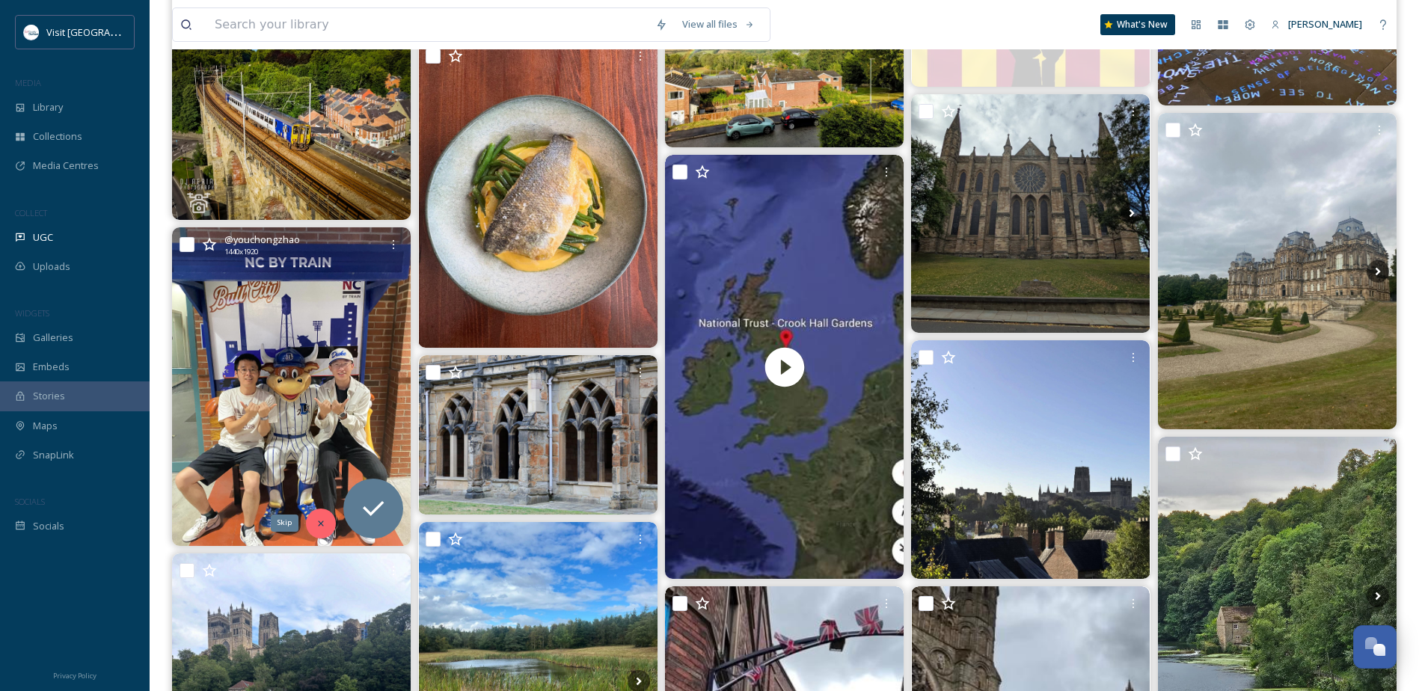
click at [317, 525] on icon at bounding box center [321, 524] width 10 height 10
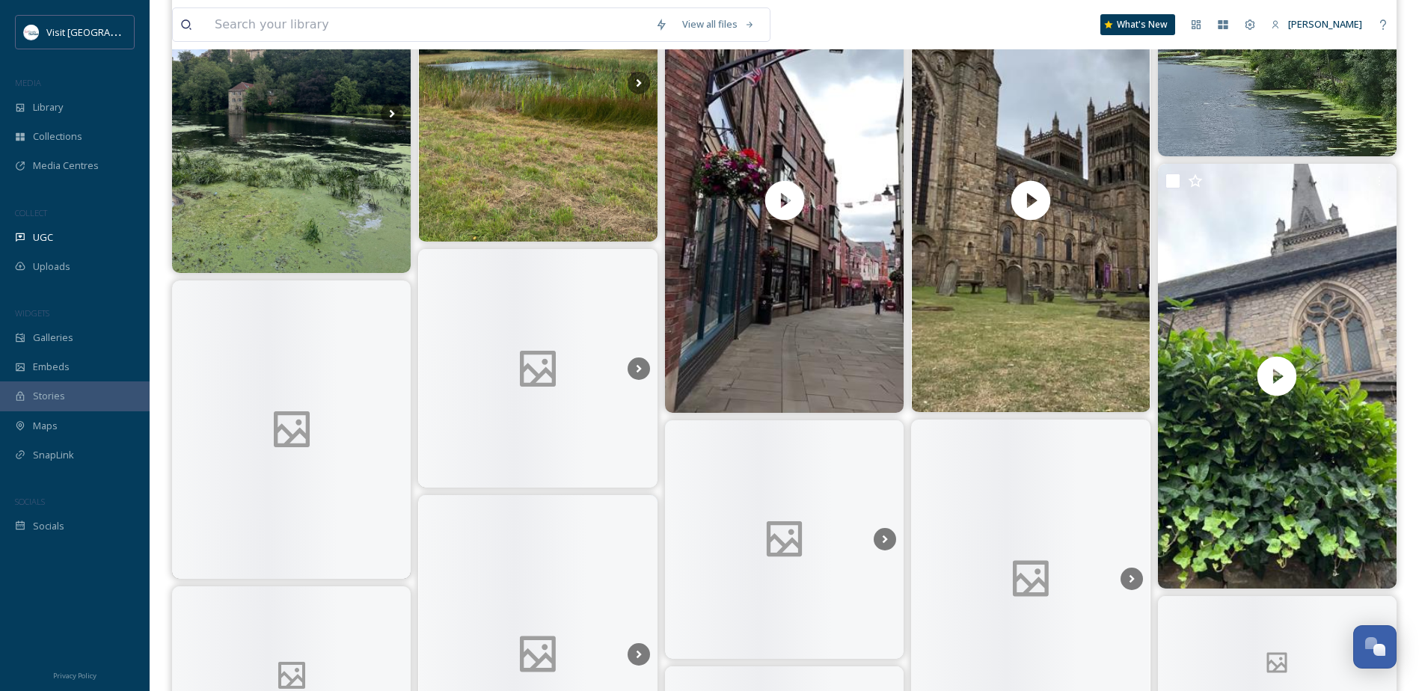
scroll to position [15712, 0]
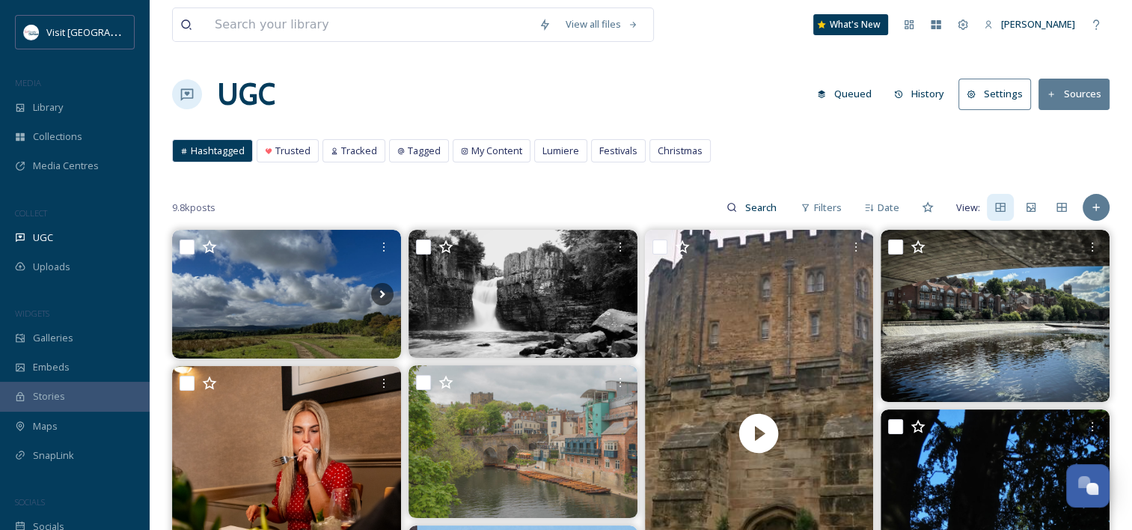
click at [930, 92] on button "History" at bounding box center [919, 93] width 65 height 29
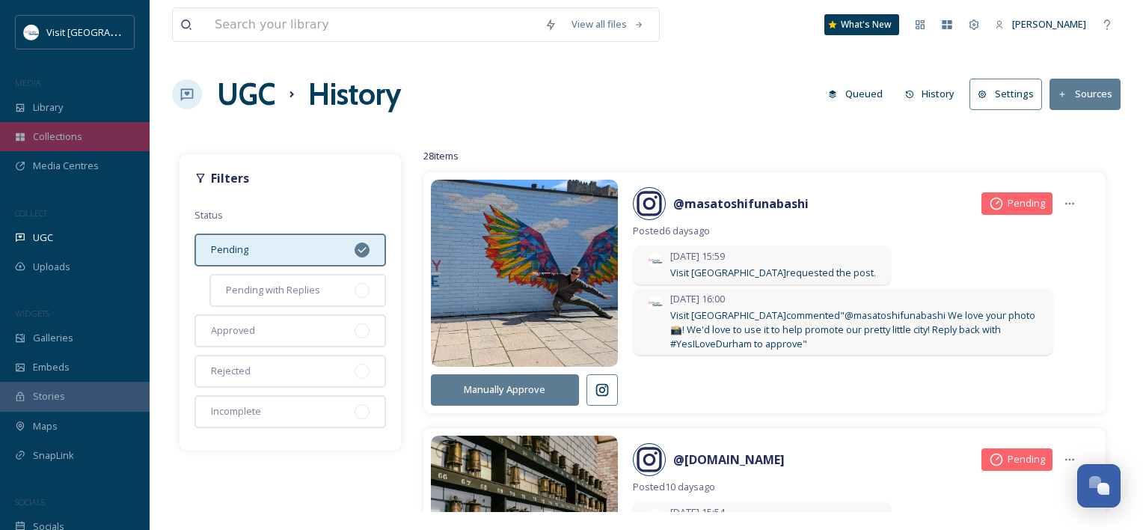
click at [73, 135] on span "Collections" at bounding box center [57, 136] width 49 height 14
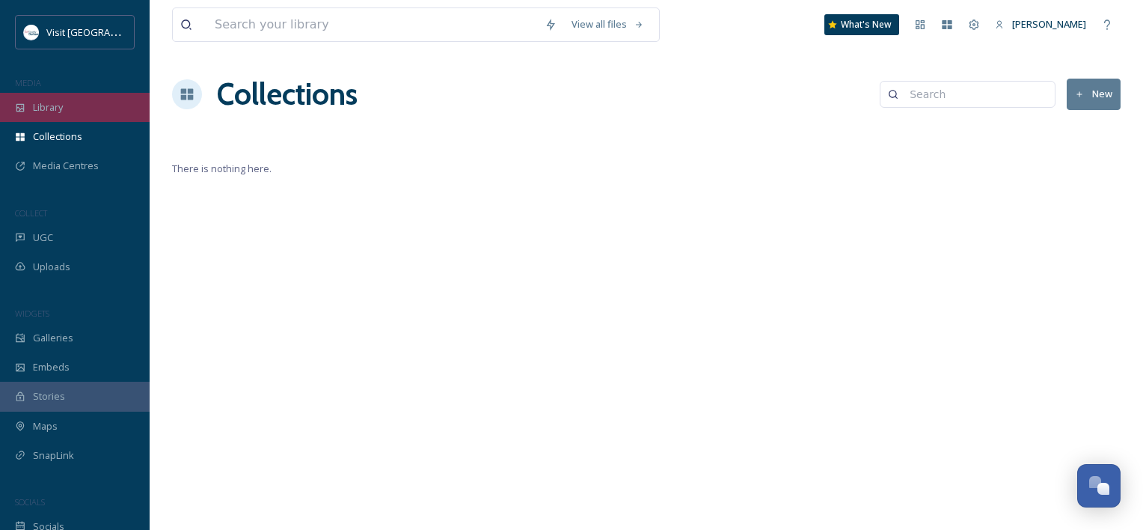
click at [81, 111] on div "Library" at bounding box center [75, 107] width 150 height 29
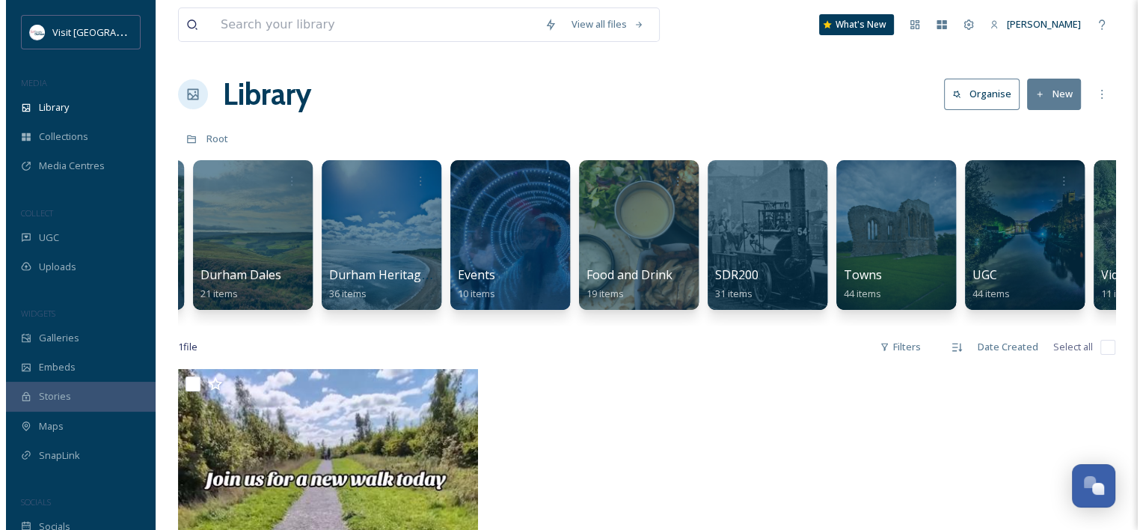
scroll to position [0, 1074]
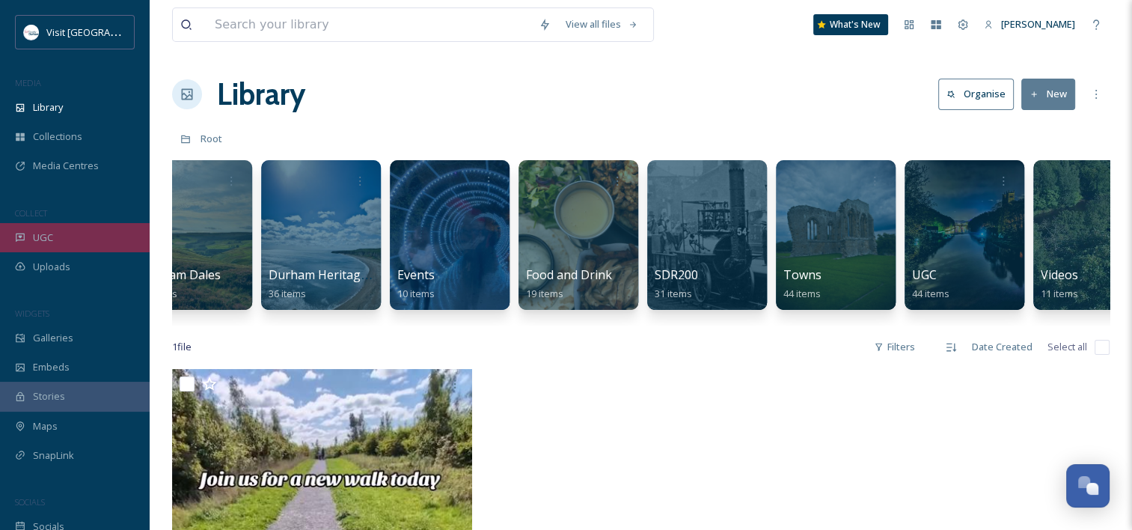
click at [79, 236] on div "UGC" at bounding box center [75, 237] width 150 height 29
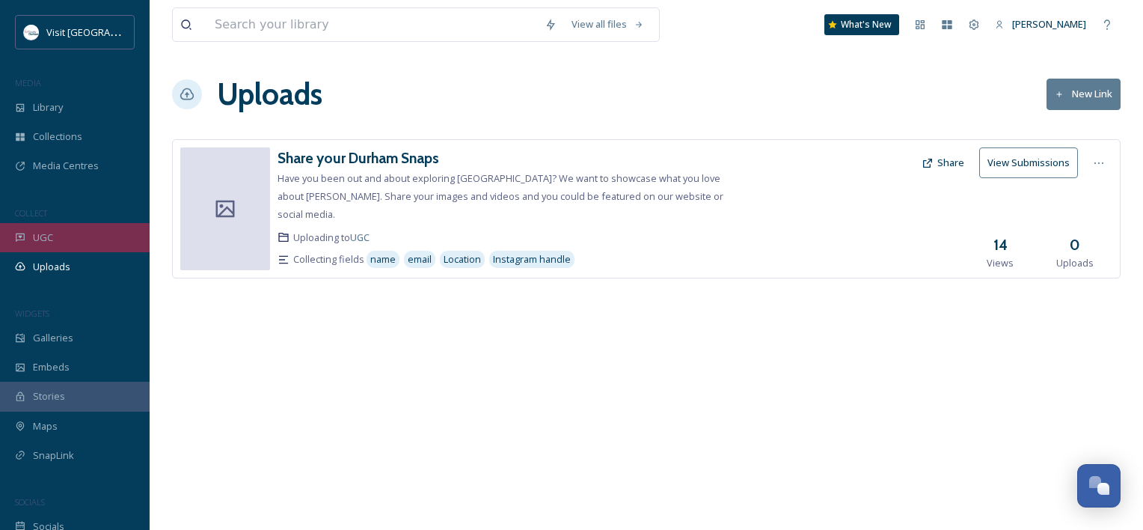
click at [84, 236] on div "UGC" at bounding box center [75, 237] width 150 height 29
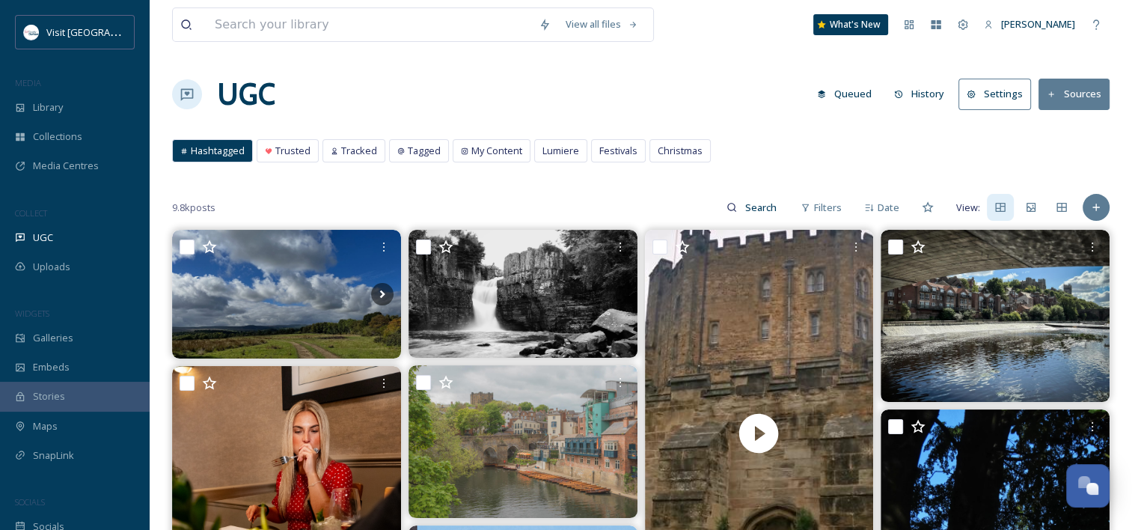
click at [936, 100] on button "History" at bounding box center [919, 93] width 65 height 29
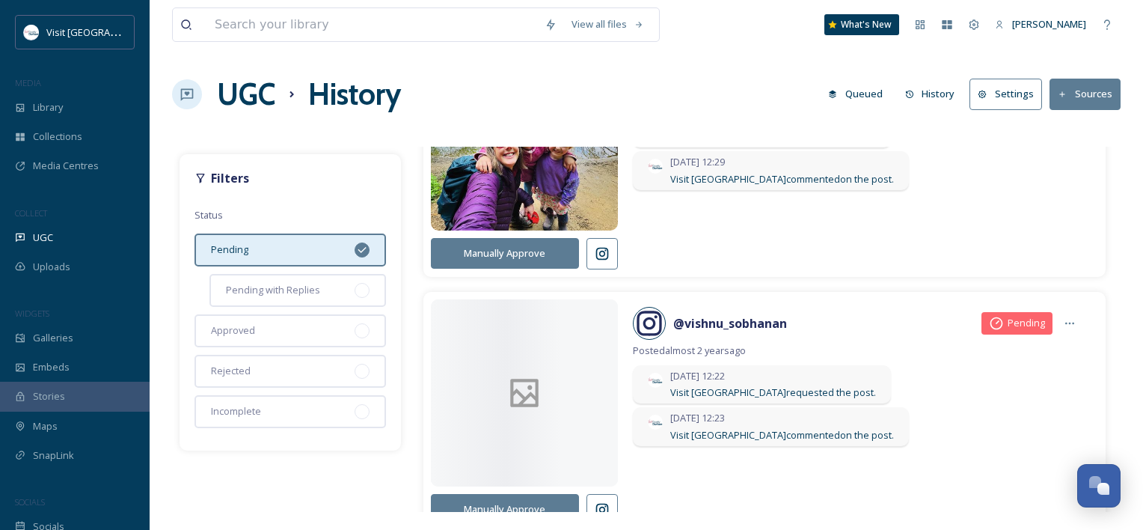
scroll to position [4265, 0]
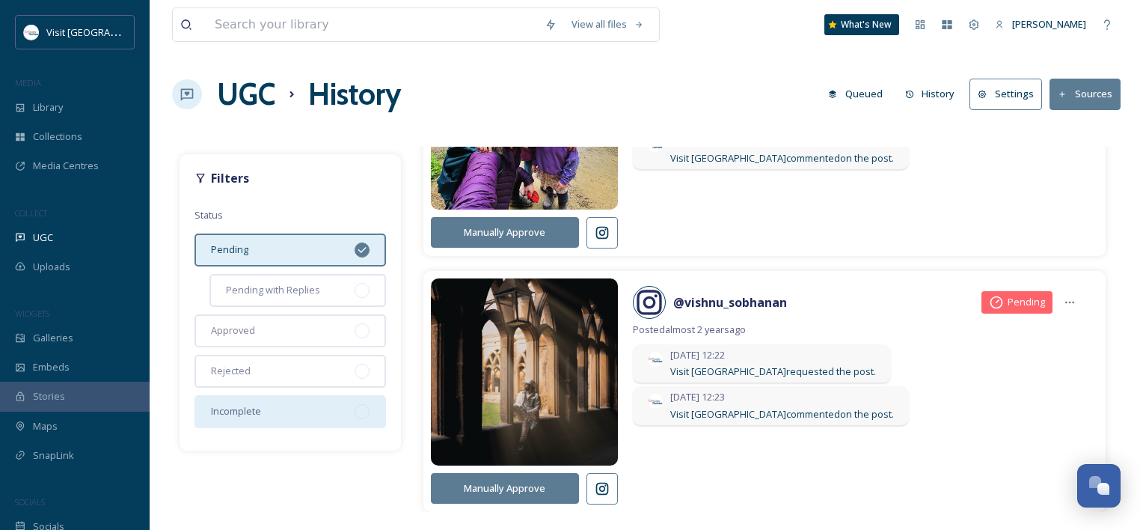
click at [293, 401] on div "Incomplete" at bounding box center [291, 411] width 192 height 33
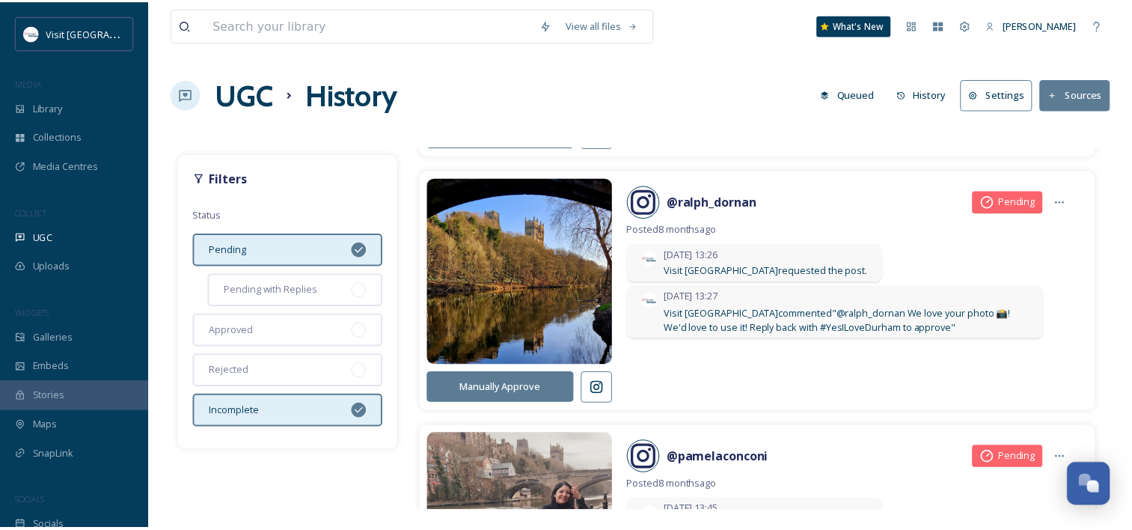
scroll to position [2319, 0]
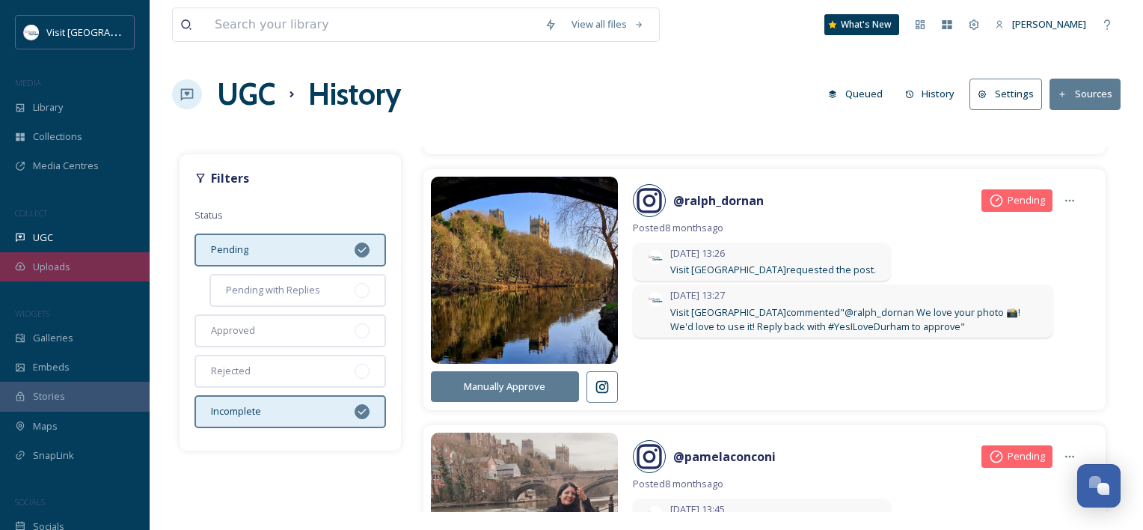
click at [34, 270] on span "Uploads" at bounding box center [51, 267] width 37 height 14
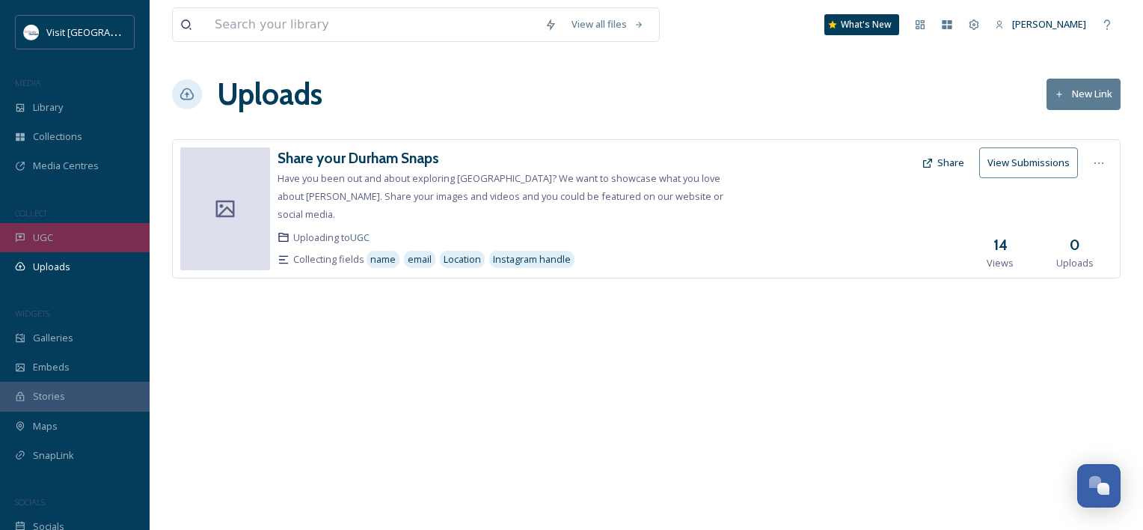
click at [94, 245] on div "UGC" at bounding box center [75, 237] width 150 height 29
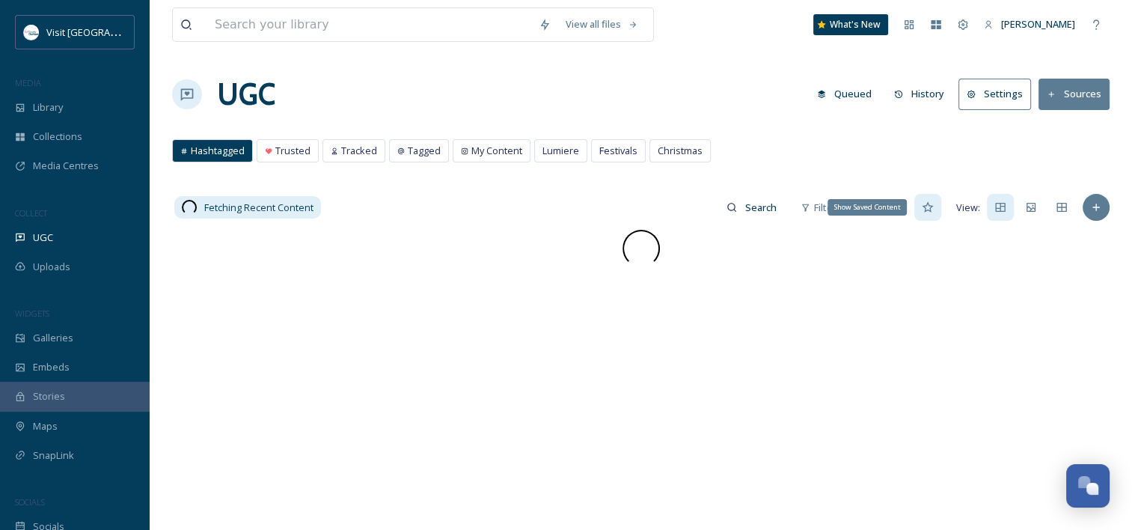
click at [921, 208] on div "Show Saved Content" at bounding box center [927, 207] width 27 height 27
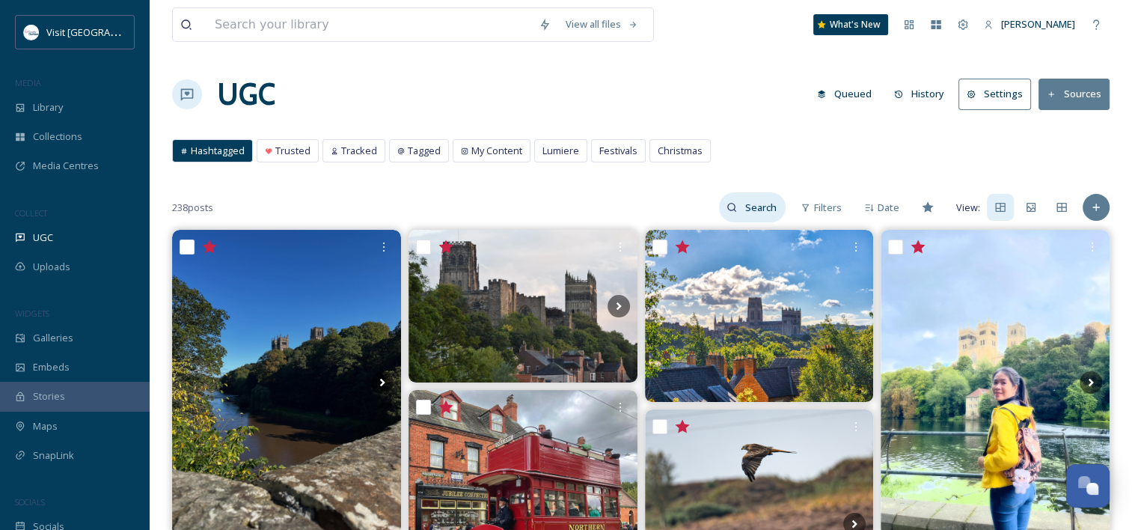
click at [748, 209] on input at bounding box center [761, 207] width 49 height 30
click at [712, 209] on input at bounding box center [729, 207] width 112 height 30
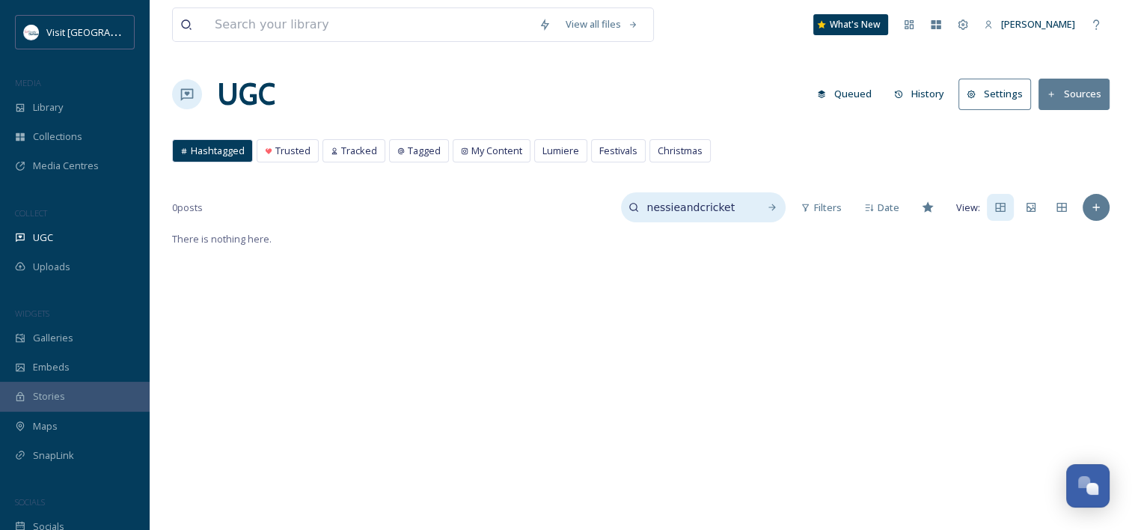
drag, startPoint x: 731, startPoint y: 214, endPoint x: 637, endPoint y: 212, distance: 93.6
click at [637, 212] on div "nessieandcricket" at bounding box center [703, 207] width 165 height 30
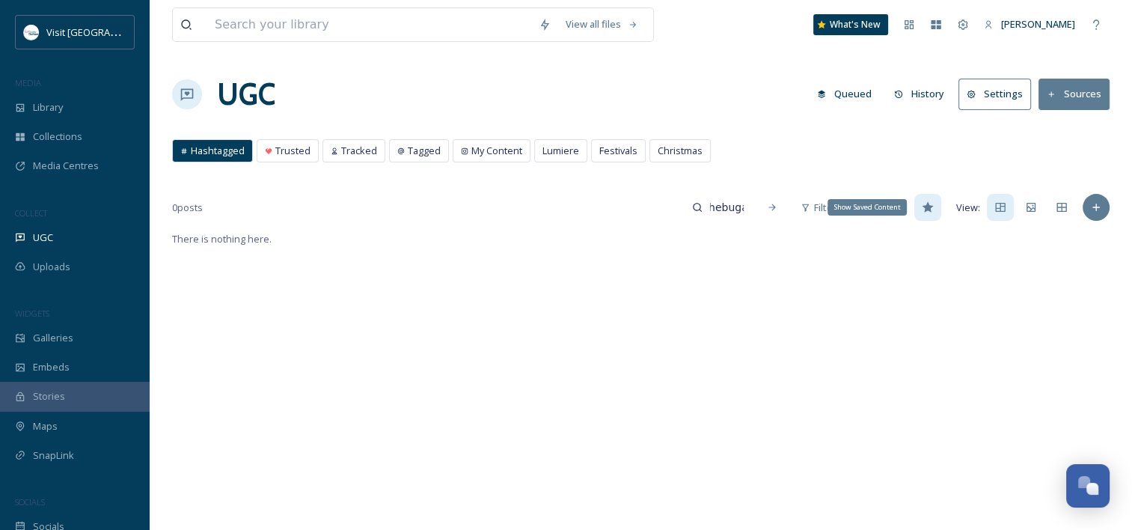
drag, startPoint x: 932, startPoint y: 207, endPoint x: 932, endPoint y: 218, distance: 12.0
click at [932, 207] on icon at bounding box center [928, 207] width 12 height 12
click at [747, 210] on input "thebugandthemonster" at bounding box center [727, 207] width 49 height 30
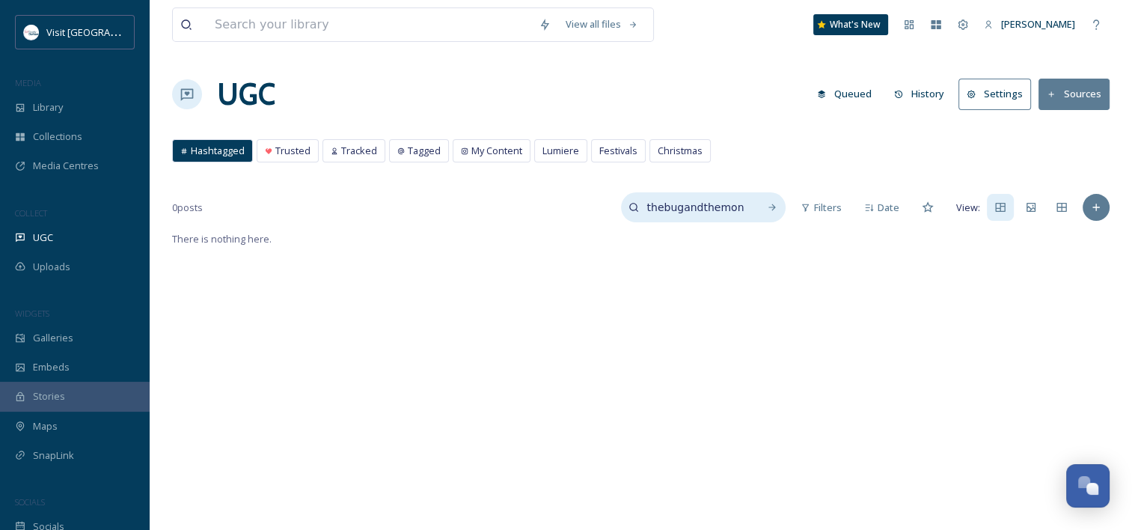
click at [746, 207] on input "thebugandthemonster" at bounding box center [695, 207] width 112 height 30
drag, startPoint x: 722, startPoint y: 207, endPoint x: 637, endPoint y: 215, distance: 84.9
click at [637, 215] on div "thebugandthemonster" at bounding box center [703, 207] width 165 height 30
type input "onster"
drag, startPoint x: 709, startPoint y: 207, endPoint x: 649, endPoint y: 211, distance: 60.0
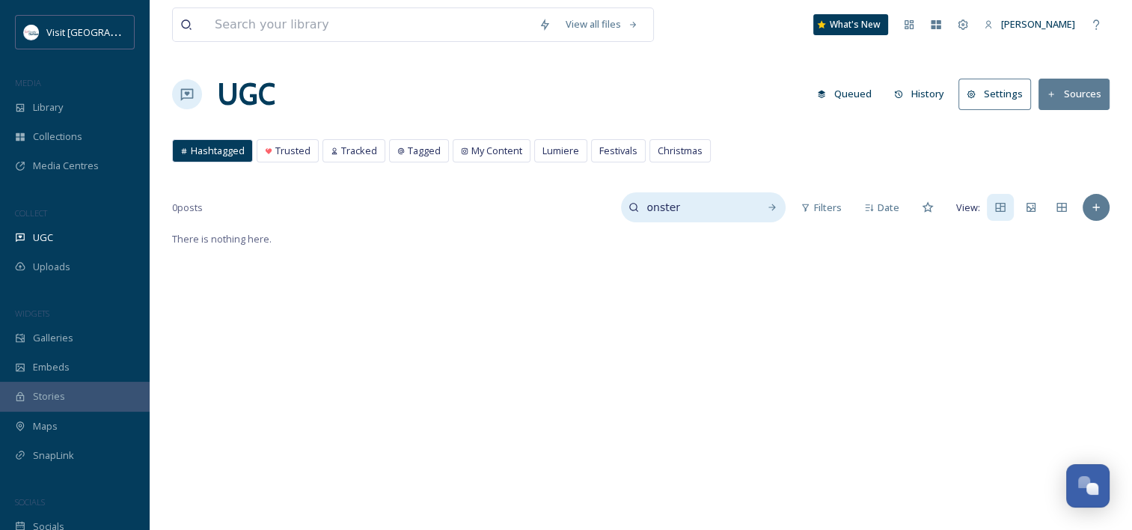
click at [649, 211] on input "onster" at bounding box center [695, 207] width 112 height 30
click at [928, 93] on button "History" at bounding box center [919, 93] width 65 height 29
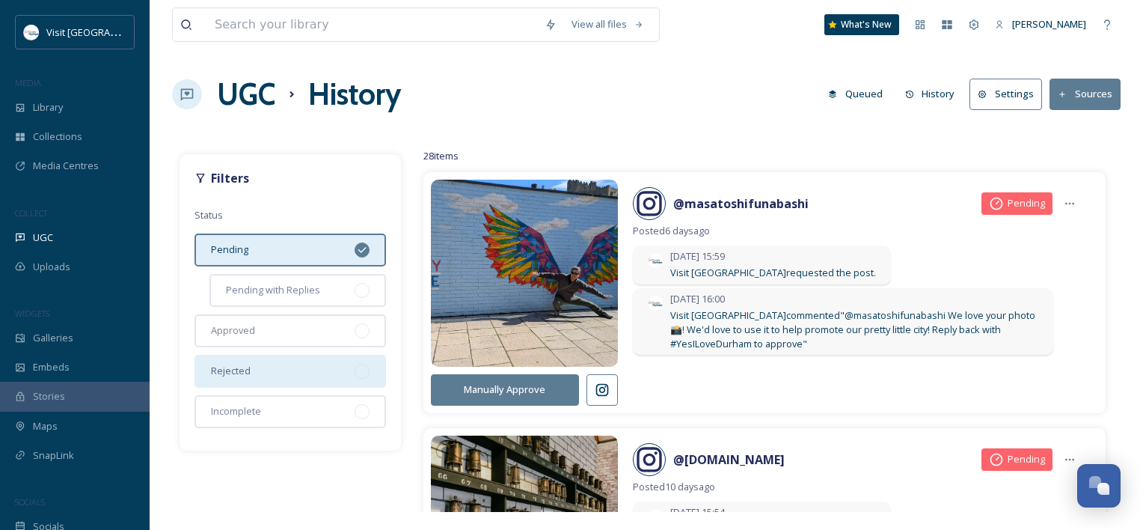
click at [299, 369] on div "Rejected" at bounding box center [291, 371] width 192 height 33
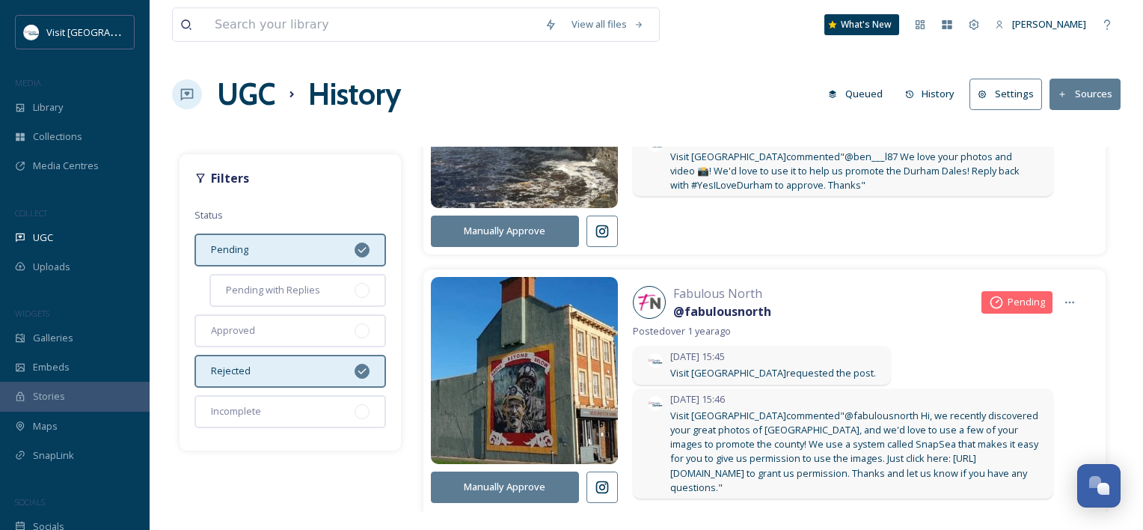
scroll to position [1347, 0]
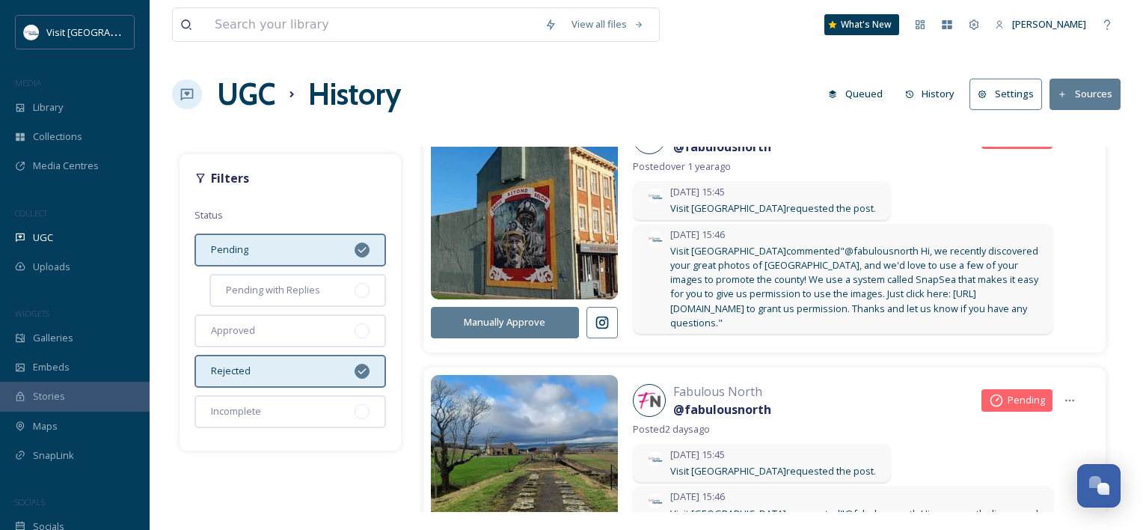
click at [360, 370] on icon at bounding box center [362, 370] width 8 height 6
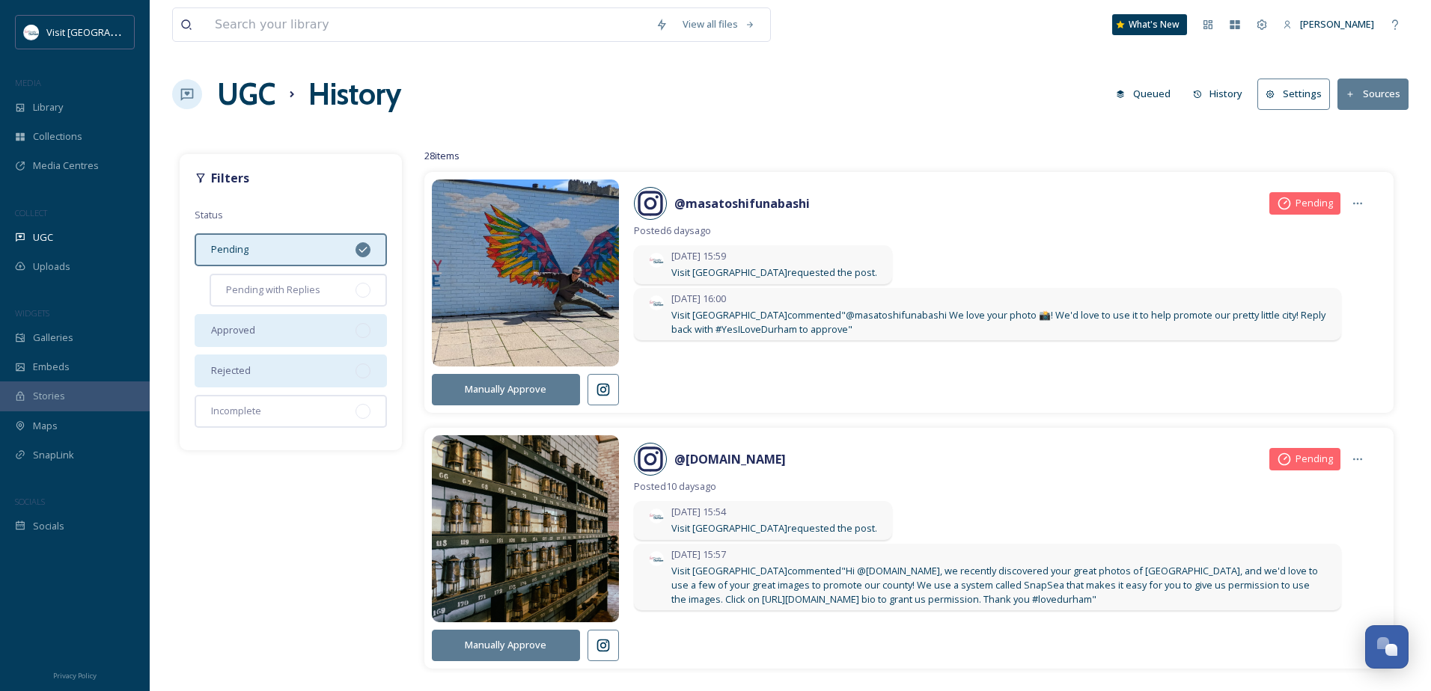
click at [328, 335] on div "Approved" at bounding box center [291, 330] width 192 height 33
click at [359, 253] on icon at bounding box center [363, 250] width 12 height 12
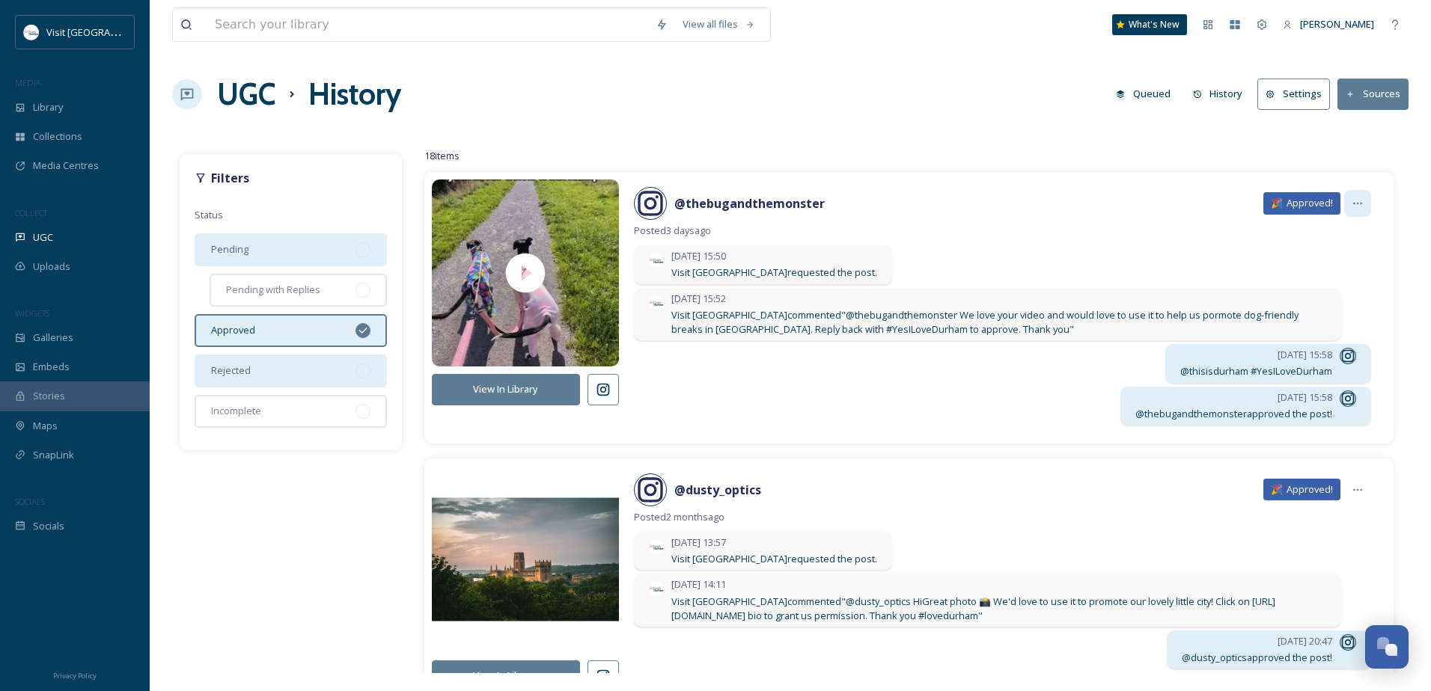
click at [1143, 207] on icon at bounding box center [1357, 204] width 12 height 12
click at [1143, 191] on div "@ thebugandthemonster 🎉 Approved! Copy Approval Link" at bounding box center [1002, 203] width 737 height 33
click at [527, 389] on button "View In Library" at bounding box center [506, 389] width 148 height 31
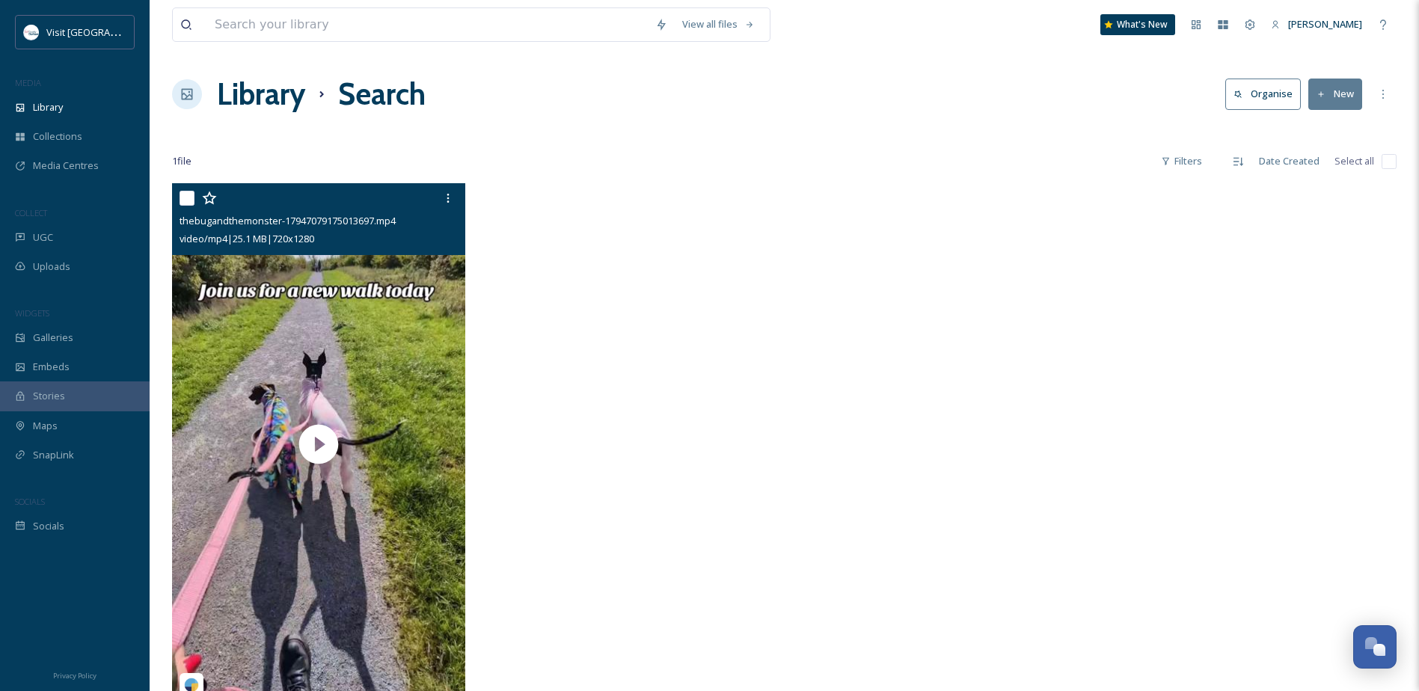
click at [192, 198] on input "checkbox" at bounding box center [187, 198] width 15 height 15
checkbox input "true"
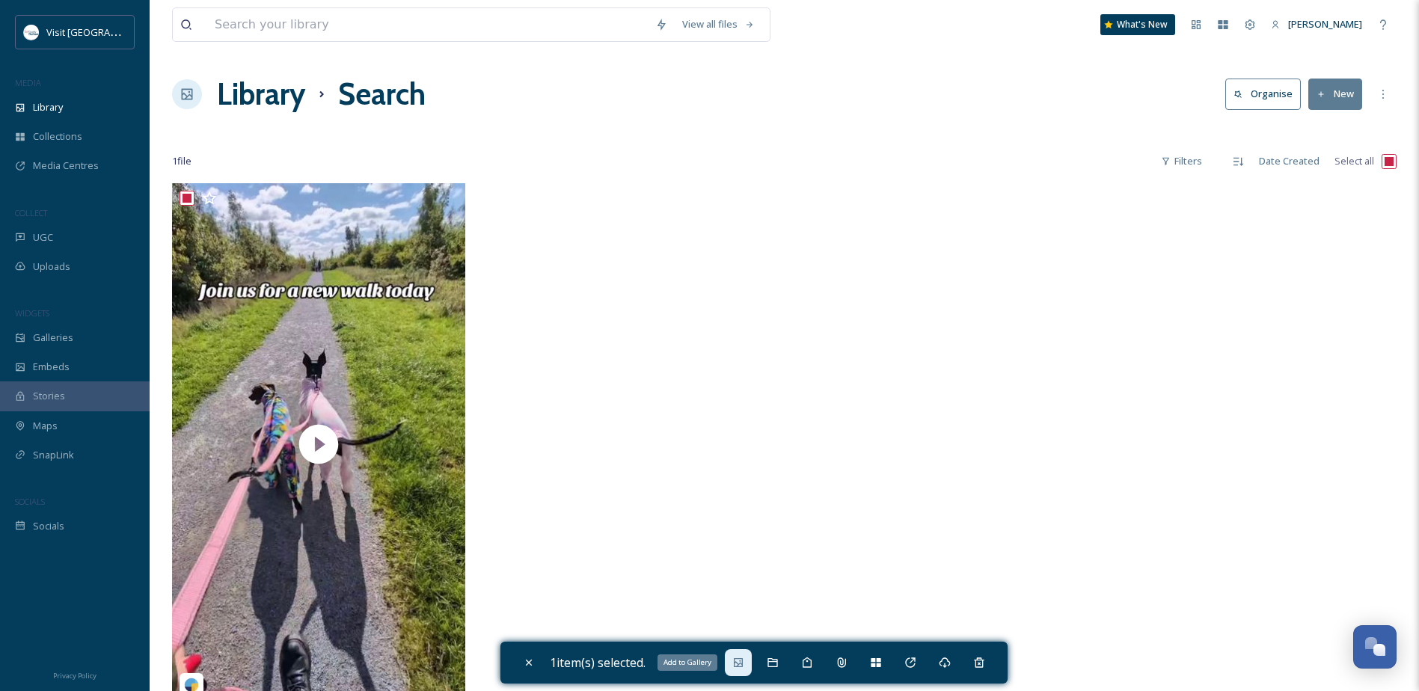
click at [741, 529] on icon at bounding box center [738, 662] width 9 height 9
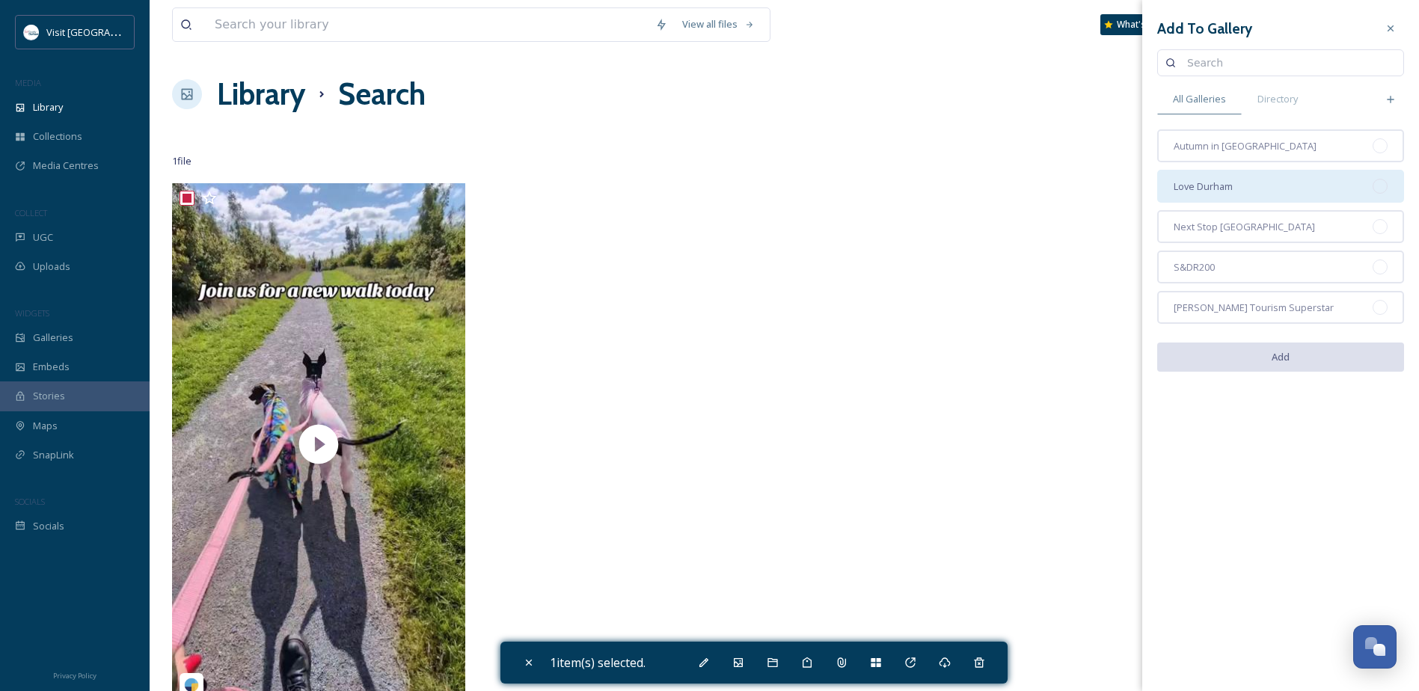
click at [1143, 189] on div "Love Durham" at bounding box center [1280, 186] width 247 height 33
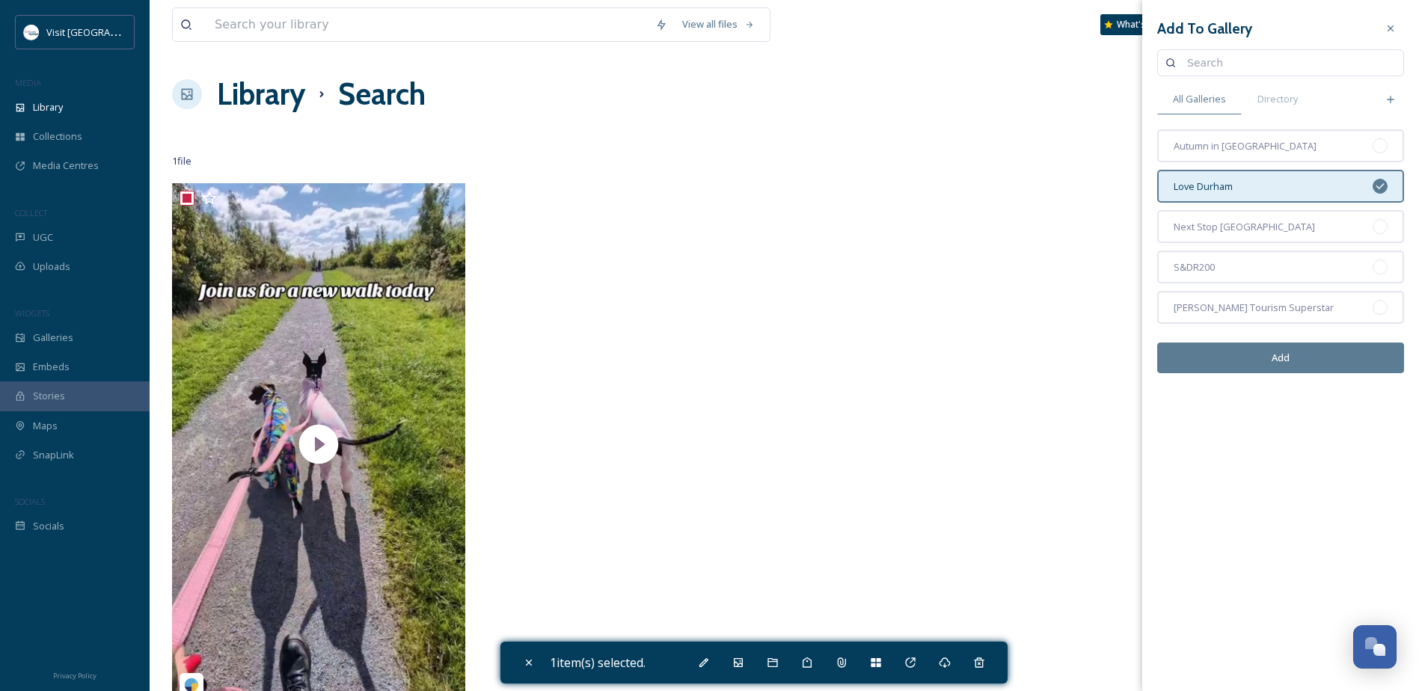
click at [1143, 358] on button "Add" at bounding box center [1280, 358] width 247 height 31
checkbox input "false"
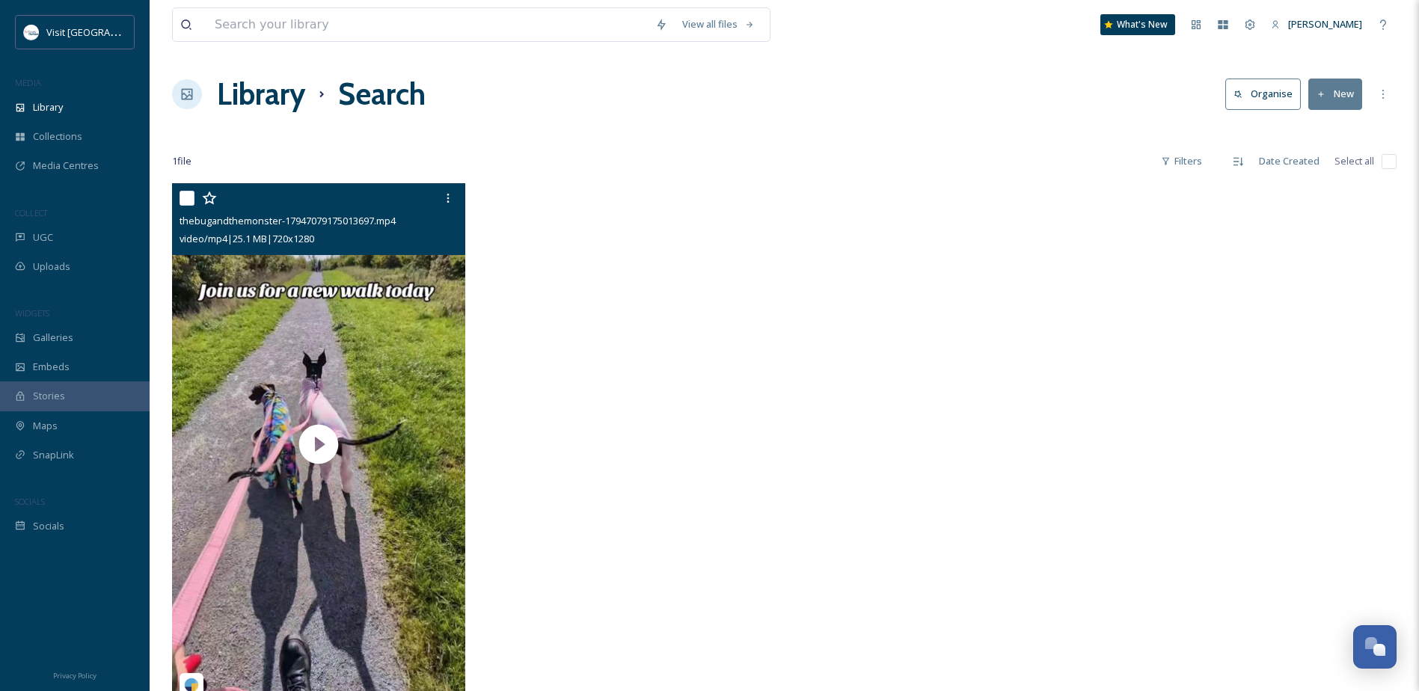
click at [189, 197] on input "checkbox" at bounding box center [187, 198] width 15 height 15
checkbox input "true"
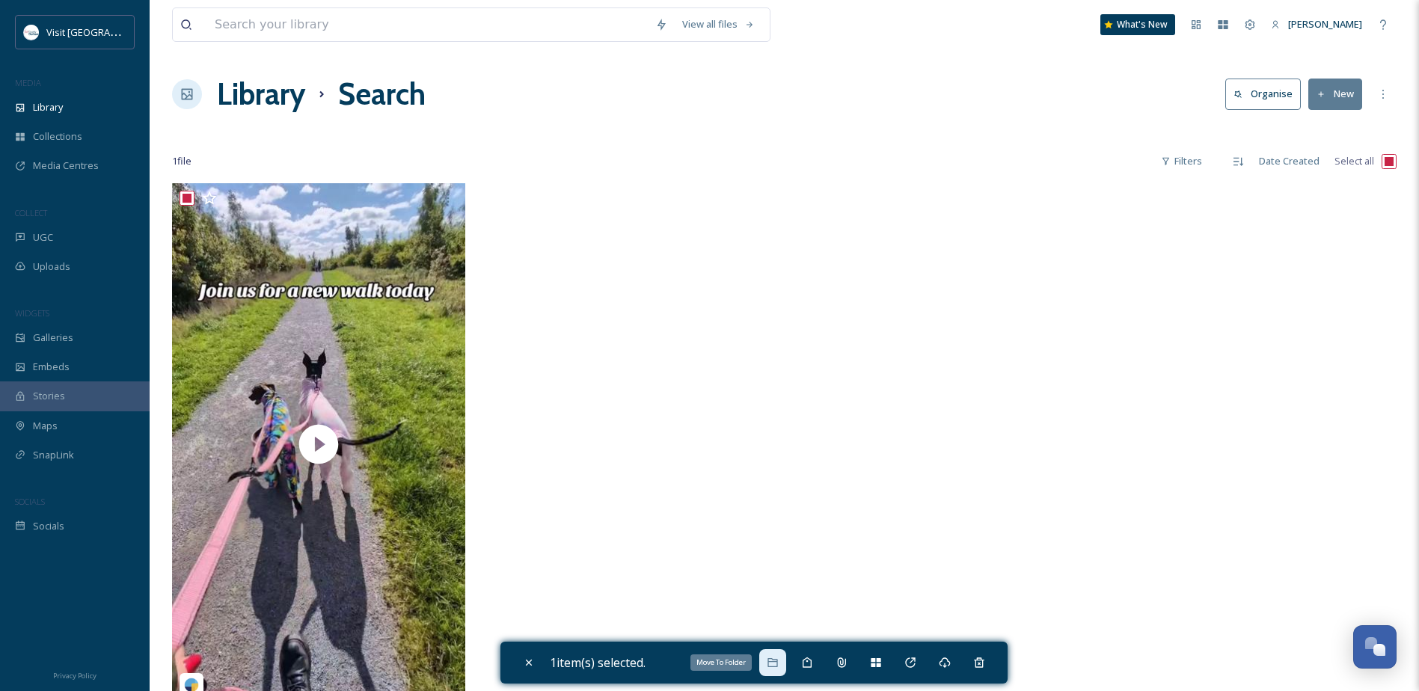
click at [774, 529] on icon at bounding box center [773, 662] width 10 height 9
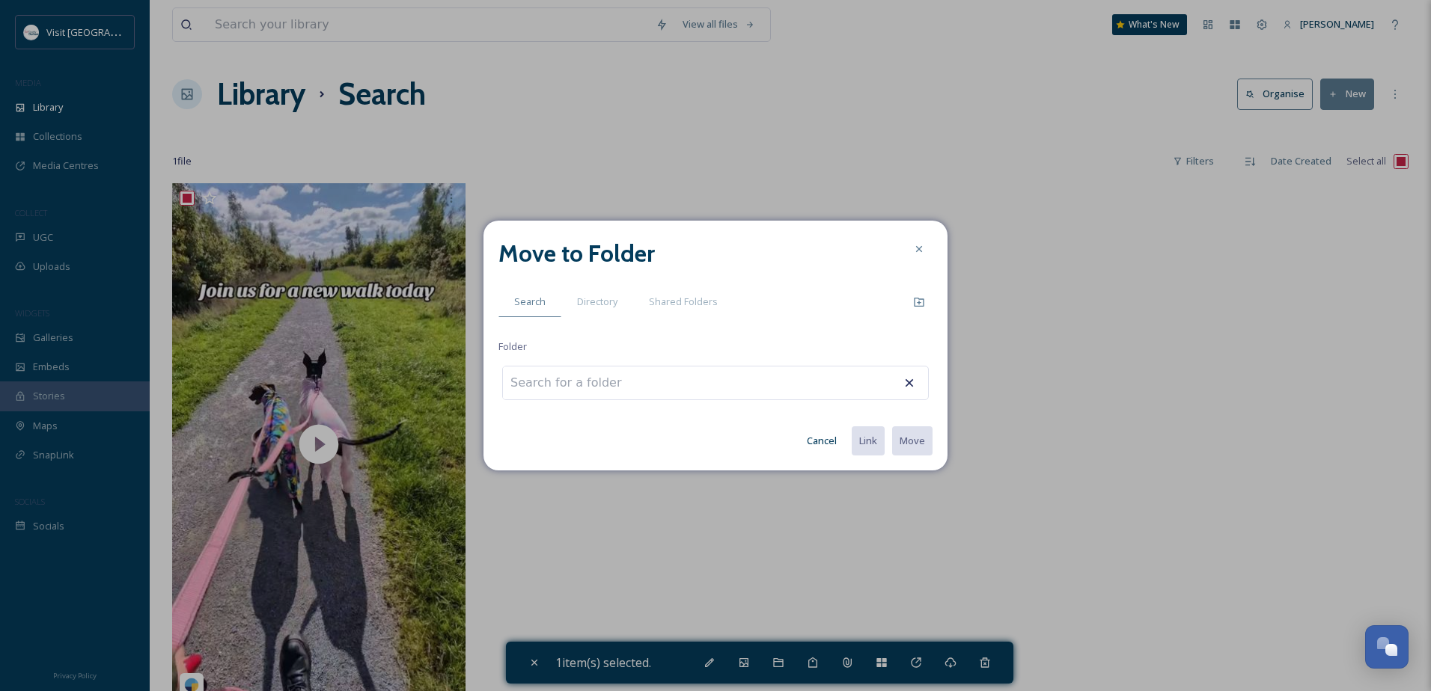
click at [740, 373] on div at bounding box center [715, 383] width 426 height 34
click at [761, 382] on div at bounding box center [715, 383] width 426 height 34
click at [600, 306] on span "Directory" at bounding box center [597, 302] width 40 height 14
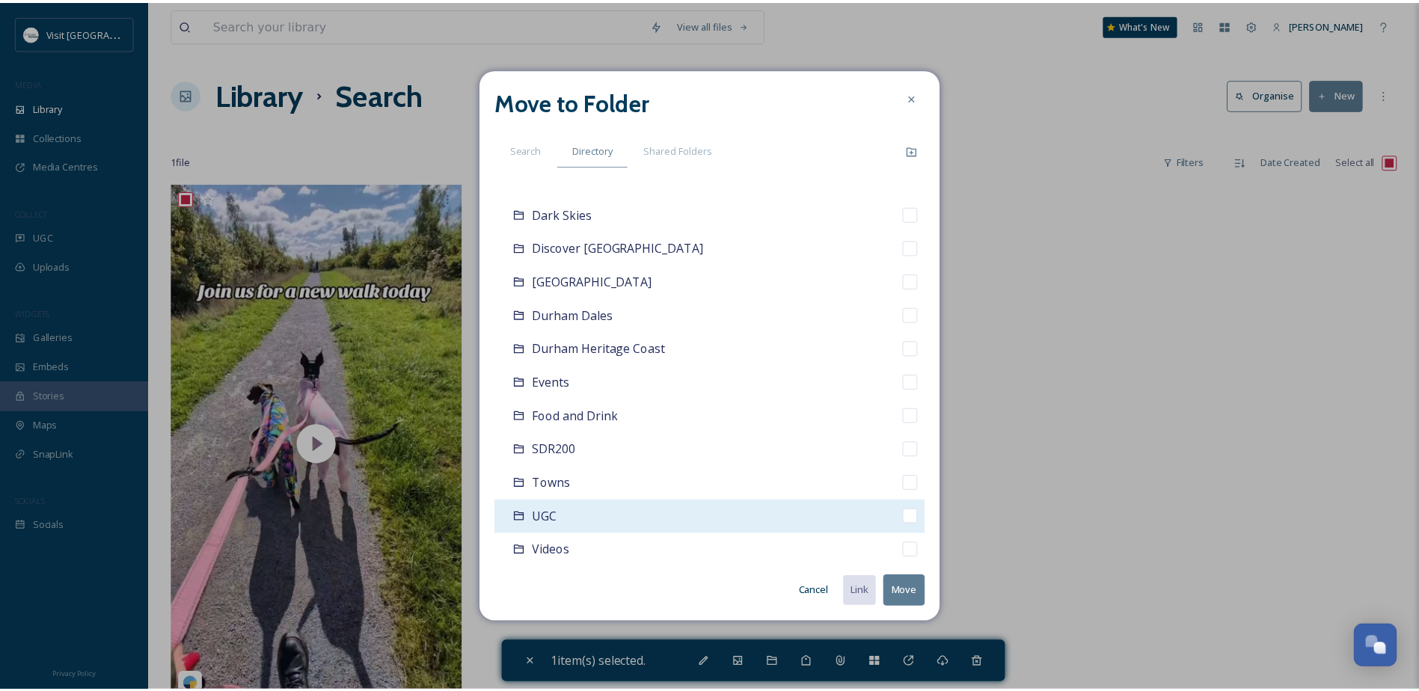
scroll to position [195, 0]
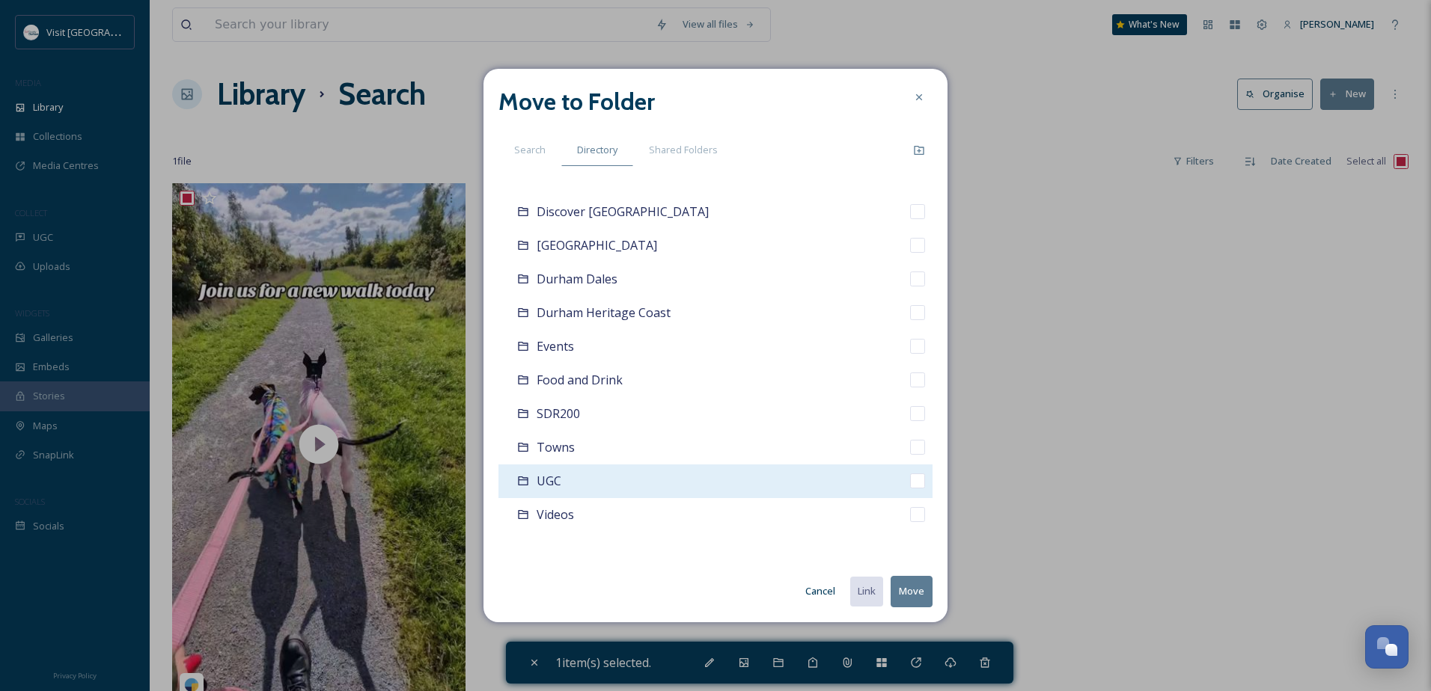
click at [599, 488] on div "UGC" at bounding box center [715, 482] width 434 height 34
checkbox input "false"
checkbox input "true"
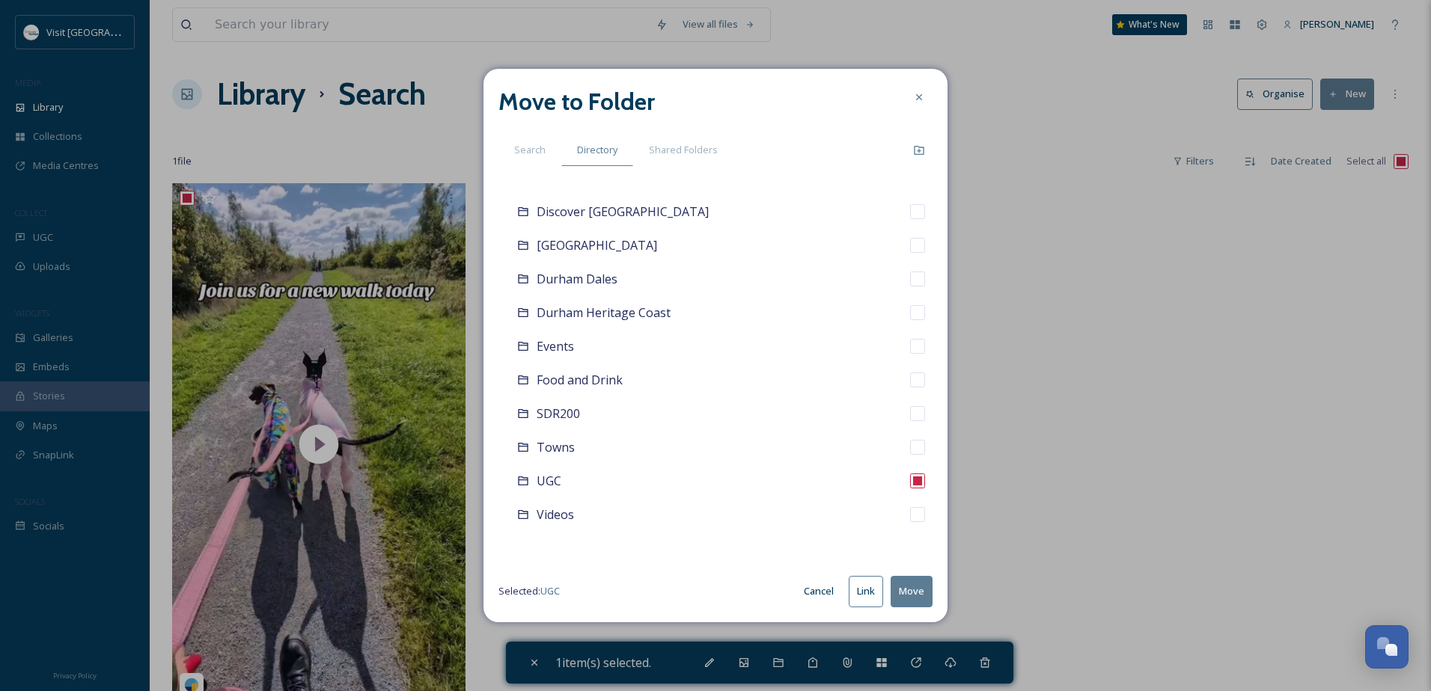
click at [914, 529] on button "Move" at bounding box center [911, 591] width 42 height 31
checkbox input "false"
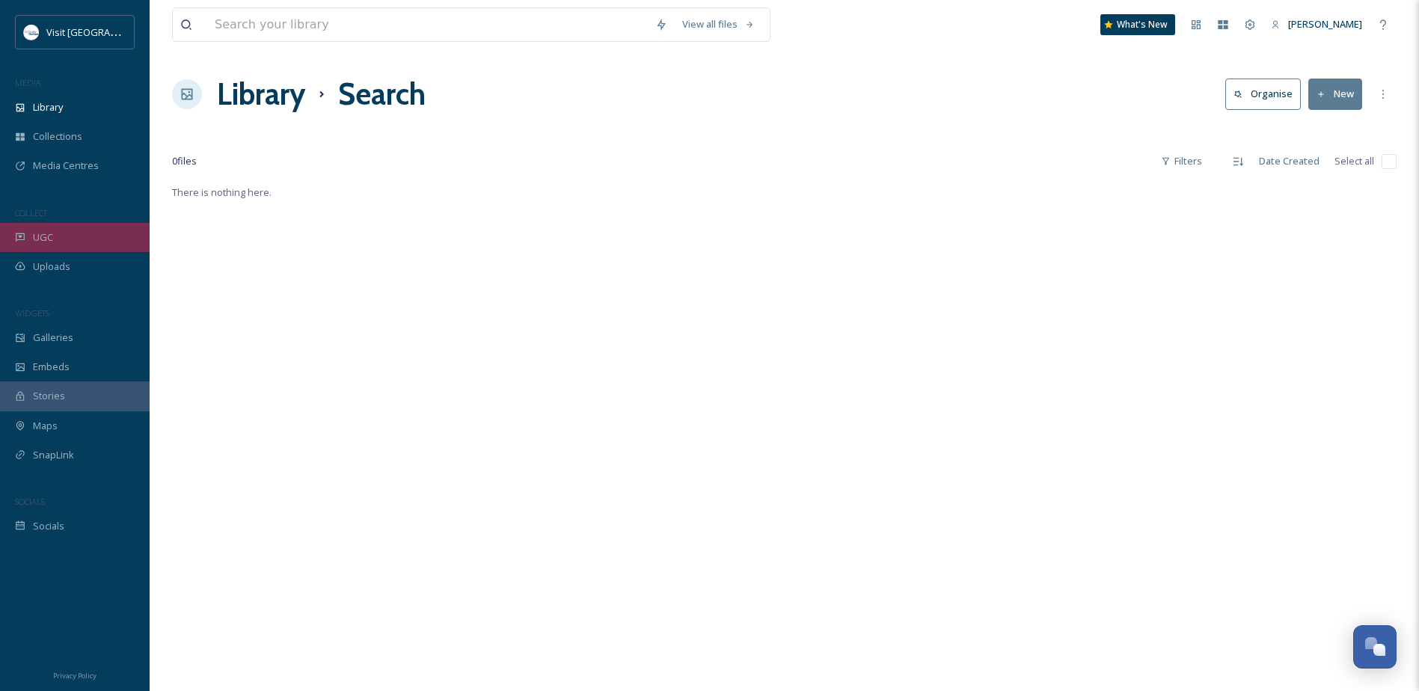
click at [113, 240] on div "UGC" at bounding box center [75, 237] width 150 height 29
